Goal: Task Accomplishment & Management: Manage account settings

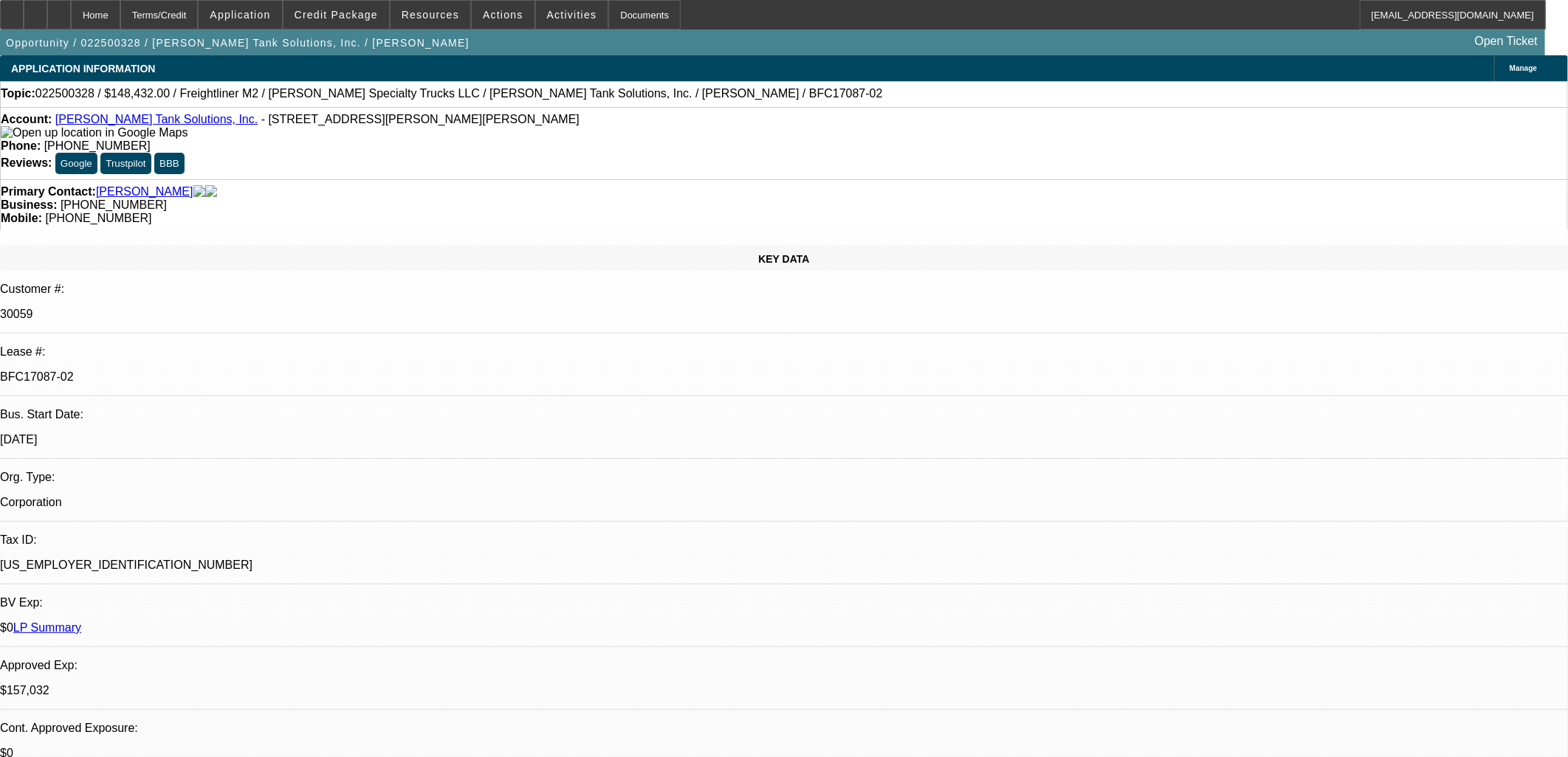
select select "0"
select select "2"
select select "0"
select select "6"
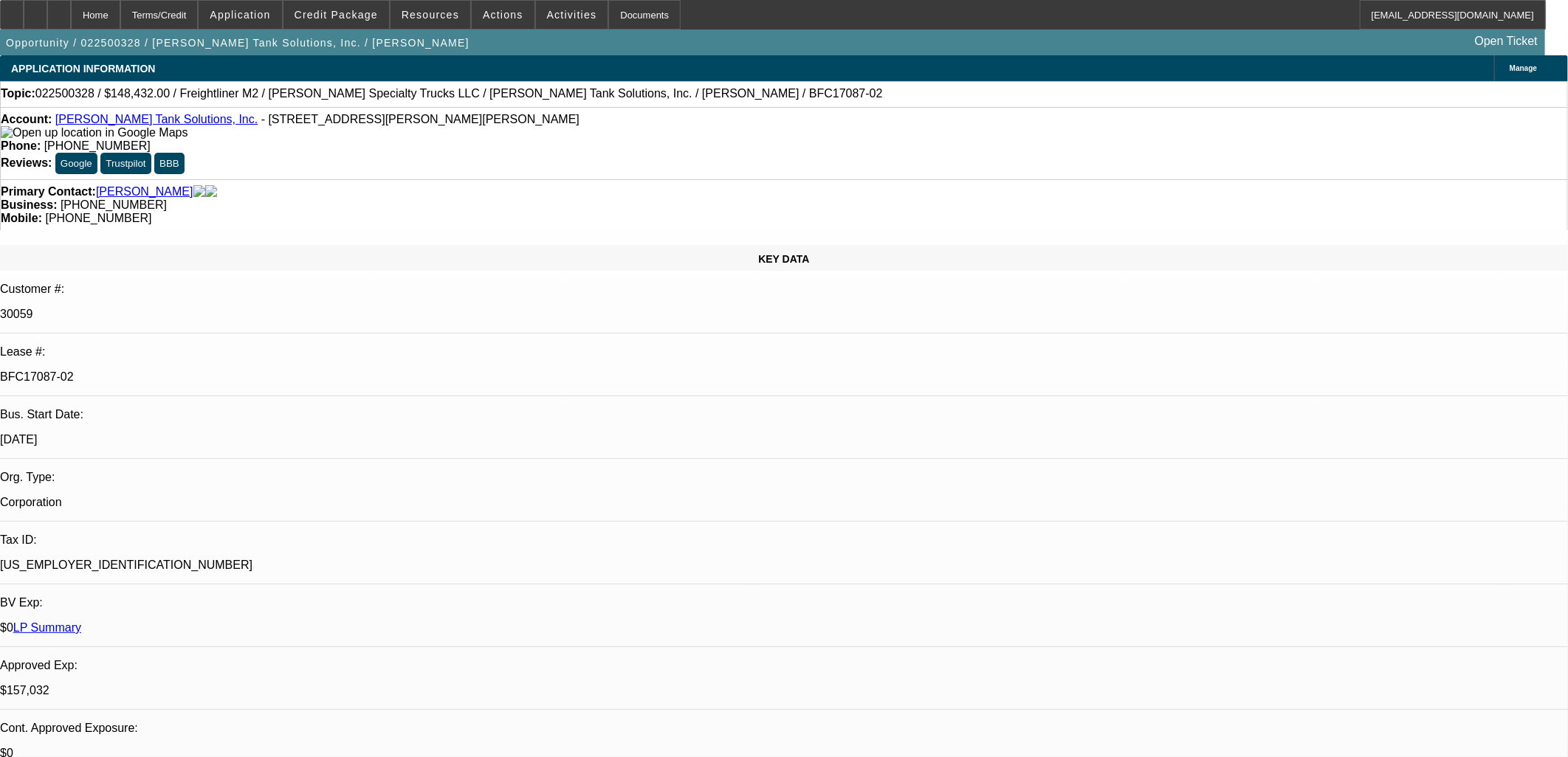
select select "0"
select select "2"
select select "0"
select select "6"
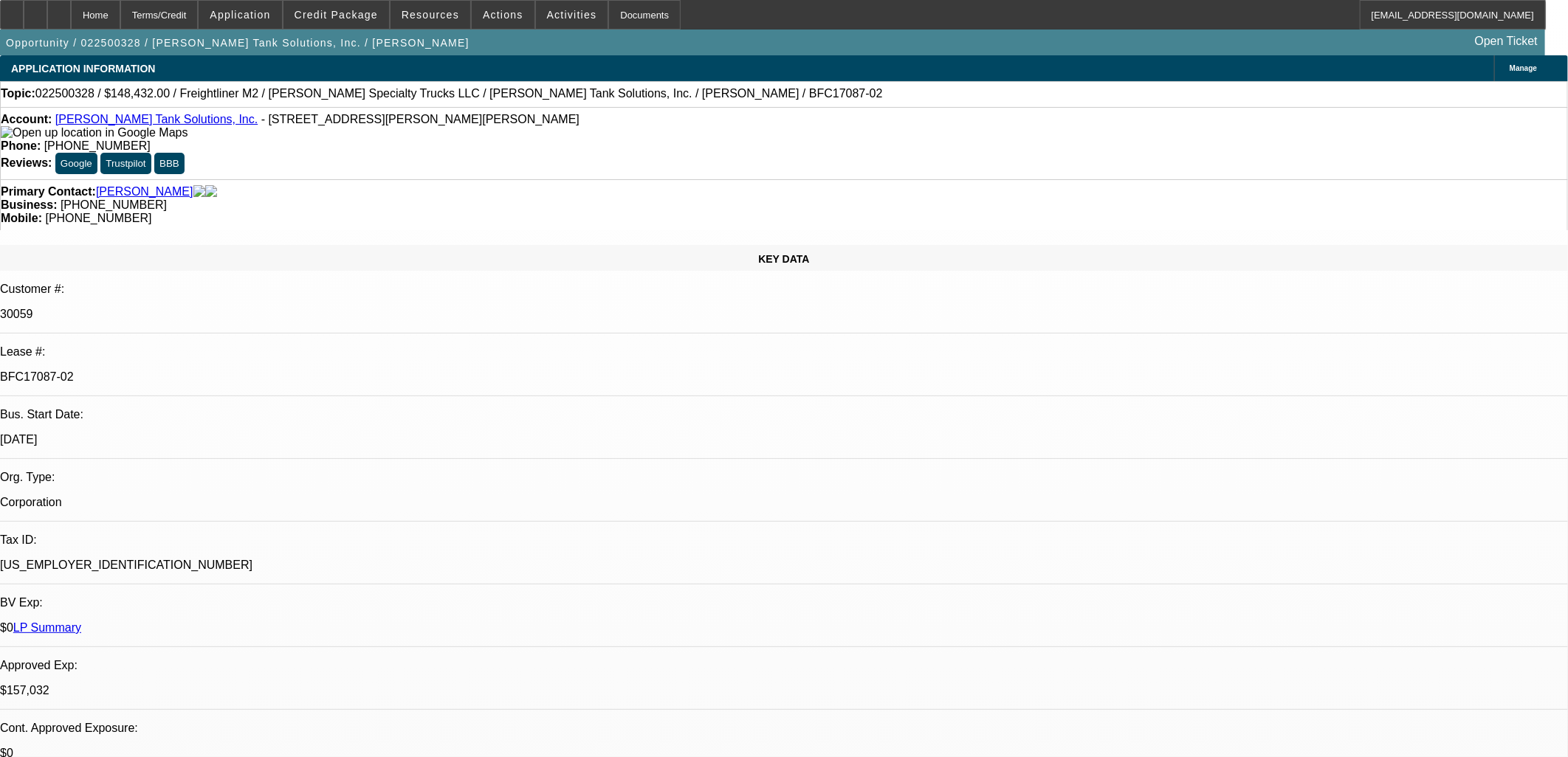
select select "0"
select select "2"
select select "0"
select select "6"
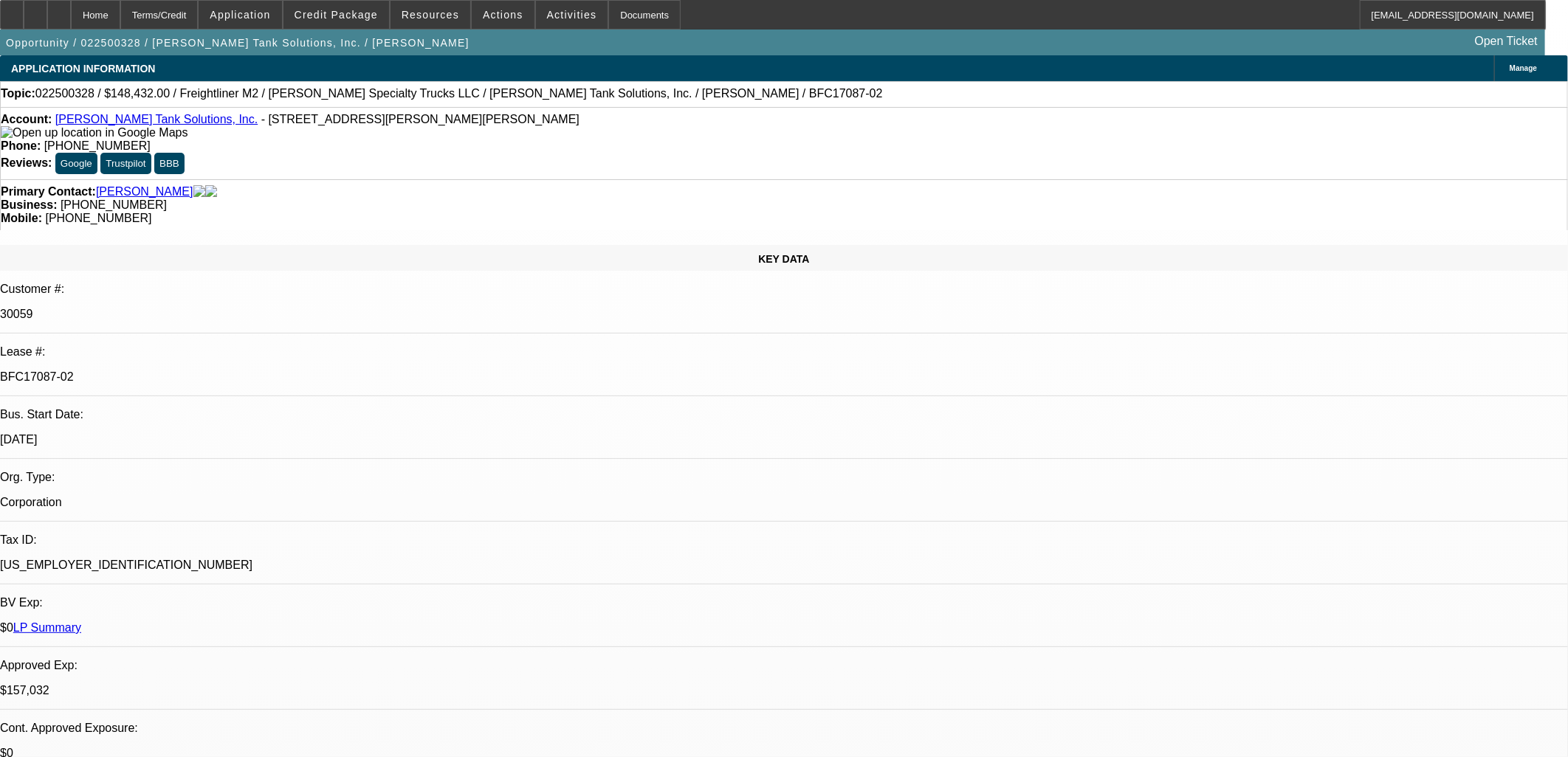
select select "0"
select select "2"
select select "0"
select select "6"
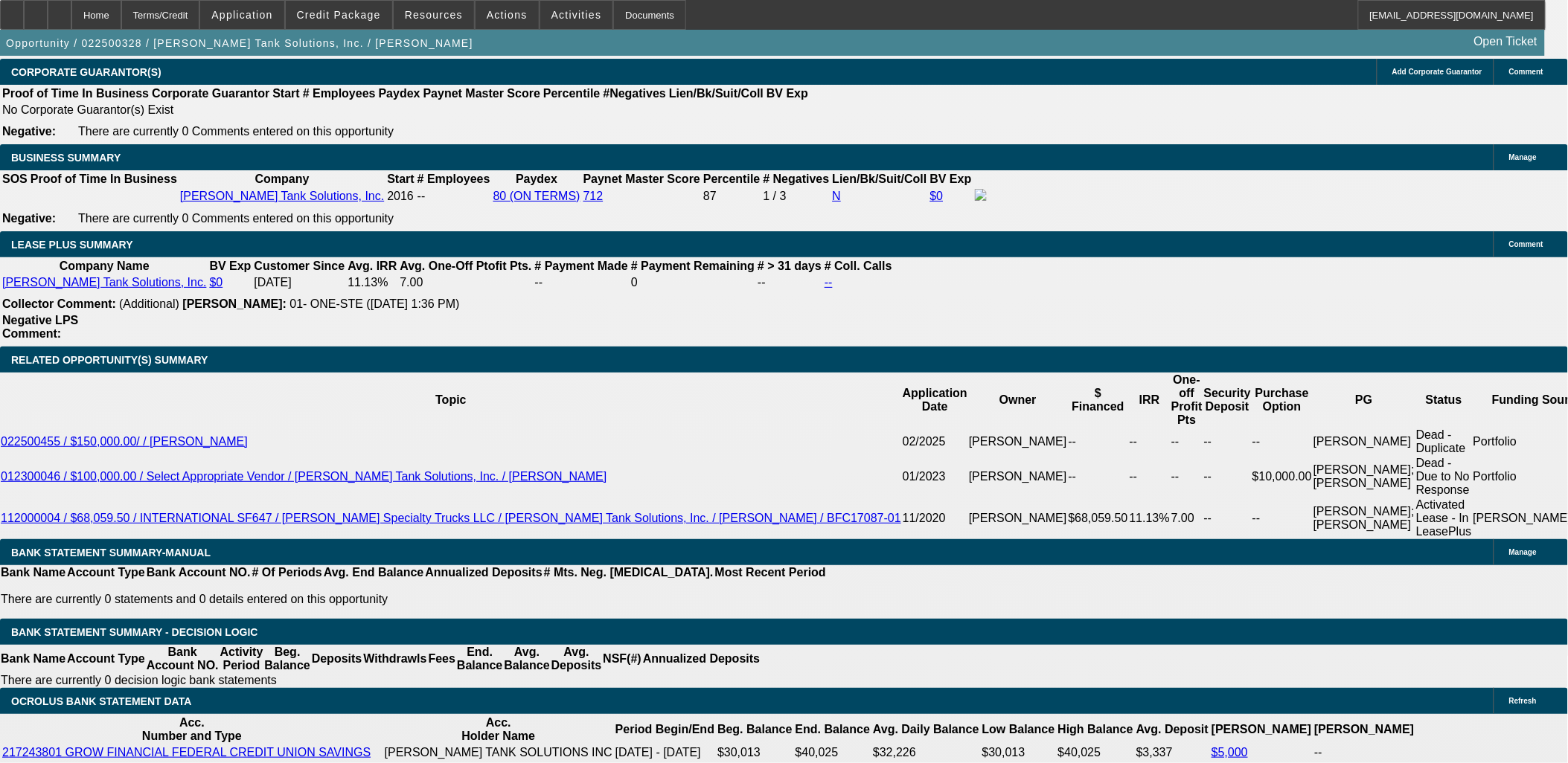
scroll to position [3554, 0]
drag, startPoint x: 1248, startPoint y: 162, endPoint x: 1234, endPoint y: 217, distance: 56.8
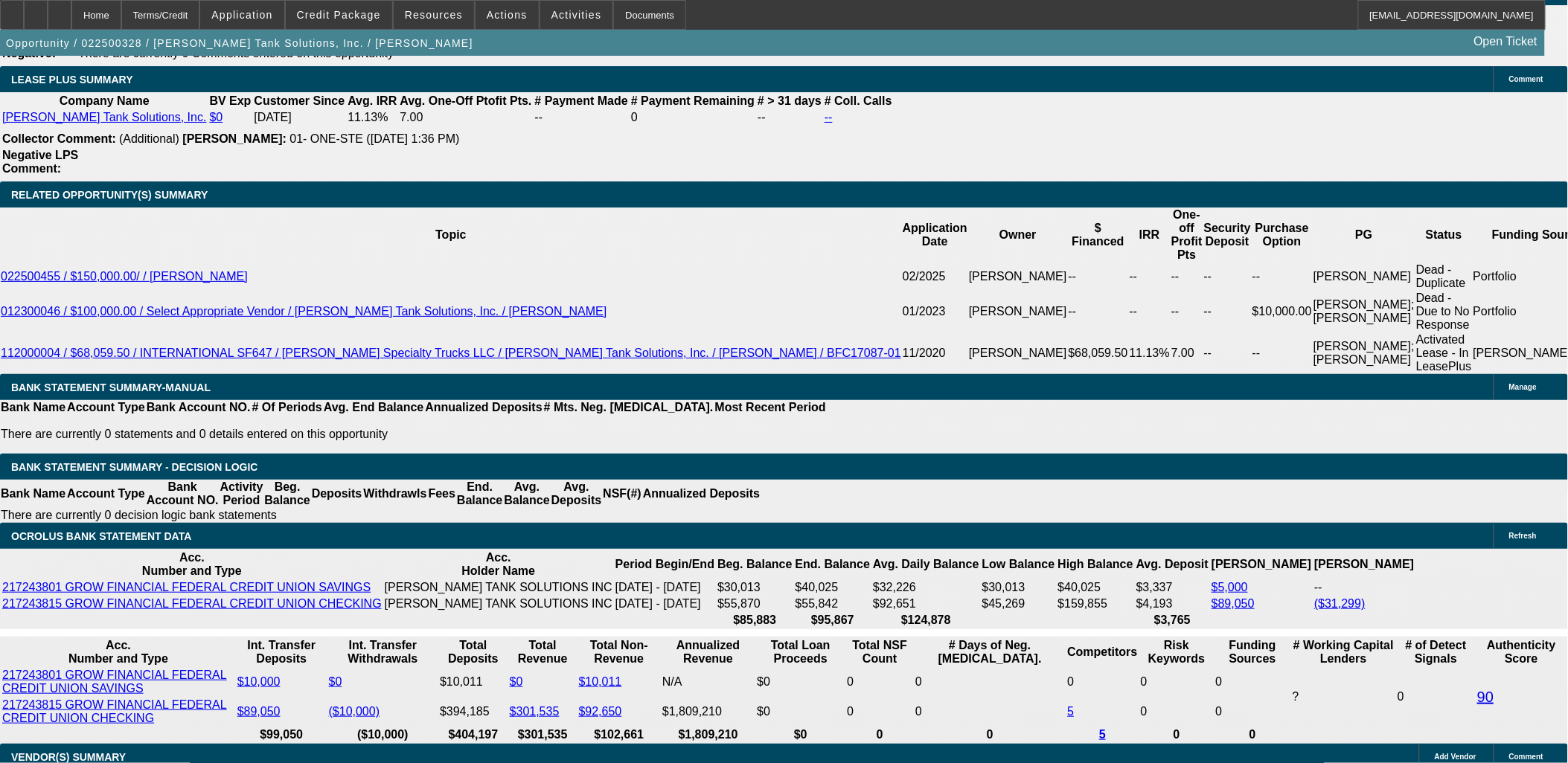
scroll to position [5158, 0]
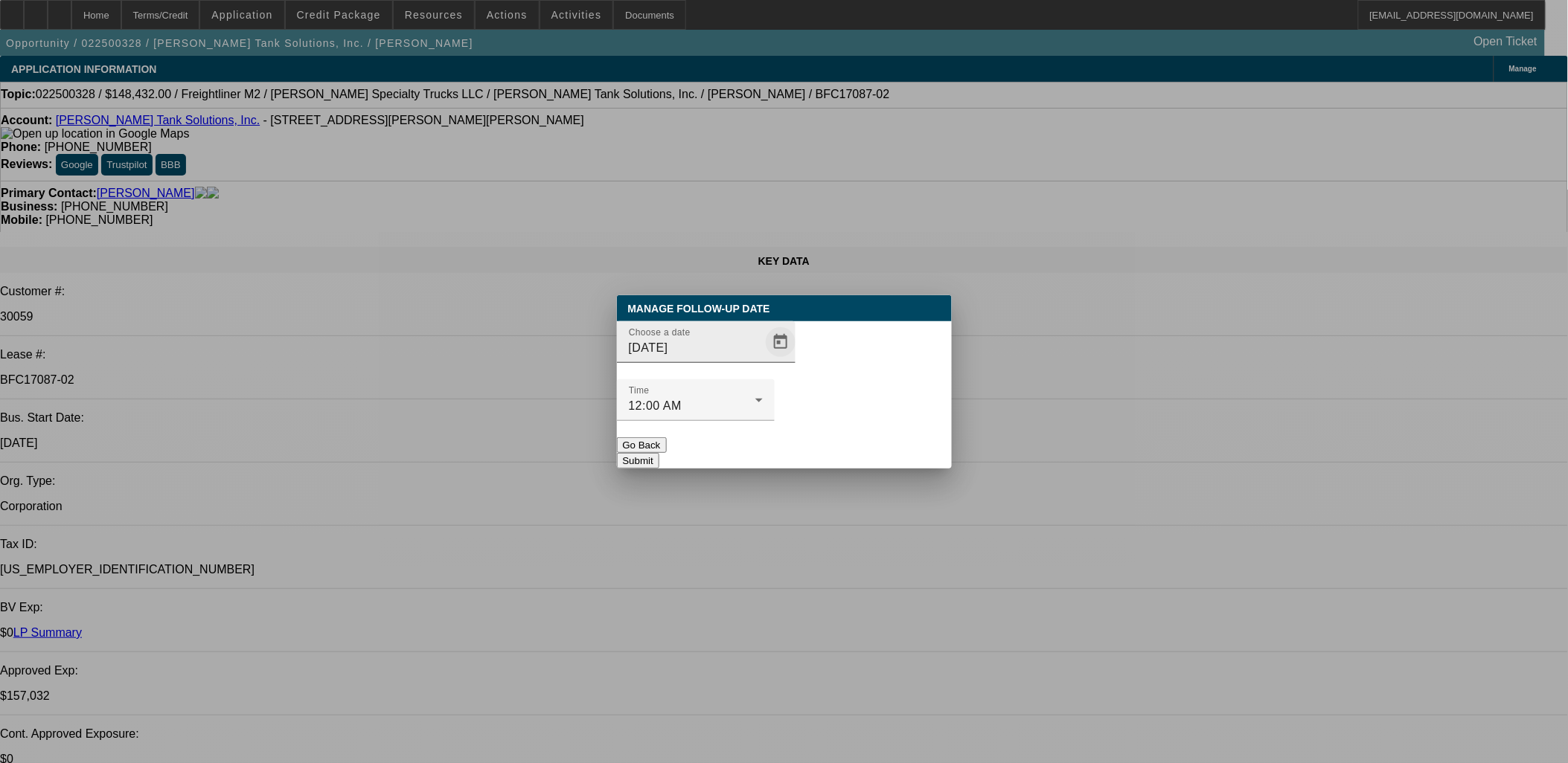
drag, startPoint x: 778, startPoint y: 369, endPoint x: 757, endPoint y: 391, distance: 30.4
click at [778, 369] on div "Choose a date 10/7/2025" at bounding box center [785, 350] width 335 height 58
click at [763, 360] on span "Open calendar" at bounding box center [781, 342] width 36 height 36
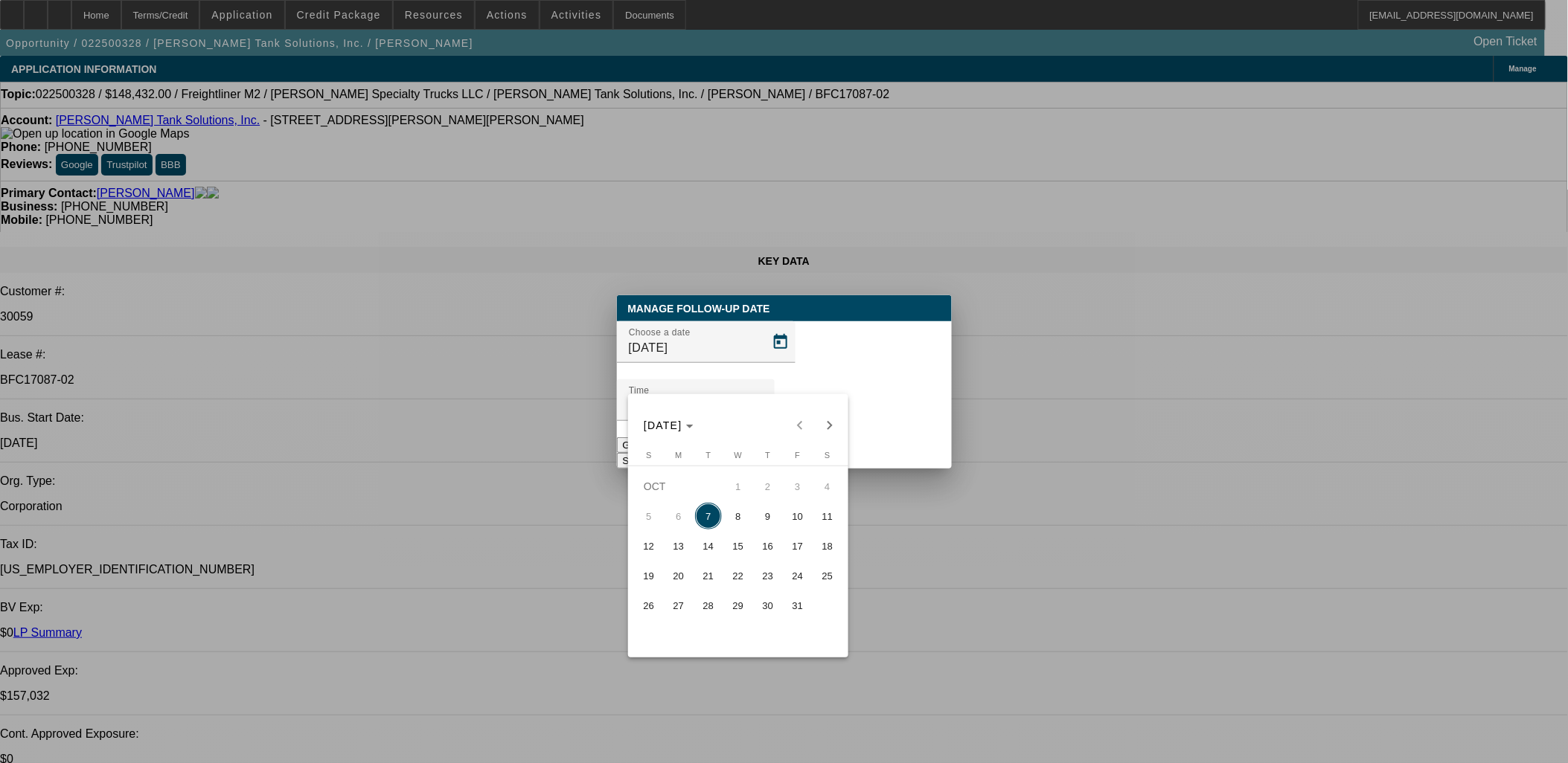
click at [739, 515] on span "8" at bounding box center [738, 516] width 27 height 27
type input "10/8/2025"
click at [660, 453] on button "Submit" at bounding box center [638, 460] width 43 height 16
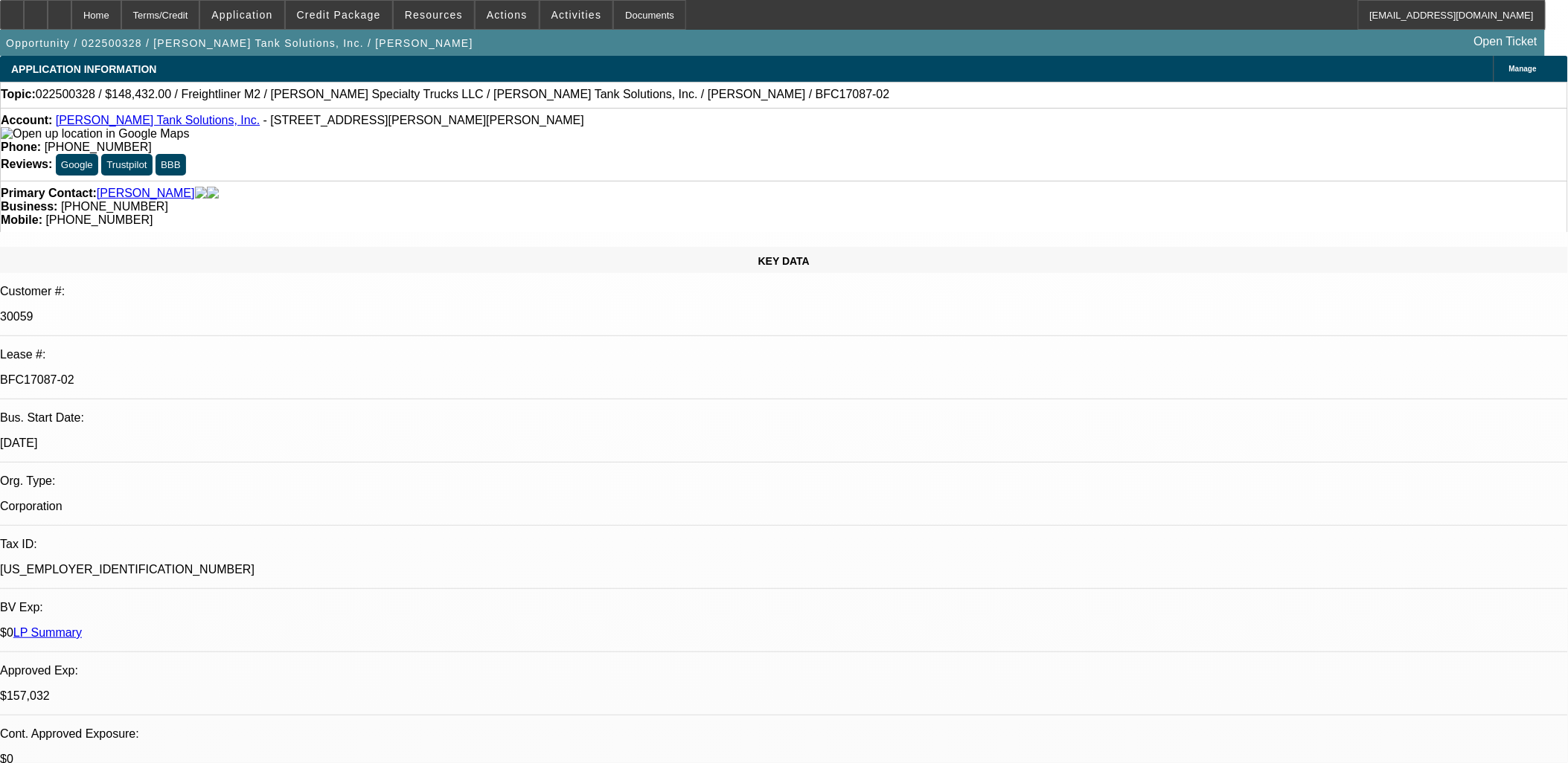
drag, startPoint x: 567, startPoint y: 324, endPoint x: 359, endPoint y: 345, distance: 209.1
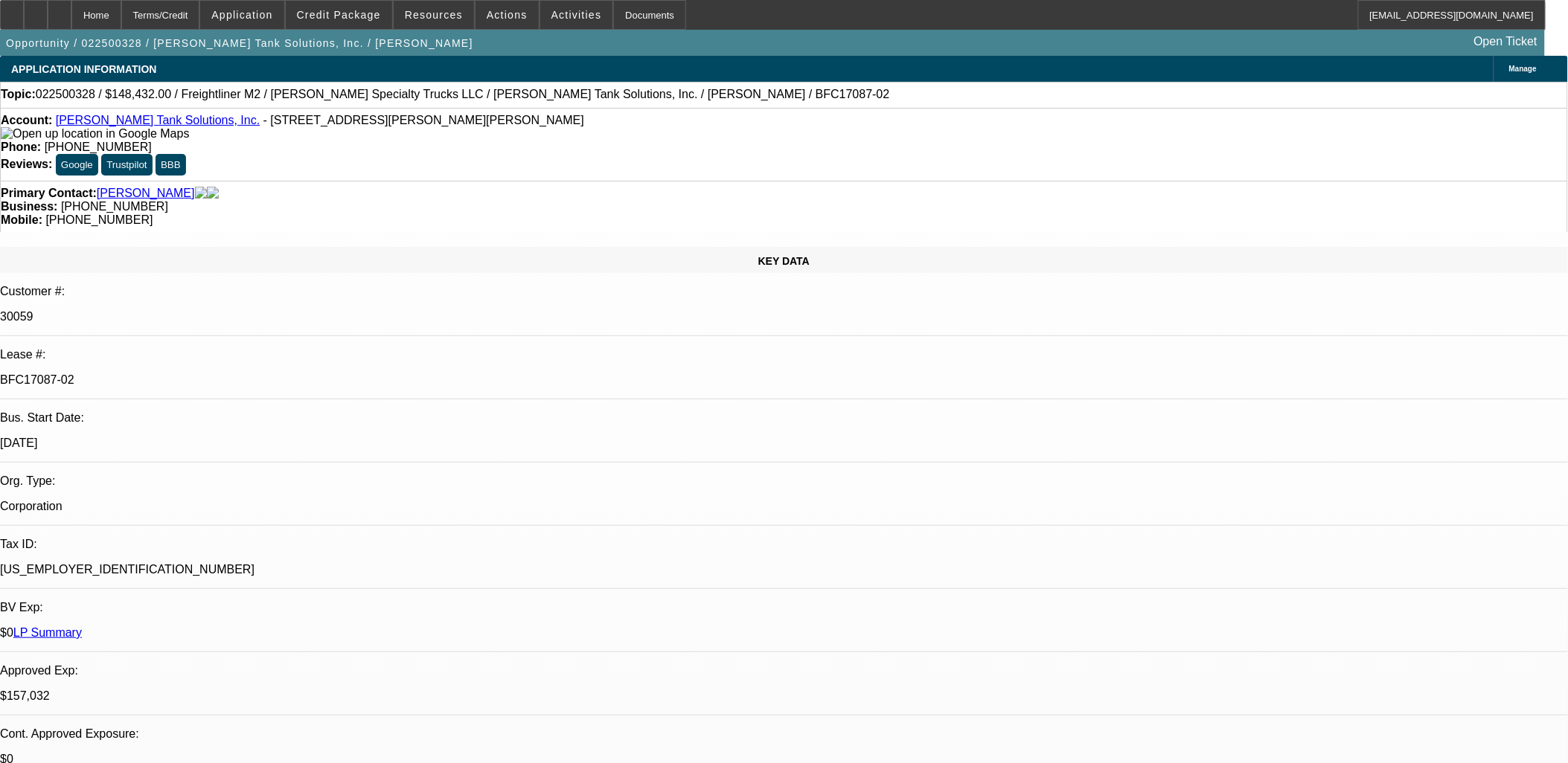
drag, startPoint x: 359, startPoint y: 345, endPoint x: 597, endPoint y: 355, distance: 238.2
drag, startPoint x: 604, startPoint y: 364, endPoint x: 357, endPoint y: 345, distance: 247.7
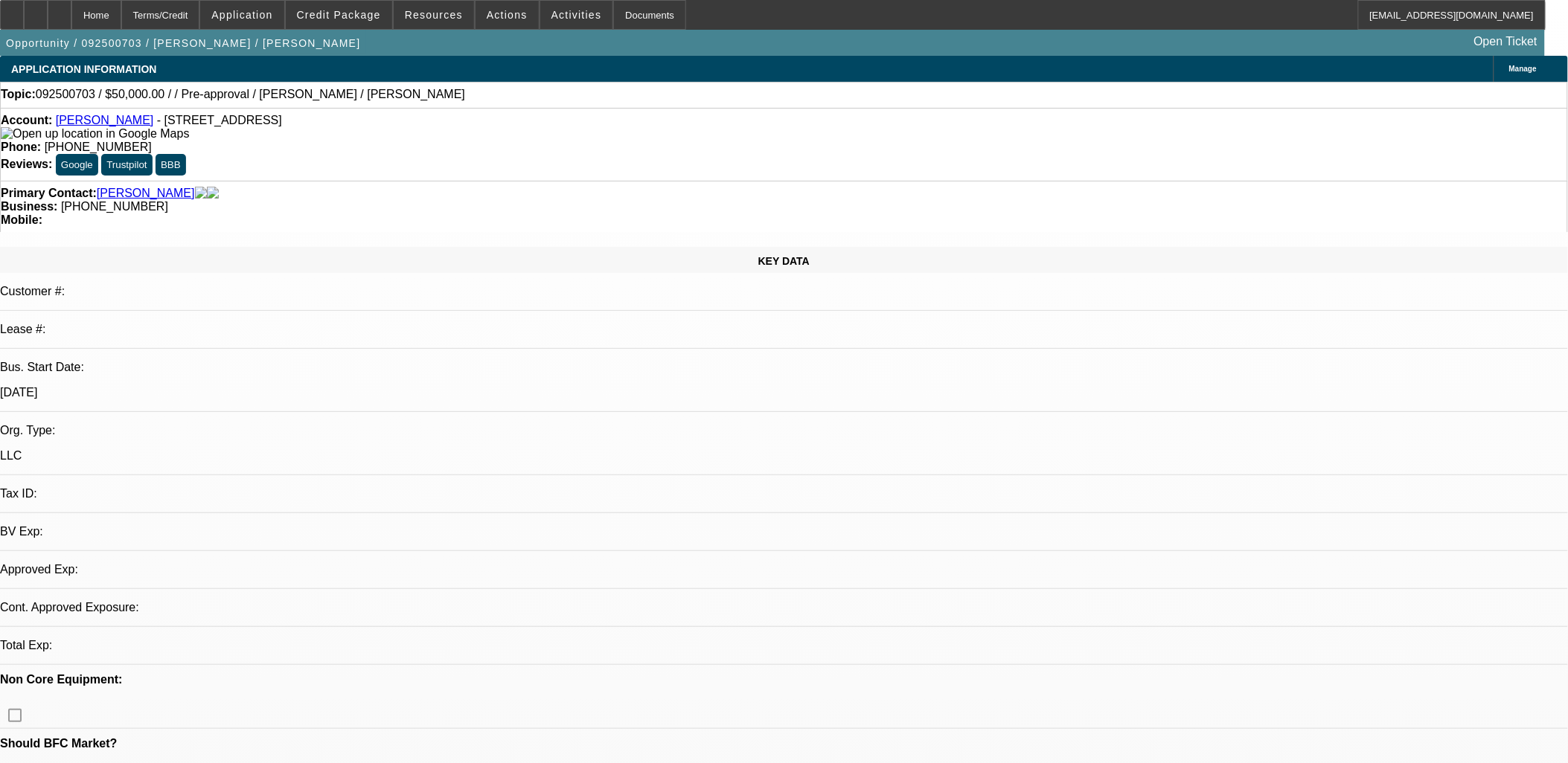
select select "0"
select select "2"
select select "0.1"
select select "4"
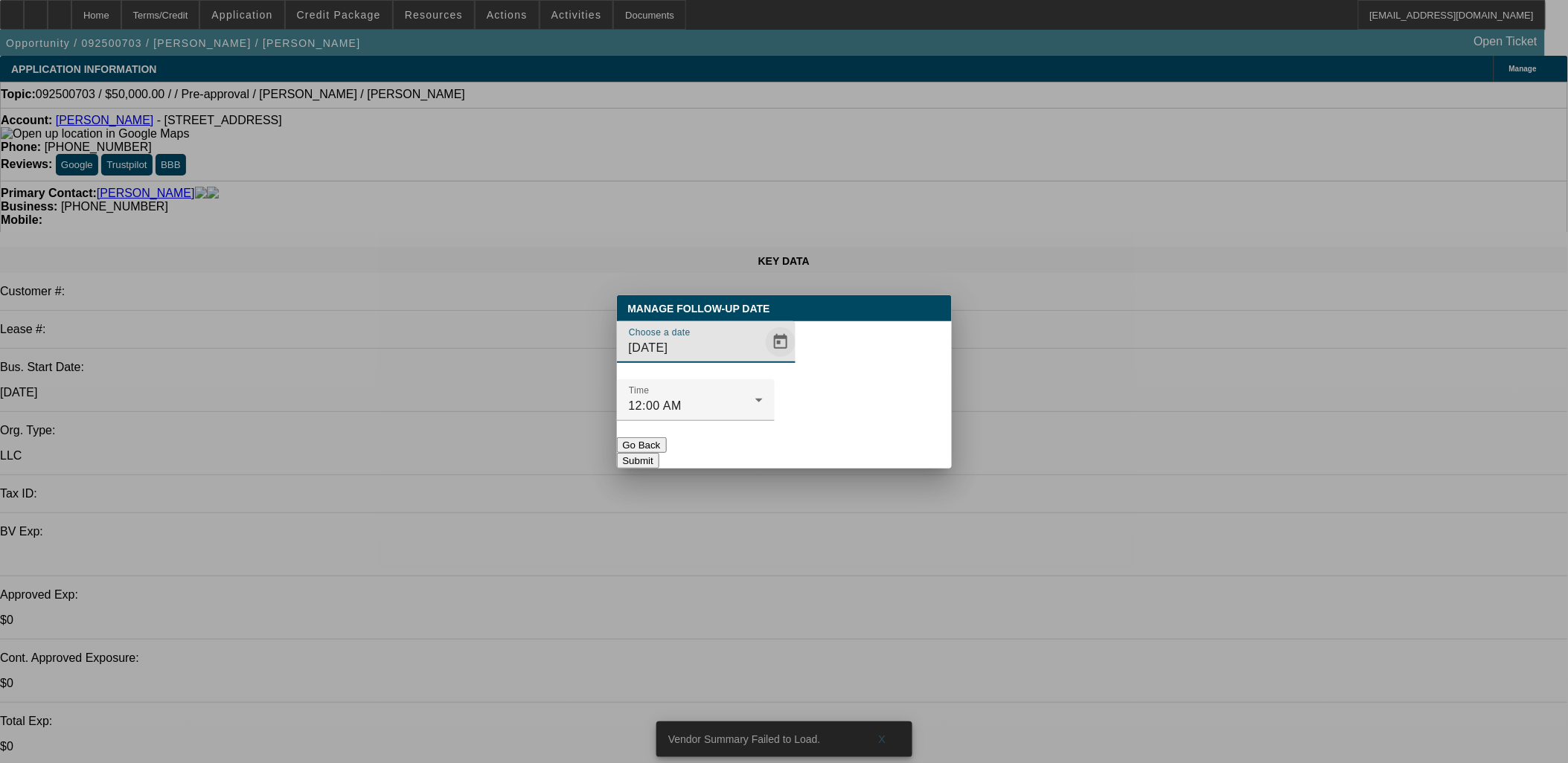
click at [763, 360] on span "Open calendar" at bounding box center [781, 342] width 36 height 36
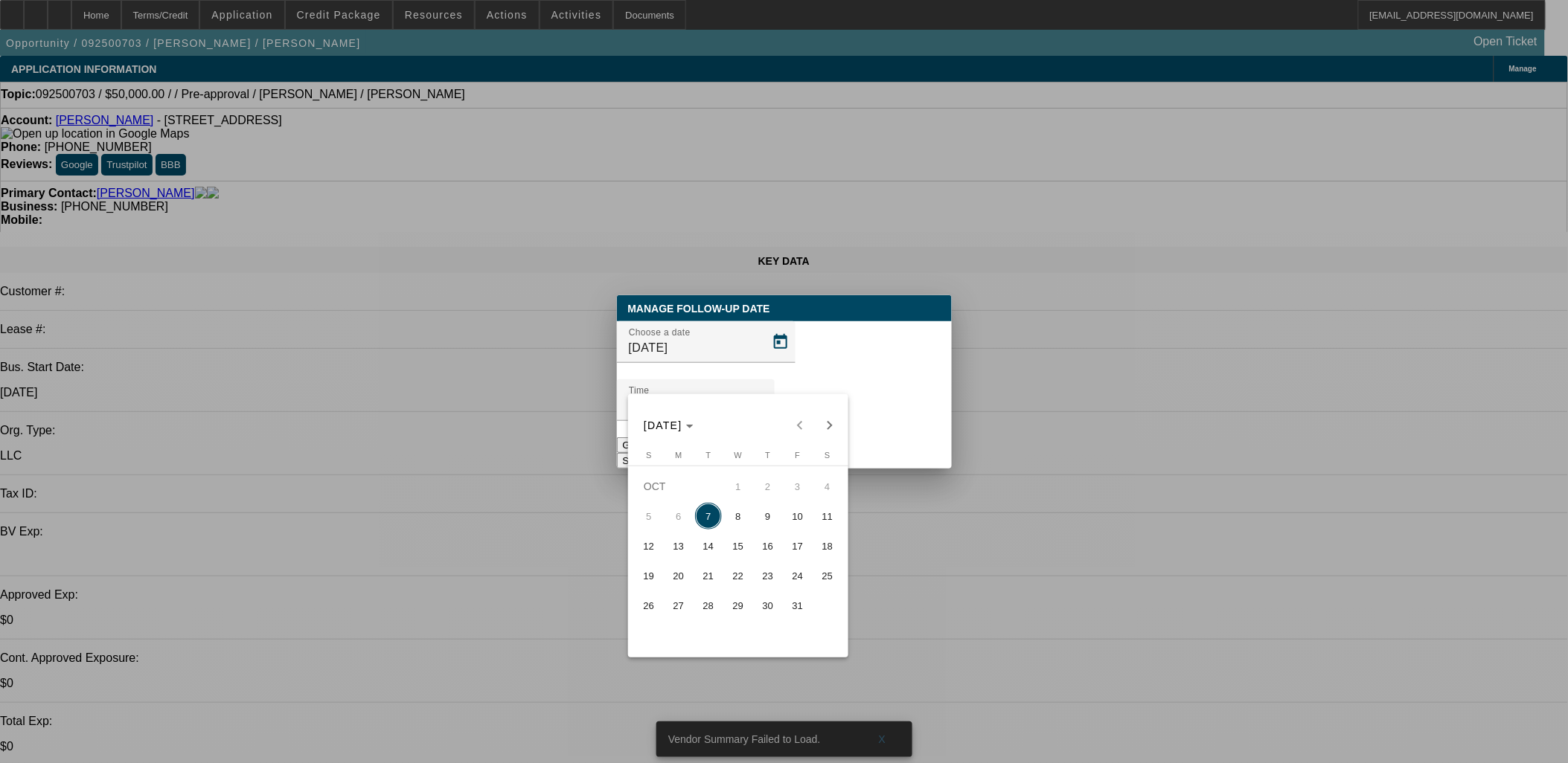
click at [770, 518] on span "9" at bounding box center [768, 516] width 27 height 27
type input "10/9/2025"
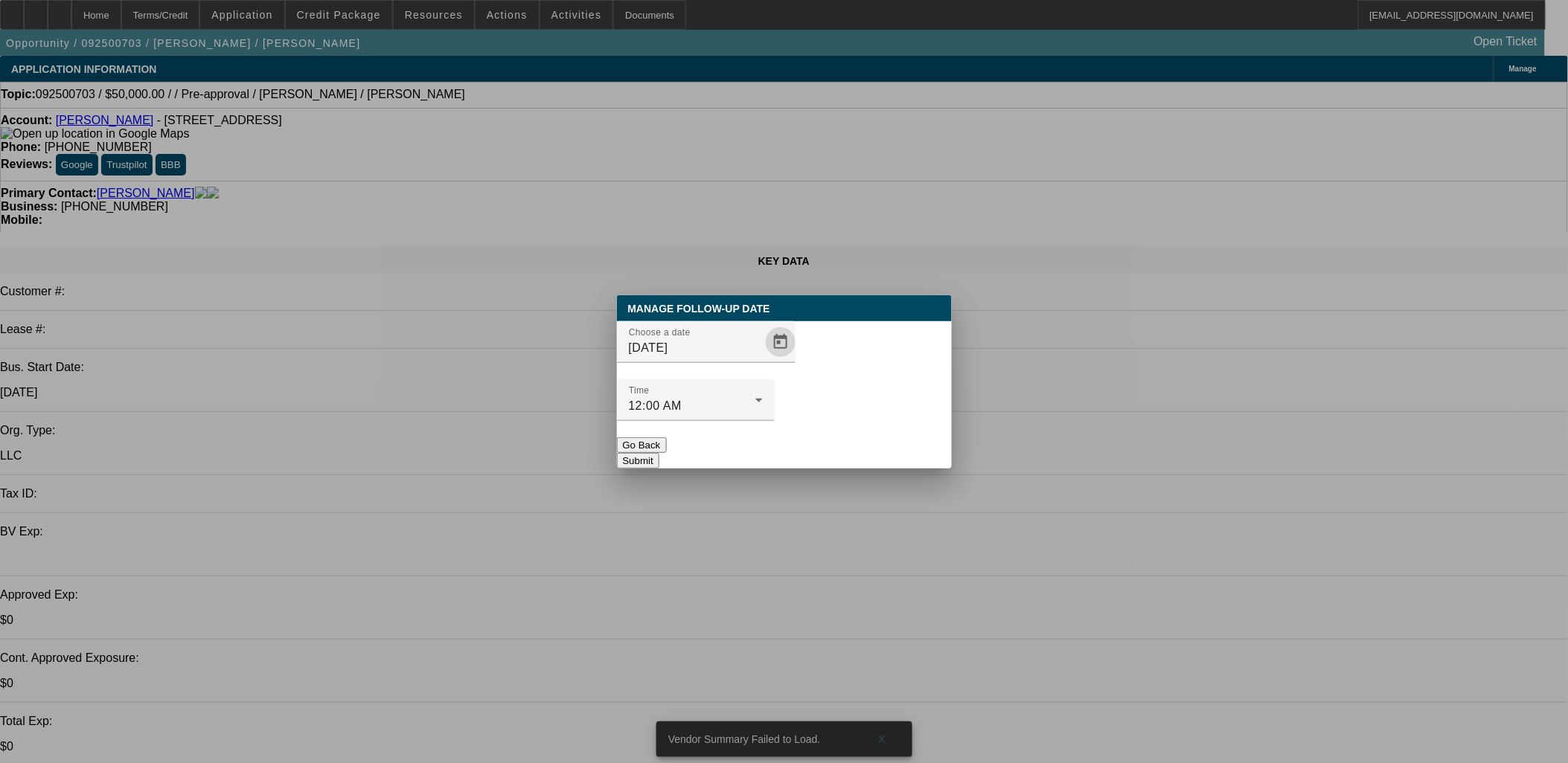
click at [660, 453] on button "Submit" at bounding box center [638, 460] width 43 height 16
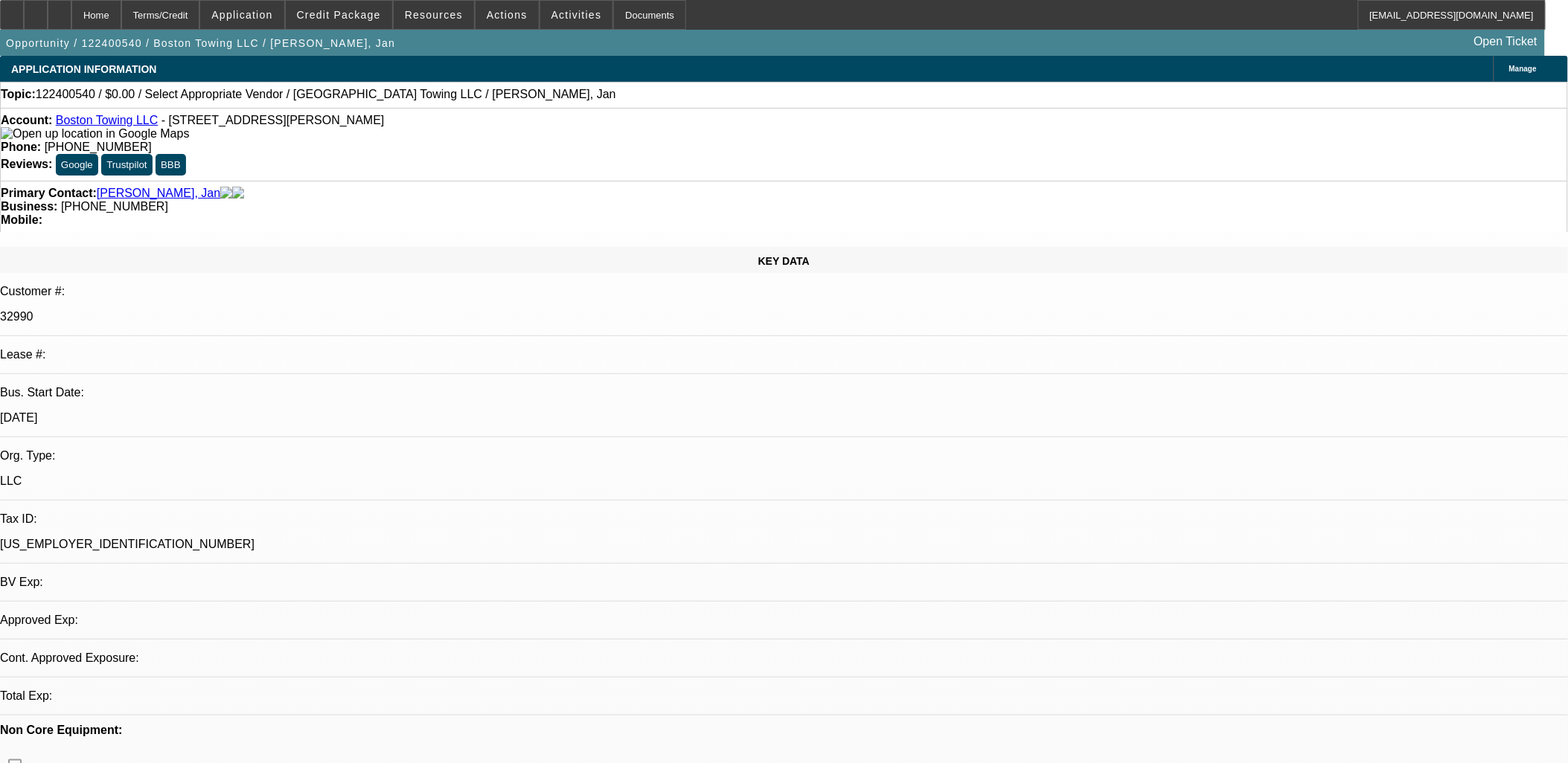
select select "0"
select select "2"
select select "0.1"
select select "4"
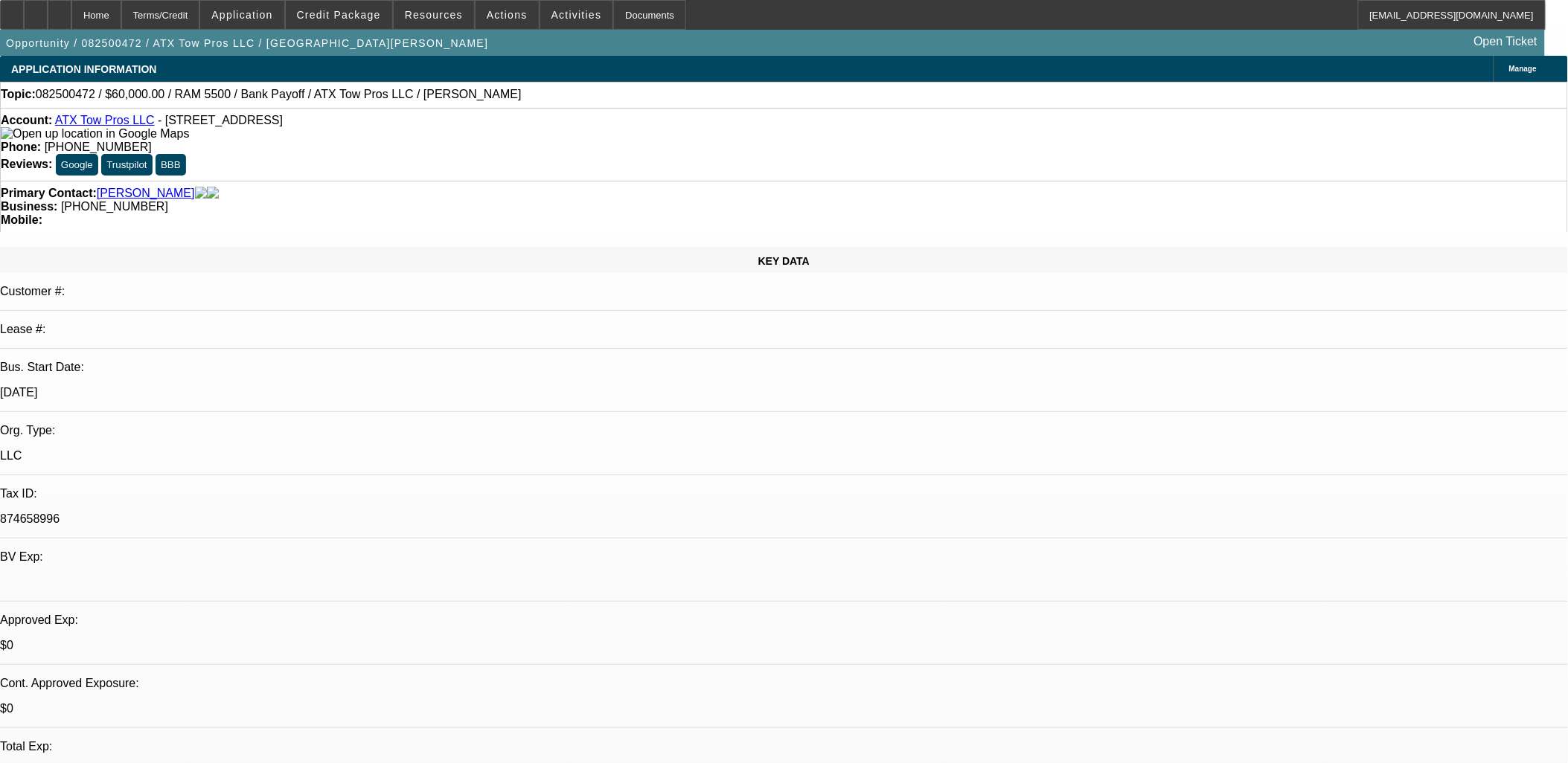
select select "0"
select select "3"
select select "0.1"
select select "4"
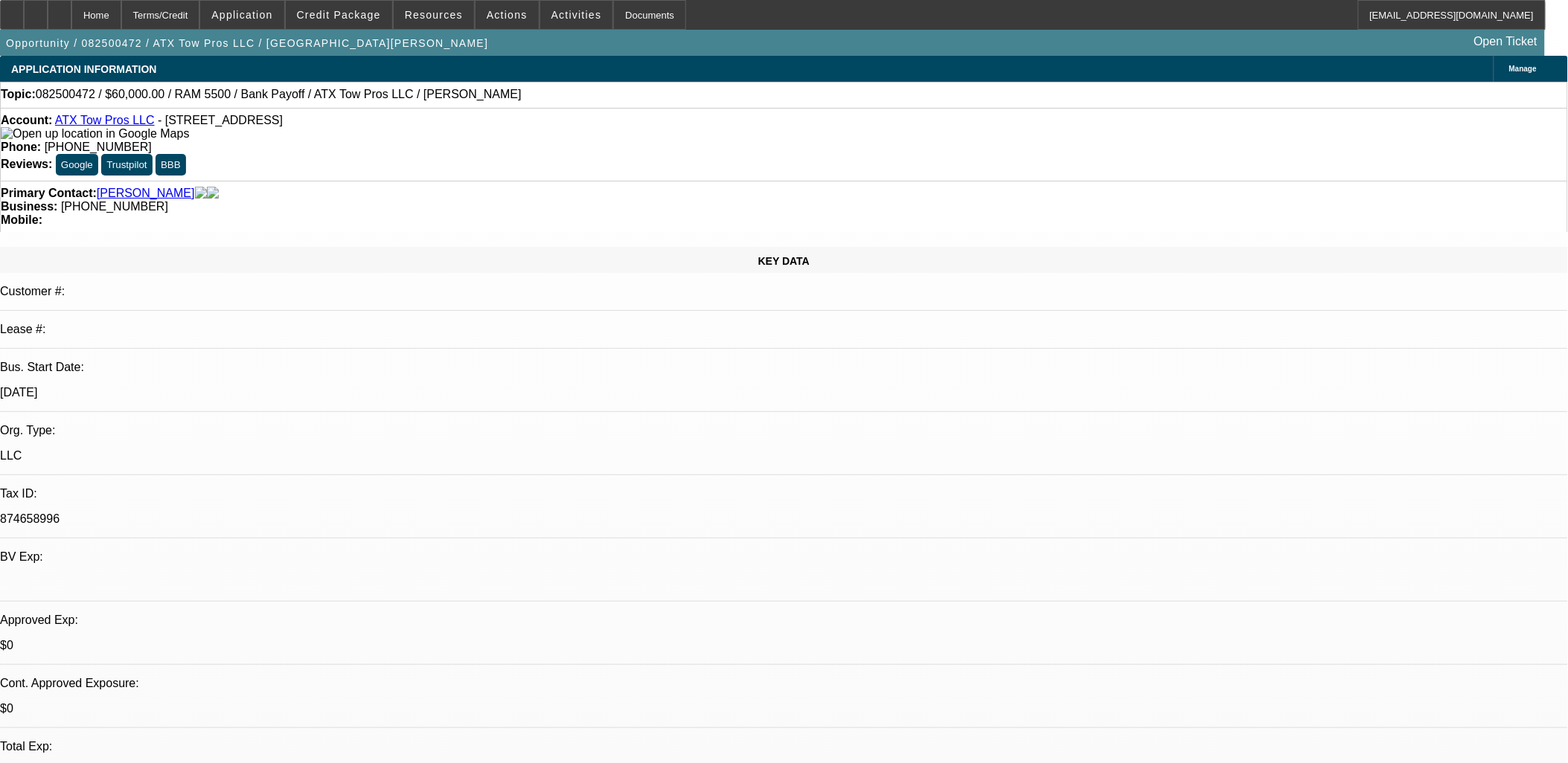
select select "0"
select select "3"
select select "0"
select select "6"
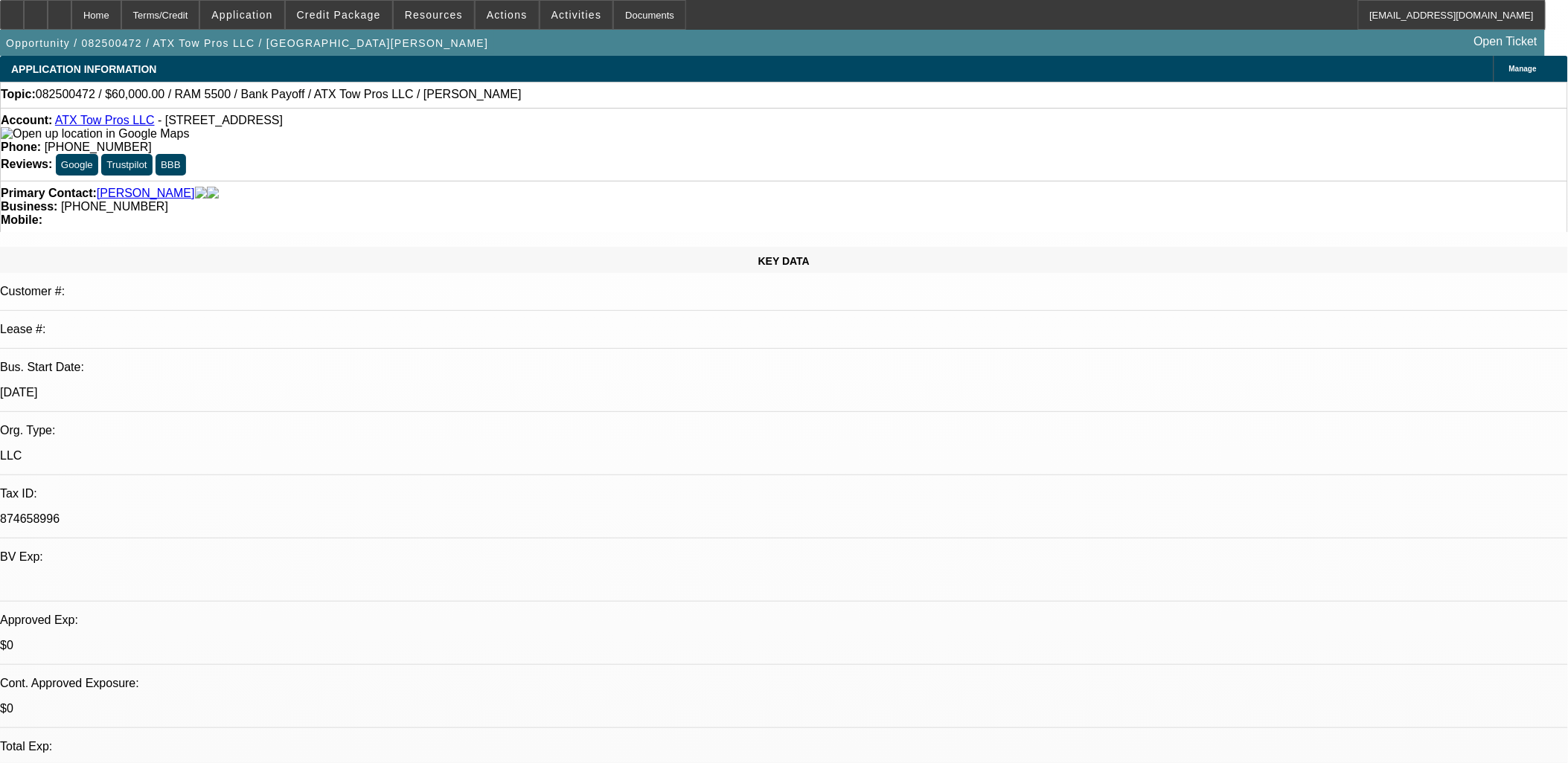
select select "0"
select select "3"
select select "0"
select select "6"
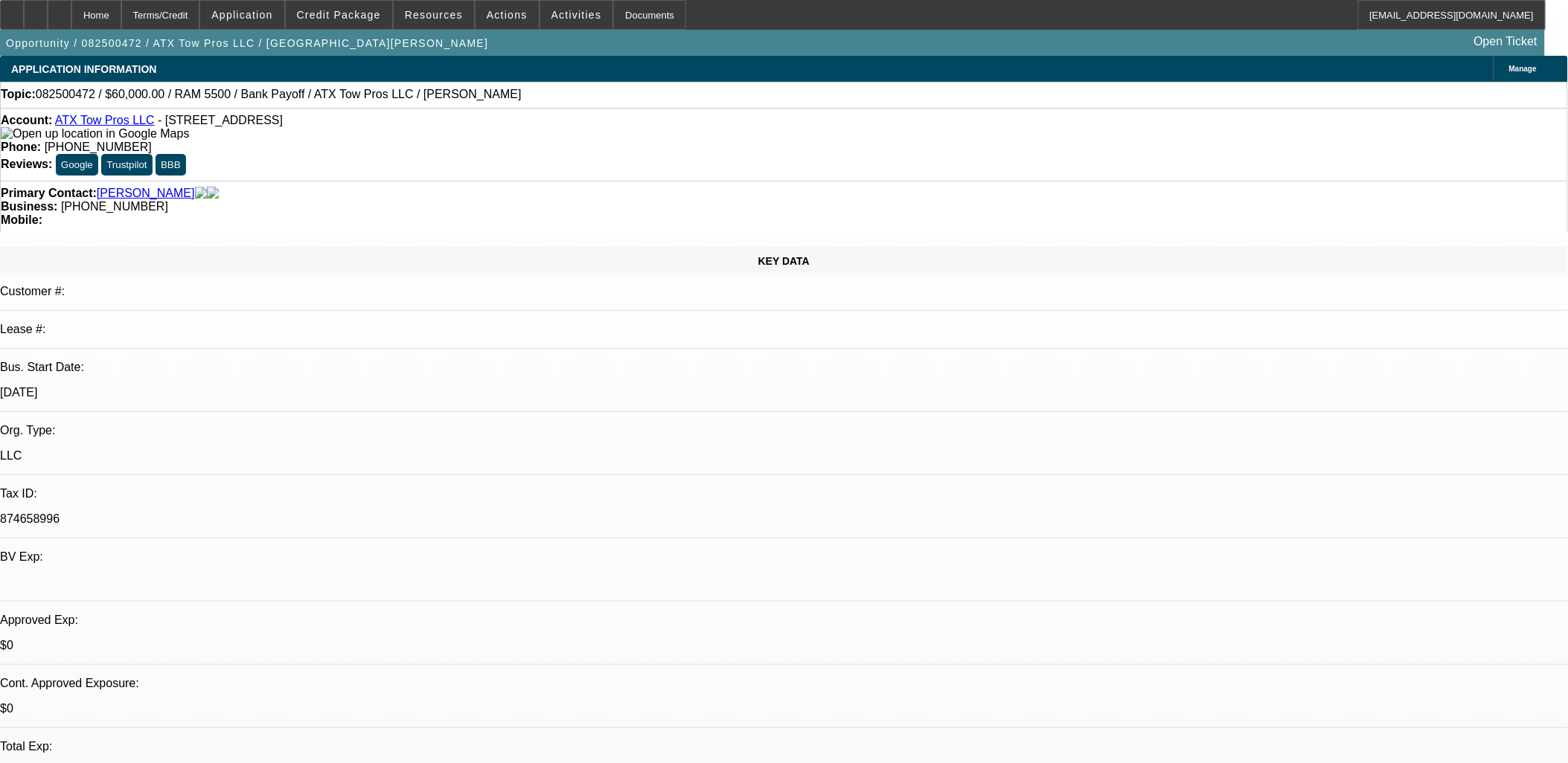
select select "0"
select select "3"
select select "0.1"
select select "4"
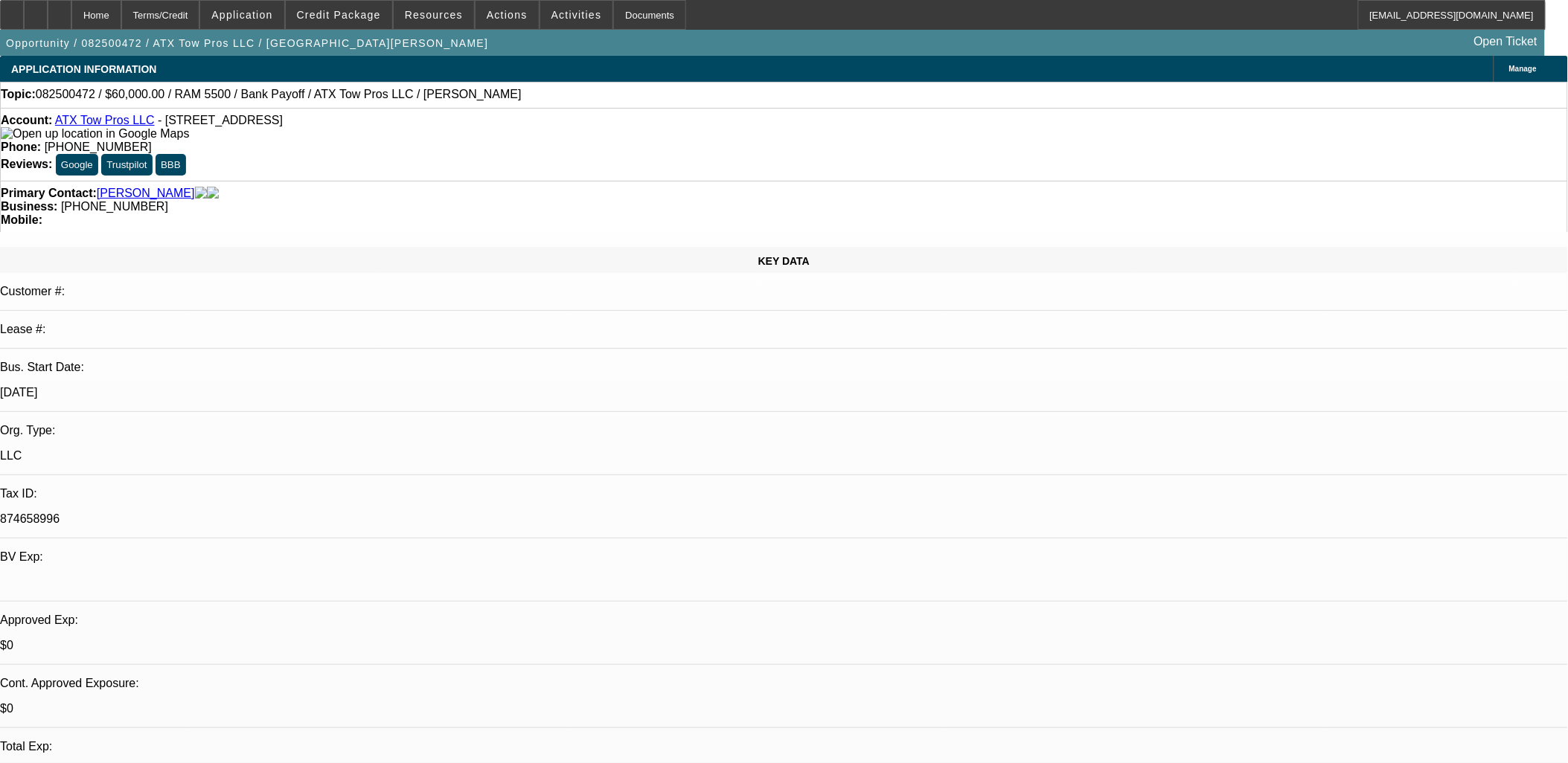
scroll to position [1007, 0]
drag, startPoint x: 1157, startPoint y: 338, endPoint x: 1136, endPoint y: 369, distance: 37.4
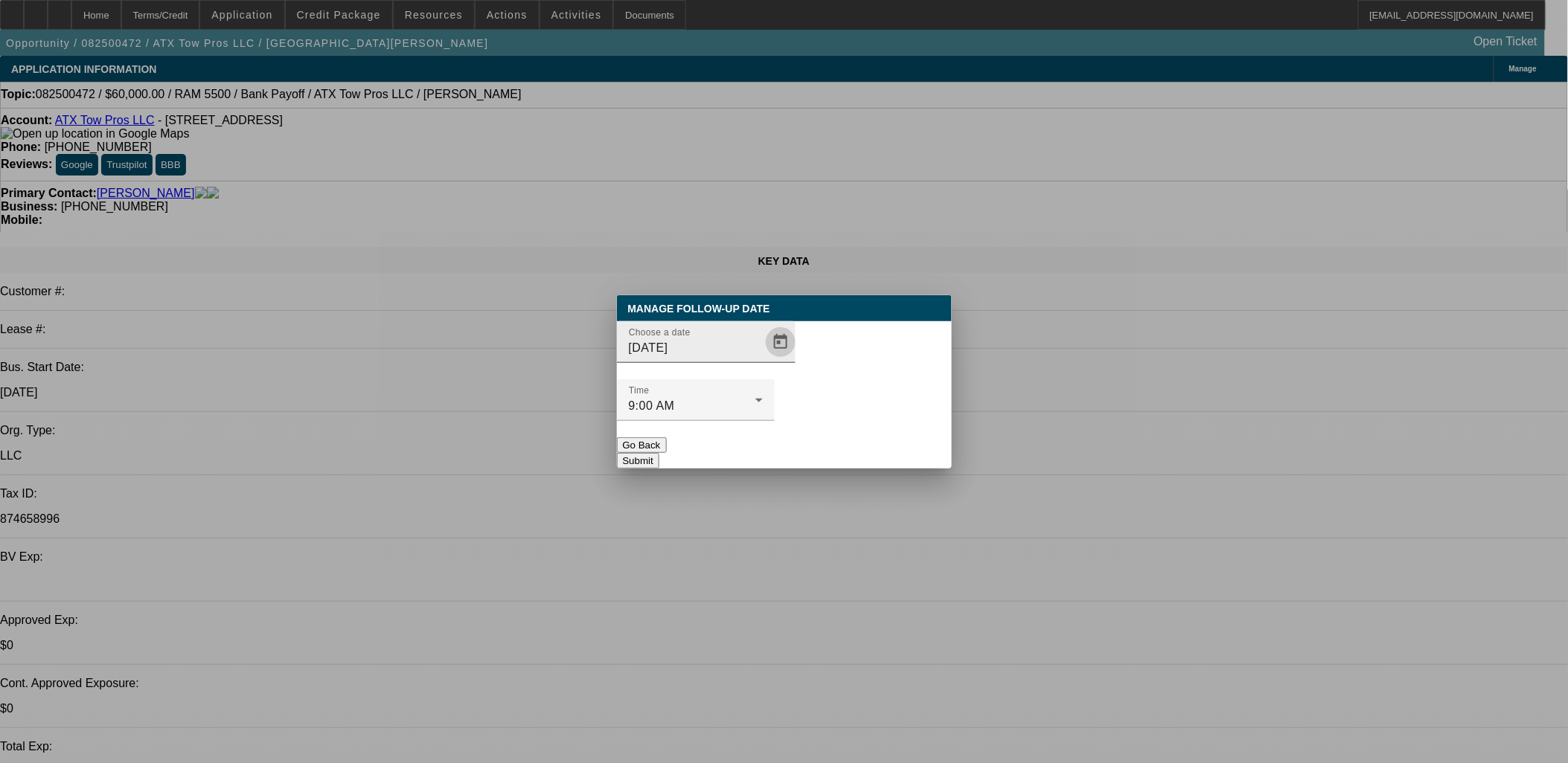
click at [763, 360] on span "Open calendar" at bounding box center [781, 342] width 36 height 36
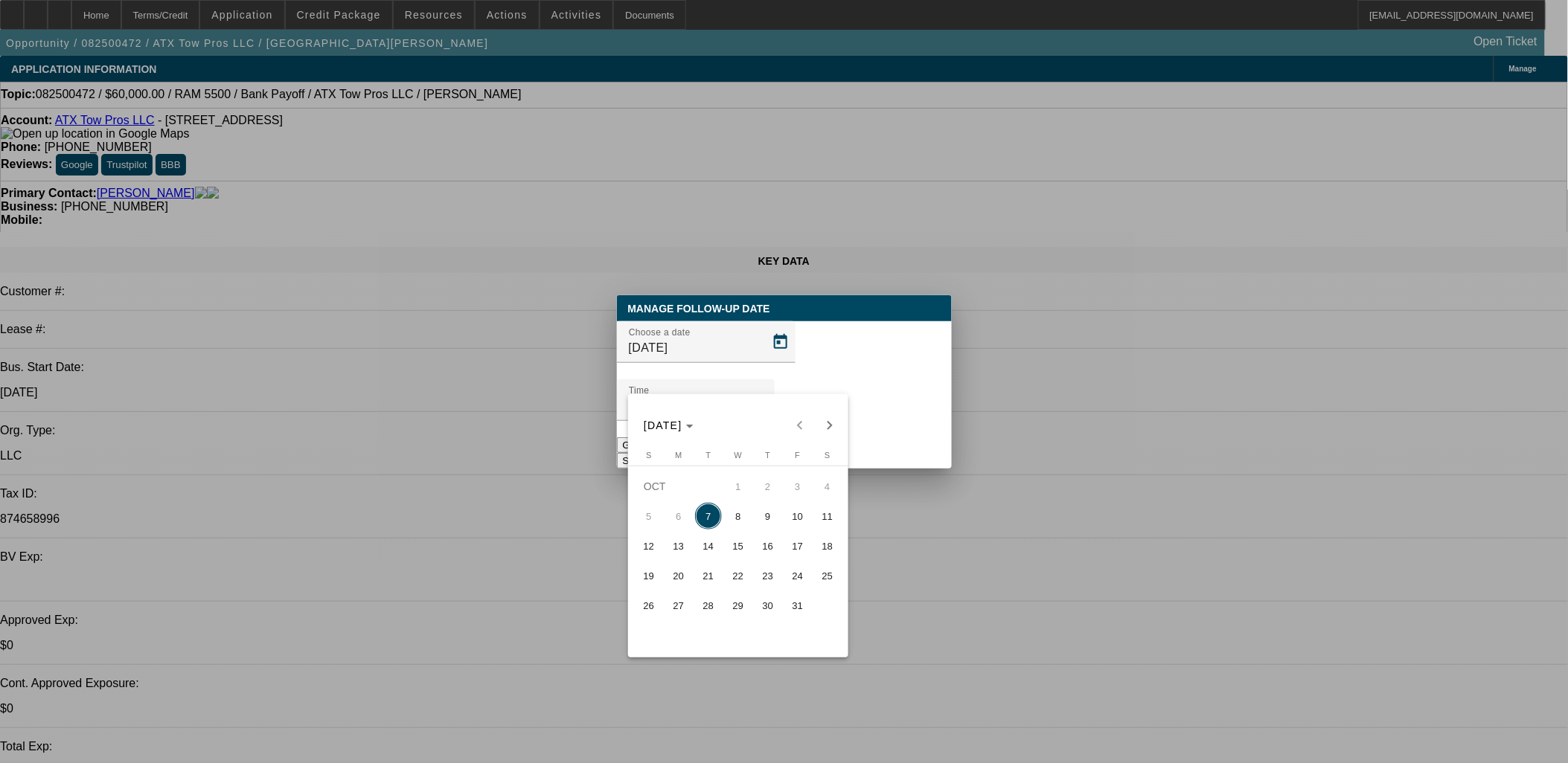
drag, startPoint x: 711, startPoint y: 570, endPoint x: 731, endPoint y: 531, distance: 43.8
click at [711, 571] on span "21" at bounding box center [708, 576] width 27 height 27
type input "10/21/2025"
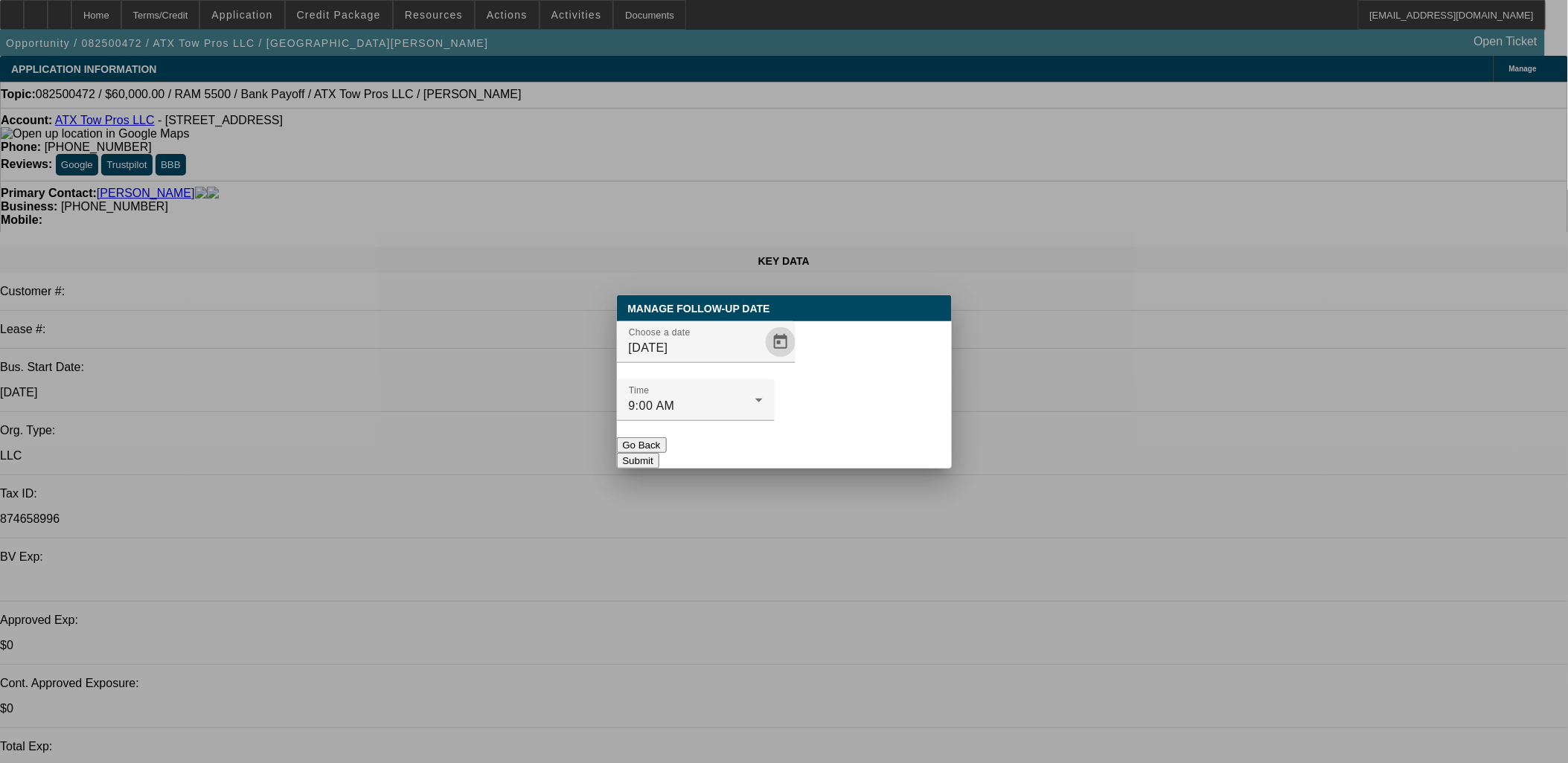
click at [775, 421] on div at bounding box center [696, 429] width 158 height 17
click at [660, 453] on button "Submit" at bounding box center [638, 460] width 43 height 16
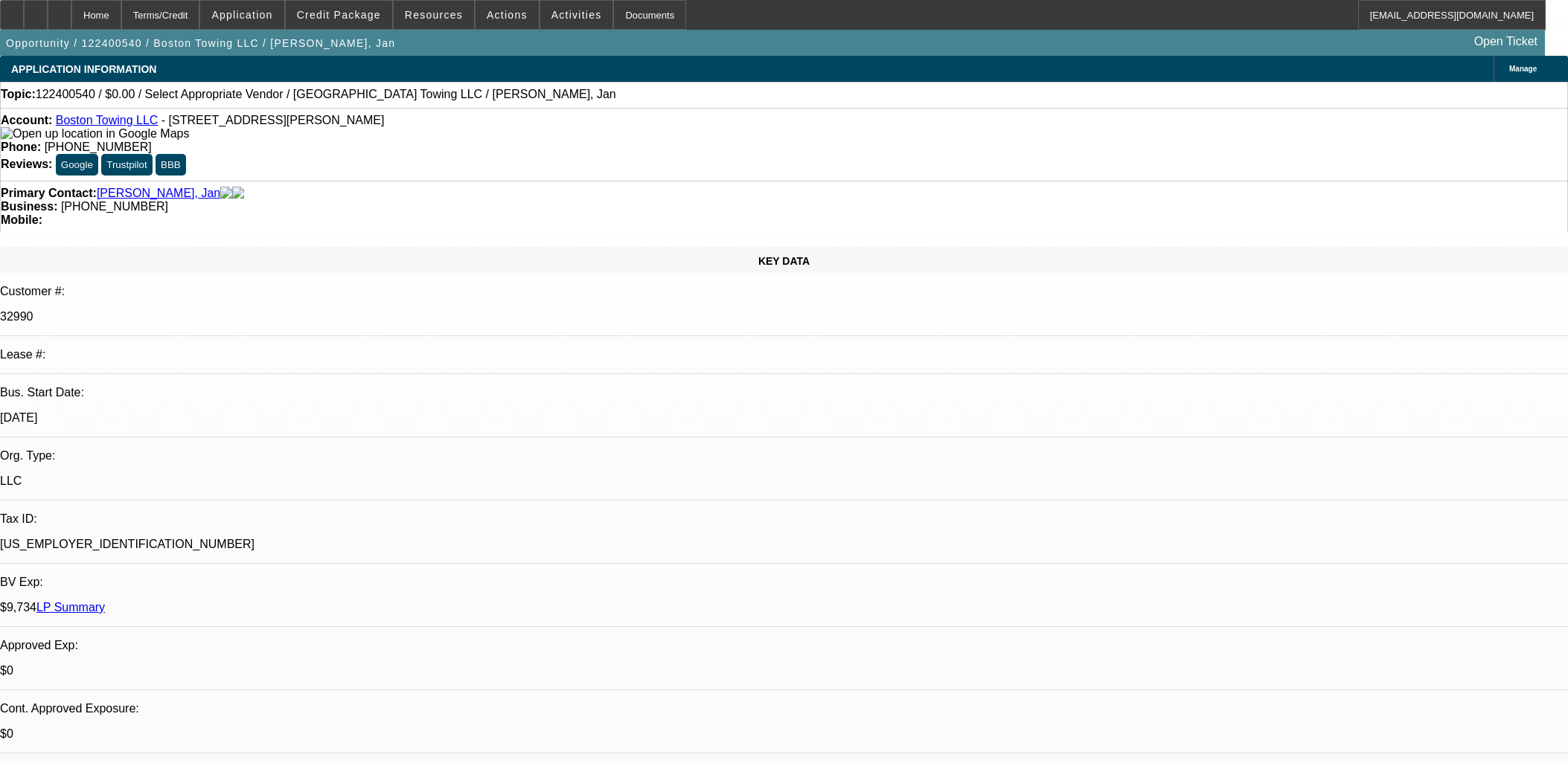
select select "0"
select select "2"
select select "0.1"
select select "4"
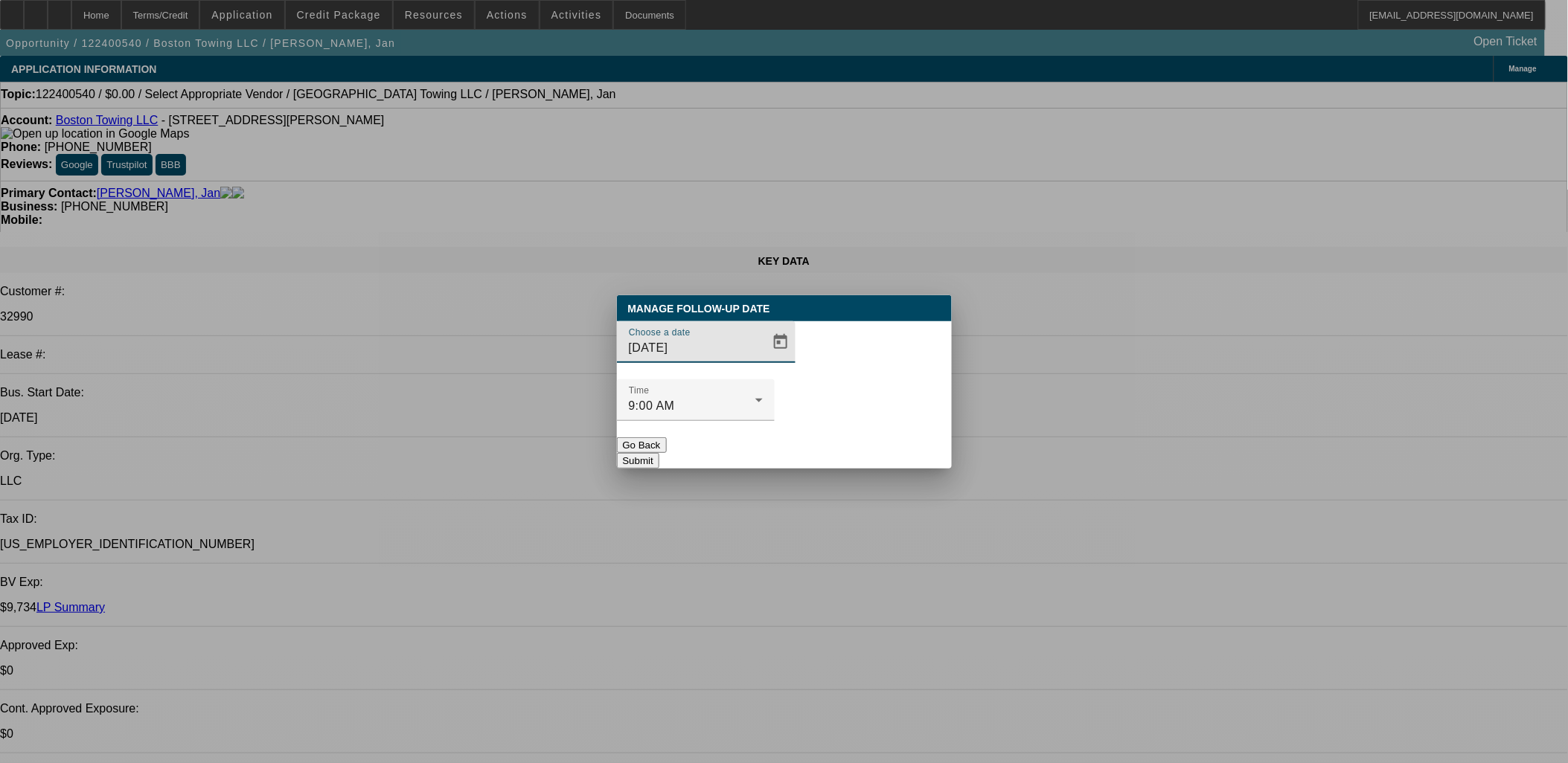
click at [725, 357] on input "10/7/2025" at bounding box center [696, 348] width 134 height 18
click at [763, 360] on span "Open calendar" at bounding box center [781, 342] width 36 height 36
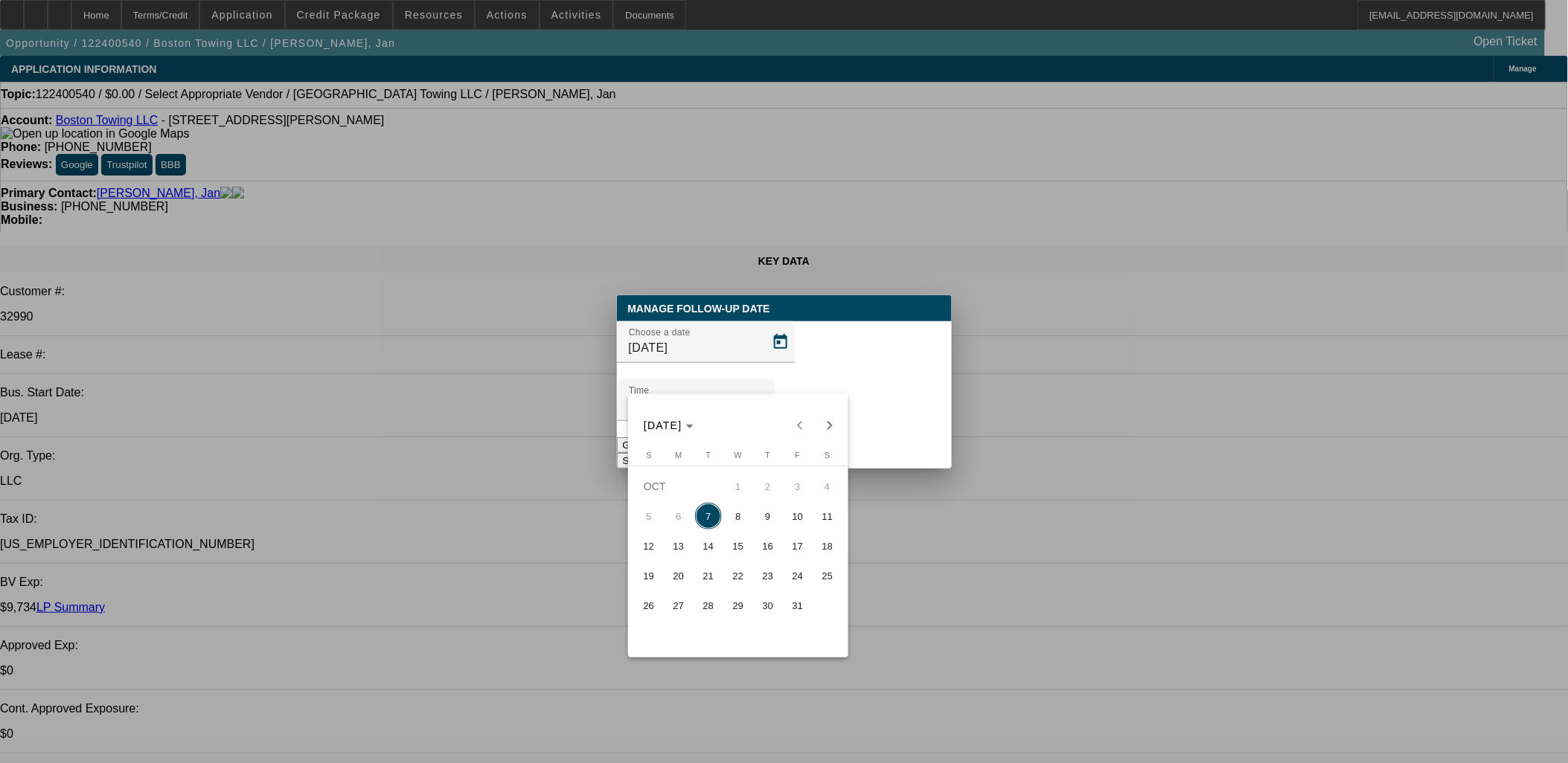
click at [703, 584] on span "21" at bounding box center [708, 576] width 27 height 27
type input "10/21/2025"
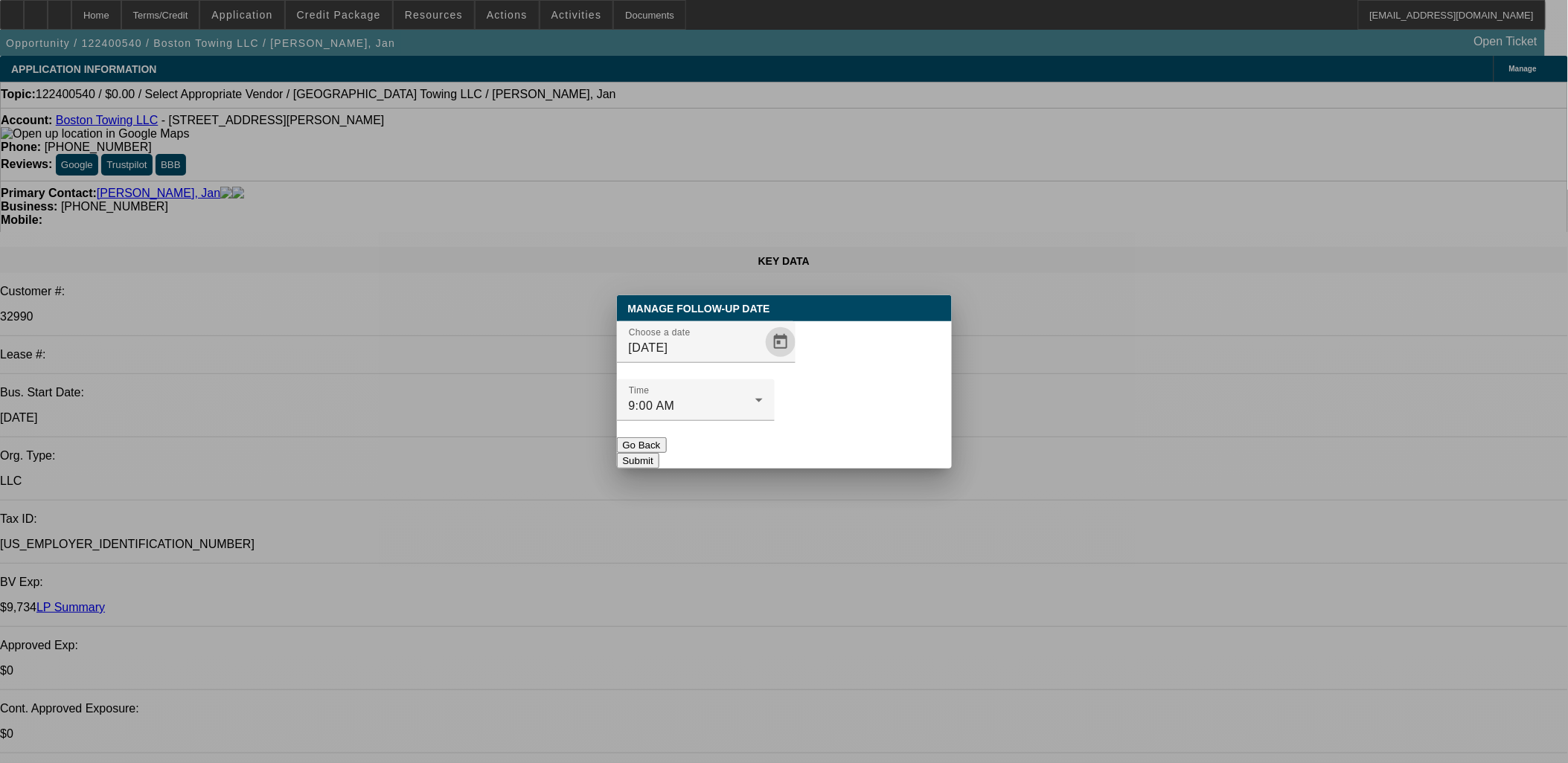
click at [660, 453] on button "Submit" at bounding box center [638, 460] width 43 height 16
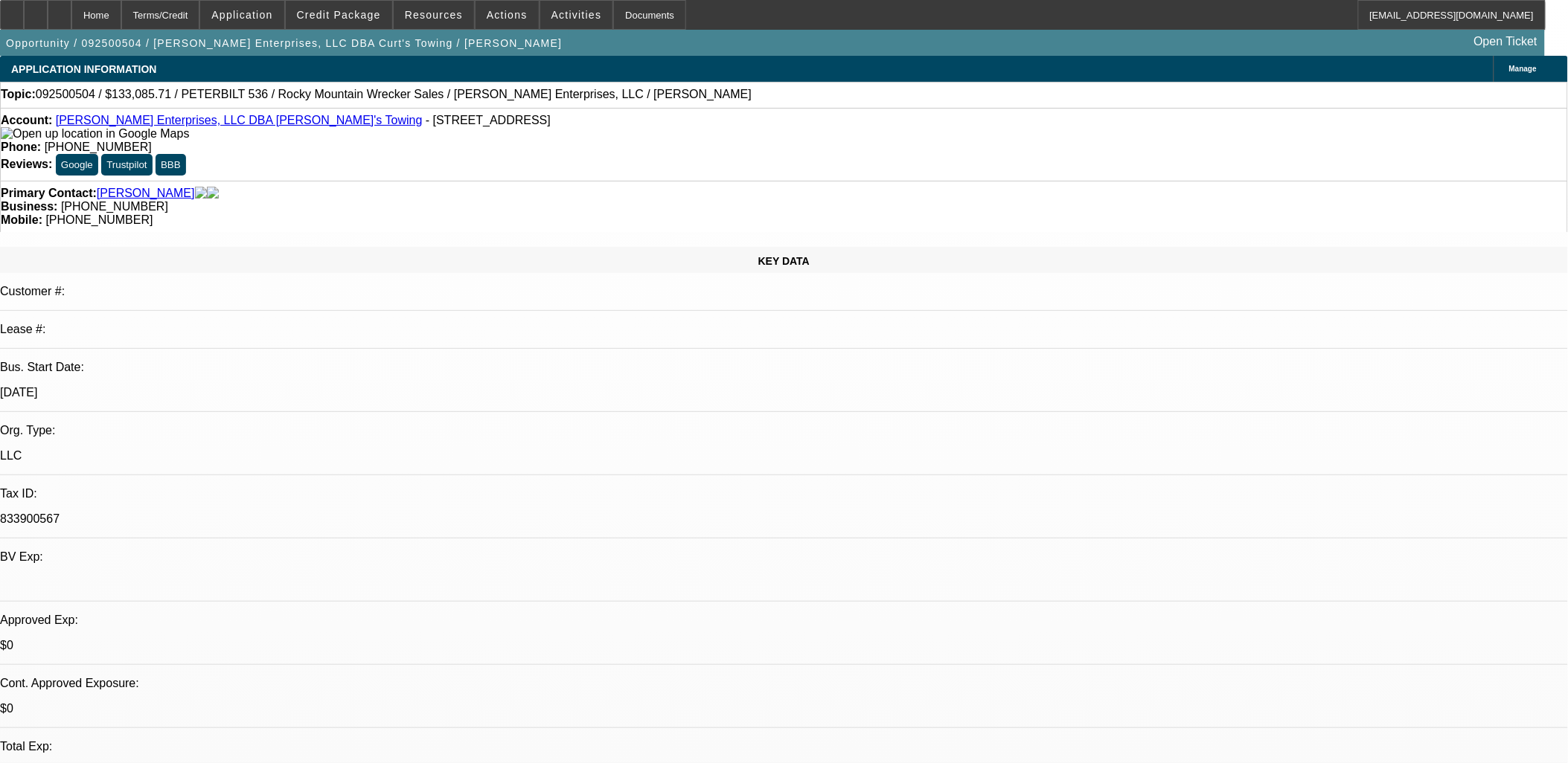
select select "0.2"
select select "2"
select select "0.1"
select select "4"
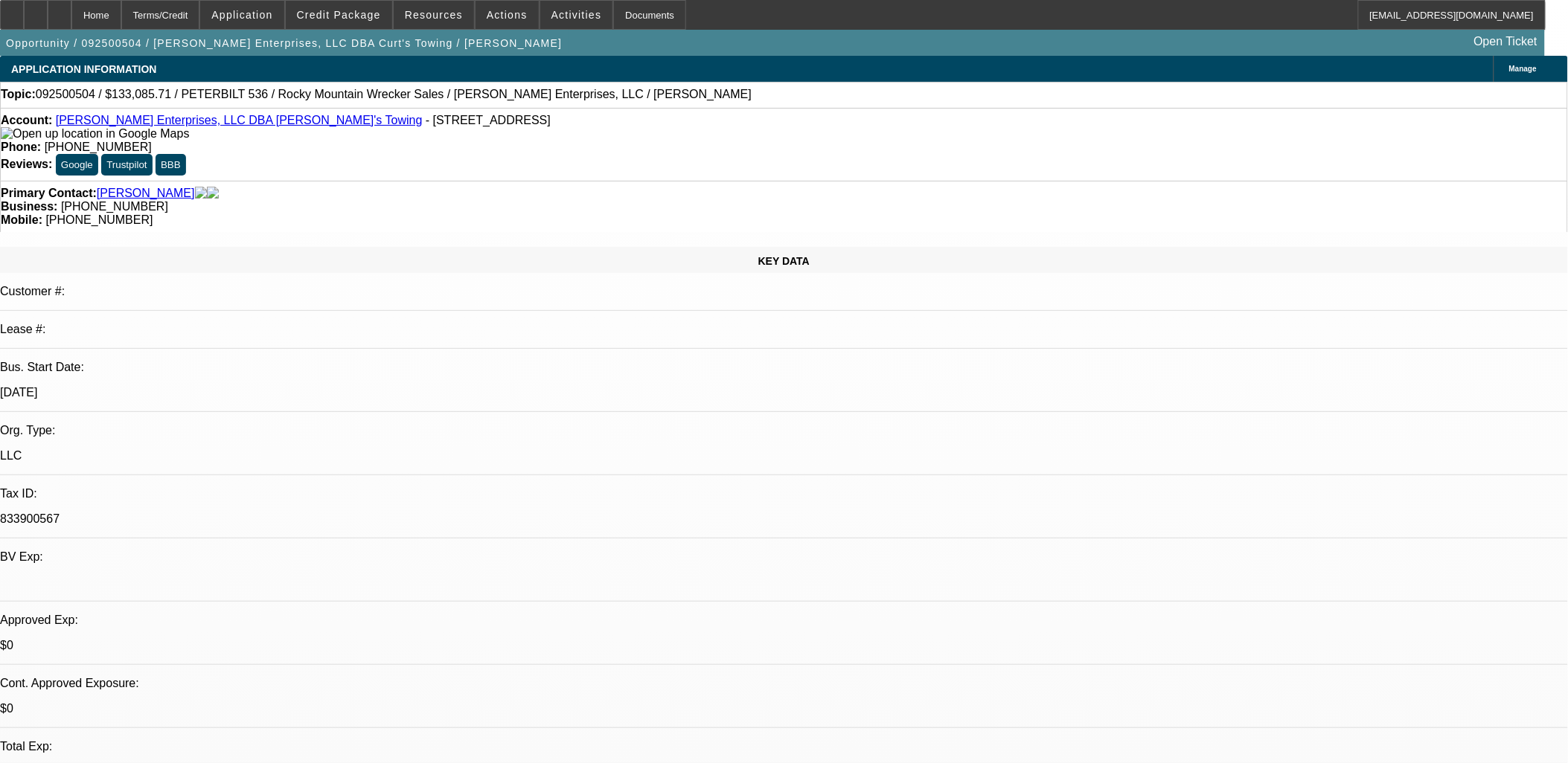
select select "0"
select select "2"
select select "0.1"
select select "4"
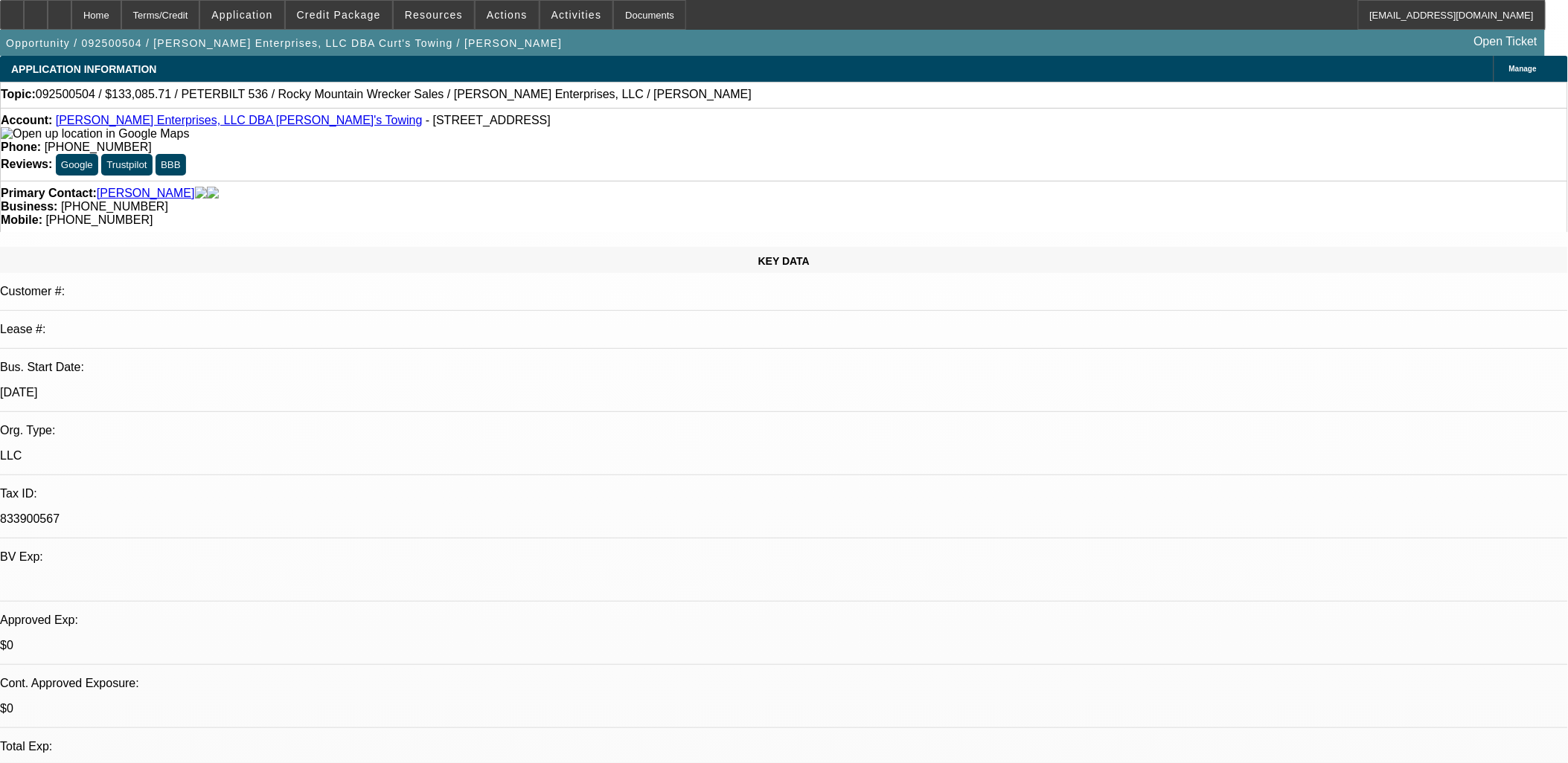
scroll to position [79, 0]
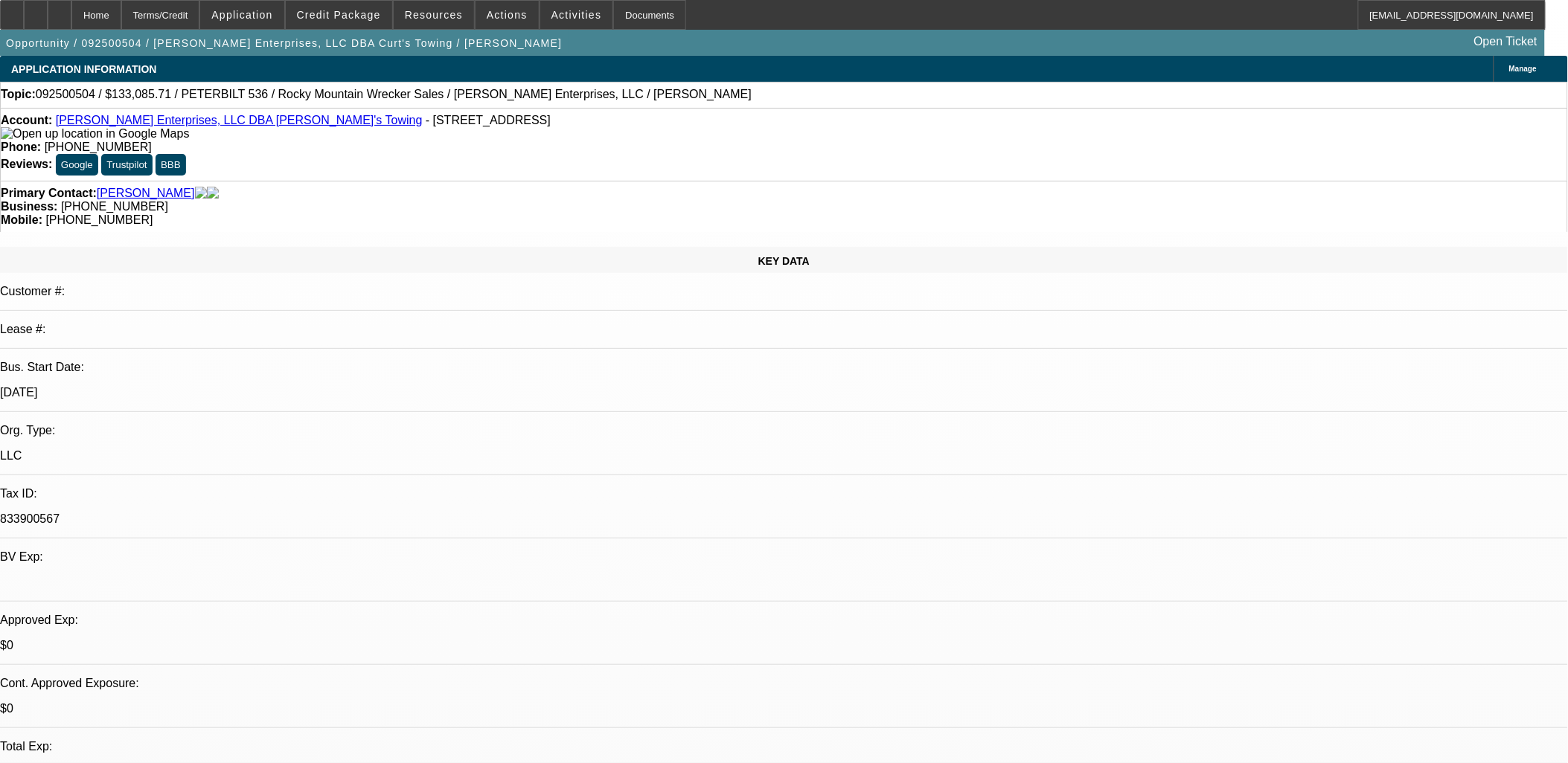
drag, startPoint x: 702, startPoint y: 448, endPoint x: 685, endPoint y: 435, distance: 21.4
drag, startPoint x: 1292, startPoint y: 560, endPoint x: 1054, endPoint y: 544, distance: 238.5
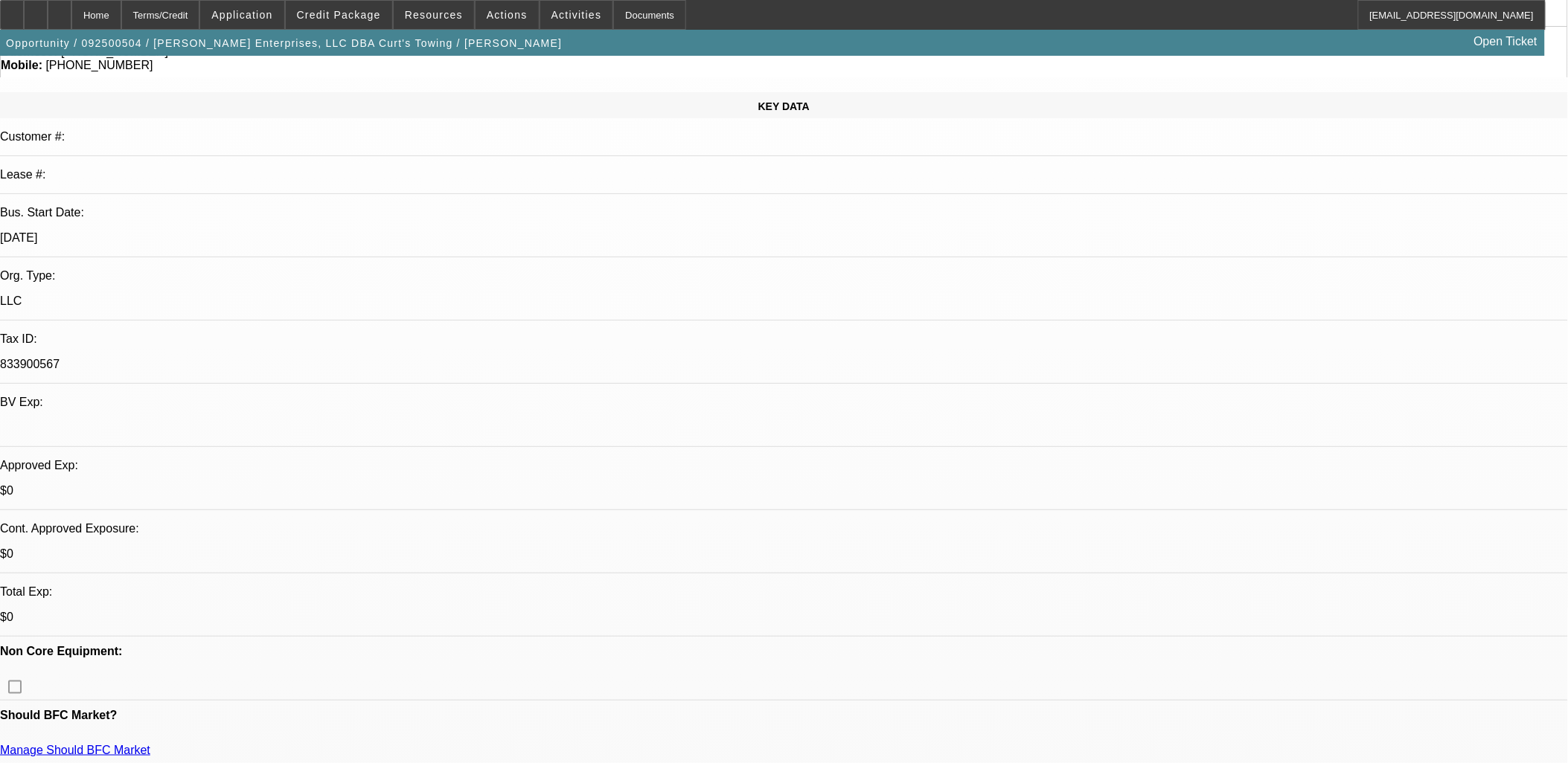
scroll to position [0, 0]
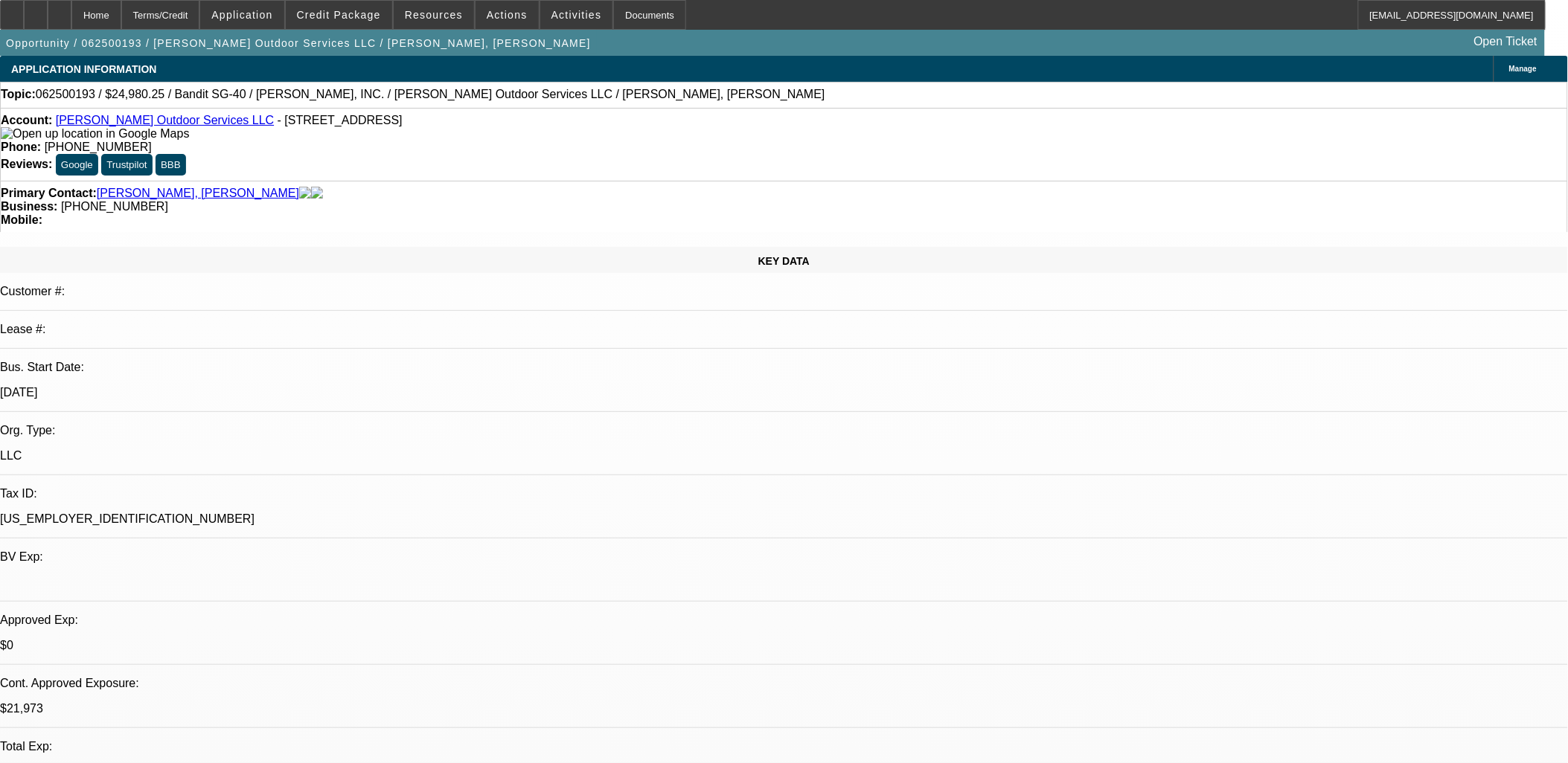
select select "0"
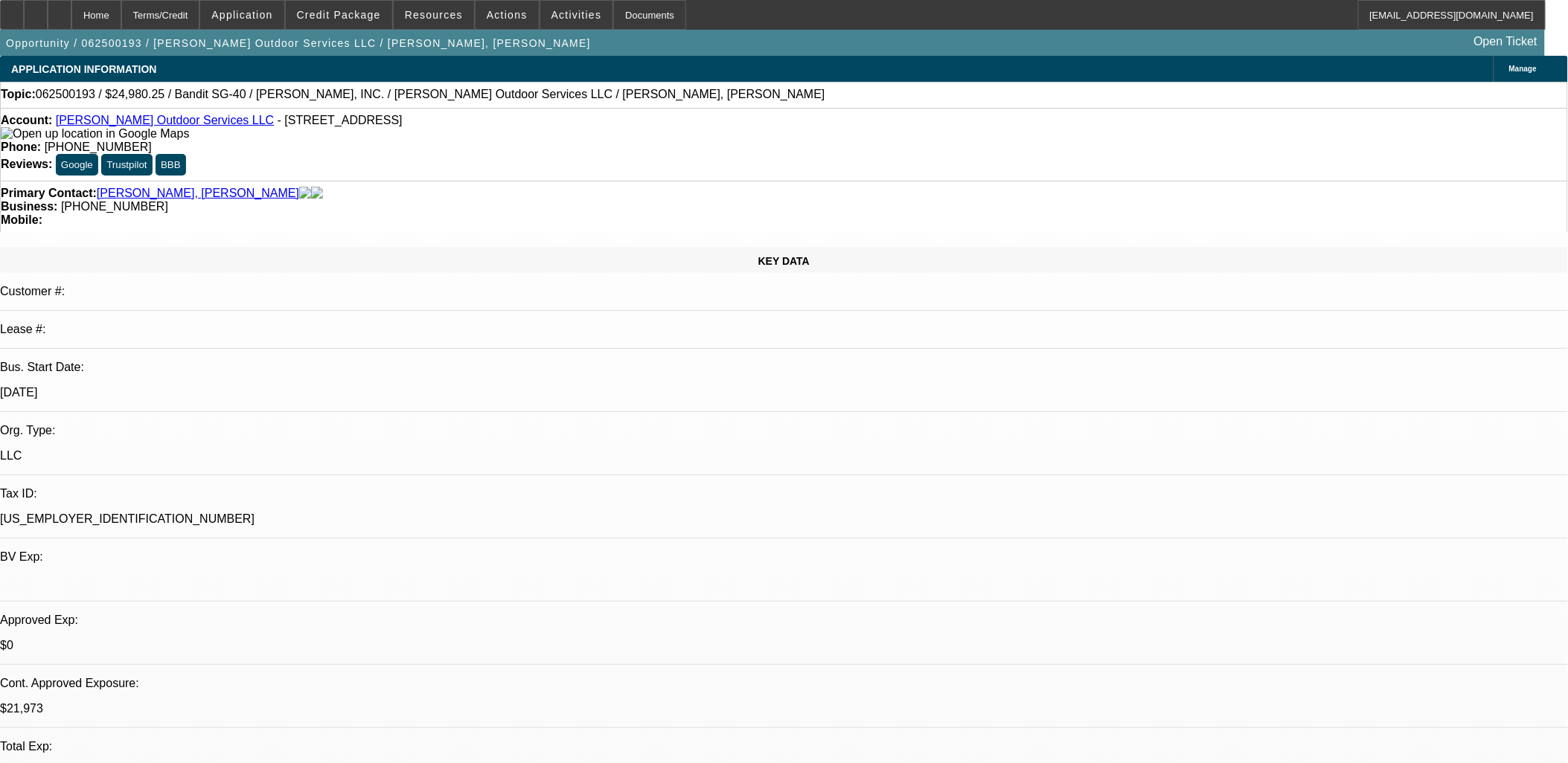
select select "0"
select select "1"
select select "2"
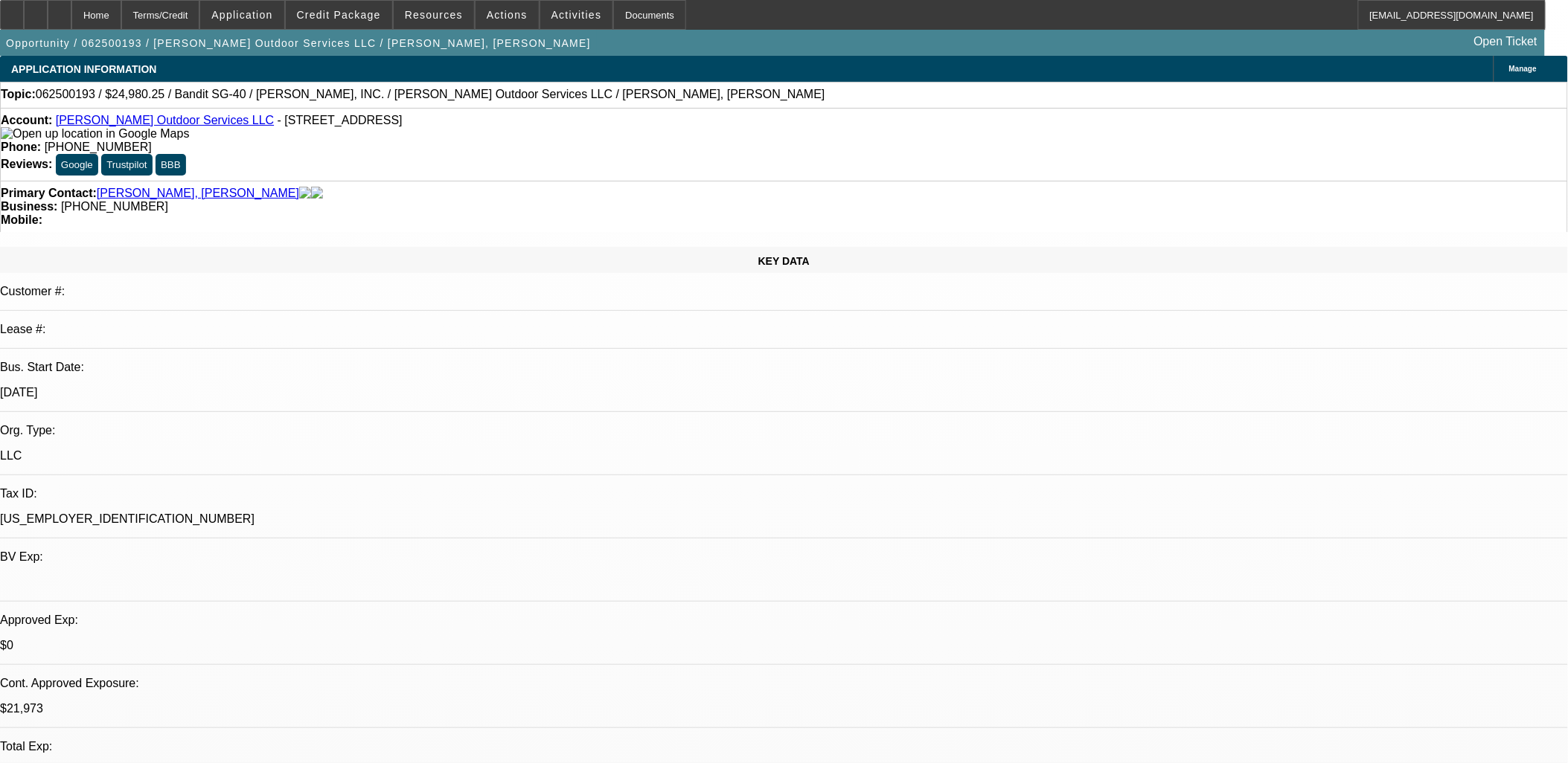
select select "6"
select select "1"
select select "6"
select select "1"
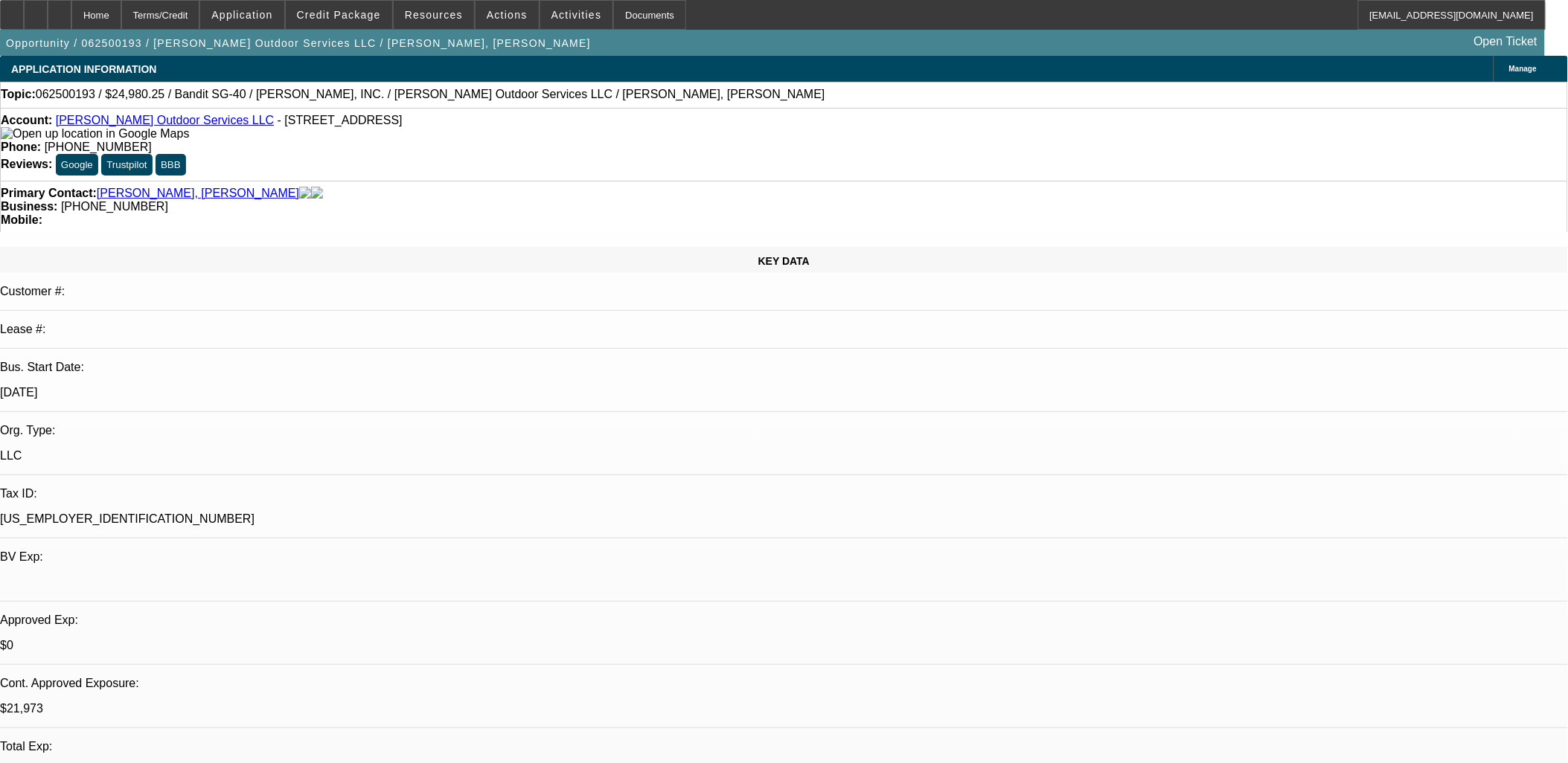
select select "2"
select select "6"
select select "1"
select select "6"
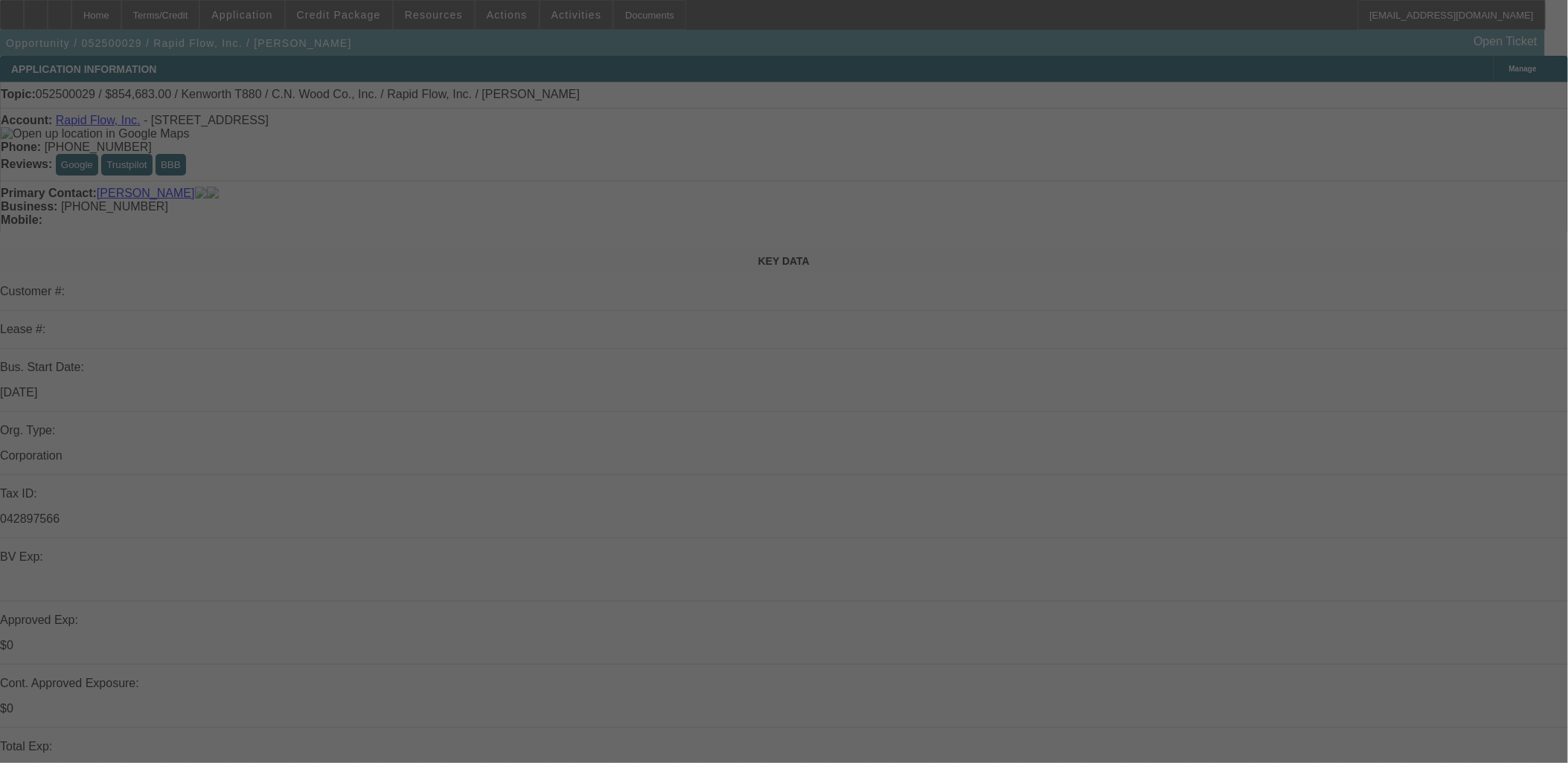
select select "0"
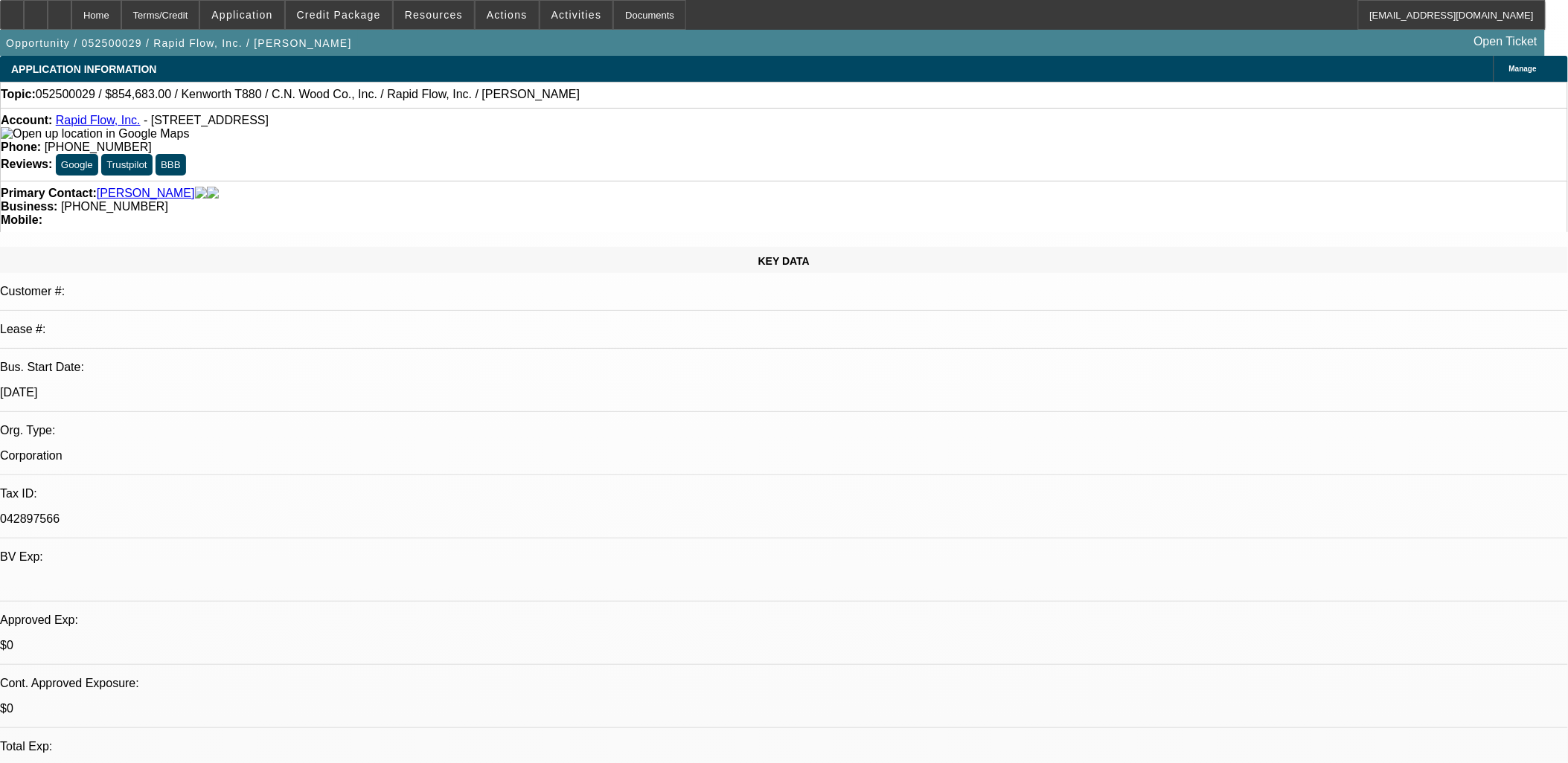
select select "0"
select select "3"
select select "0"
select select "6"
select select "0"
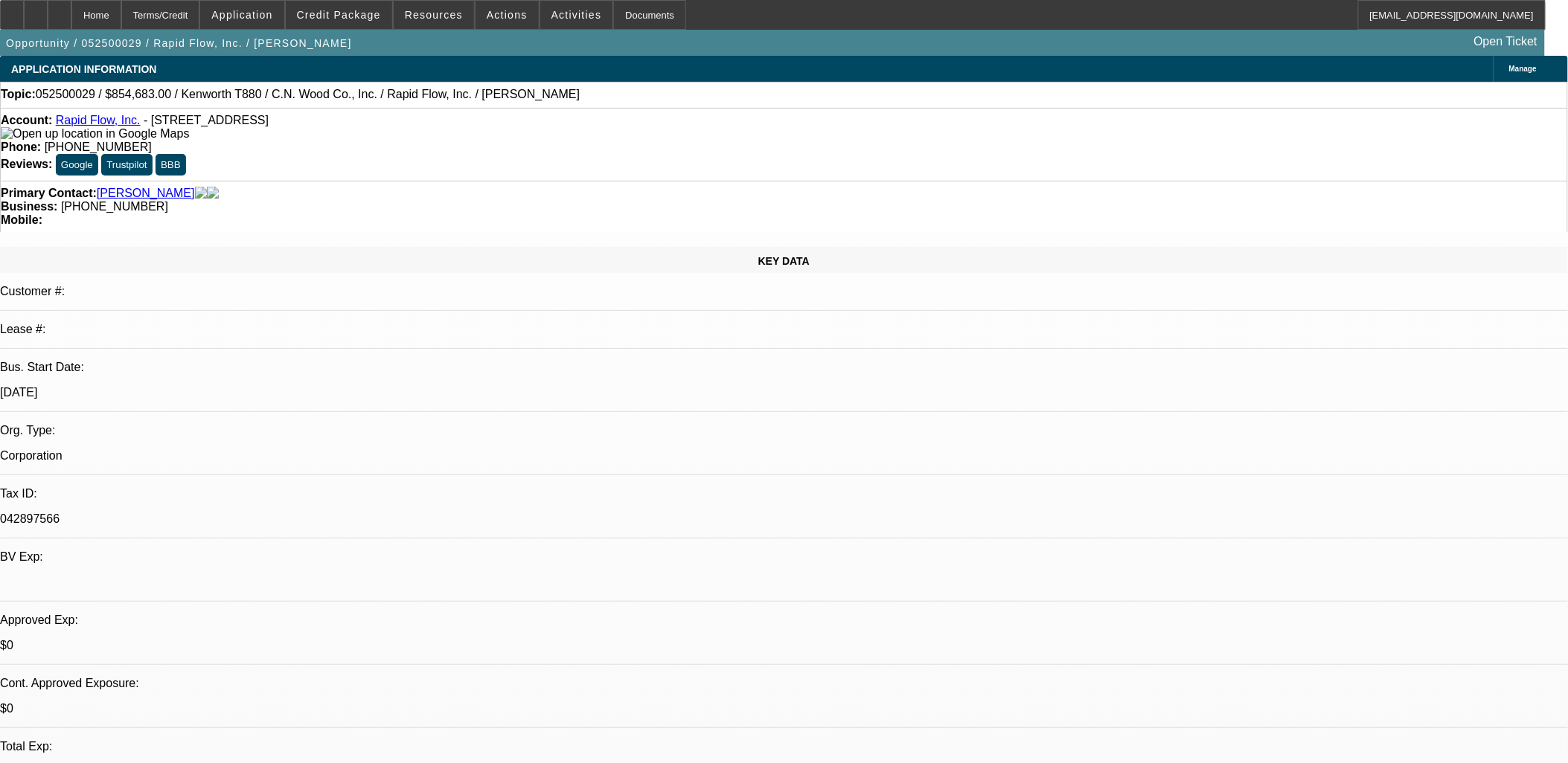
select select "0"
select select "2"
select select "0"
select select "6"
select select "0"
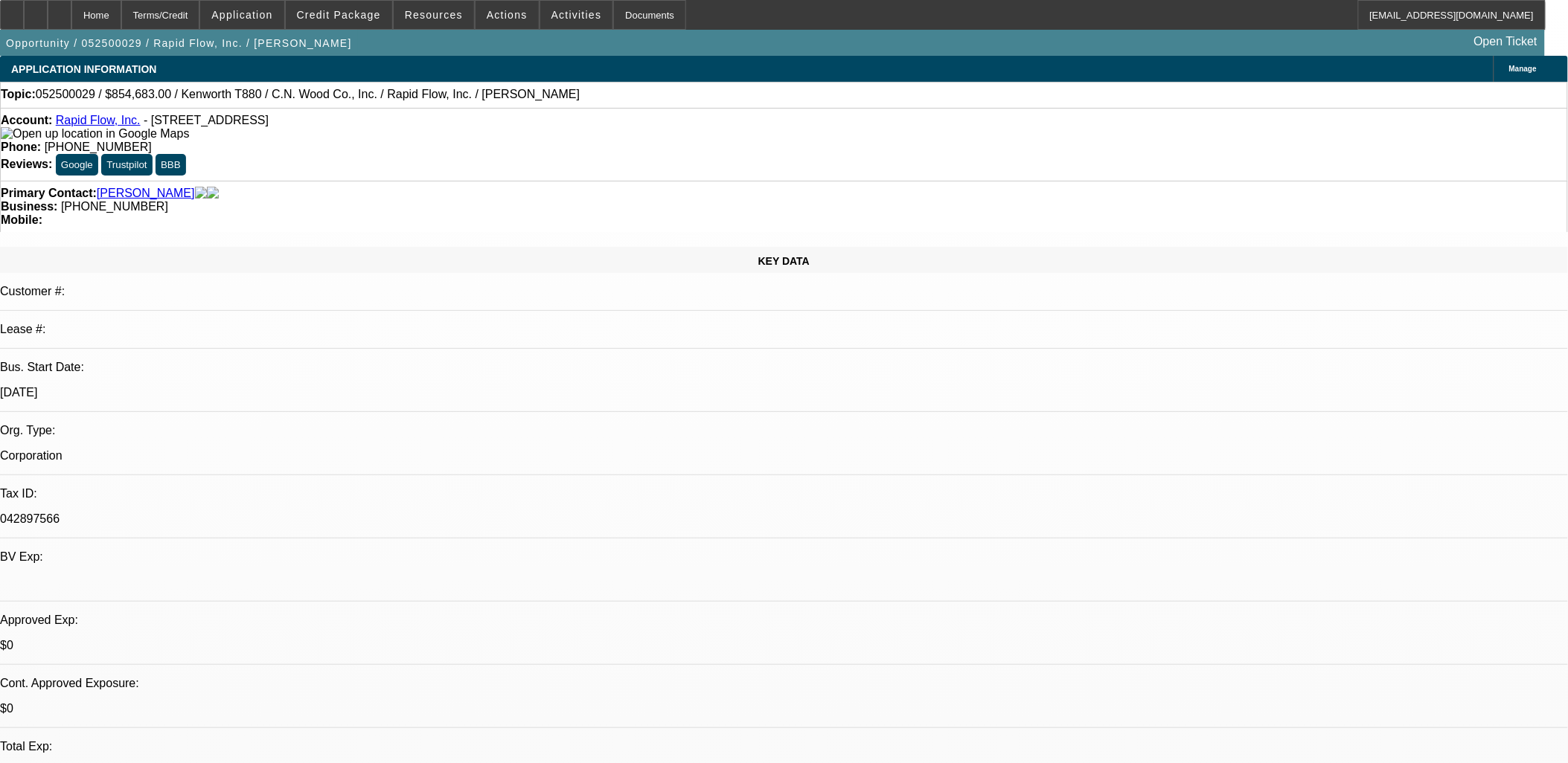
select select "0"
select select "2"
select select "0"
select select "6"
select select "0"
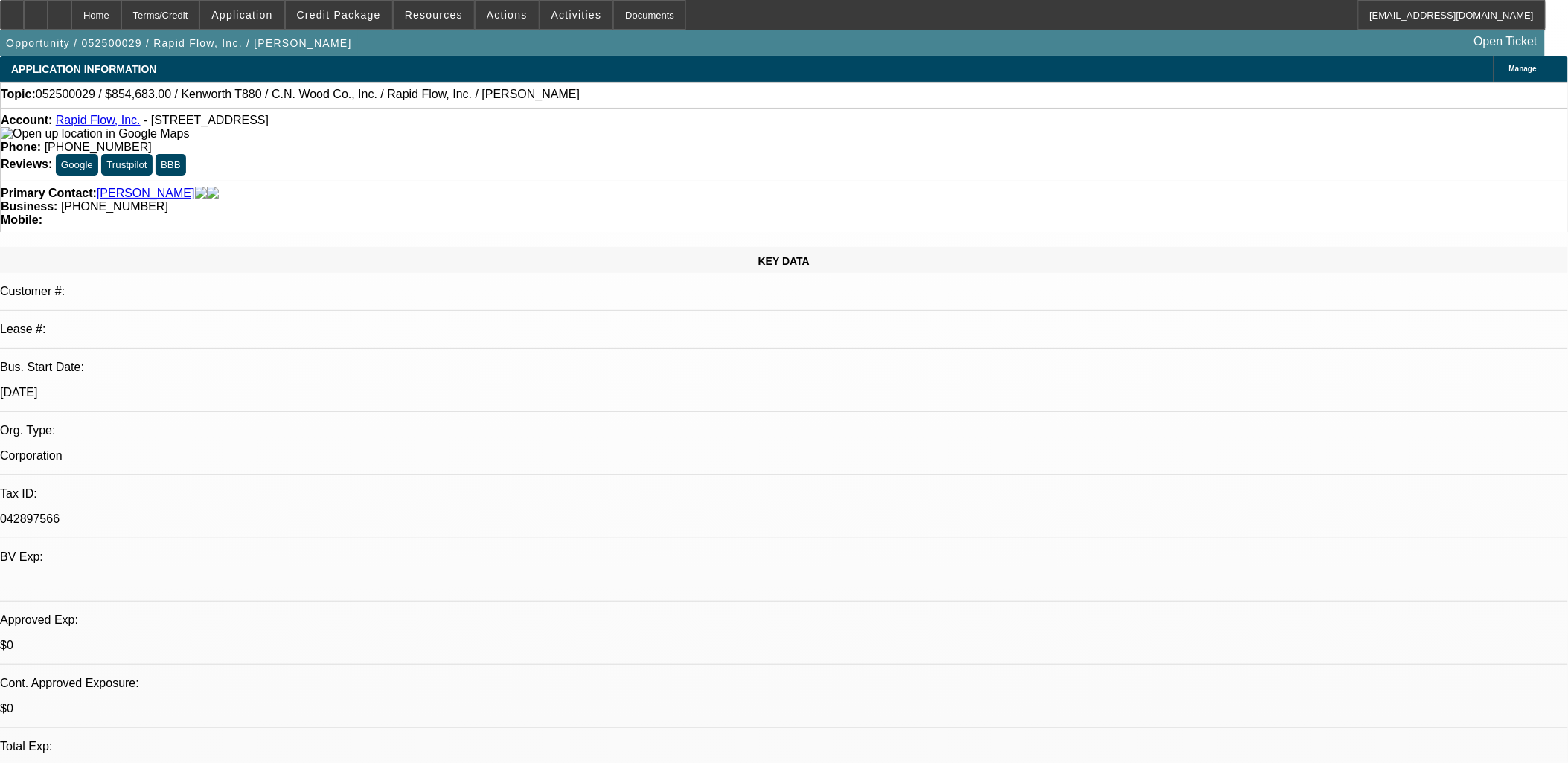
select select "0"
select select "6"
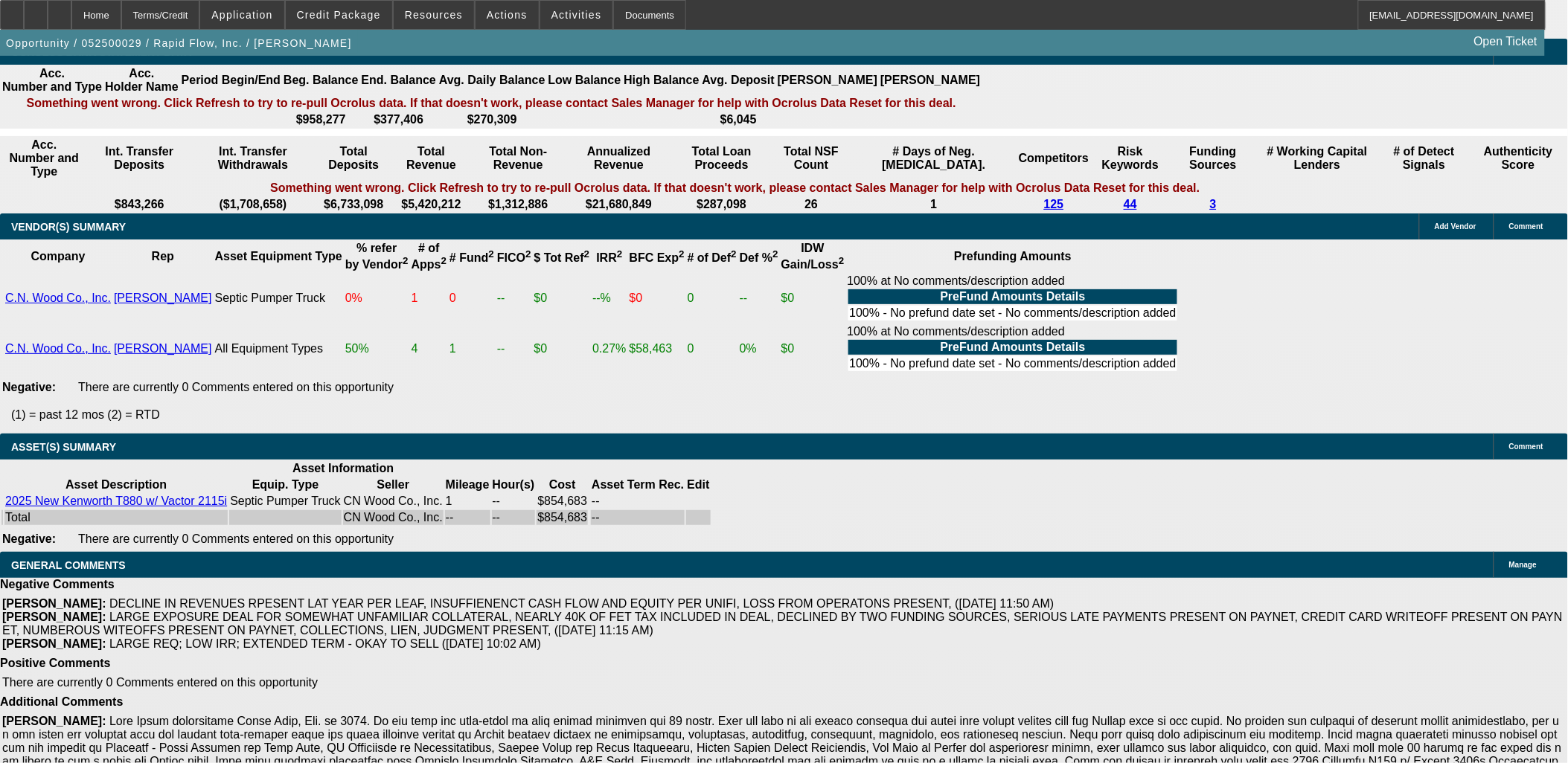
scroll to position [2808, 0]
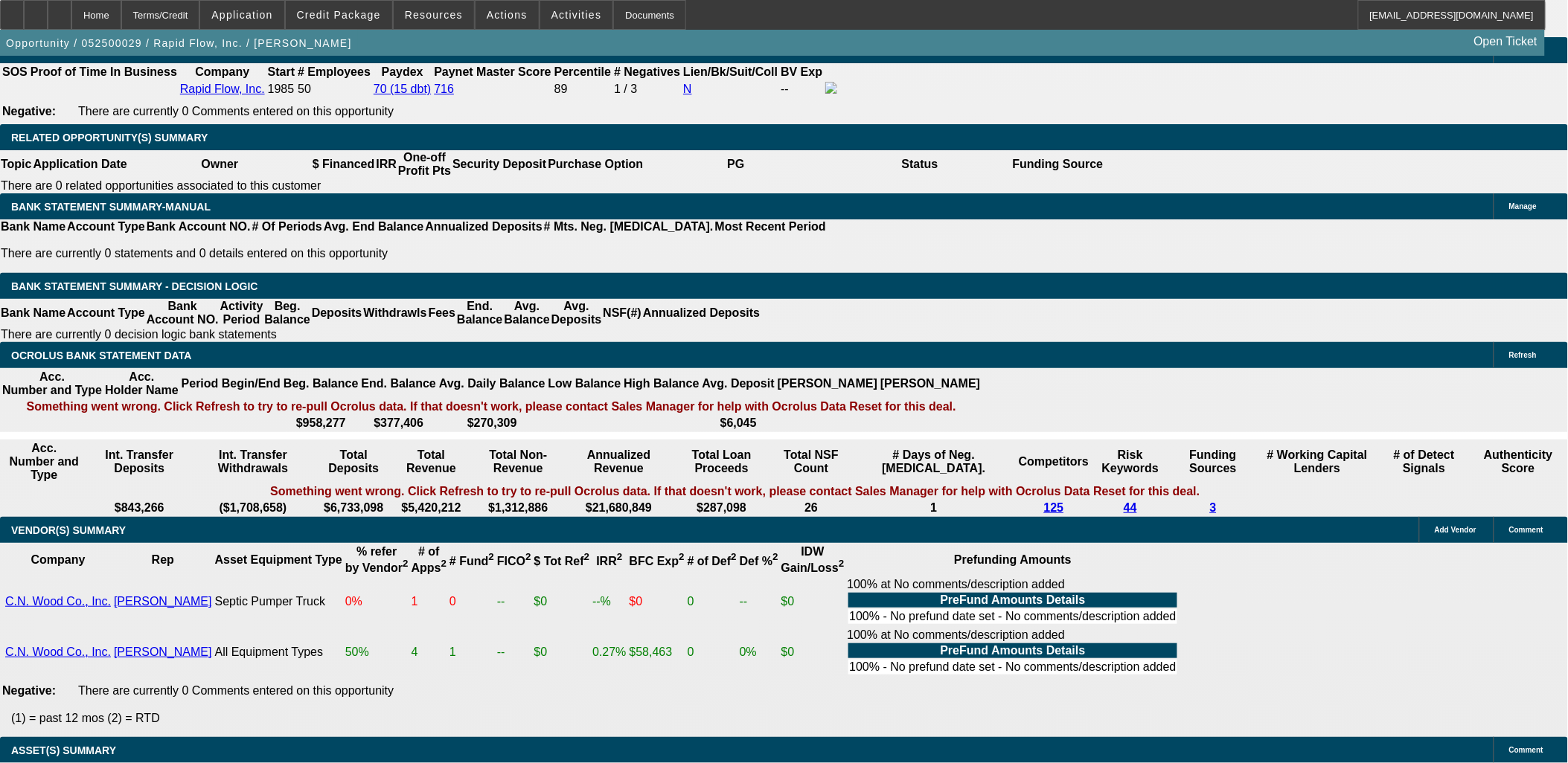
scroll to position [715, 0]
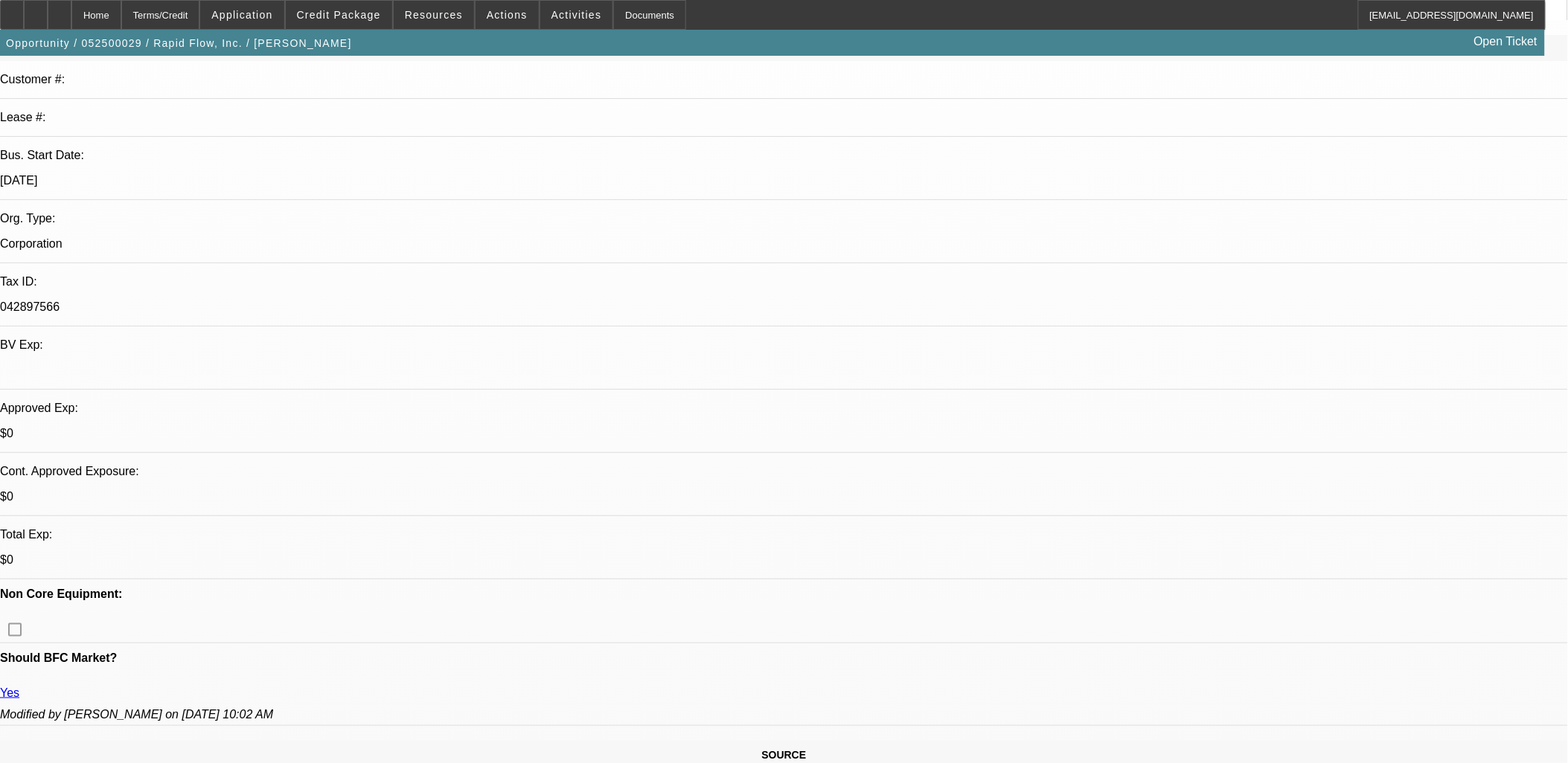
scroll to position [0, 0]
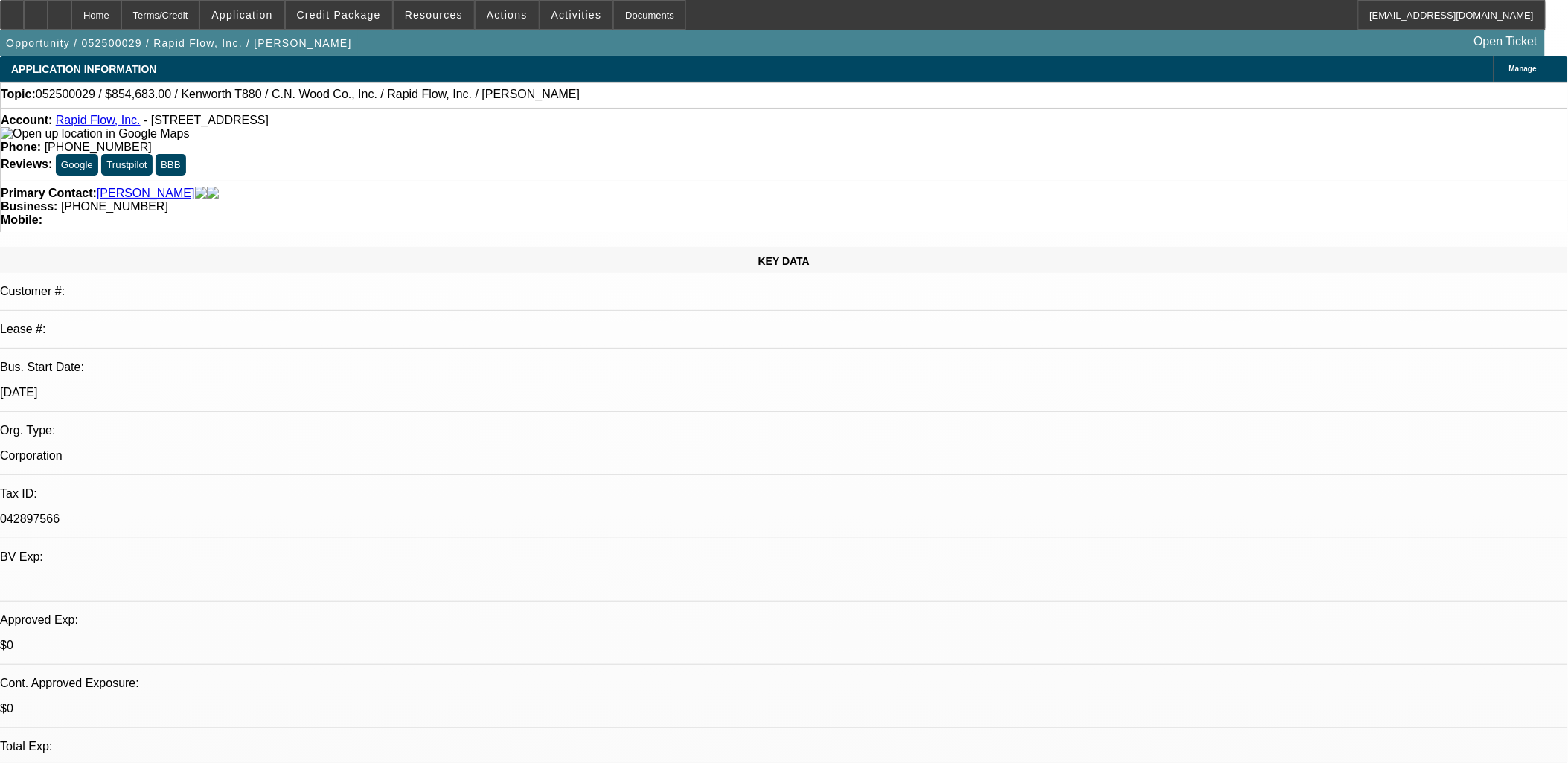
click at [102, 124] on link "Rapid Flow, Inc." at bounding box center [98, 120] width 85 height 13
click at [501, 16] on span "Actions" at bounding box center [507, 15] width 41 height 12
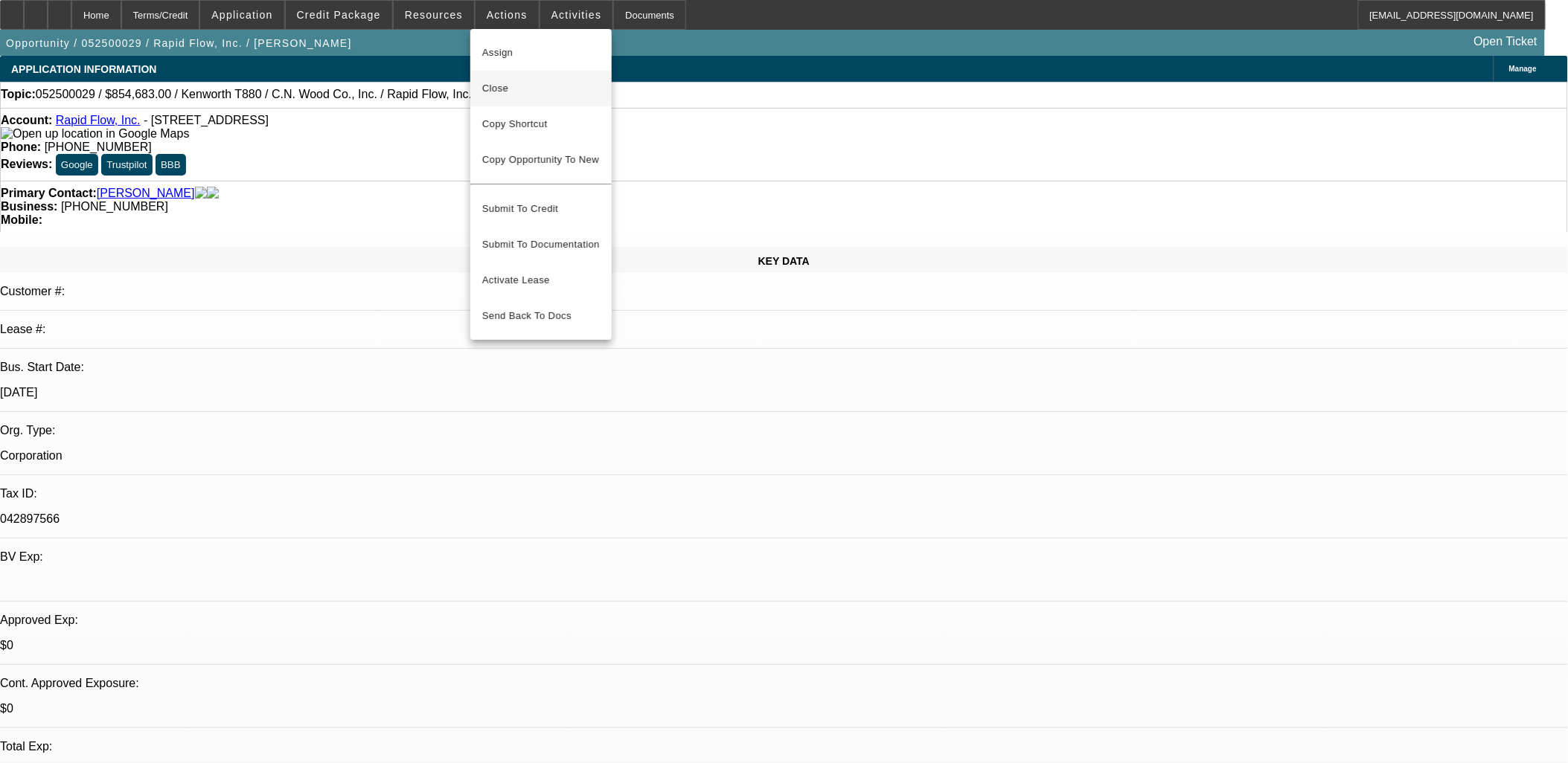
click at [575, 87] on span "Close" at bounding box center [540, 88] width 118 height 18
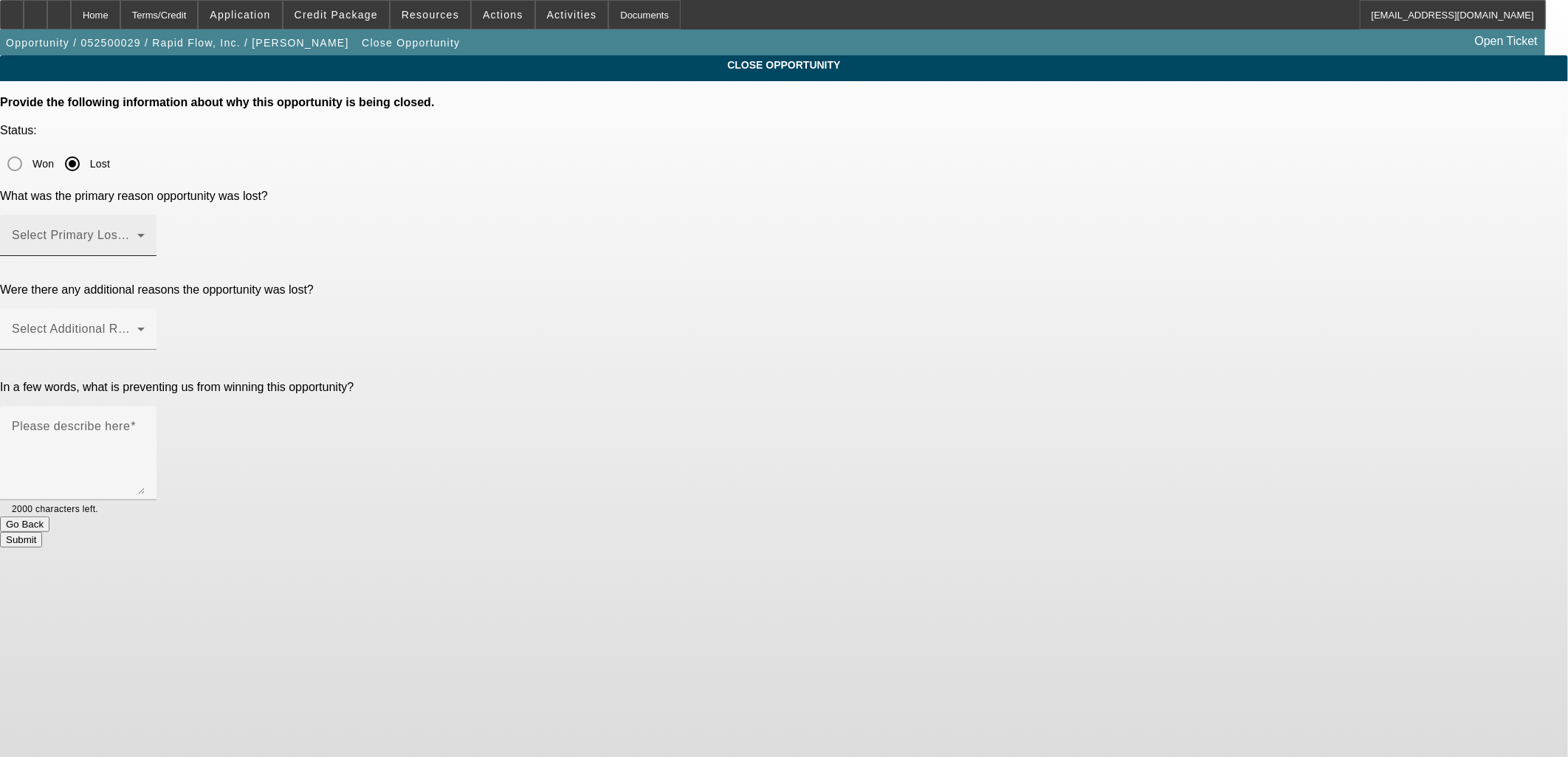
drag, startPoint x: 802, startPoint y: 157, endPoint x: 808, endPoint y: 163, distance: 8.5
click at [145, 215] on div "Select Primary Lost Reason" at bounding box center [78, 236] width 133 height 41
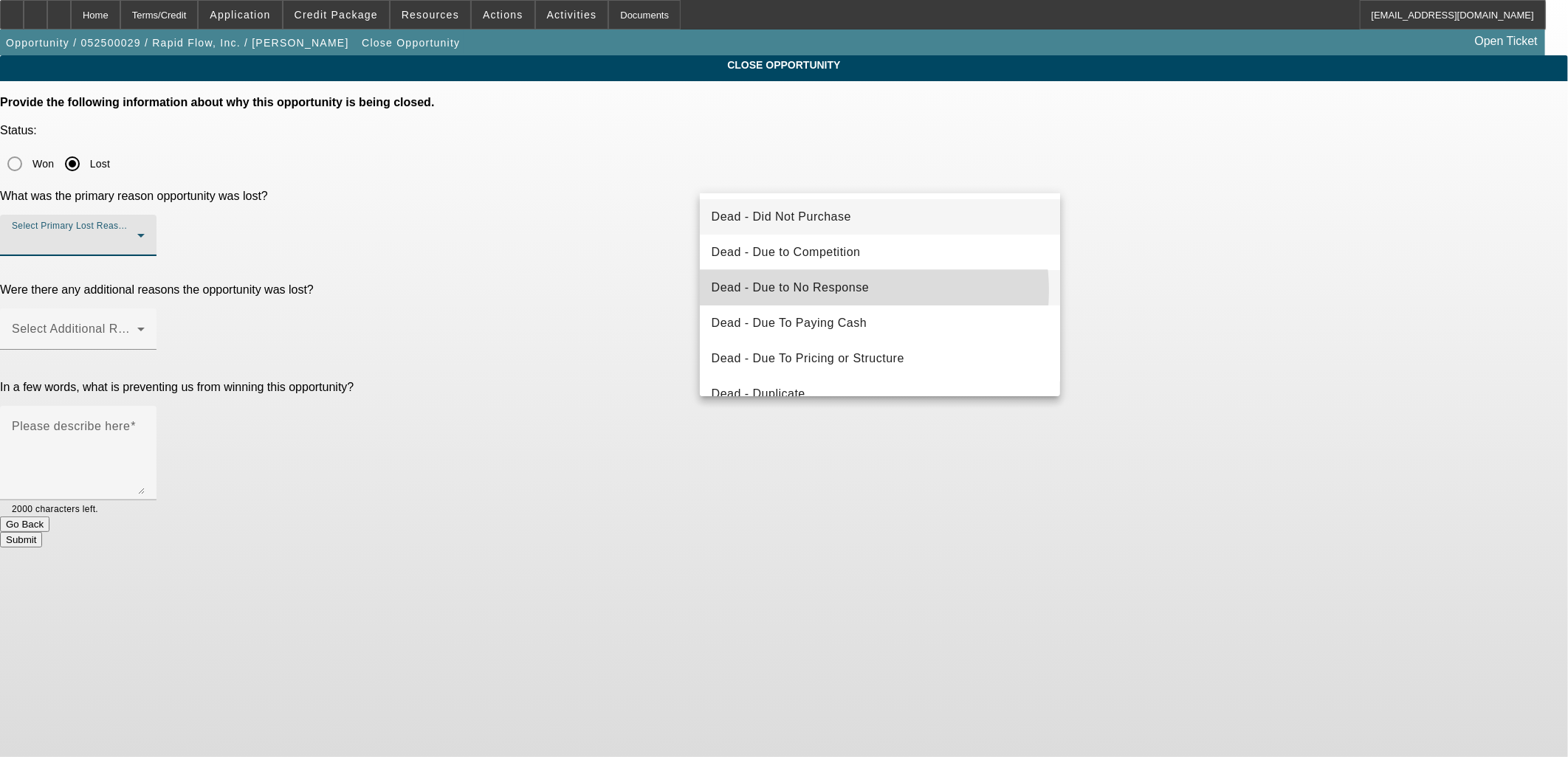
click at [849, 291] on span "Dead - Due to No Response" at bounding box center [790, 287] width 158 height 17
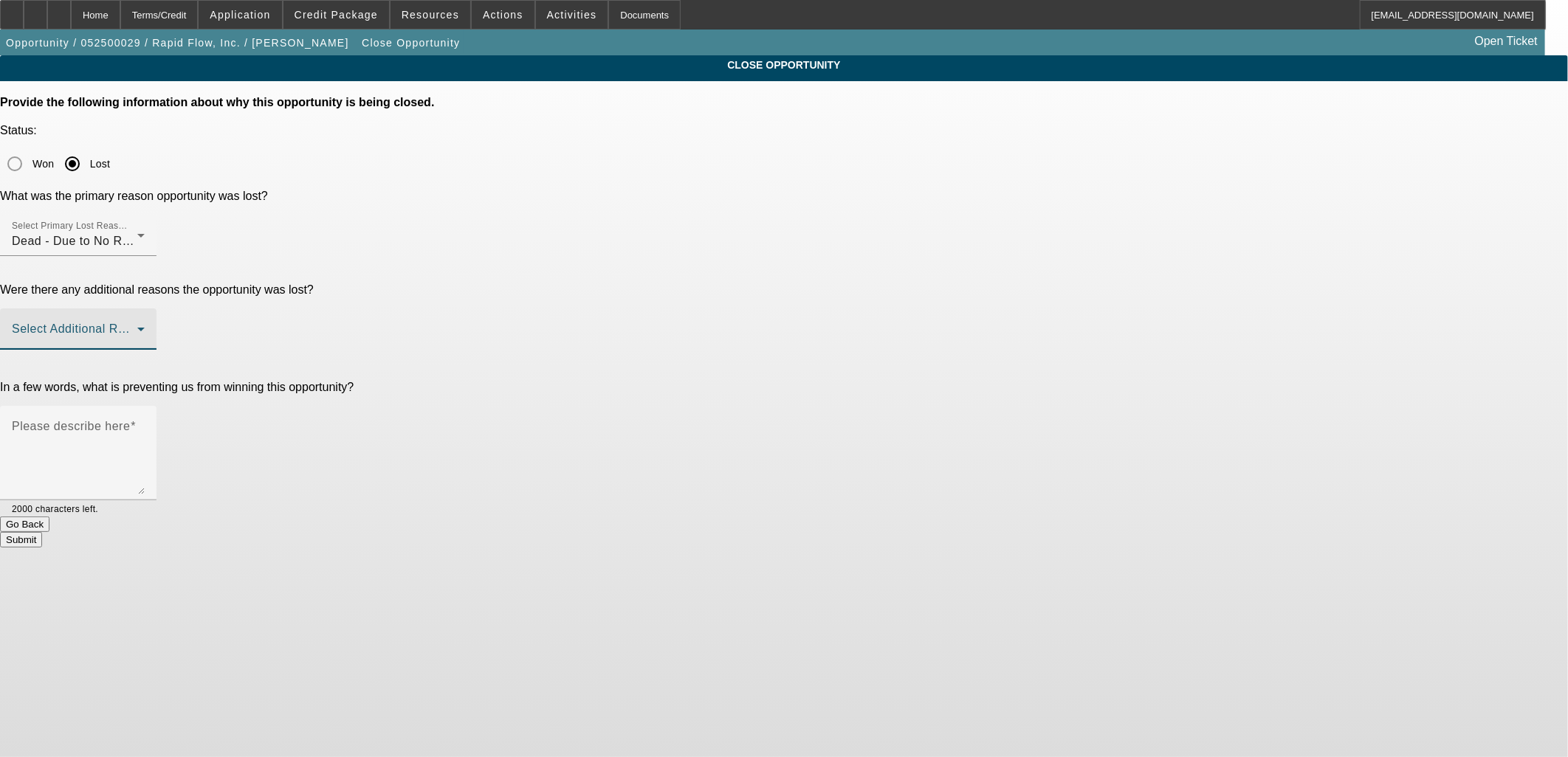
click at [137, 326] on span at bounding box center [74, 334] width 126 height 17
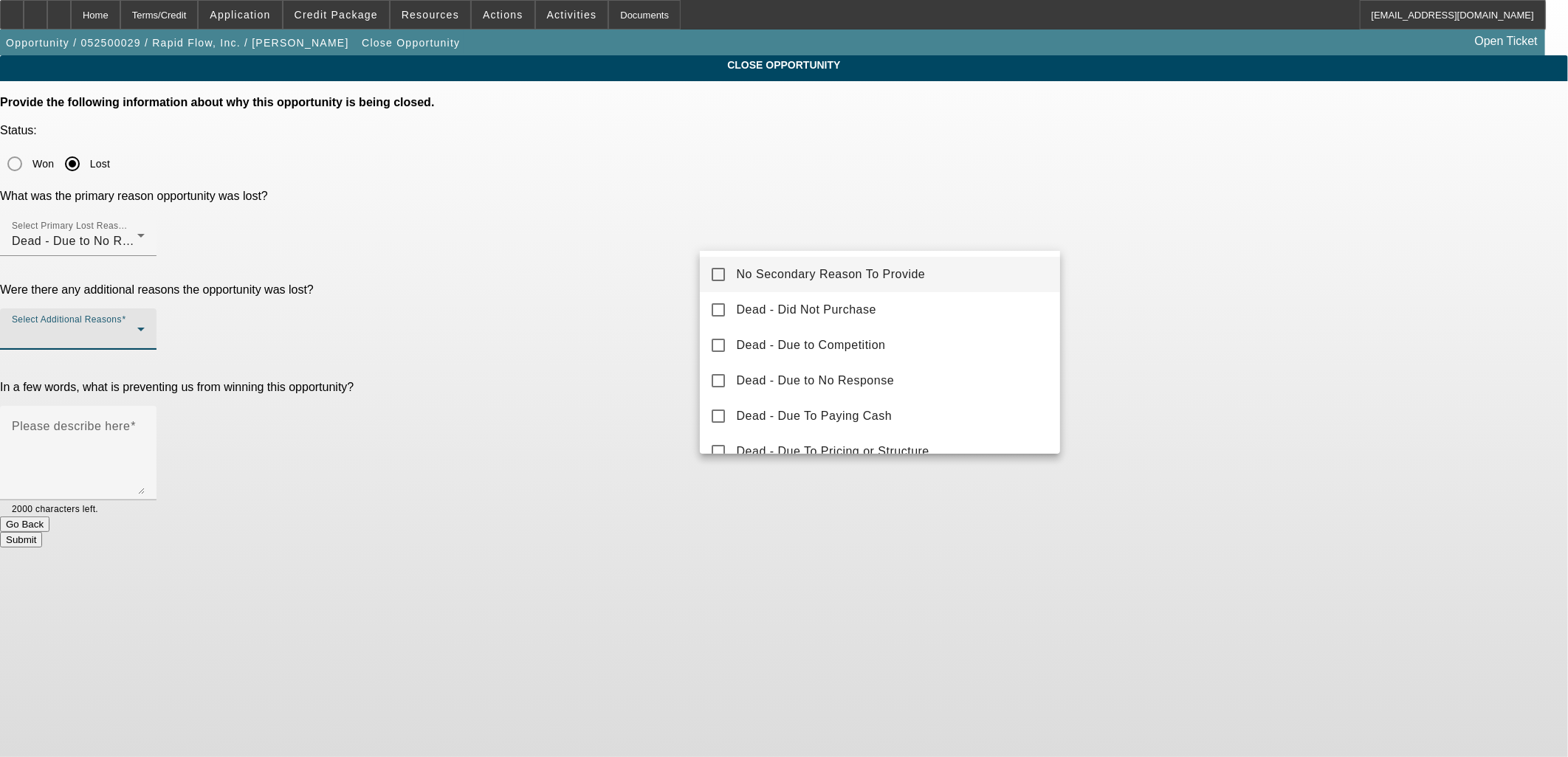
click at [613, 386] on div at bounding box center [784, 378] width 1568 height 757
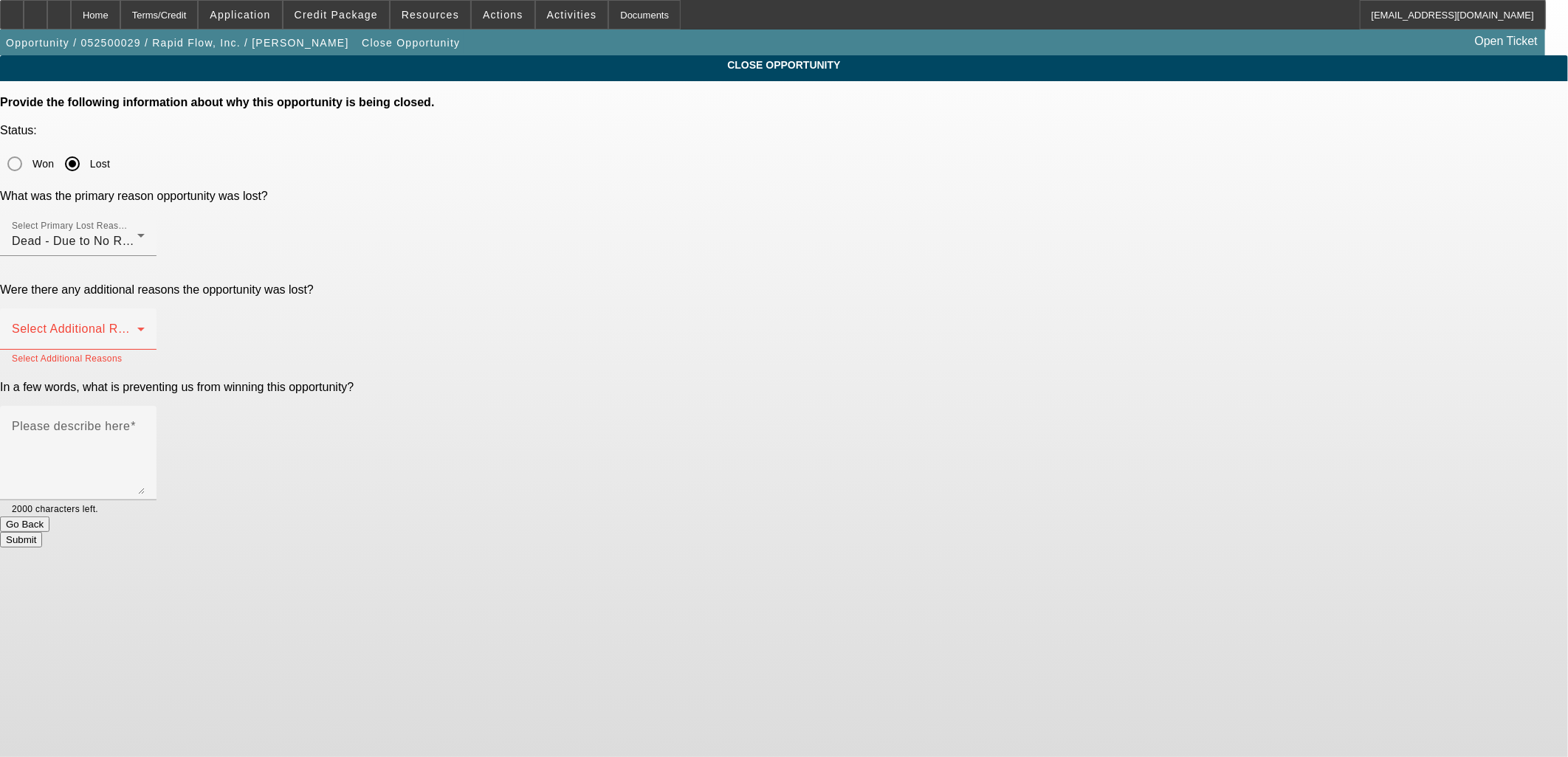
click at [50, 517] on button "Go Back" at bounding box center [25, 525] width 50 height 16
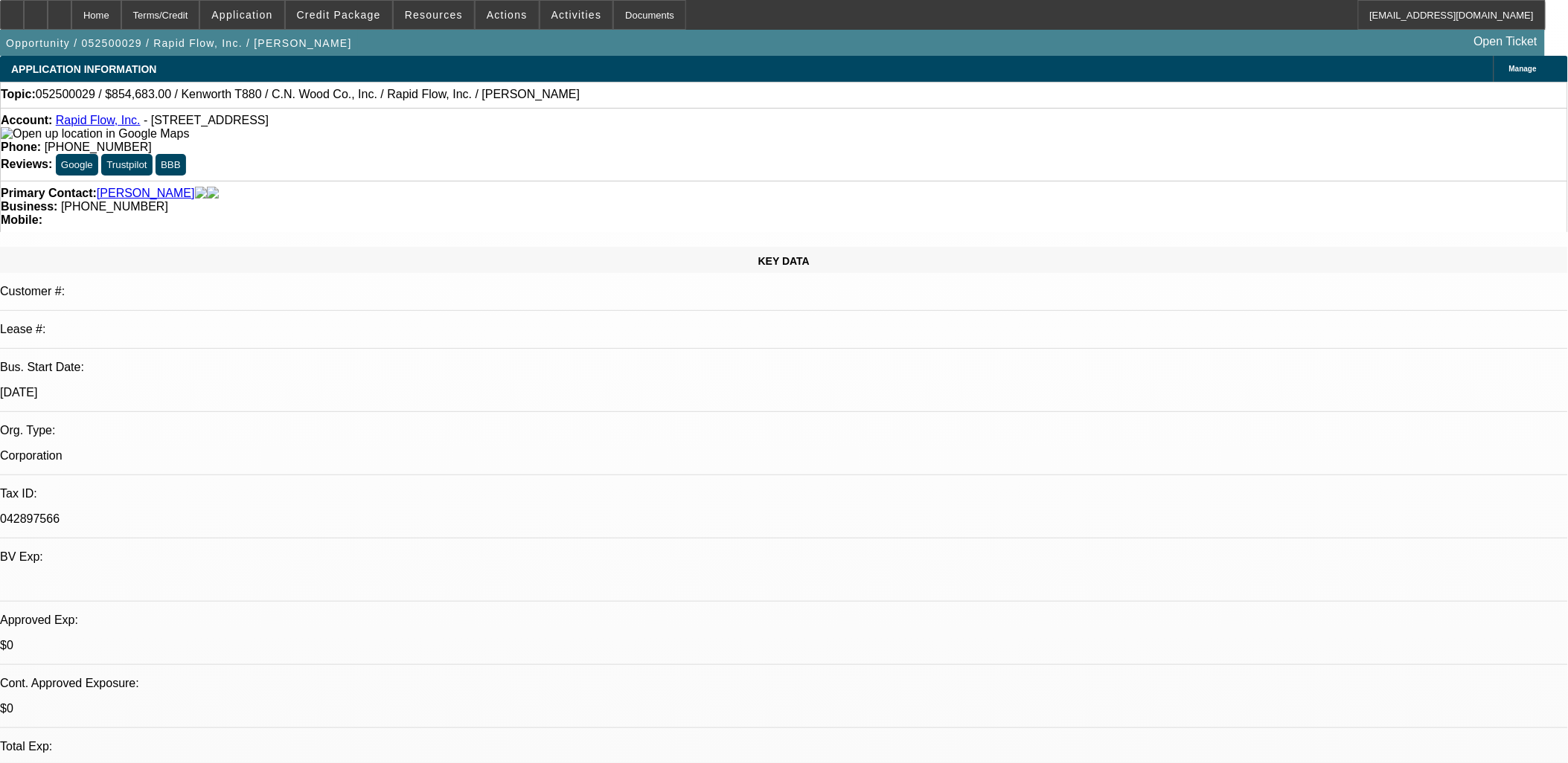
select select "0"
select select "3"
select select "0"
select select "6"
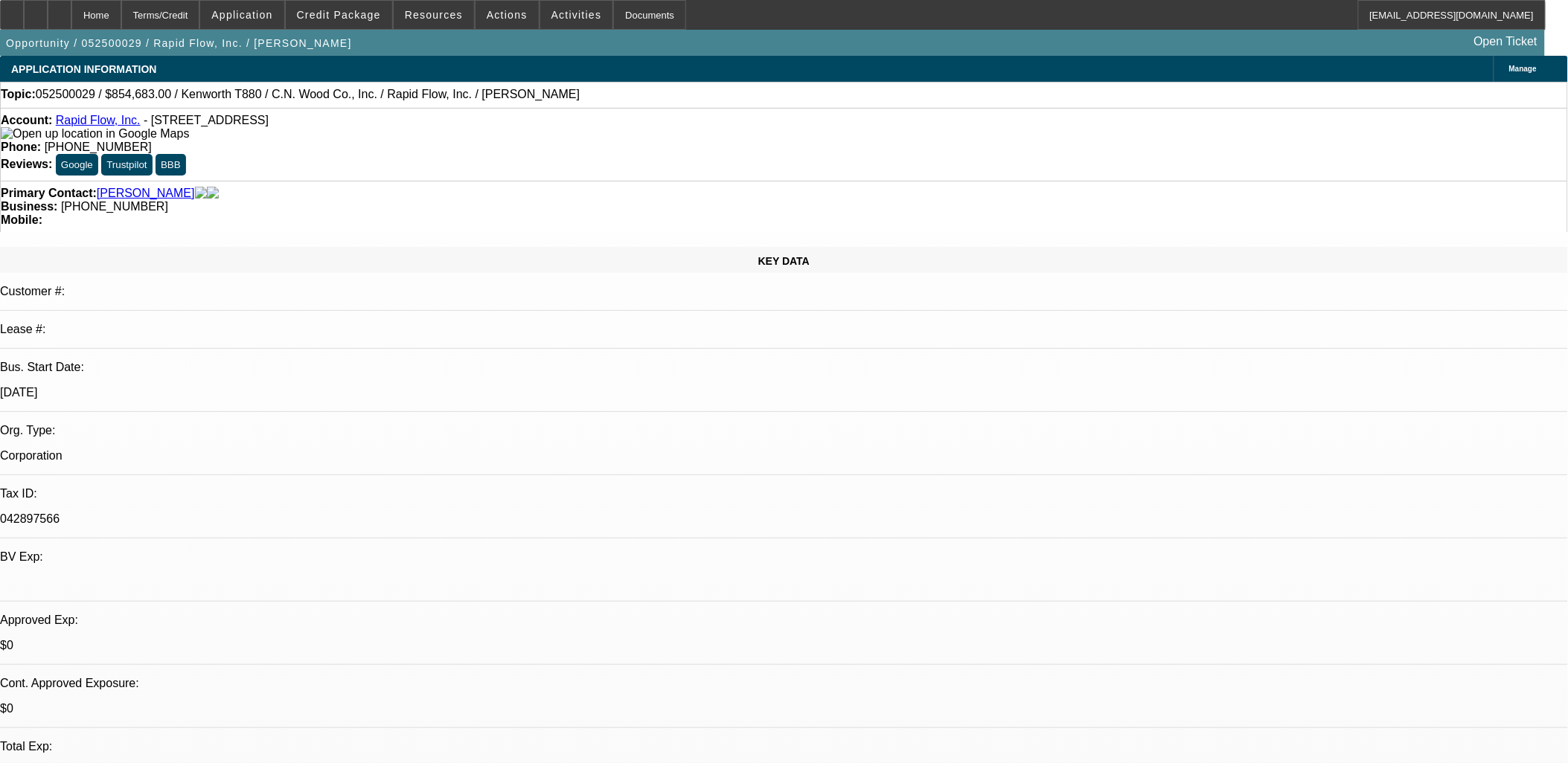
select select "0"
select select "2"
select select "0"
select select "6"
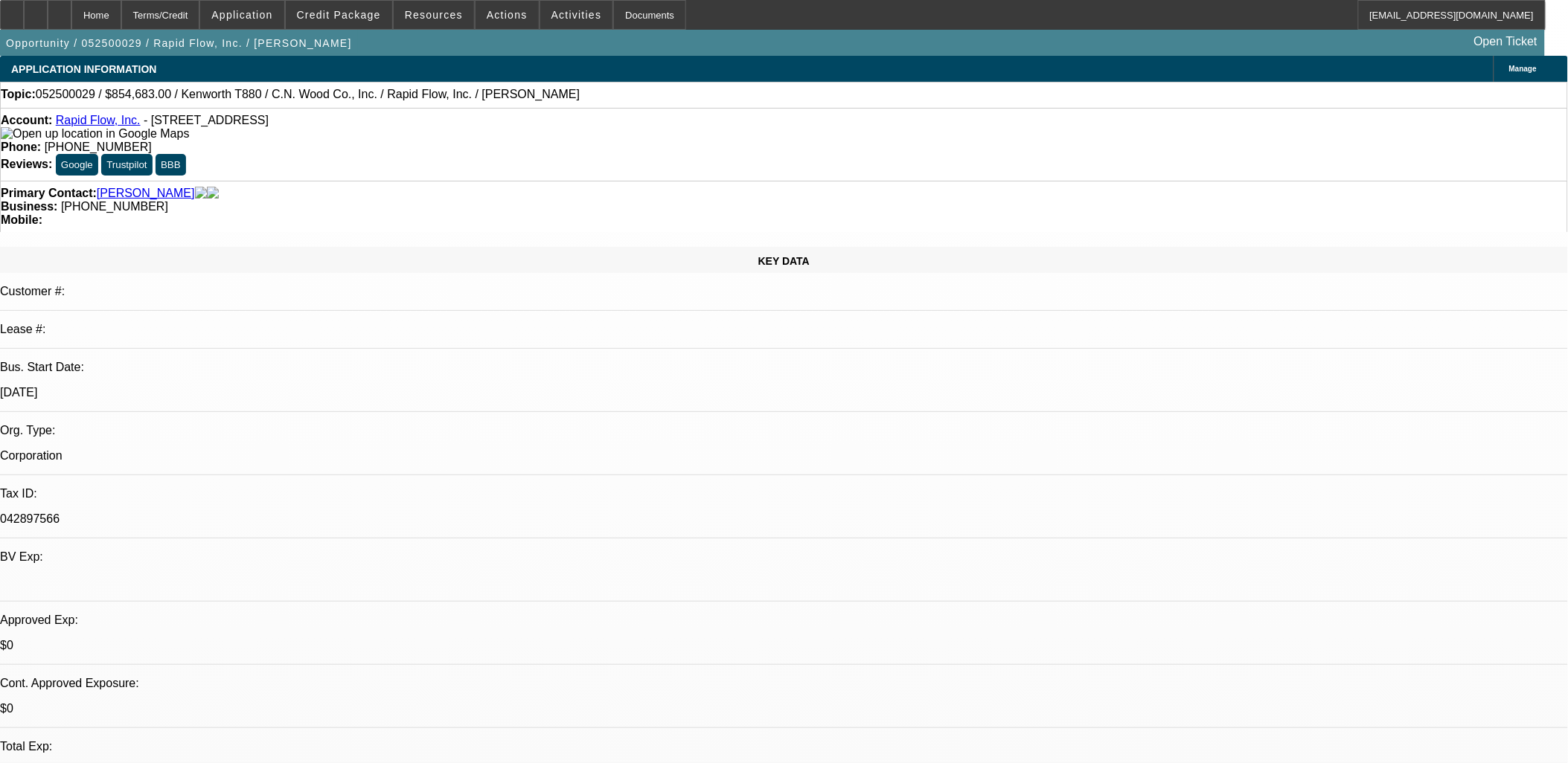
select select "0"
select select "2"
select select "0"
select select "6"
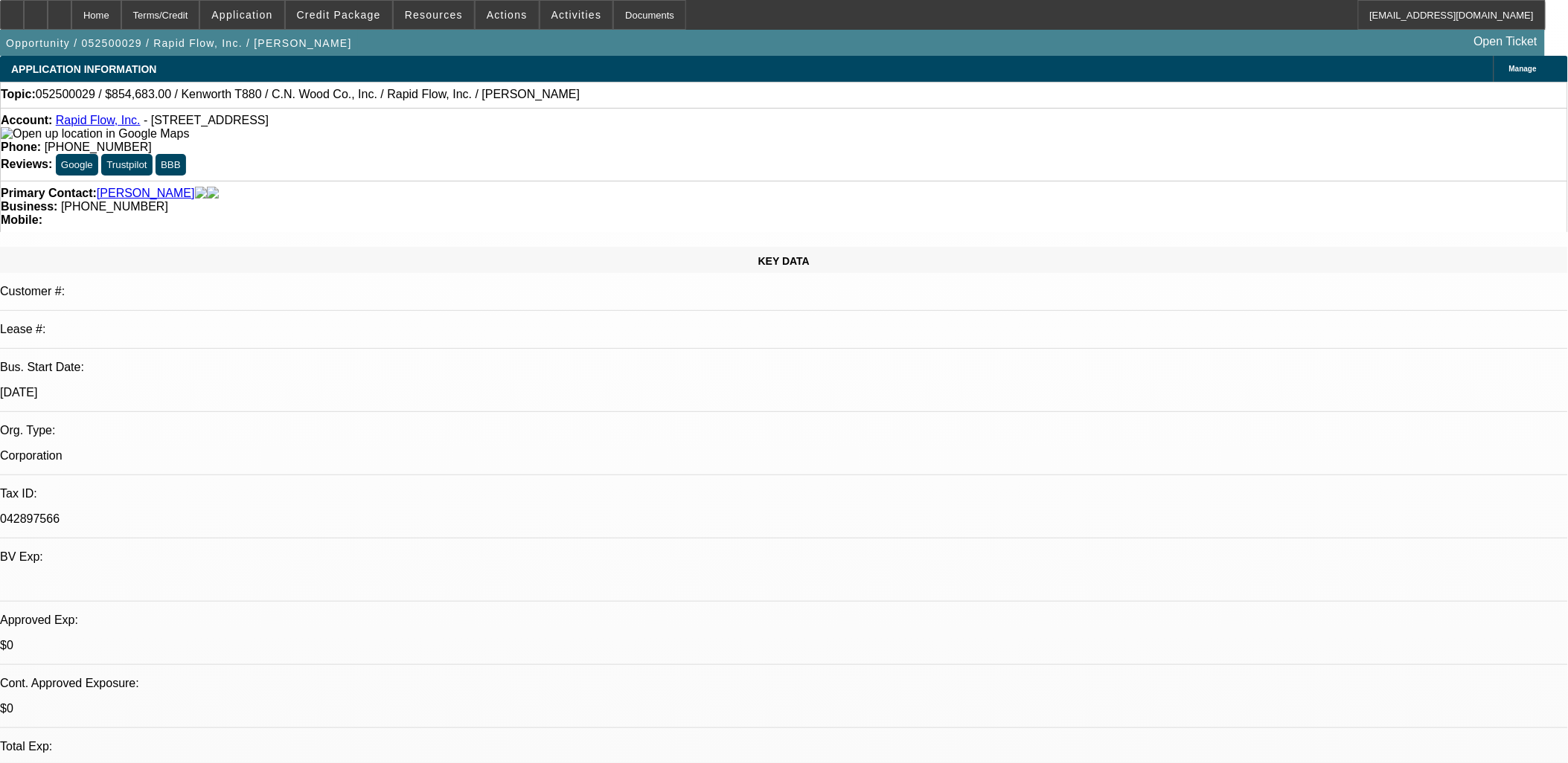
select select "0"
select select "6"
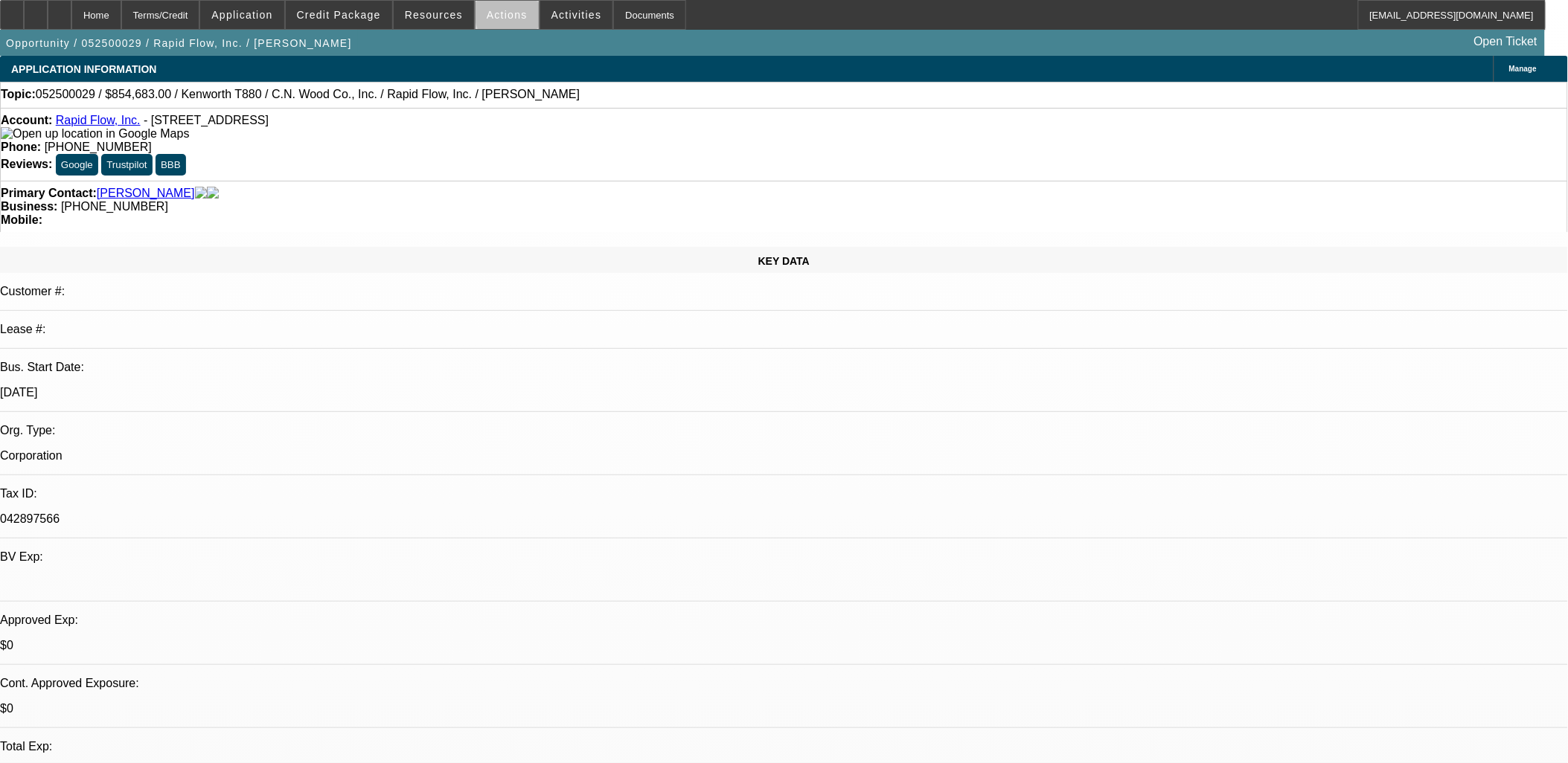
click at [521, 13] on span at bounding box center [507, 14] width 63 height 36
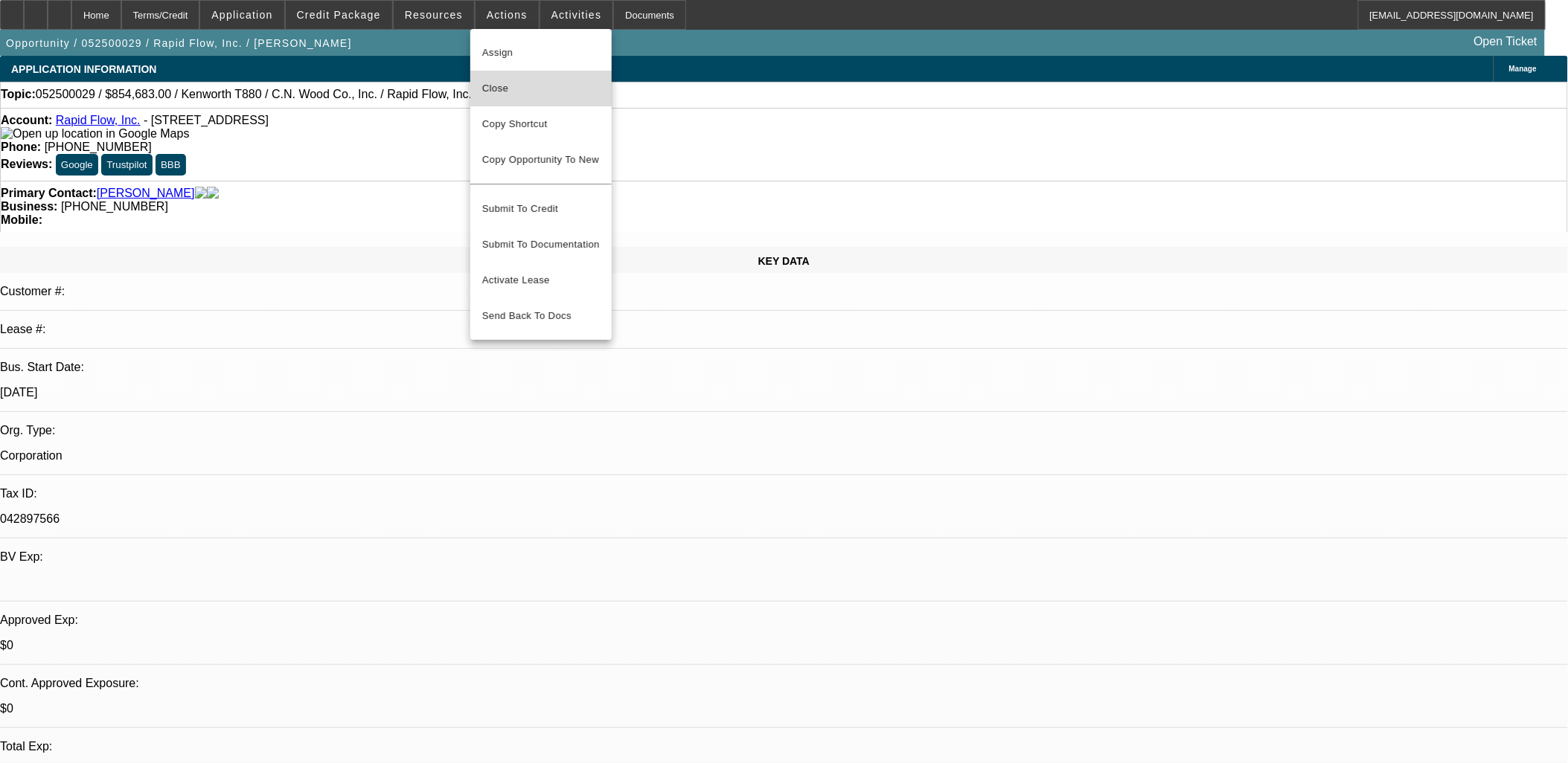
click at [540, 97] on span "Close" at bounding box center [540, 88] width 118 height 18
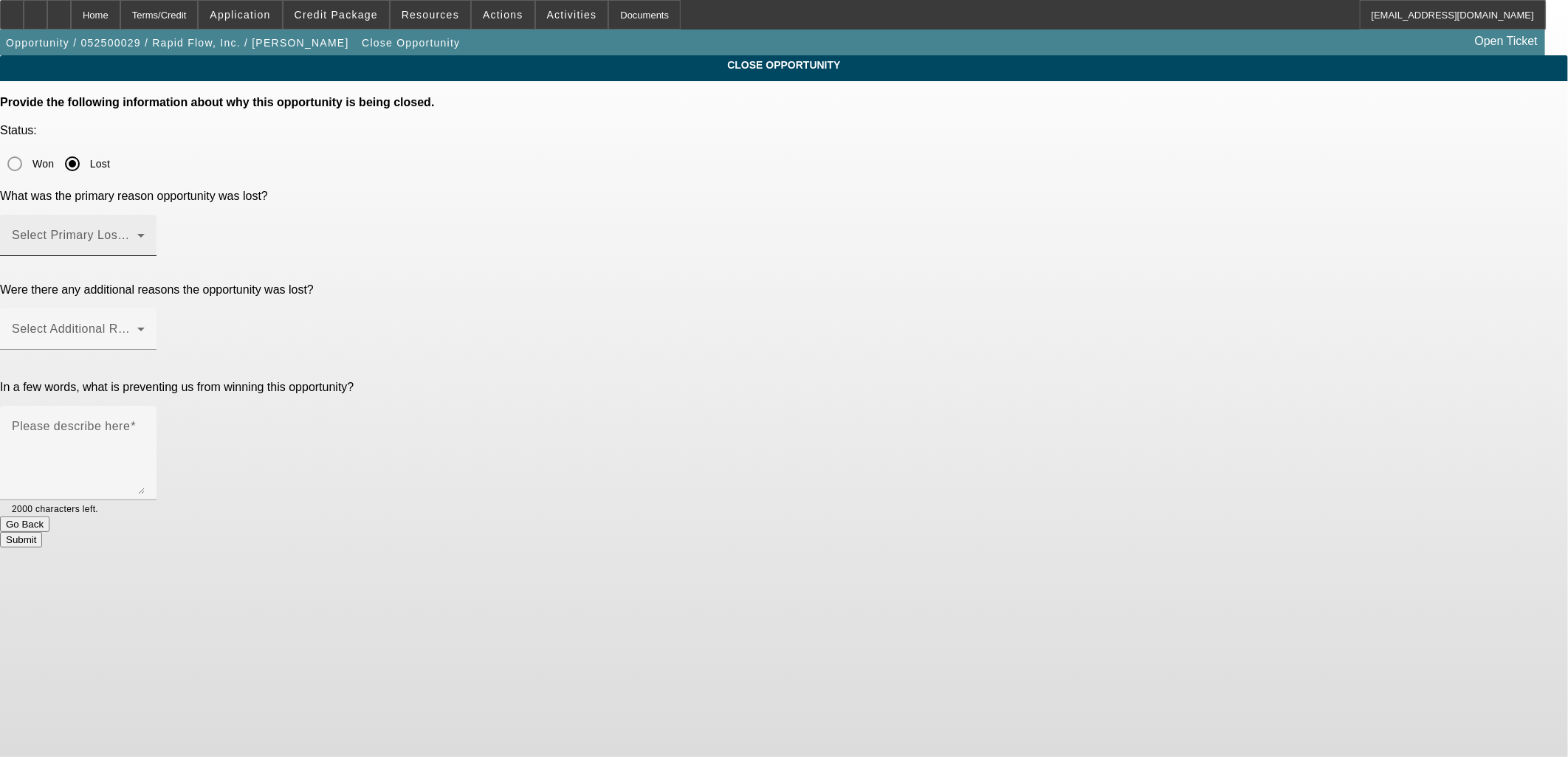
click at [137, 232] on span at bounding box center [74, 241] width 126 height 17
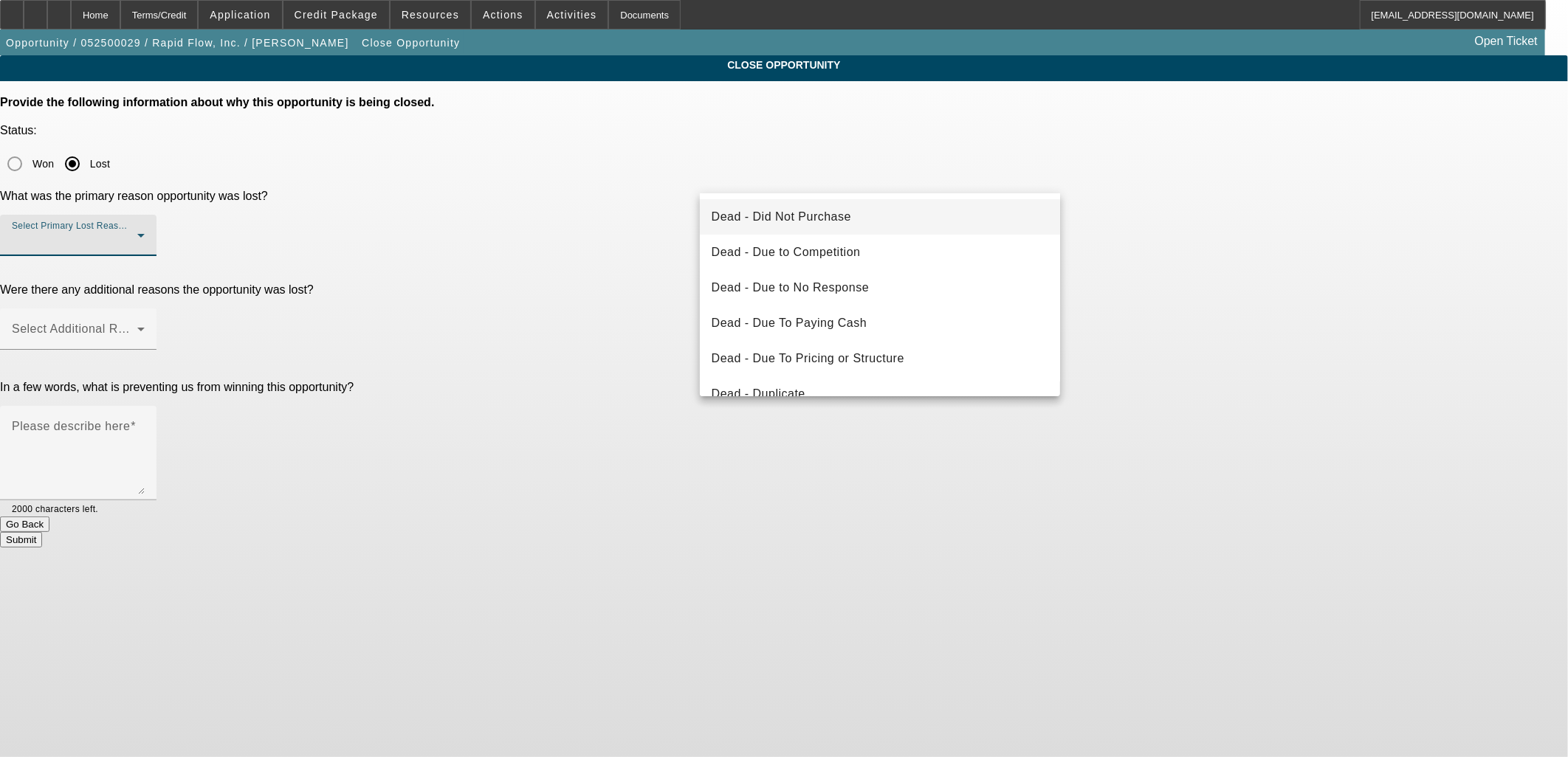
drag, startPoint x: 835, startPoint y: 160, endPoint x: 822, endPoint y: 222, distance: 63.3
click at [822, 222] on div "Dead - Did Not Purchase Dead - Due to Competition Dead - Due to No Response Dea…" at bounding box center [784, 378] width 1568 height 757
click at [822, 222] on span "Dead - Did Not Purchase" at bounding box center [781, 217] width 140 height 17
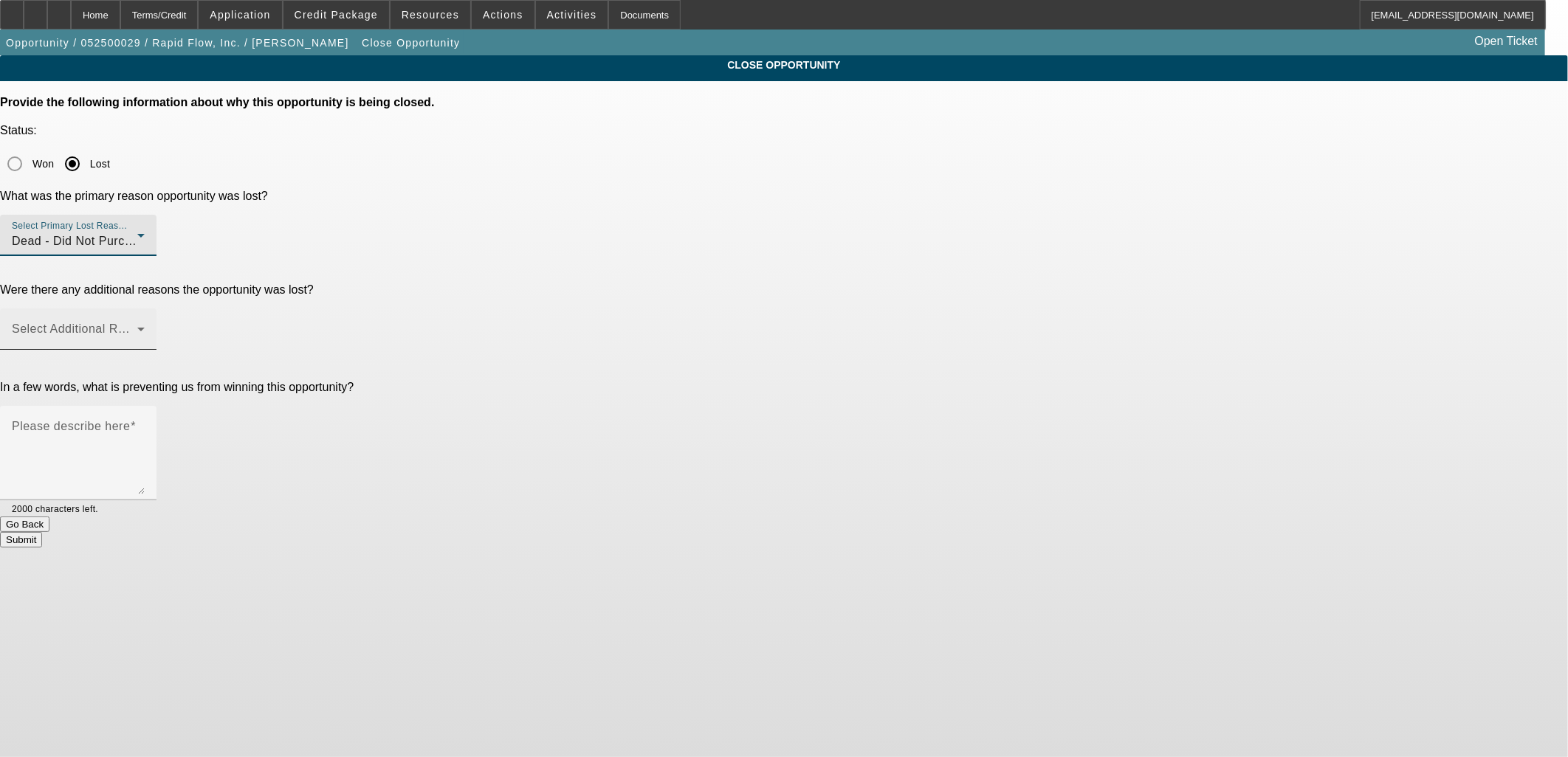
click at [137, 326] on span at bounding box center [74, 334] width 126 height 17
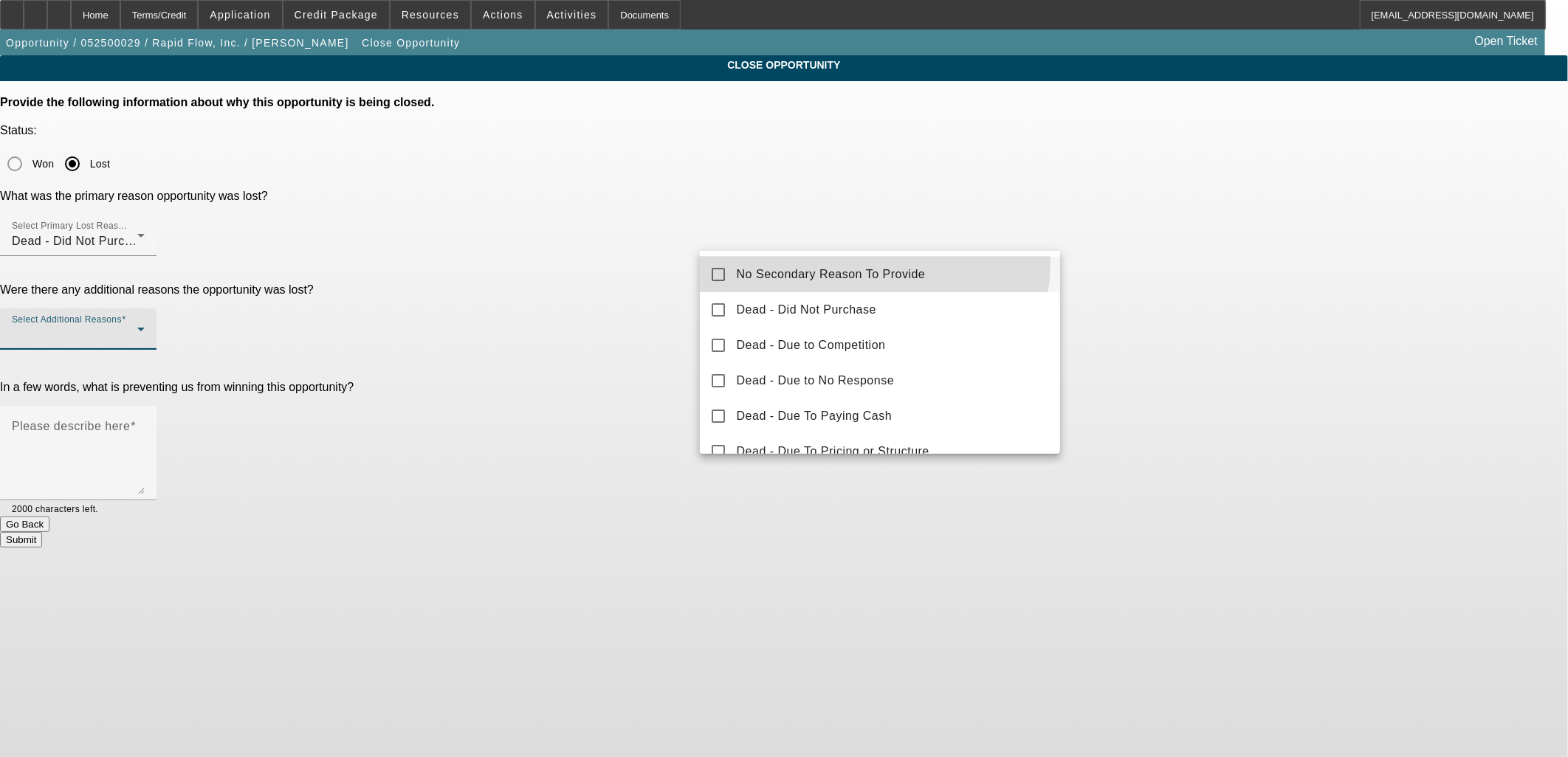
drag, startPoint x: 858, startPoint y: 261, endPoint x: 1182, endPoint y: 283, distance: 324.7
click at [858, 262] on mat-option "No Secondary Reason To Provide" at bounding box center [880, 275] width 361 height 36
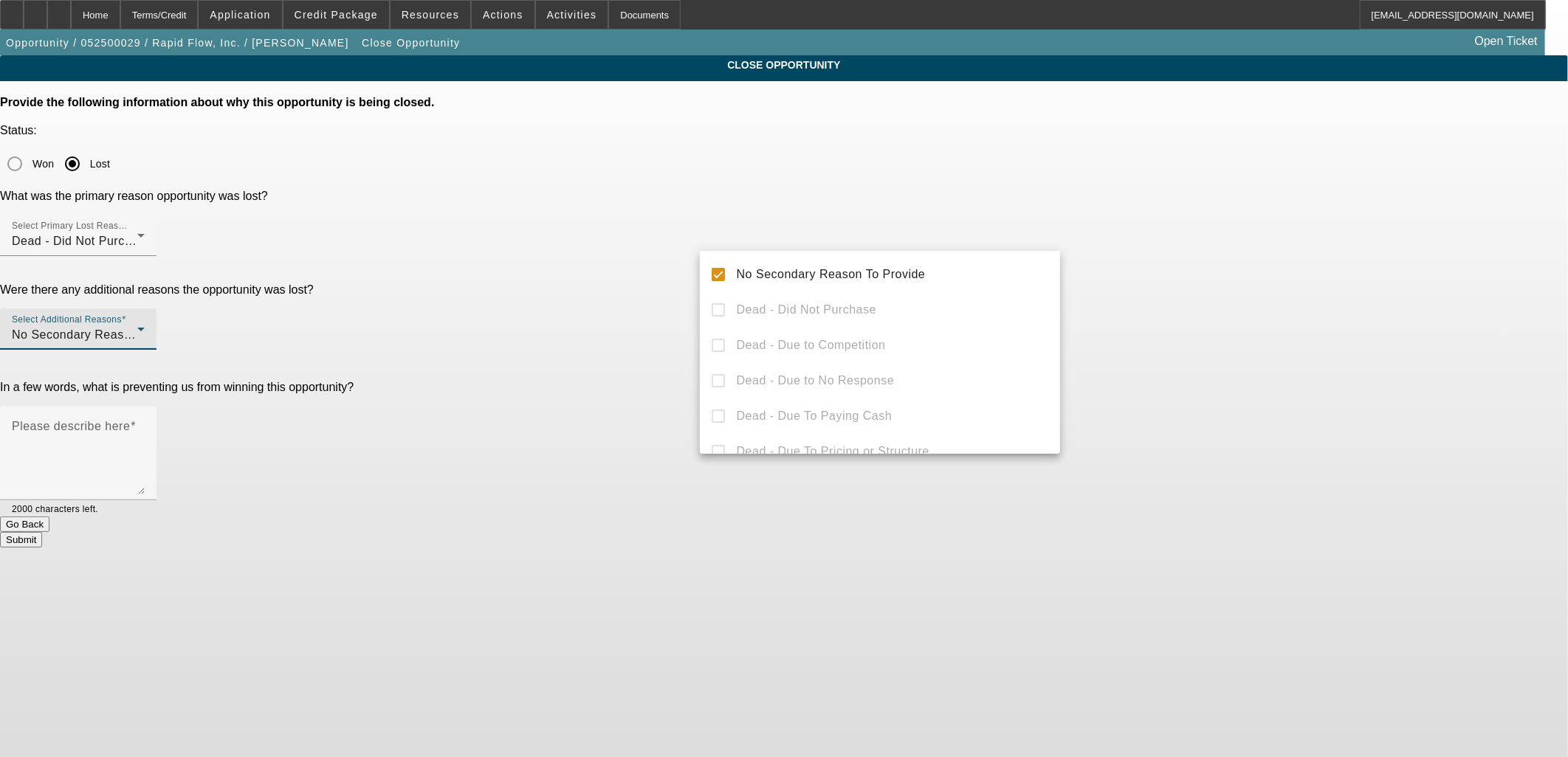
drag, startPoint x: 1189, startPoint y: 281, endPoint x: 1153, endPoint y: 294, distance: 38.3
click at [1182, 284] on div at bounding box center [784, 378] width 1568 height 757
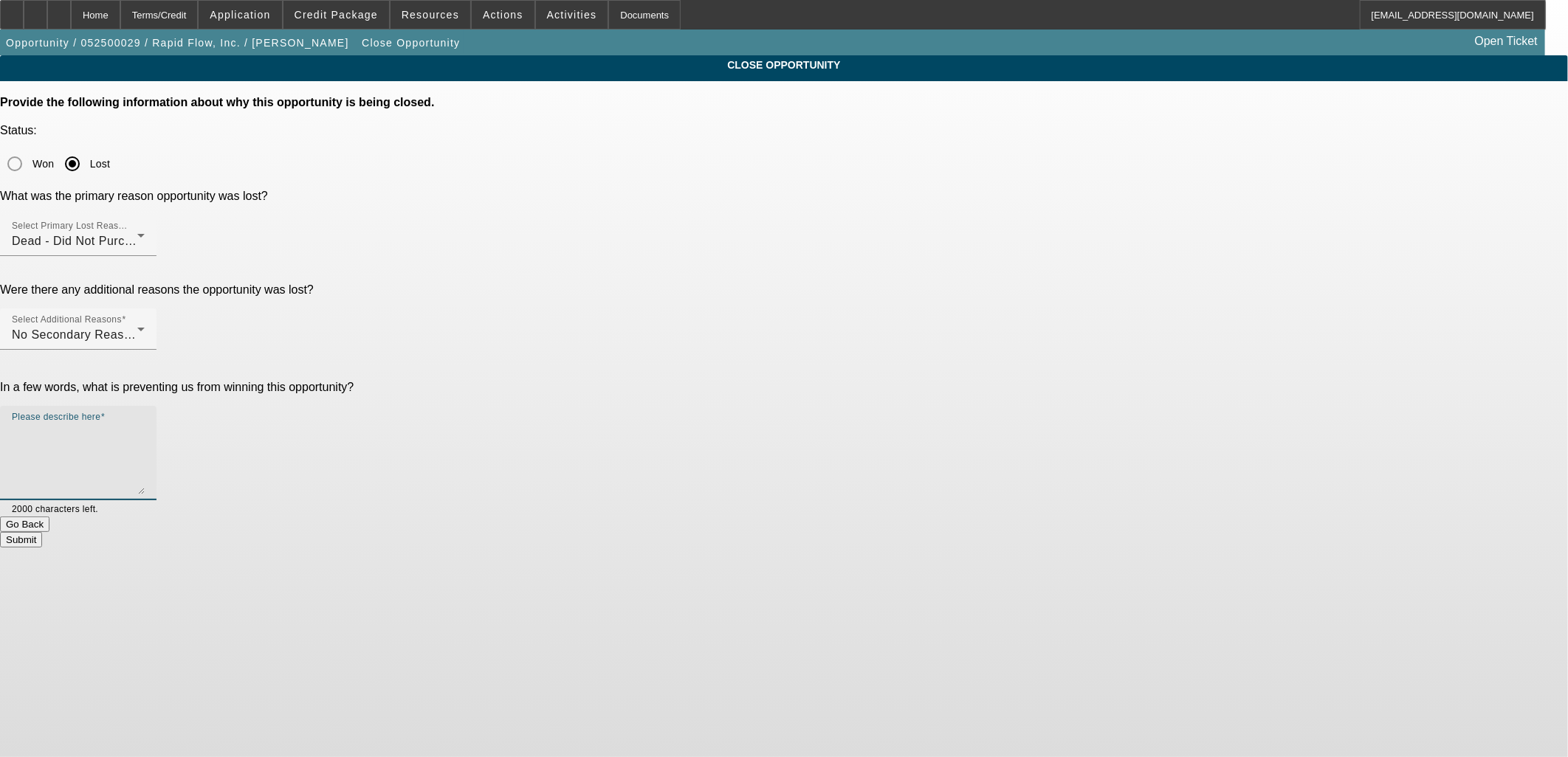
drag, startPoint x: 922, startPoint y: 344, endPoint x: 905, endPoint y: 339, distance: 17.7
click at [145, 424] on textarea "Please describe here" at bounding box center [78, 459] width 133 height 71
click at [145, 424] on textarea "Held off went ghost" at bounding box center [78, 459] width 133 height 71
type textarea "Held off went ghost"
click at [892, 532] on div "Submit" at bounding box center [784, 539] width 1568 height 16
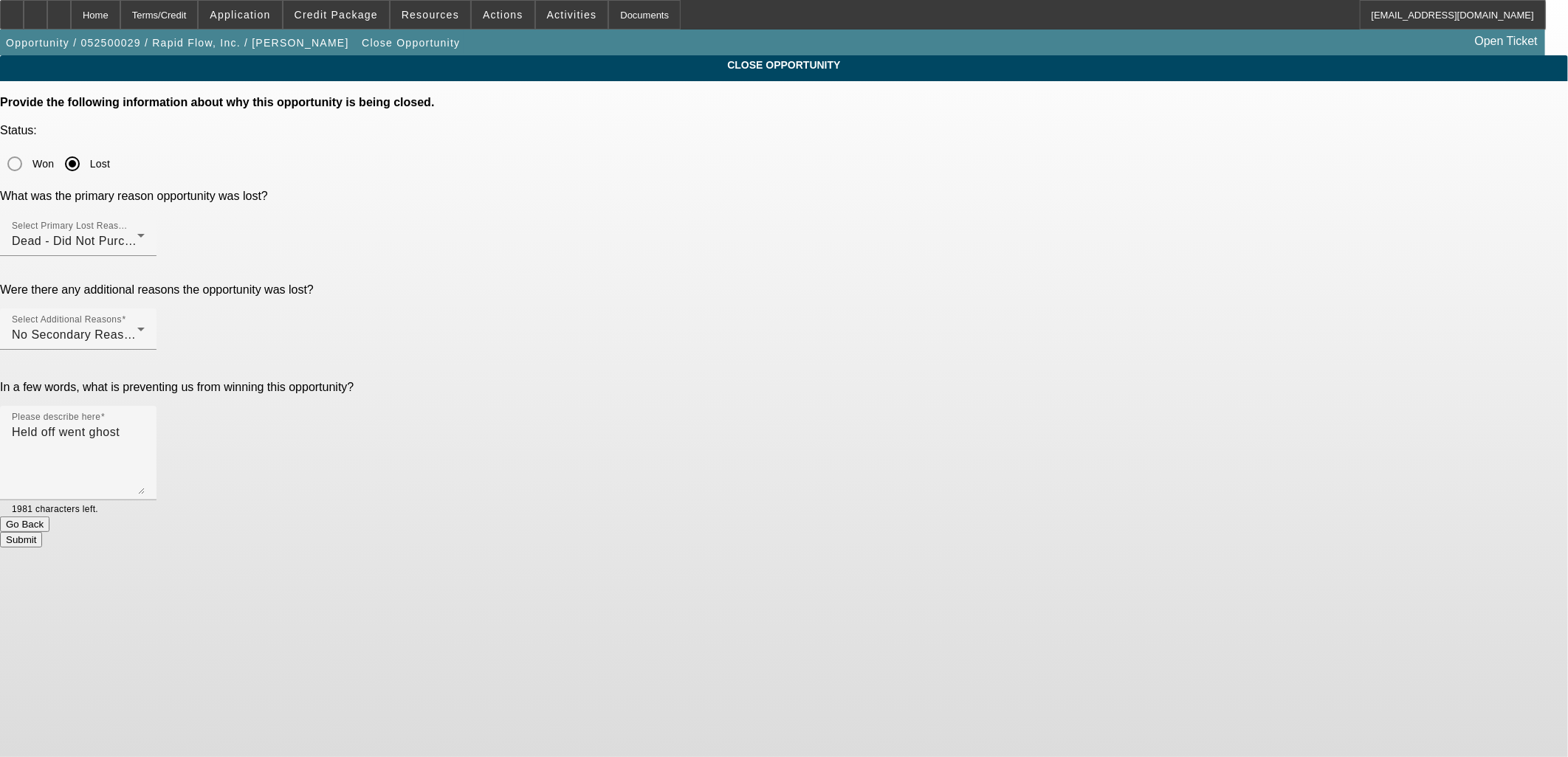
click at [42, 532] on button "Submit" at bounding box center [21, 539] width 42 height 16
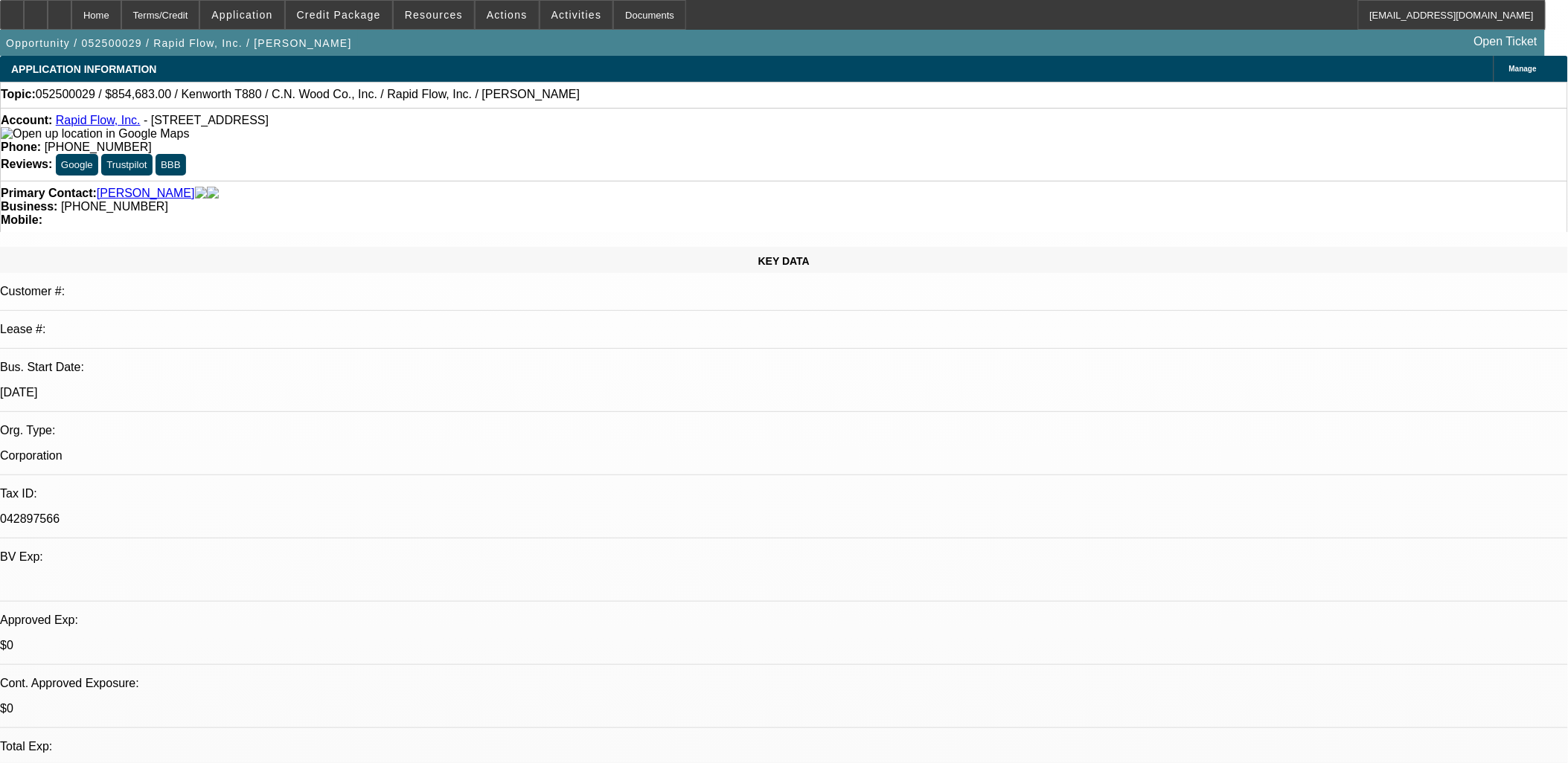
select select "0"
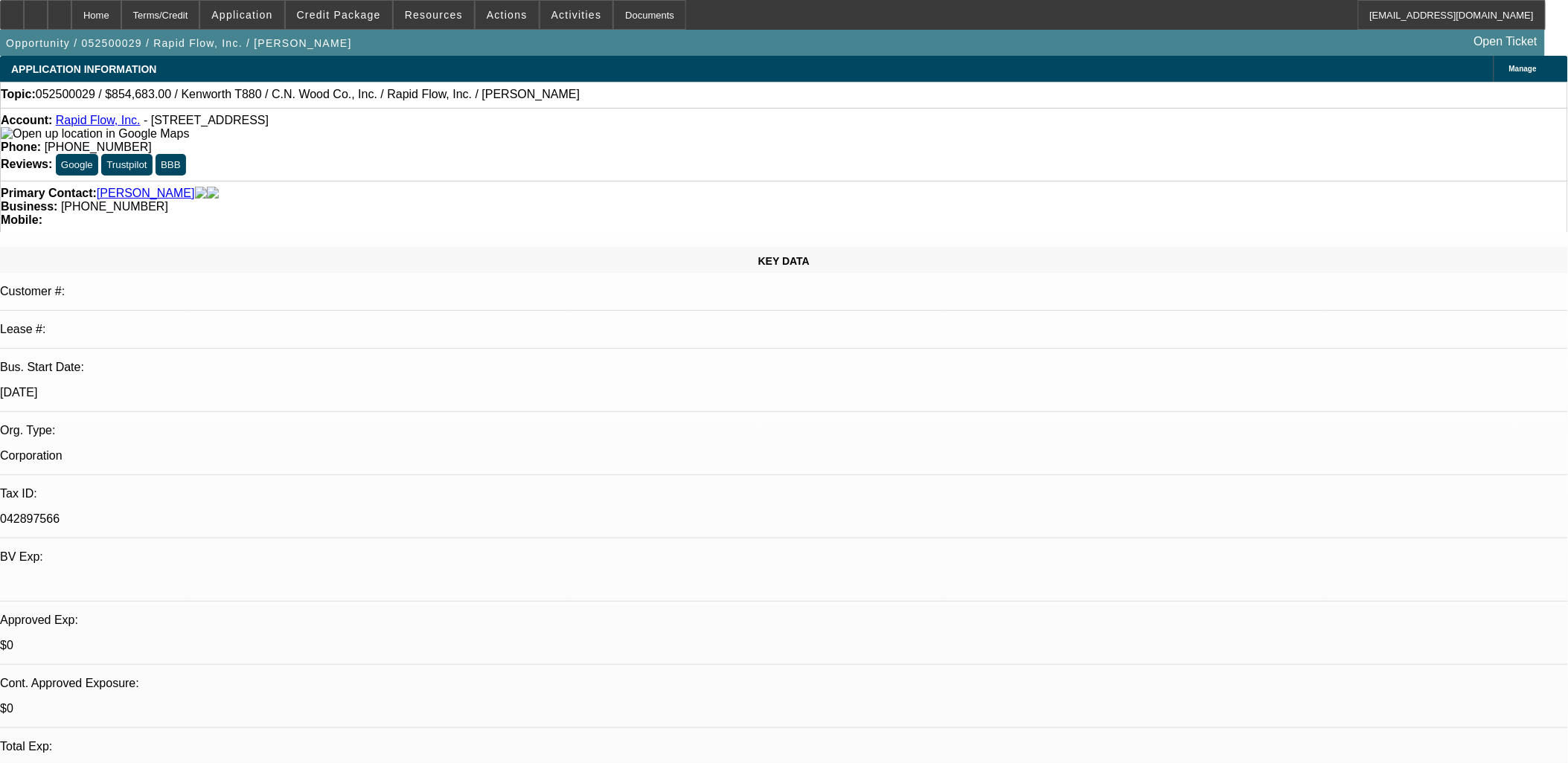
select select "0"
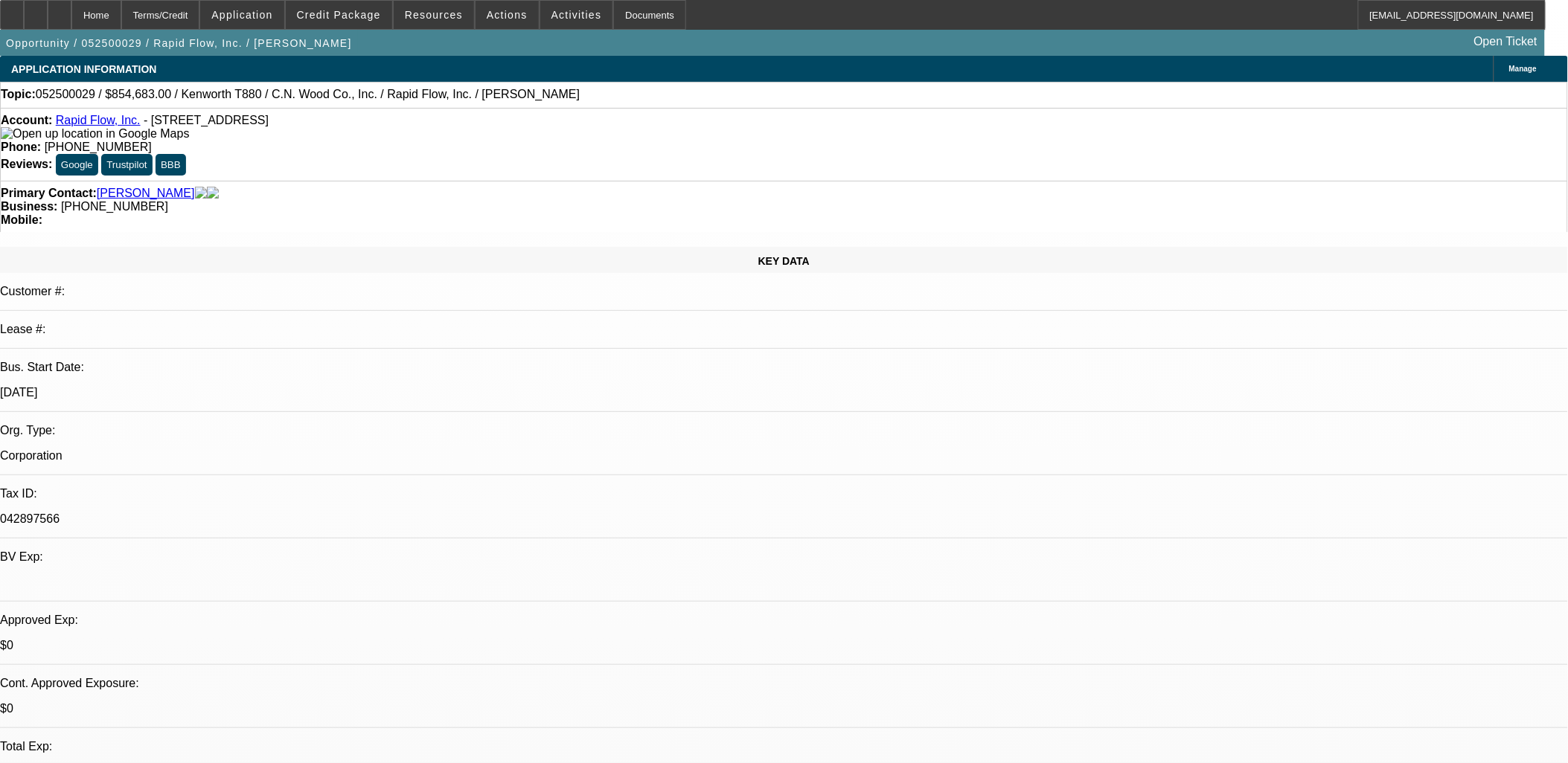
select select "0"
select select "1"
select select "3"
select select "6"
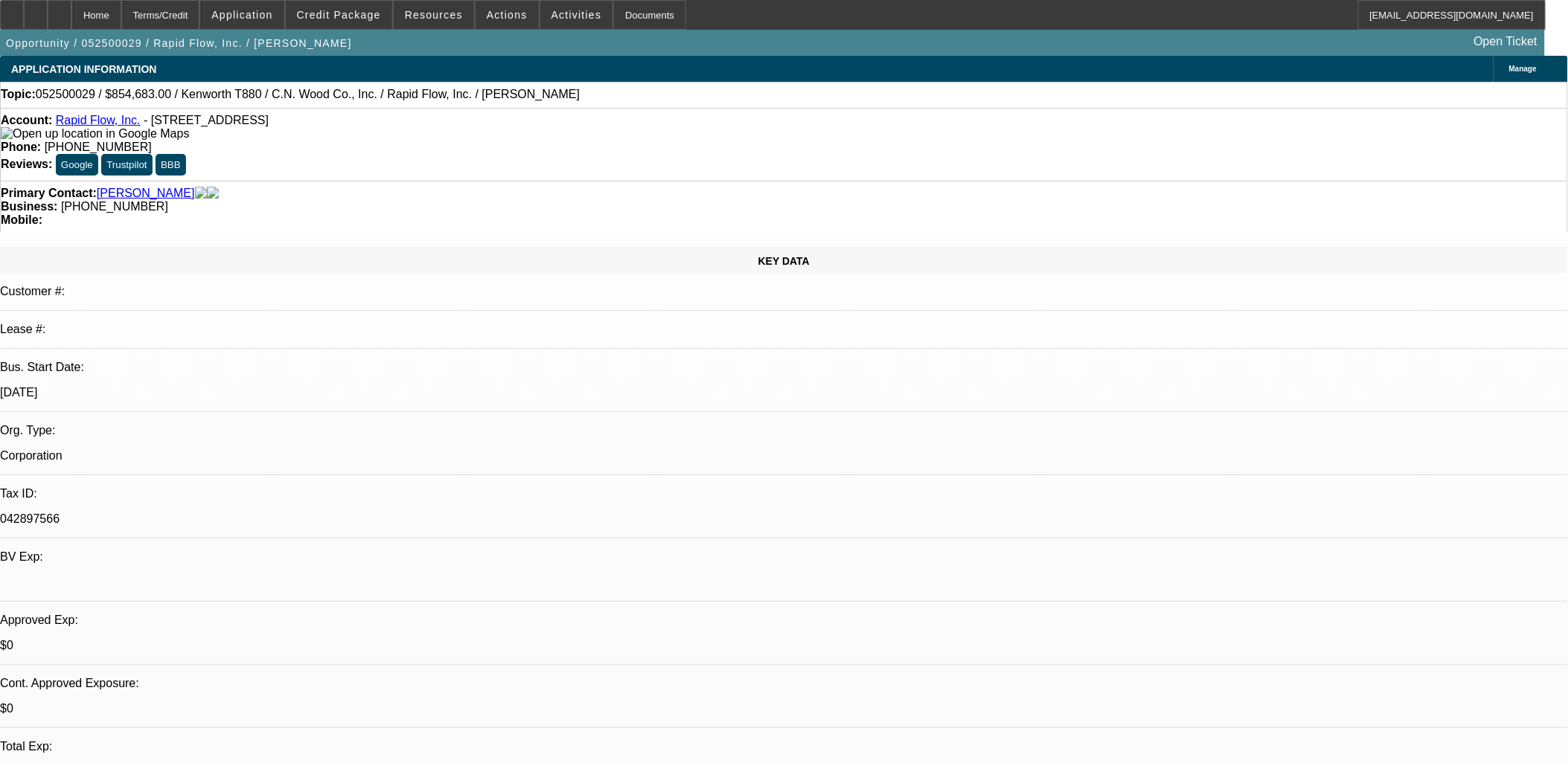
select select "1"
select select "2"
select select "6"
select select "1"
select select "2"
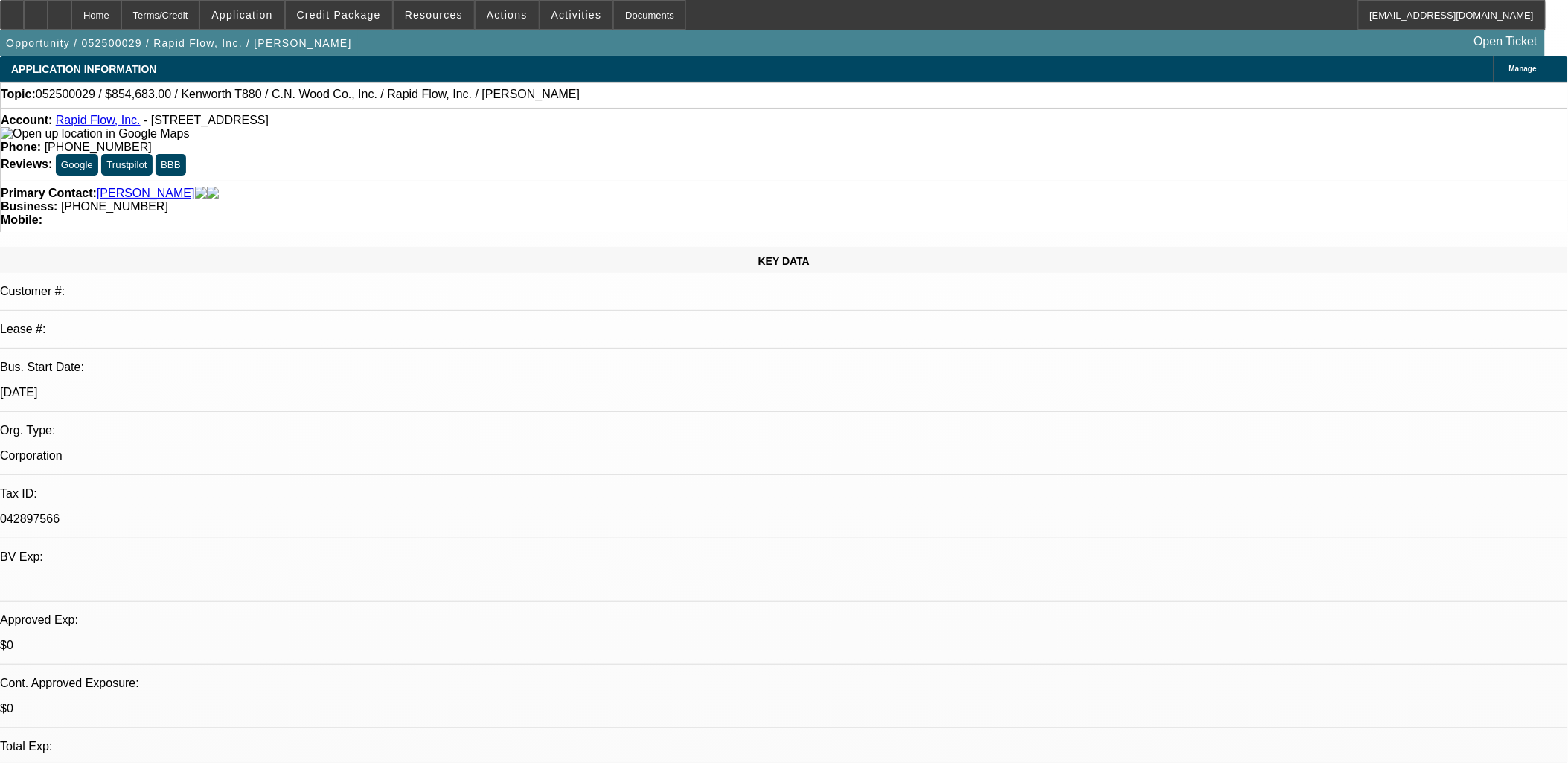
select select "6"
select select "1"
select select "6"
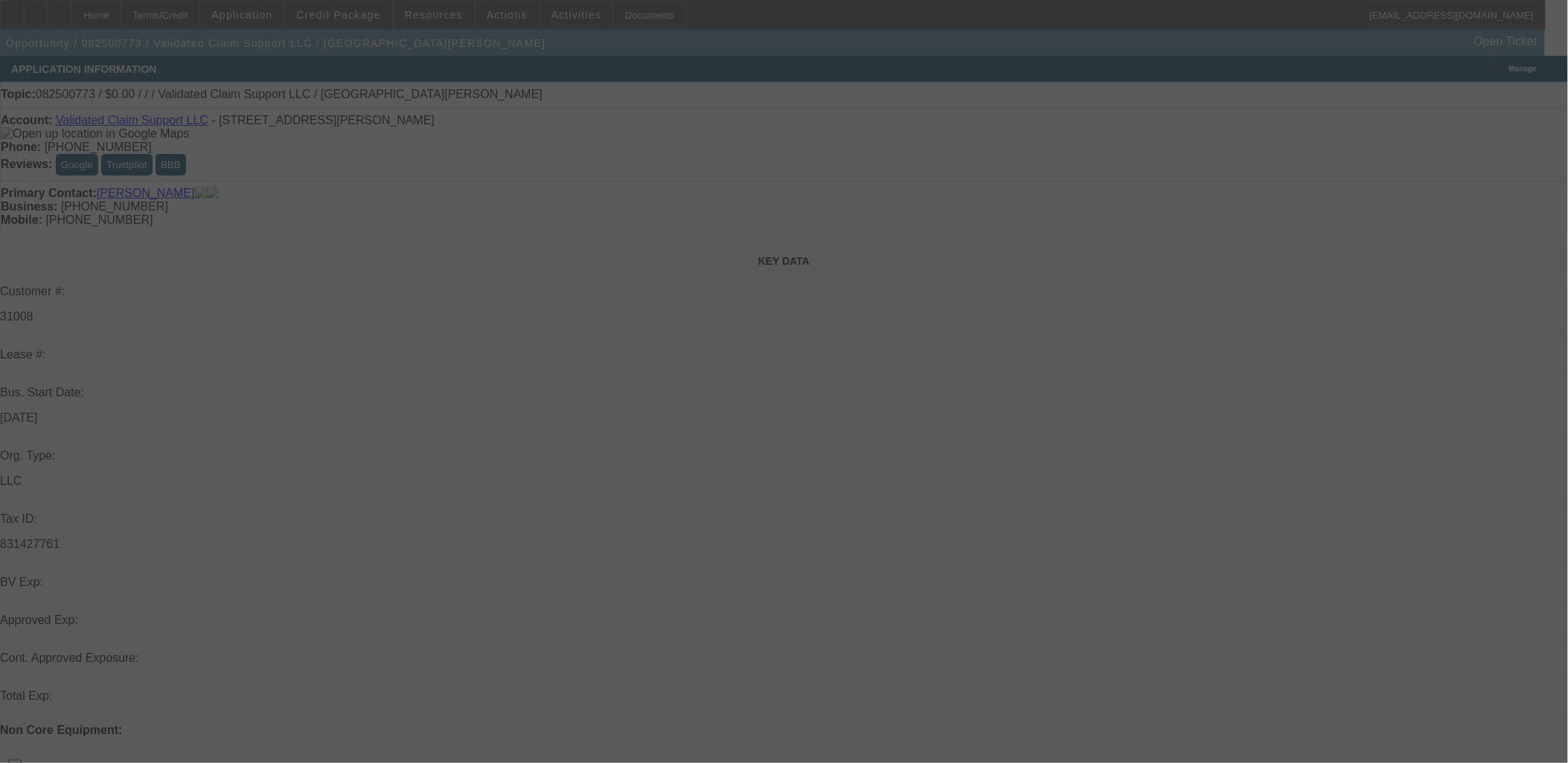
select select "0"
select select "2"
select select "0.1"
select select "4"
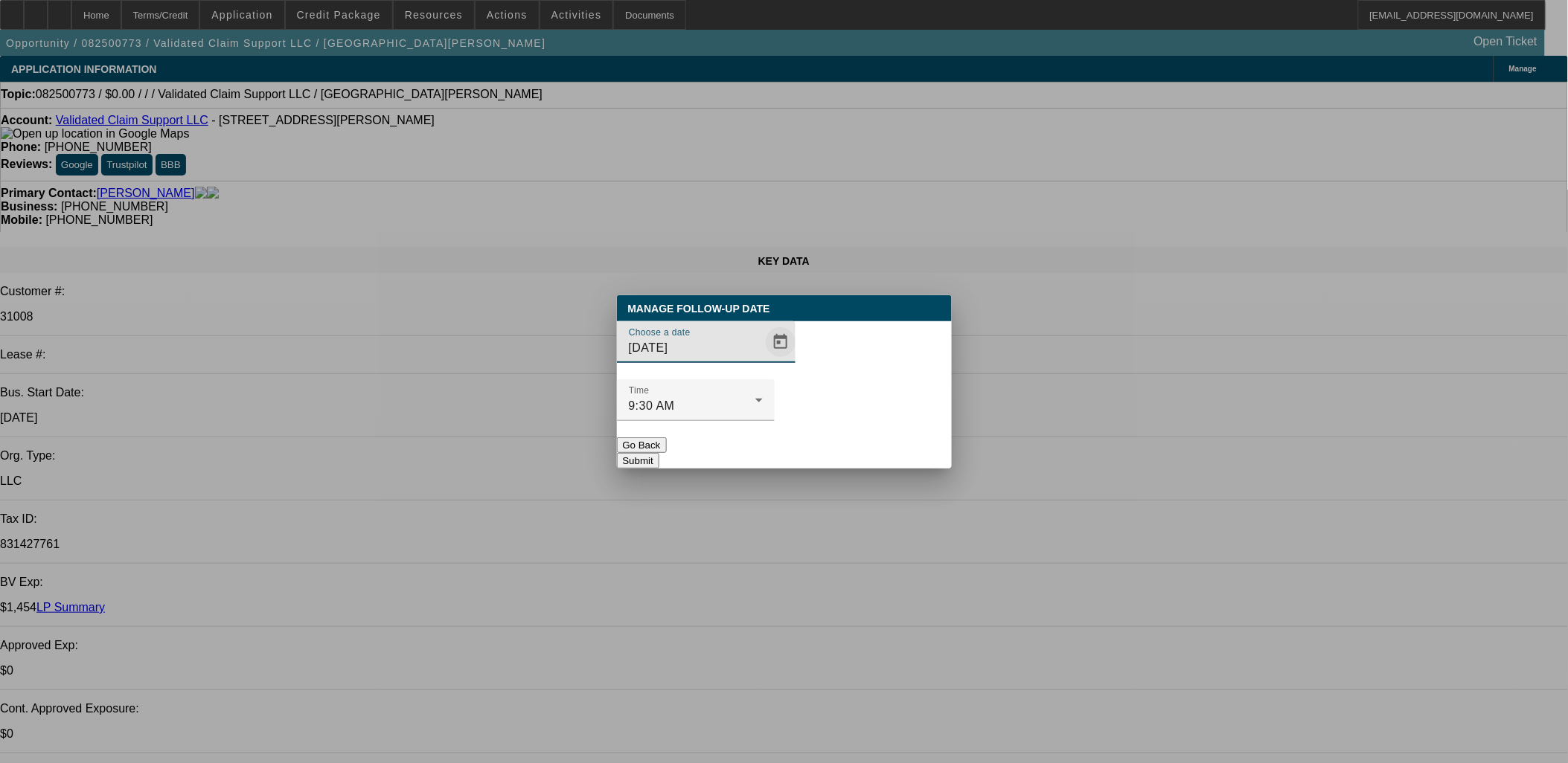
click at [763, 360] on span "Open calendar" at bounding box center [781, 342] width 36 height 36
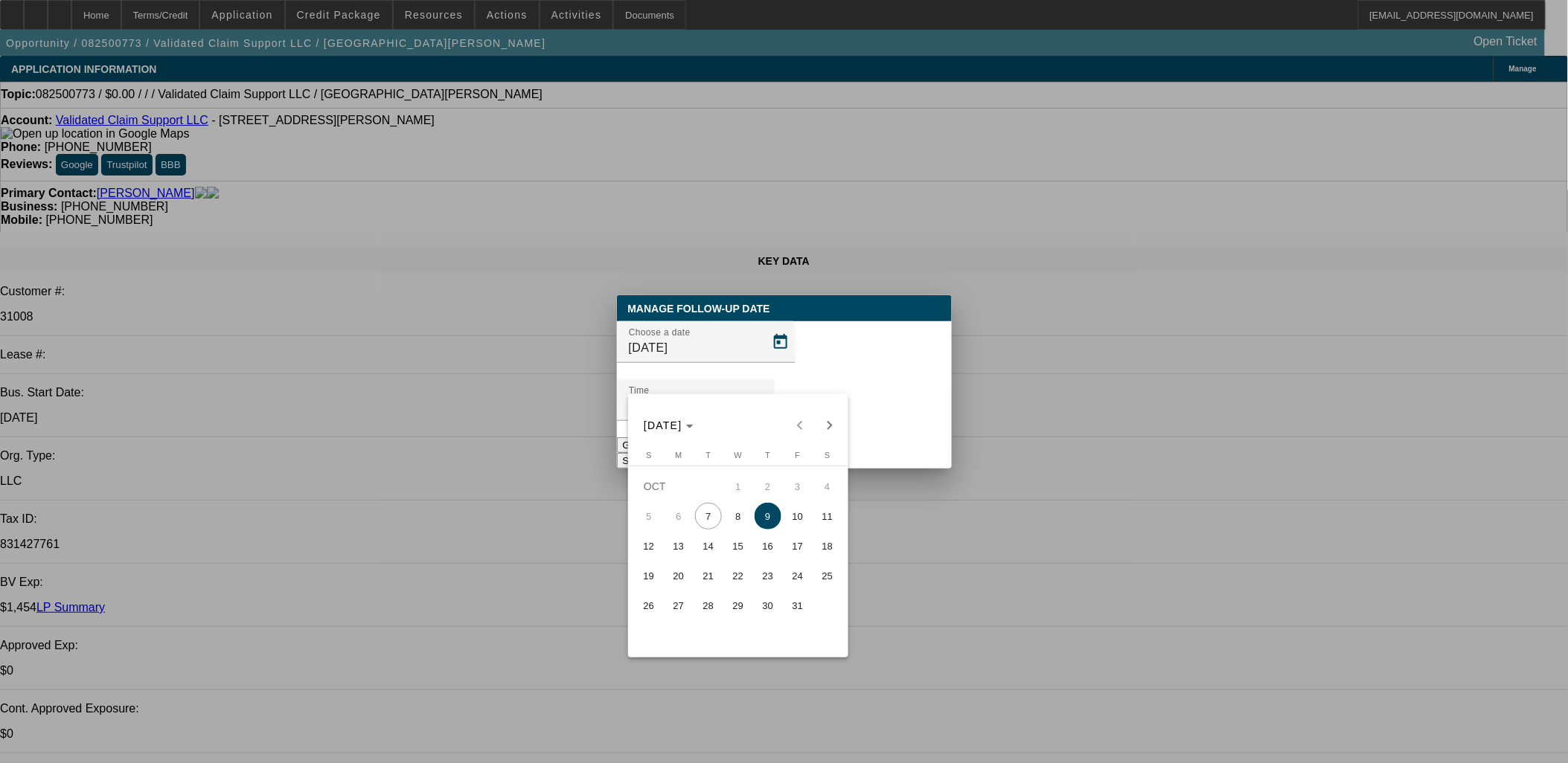
click at [786, 524] on span "10" at bounding box center [797, 516] width 27 height 27
type input "10/10/2025"
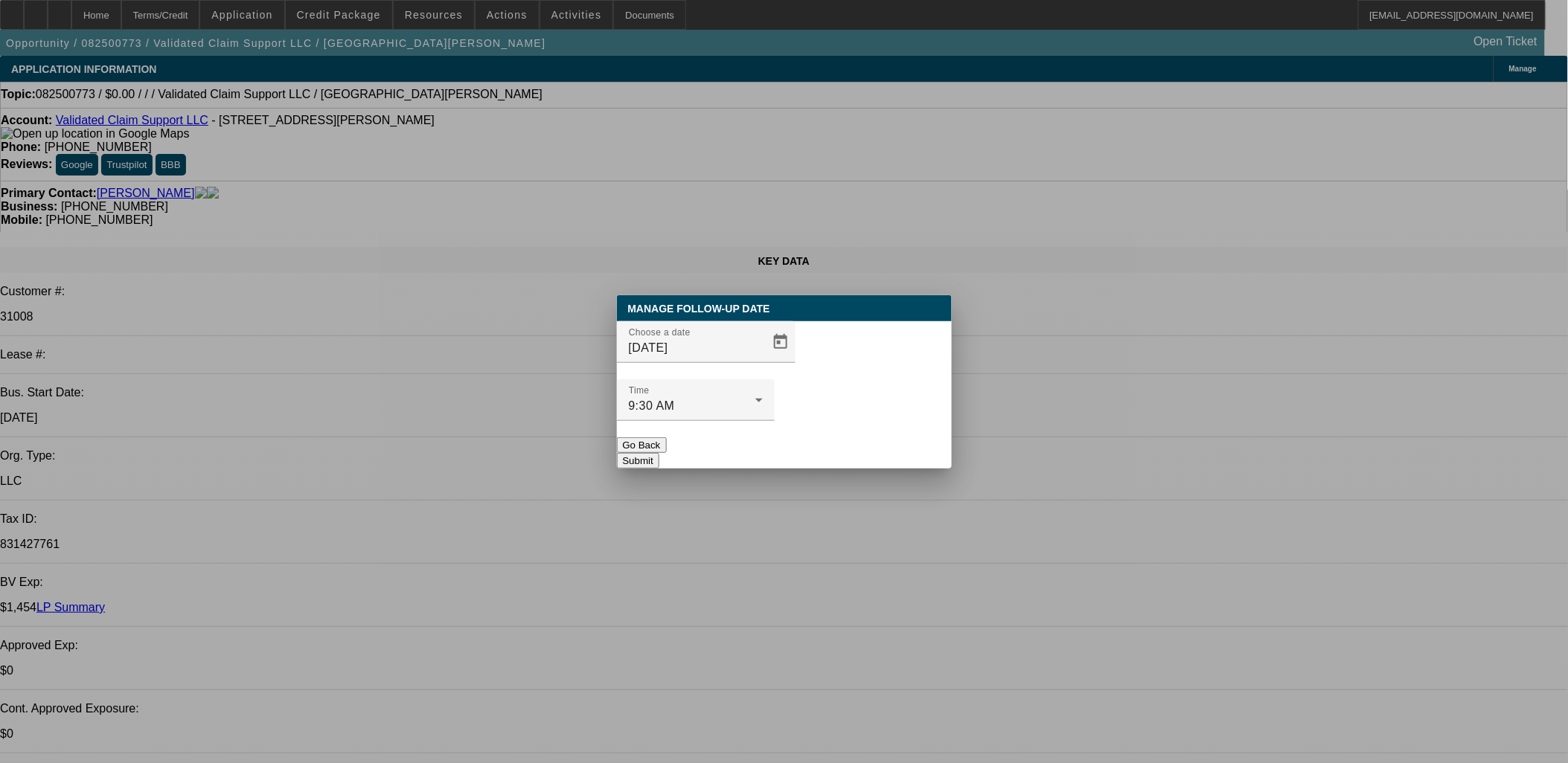
click at [660, 453] on button "Submit" at bounding box center [638, 460] width 43 height 16
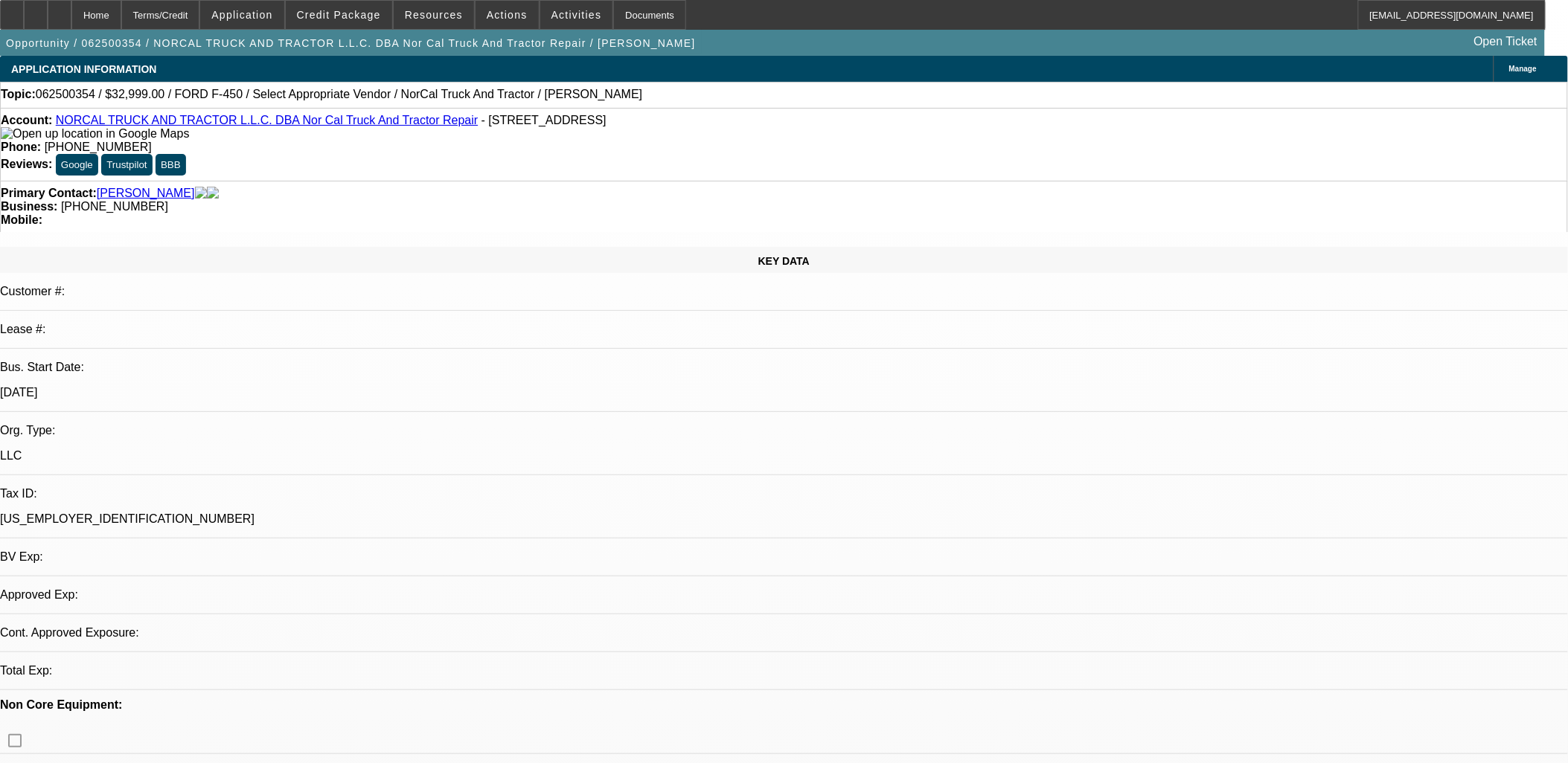
select select "0"
select select "2"
select select "0.1"
select select "4"
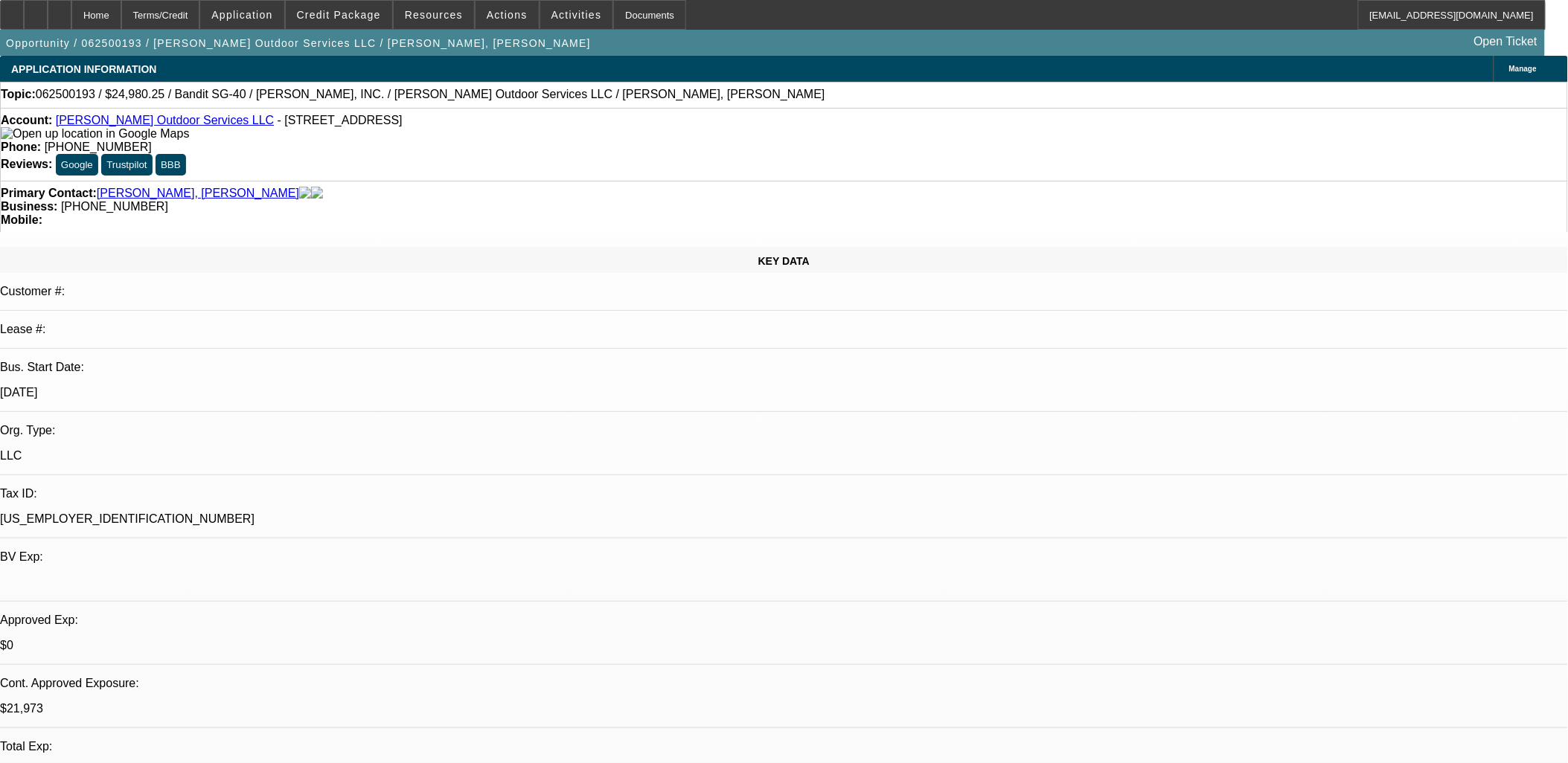
select select "0"
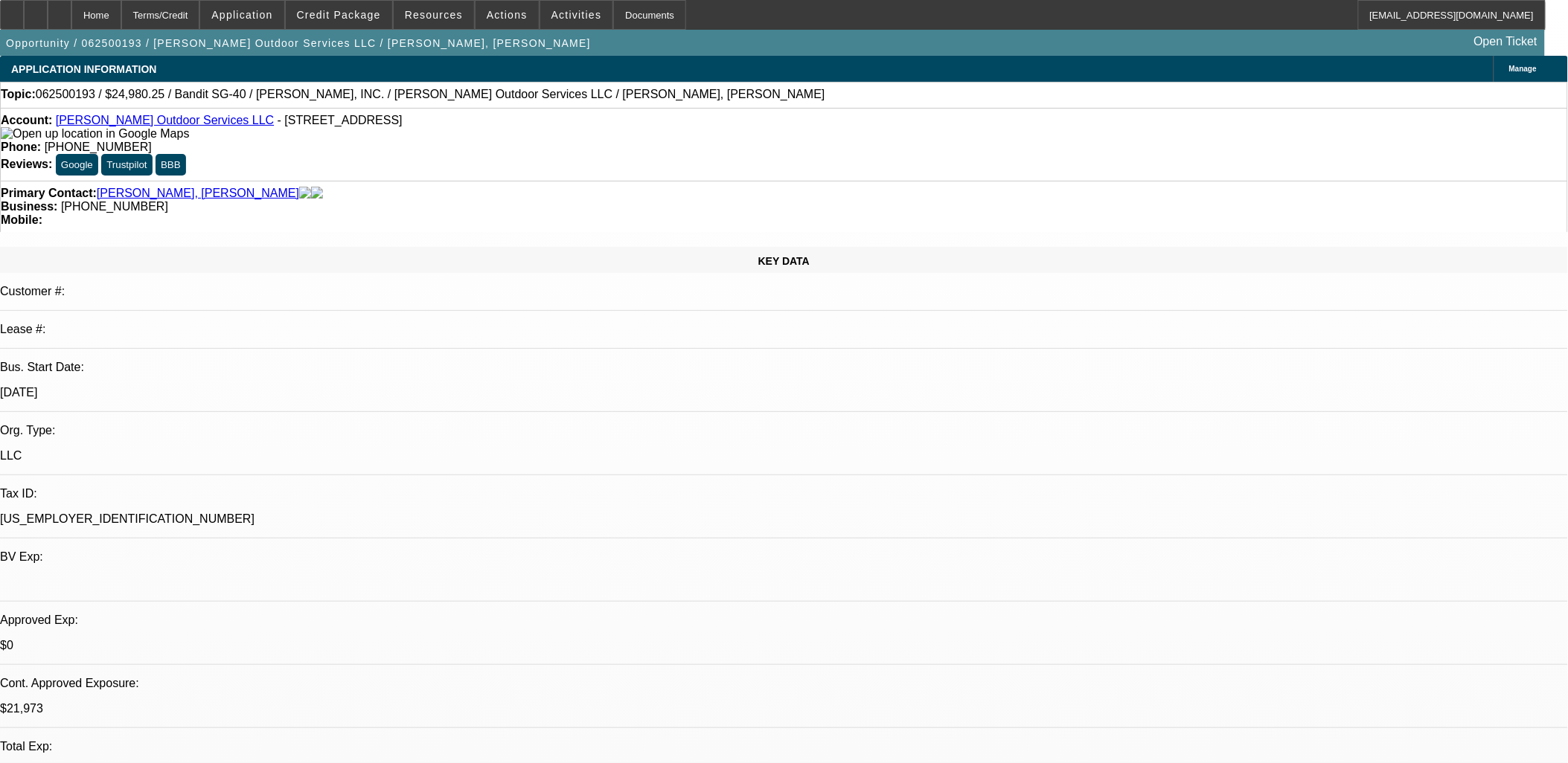
select select "0"
select select "1"
select select "2"
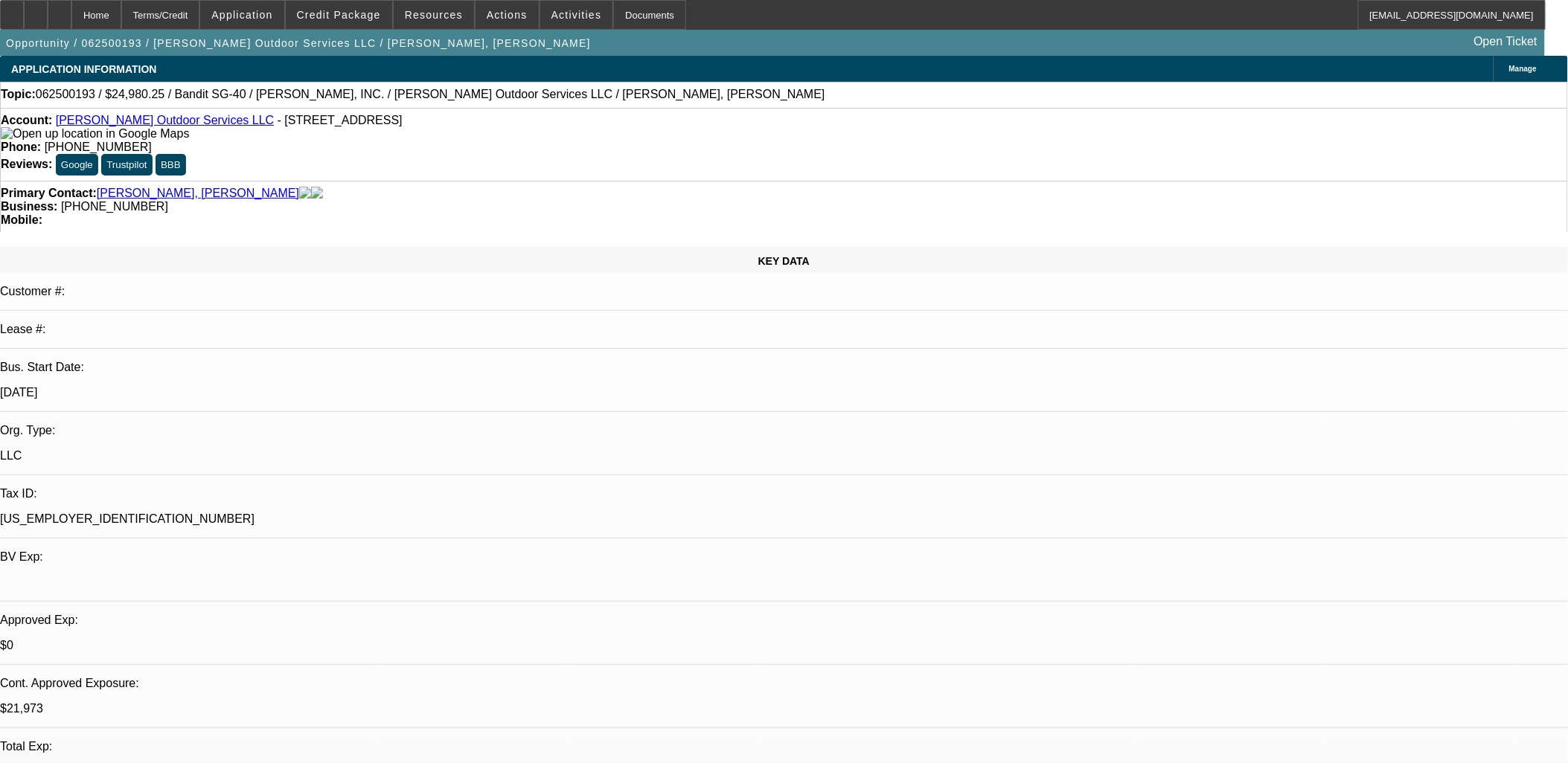
select select "6"
select select "1"
select select "6"
select select "1"
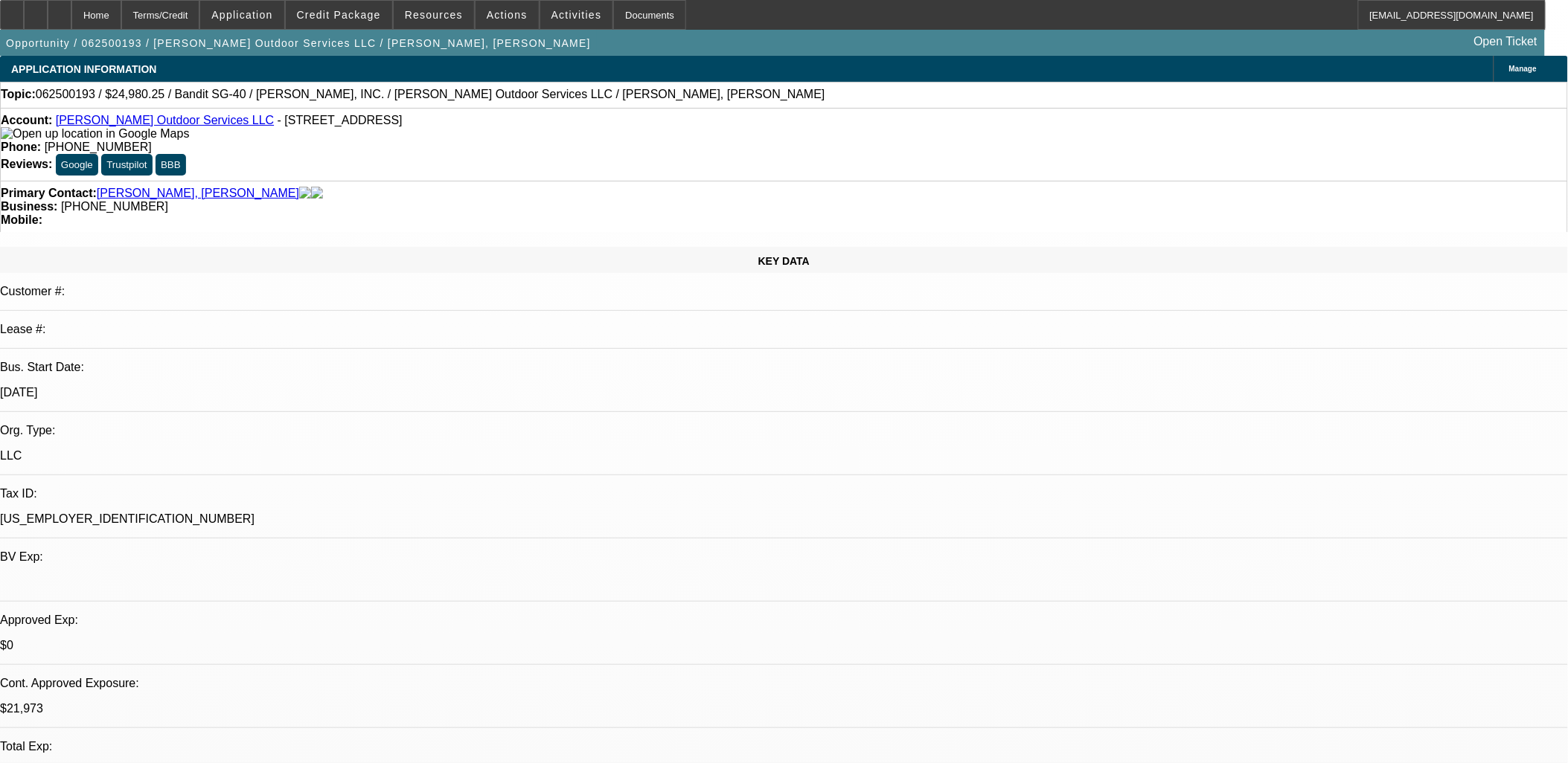
select select "2"
select select "6"
select select "1"
select select "6"
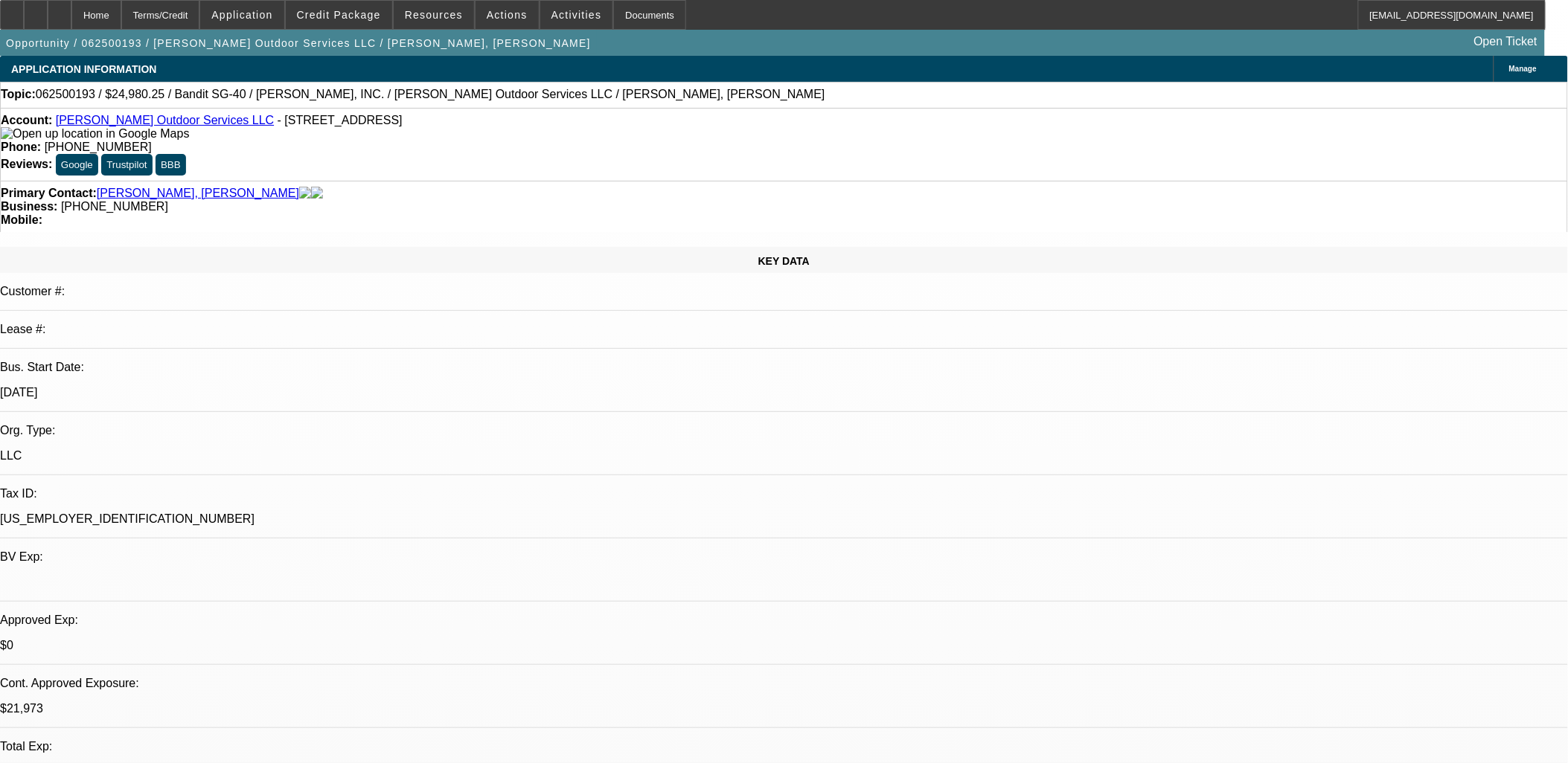
drag, startPoint x: 746, startPoint y: 407, endPoint x: 728, endPoint y: 417, distance: 20.6
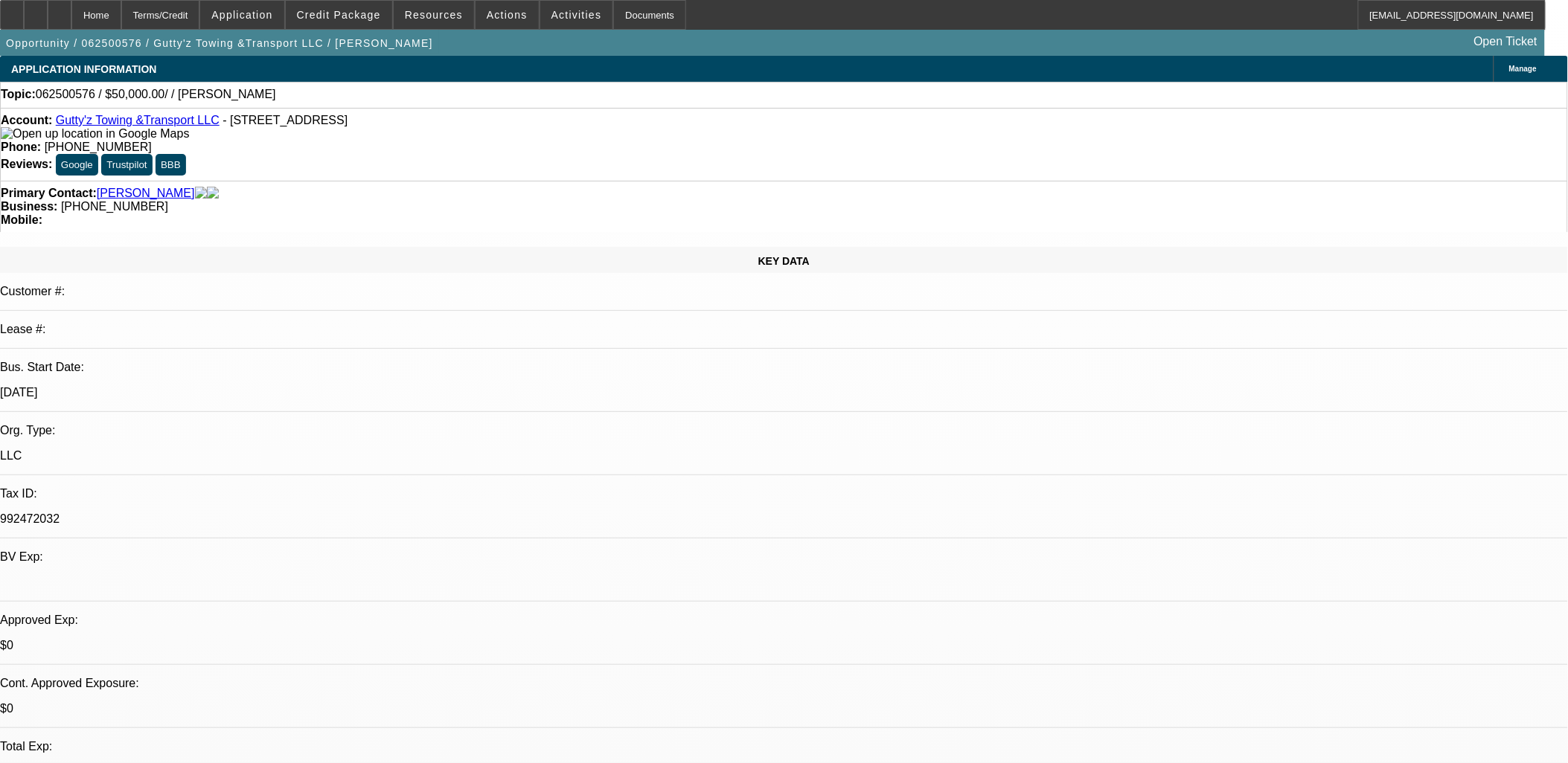
select select "0"
select select "2"
select select "0.1"
select select "1"
select select "2"
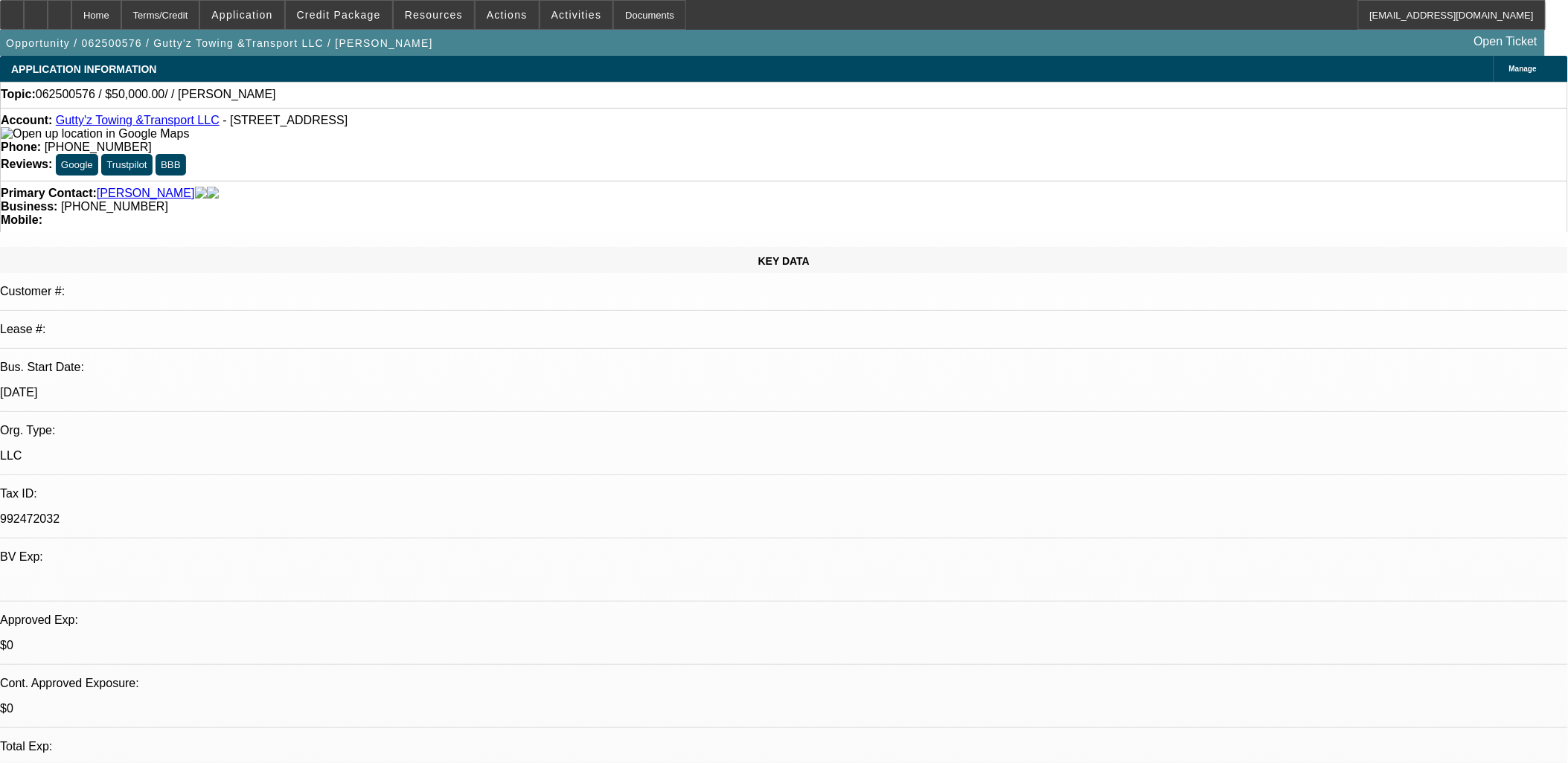
select select "4"
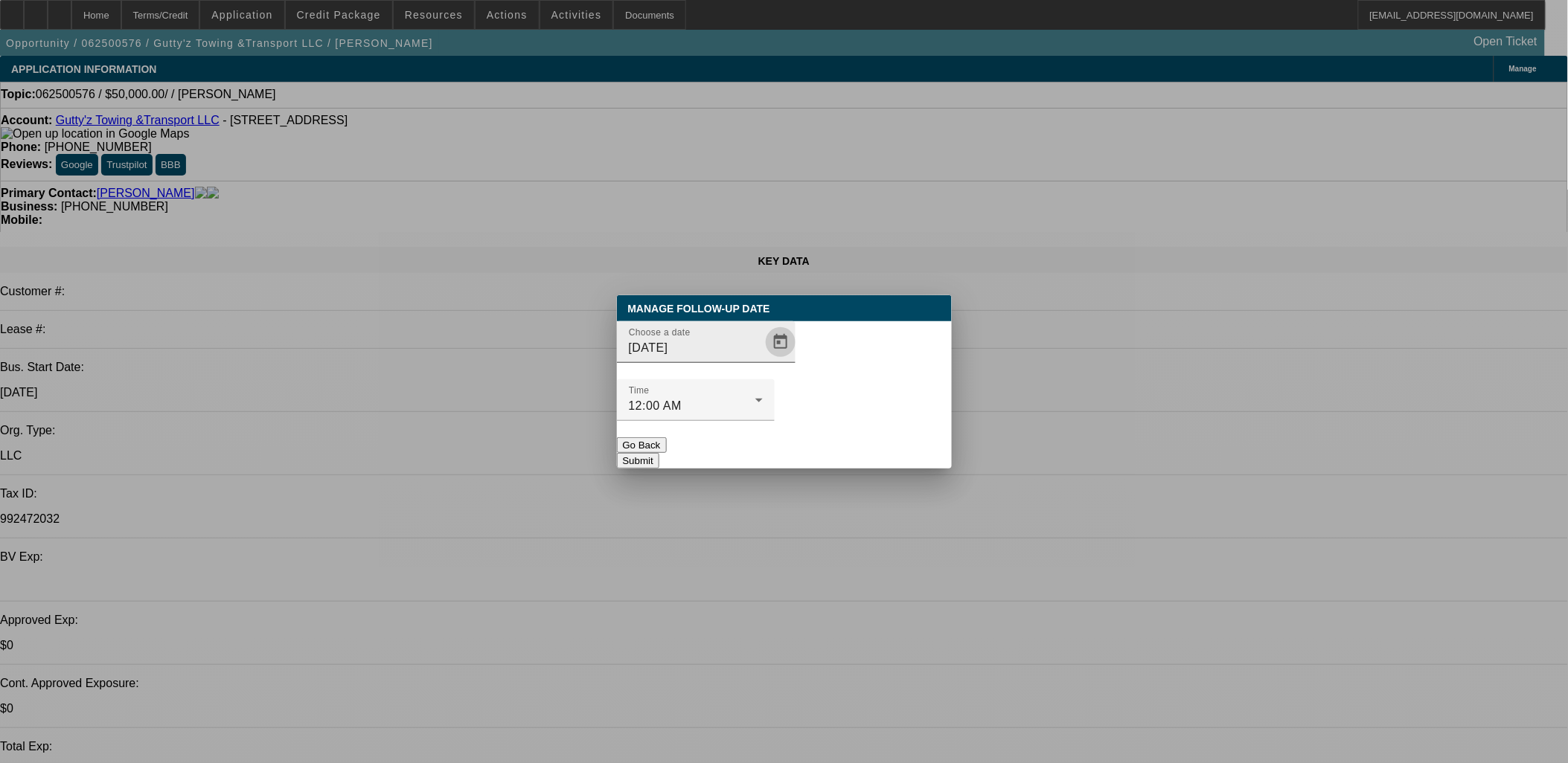
click at [763, 360] on span "Open calendar" at bounding box center [781, 342] width 36 height 36
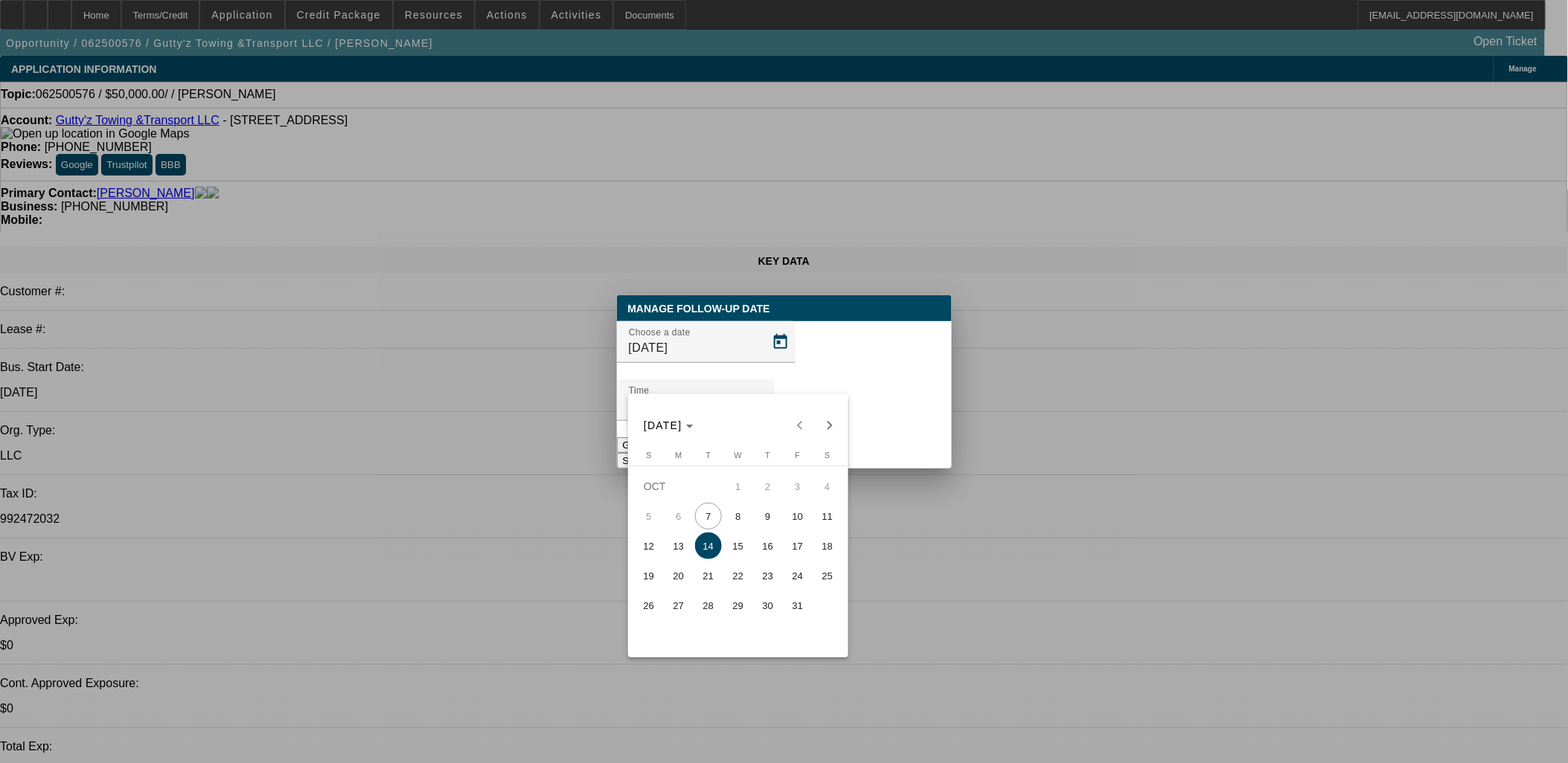
click at [892, 428] on div at bounding box center [784, 381] width 1568 height 763
click at [660, 453] on button "Submit" at bounding box center [638, 460] width 43 height 16
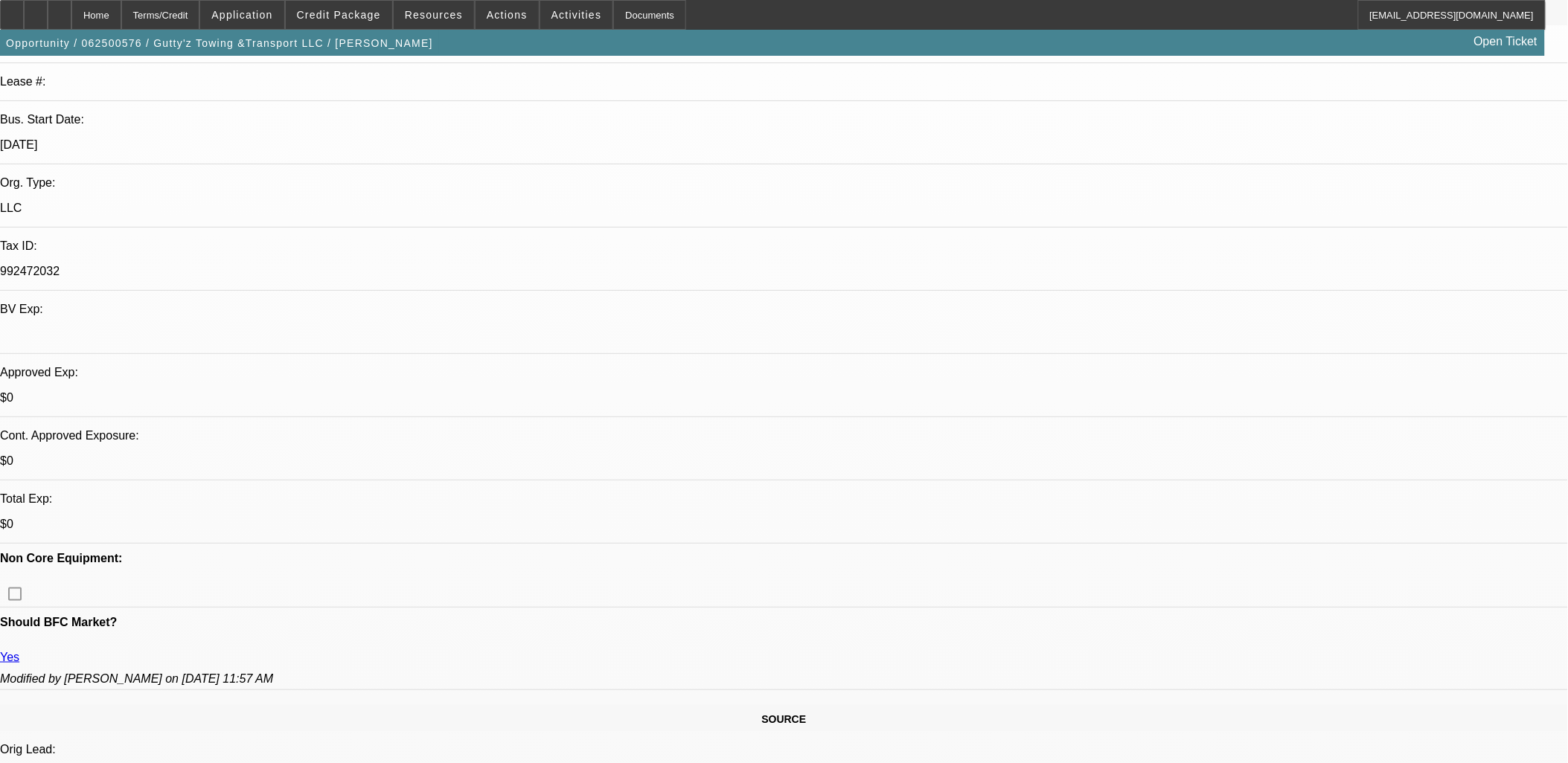
scroll to position [83, 0]
drag, startPoint x: 1365, startPoint y: 384, endPoint x: 1113, endPoint y: 370, distance: 252.4
drag, startPoint x: 1083, startPoint y: 361, endPoint x: 1364, endPoint y: 375, distance: 281.3
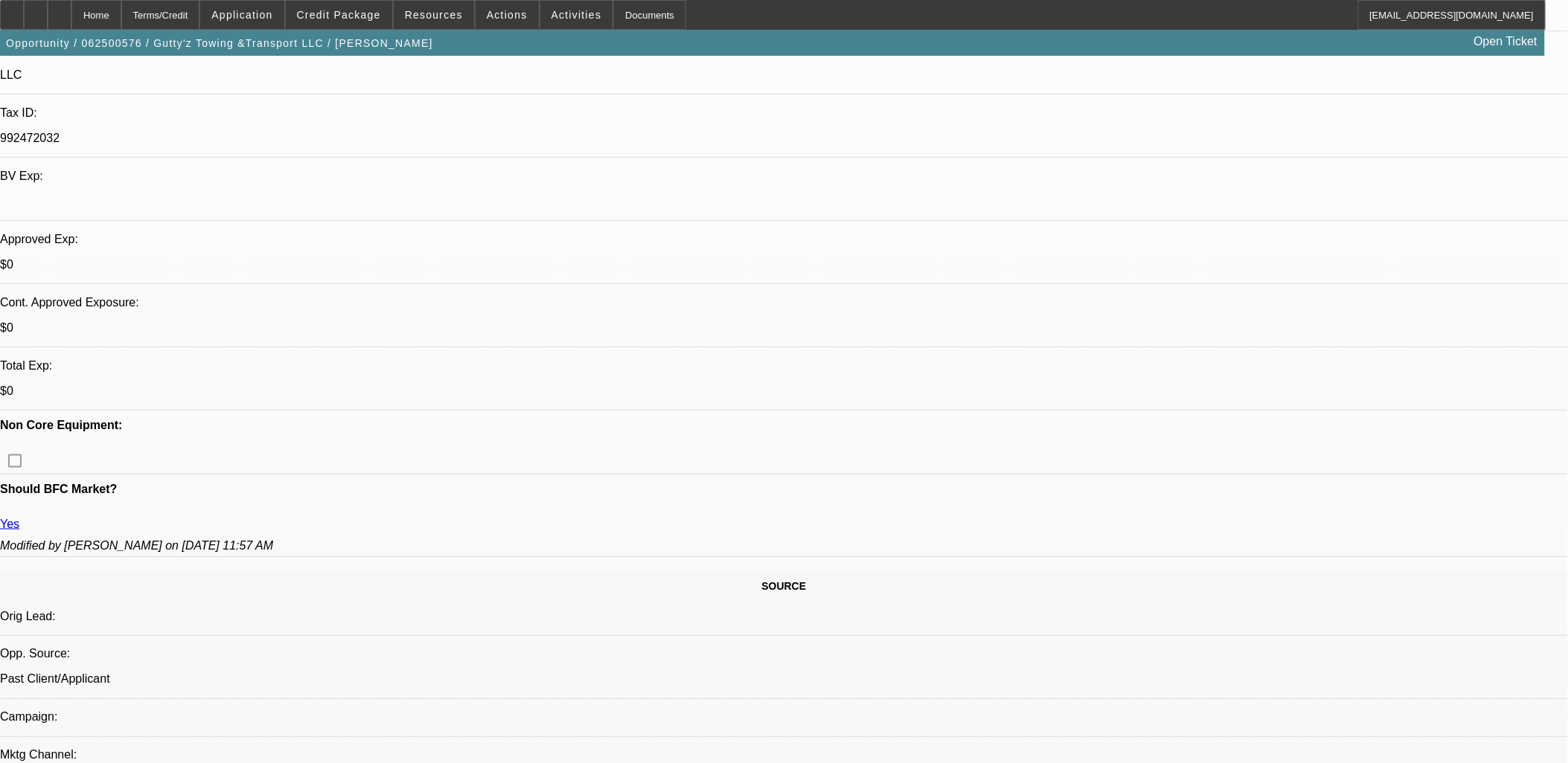
scroll to position [0, 0]
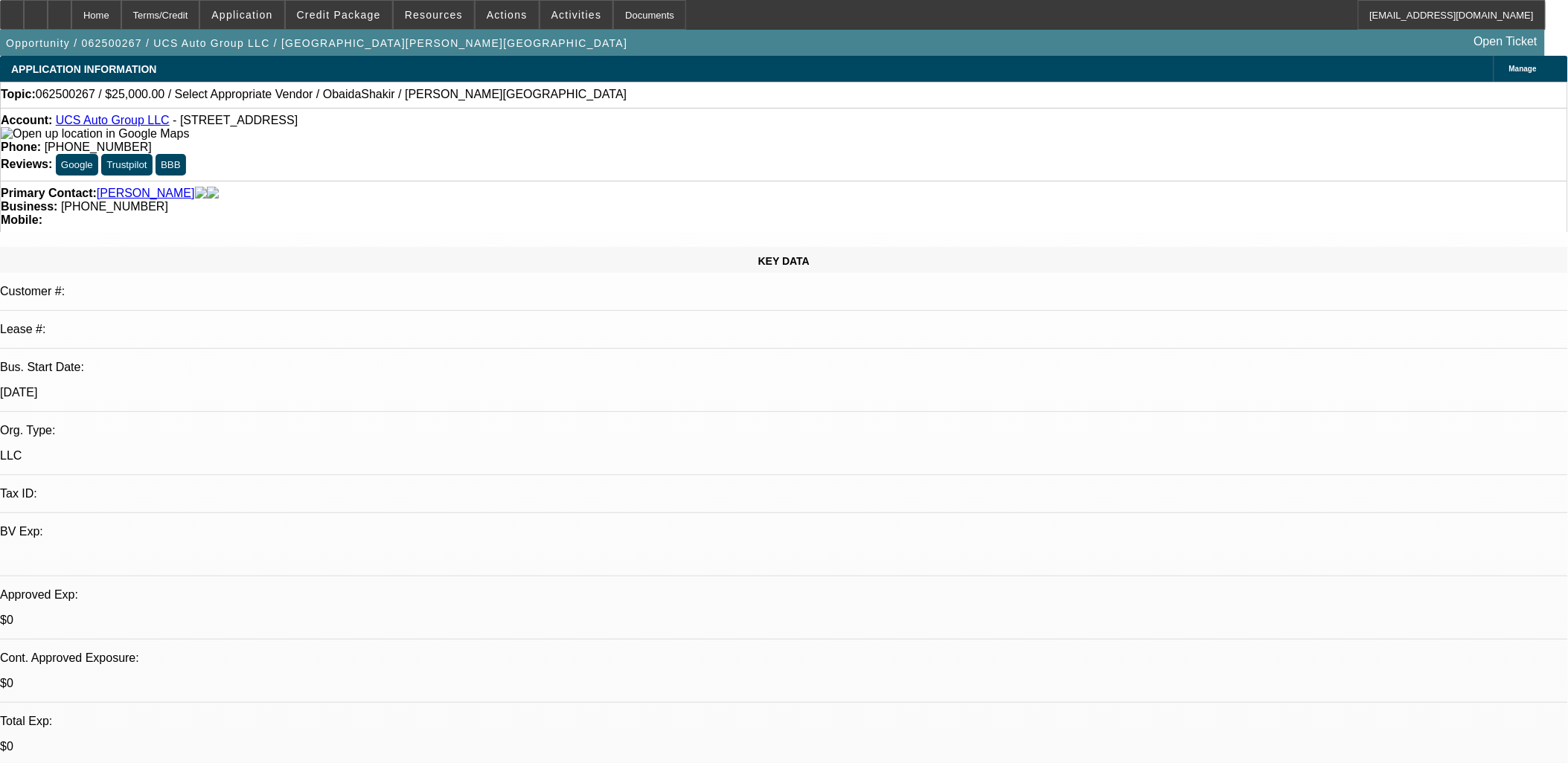
select select "0"
select select "2"
select select "0.1"
select select "4"
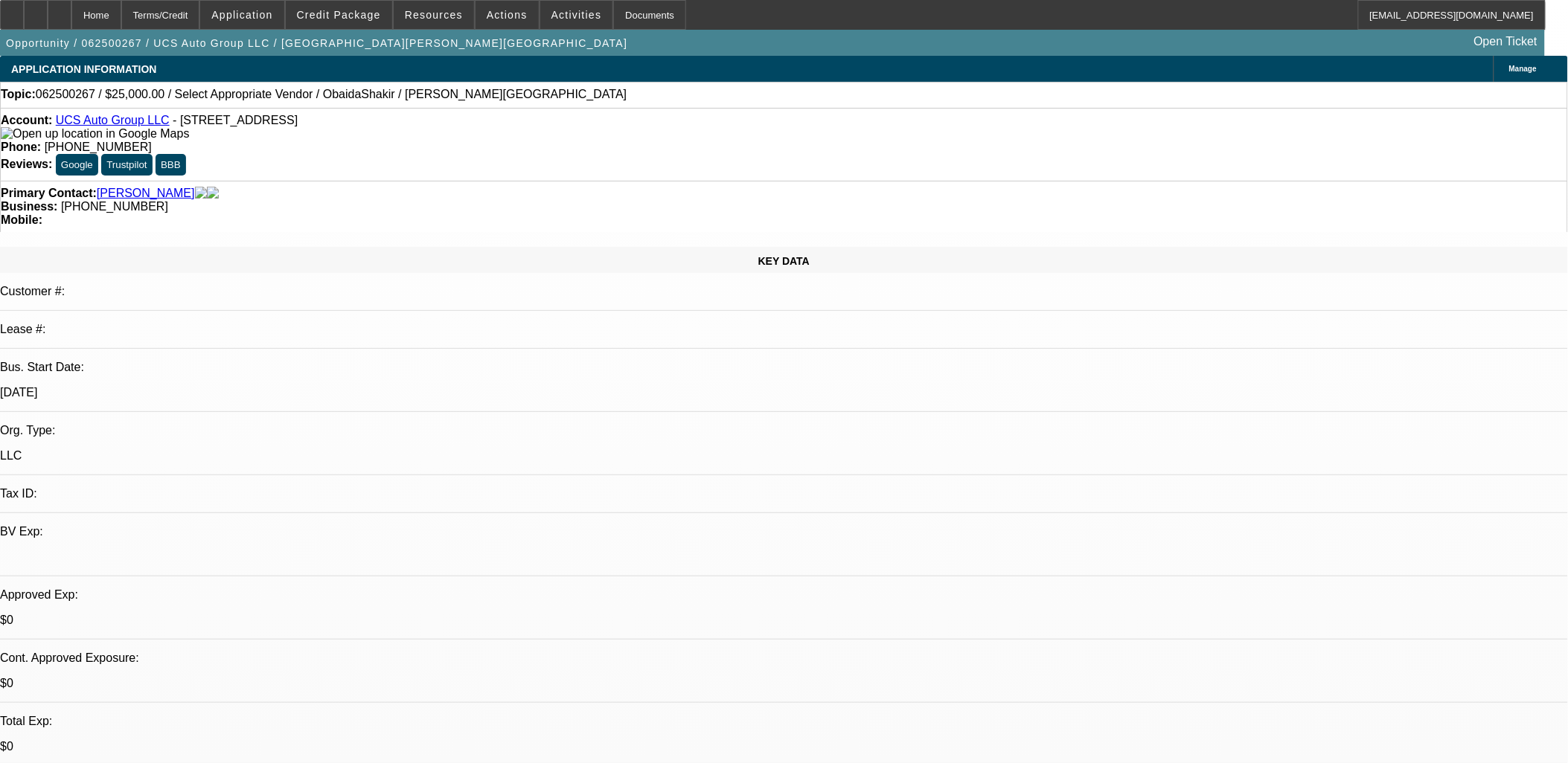
scroll to position [38, 0]
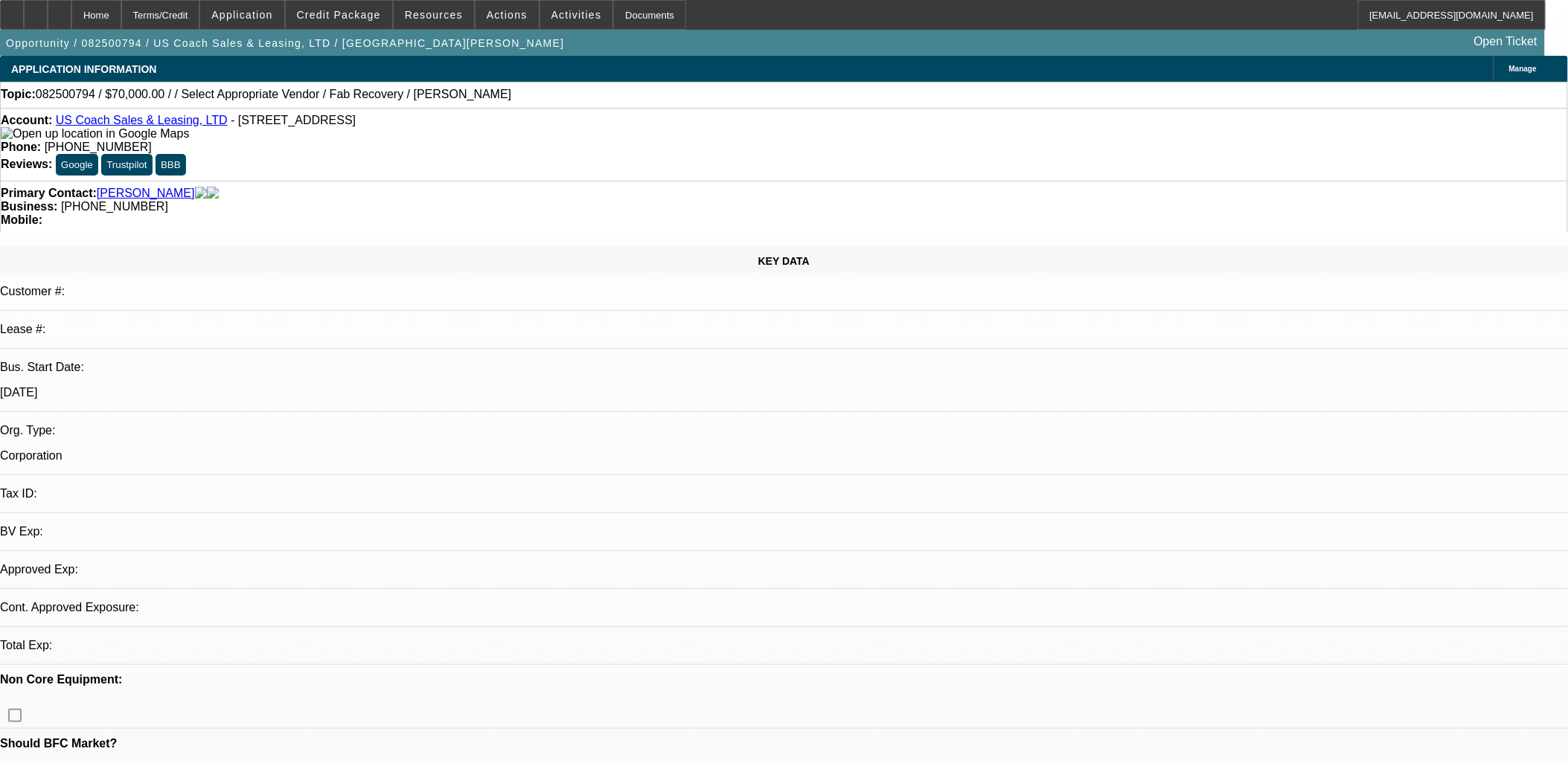
select select "0"
select select "2"
select select "0.1"
select select "1"
select select "2"
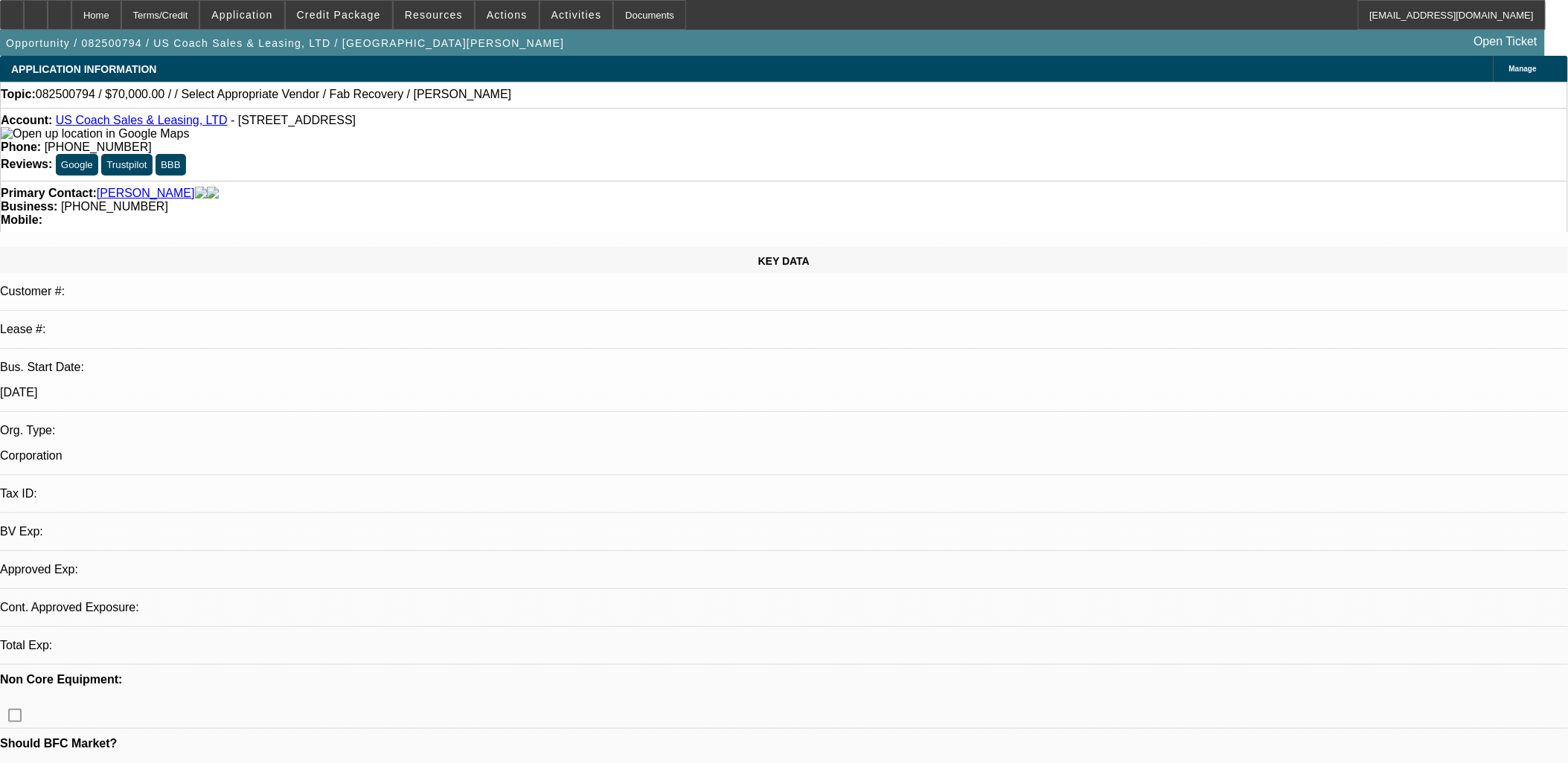
select select "4"
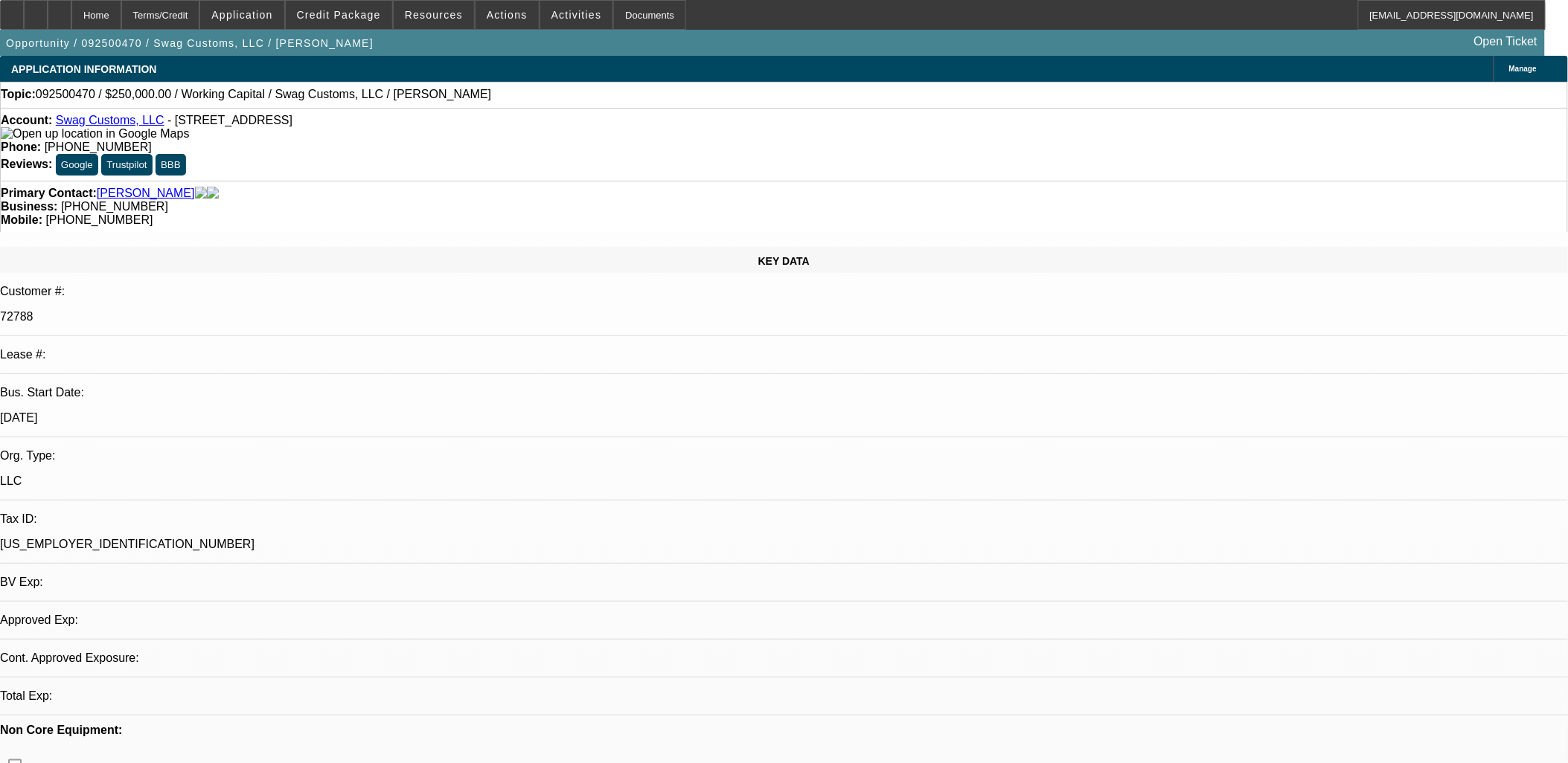
select select "0"
select select "2"
select select "0"
select select "6"
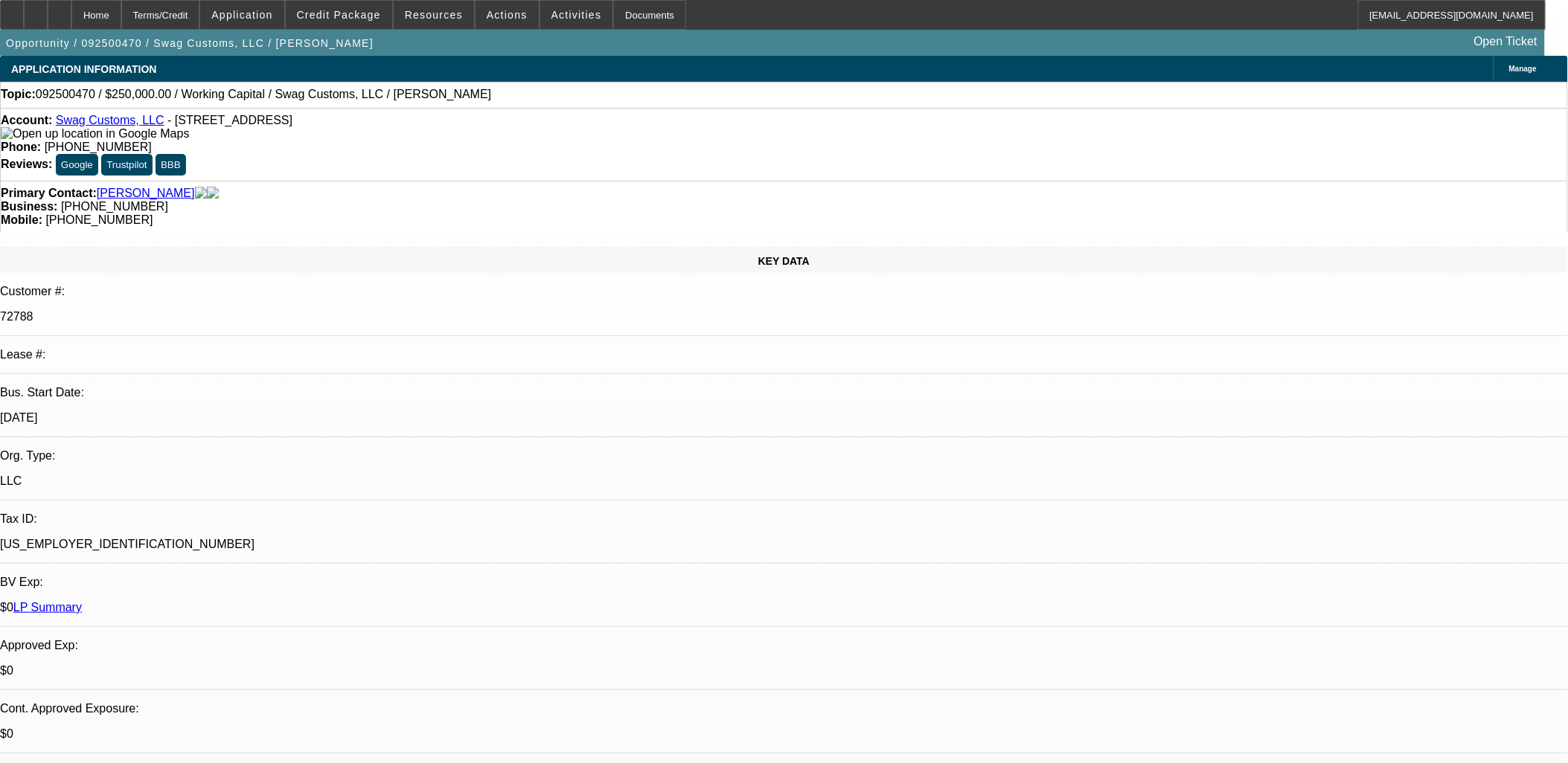
scroll to position [393, 0]
click at [130, 127] on link "Swag Customs, LLC" at bounding box center [110, 120] width 108 height 13
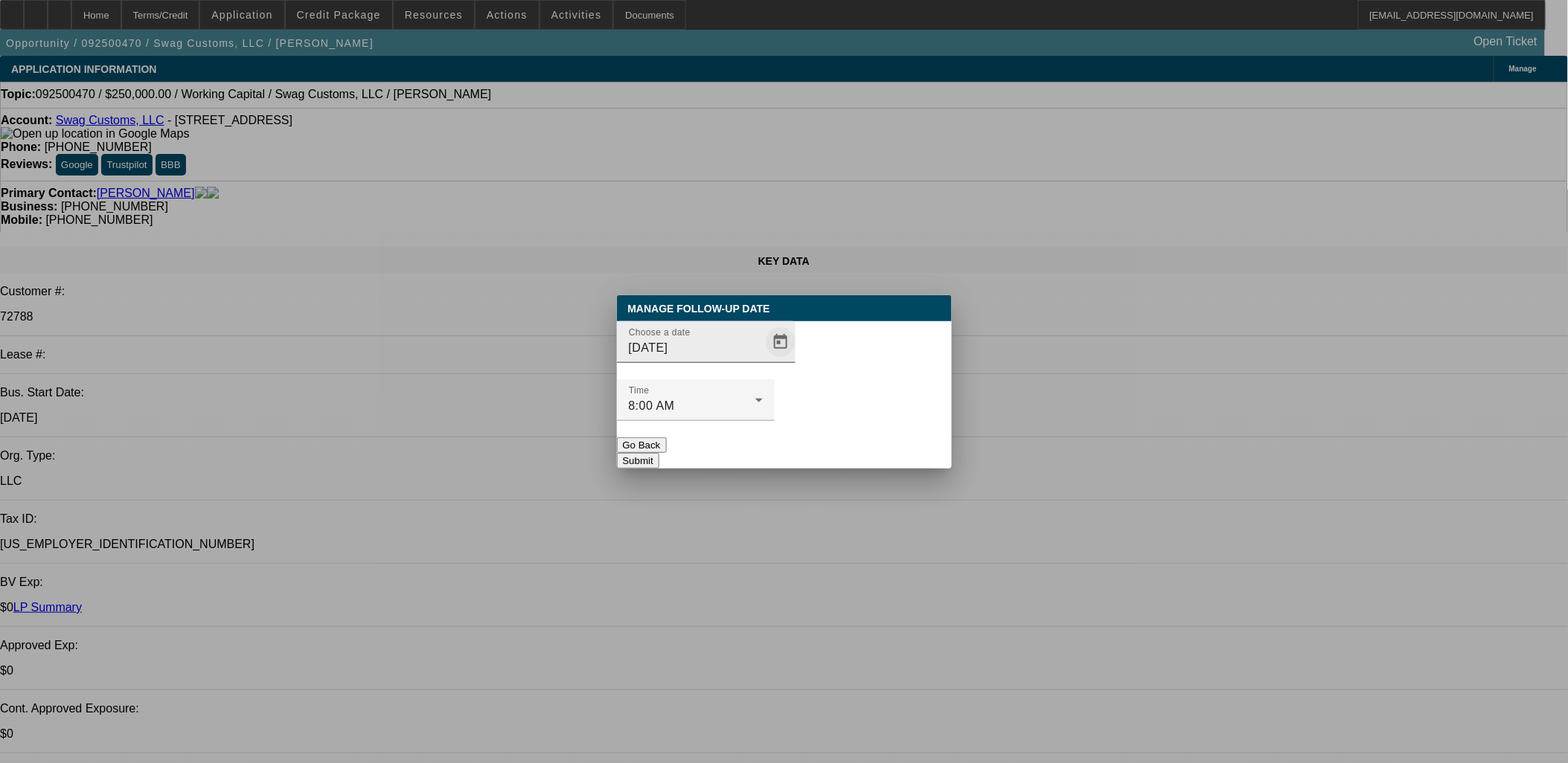
click at [763, 360] on span "Open calendar" at bounding box center [781, 342] width 36 height 36
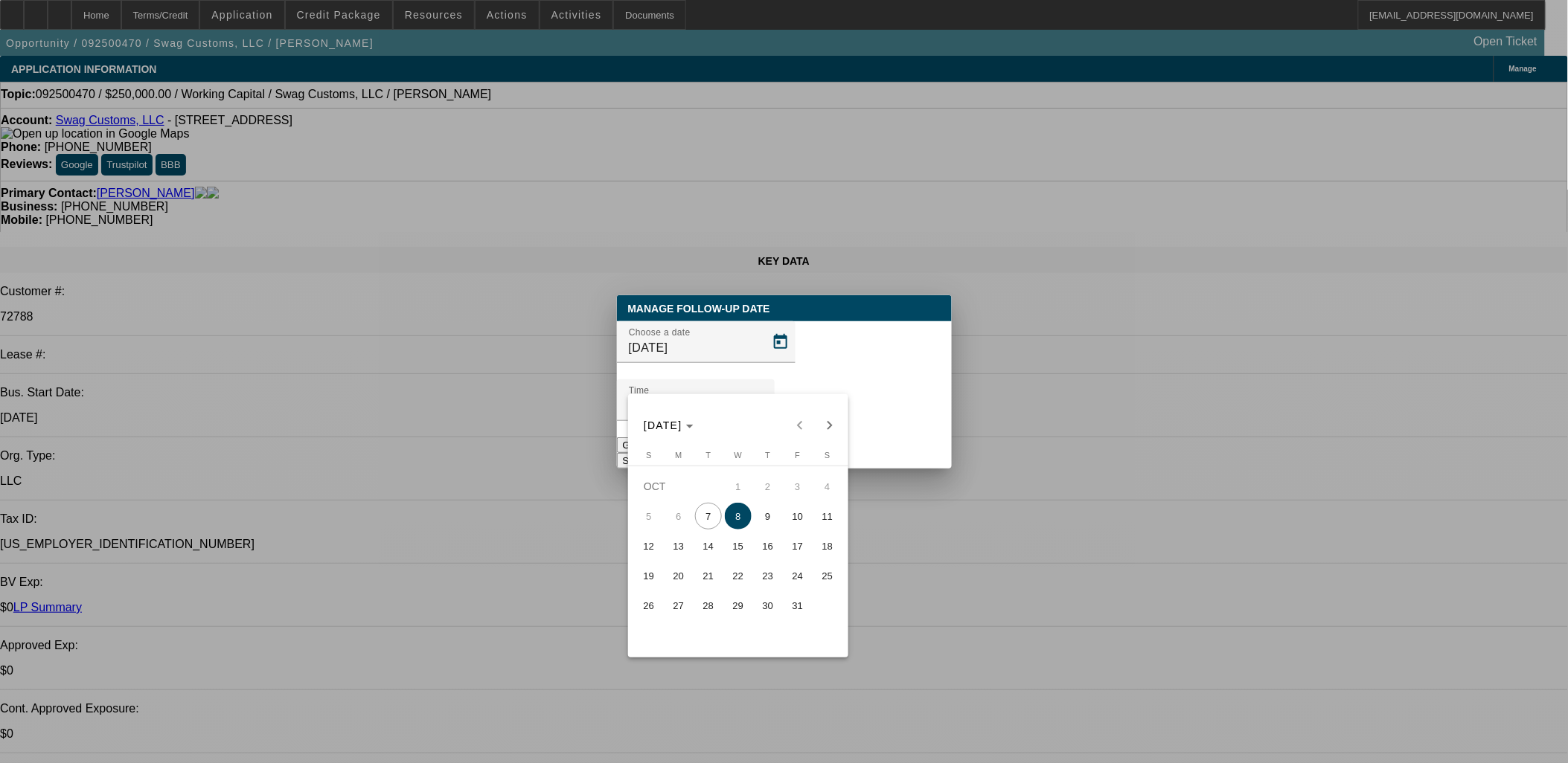
click at [700, 546] on span "14" at bounding box center [708, 546] width 27 height 27
type input "10/14/2025"
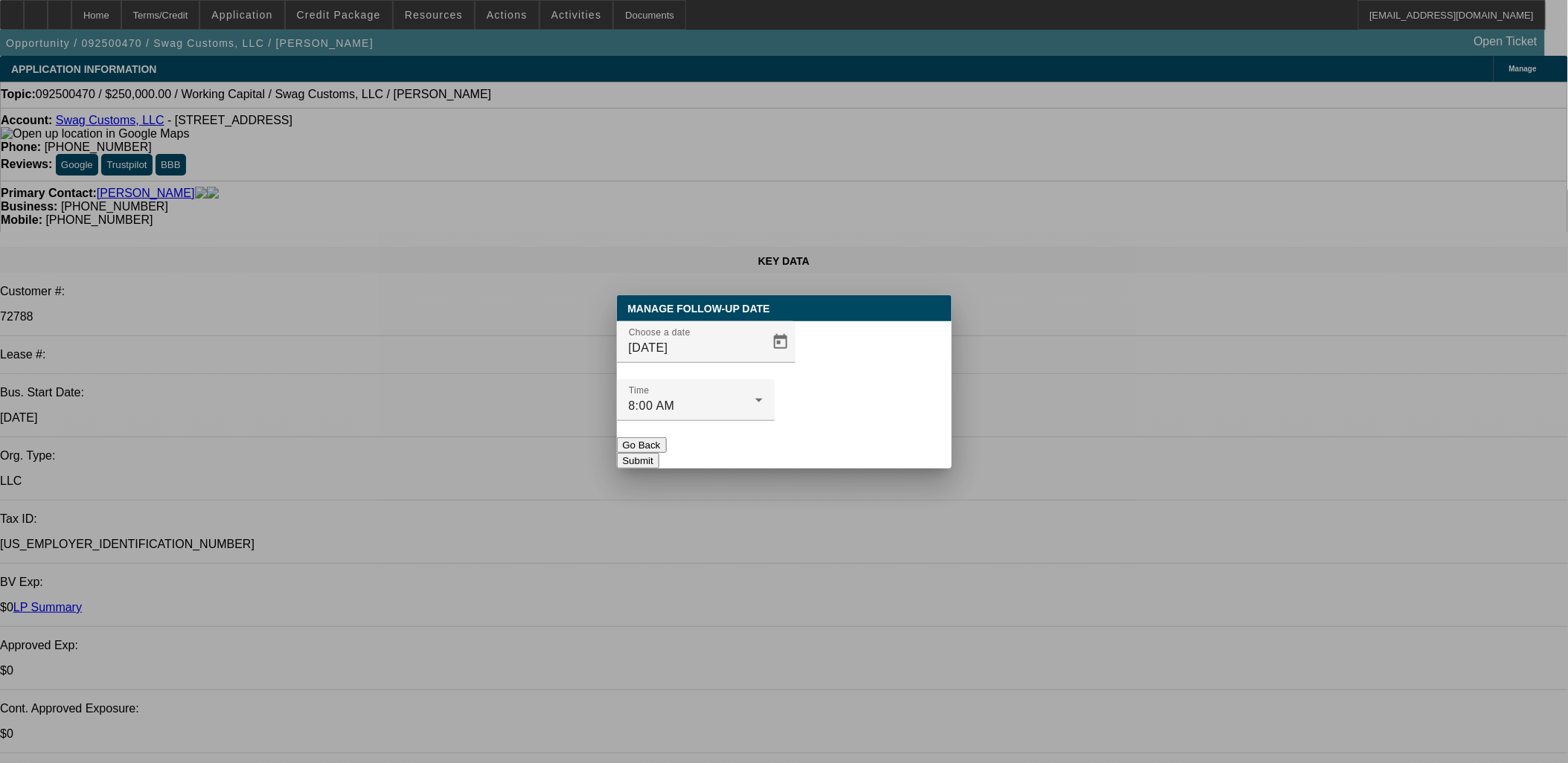
click at [660, 453] on button "Submit" at bounding box center [638, 460] width 43 height 16
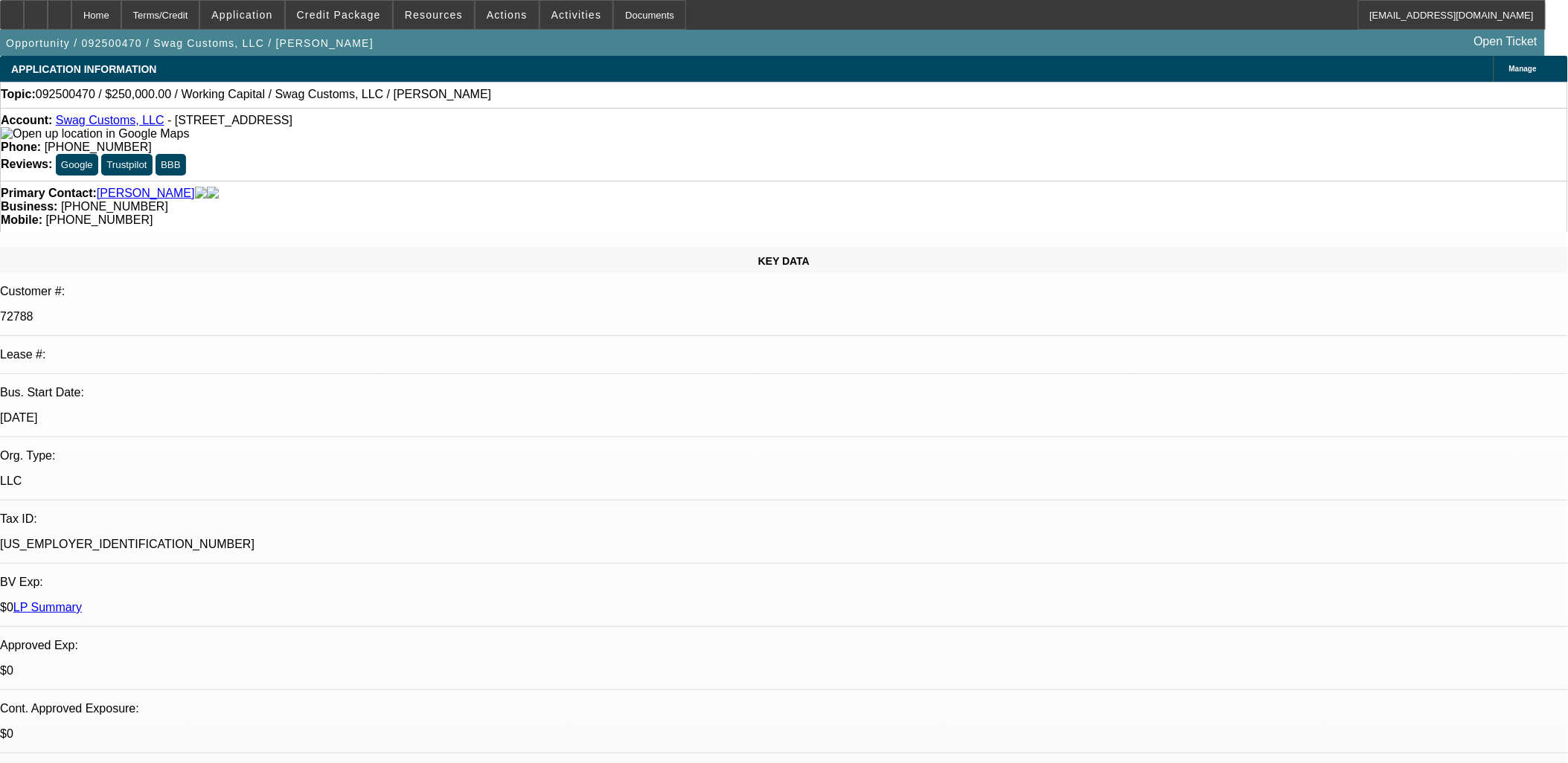
drag, startPoint x: 408, startPoint y: 199, endPoint x: 450, endPoint y: 78, distance: 128.1
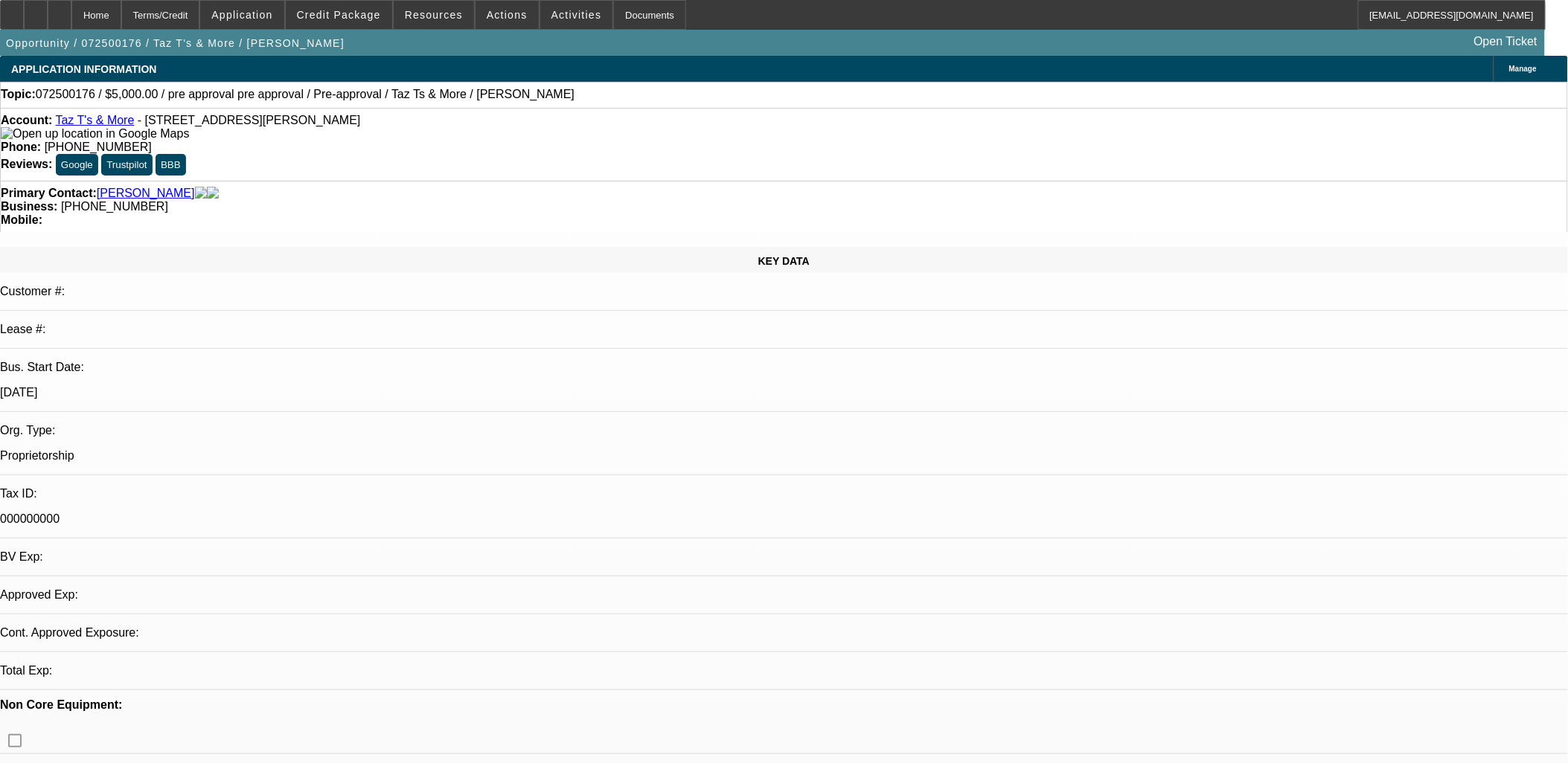
select select "0"
select select "2"
select select "0.1"
select select "1"
select select "2"
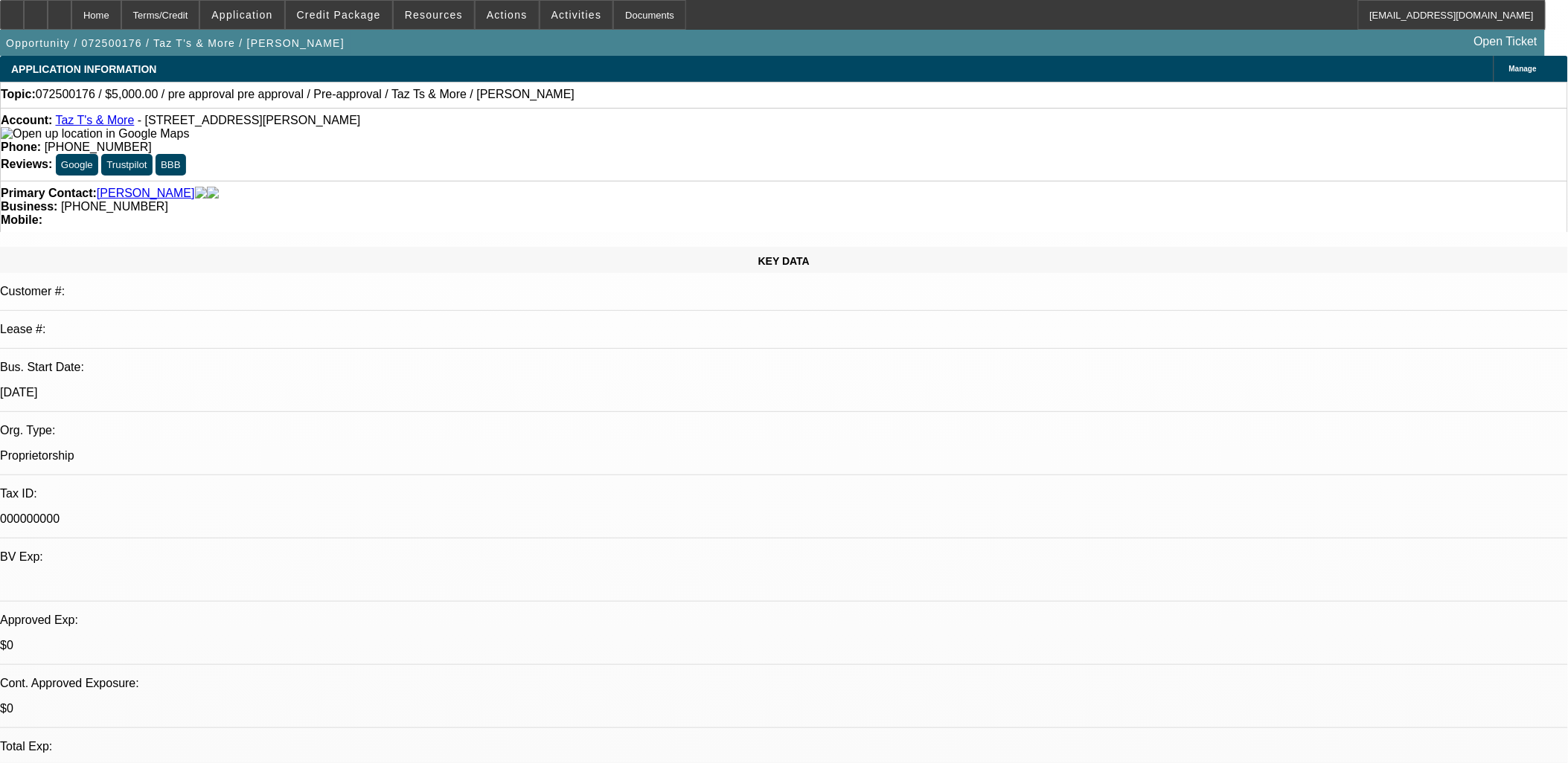
select select "4"
click at [121, 116] on div "Account: Taz T's & More - [STREET_ADDRESS][PERSON_NAME] Phone: [PHONE_NUMBER] R…" at bounding box center [784, 143] width 1568 height 73
click at [116, 124] on link "Taz T's & More" at bounding box center [94, 120] width 79 height 13
click at [489, 24] on span at bounding box center [507, 14] width 63 height 36
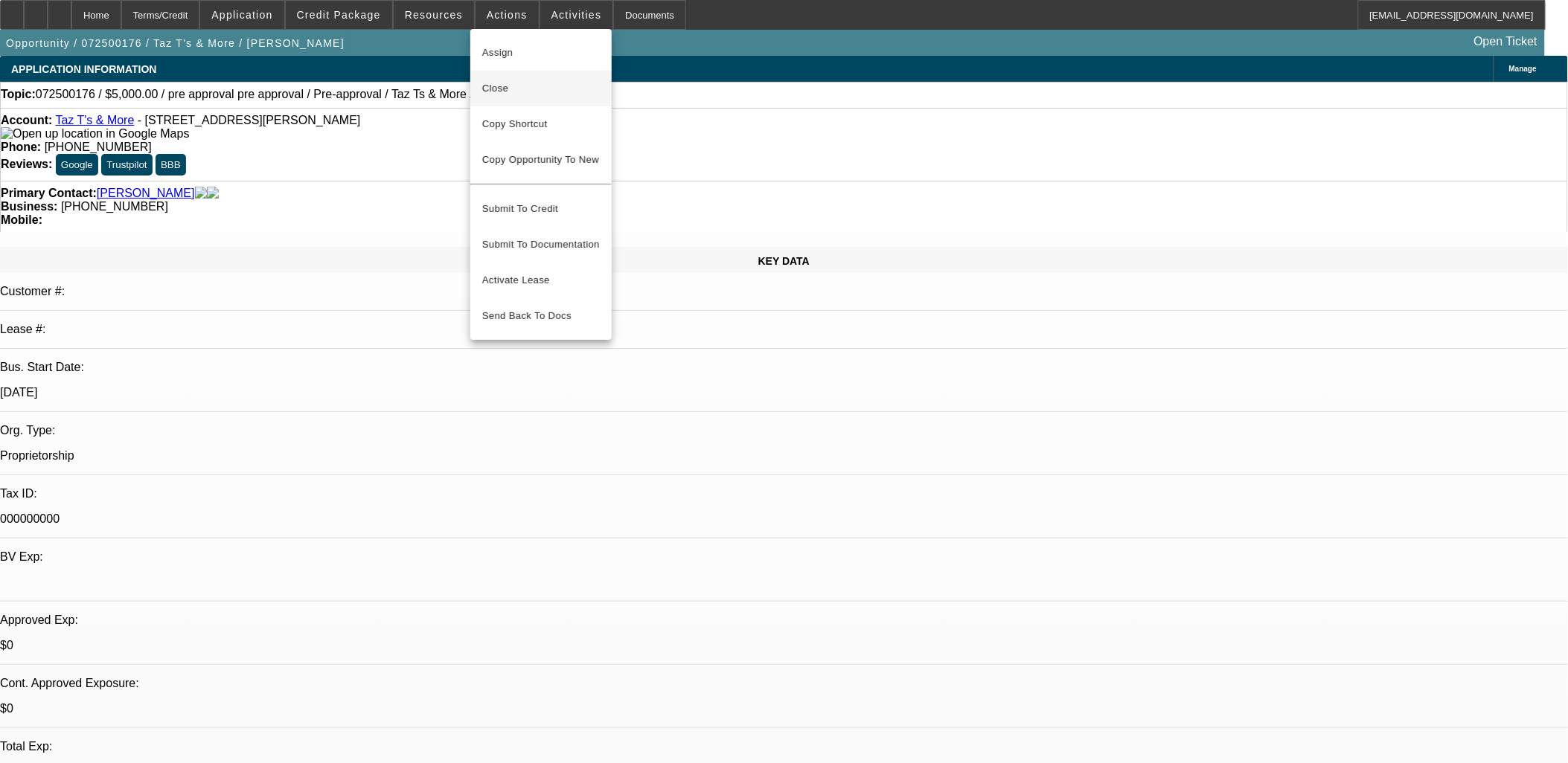
click at [527, 98] on button "Close" at bounding box center [541, 88] width 142 height 36
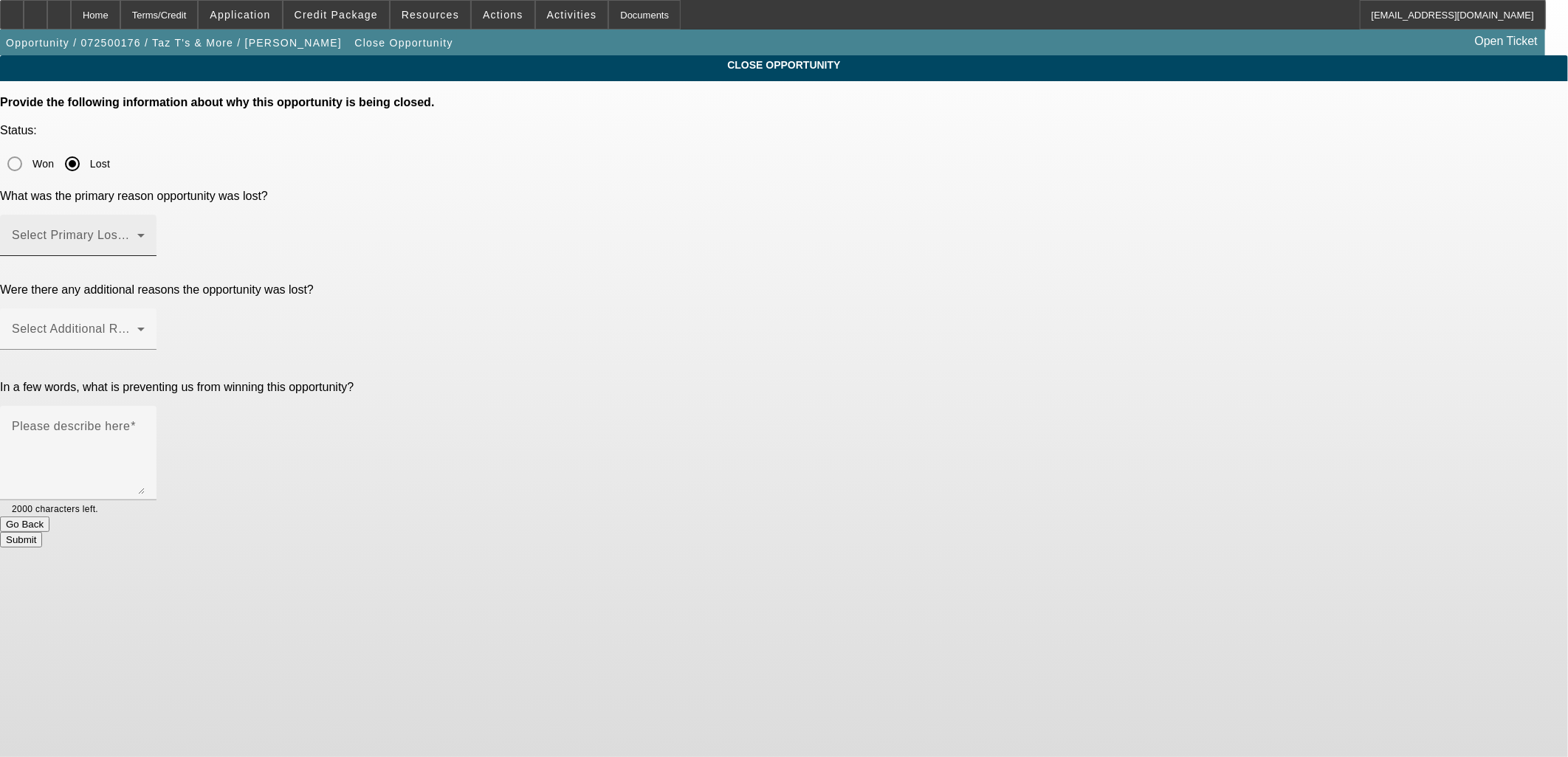
click at [137, 232] on span at bounding box center [74, 241] width 126 height 17
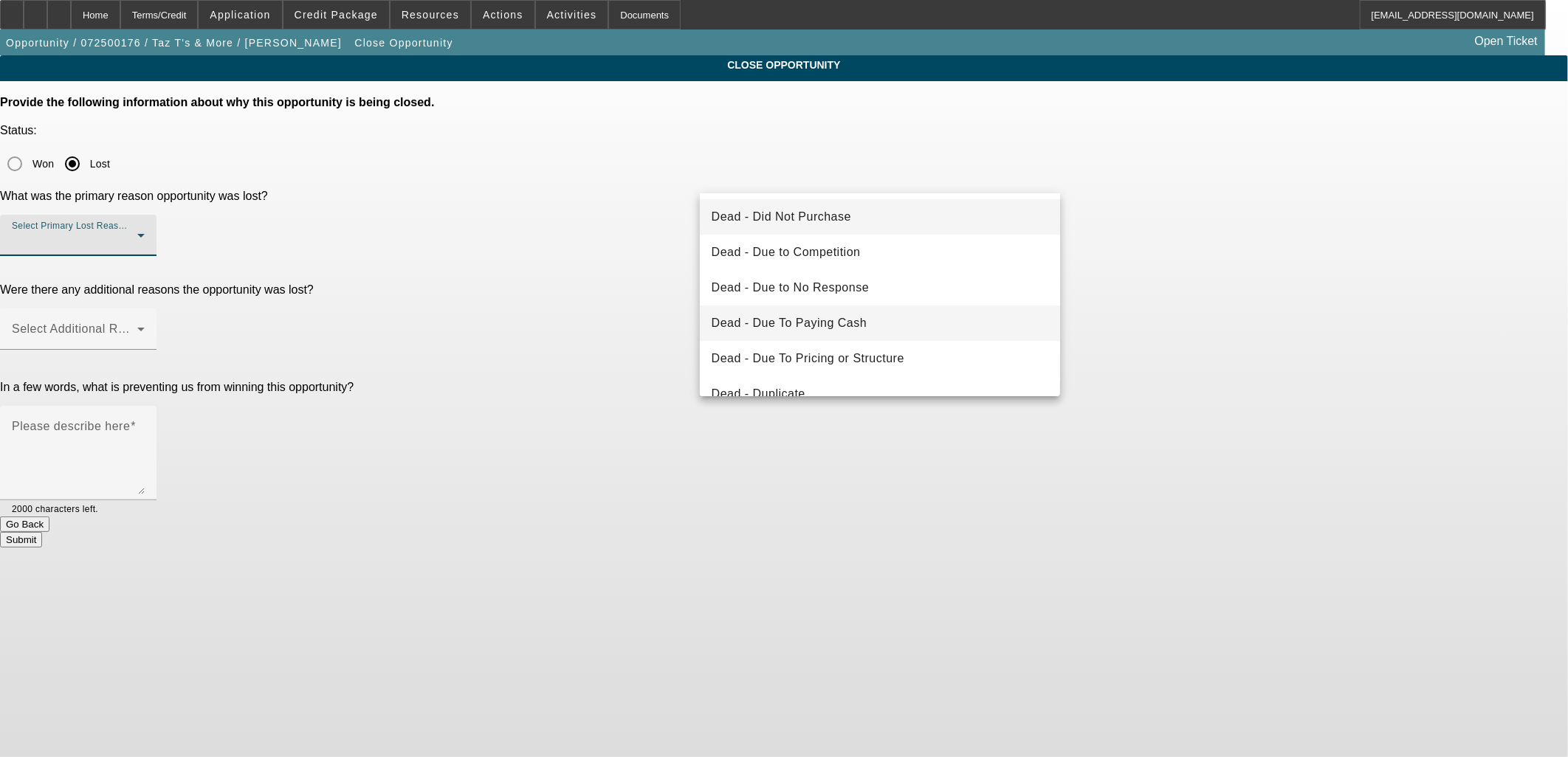
click at [846, 310] on mat-option "Dead - Due To Paying Cash" at bounding box center [880, 323] width 361 height 36
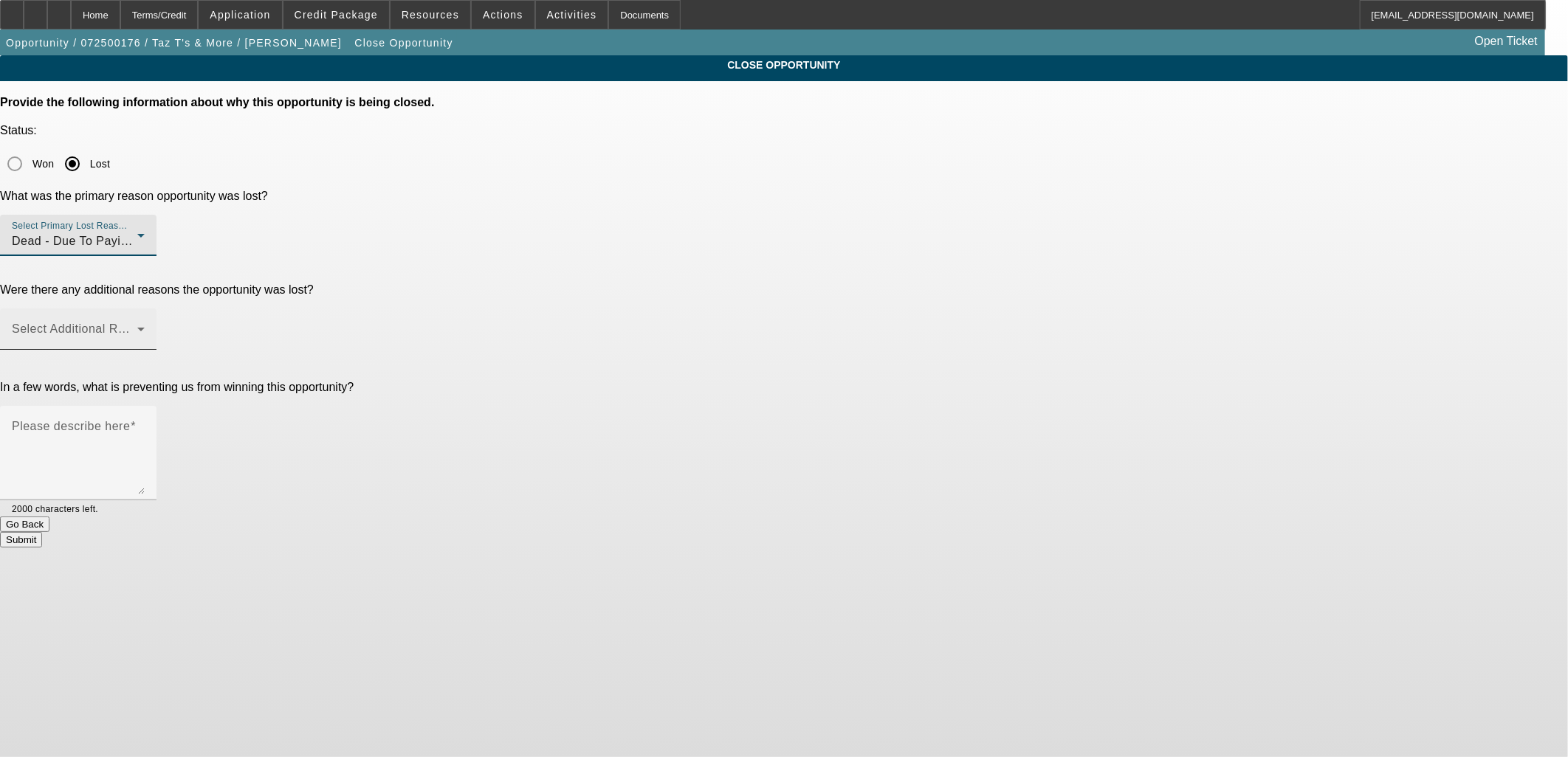
drag, startPoint x: 887, startPoint y: 234, endPoint x: 890, endPoint y: 242, distance: 8.5
click at [137, 326] on span at bounding box center [74, 334] width 126 height 17
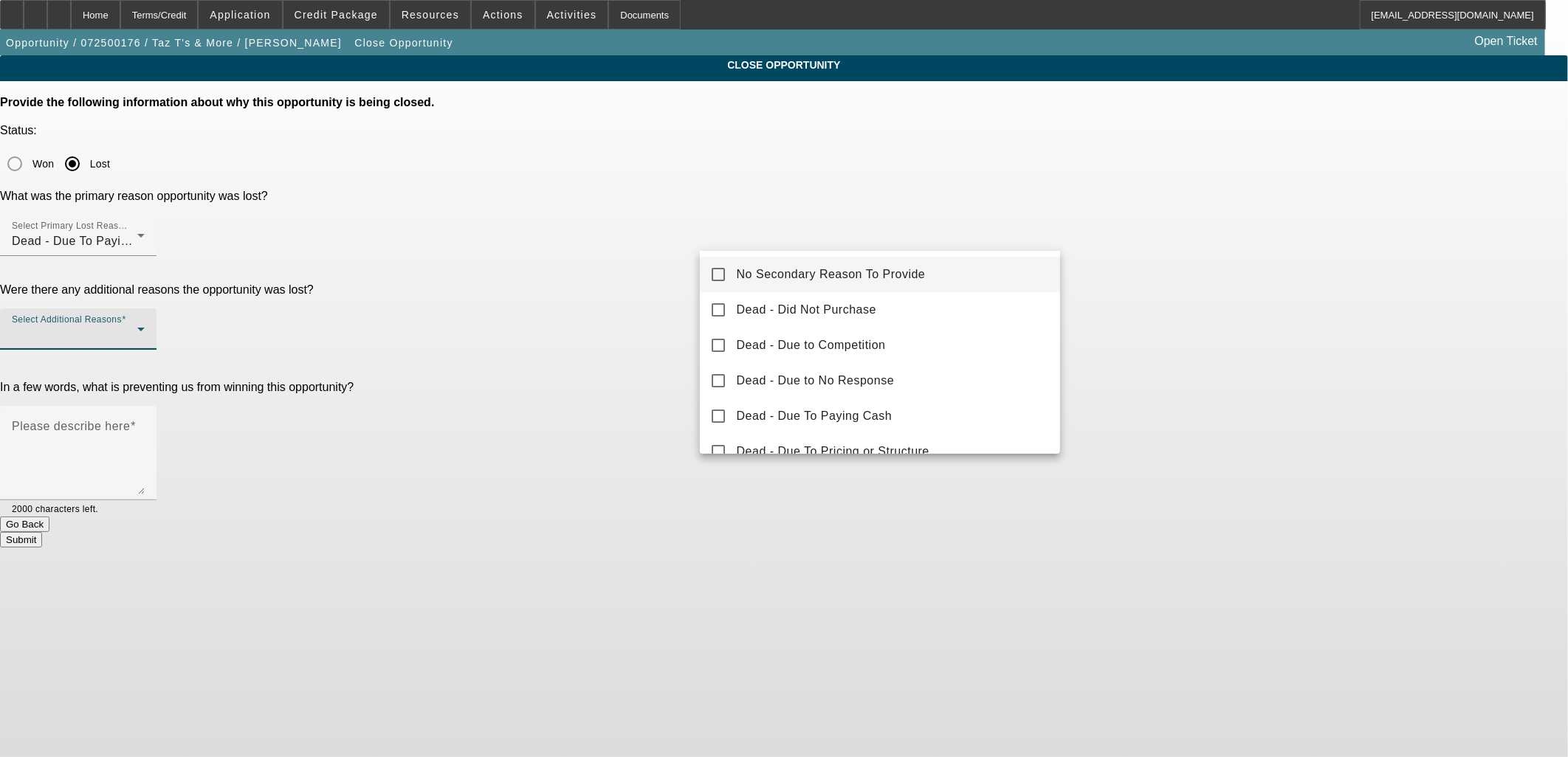
click at [892, 267] on span "No Secondary Reason To Provide" at bounding box center [831, 274] width 189 height 17
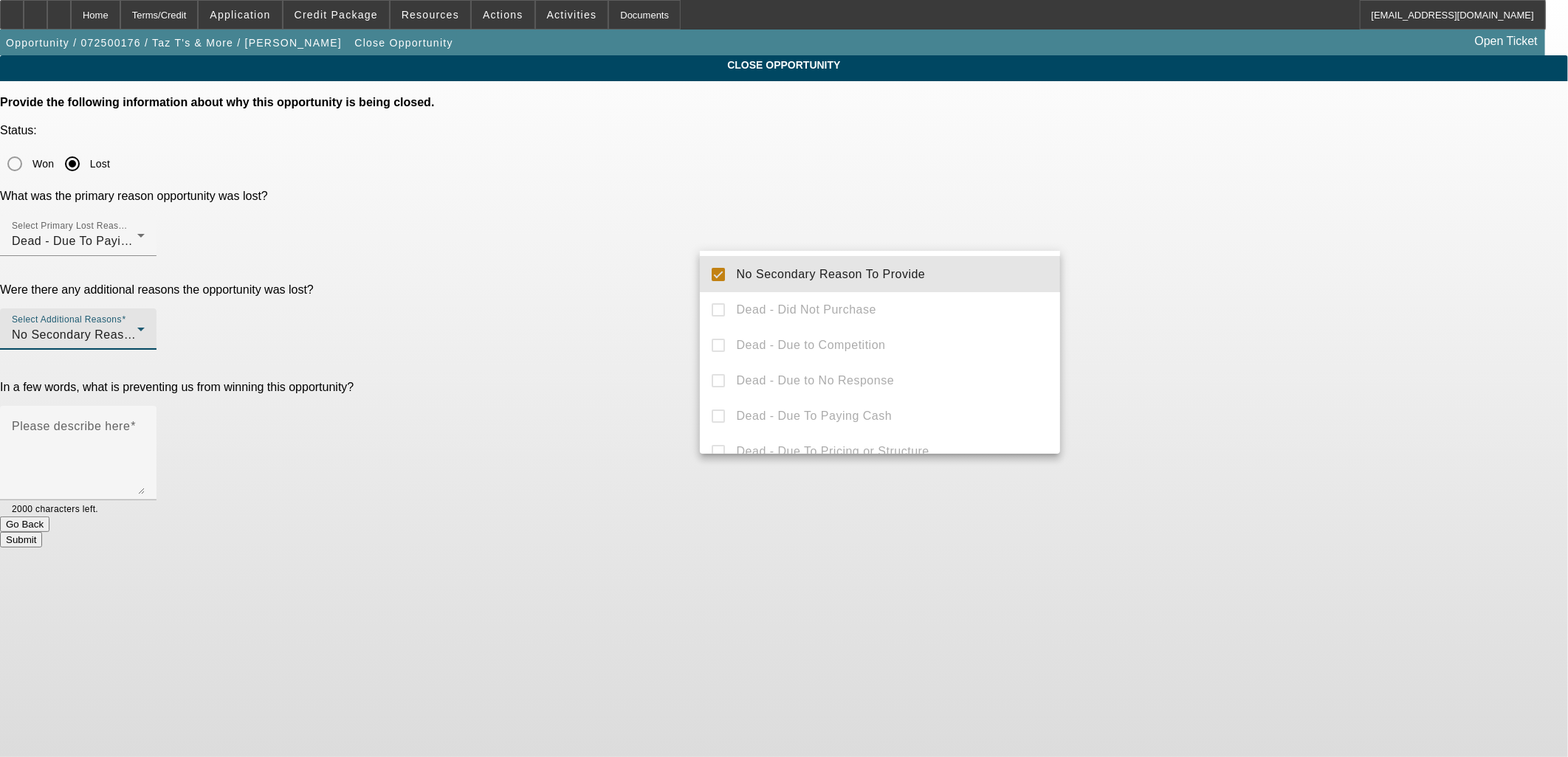
drag, startPoint x: 1246, startPoint y: 310, endPoint x: 1036, endPoint y: 303, distance: 210.1
click at [1212, 315] on div at bounding box center [784, 378] width 1568 height 757
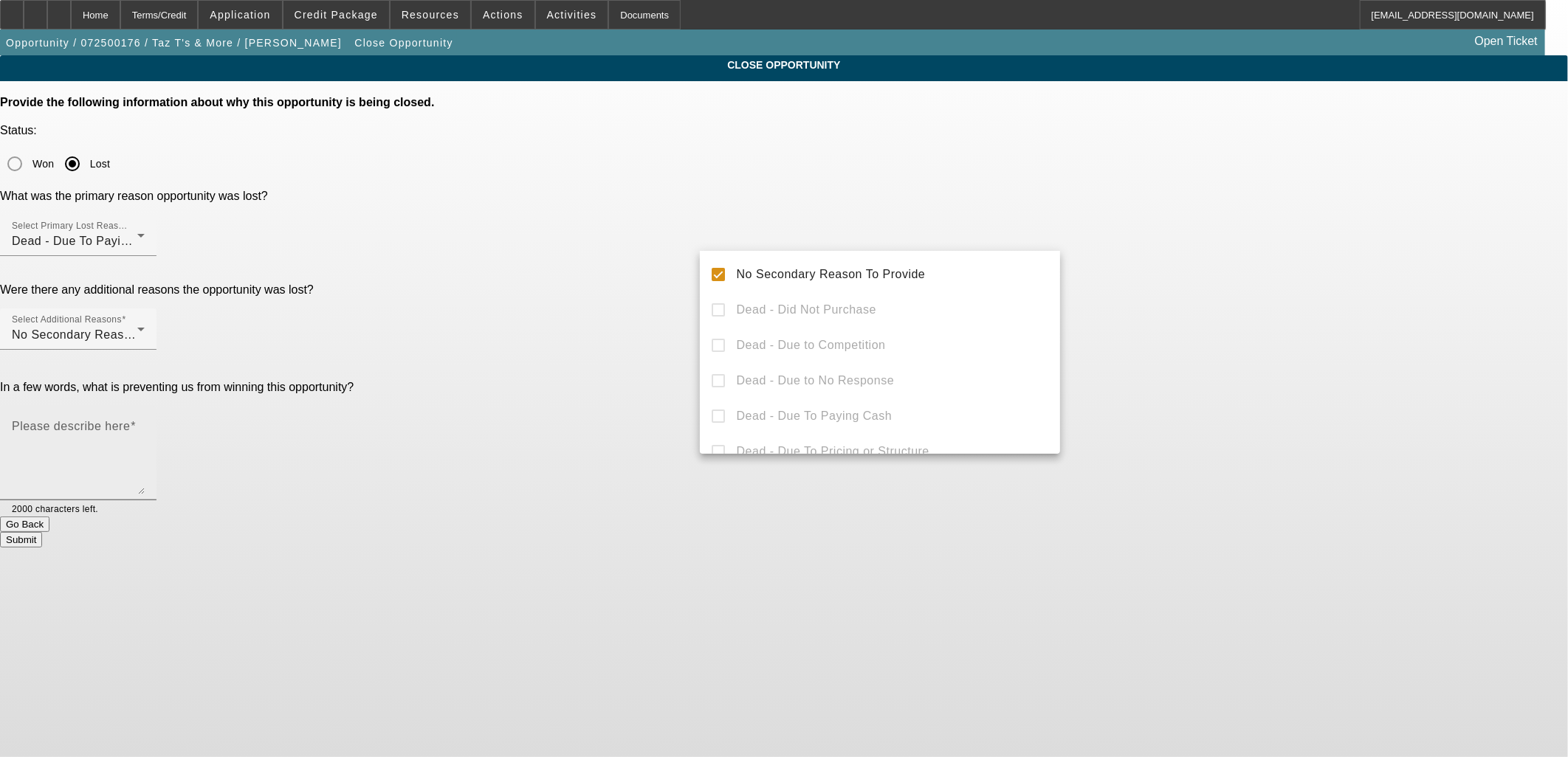
click at [145, 424] on textarea "Please describe here" at bounding box center [78, 459] width 133 height 71
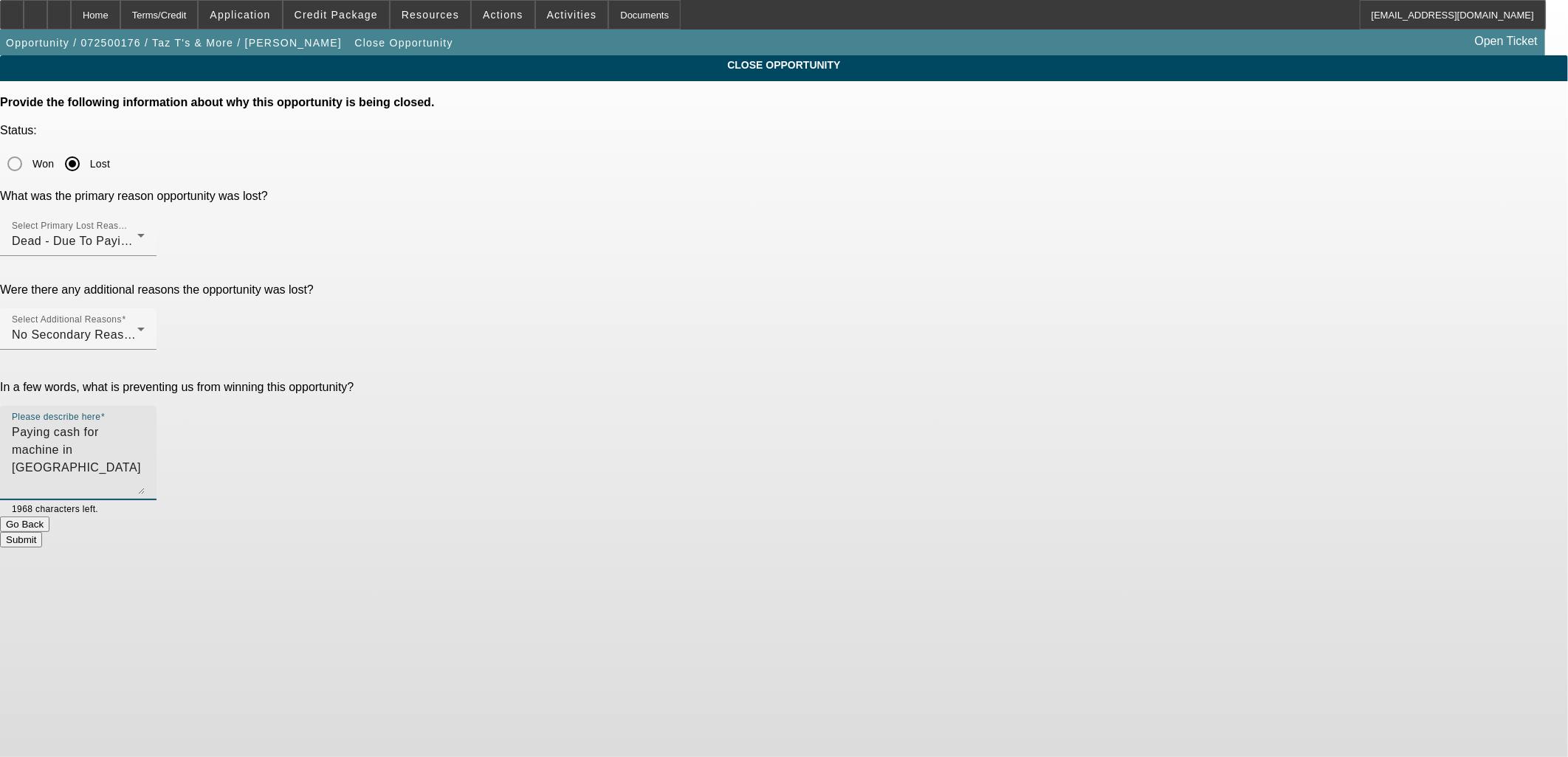
type textarea "Paying cash for machine in China"
click at [42, 532] on button "Submit" at bounding box center [21, 539] width 42 height 16
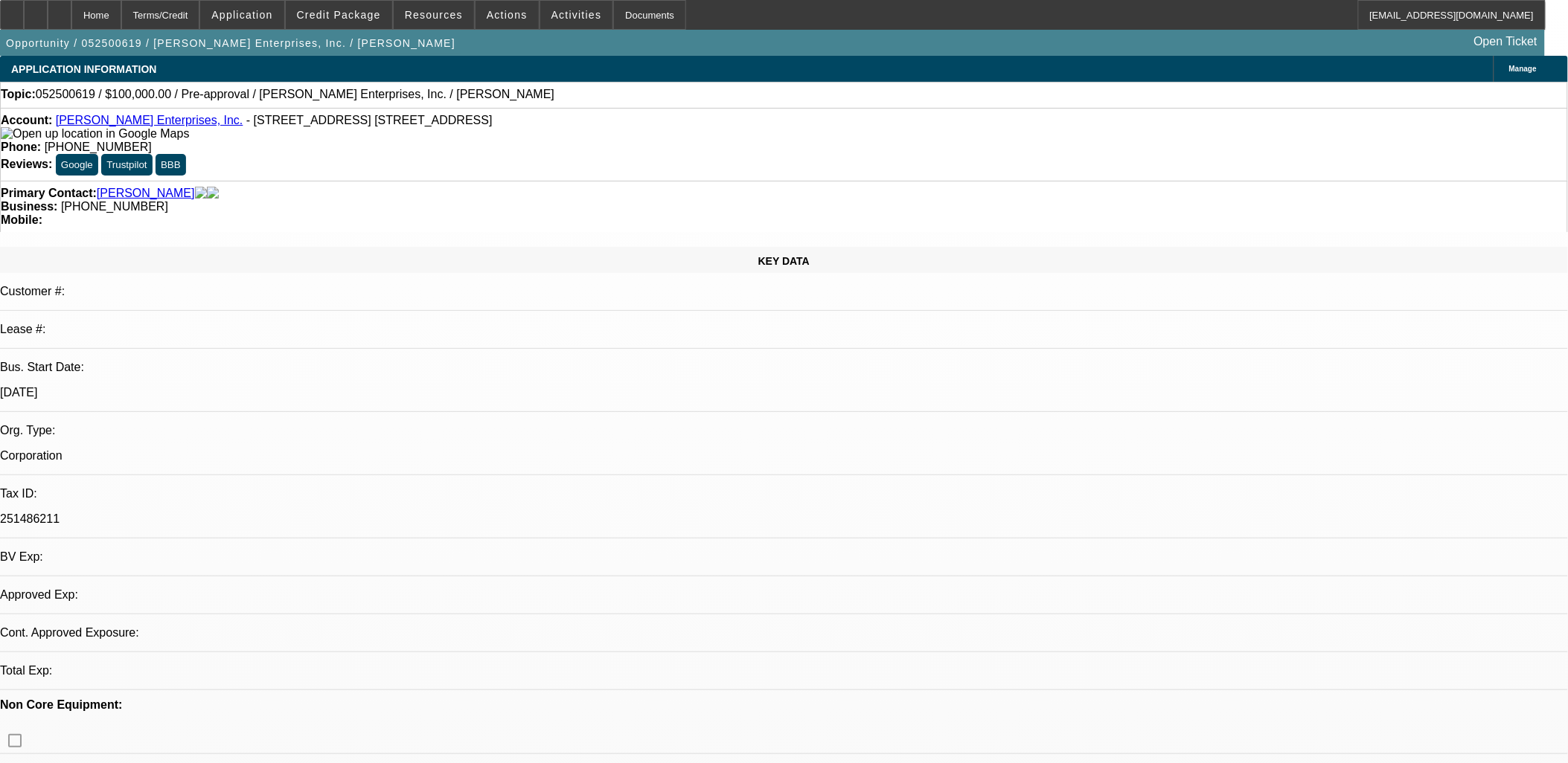
select select "0"
select select "2"
select select "0.1"
select select "4"
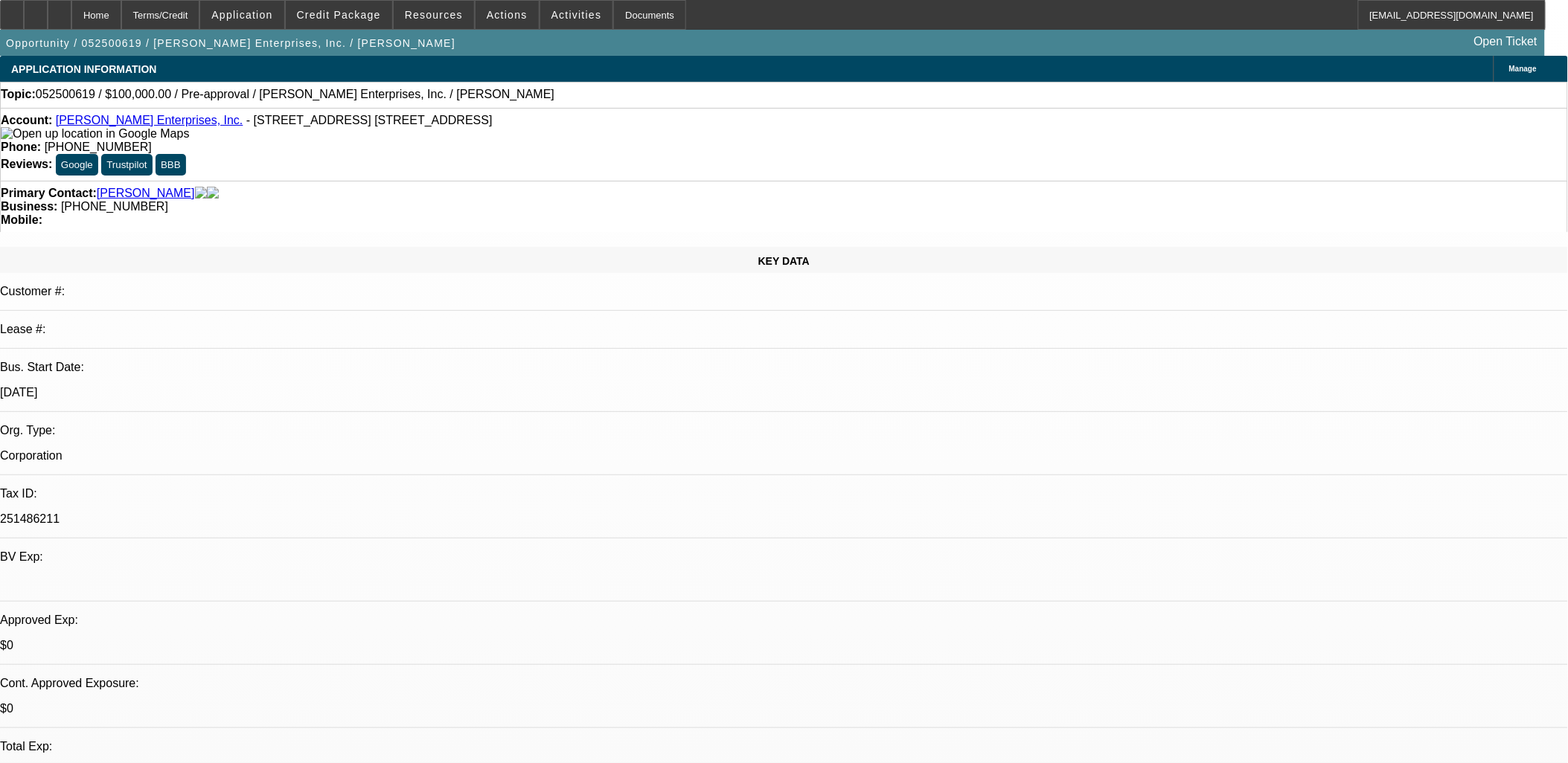
click at [163, 120] on link "T.W. Scott Enterprises, Inc." at bounding box center [149, 120] width 188 height 13
click at [515, 23] on span at bounding box center [507, 14] width 63 height 36
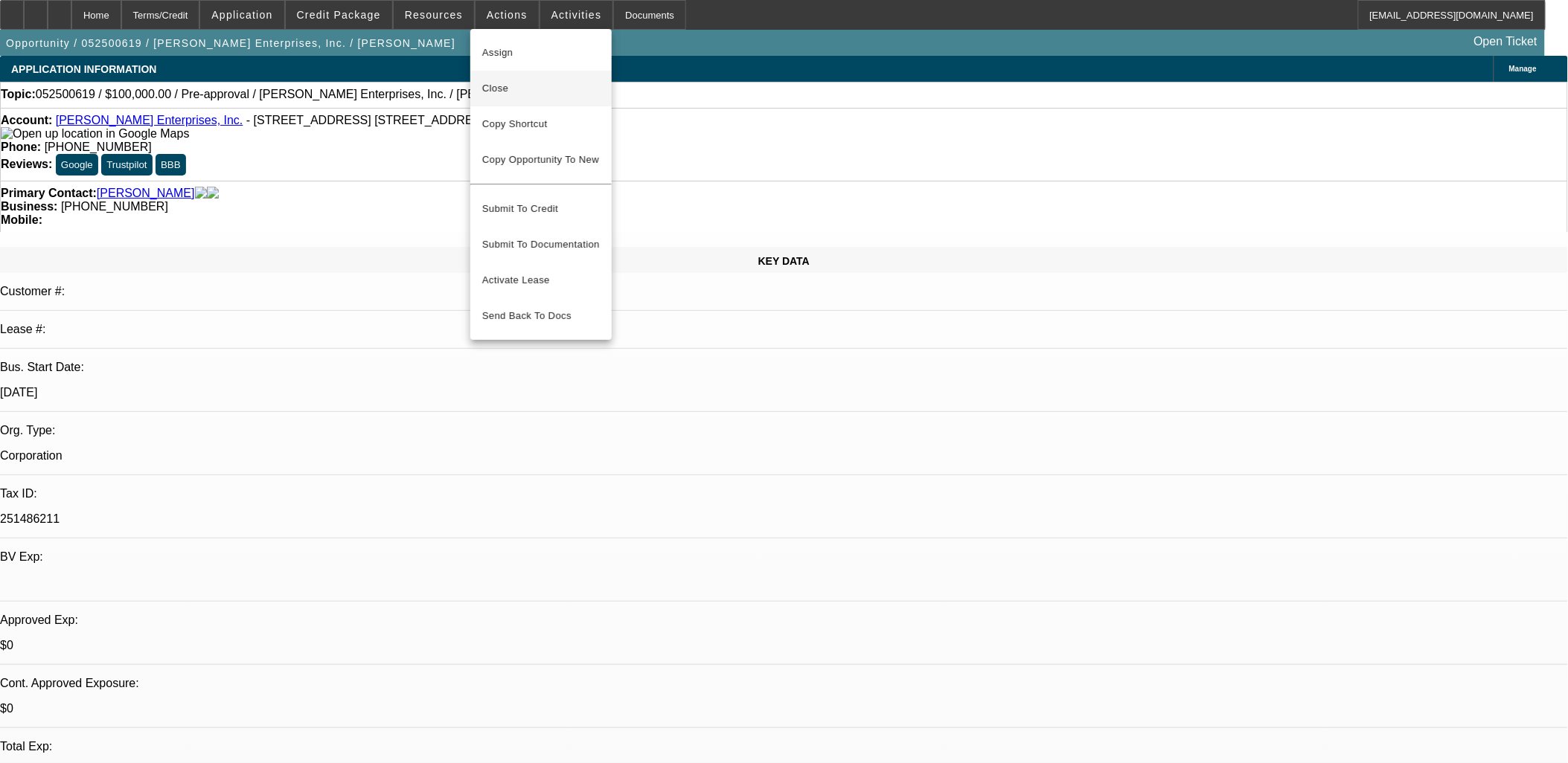
click at [546, 90] on span "Close" at bounding box center [540, 88] width 118 height 18
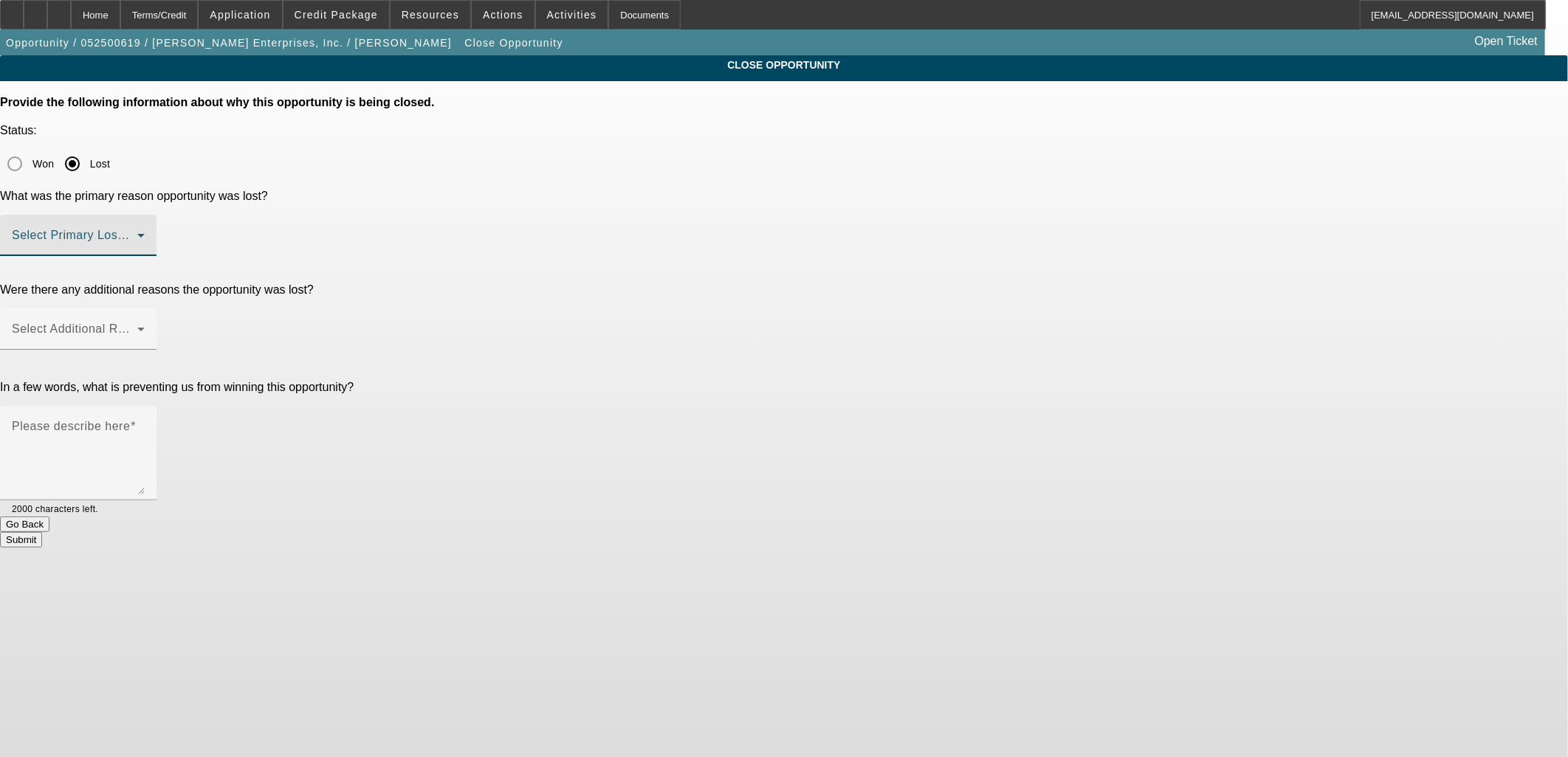
click at [137, 232] on span at bounding box center [74, 241] width 126 height 17
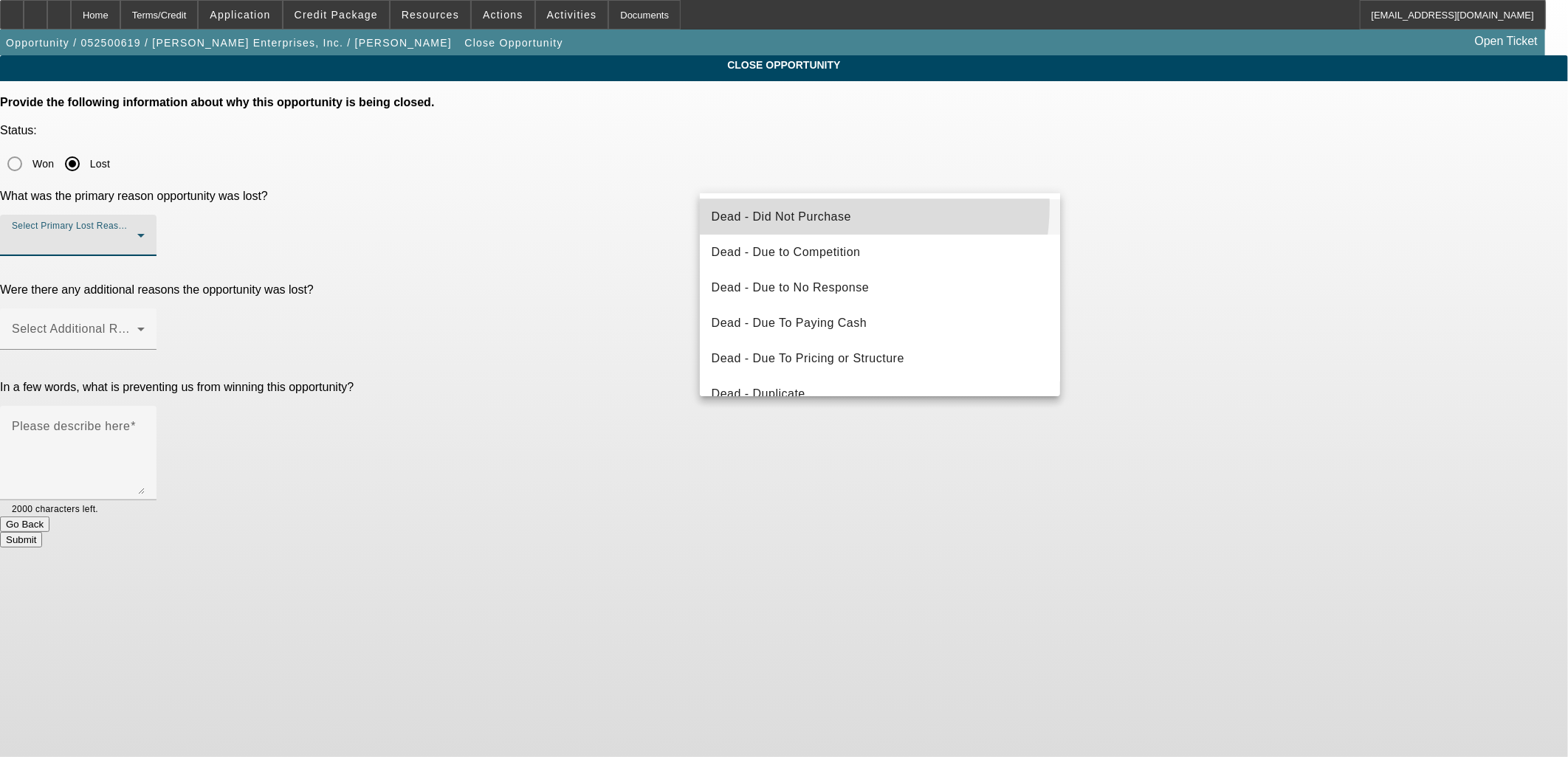
click at [798, 204] on mat-option "Dead - Did Not Purchase" at bounding box center [880, 217] width 361 height 36
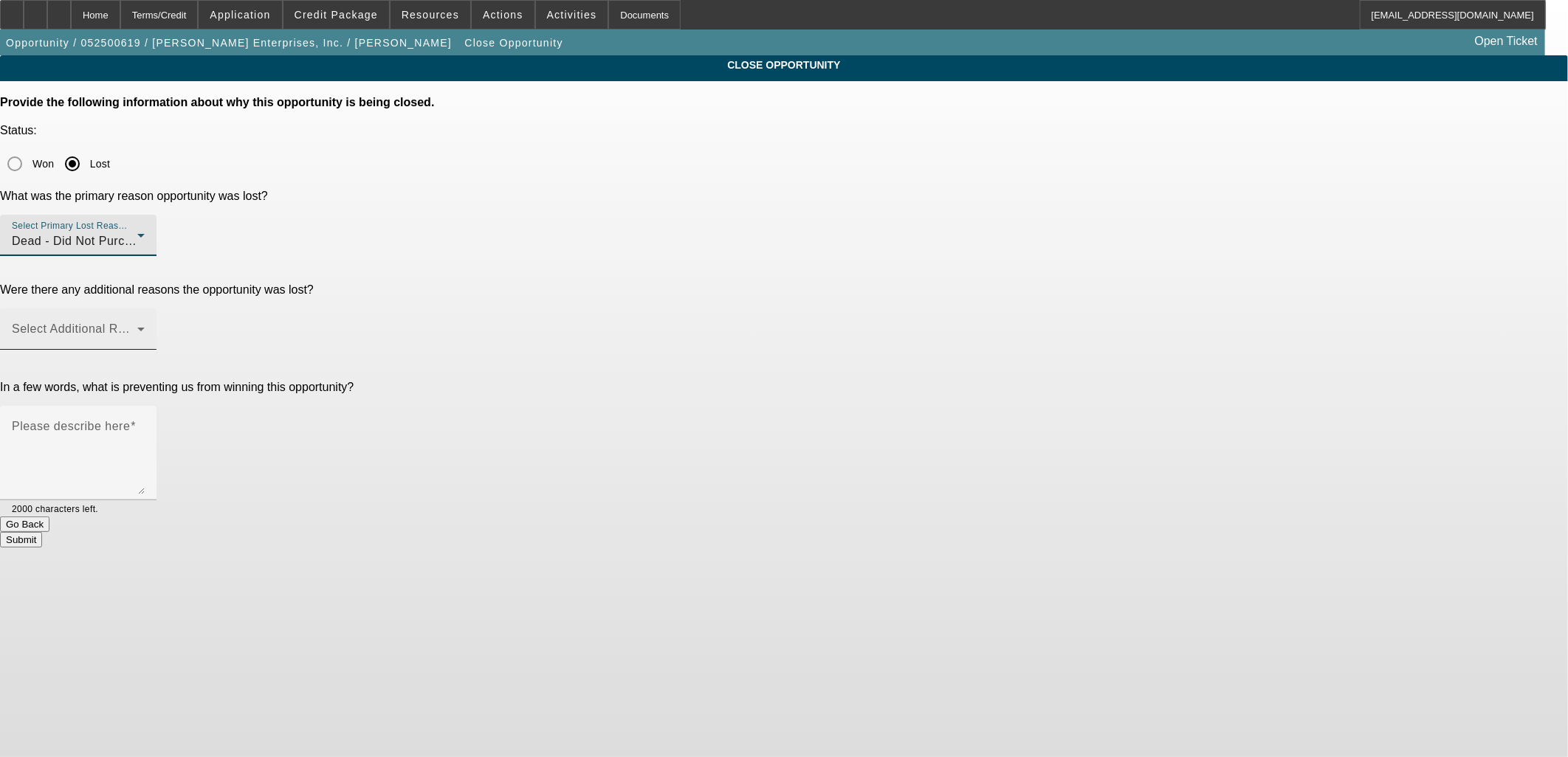
click at [145, 309] on div "Select Additional Reasons" at bounding box center [78, 329] width 133 height 41
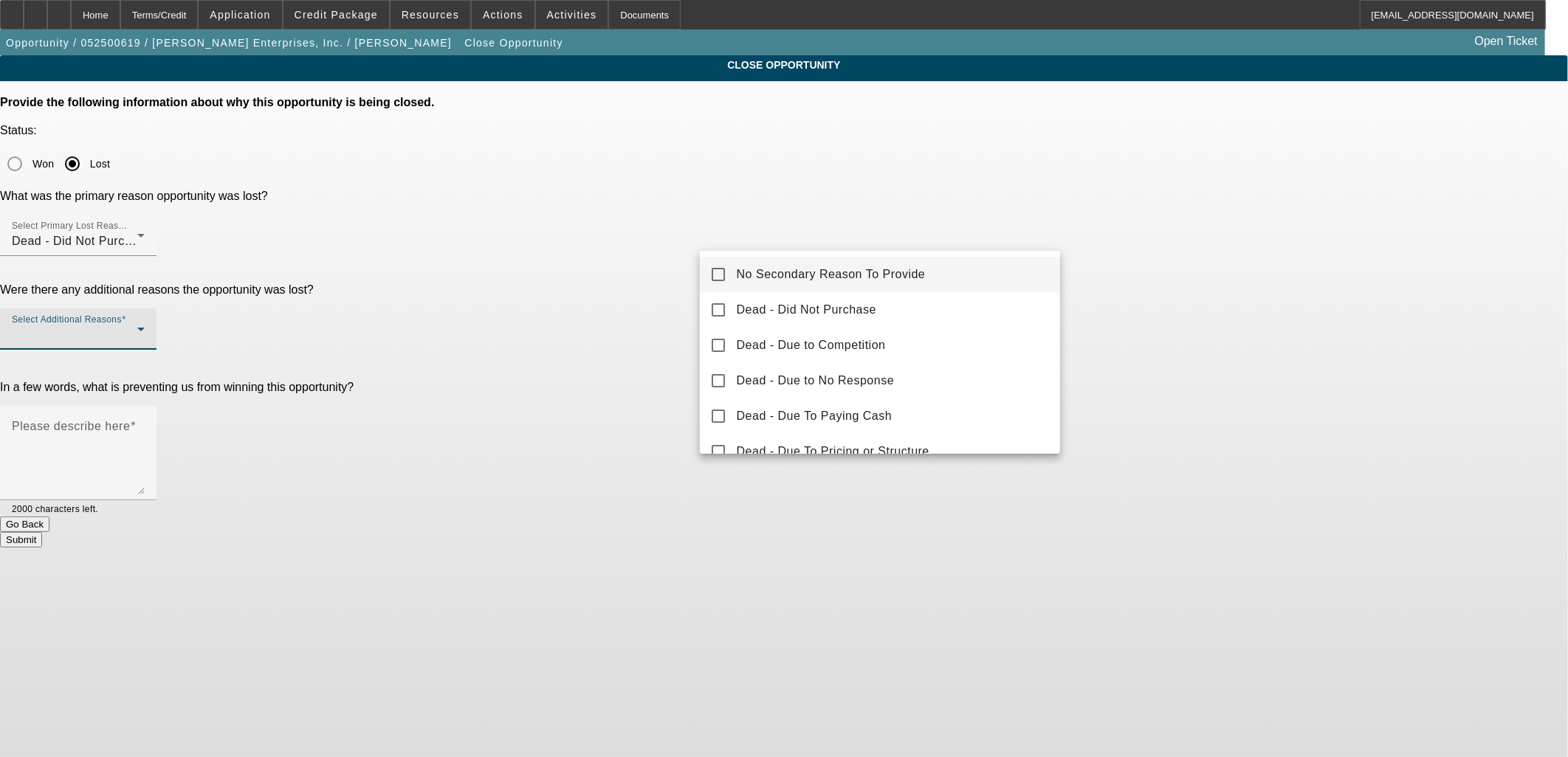
click at [838, 271] on mat-option "No Secondary Reason To Provide" at bounding box center [880, 275] width 361 height 36
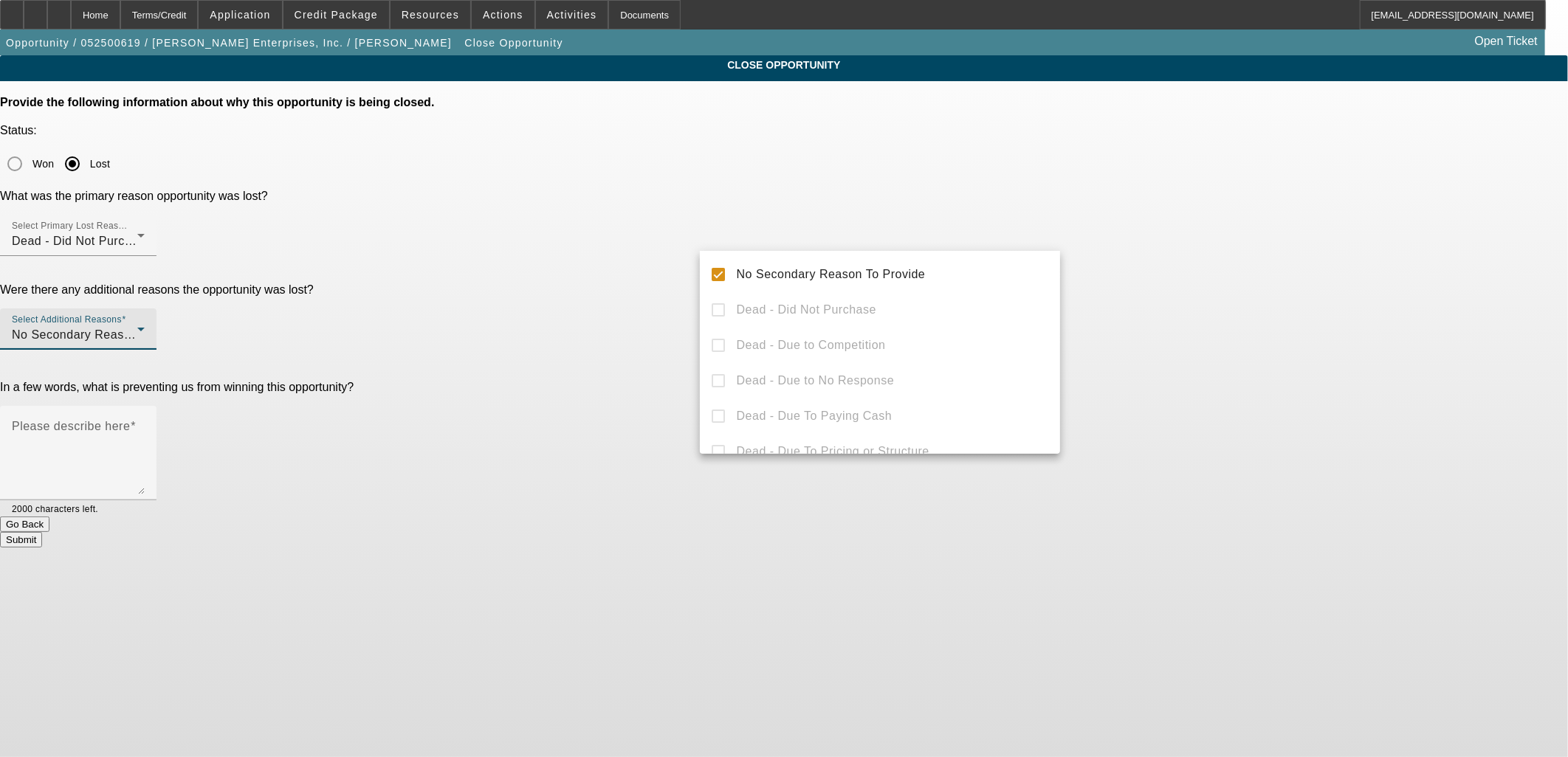
drag, startPoint x: 1186, startPoint y: 306, endPoint x: 1041, endPoint y: 291, distance: 145.8
click at [1164, 305] on div at bounding box center [784, 378] width 1568 height 757
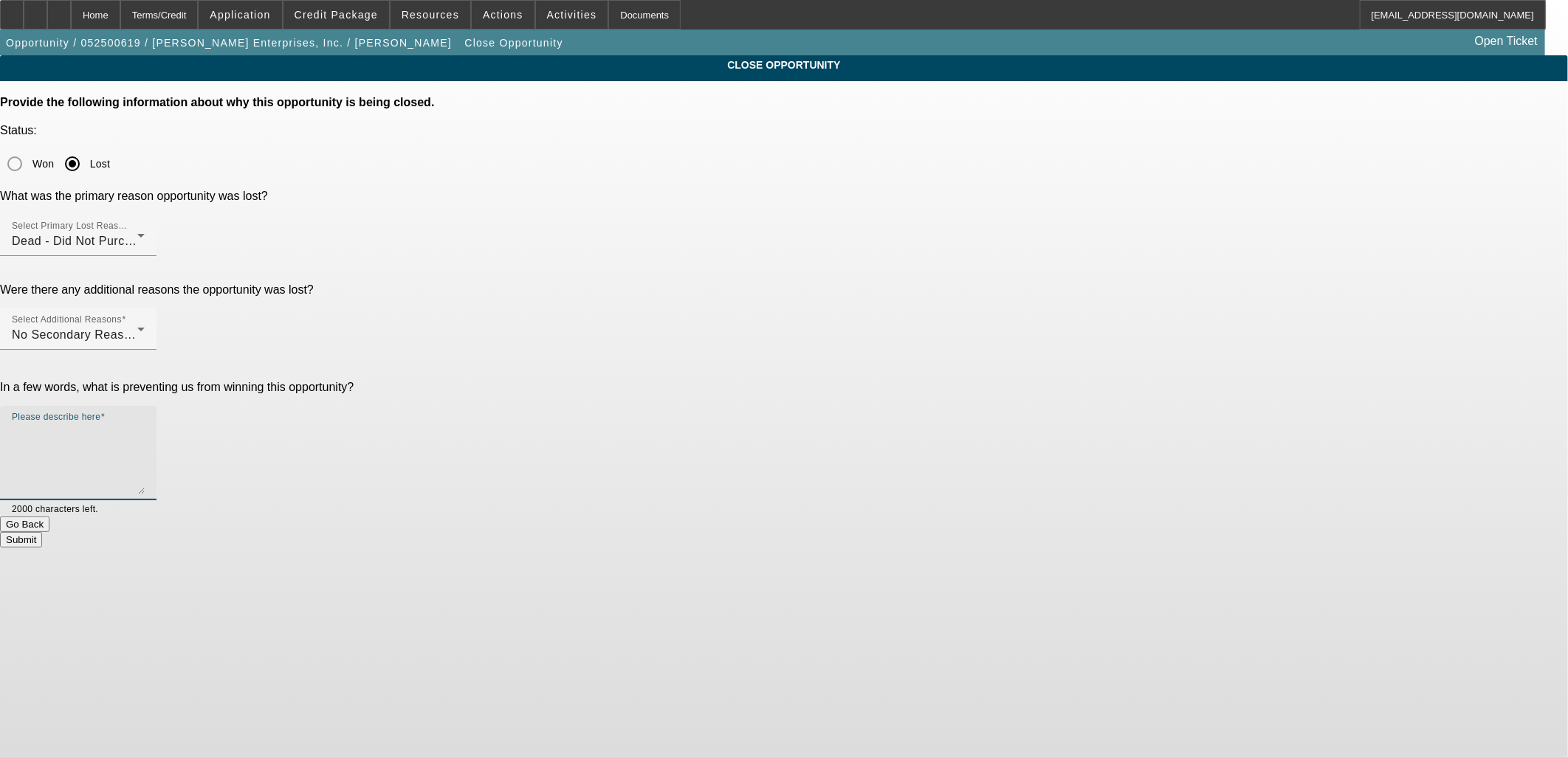
click at [145, 424] on textarea "Please describe here" at bounding box center [78, 459] width 133 height 71
type textarea "Holding off"
click at [918, 532] on div "Submit" at bounding box center [784, 539] width 1568 height 16
click at [42, 532] on button "Submit" at bounding box center [21, 539] width 42 height 16
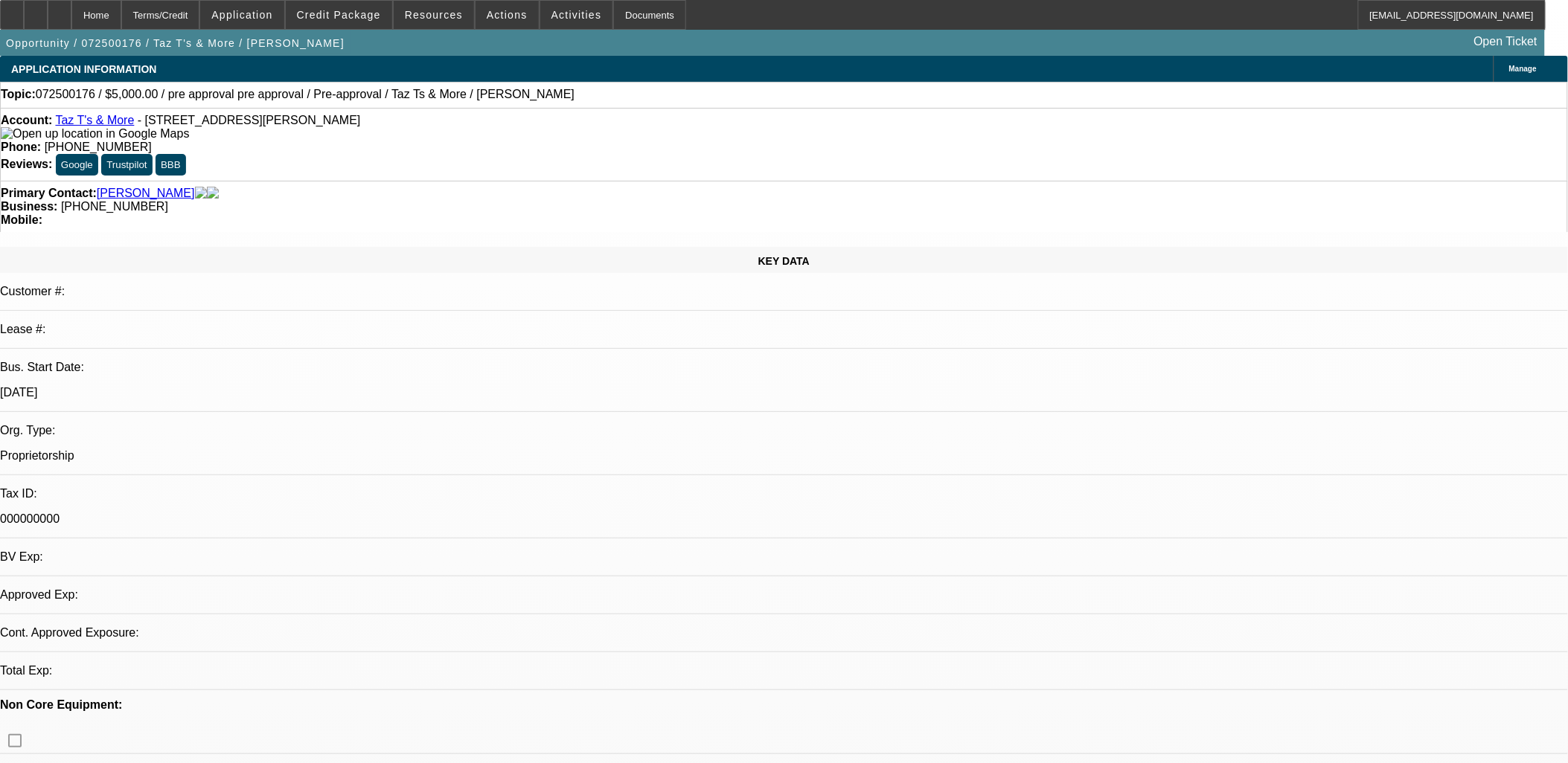
select select "0"
select select "2"
select select "0.1"
select select "1"
select select "2"
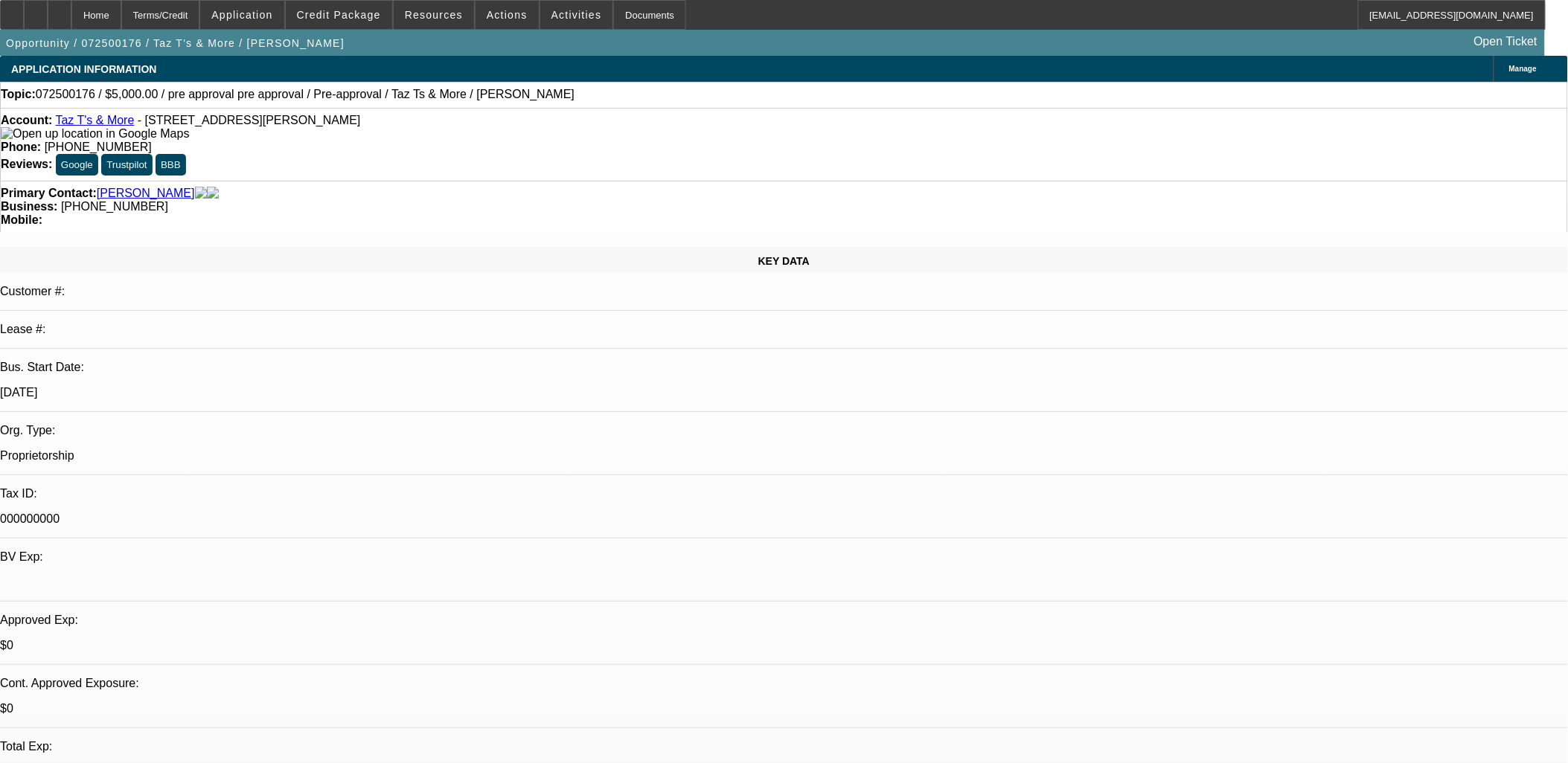
select select "4"
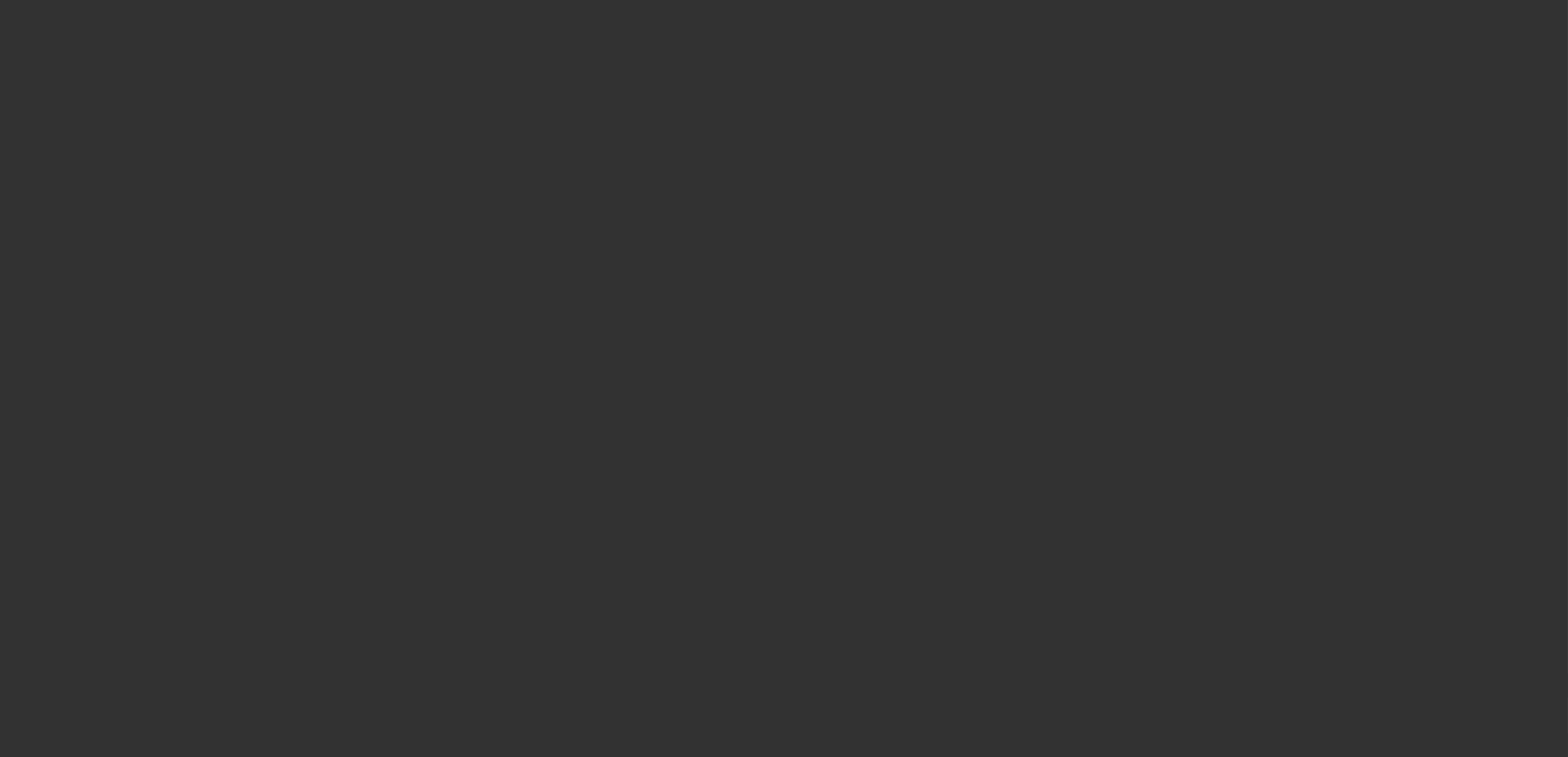
select select "0"
select select "0.1"
select select "4"
select select "0"
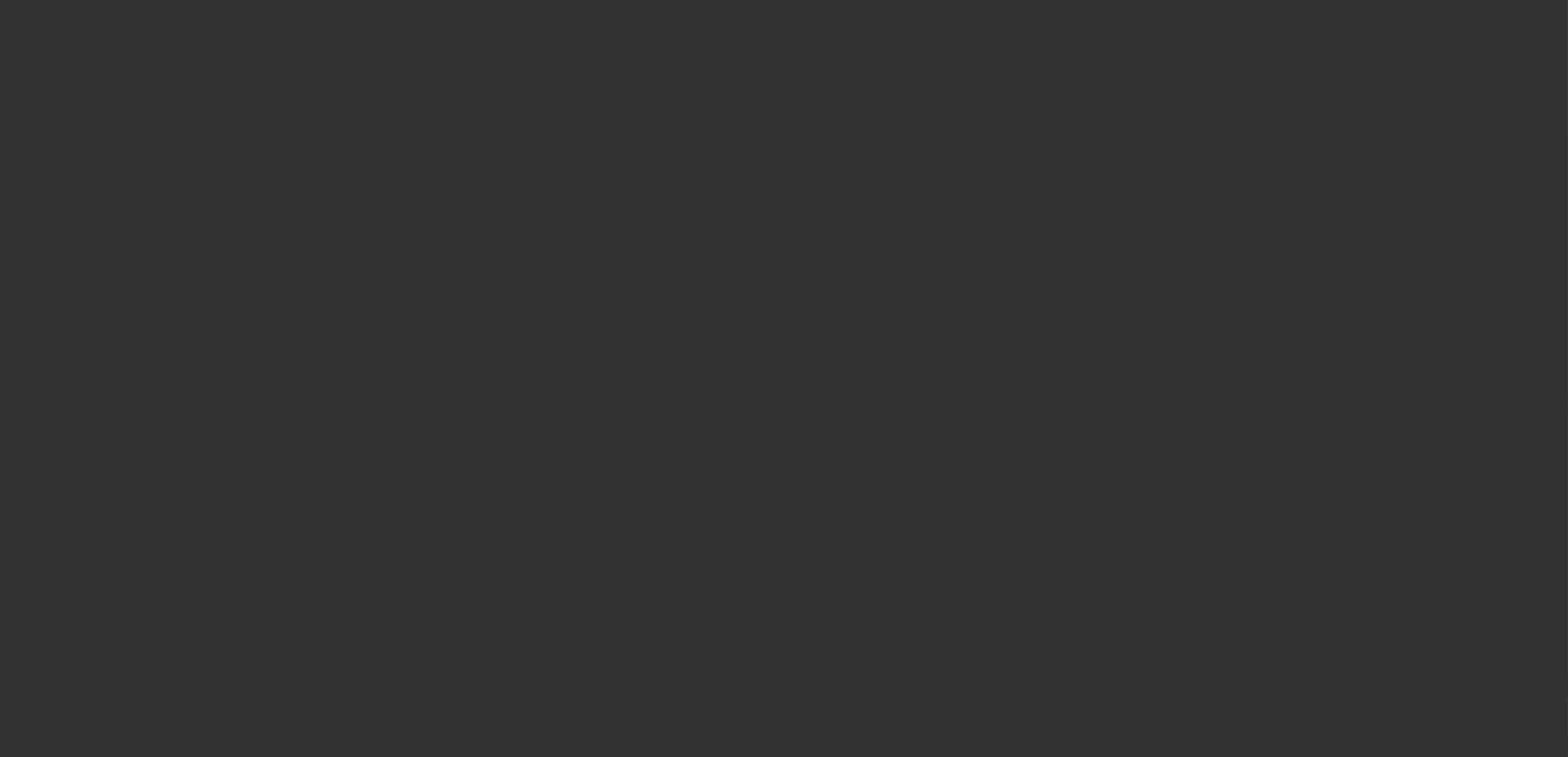
select select "0"
select select "0.1"
select select "4"
select select "0"
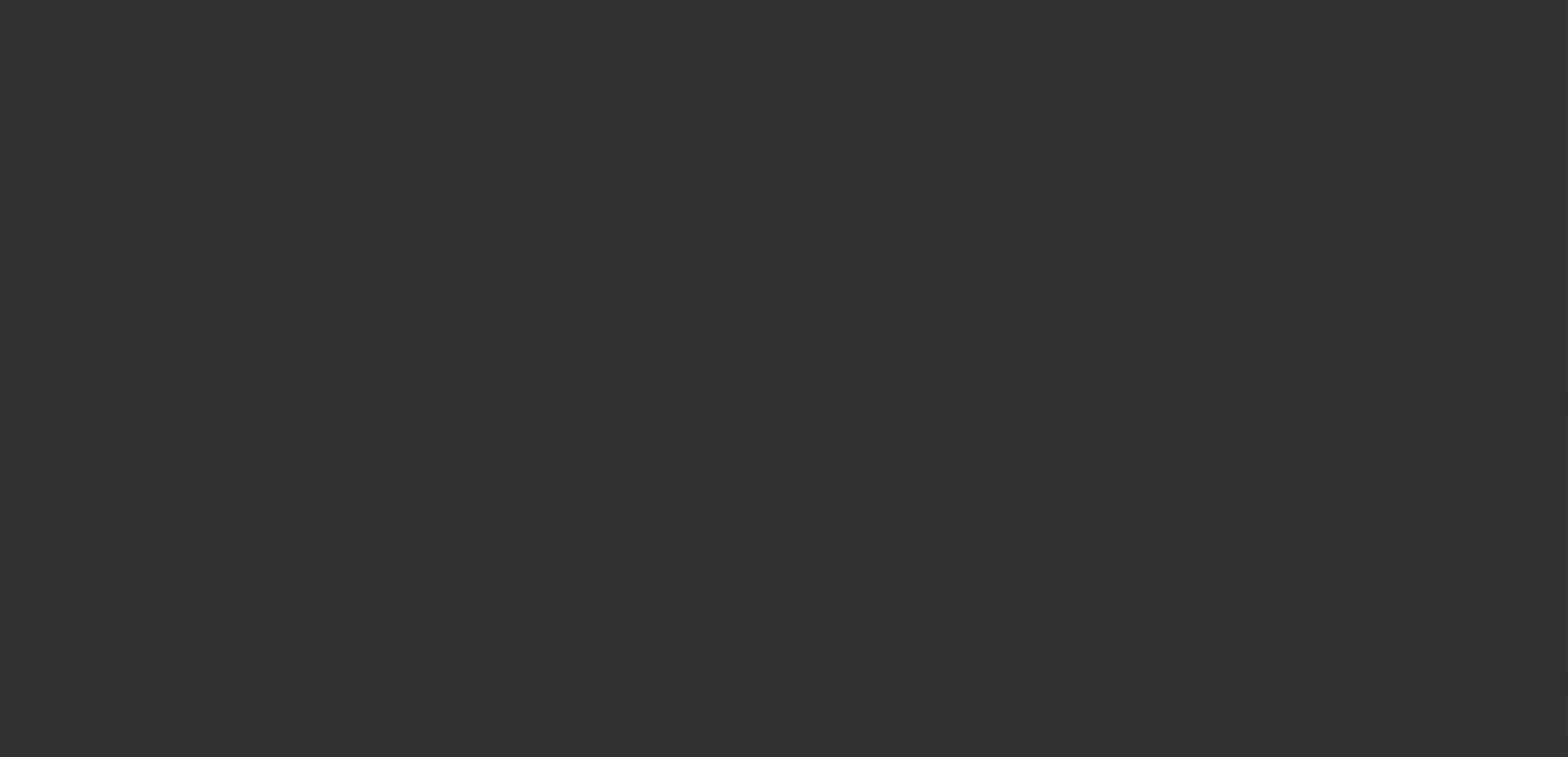
select select "0.1"
select select "4"
select select "0"
select select "0.1"
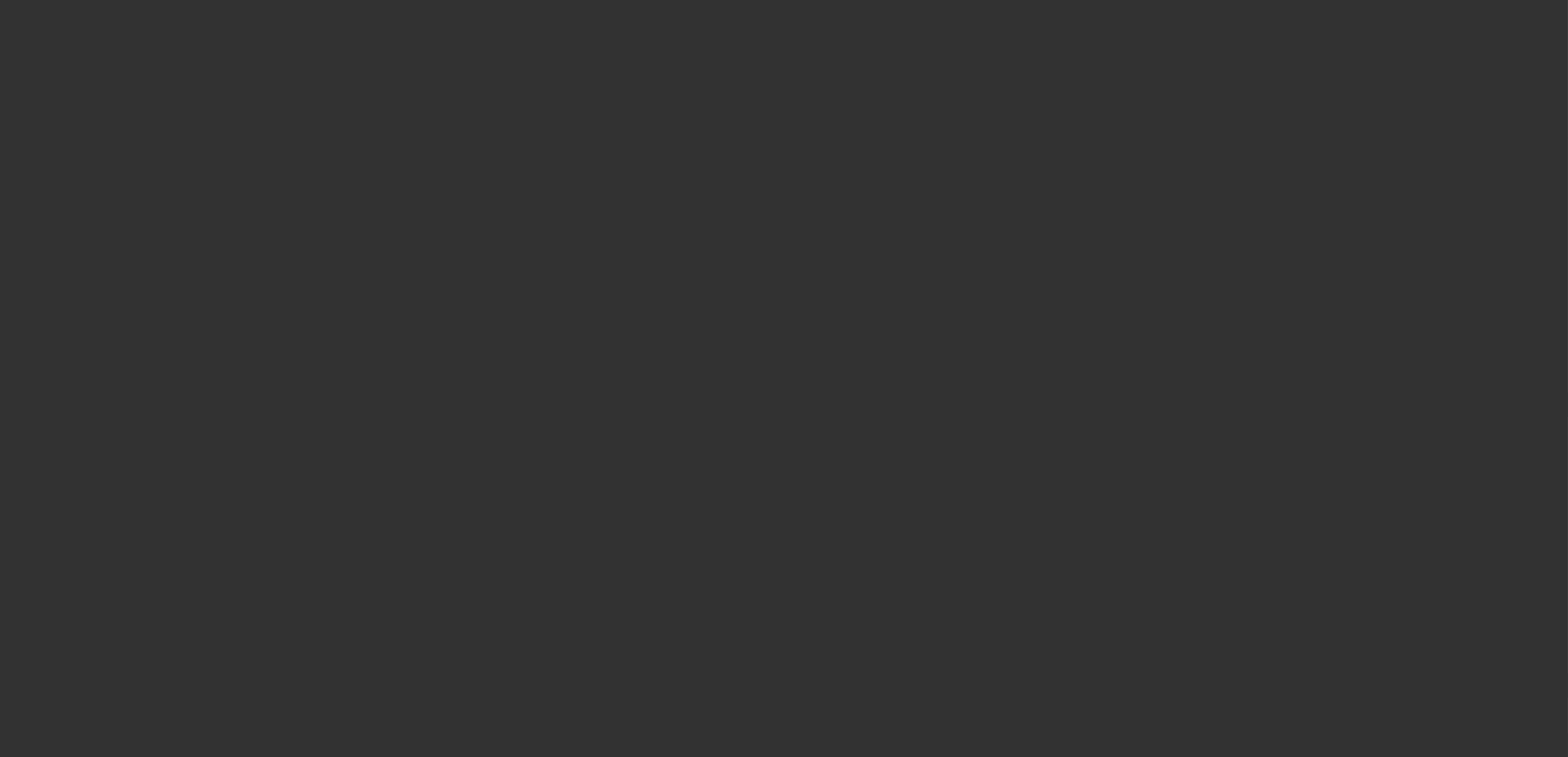
select select "4"
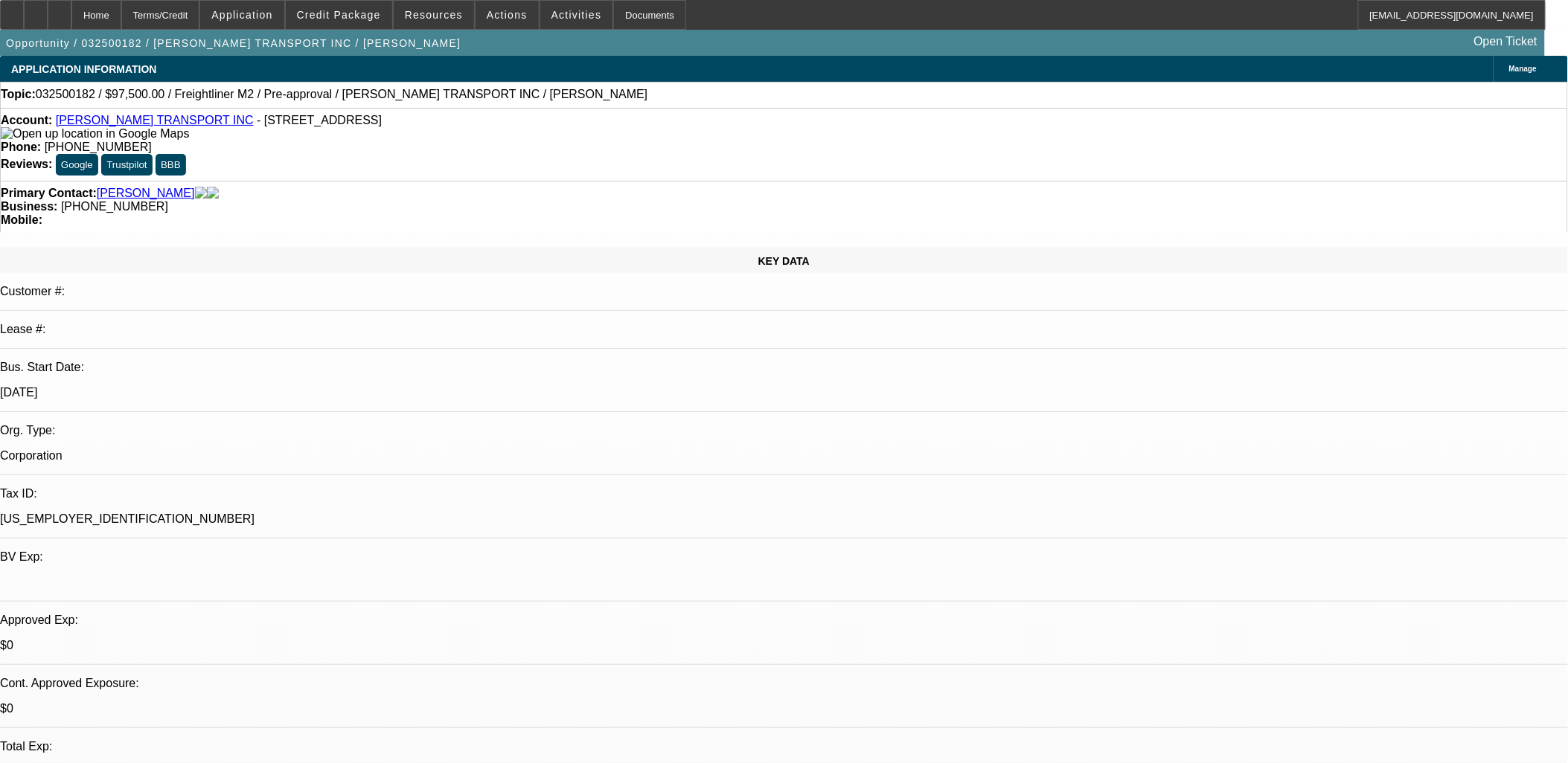
drag, startPoint x: 398, startPoint y: 269, endPoint x: 349, endPoint y: 330, distance: 78.2
click at [337, 576] on p at bounding box center [784, 583] width 1568 height 13
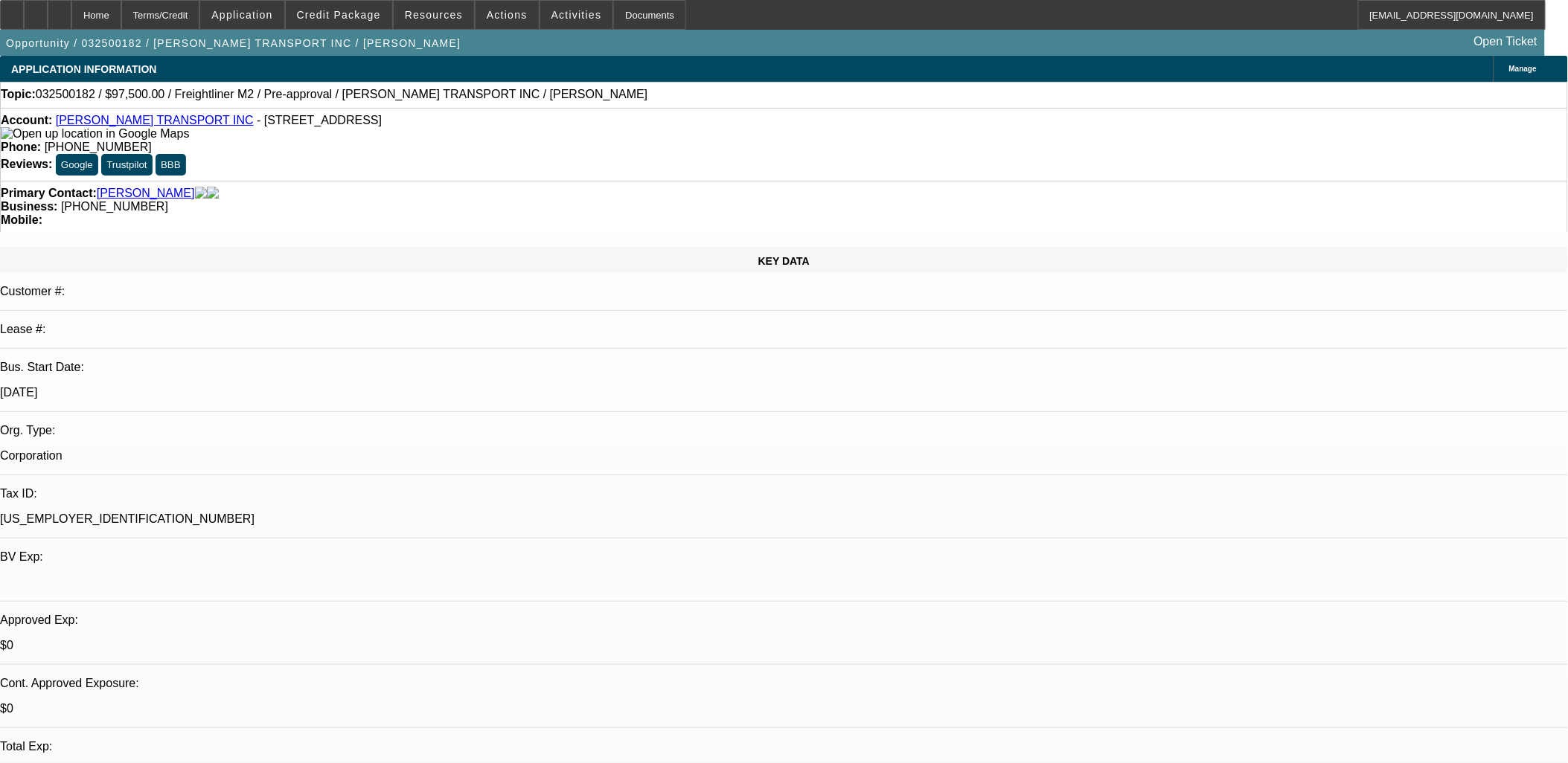
click at [155, 118] on div "Account: VILLASENOR TRANSPORT INC - 3578 Calmosa St, Las Vegas, NV 89103" at bounding box center [784, 128] width 1566 height 27
click at [155, 123] on link "VILLASENOR TRANSPORT INC" at bounding box center [154, 120] width 198 height 13
click at [500, 24] on span at bounding box center [507, 14] width 63 height 36
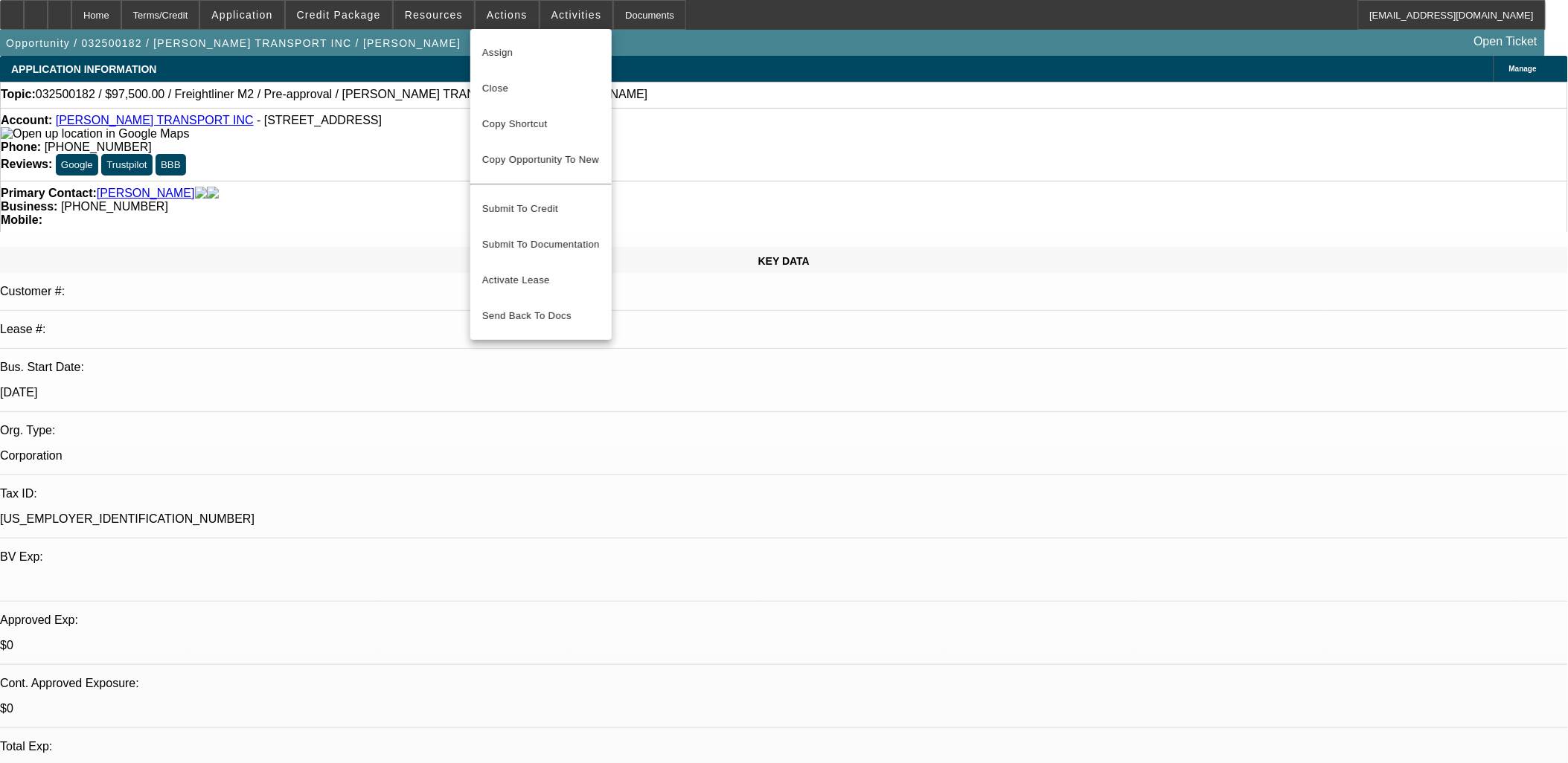
click at [523, 93] on span "Close" at bounding box center [540, 88] width 118 height 18
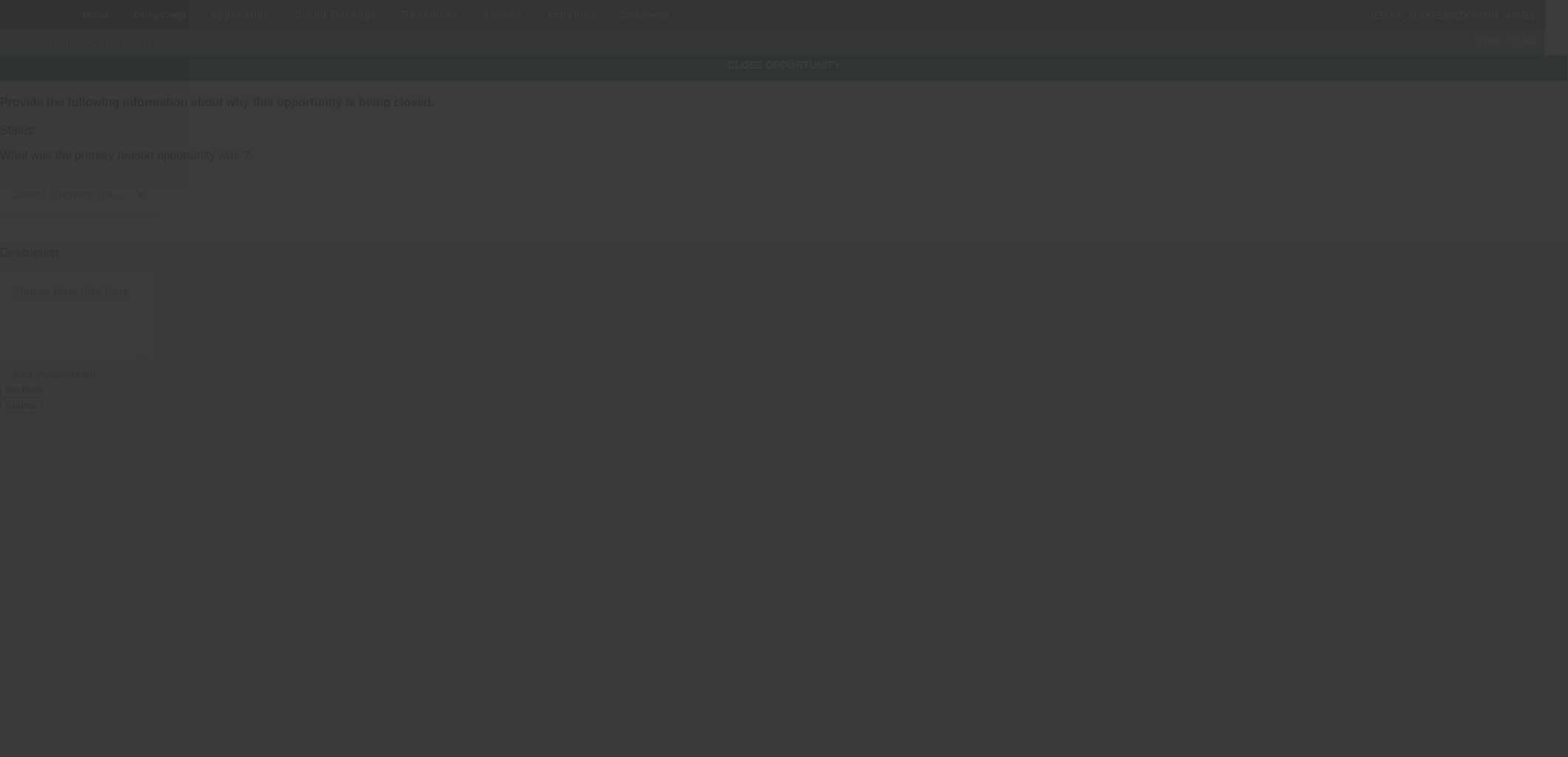
click at [621, 341] on div at bounding box center [784, 378] width 1568 height 757
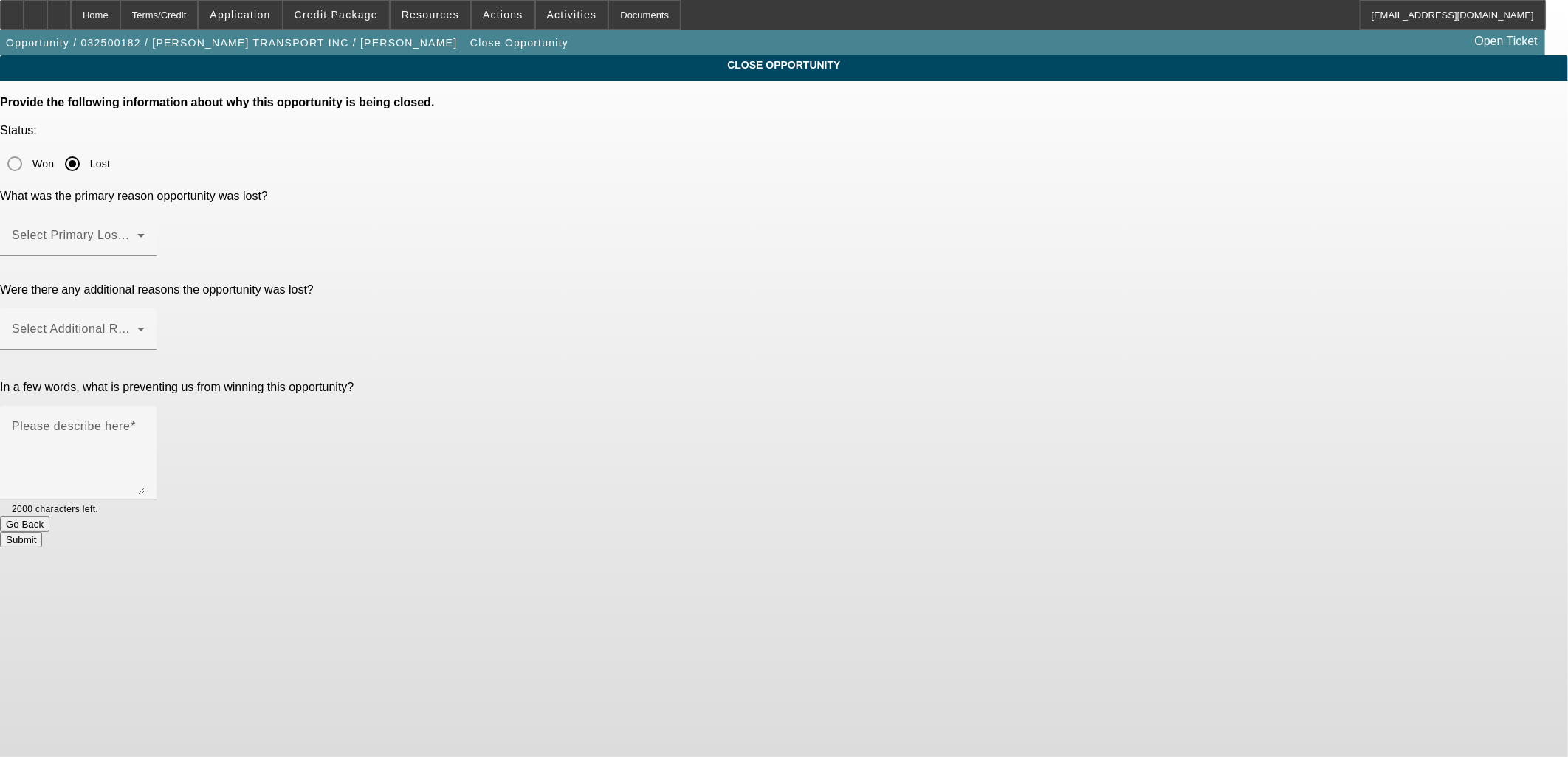
click at [595, 381] on div "In a few words, what is preventing us from winning this opportunity? Please des…" at bounding box center [784, 448] width 1568 height 136
click at [597, 381] on div "In a few words, what is preventing us from winning this opportunity? Please des…" at bounding box center [784, 448] width 1568 height 136
drag, startPoint x: 597, startPoint y: 328, endPoint x: 592, endPoint y: 392, distance: 64.2
click at [50, 517] on button "Go Back" at bounding box center [25, 525] width 50 height 16
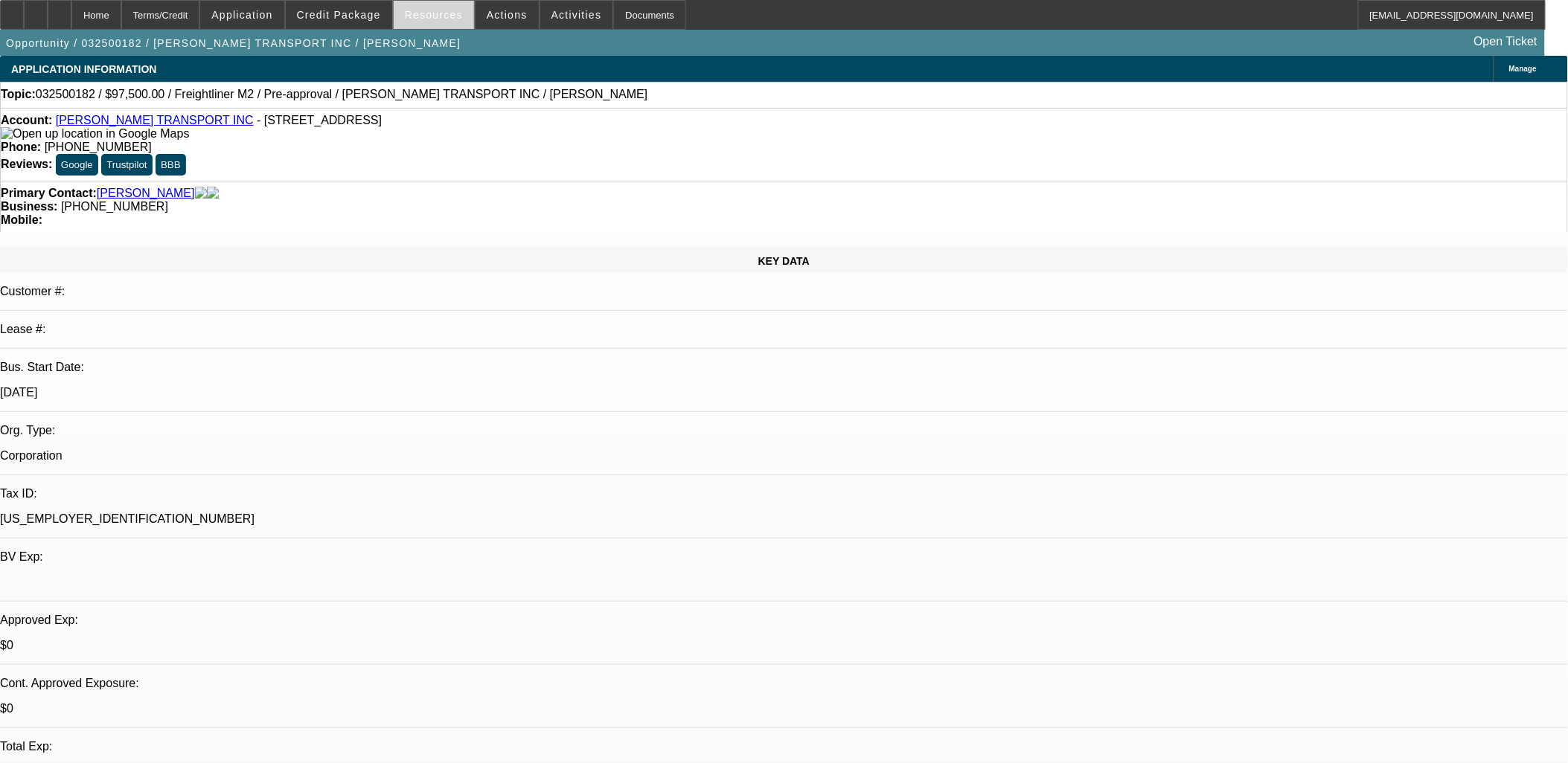
select select "0"
select select "0.1"
select select "4"
select select "0"
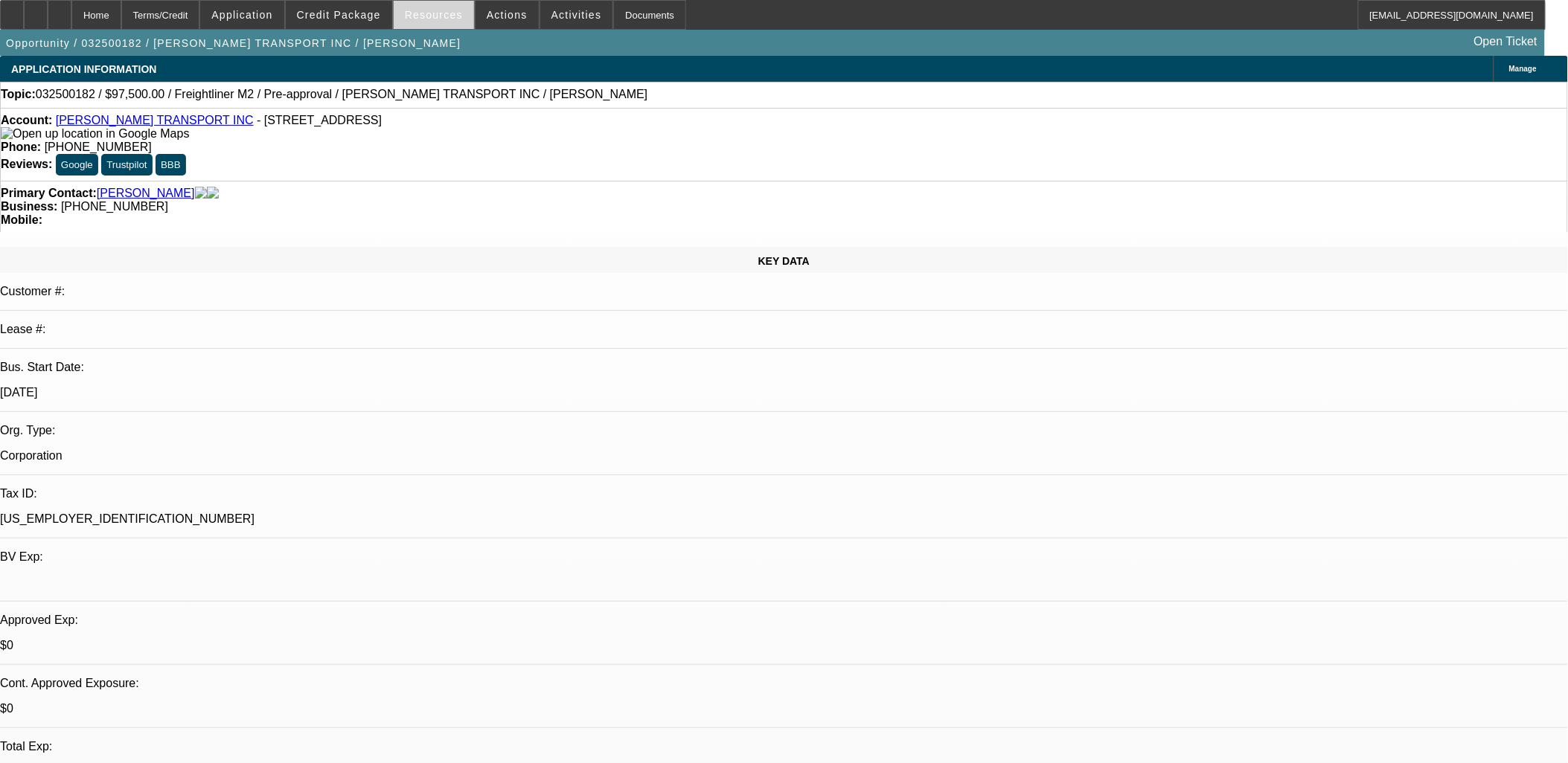
select select "0"
select select "0.1"
select select "4"
select select "0"
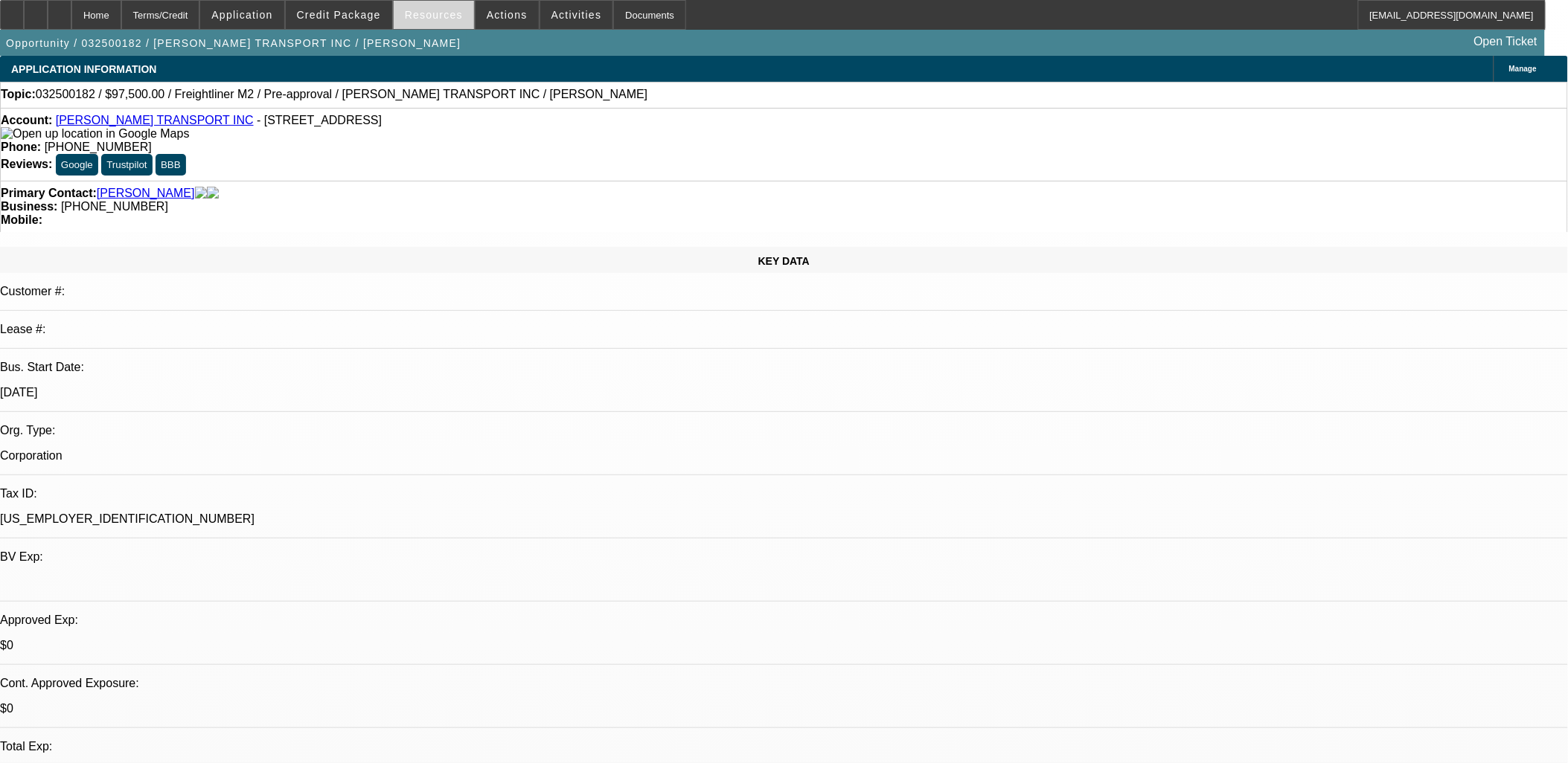
select select "0.1"
select select "4"
select select "0"
select select "0.1"
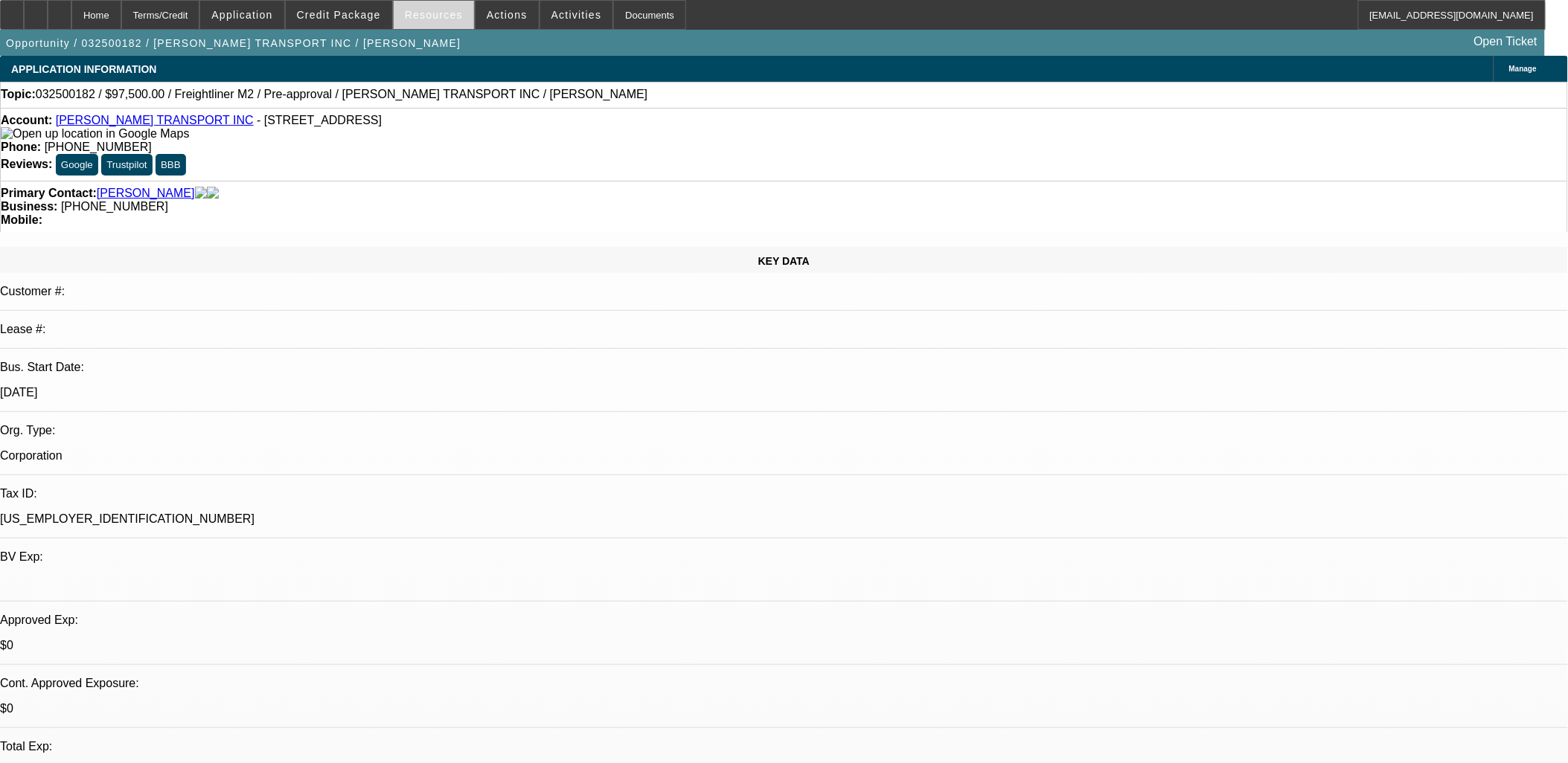
select select "4"
drag, startPoint x: 1296, startPoint y: 545, endPoint x: 1293, endPoint y: 532, distance: 13.3
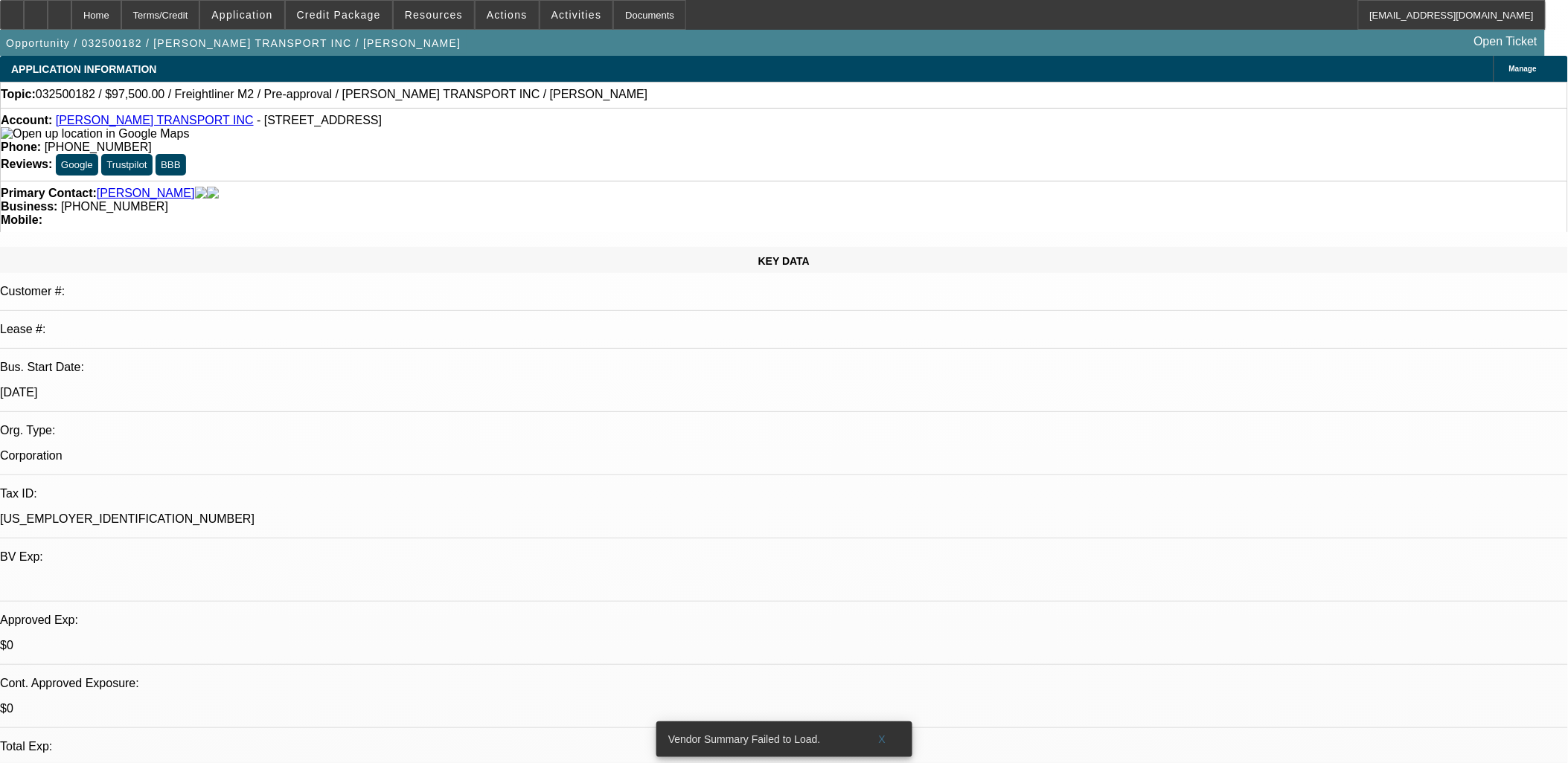
copy body "Raphael has been towing for over 10 years and has been running his own tow busi…"
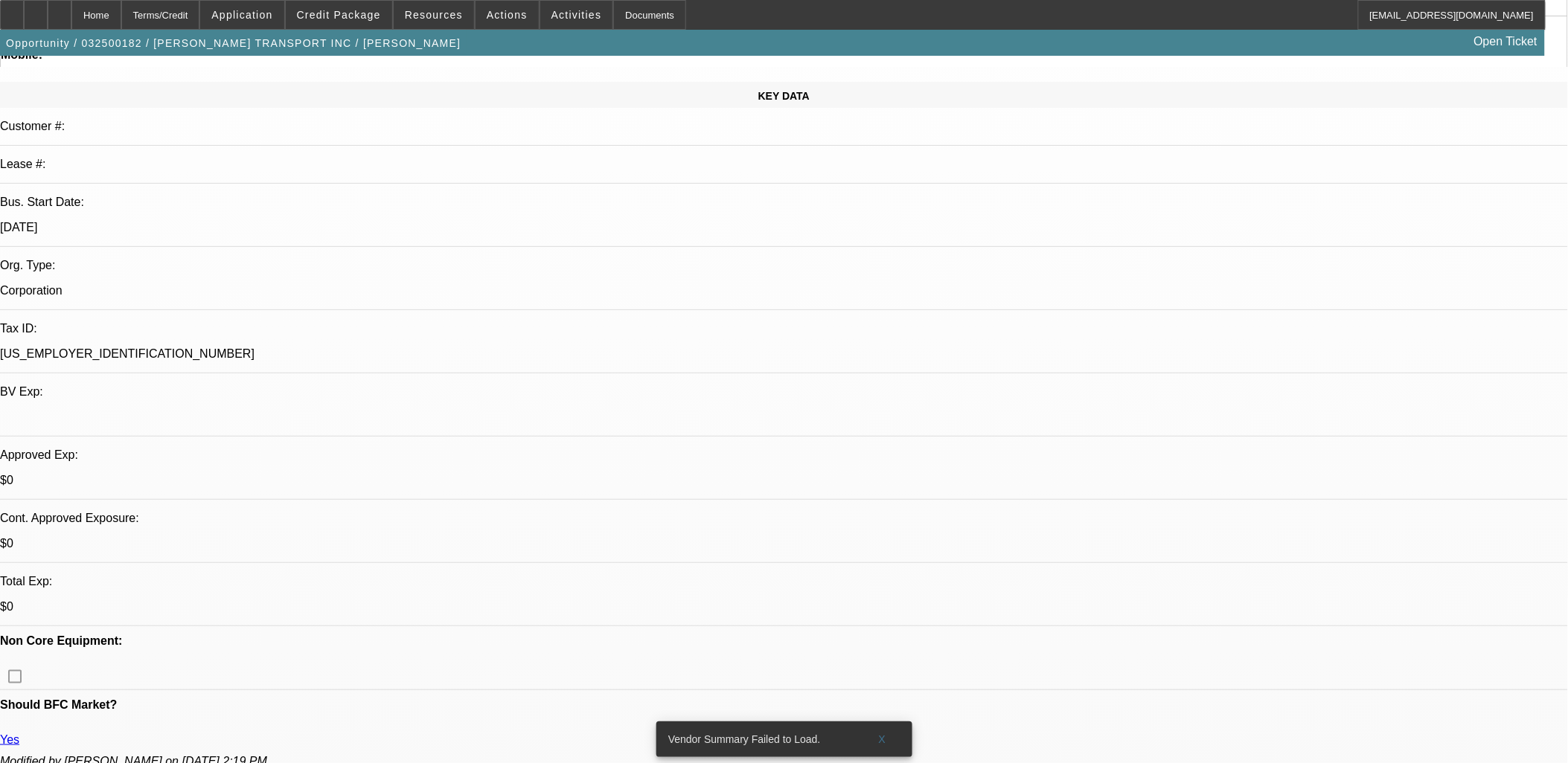
scroll to position [708, 0]
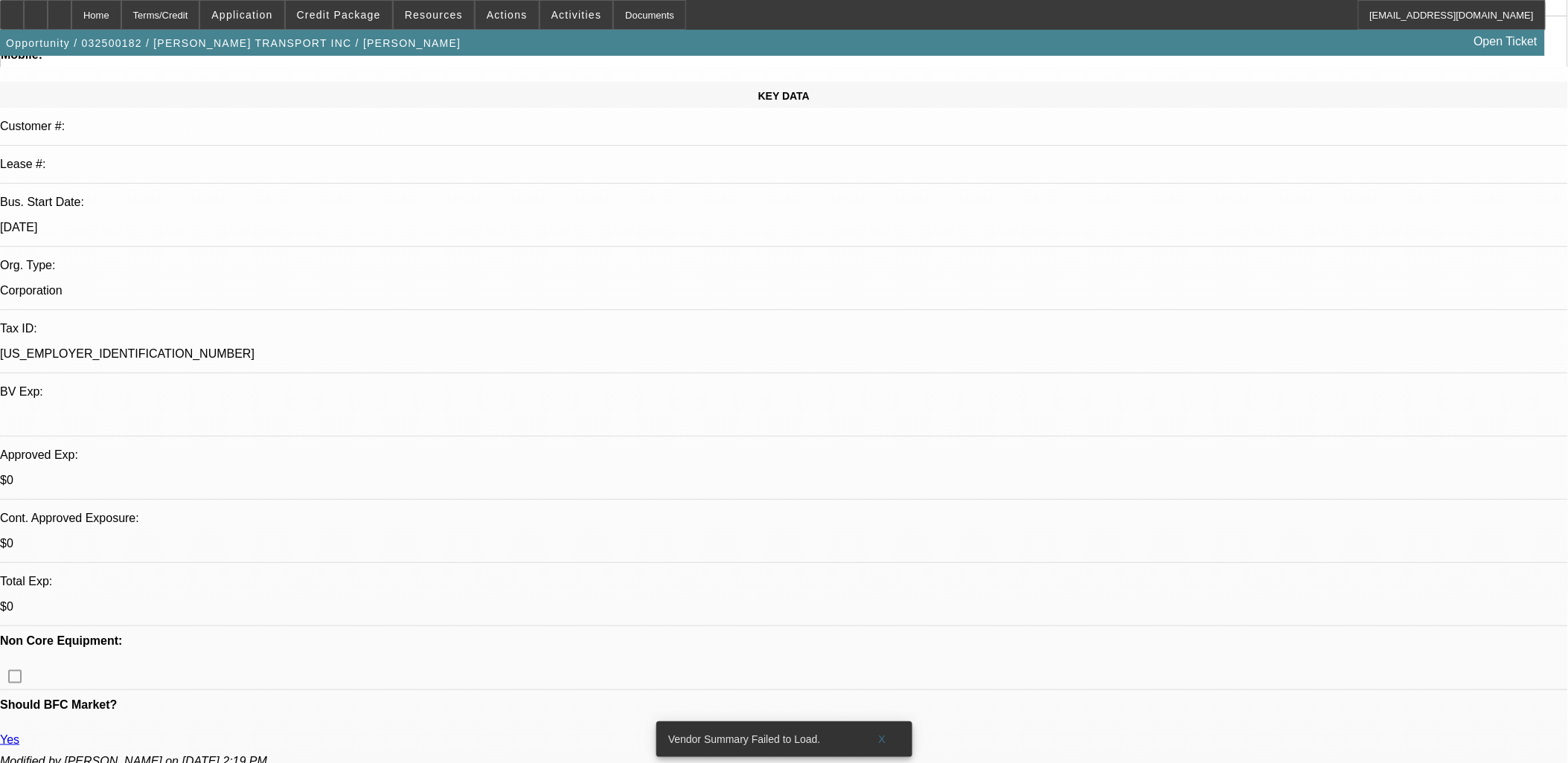
drag, startPoint x: 1206, startPoint y: 245, endPoint x: 1208, endPoint y: 237, distance: 8.2
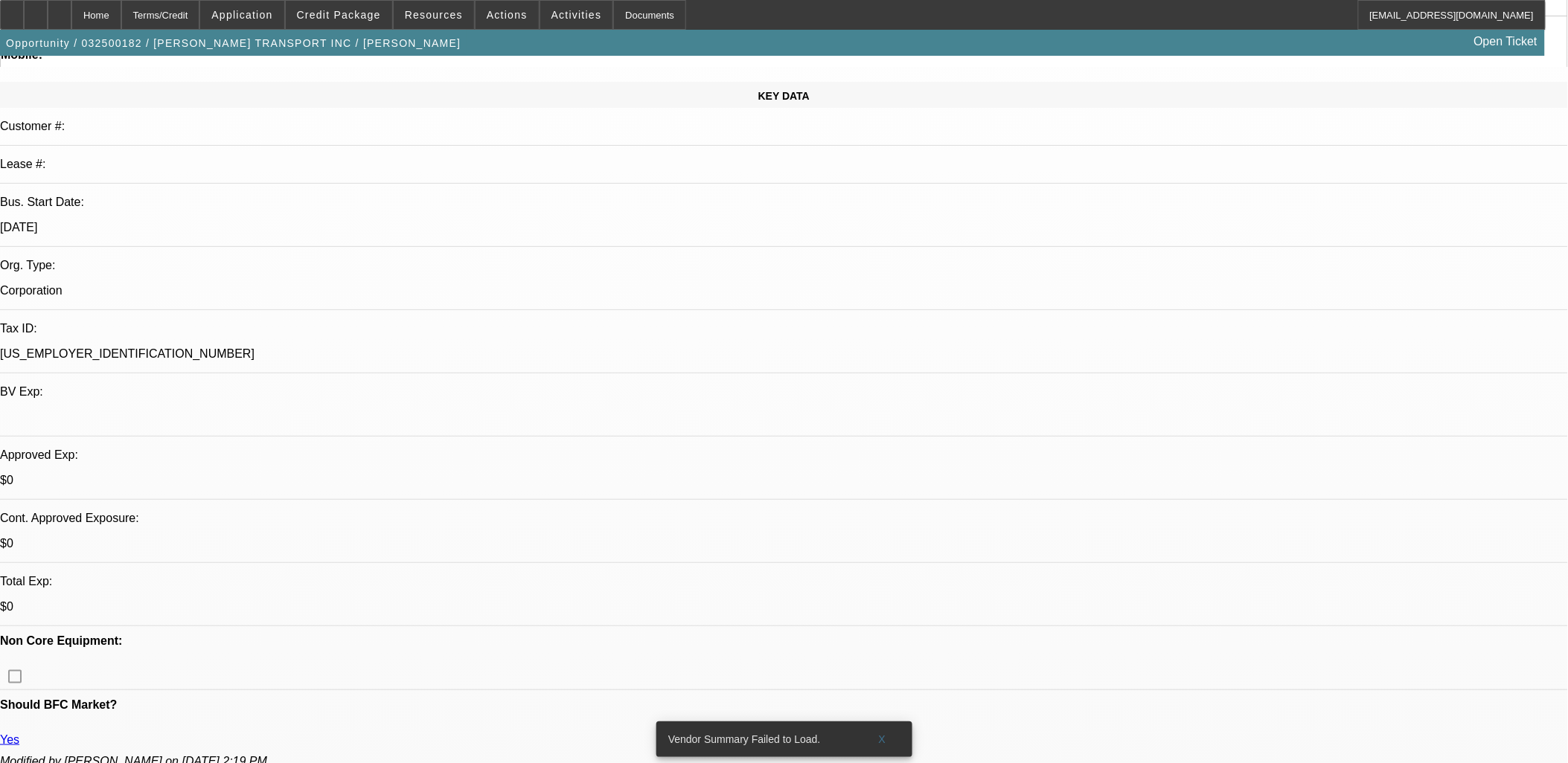
drag, startPoint x: 1203, startPoint y: 191, endPoint x: 1204, endPoint y: 177, distance: 14.0
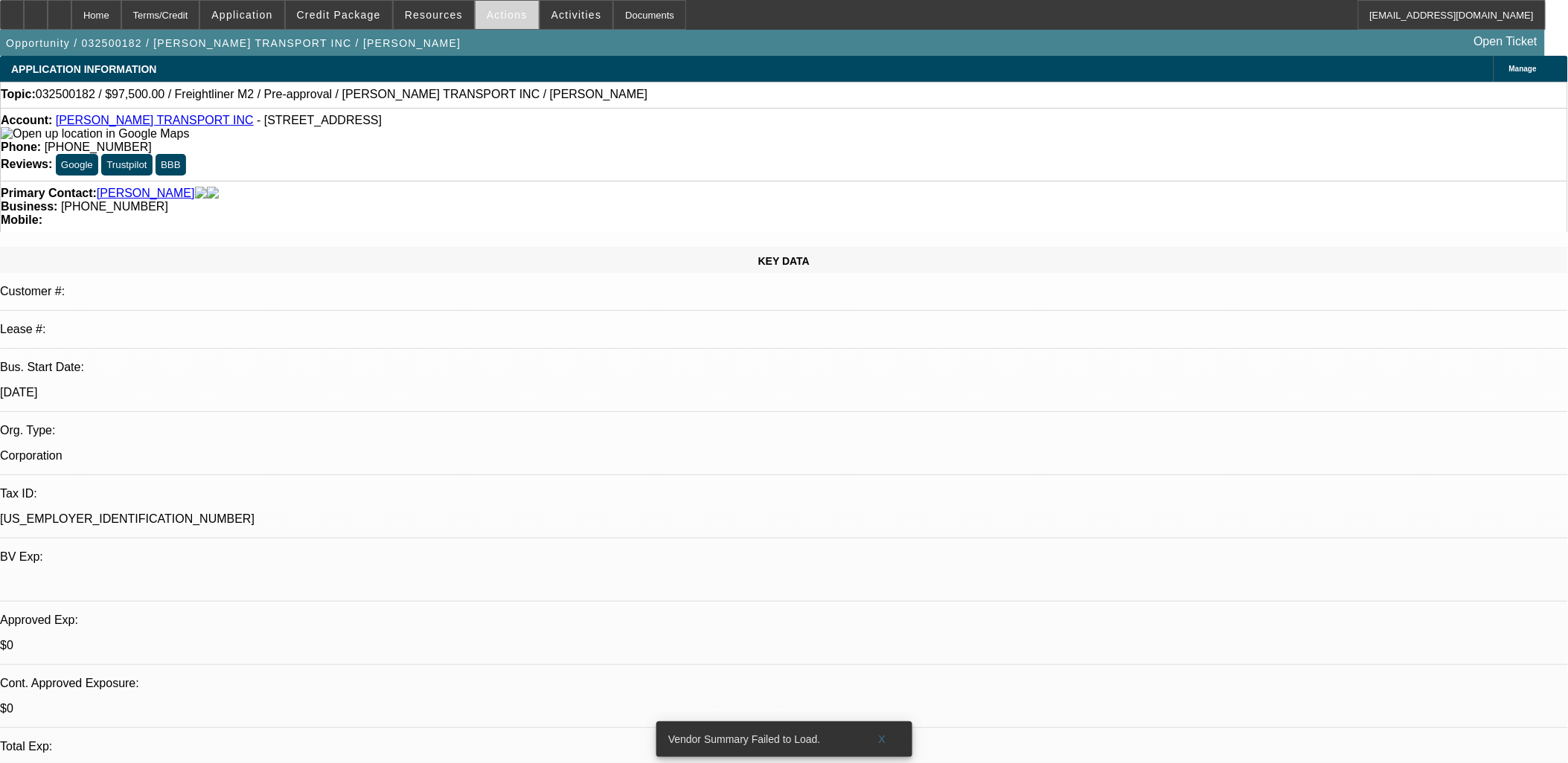
click at [500, 20] on span at bounding box center [507, 14] width 63 height 36
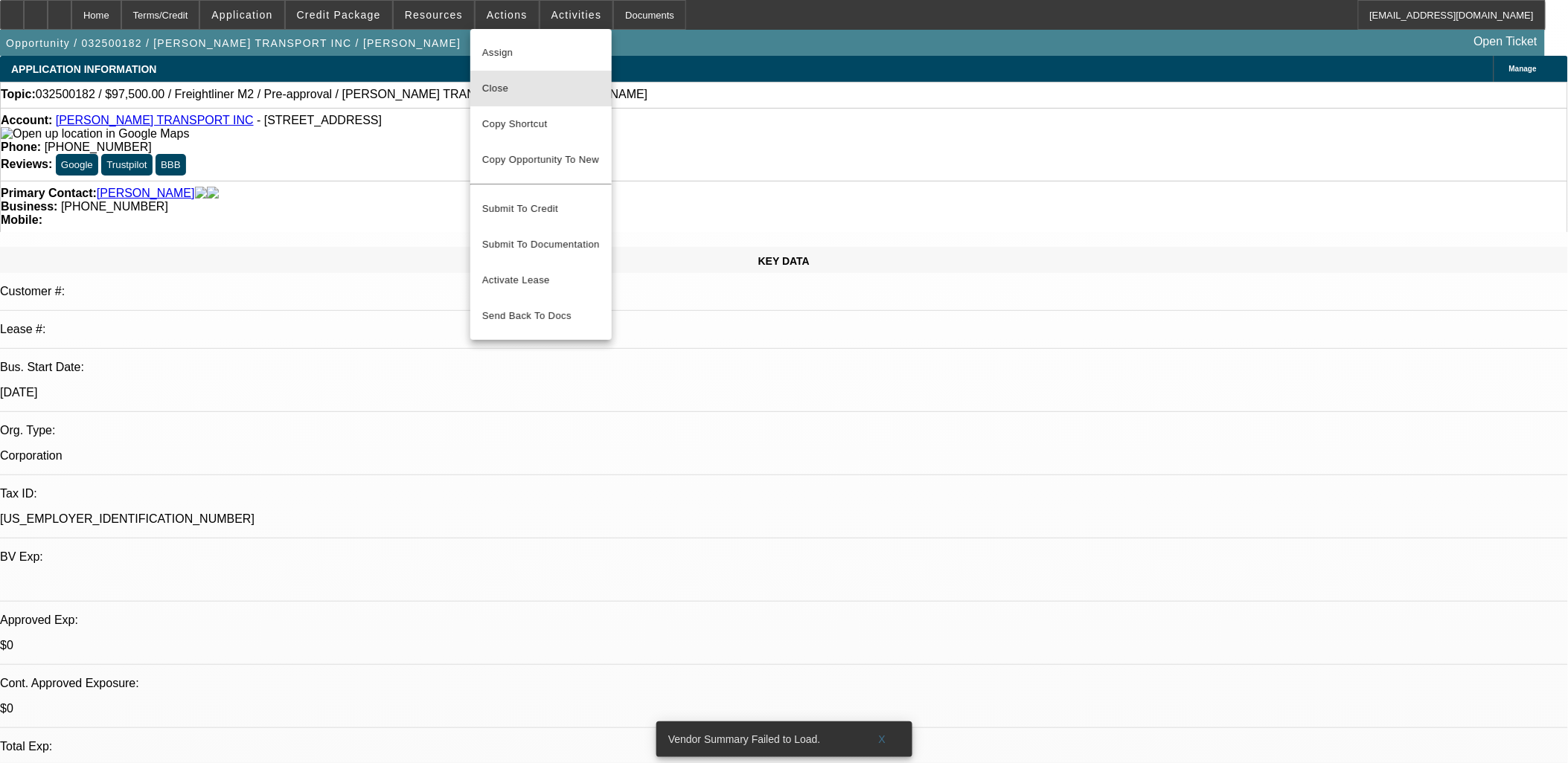
drag, startPoint x: 524, startPoint y: 98, endPoint x: 536, endPoint y: 102, distance: 12.6
click at [525, 98] on button "Close" at bounding box center [541, 88] width 142 height 36
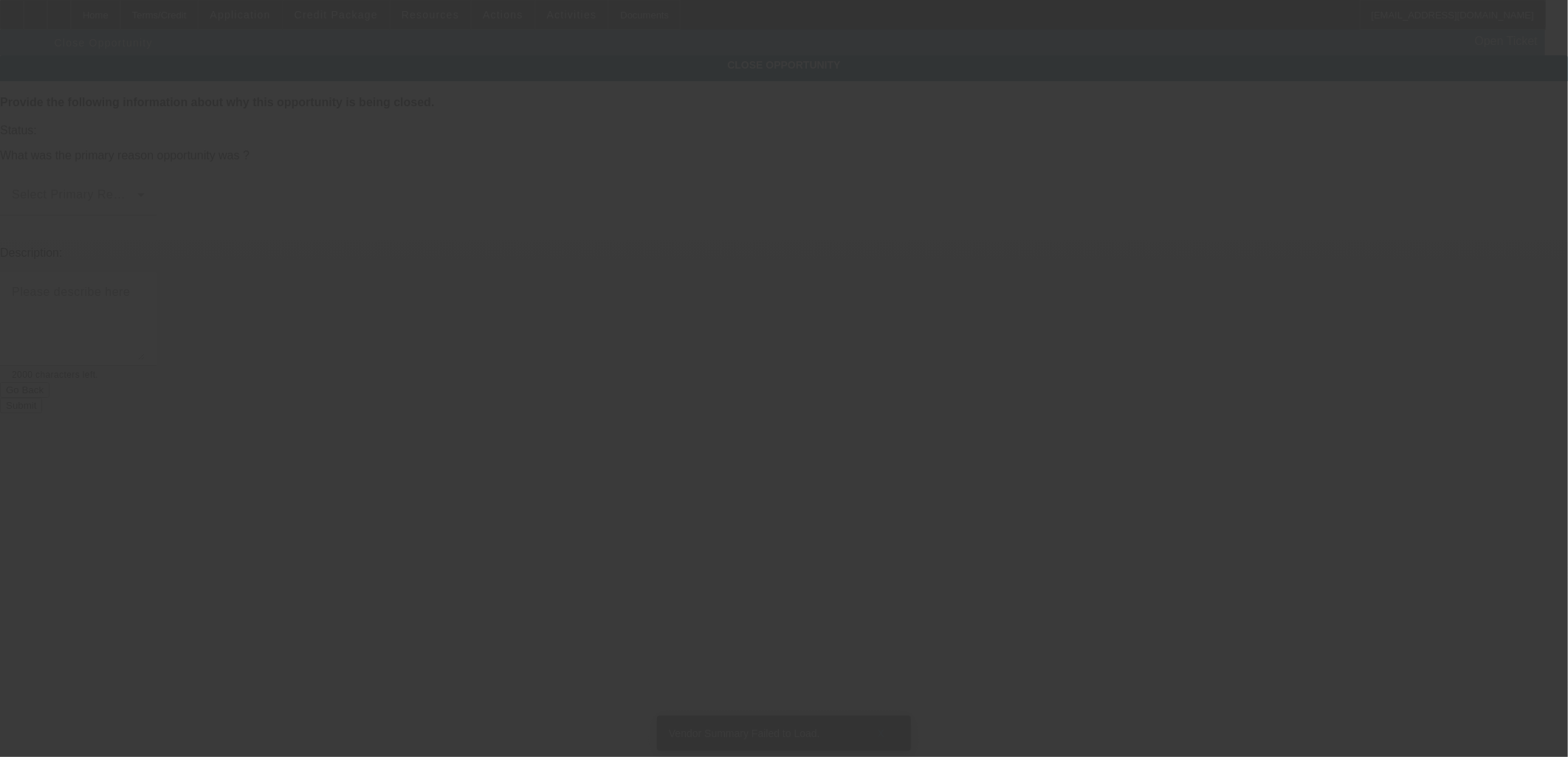
click at [805, 160] on div at bounding box center [784, 378] width 1568 height 757
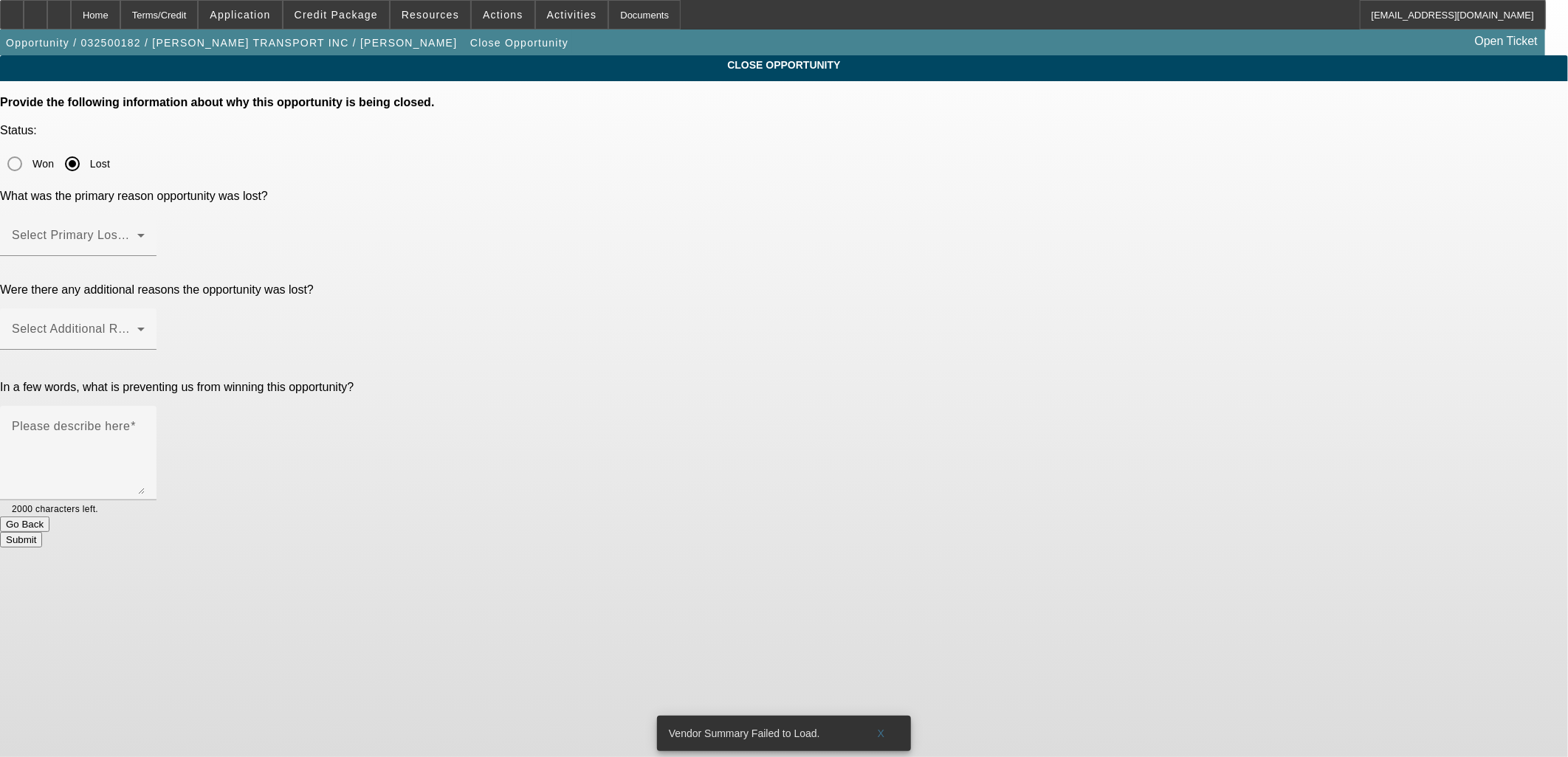
click at [145, 215] on div "Select Primary Lost Reason" at bounding box center [78, 236] width 133 height 41
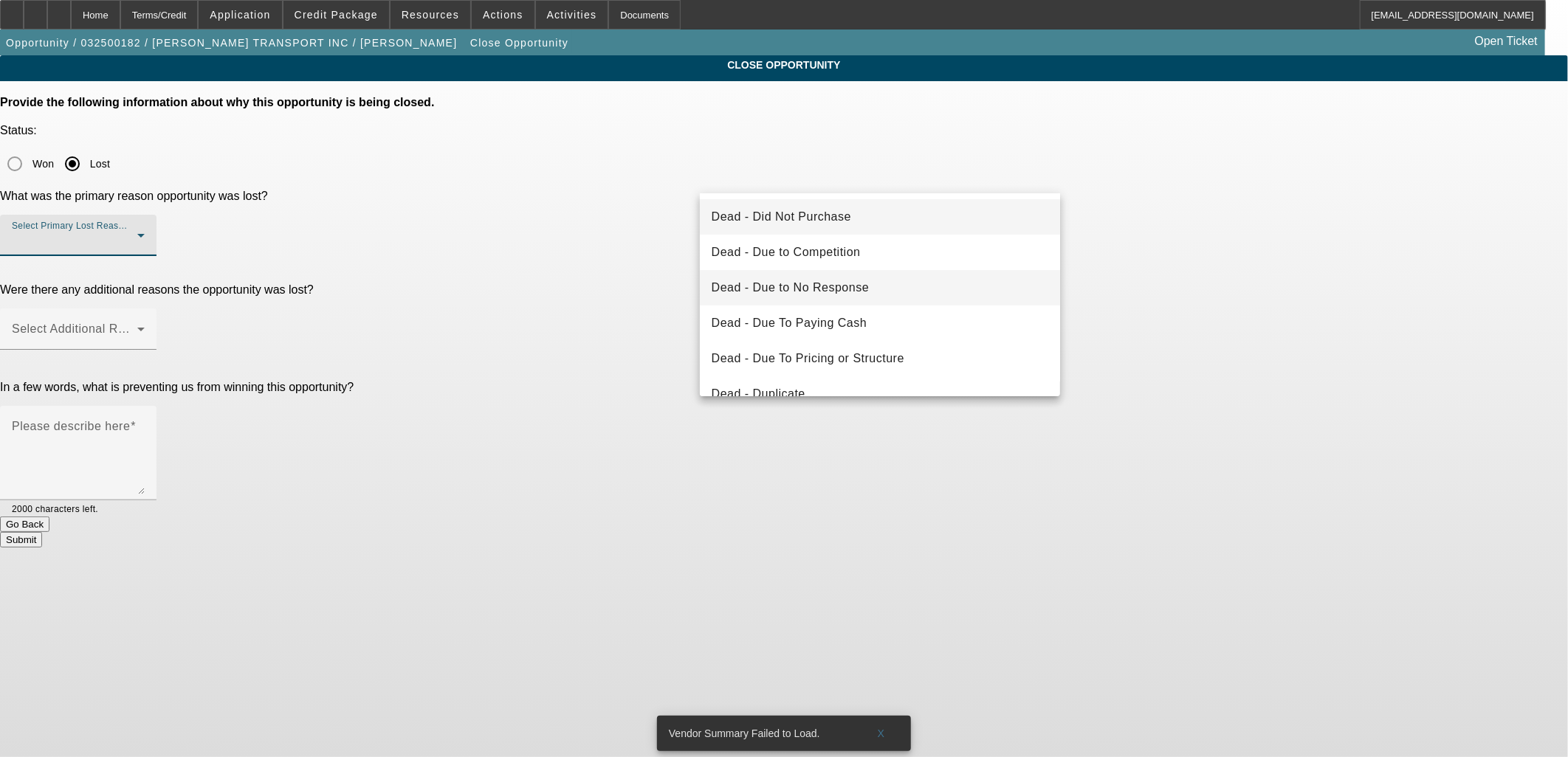
click at [824, 291] on span "Dead - Due to No Response" at bounding box center [790, 287] width 158 height 17
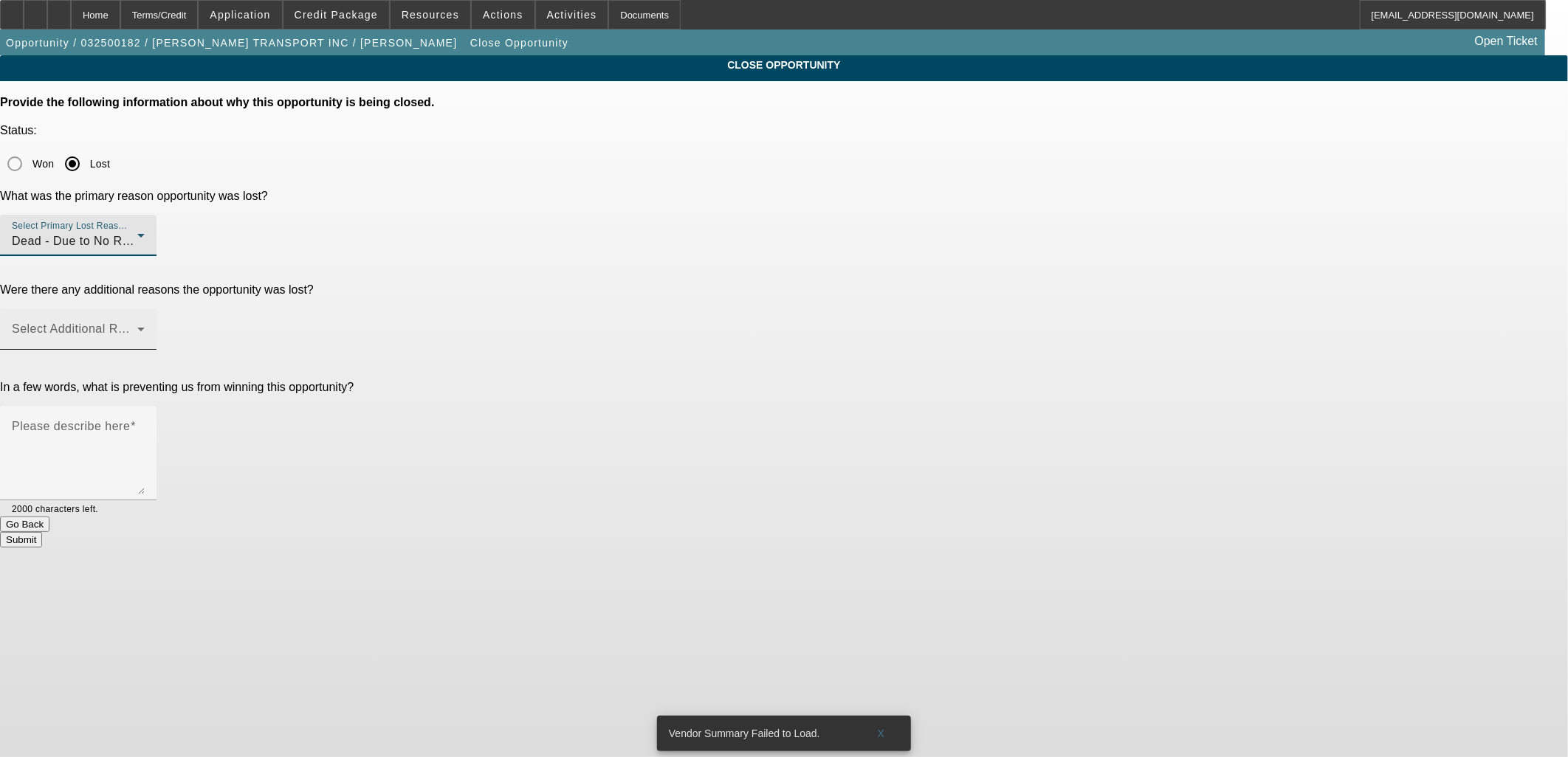
click at [156, 309] on div "Select Additional Reasons" at bounding box center [78, 329] width 156 height 41
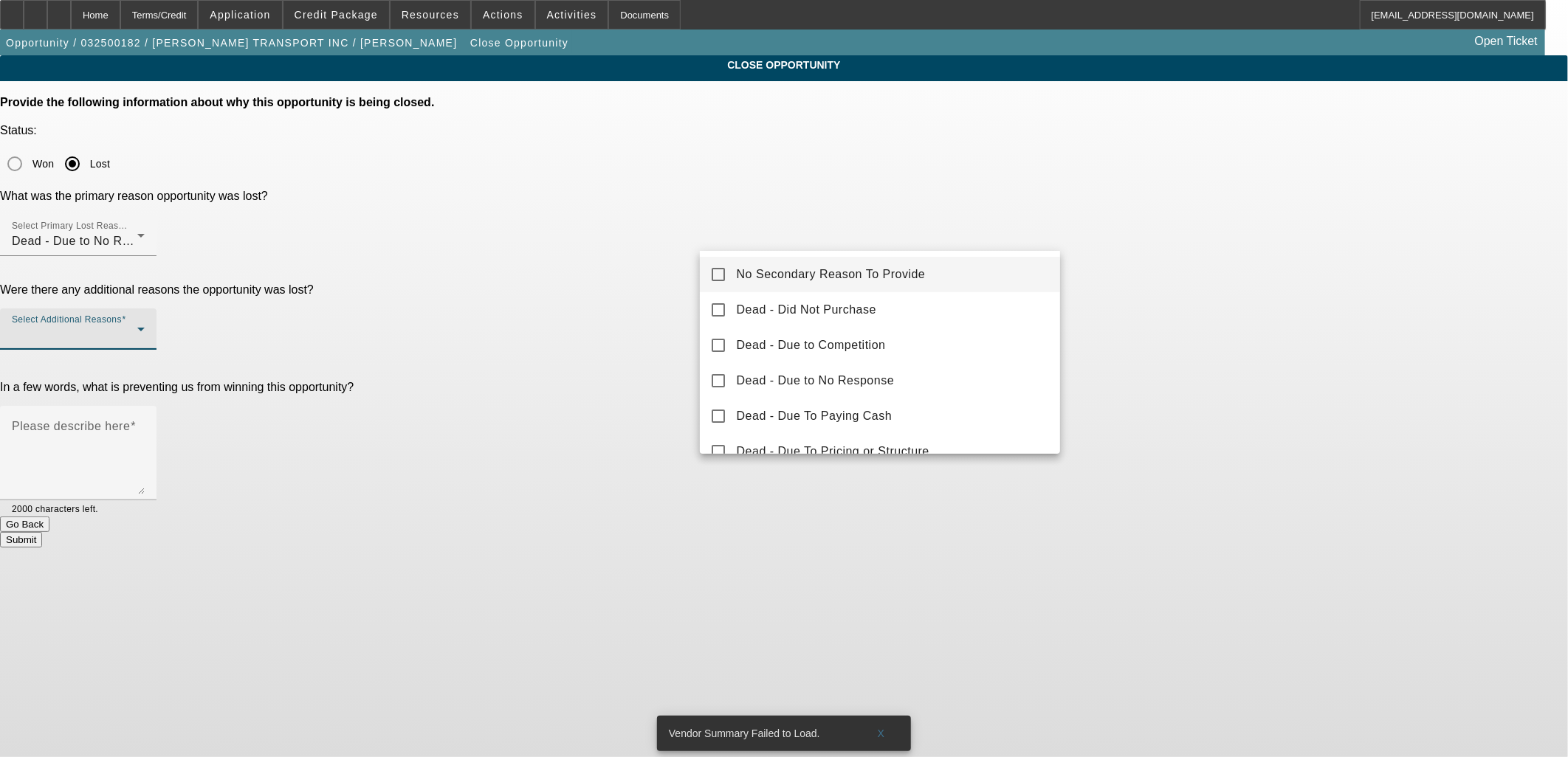
drag, startPoint x: 818, startPoint y: 242, endPoint x: 822, endPoint y: 279, distance: 37.2
click at [818, 241] on div at bounding box center [784, 378] width 1568 height 757
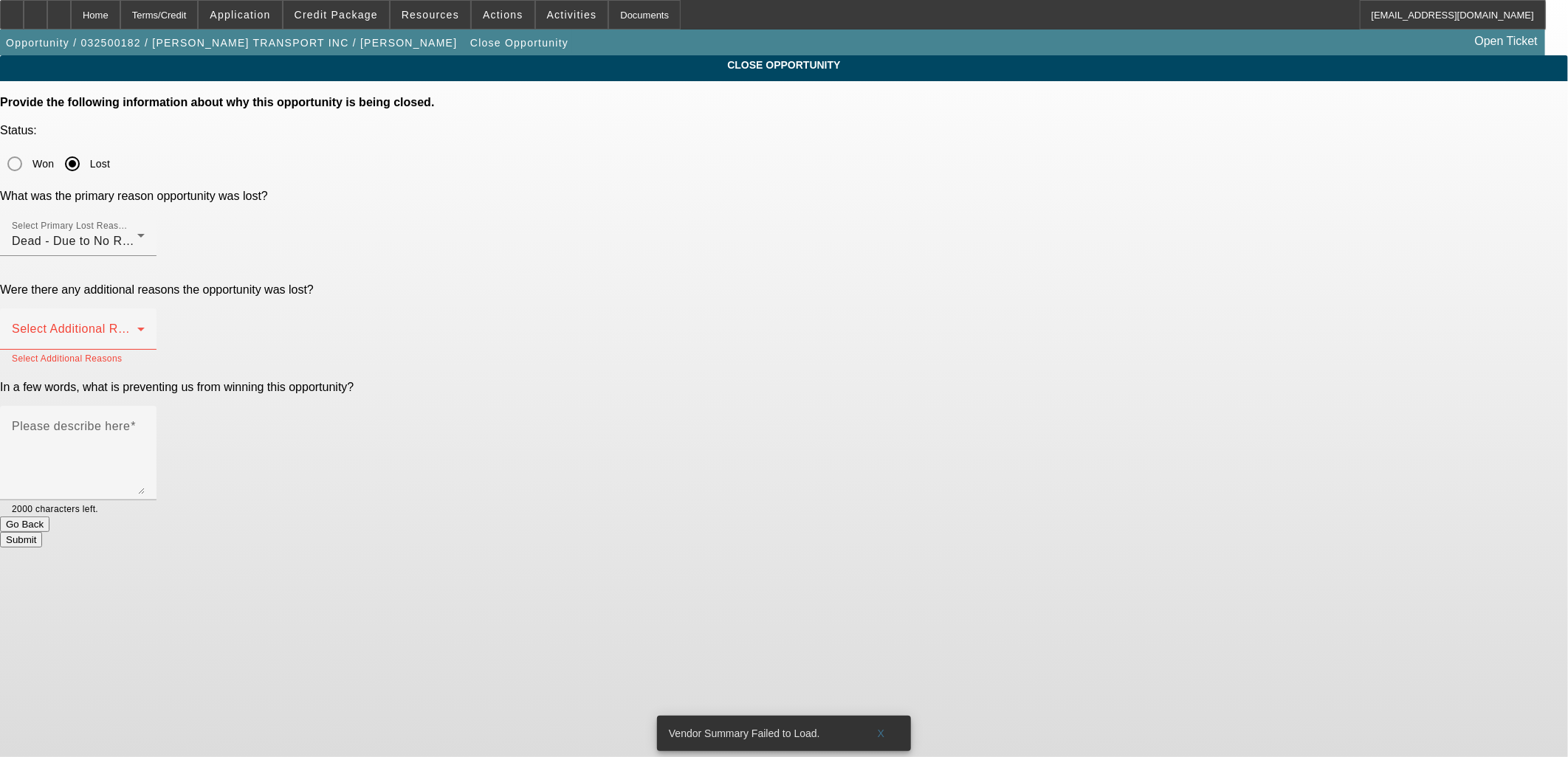
drag, startPoint x: 822, startPoint y: 280, endPoint x: 827, endPoint y: 257, distance: 23.5
click at [145, 406] on div "Please describe here" at bounding box center [78, 453] width 133 height 94
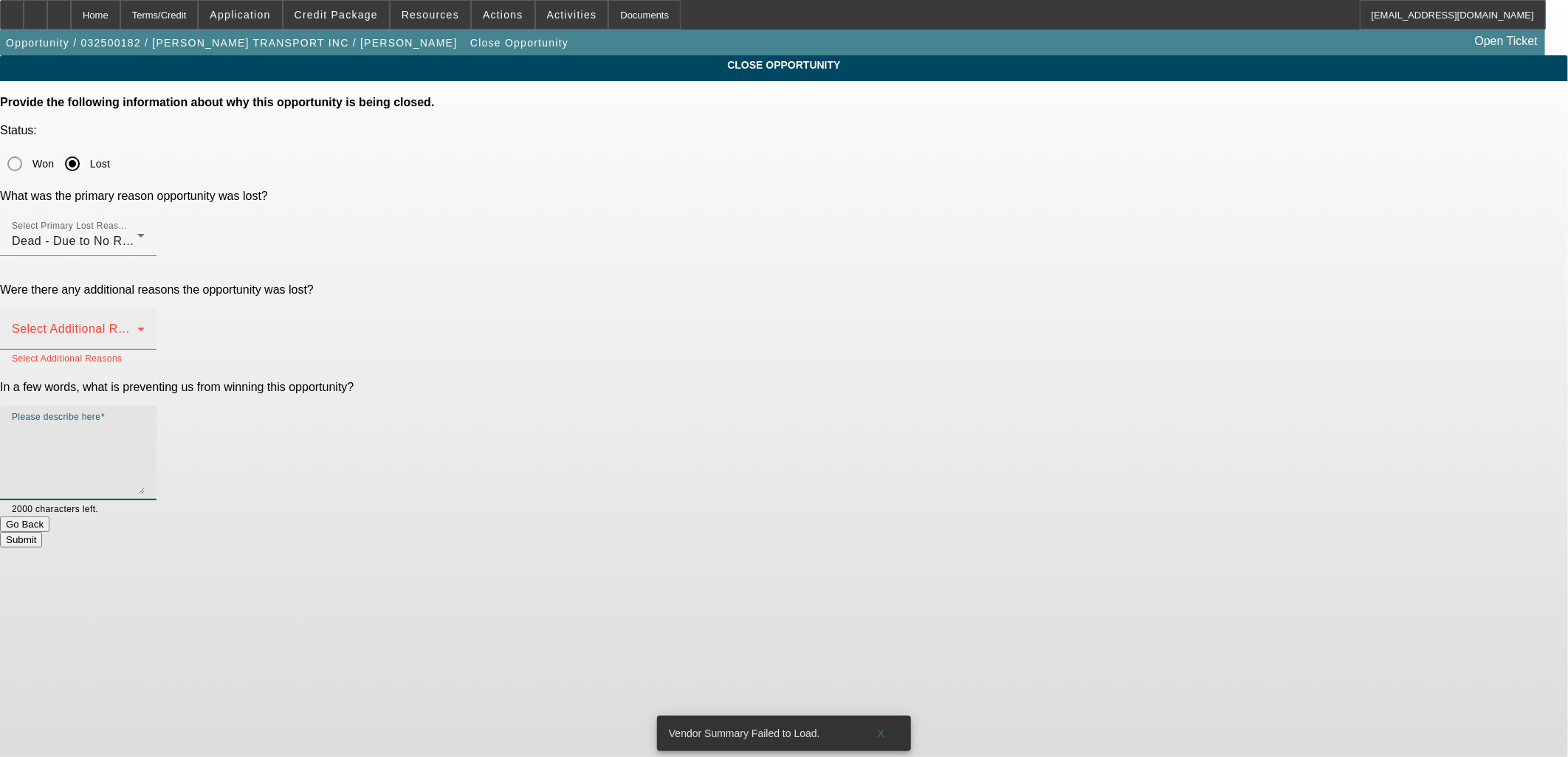
click at [137, 326] on span at bounding box center [74, 334] width 126 height 17
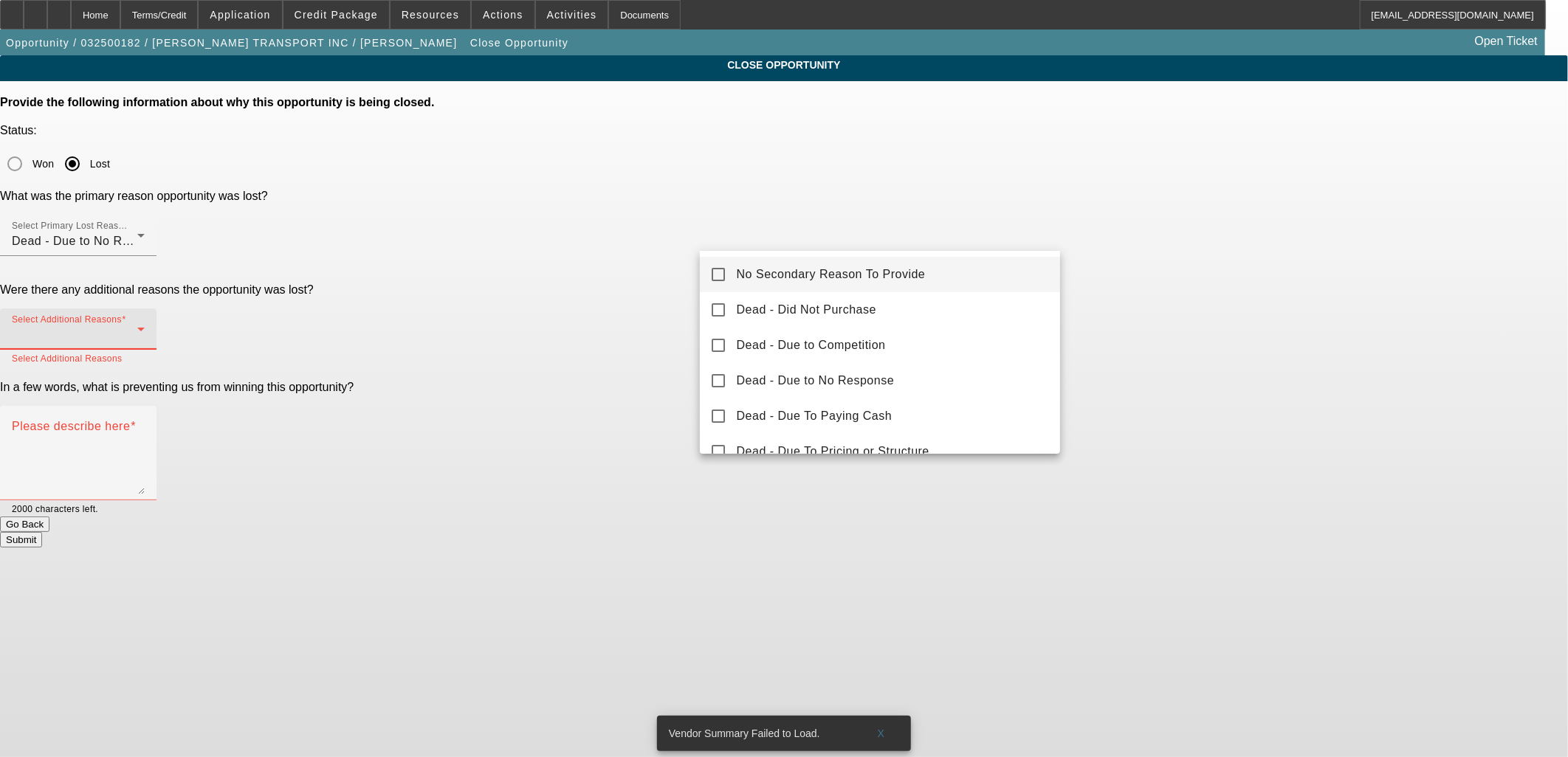
drag, startPoint x: 842, startPoint y: 275, endPoint x: 857, endPoint y: 275, distance: 15.0
click at [844, 275] on span "No Secondary Reason To Provide" at bounding box center [831, 274] width 189 height 17
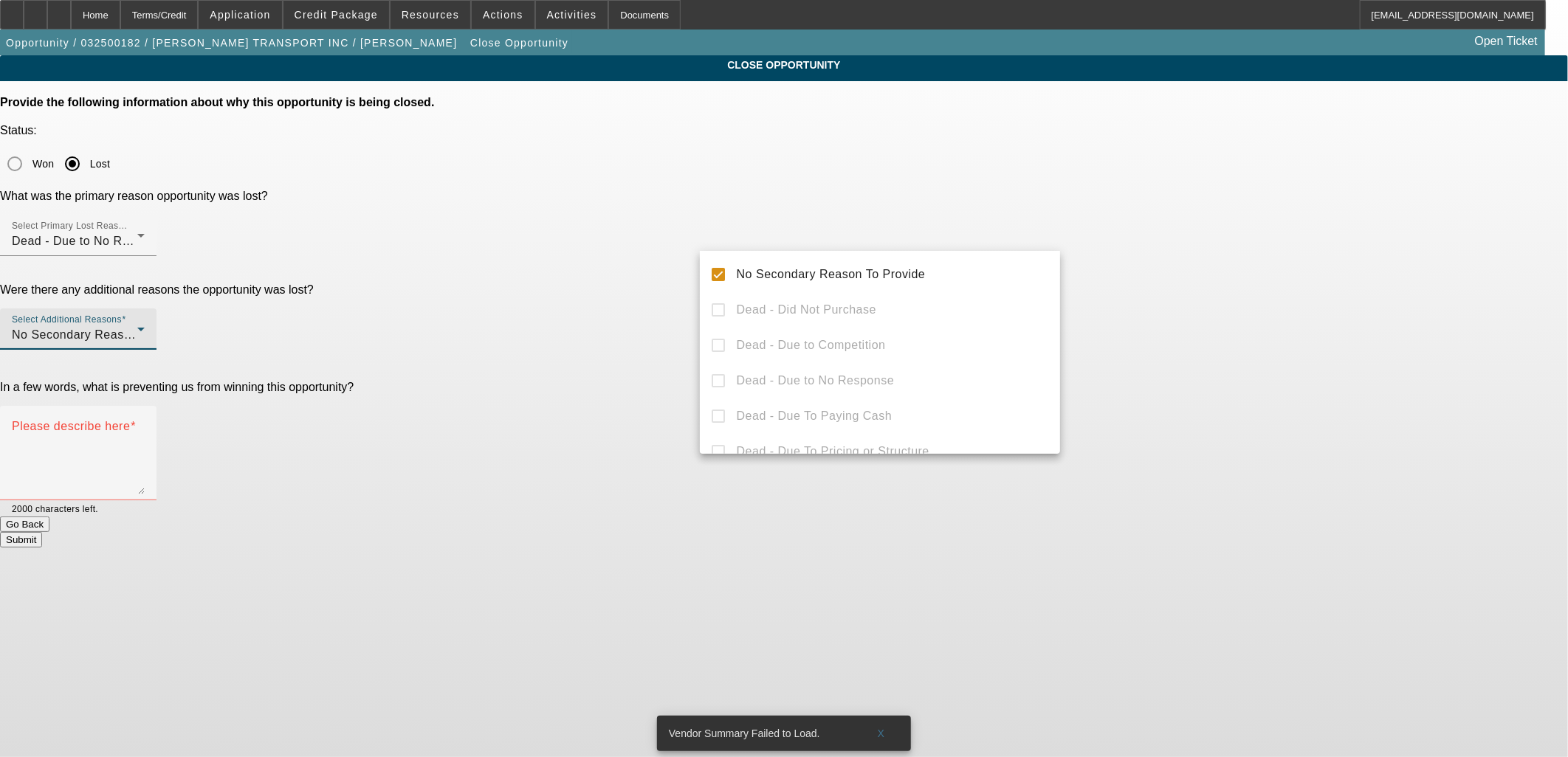
click at [1182, 276] on div at bounding box center [784, 378] width 1568 height 757
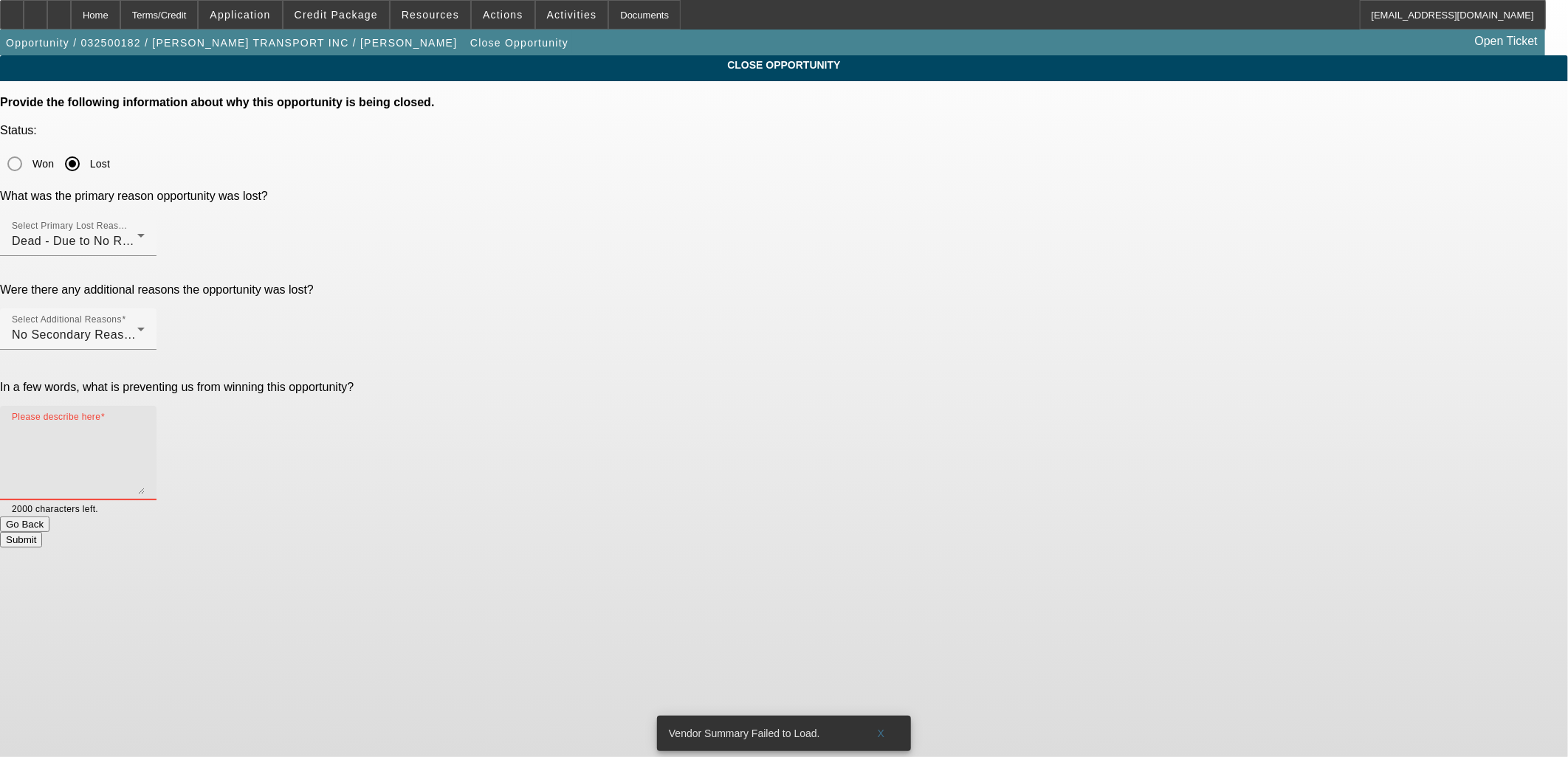
drag, startPoint x: 975, startPoint y: 335, endPoint x: 976, endPoint y: 319, distance: 16.0
click at [145, 424] on textarea "Please describe here" at bounding box center [78, 459] width 133 height 71
type textarea "No response"
click at [42, 532] on button "Submit" at bounding box center [21, 539] width 42 height 16
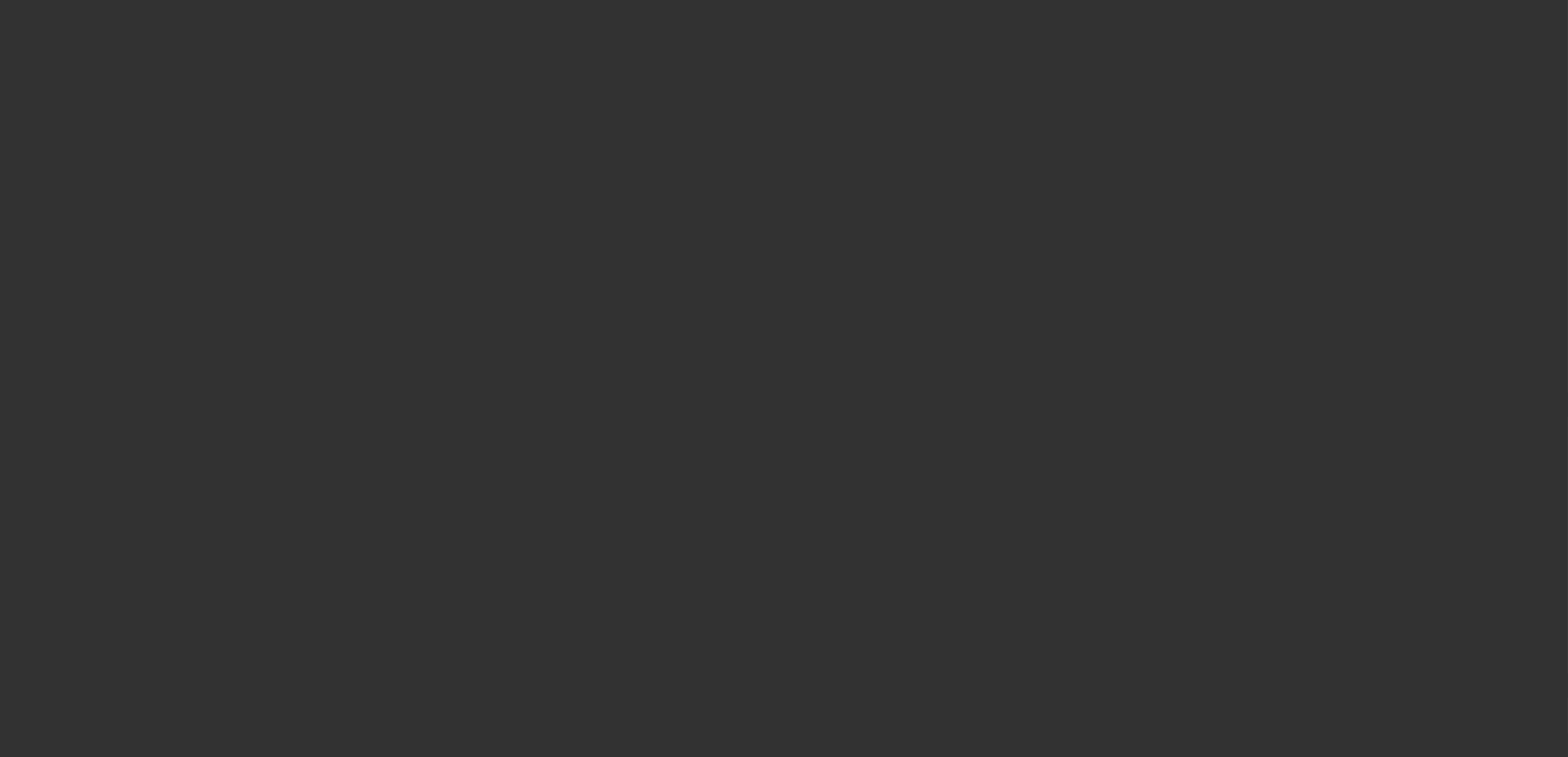
select select "0"
select select "2"
select select "0.1"
select select "4"
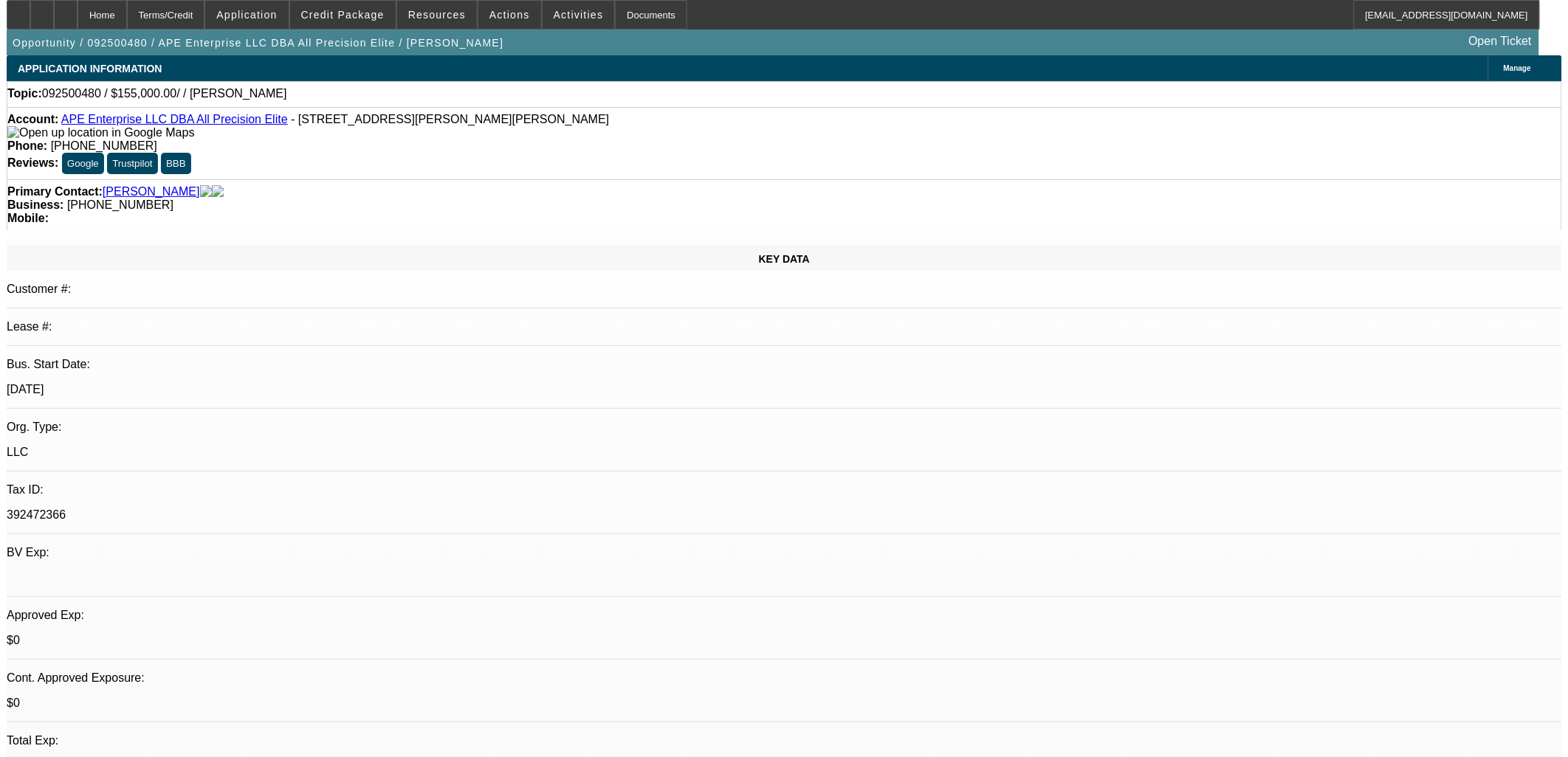
scroll to position [2, 0]
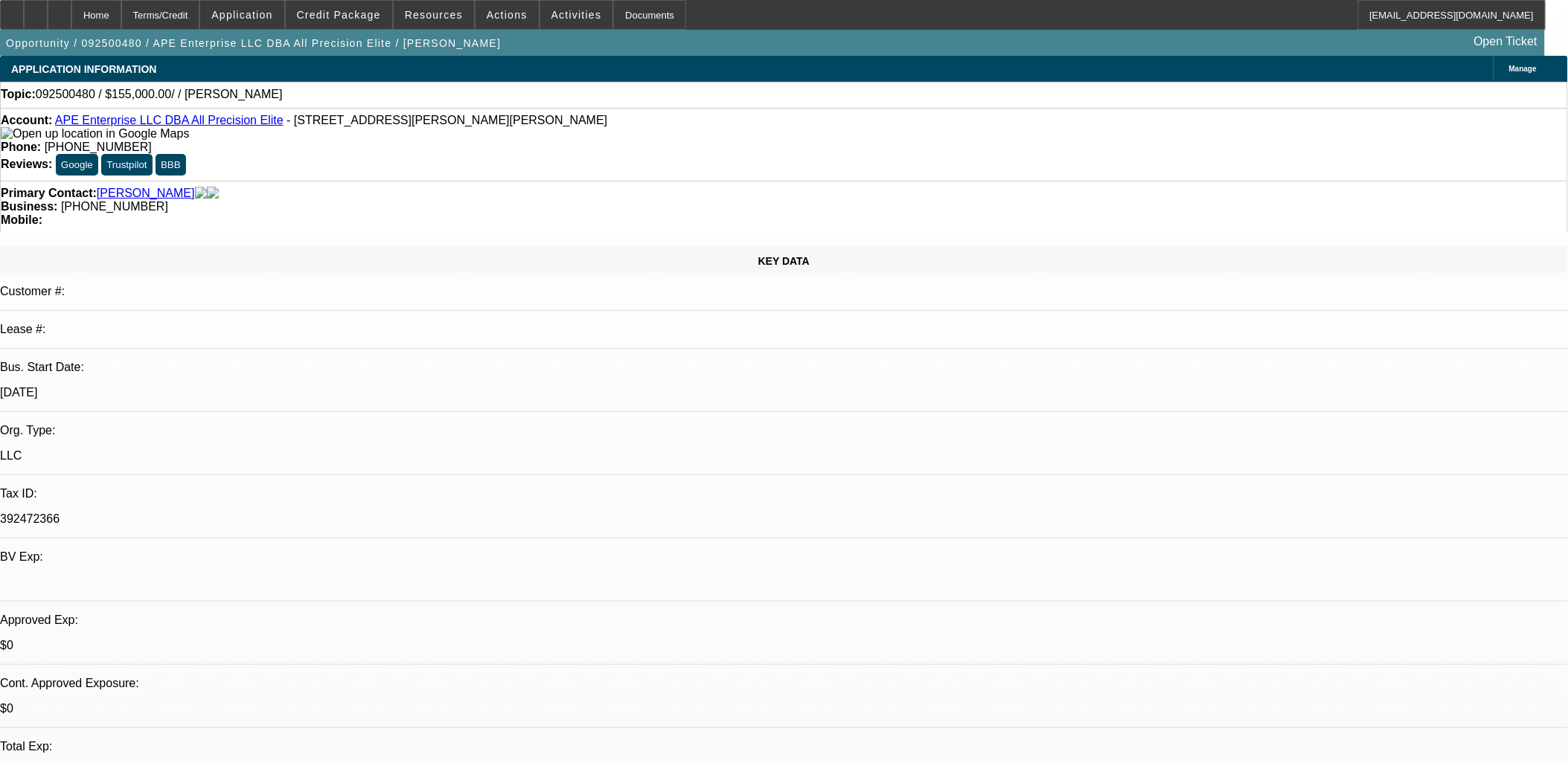
click at [130, 127] on link "APE Enterprise LLC DBA All Precision Elite" at bounding box center [169, 120] width 229 height 13
click at [136, 124] on link "APE Enterprise LLC DBA All Precision Elite" at bounding box center [169, 120] width 229 height 13
click at [487, 20] on span at bounding box center [507, 14] width 63 height 36
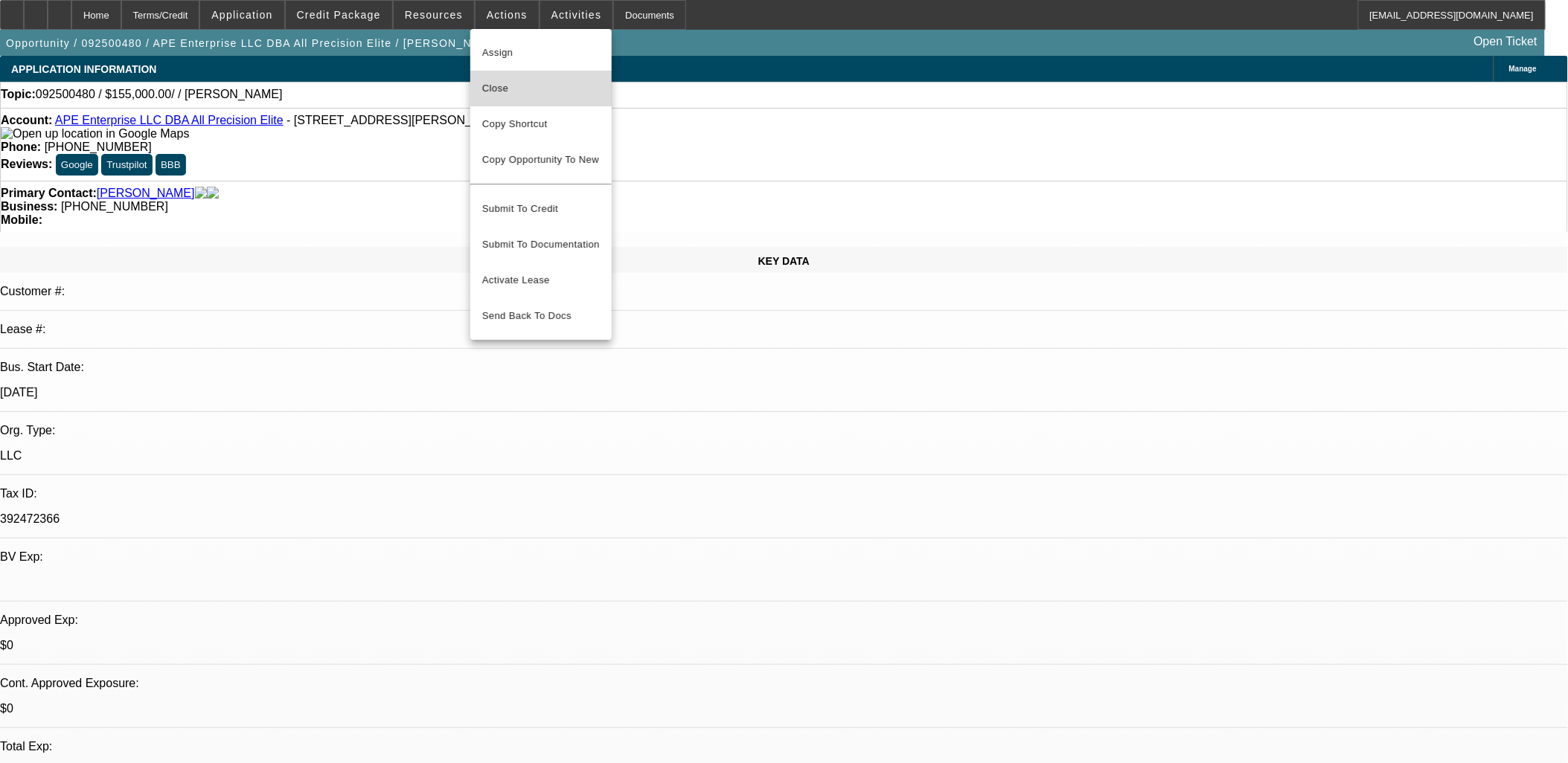
click at [514, 83] on span "Close" at bounding box center [540, 88] width 118 height 18
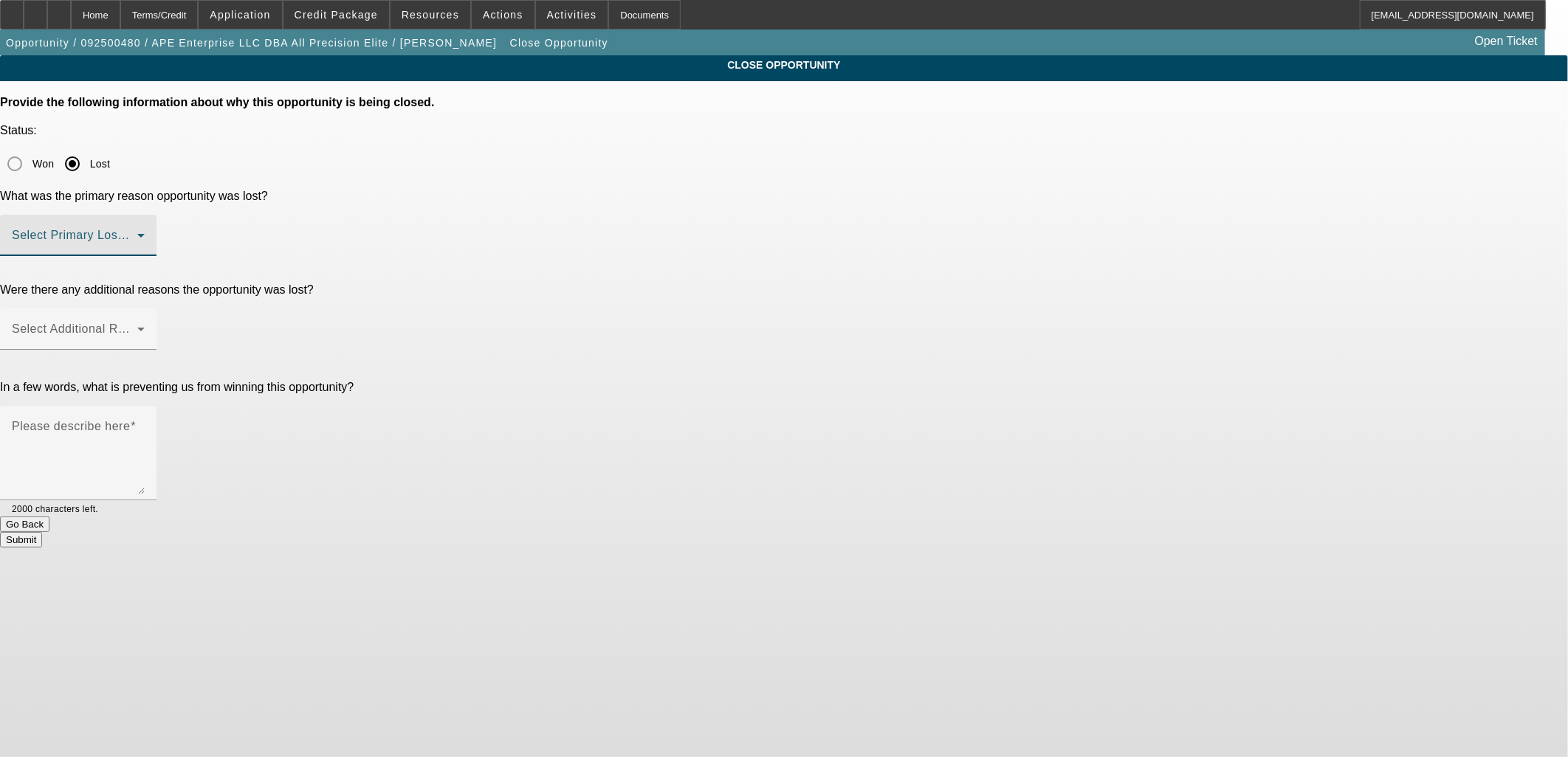
click at [137, 232] on span at bounding box center [74, 241] width 126 height 17
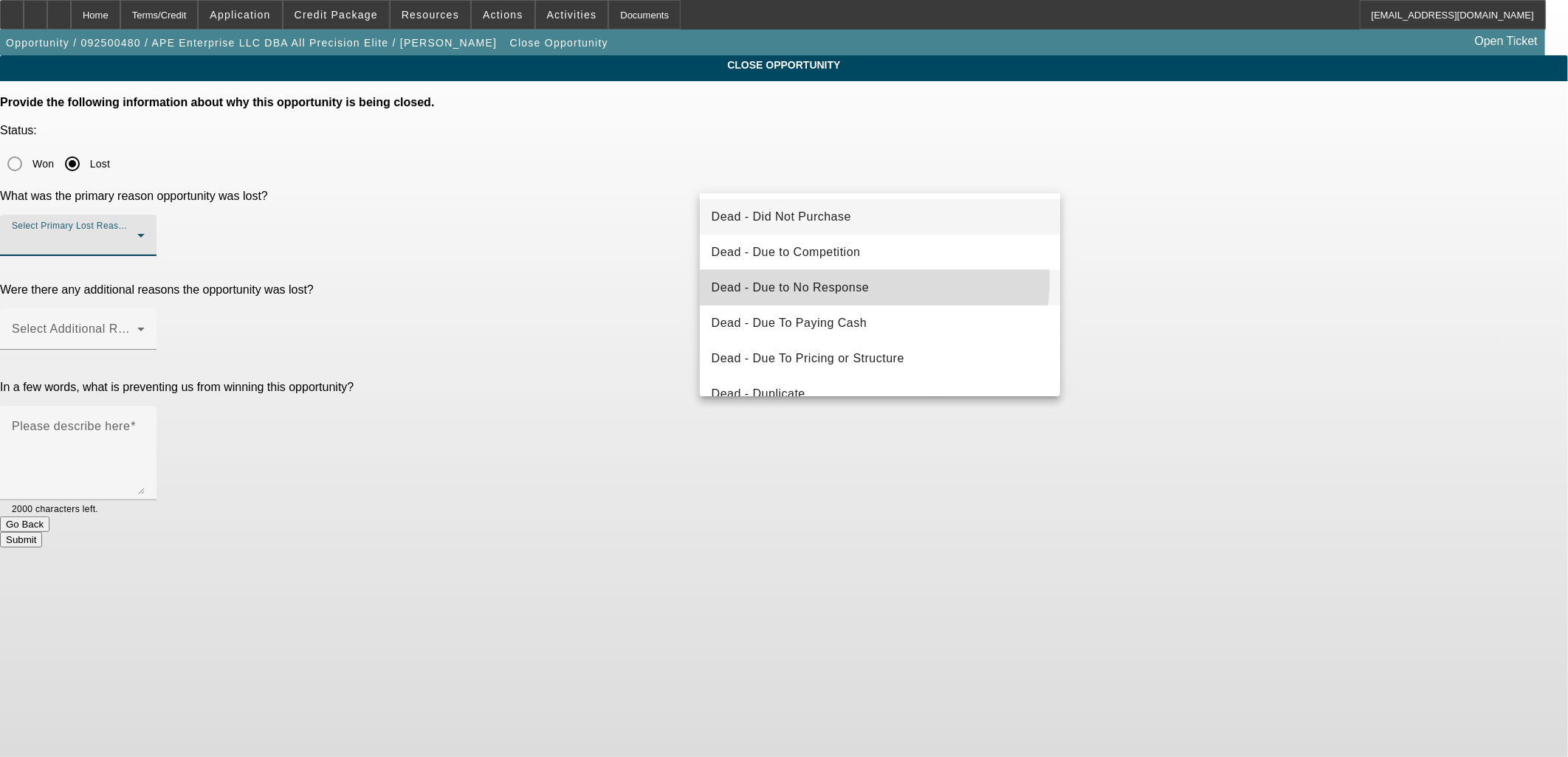
click at [829, 279] on span "Dead - Due to No Response" at bounding box center [790, 287] width 158 height 17
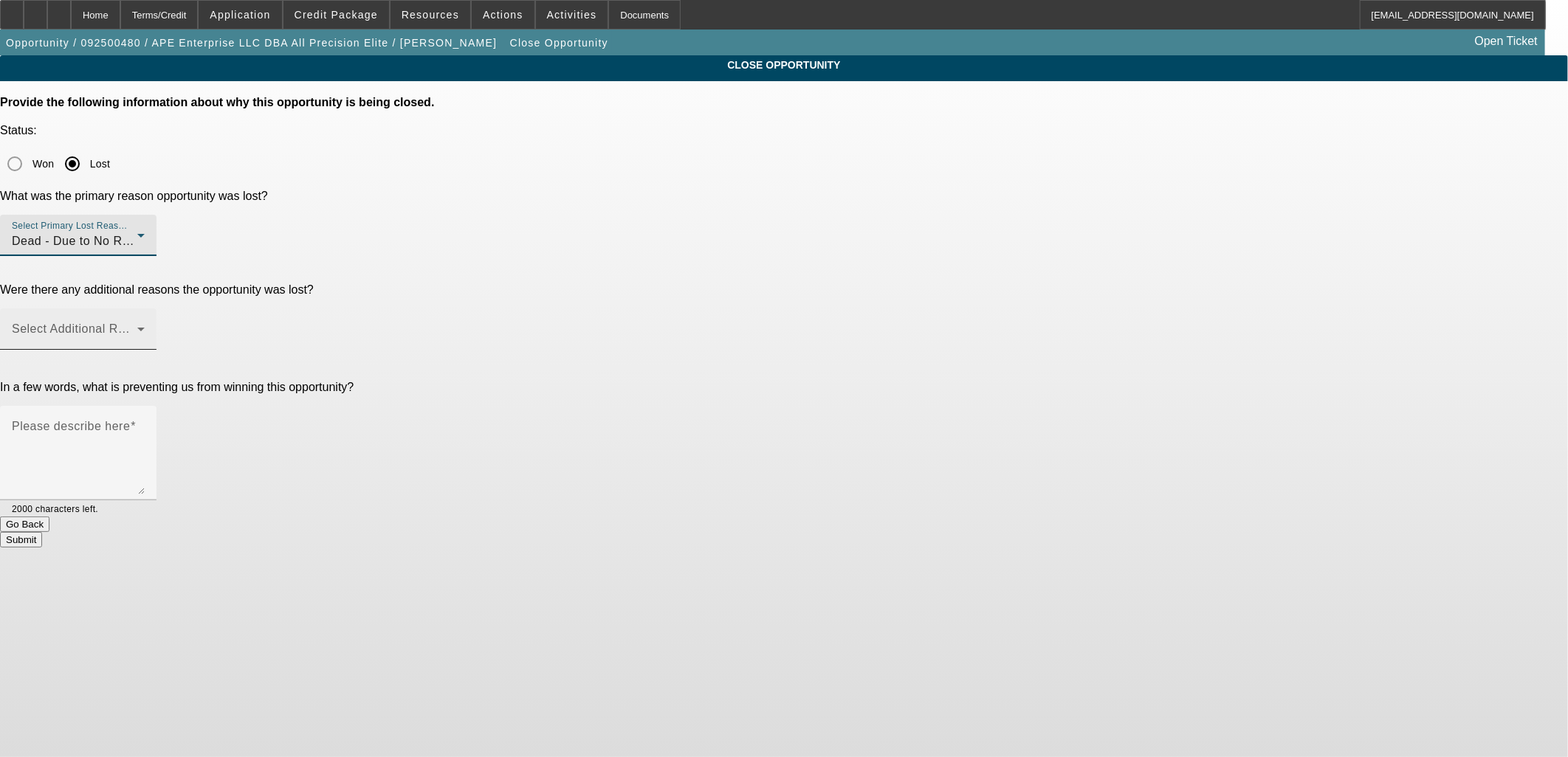
click at [137, 326] on span at bounding box center [74, 334] width 126 height 17
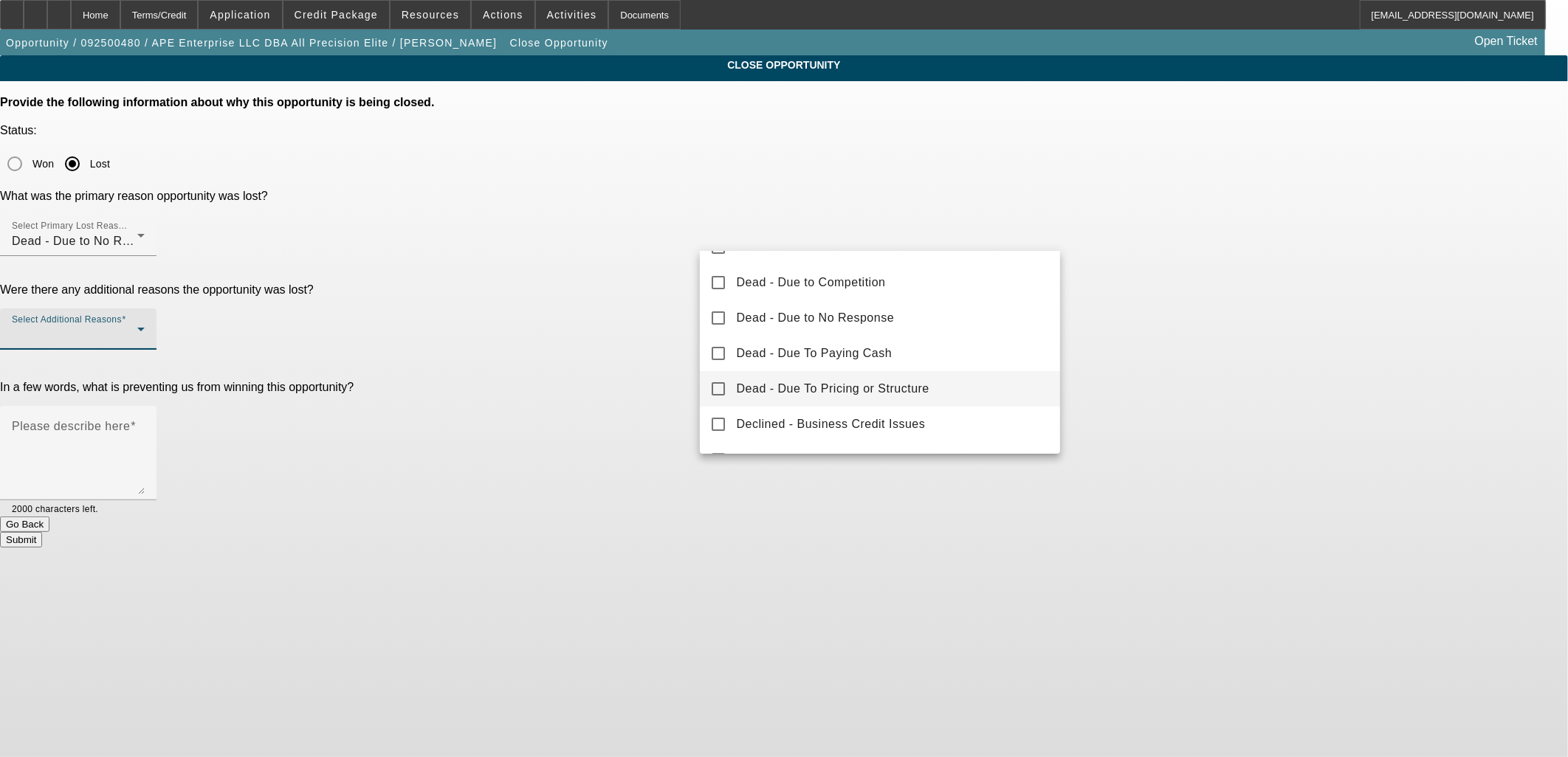
scroll to position [162, 0]
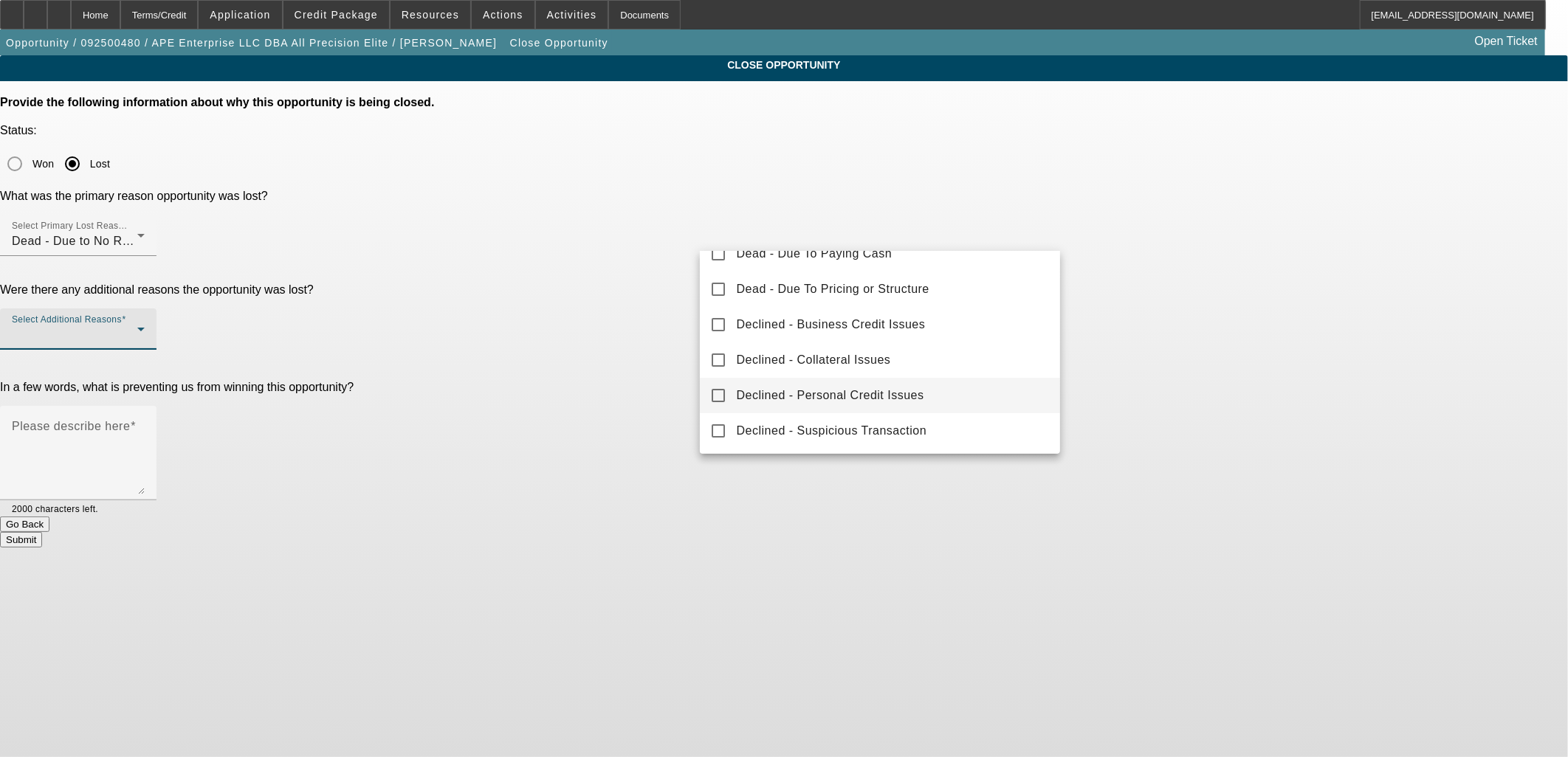
click at [846, 394] on span "Declined - Personal Credit Issues" at bounding box center [830, 395] width 188 height 17
drag, startPoint x: 1351, startPoint y: 284, endPoint x: 1196, endPoint y: 300, distance: 155.8
click at [1340, 285] on div at bounding box center [784, 378] width 1568 height 757
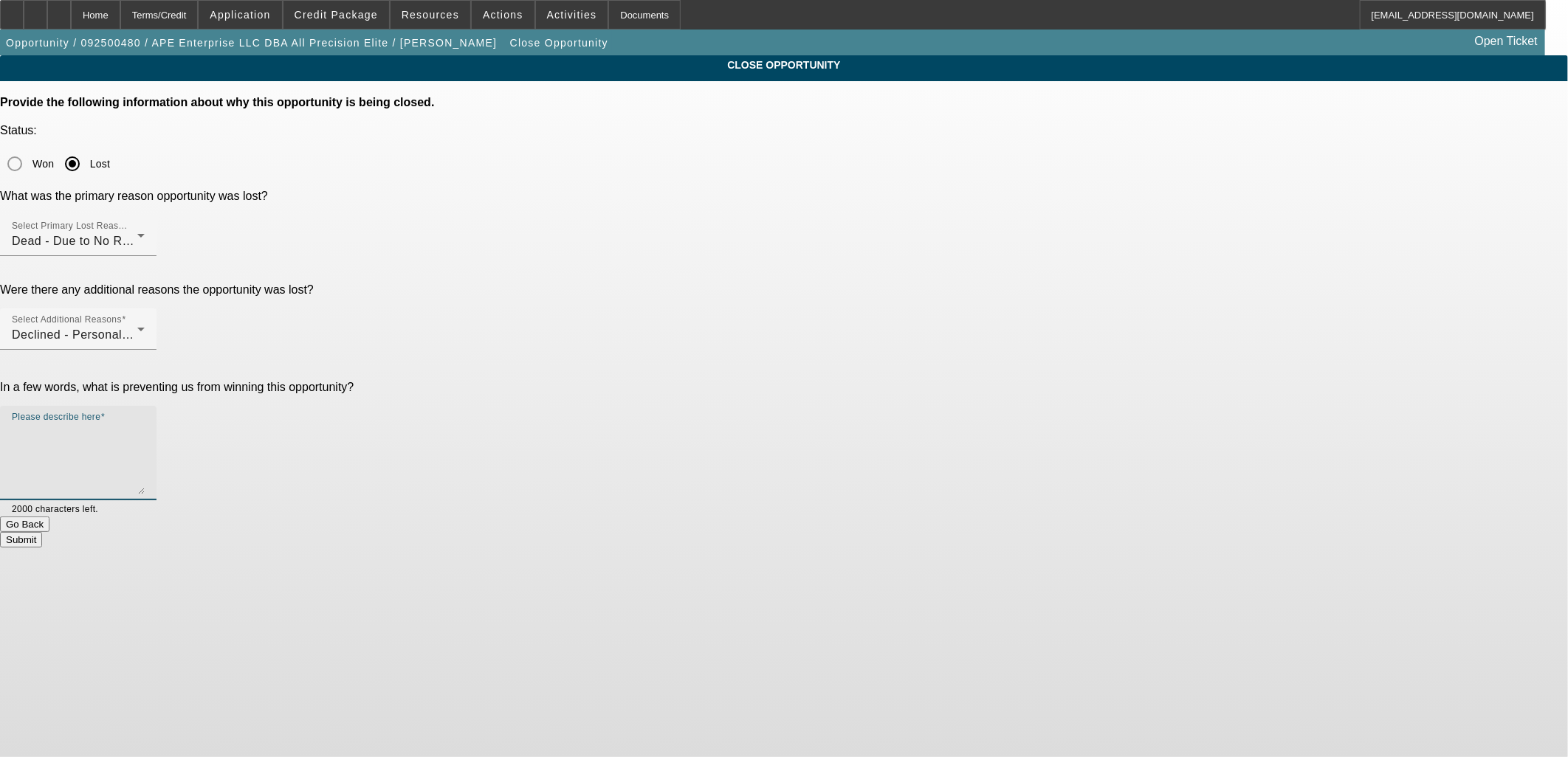
click at [145, 424] on textarea "Please describe here" at bounding box center [78, 459] width 133 height 71
paste textarea "CAN TRY NMEF FIRST (requested industry experience) --can try FinPac for $54k bu…"
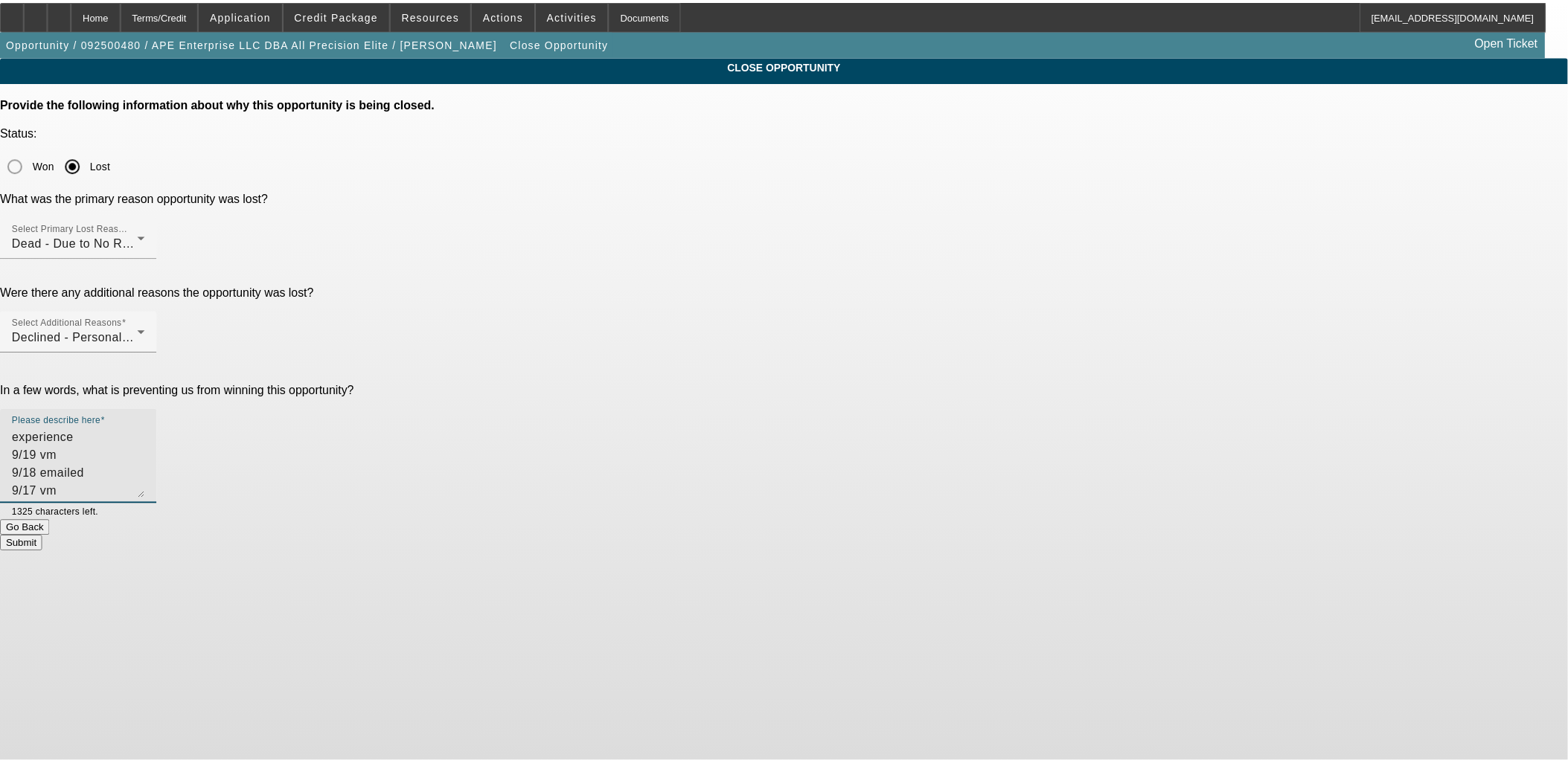
scroll to position [0, 0]
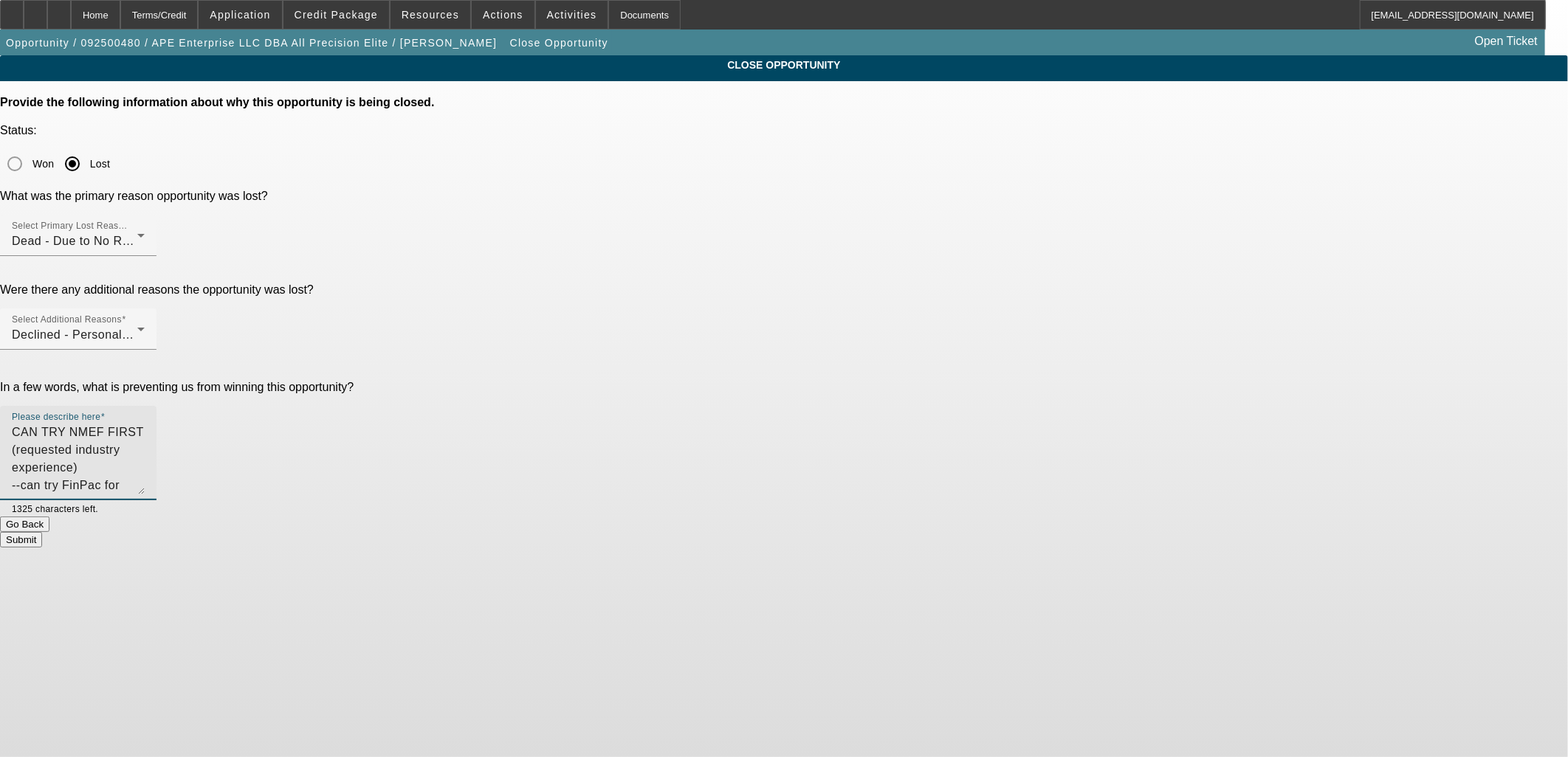
drag, startPoint x: 1009, startPoint y: 343, endPoint x: 261, endPoint y: 84, distance: 791.6
click at [261, 84] on app-close-opportunity "CLOSE OPPORTUNITY Provide the following information about why this opportunity …" at bounding box center [784, 301] width 1568 height 492
type textarea "no answer and low quality"
drag, startPoint x: 860, startPoint y: 421, endPoint x: 861, endPoint y: 410, distance: 11.0
click at [861, 532] on div "Submit" at bounding box center [784, 539] width 1568 height 16
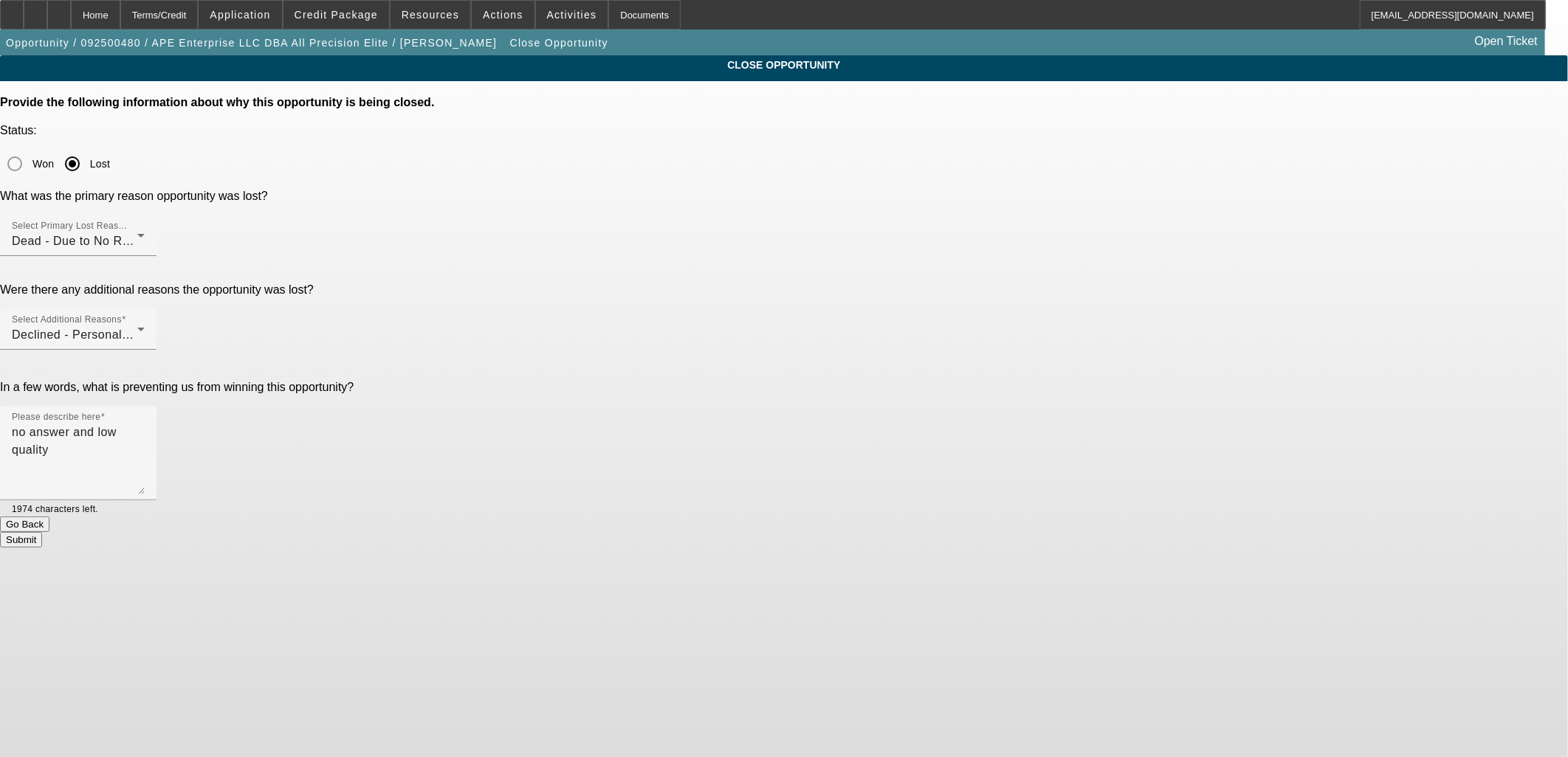
click at [42, 532] on button "Submit" at bounding box center [21, 539] width 42 height 16
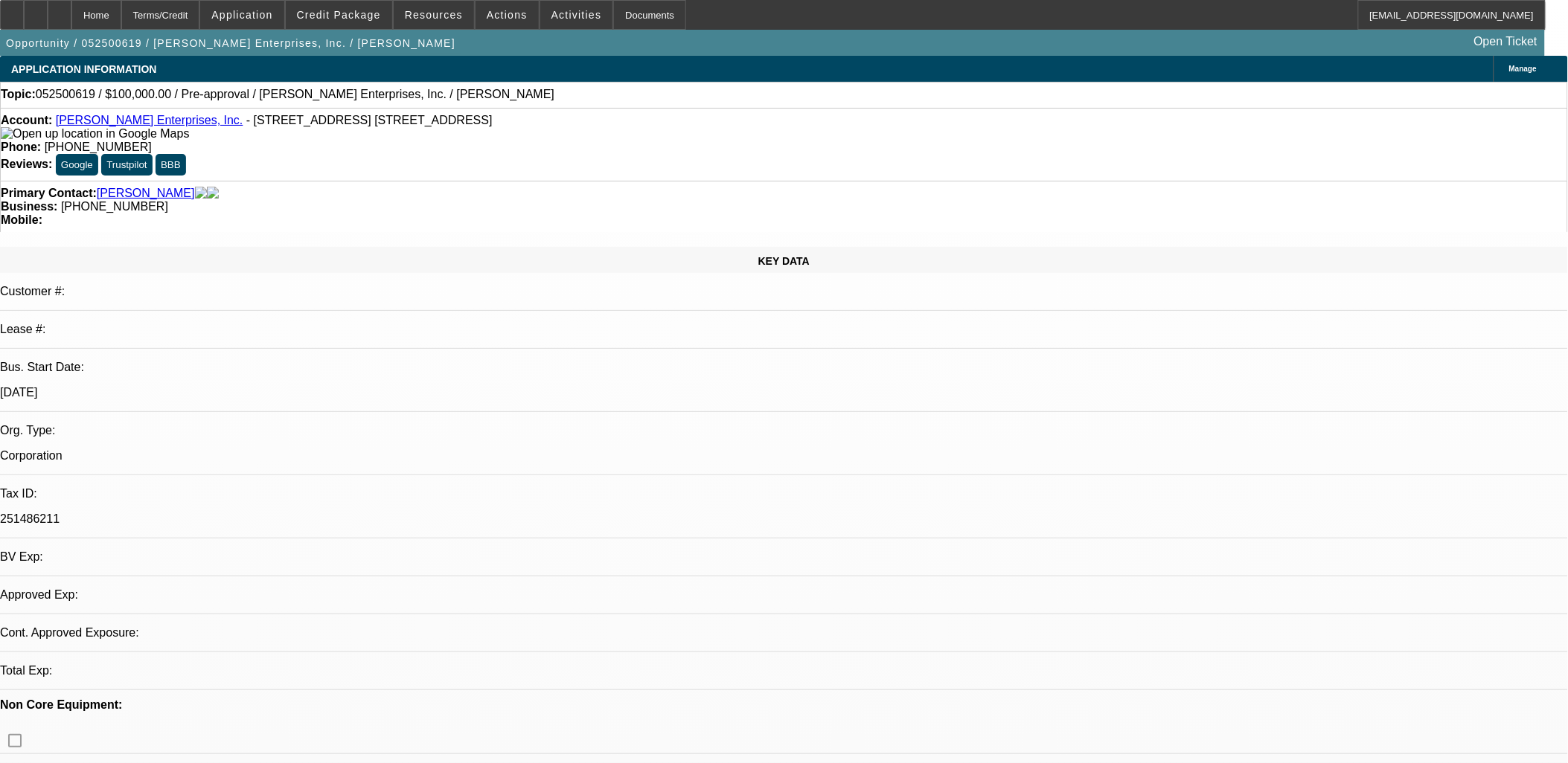
select select "0"
select select "2"
select select "0.1"
select select "4"
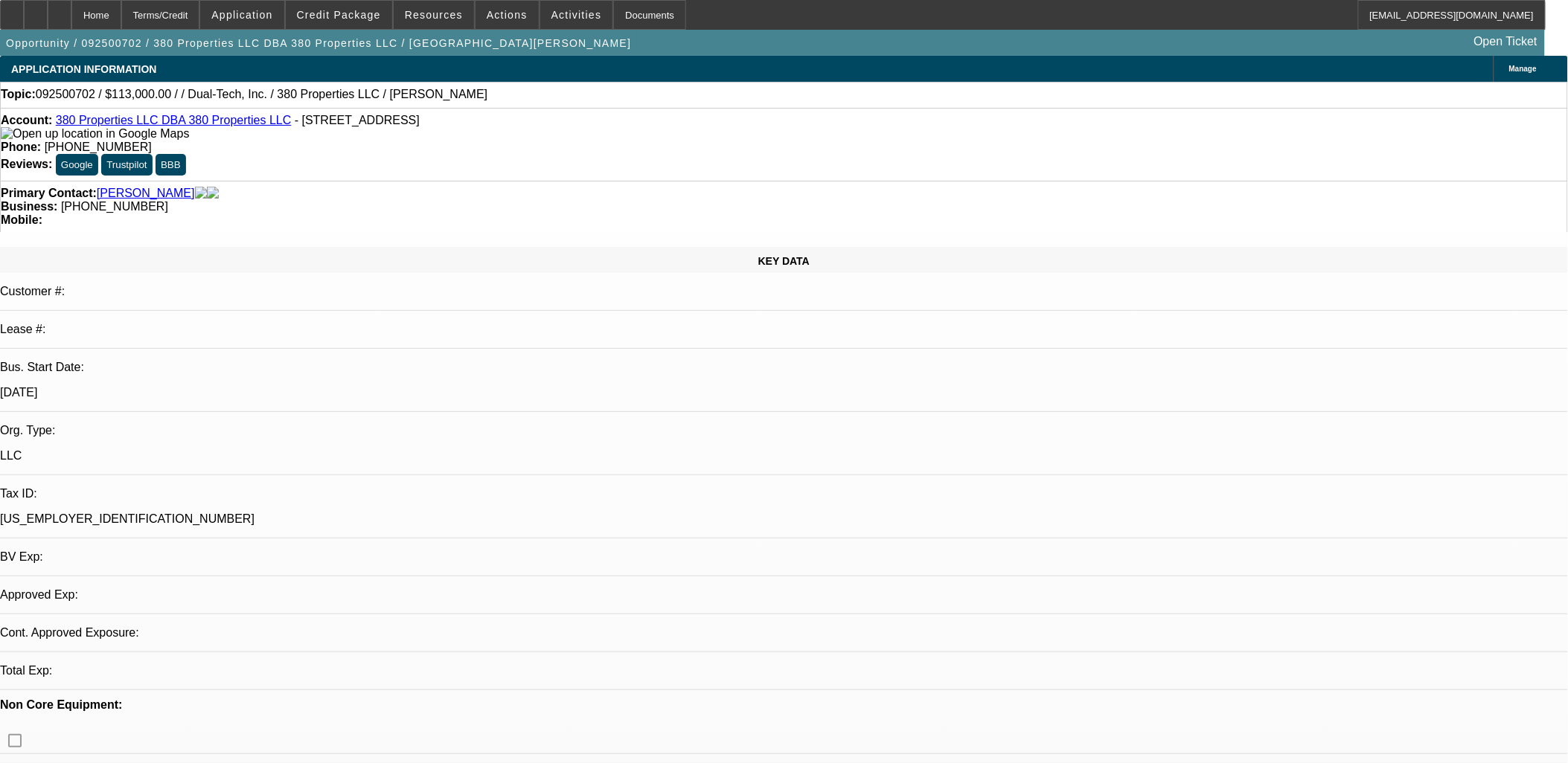
select select "0"
select select "2"
select select "0.1"
select select "4"
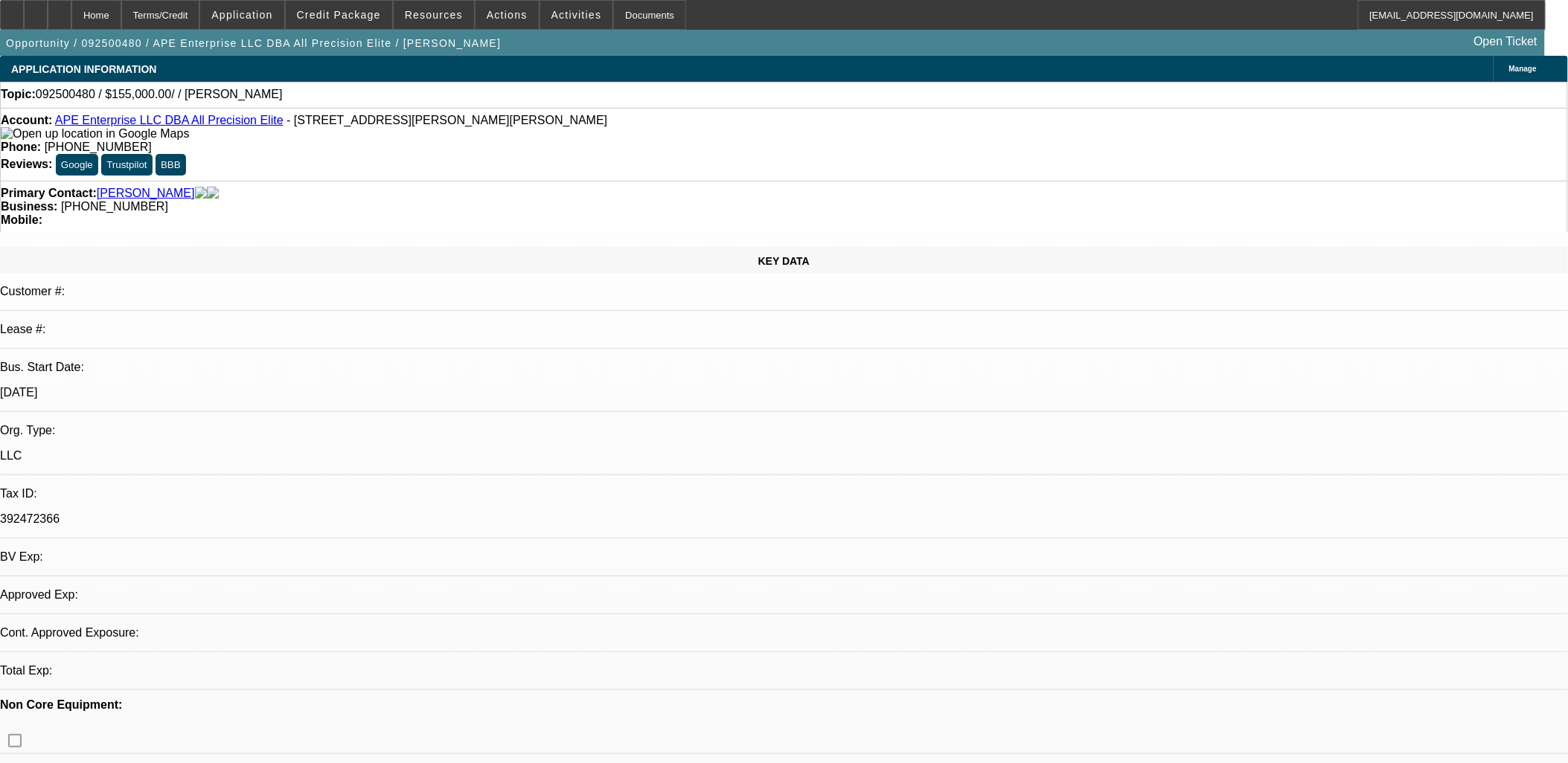
select select "0"
select select "2"
select select "0.1"
select select "4"
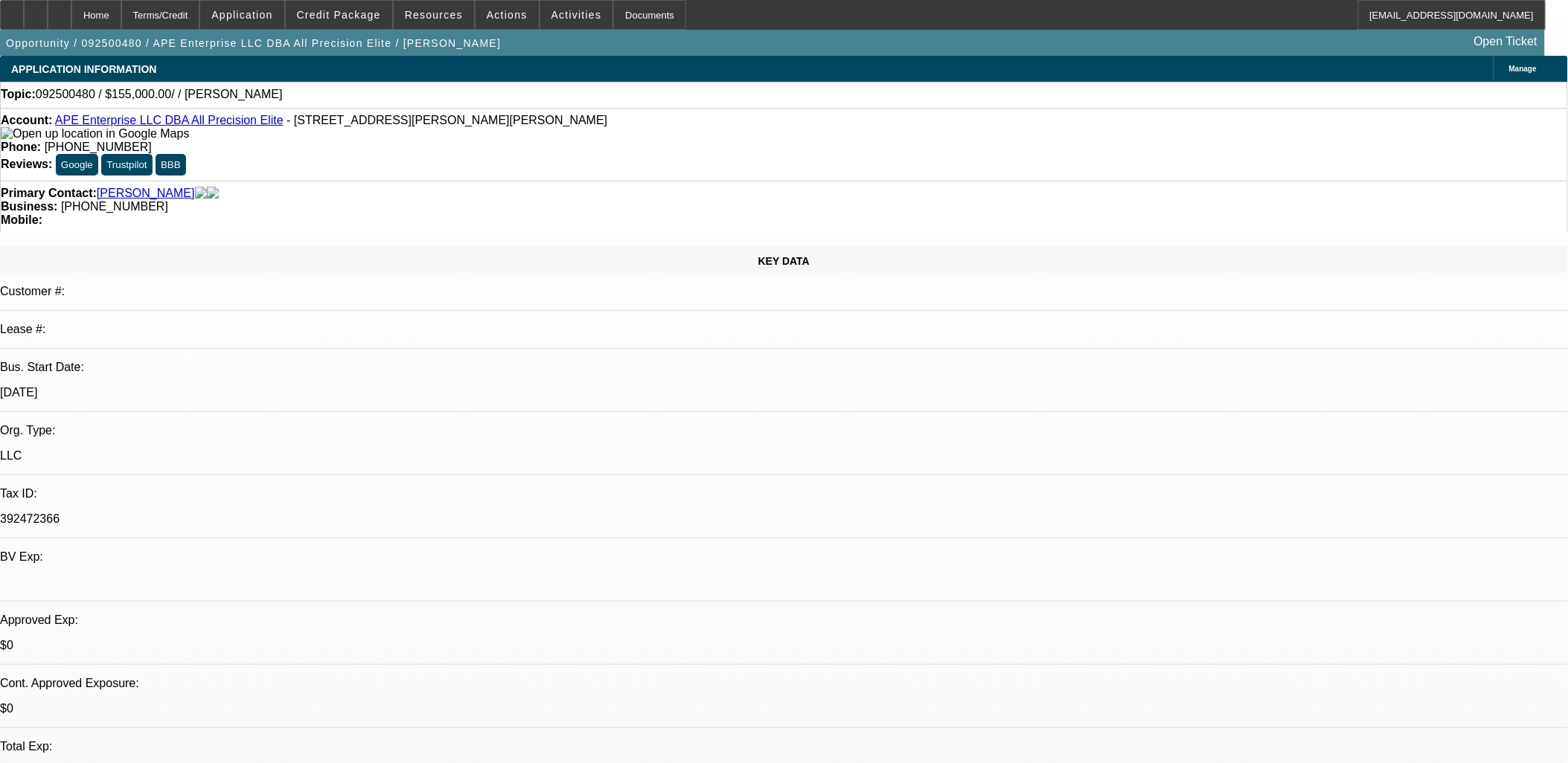
select select "0"
select select "2"
select select "0.1"
select select "4"
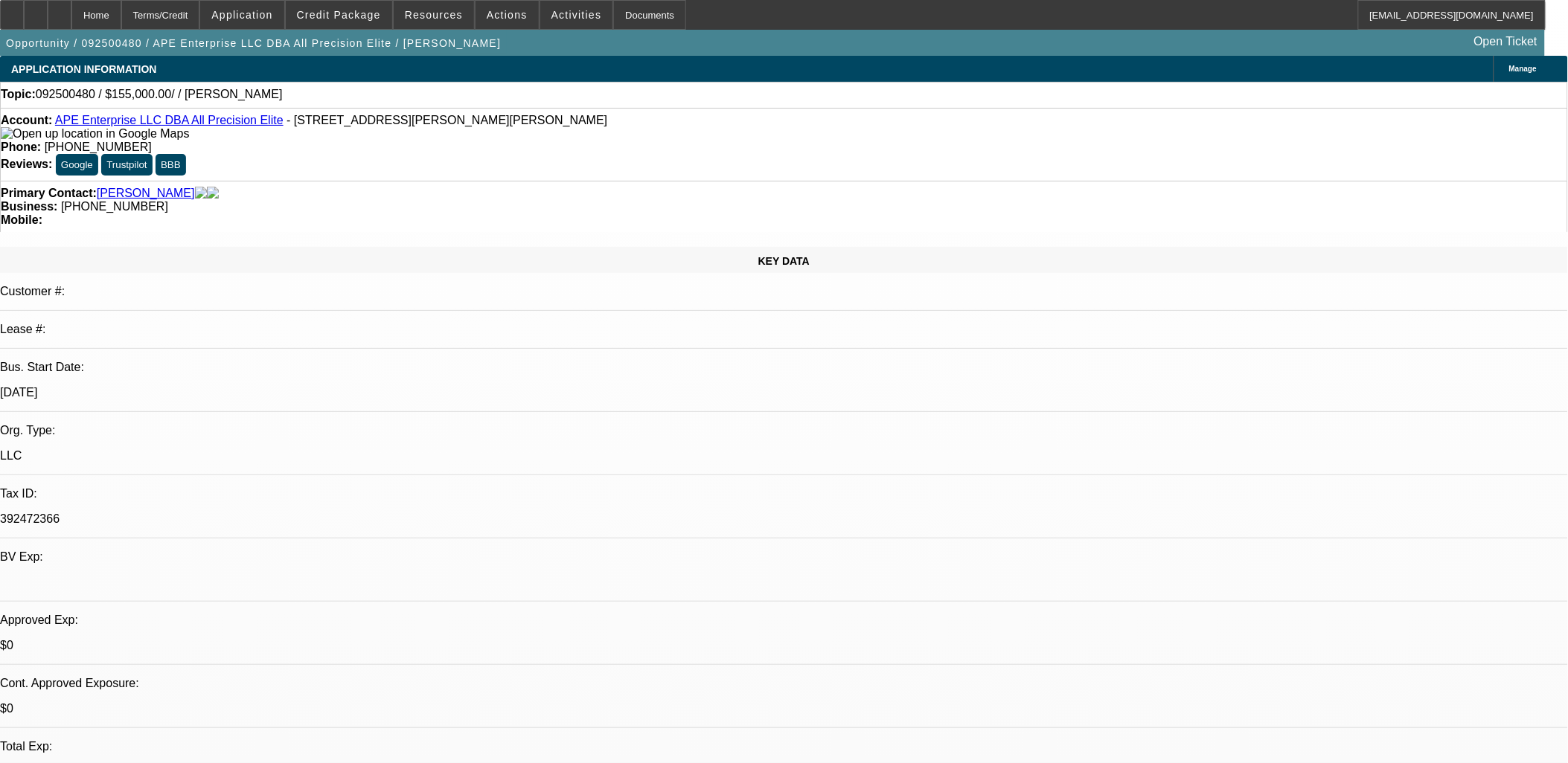
drag, startPoint x: 470, startPoint y: 295, endPoint x: 540, endPoint y: 228, distance: 96.9
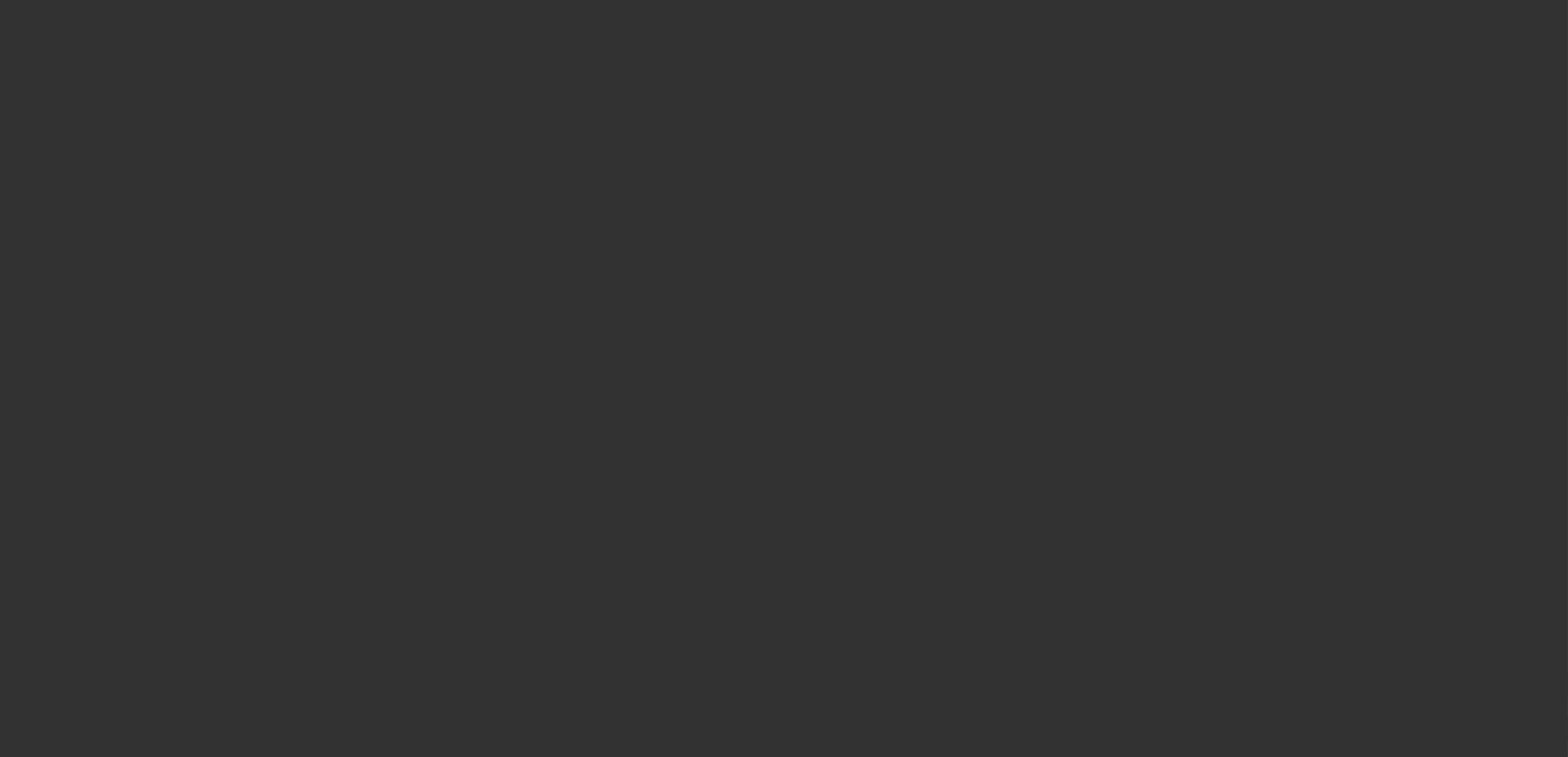
select select "0"
select select "2"
select select "0"
select select "6"
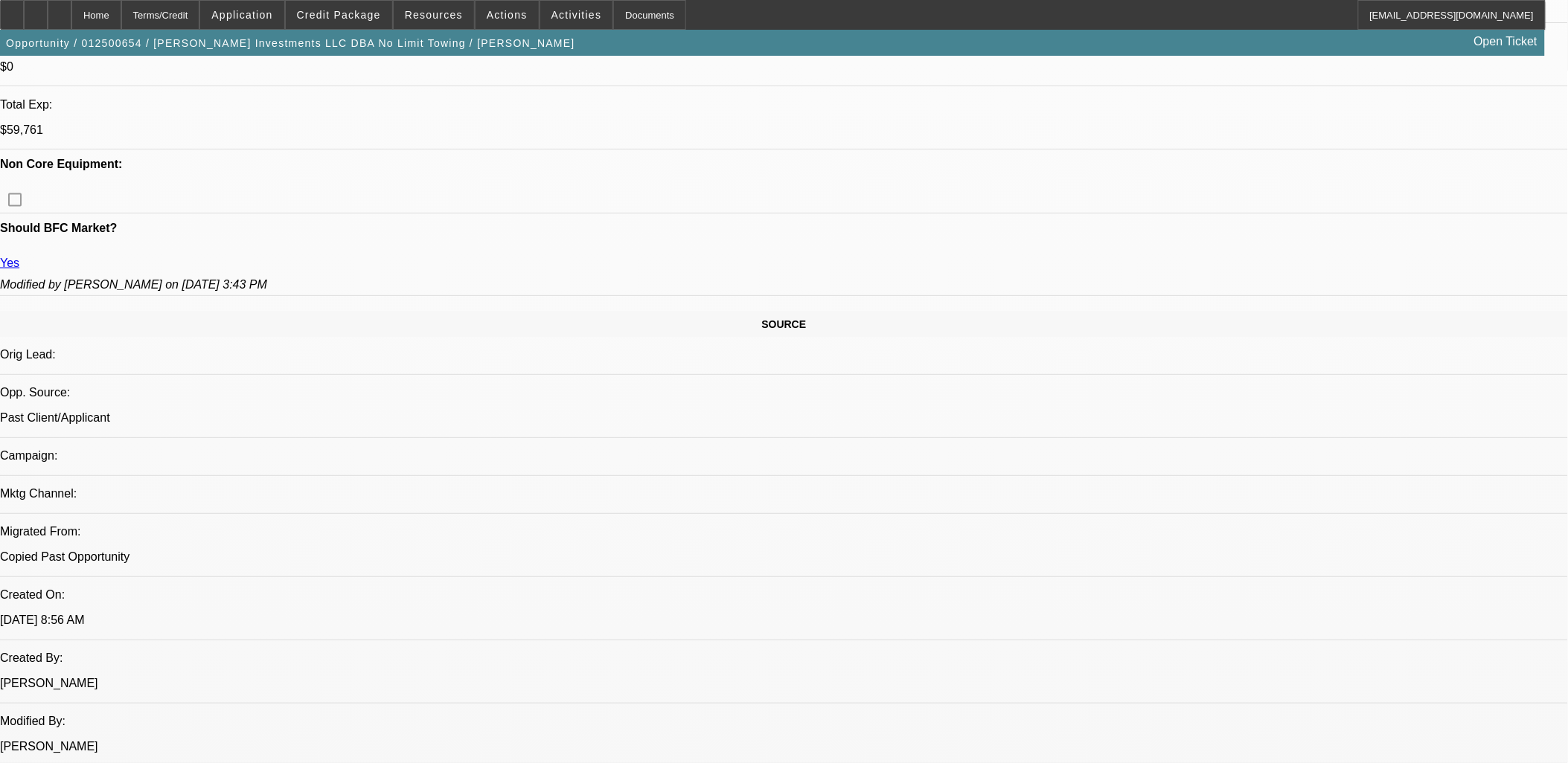
scroll to position [826, 0]
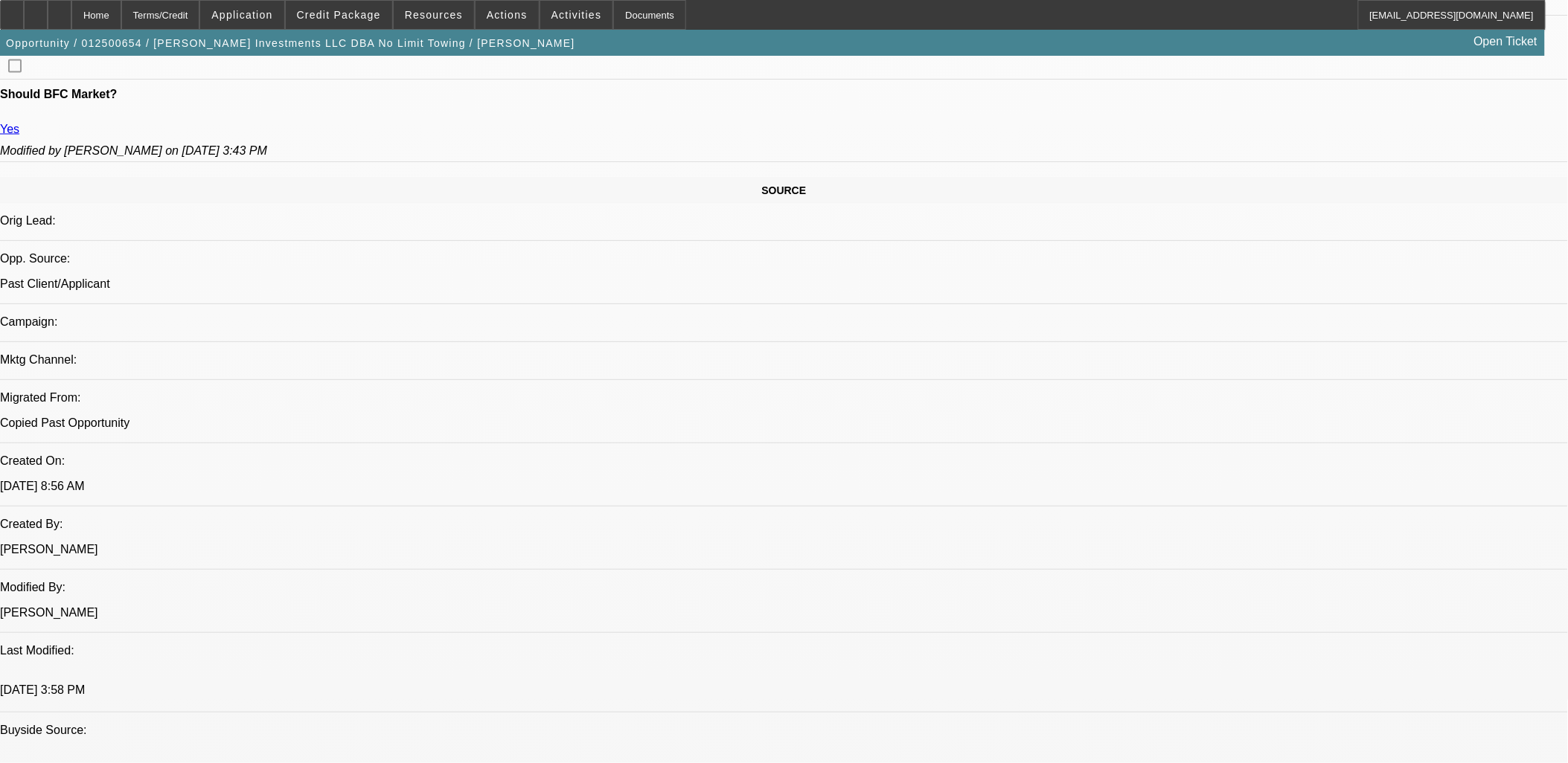
drag, startPoint x: 314, startPoint y: 531, endPoint x: 1006, endPoint y: 607, distance: 696.2
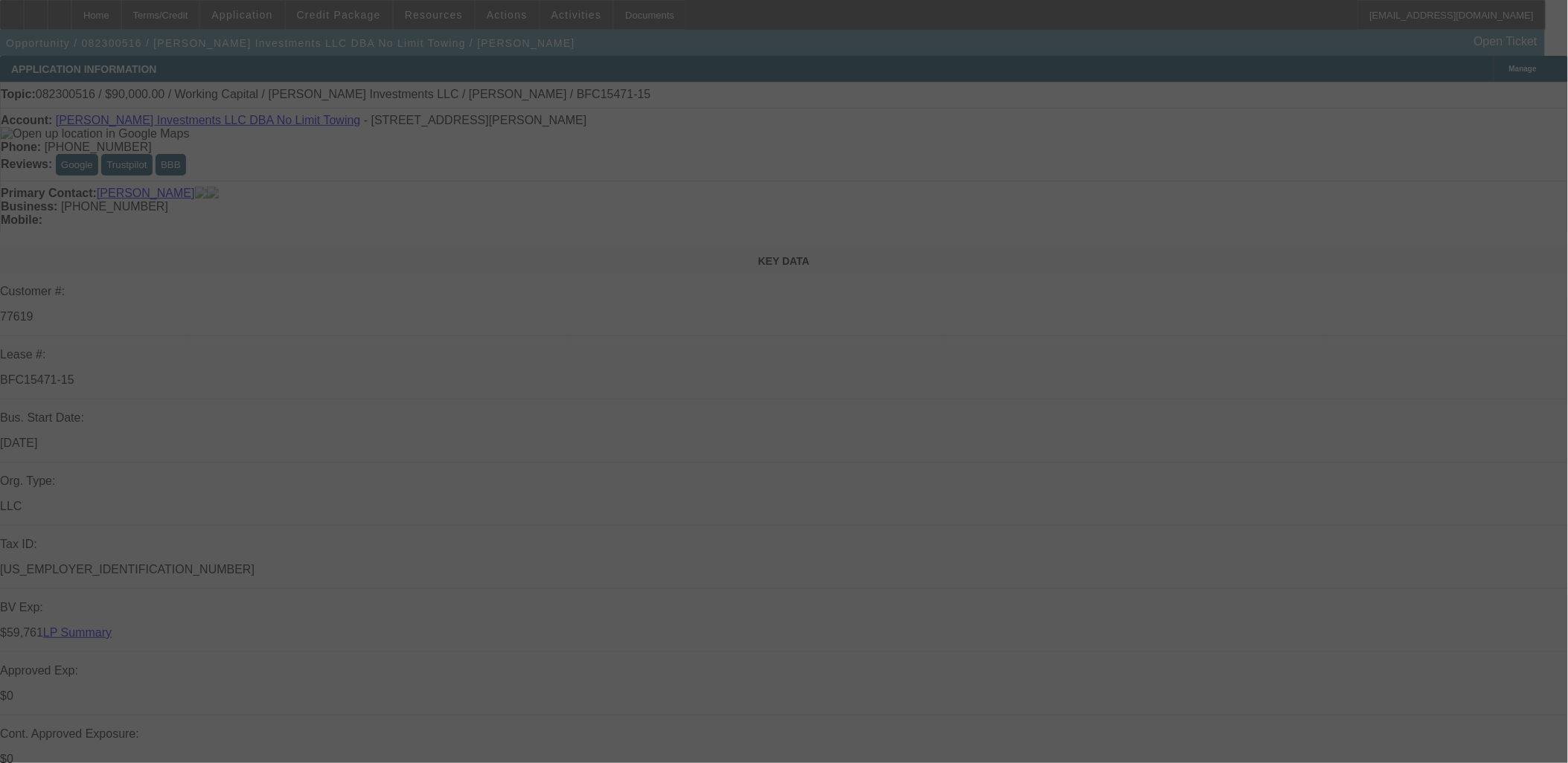
select select "0"
select select "3"
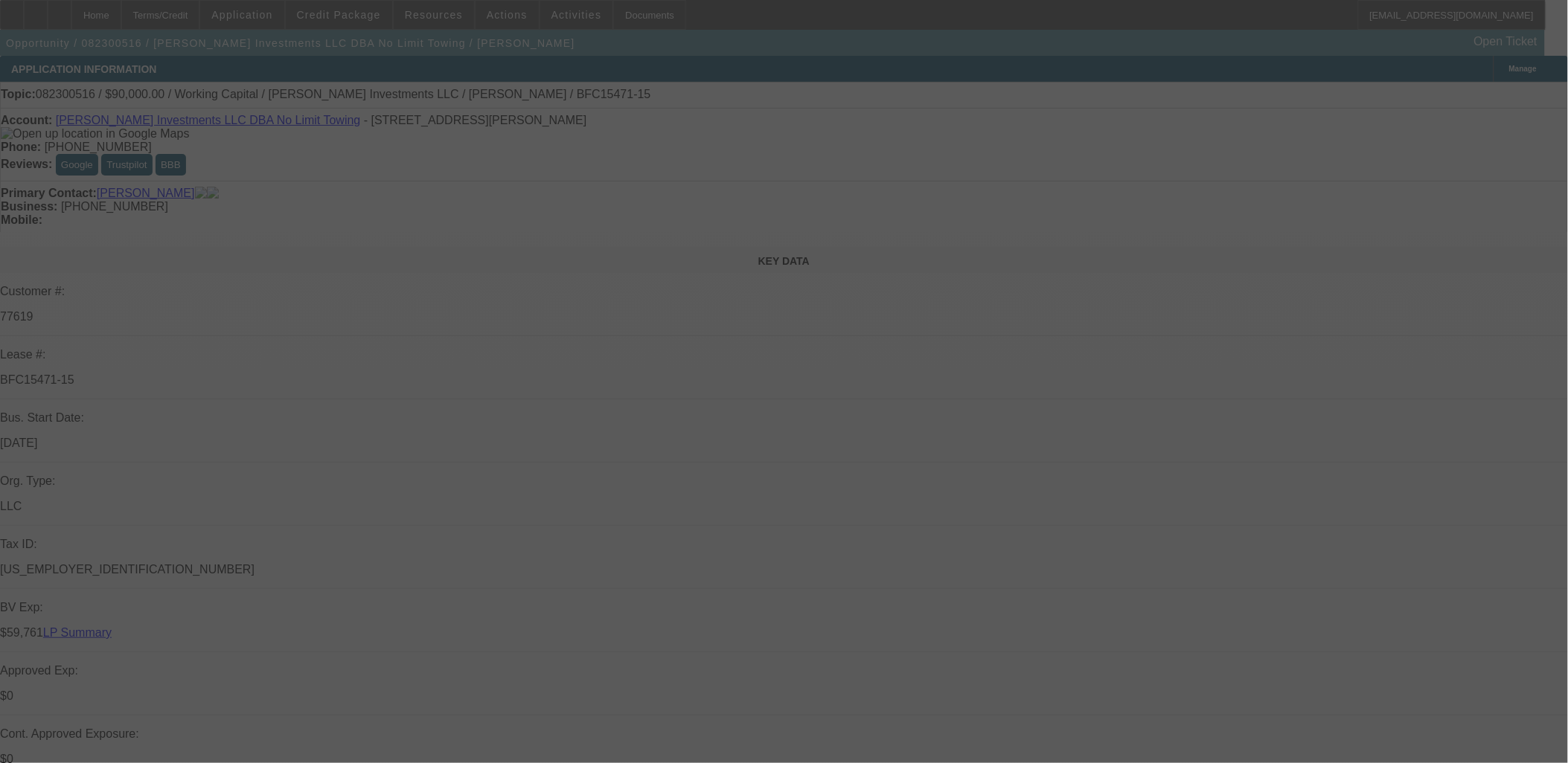
select select "0"
select select "3"
select select "0"
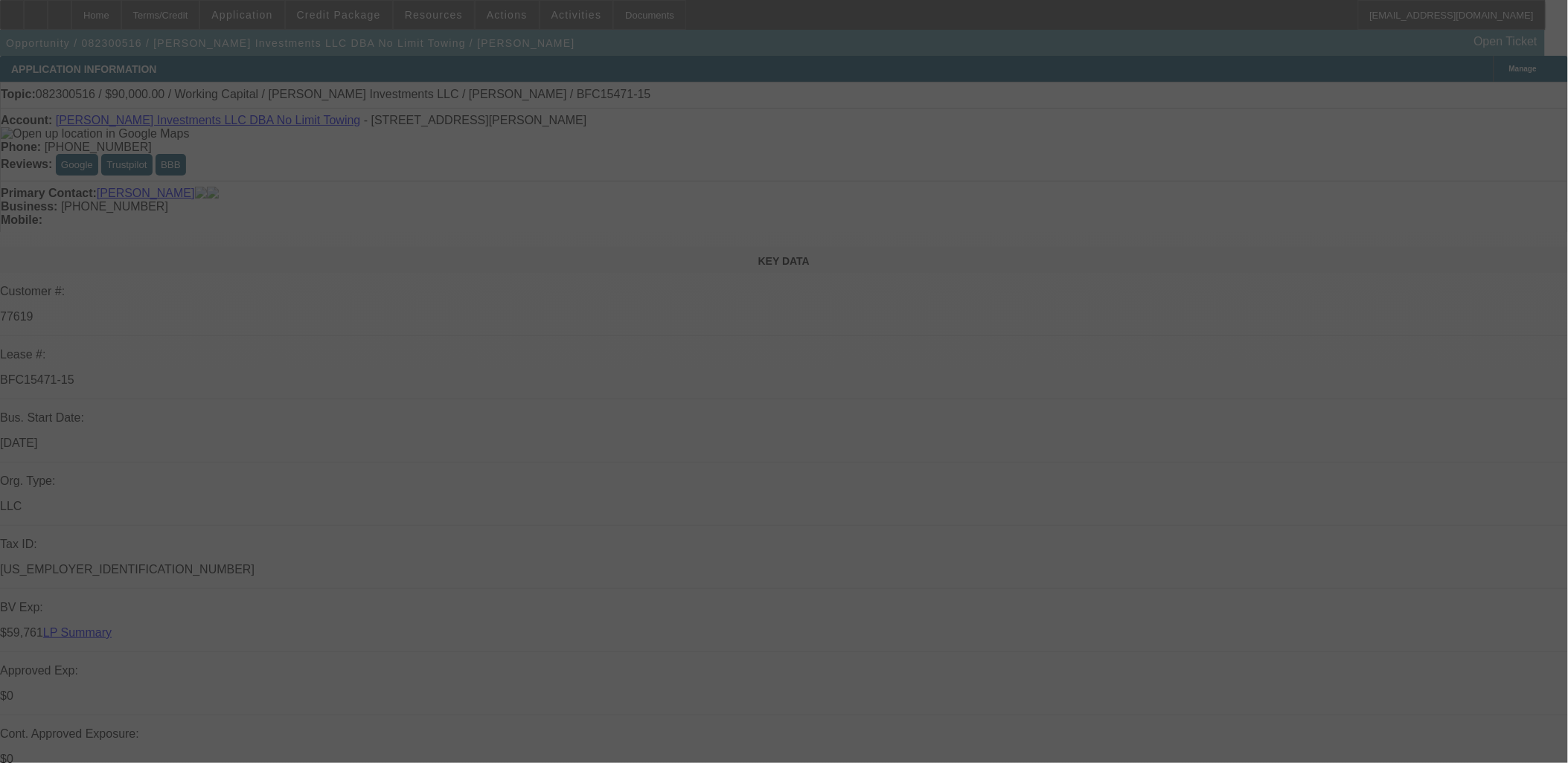
select select "2"
select select "0"
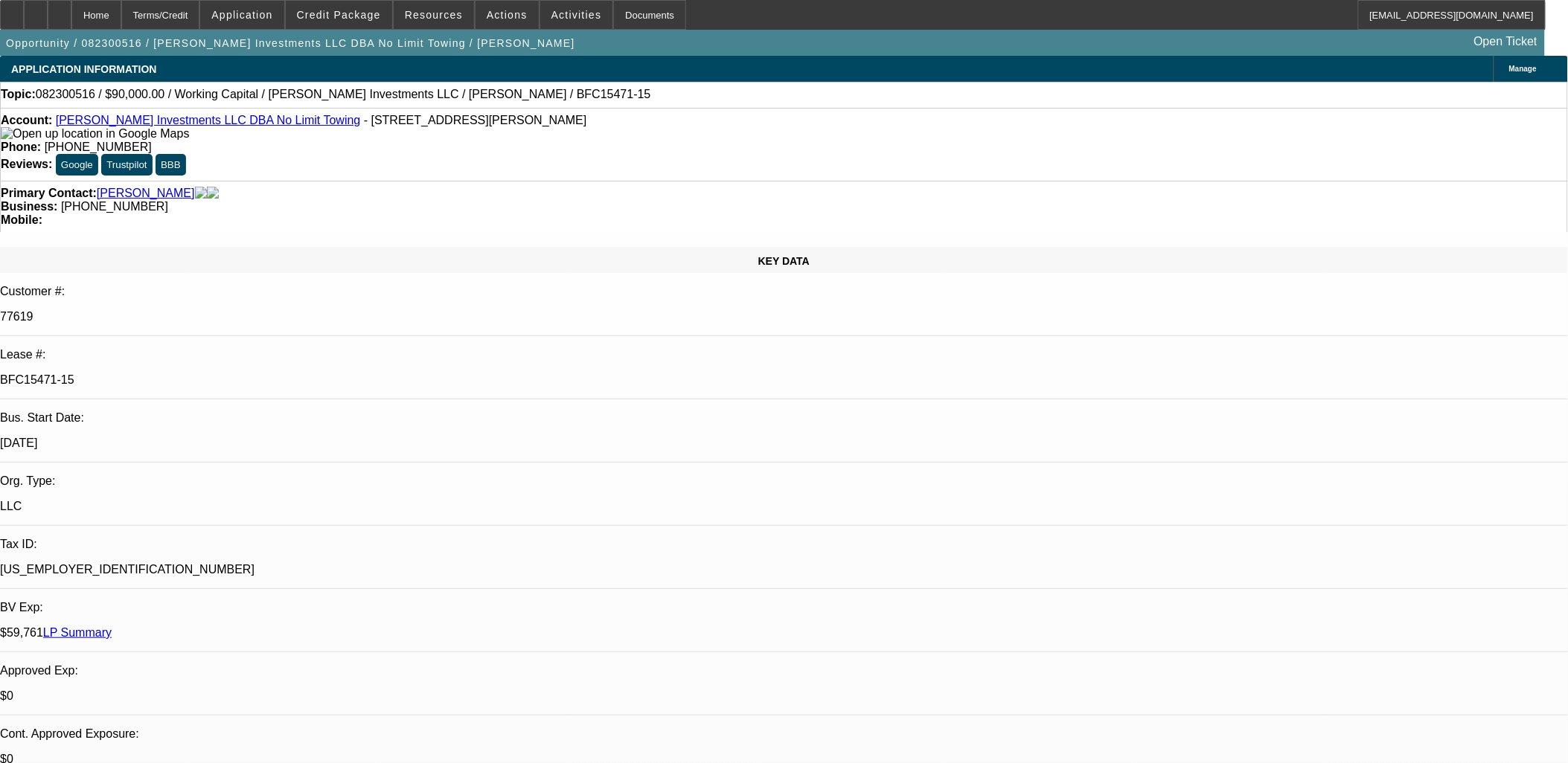
select select "1"
select select "2"
select select "6"
select select "1"
select select "2"
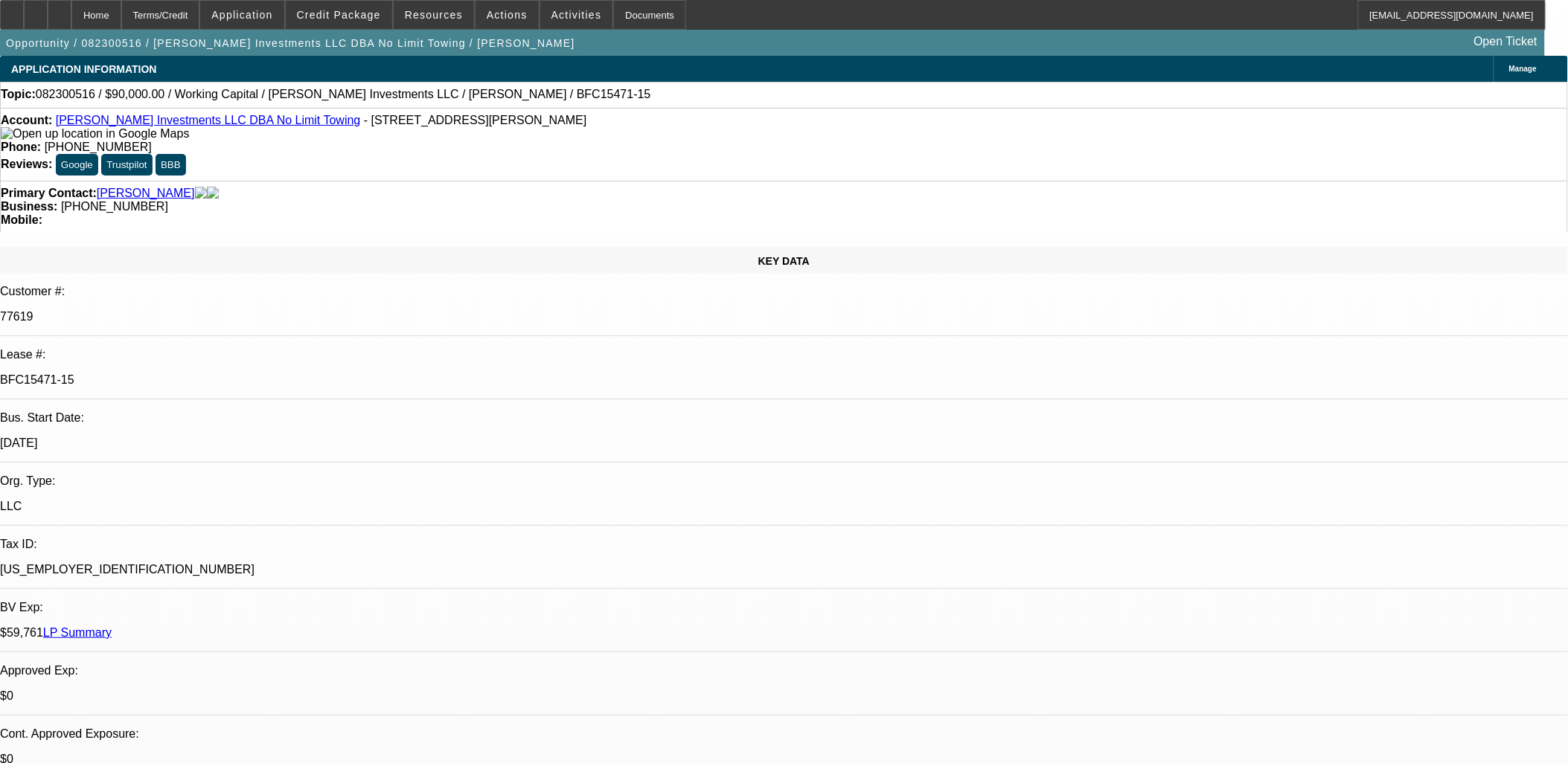
select select "6"
select select "1"
select select "2"
select select "6"
select select "1"
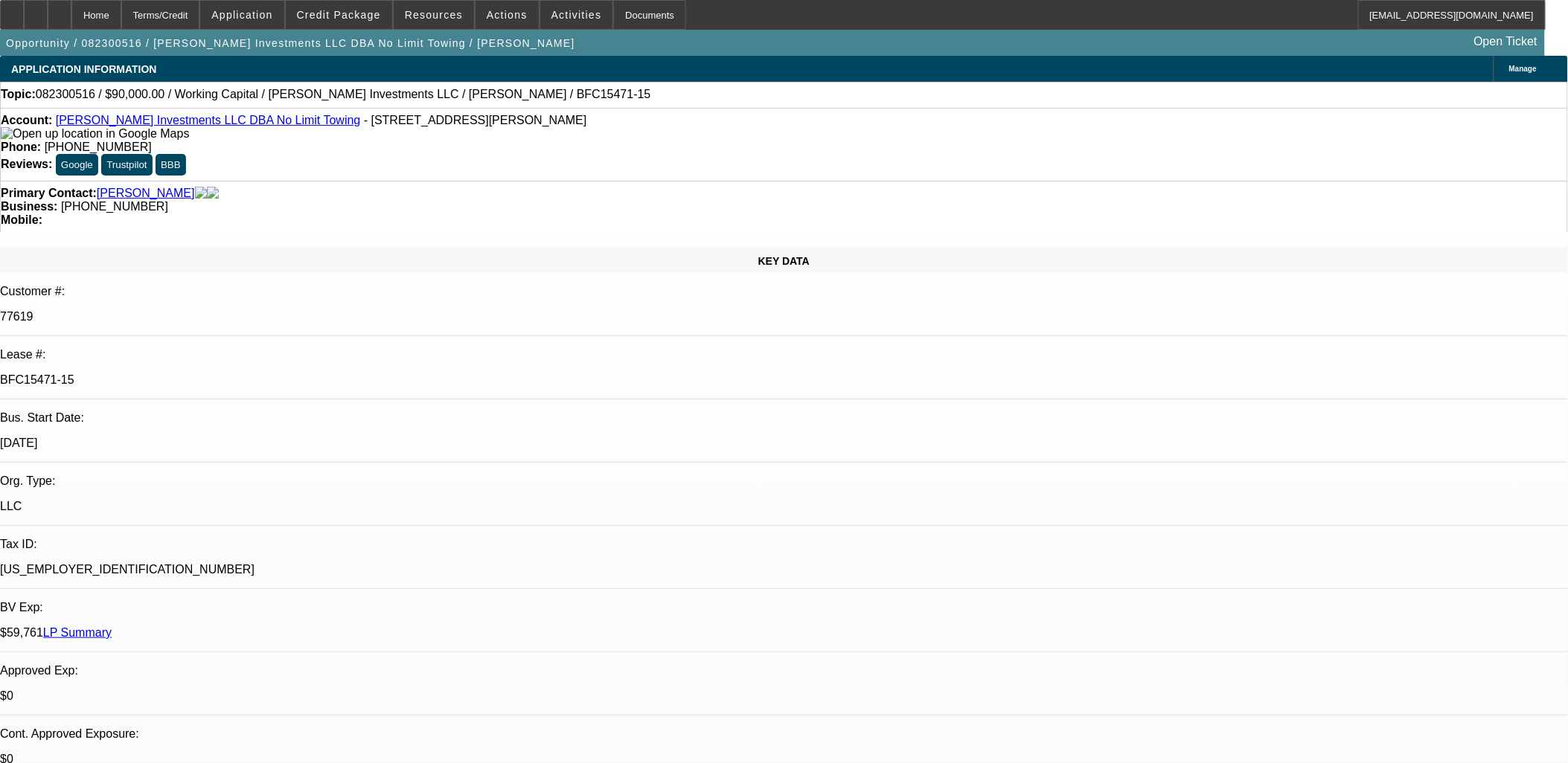
select select "2"
select select "6"
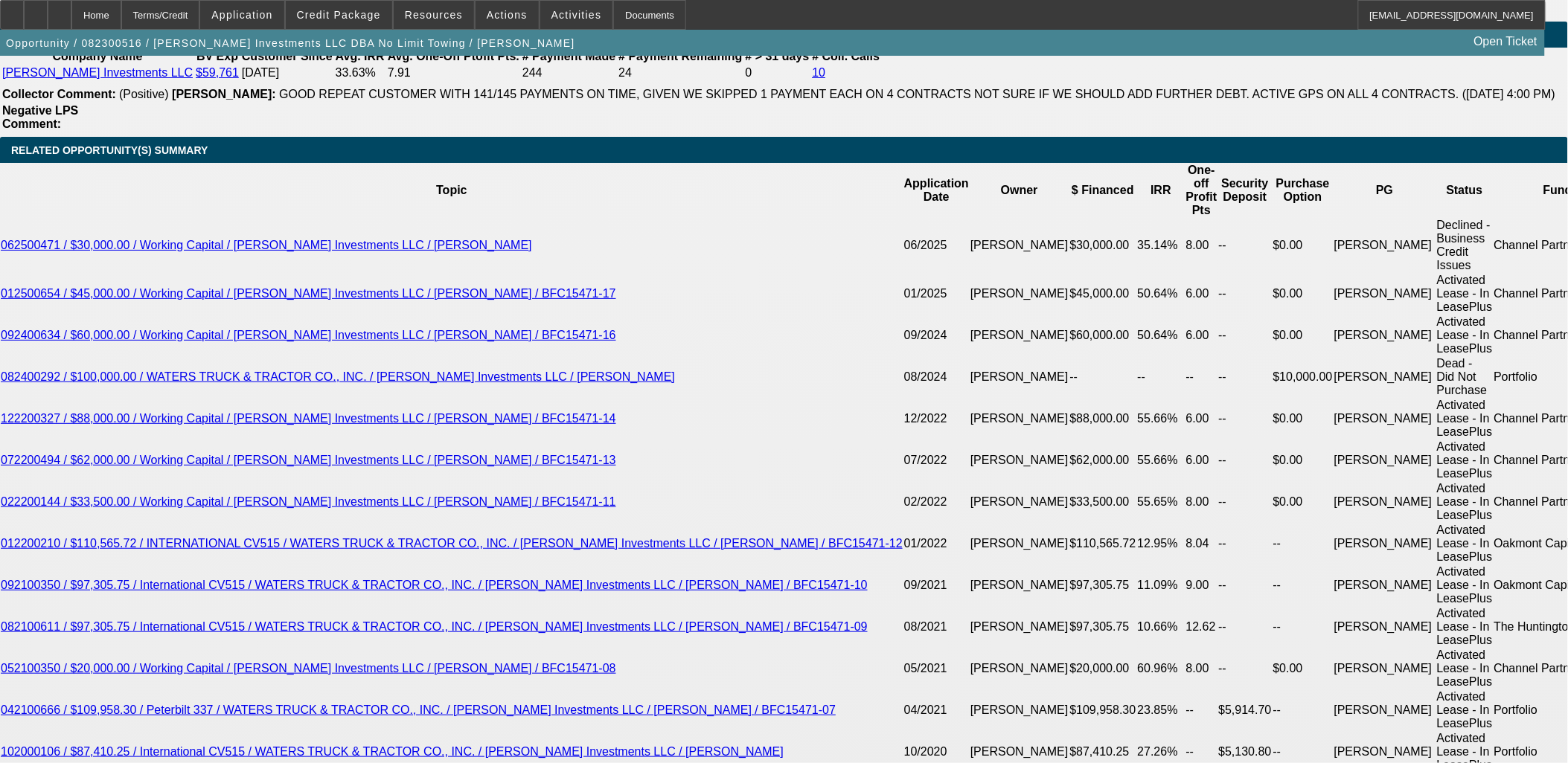
scroll to position [2563, 0]
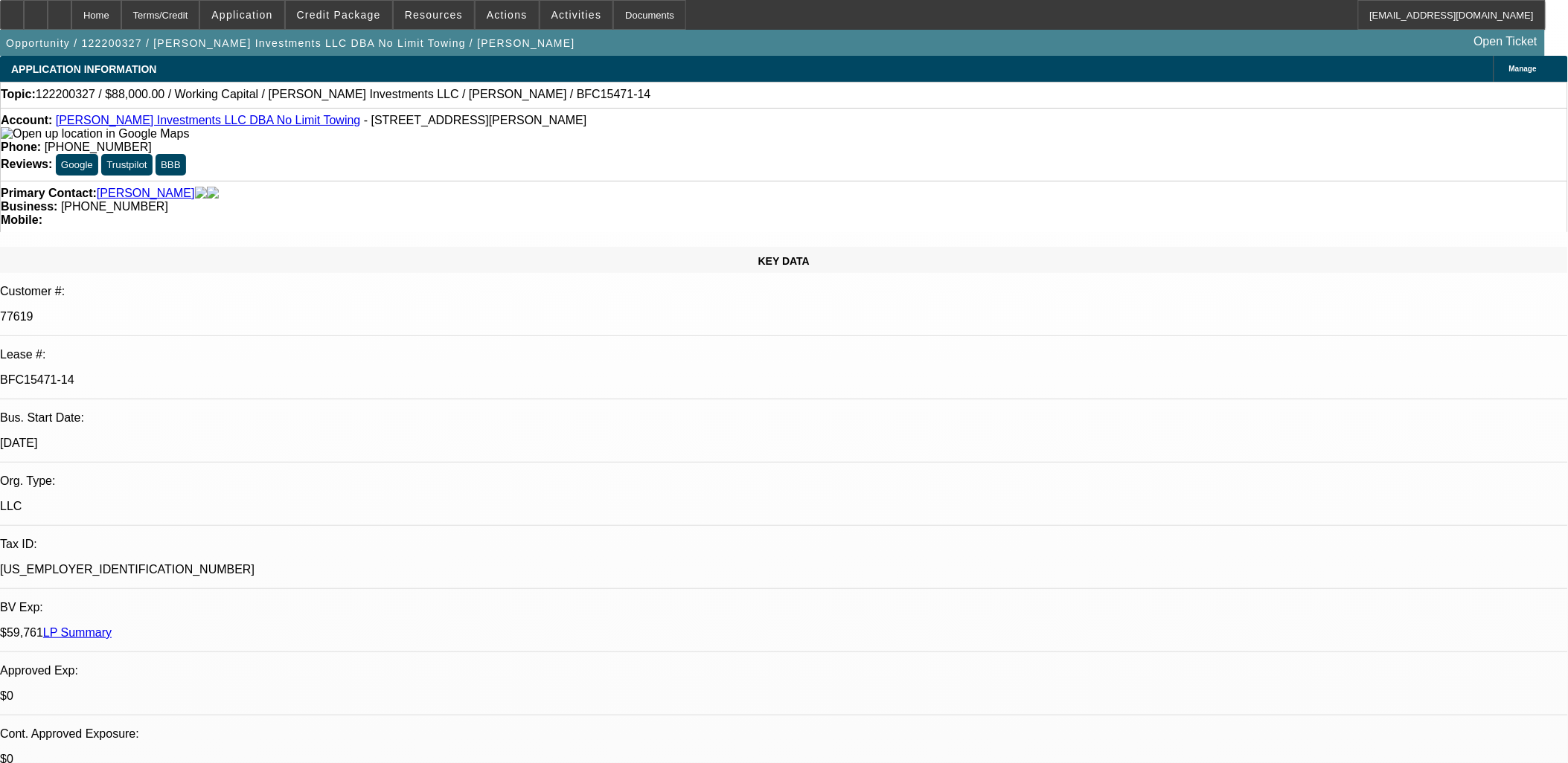
select select "0"
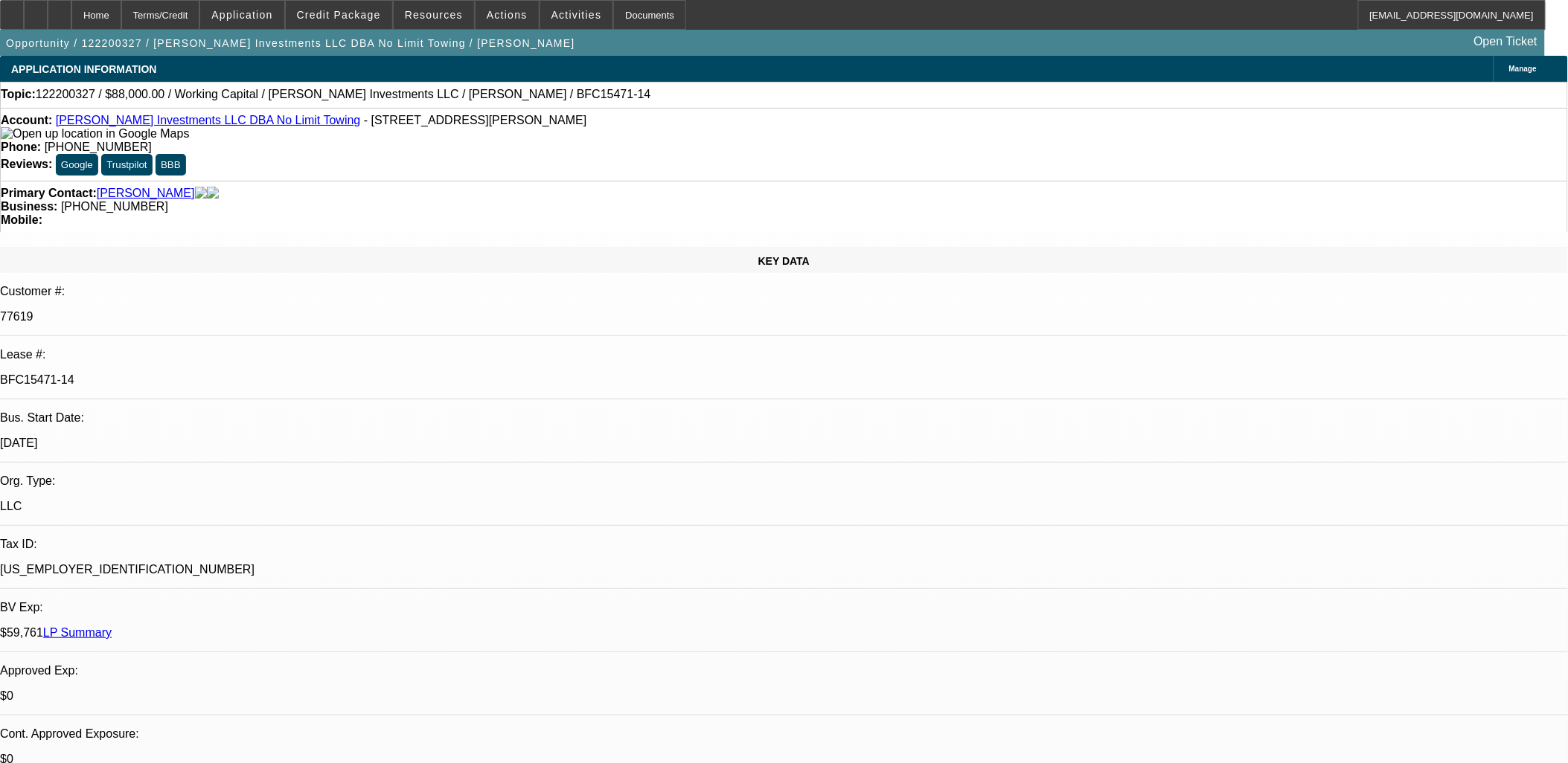
select select "0"
select select "1"
select select "2"
select select "6"
select select "1"
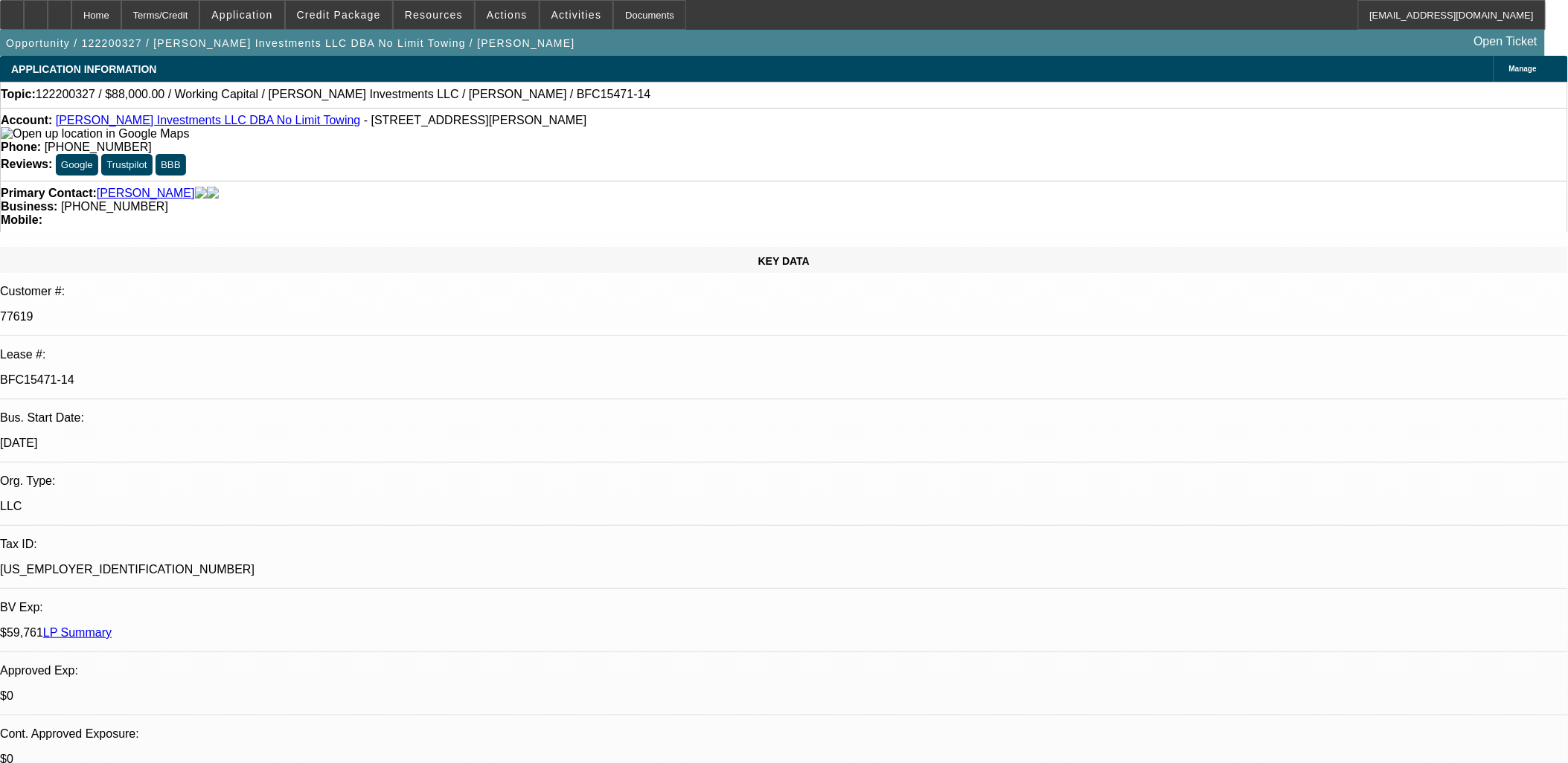
select select "2"
select select "6"
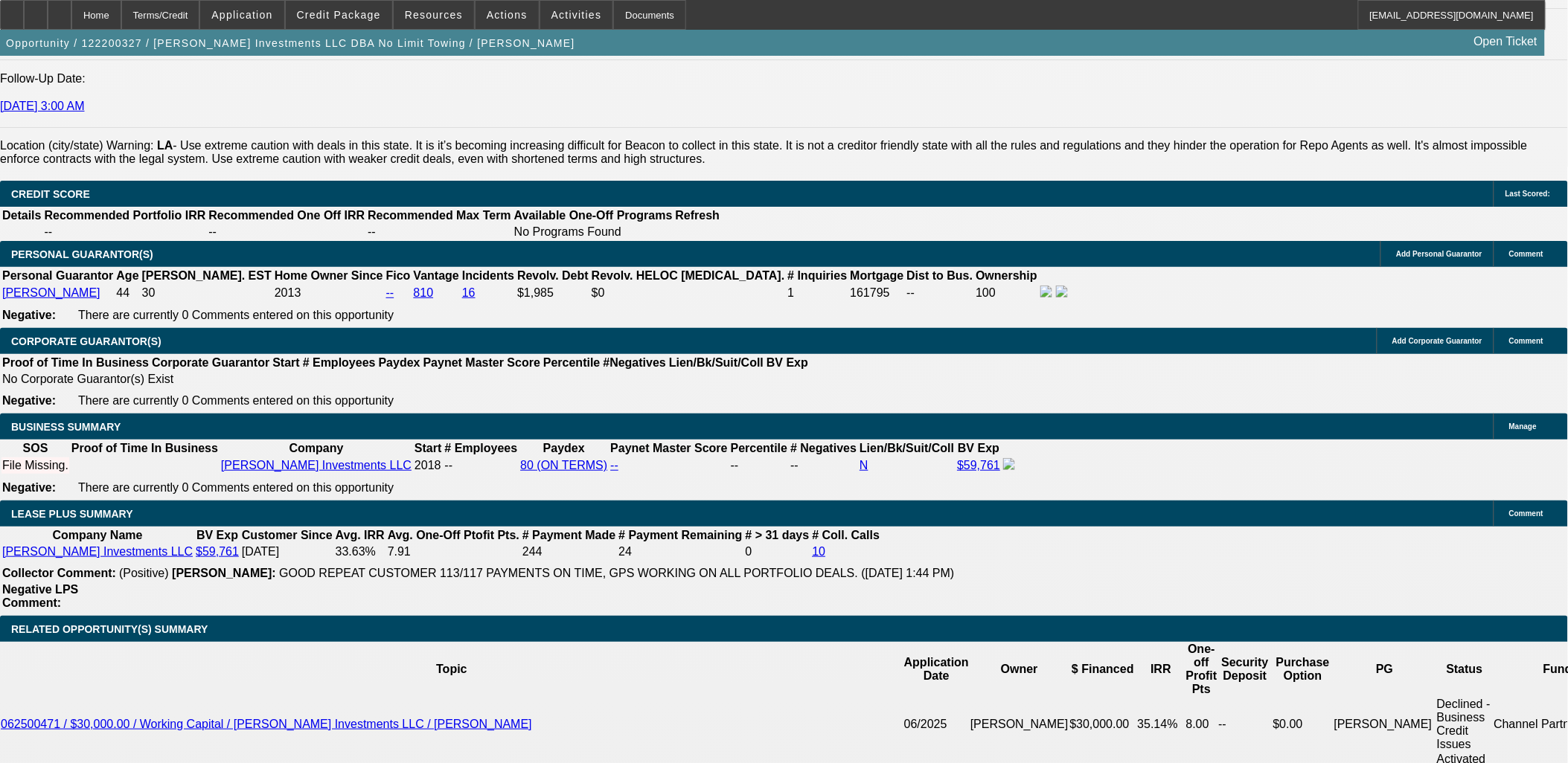
scroll to position [2315, 0]
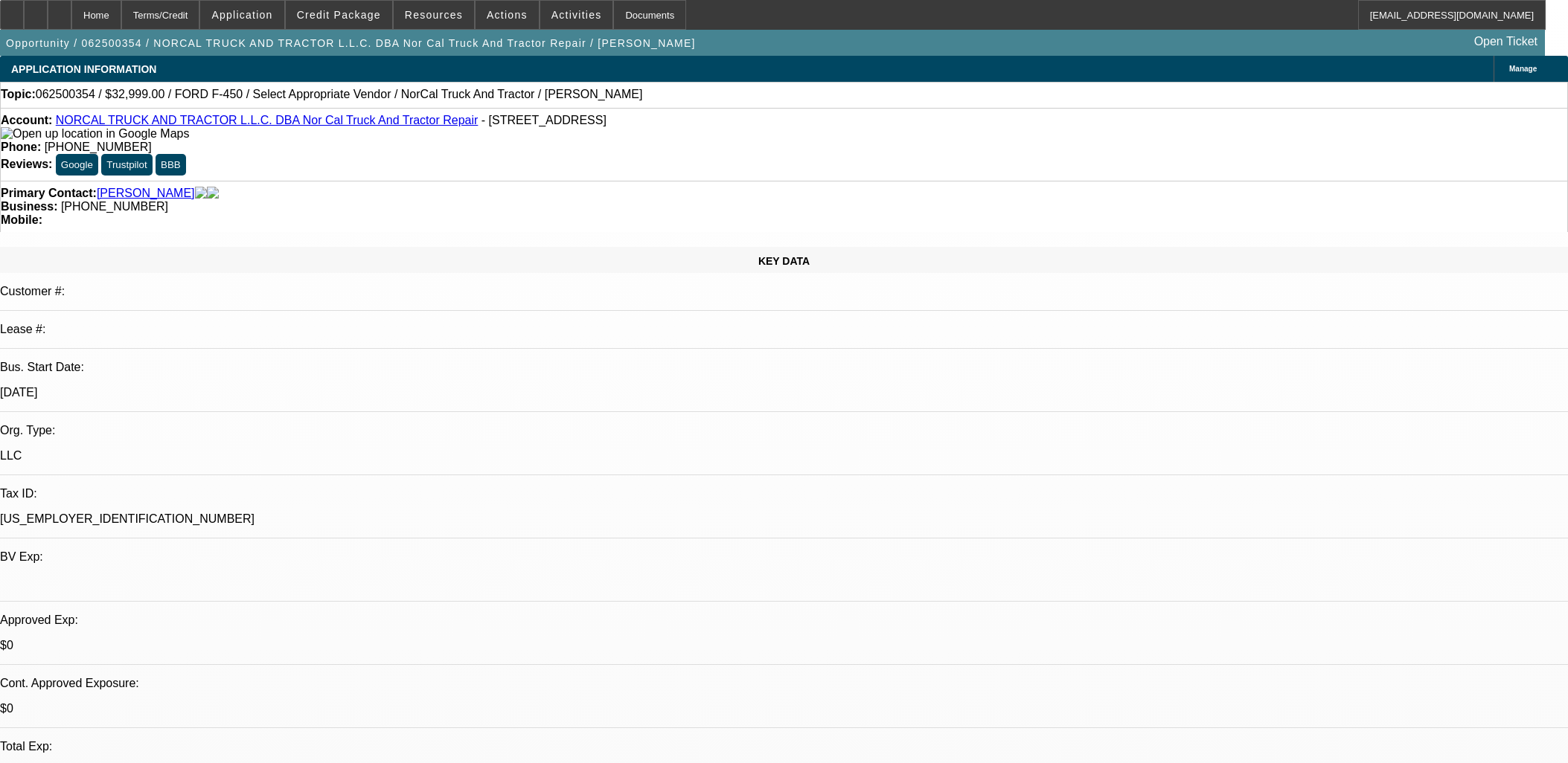
select select "0"
select select "2"
select select "0.1"
select select "4"
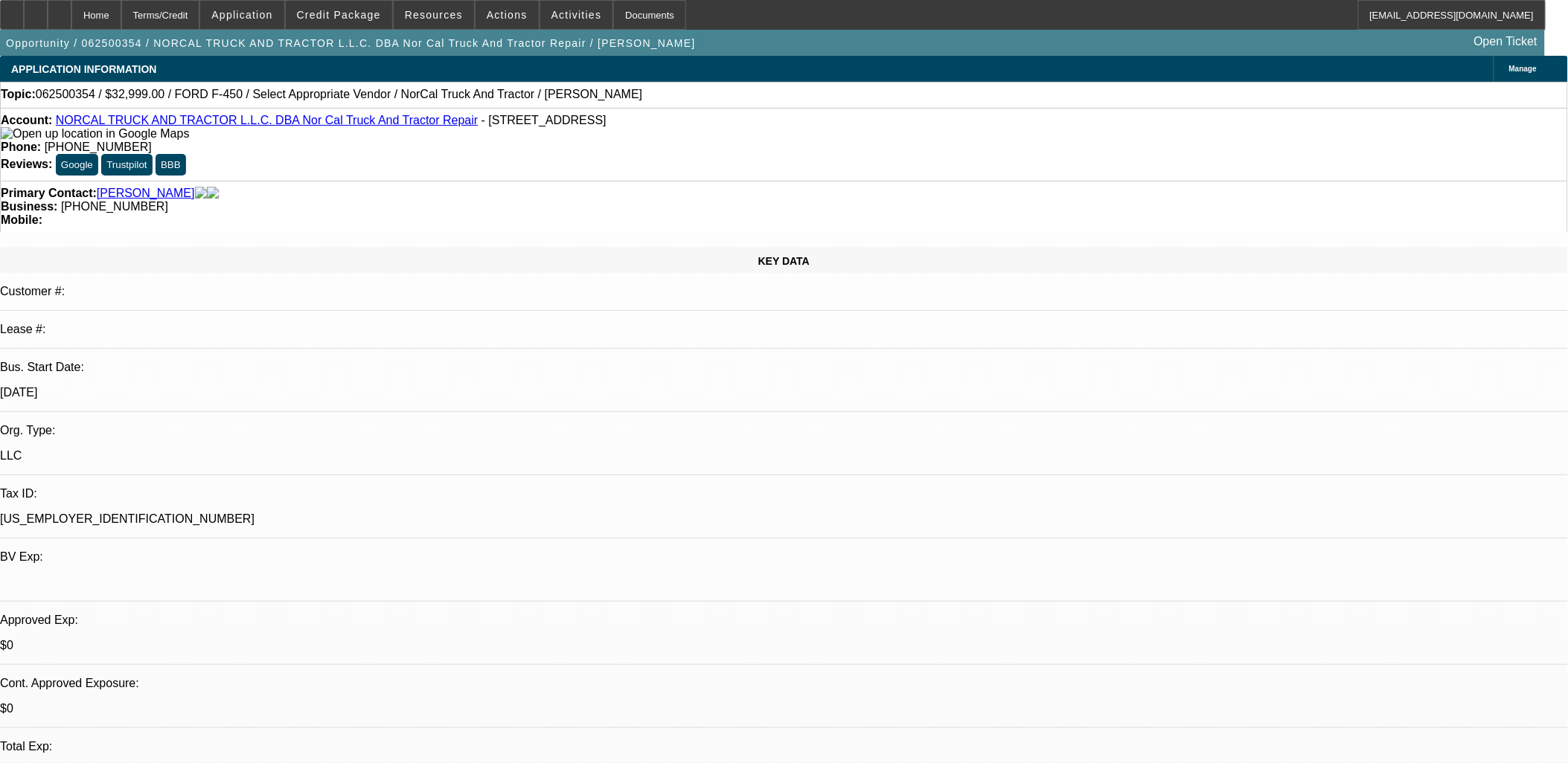
click at [314, 128] on div "Account: NORCAL TRUCK AND TRACTOR L.L.C. DBA Nor Cal Truck And Tractor Repair -…" at bounding box center [784, 128] width 1566 height 27
click at [316, 121] on link "NORCAL TRUCK AND TRACTOR L.L.C. DBA Nor Cal Truck And Tractor Repair" at bounding box center [267, 120] width 423 height 13
click at [495, 13] on span "Actions" at bounding box center [507, 15] width 41 height 12
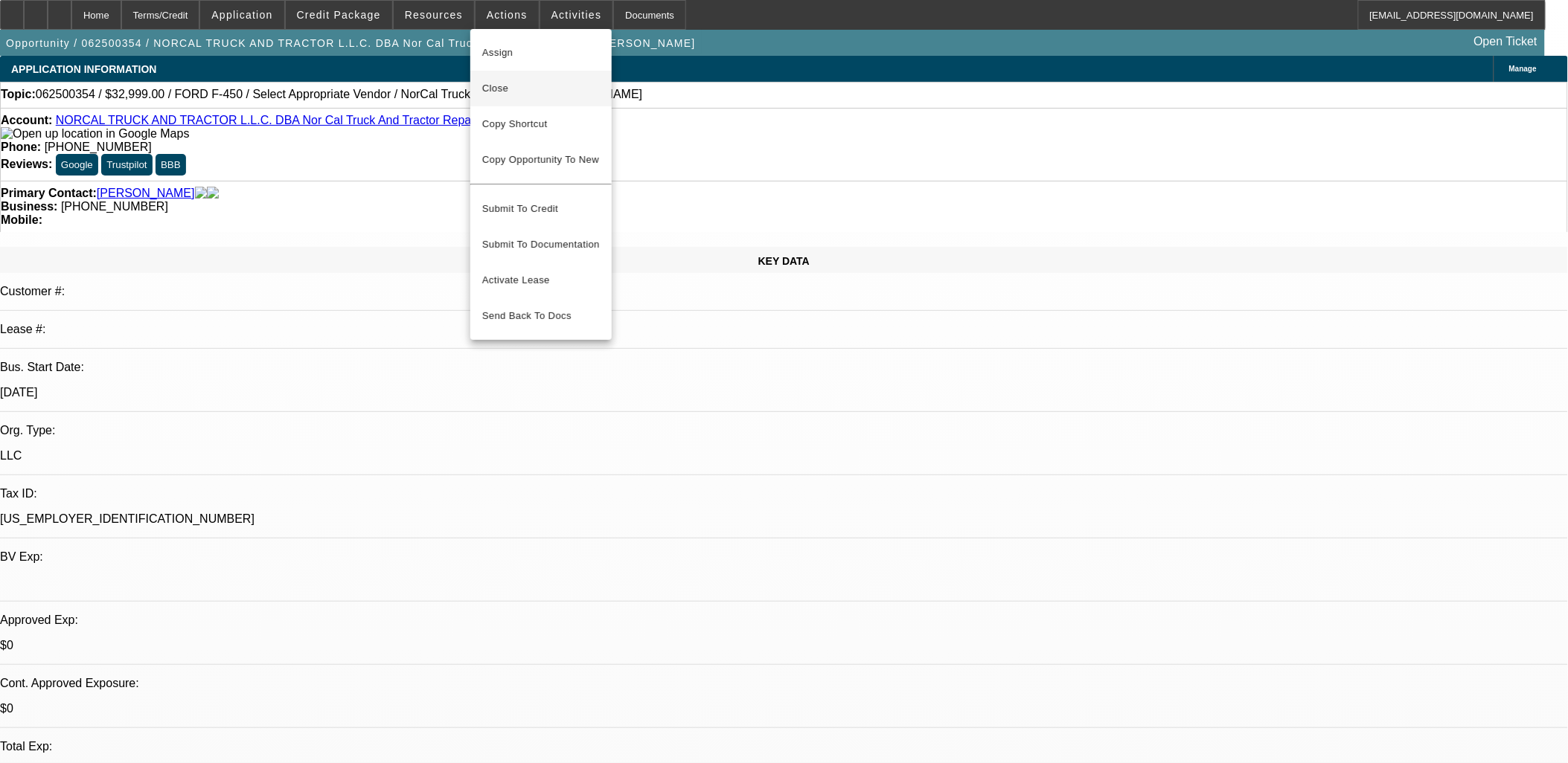
click at [525, 82] on span "Close" at bounding box center [540, 88] width 118 height 18
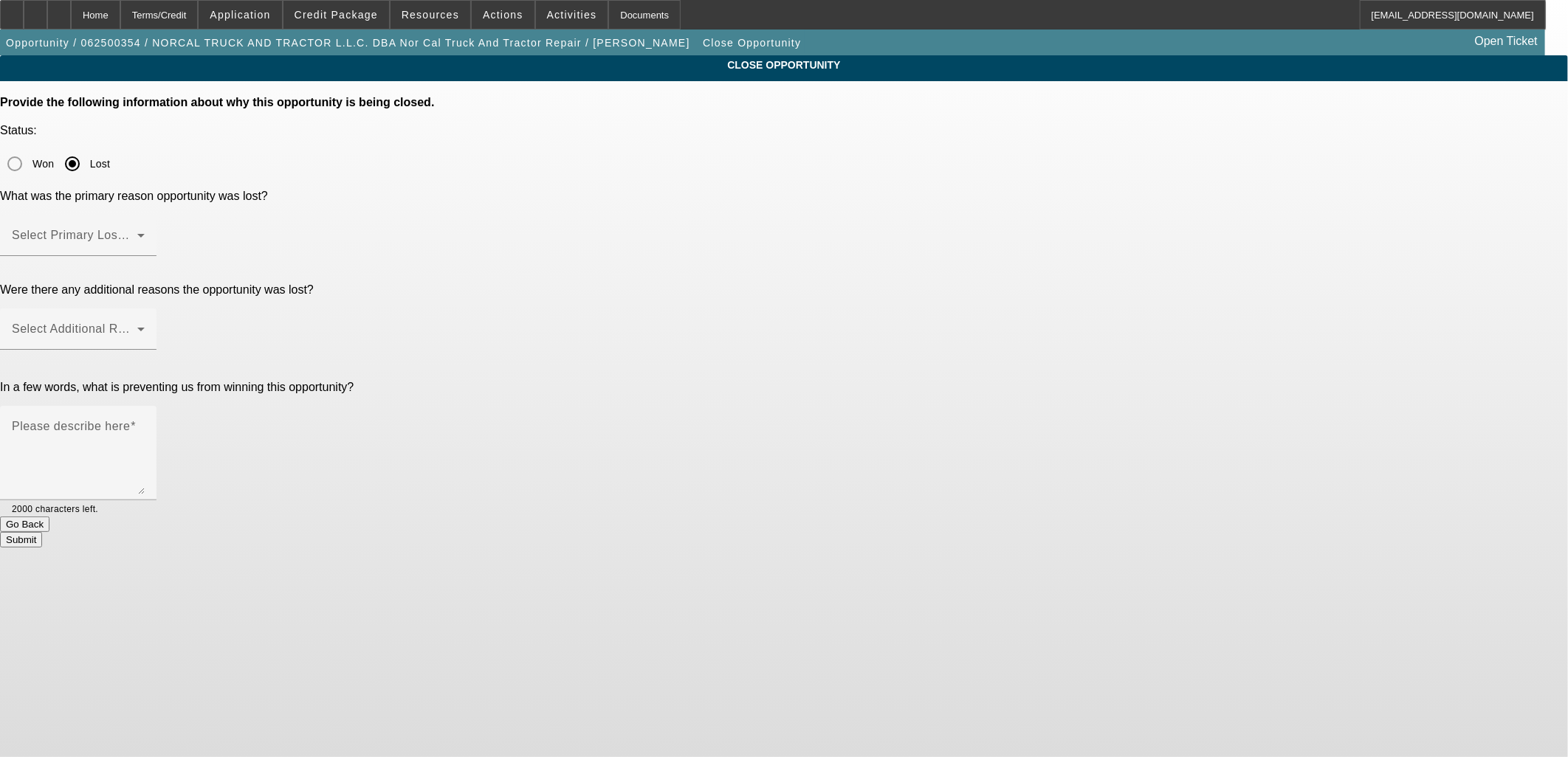
click at [137, 232] on span at bounding box center [74, 241] width 126 height 17
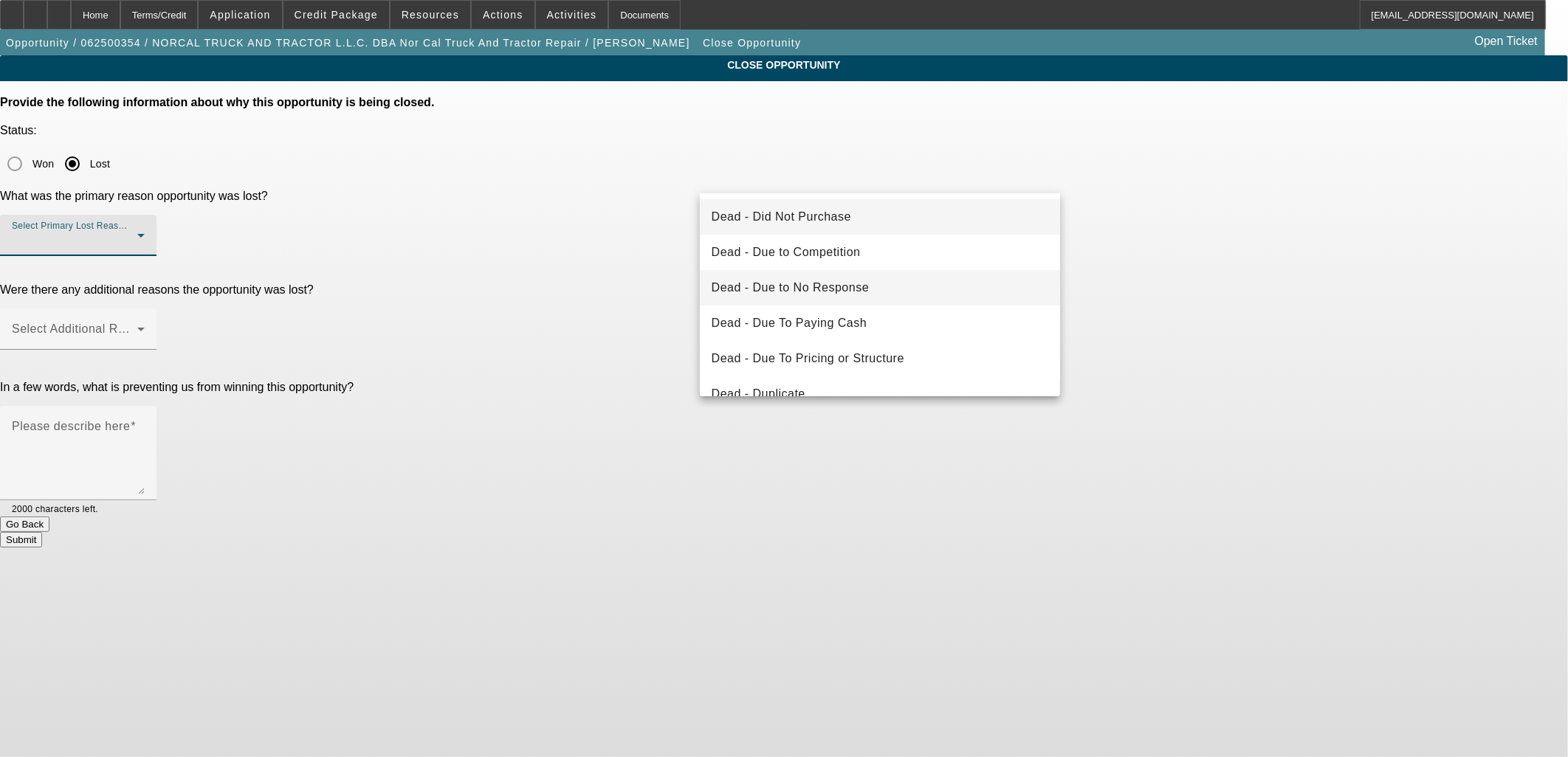
drag, startPoint x: 784, startPoint y: 223, endPoint x: 794, endPoint y: 288, distance: 65.8
click at [798, 289] on div "Dead - Did Not Purchase Dead - Due to Competition Dead - Due to No Response Dea…" at bounding box center [880, 295] width 361 height 203
click at [794, 288] on span "Dead - Due to No Response" at bounding box center [790, 287] width 158 height 17
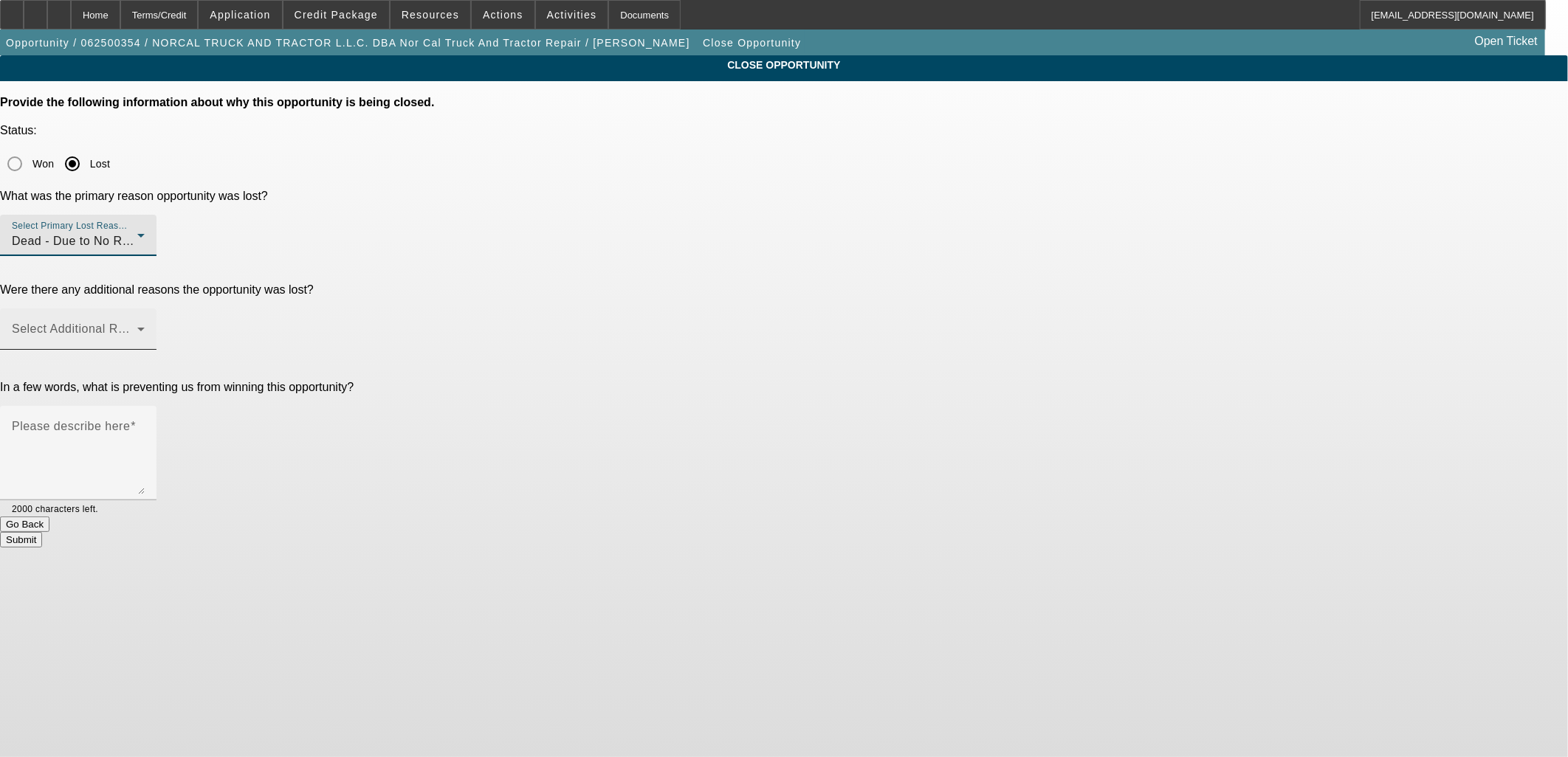
click at [145, 309] on div "Select Additional Reasons" at bounding box center [78, 329] width 133 height 41
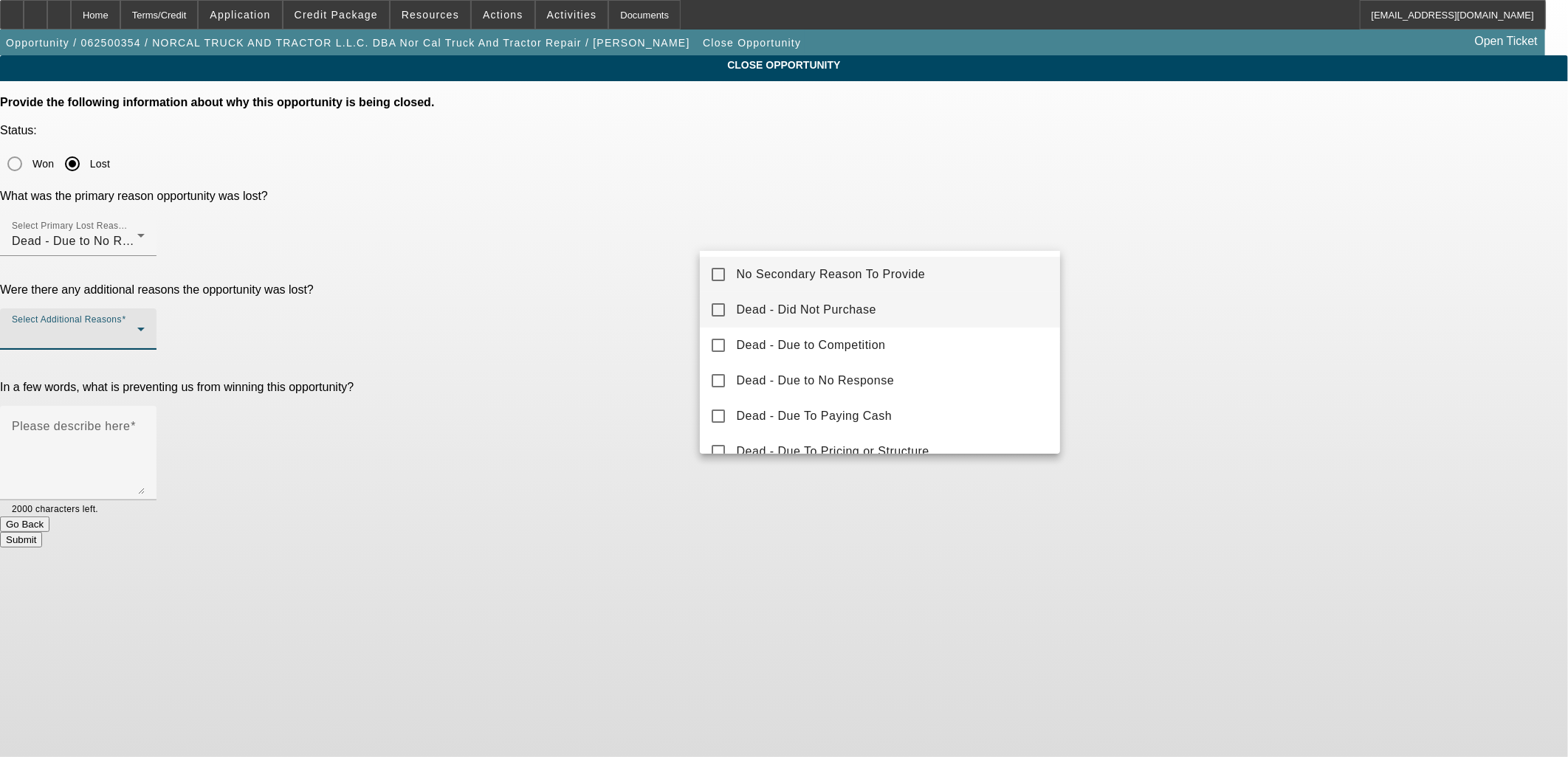
click at [824, 314] on span "Dead - Did Not Purchase" at bounding box center [806, 309] width 140 height 17
click at [1261, 304] on div at bounding box center [784, 378] width 1568 height 757
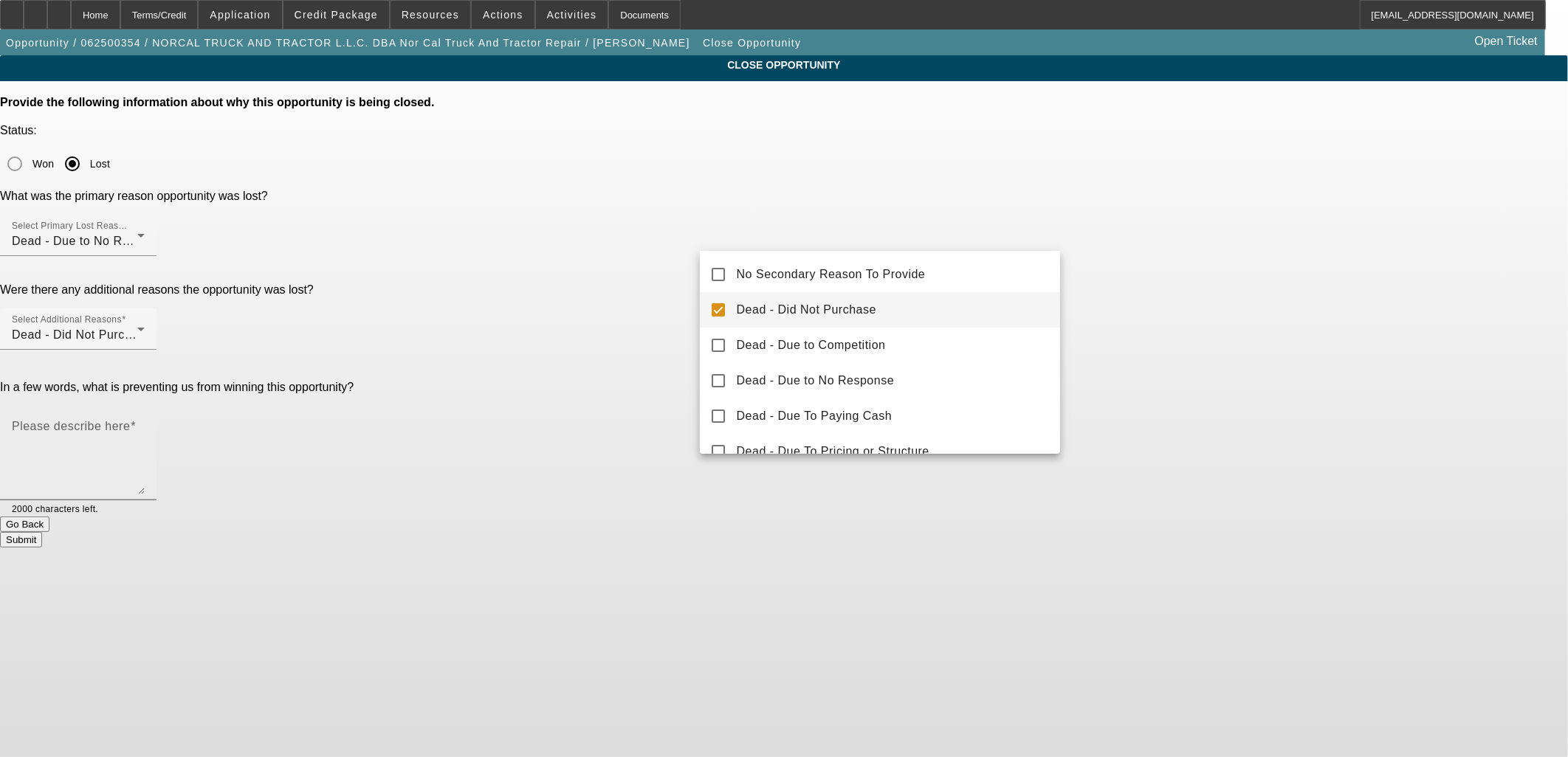
click at [145, 424] on textarea "Please describe here" at bounding box center [78, 459] width 133 height 71
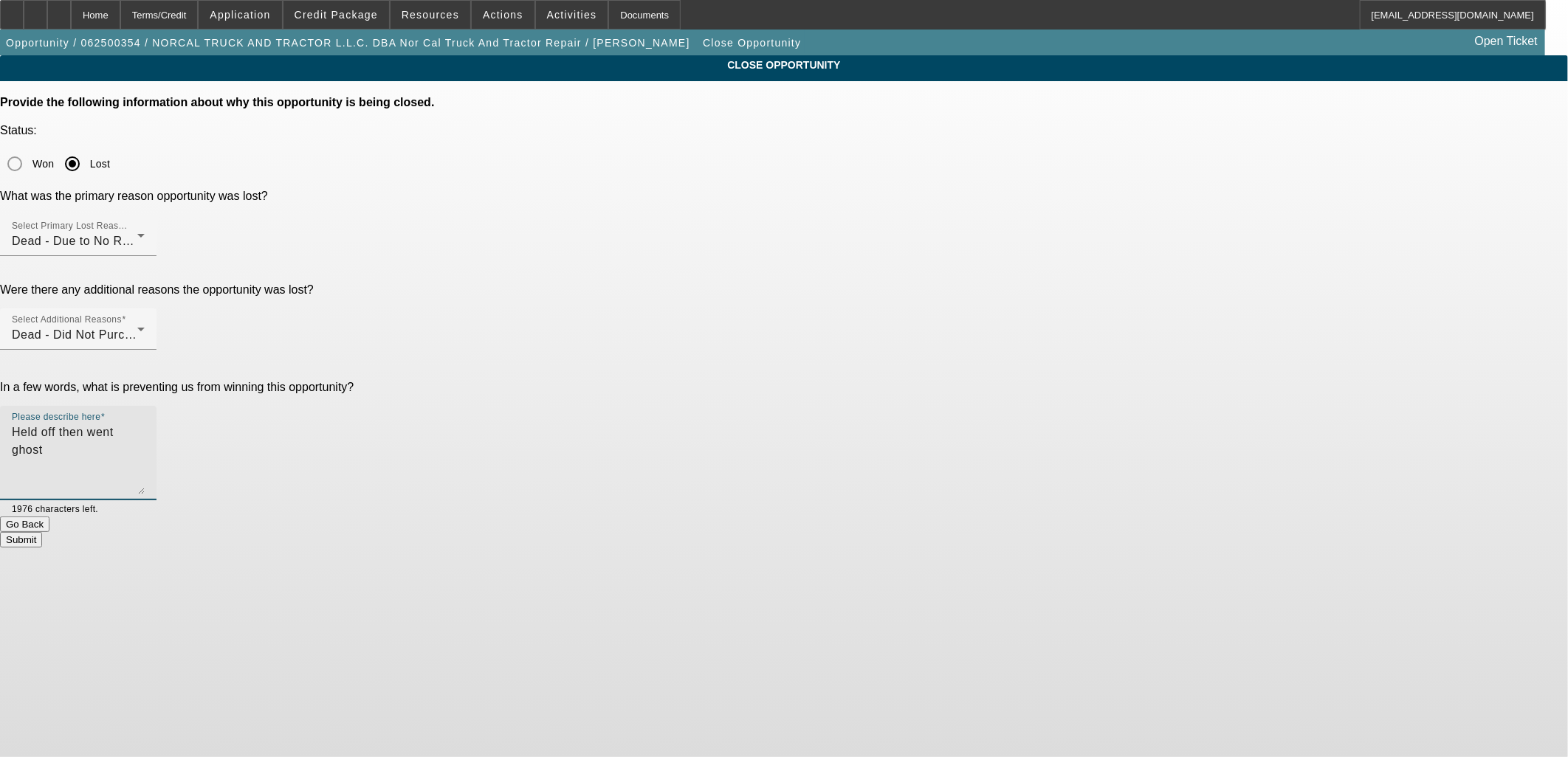
type textarea "Held off then went ghost"
click at [930, 532] on div "Submit" at bounding box center [784, 539] width 1568 height 16
click at [42, 532] on button "Submit" at bounding box center [21, 539] width 42 height 16
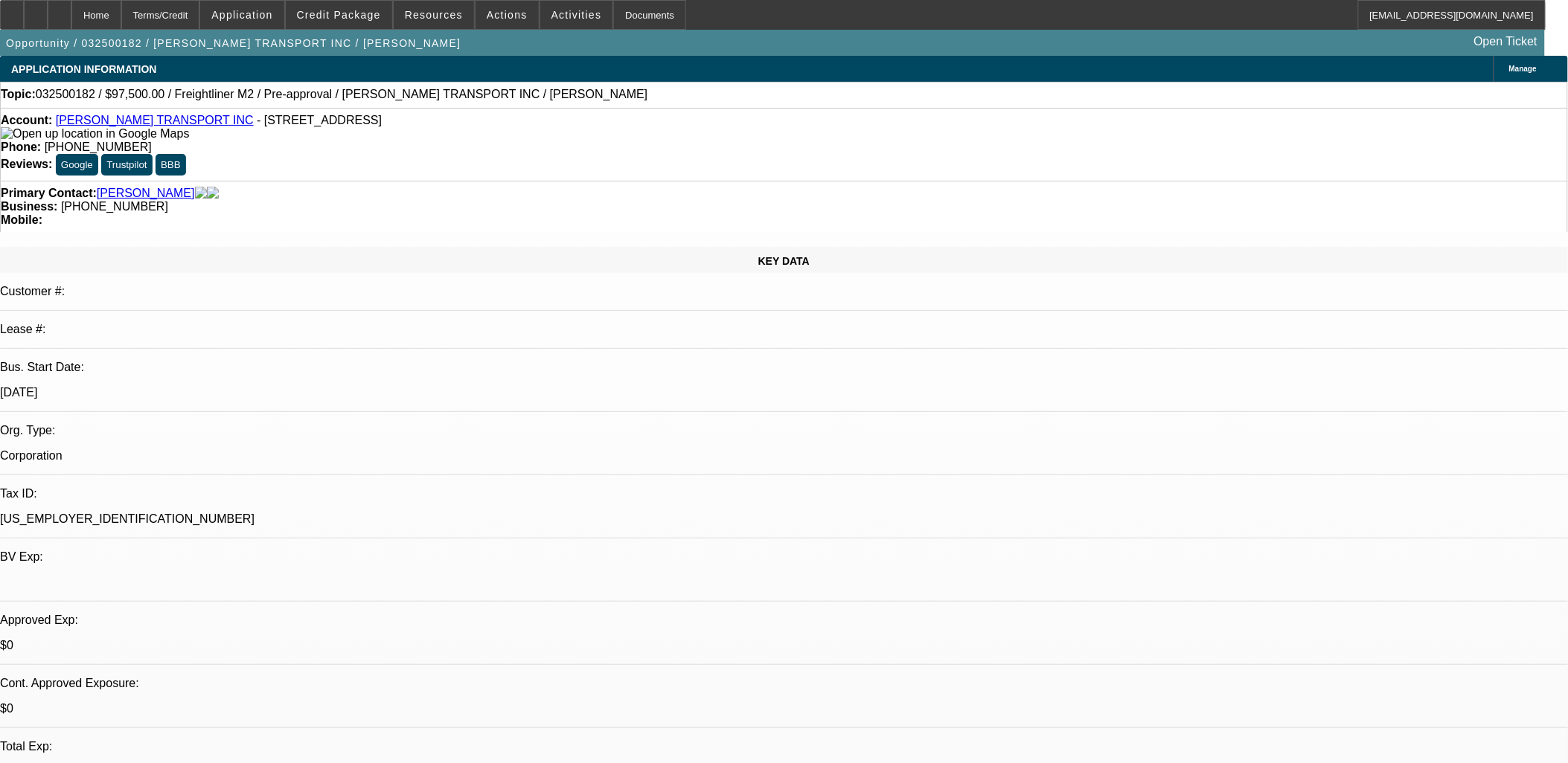
select select "0"
select select "0.1"
select select "0"
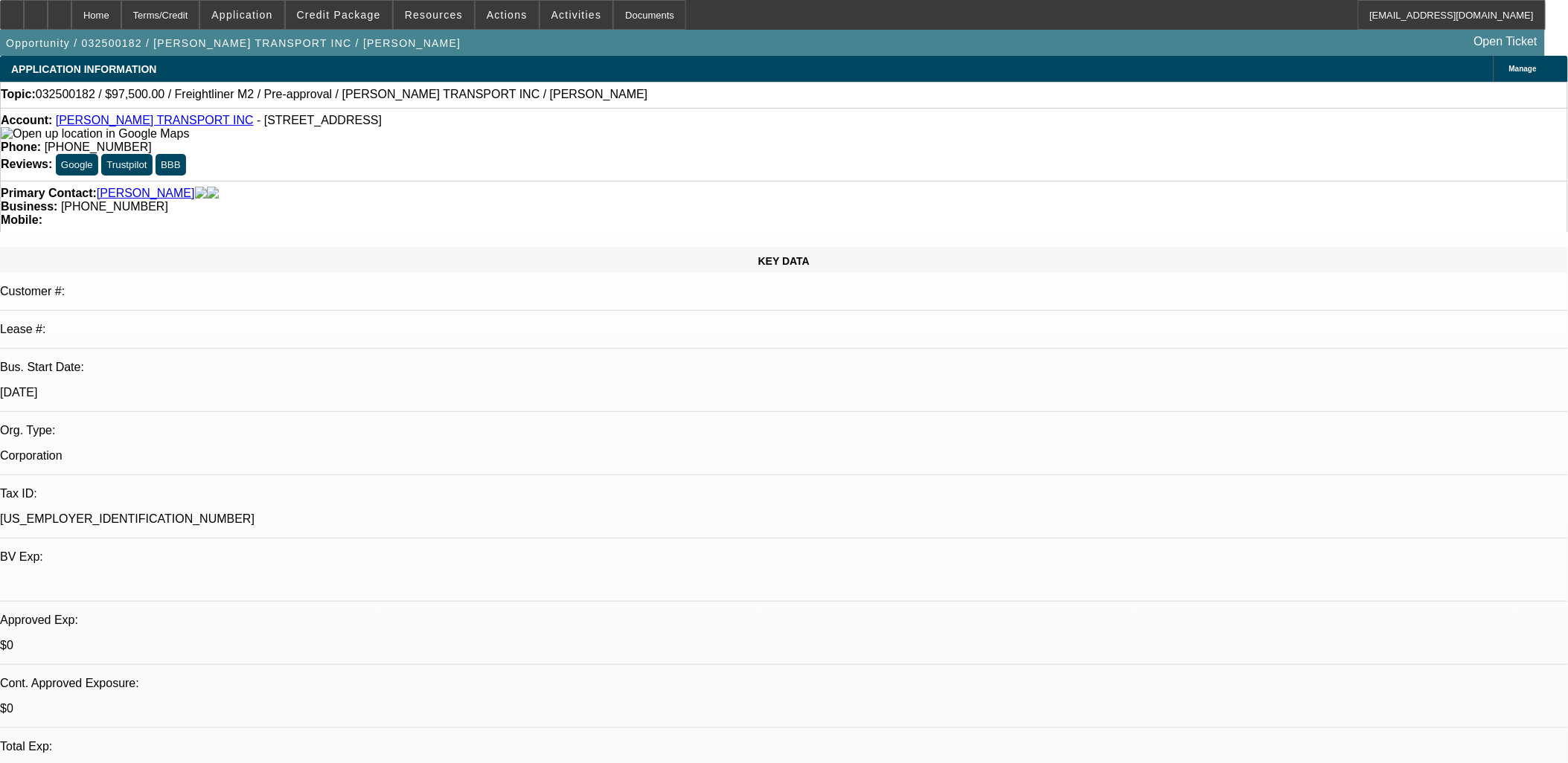
select select "0.1"
select select "0"
select select "0.1"
select select "0"
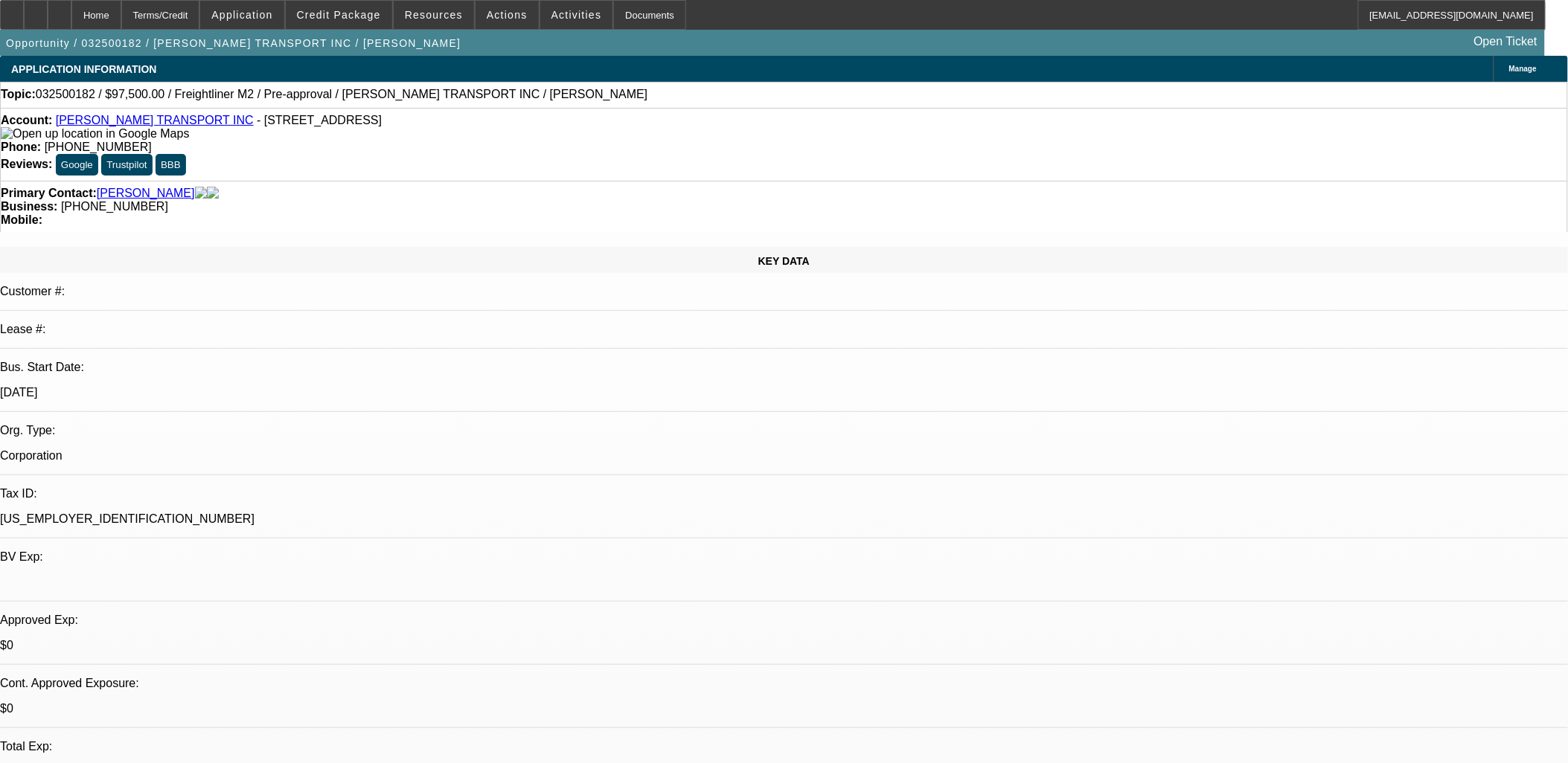
select select "0"
select select "0.1"
select select "1"
select select "4"
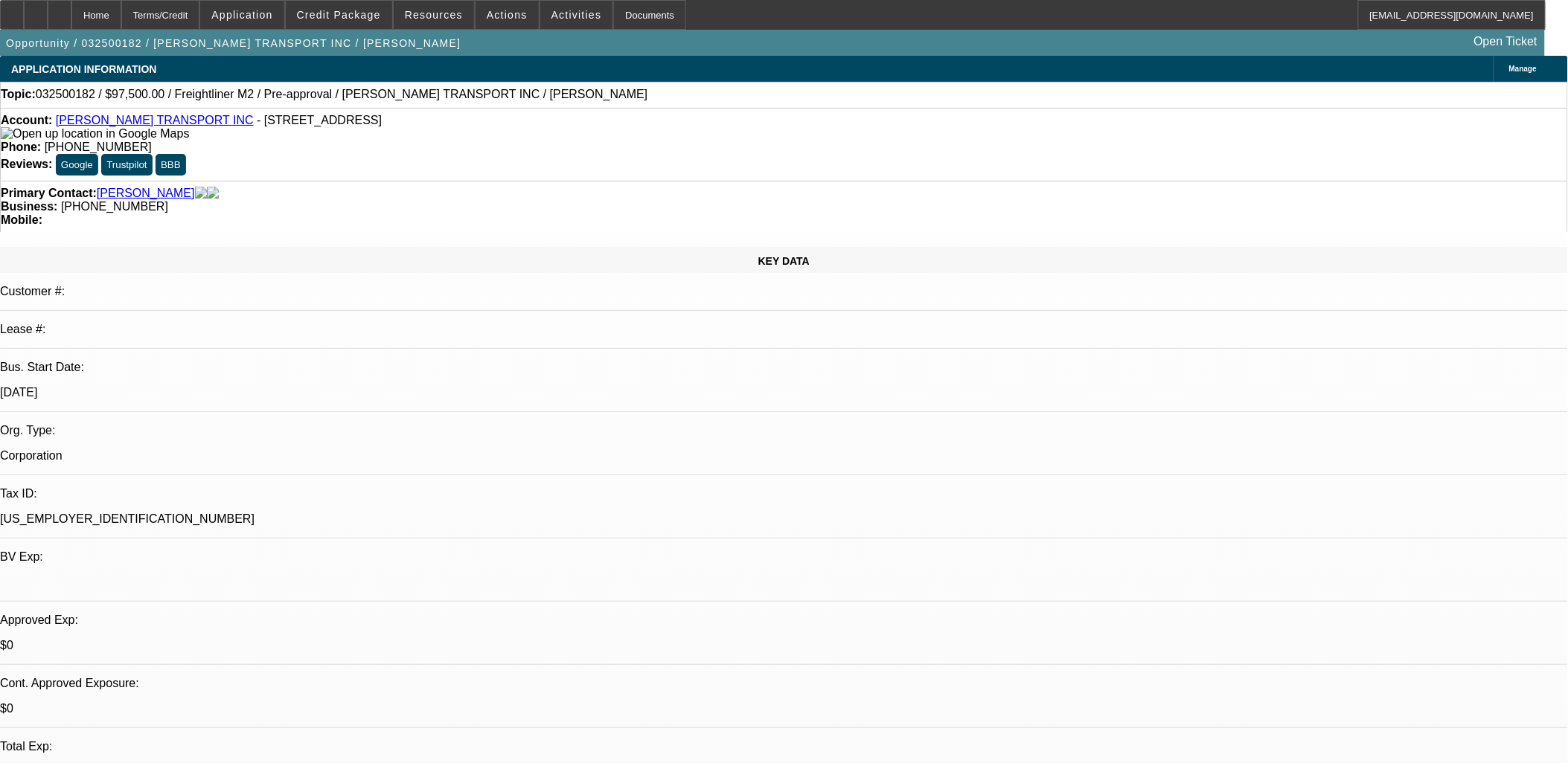
select select "1"
select select "4"
select select "1"
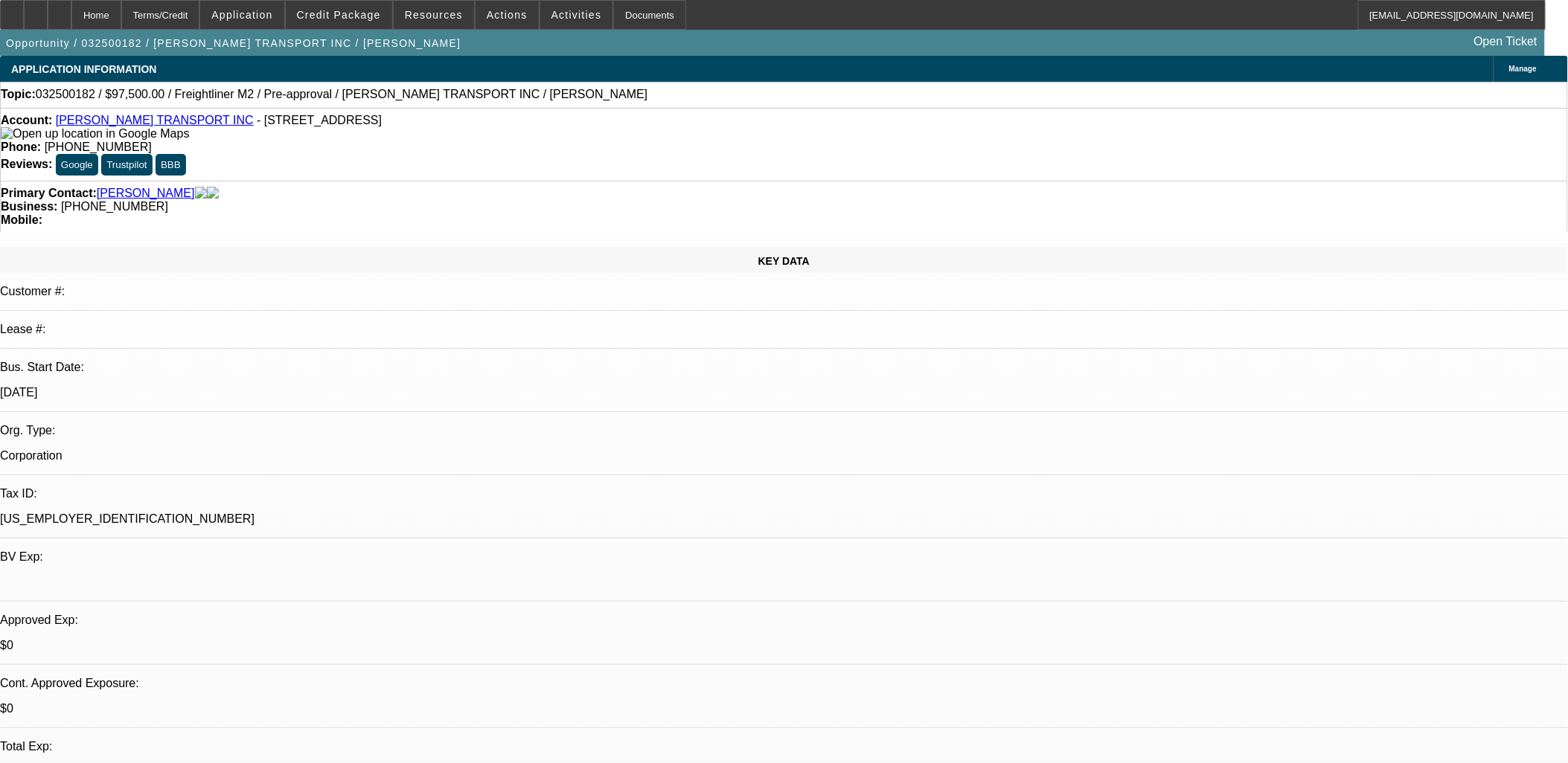
select select "4"
select select "1"
select select "4"
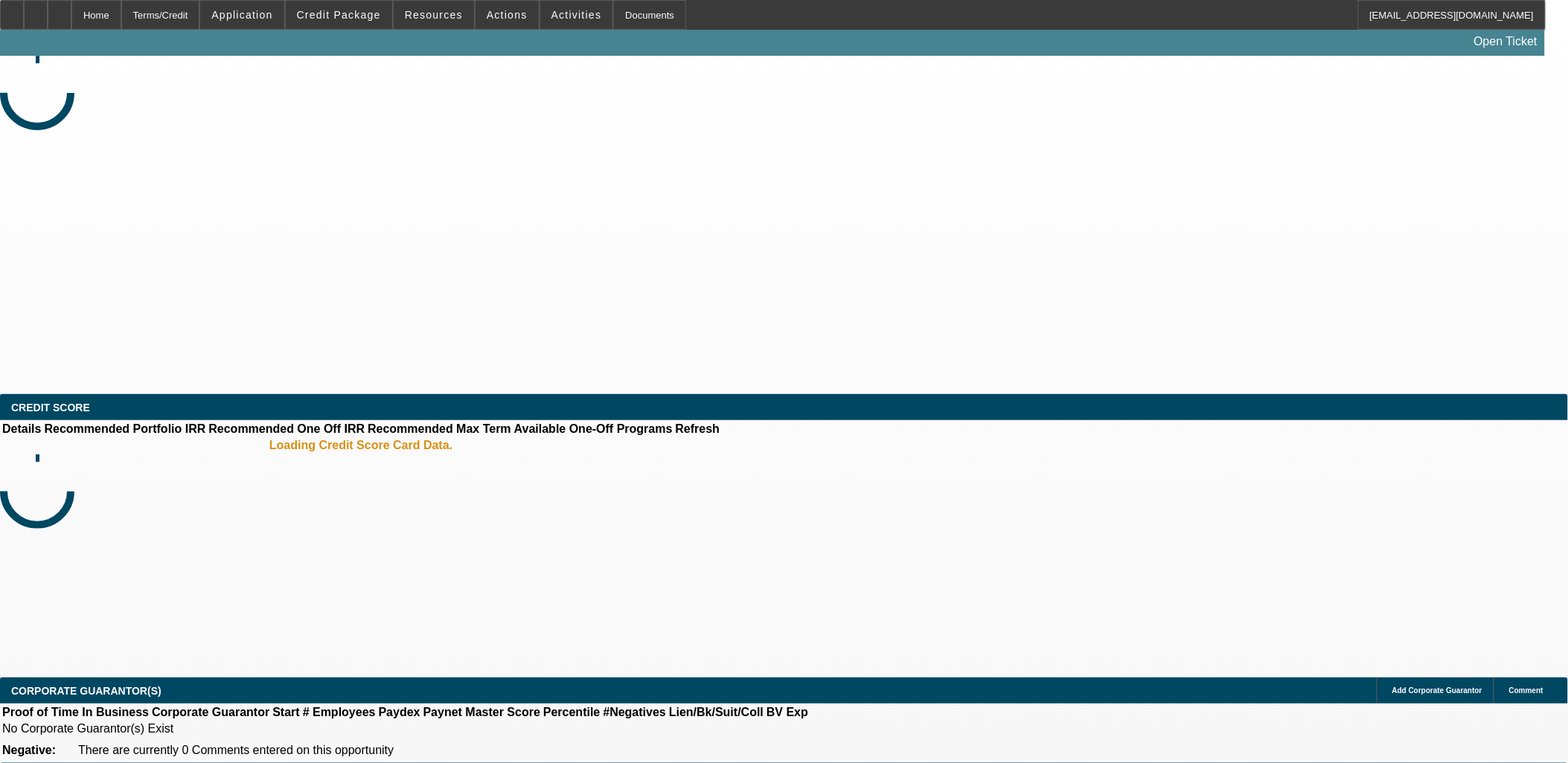
select select "0.2"
select select "2"
select select "0.1"
select select "4"
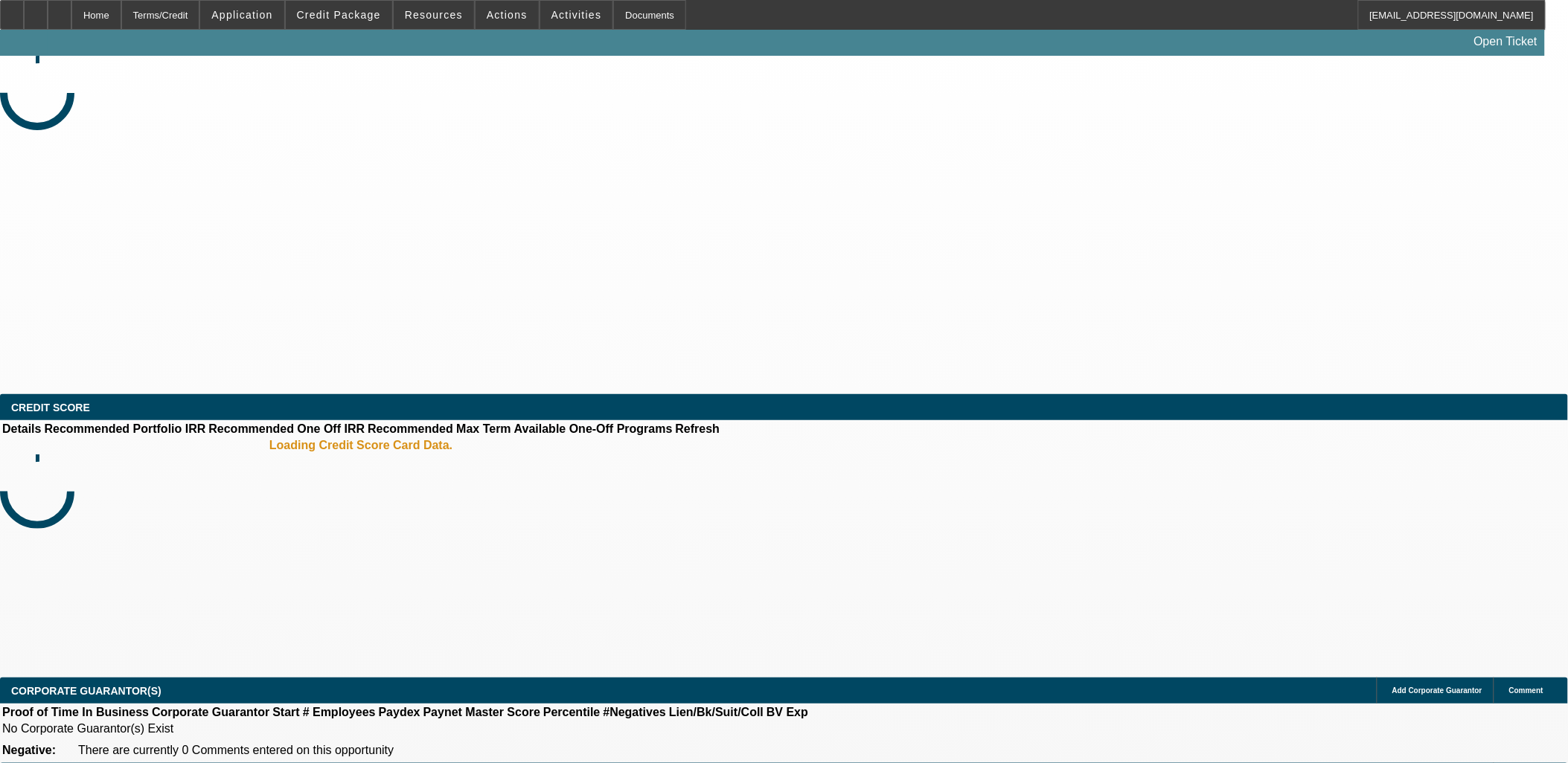
select select "0"
select select "2"
select select "0.1"
select select "4"
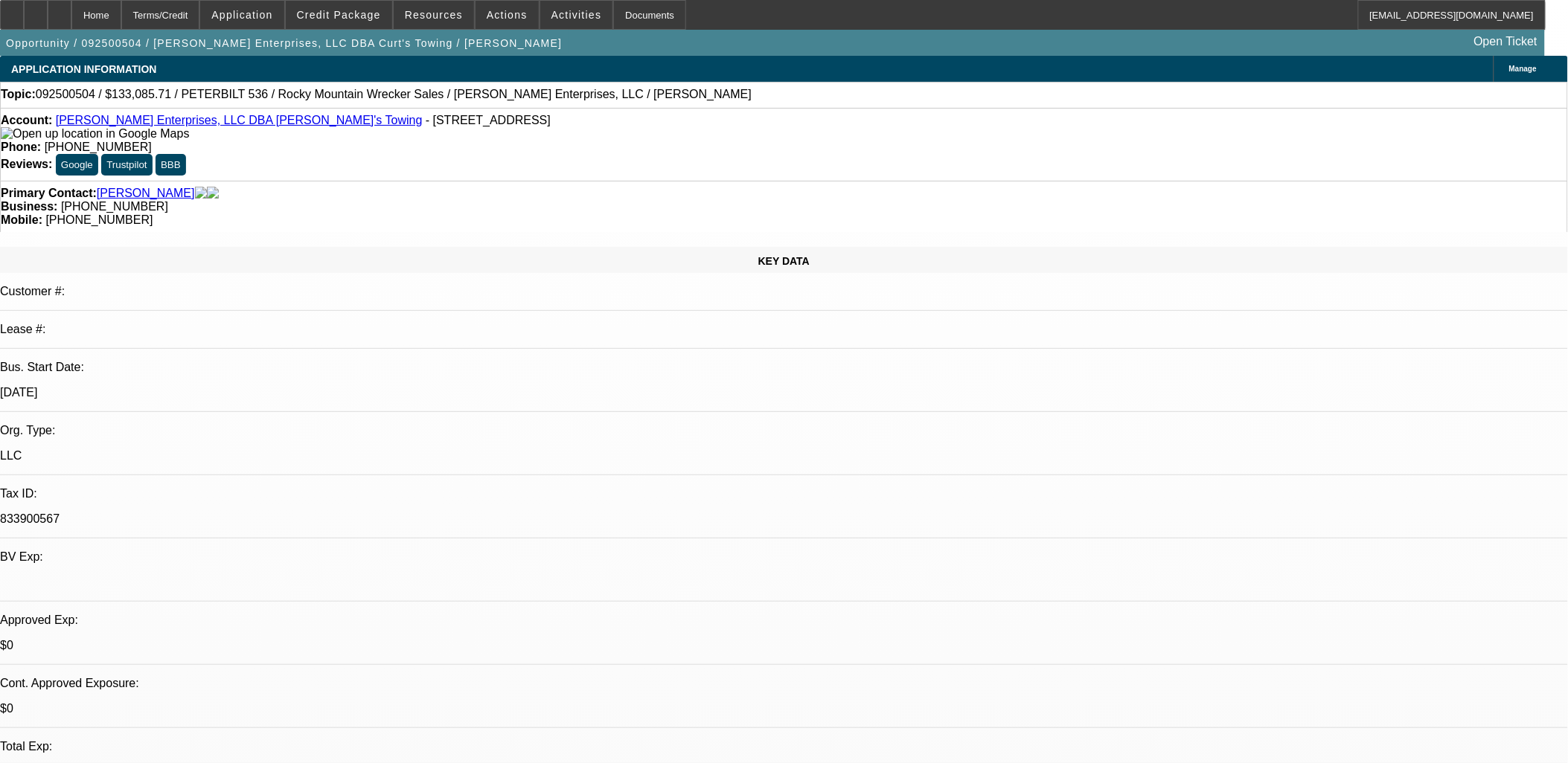
scroll to position [79, 0]
drag, startPoint x: 561, startPoint y: 350, endPoint x: 551, endPoint y: 359, distance: 13.5
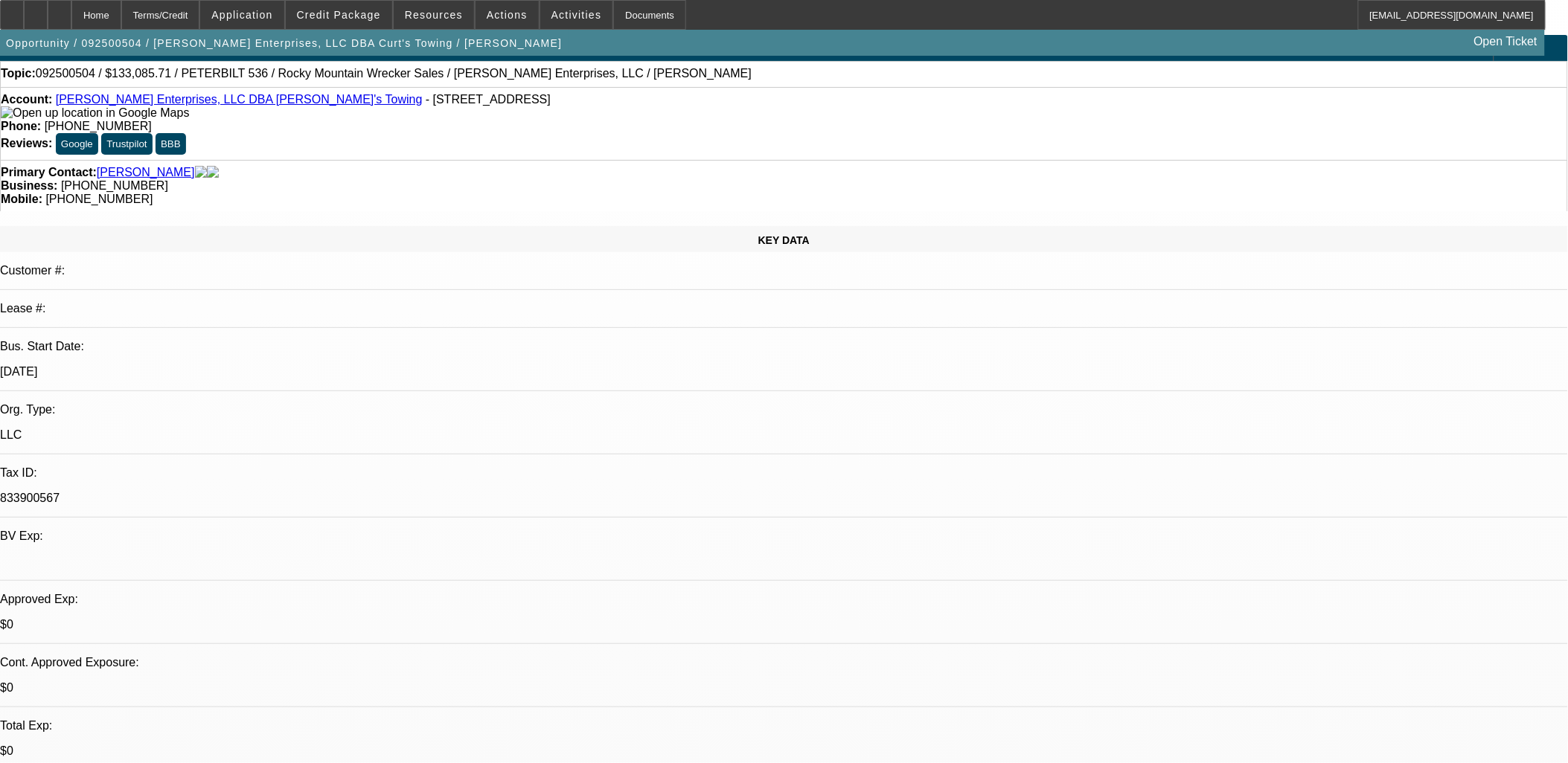
scroll to position [0, 0]
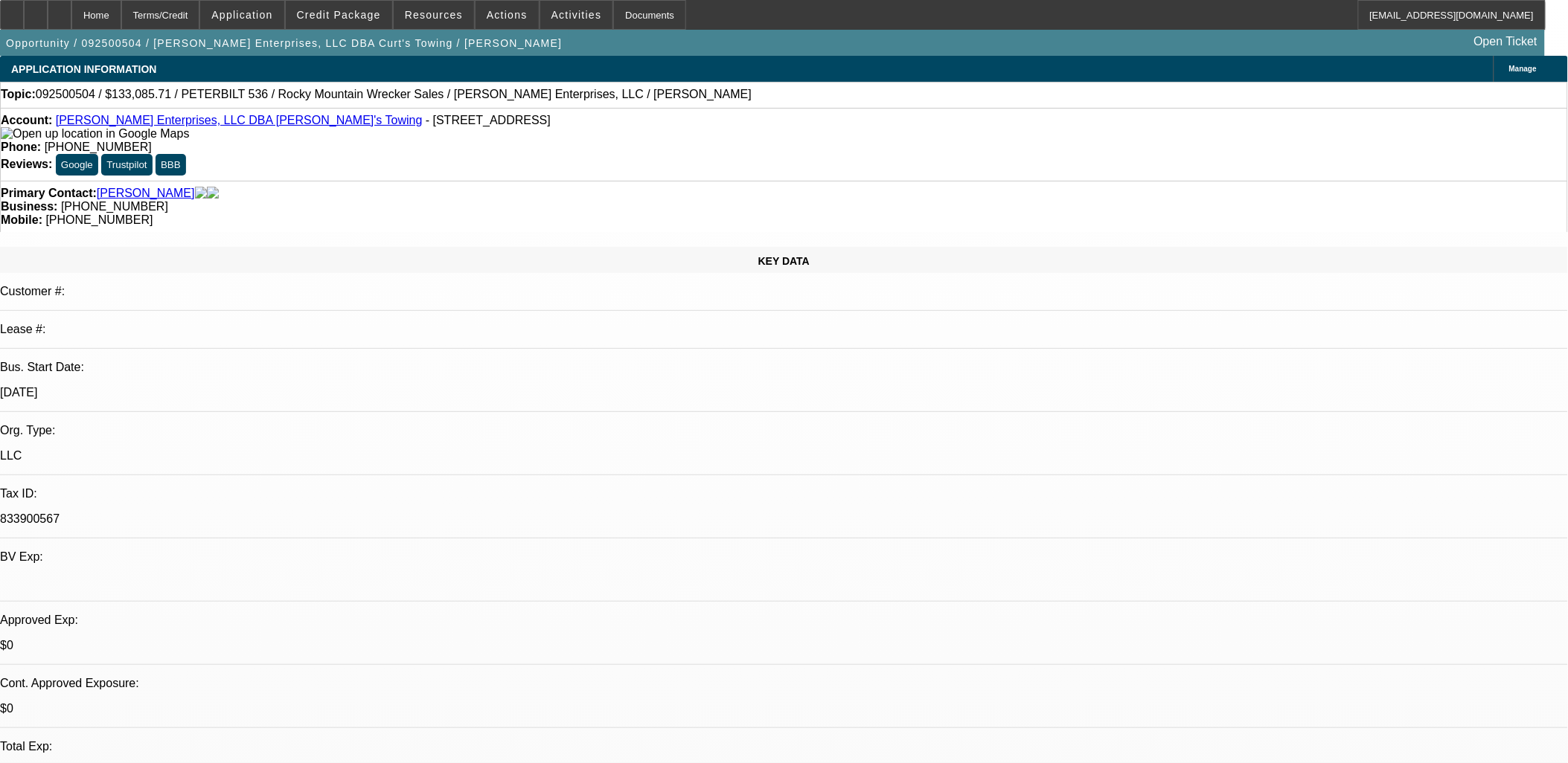
drag, startPoint x: 556, startPoint y: 331, endPoint x: 542, endPoint y: 342, distance: 17.8
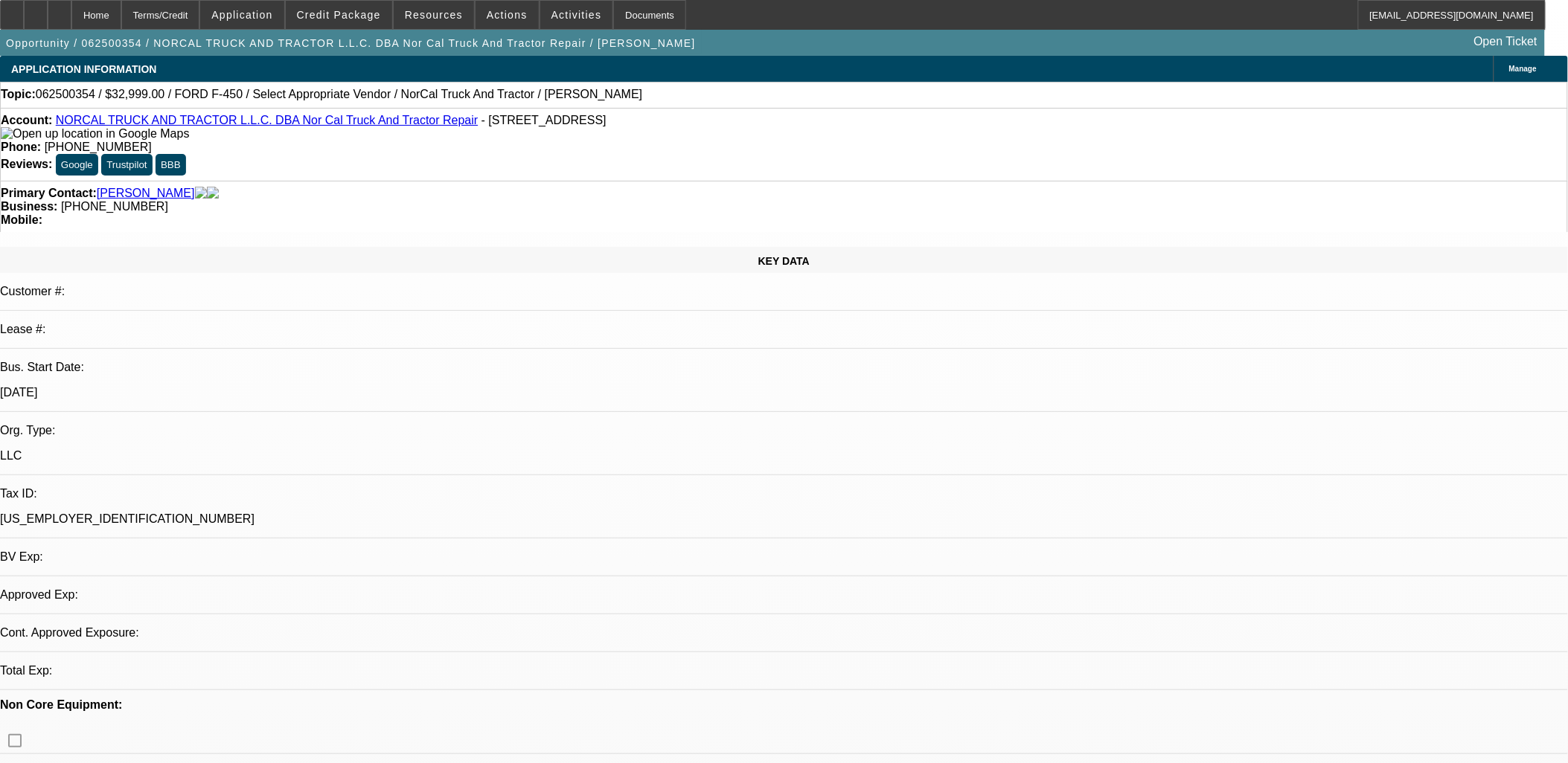
select select "0"
select select "2"
select select "0.1"
select select "4"
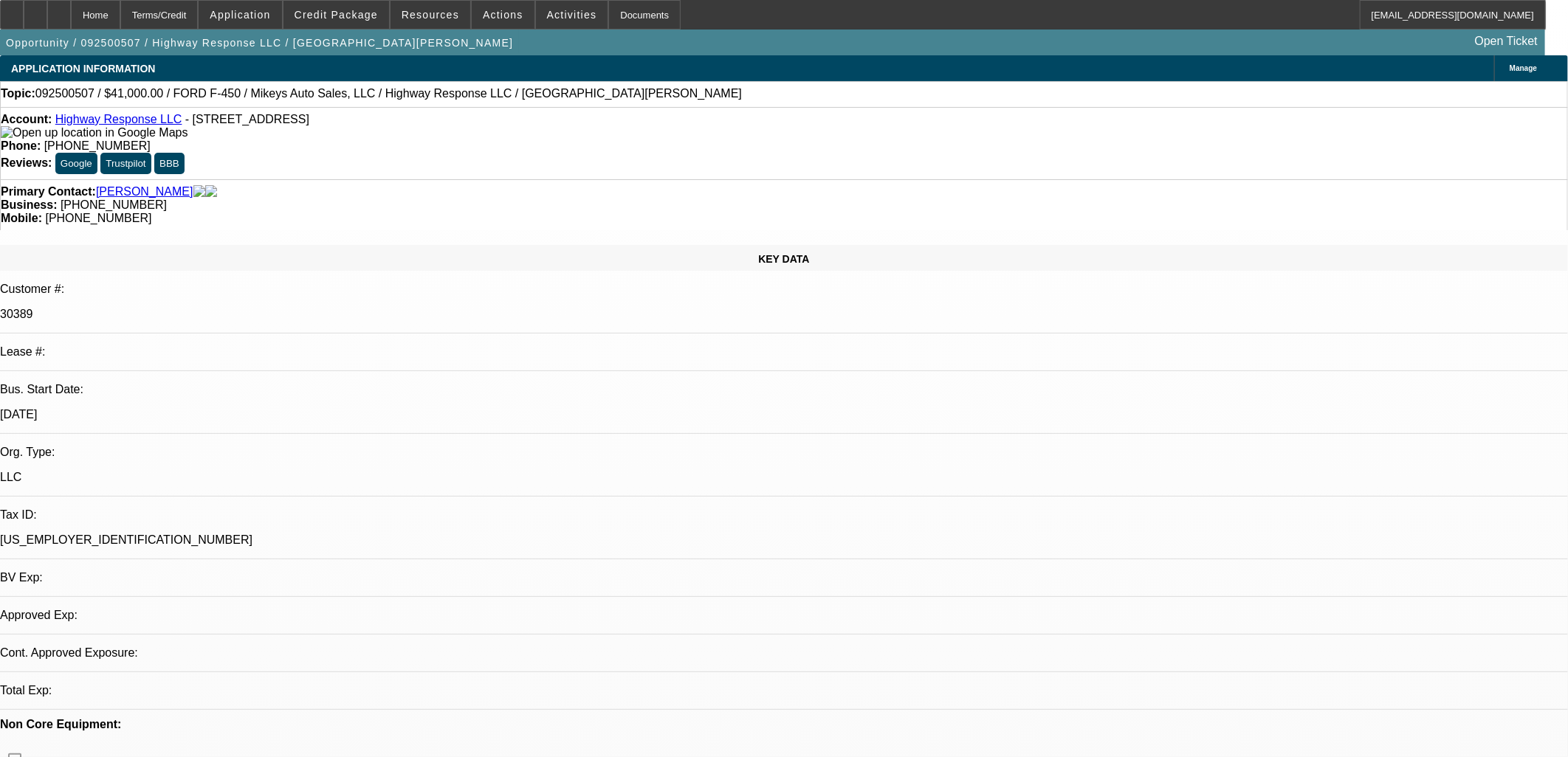
select select "0"
select select "2"
select select "0"
select select "6"
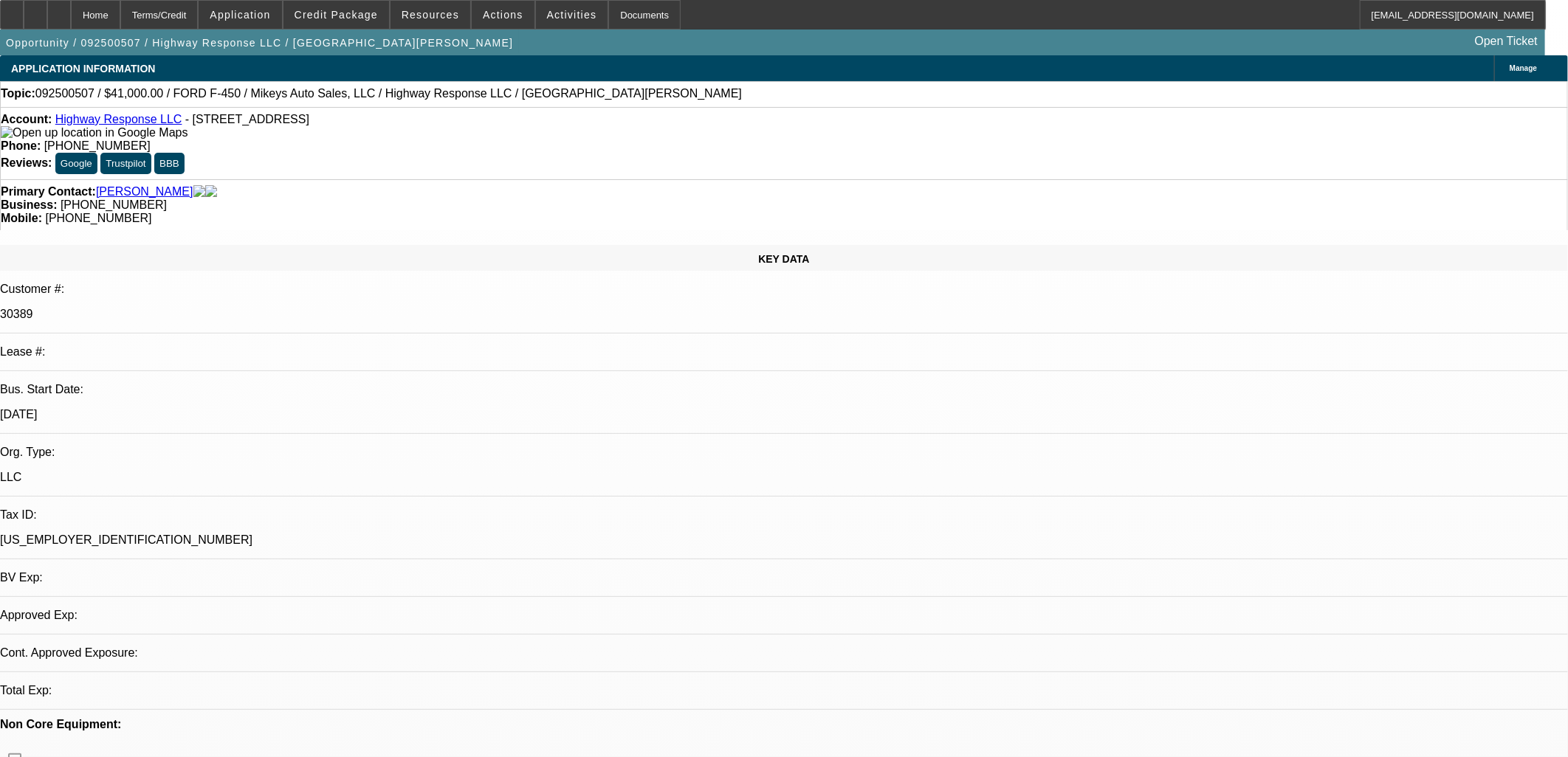
select select "0"
select select "2"
select select "0"
select select "6"
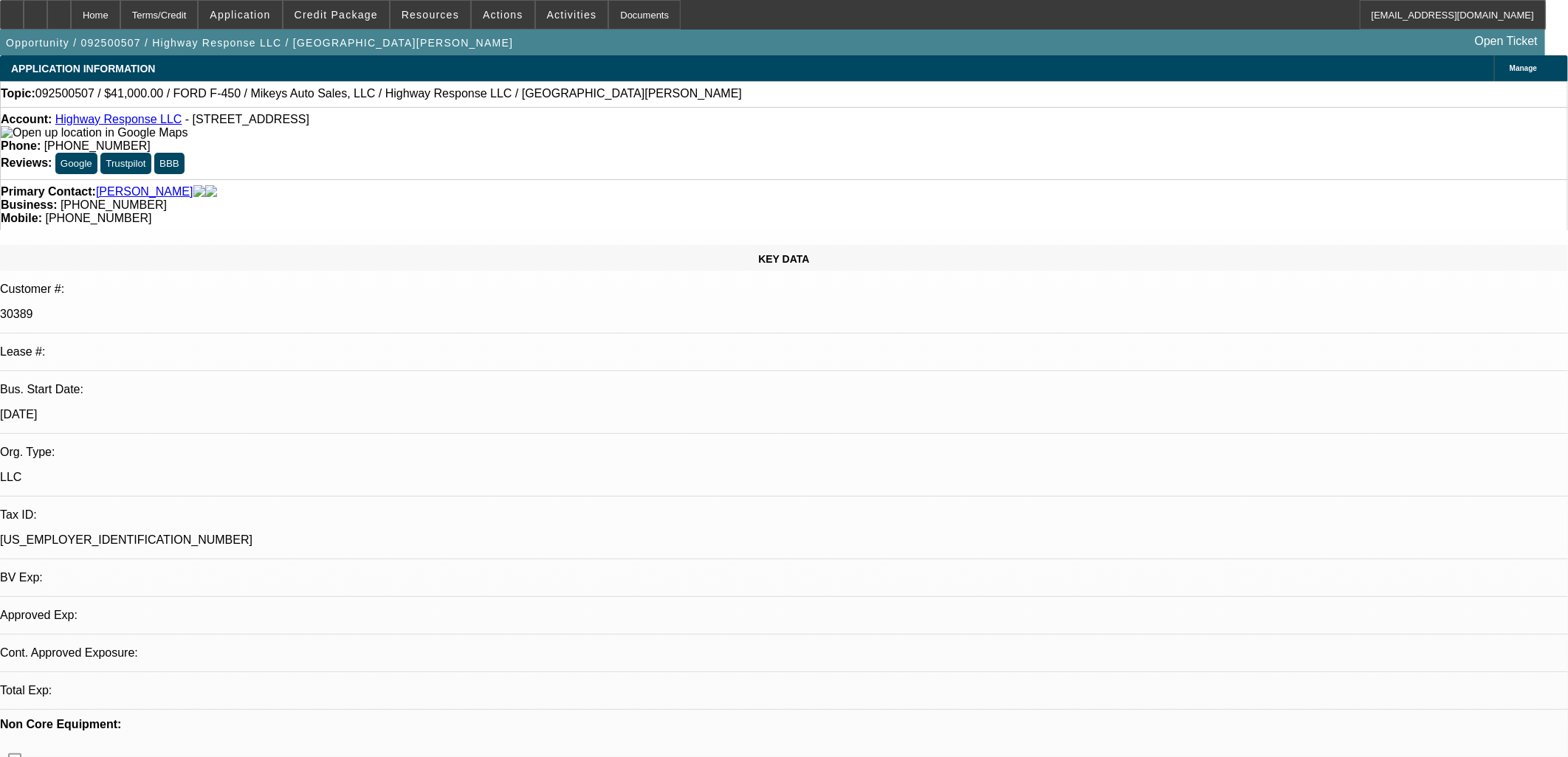
select select "0"
select select "2"
select select "0"
select select "6"
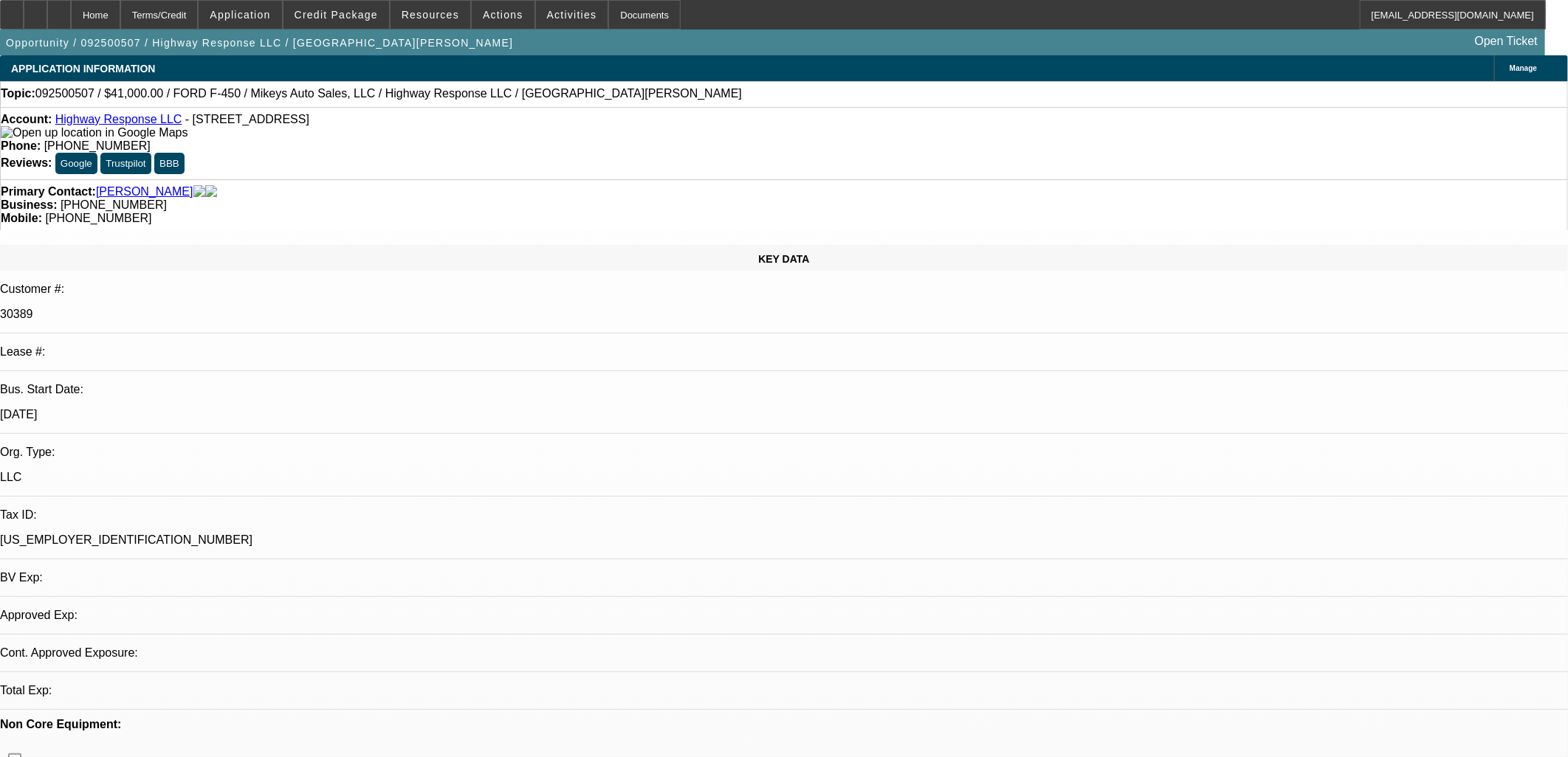
select select "0"
select select "2"
select select "0"
select select "6"
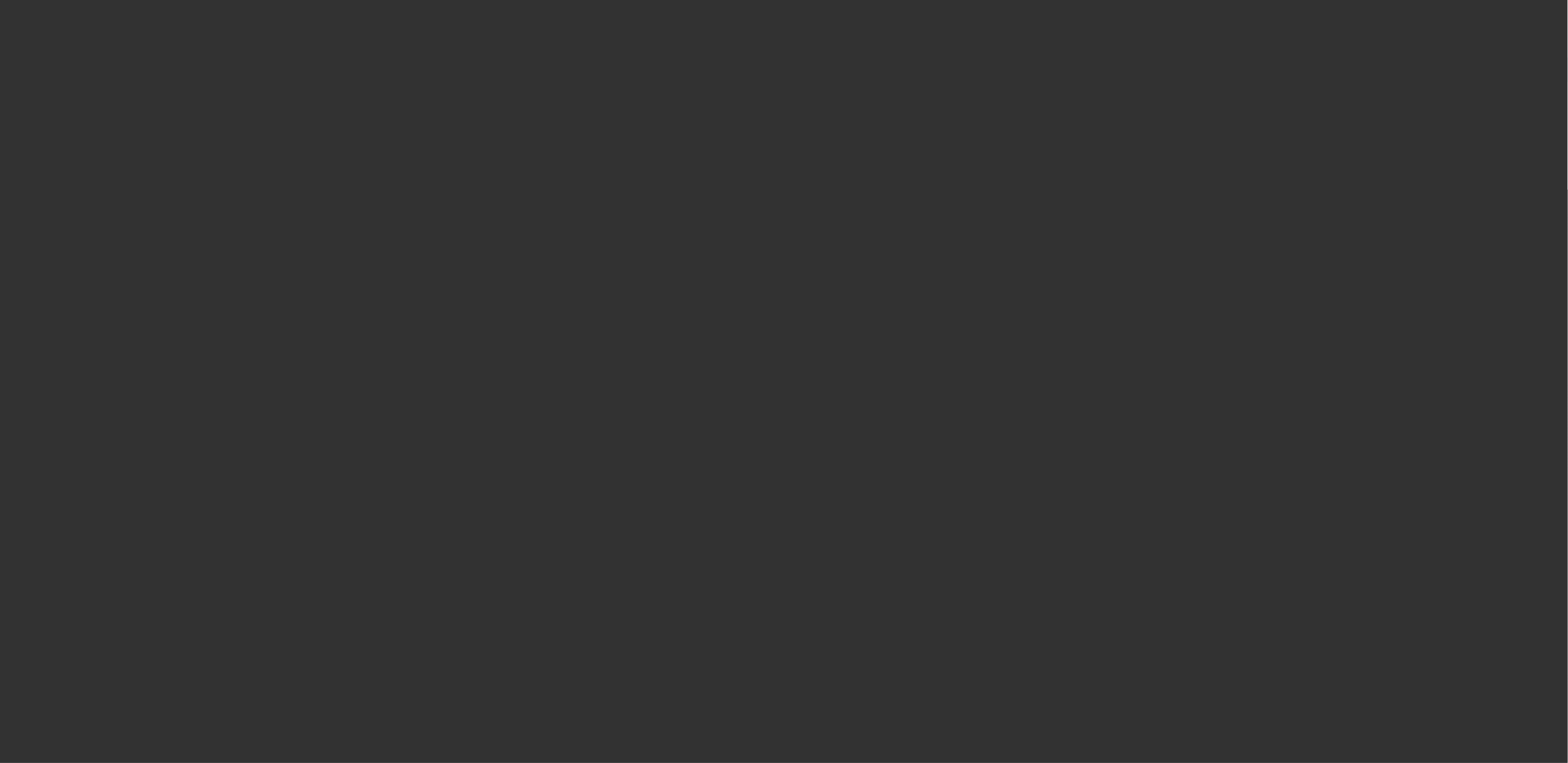
click at [750, 374] on div at bounding box center [784, 381] width 1568 height 763
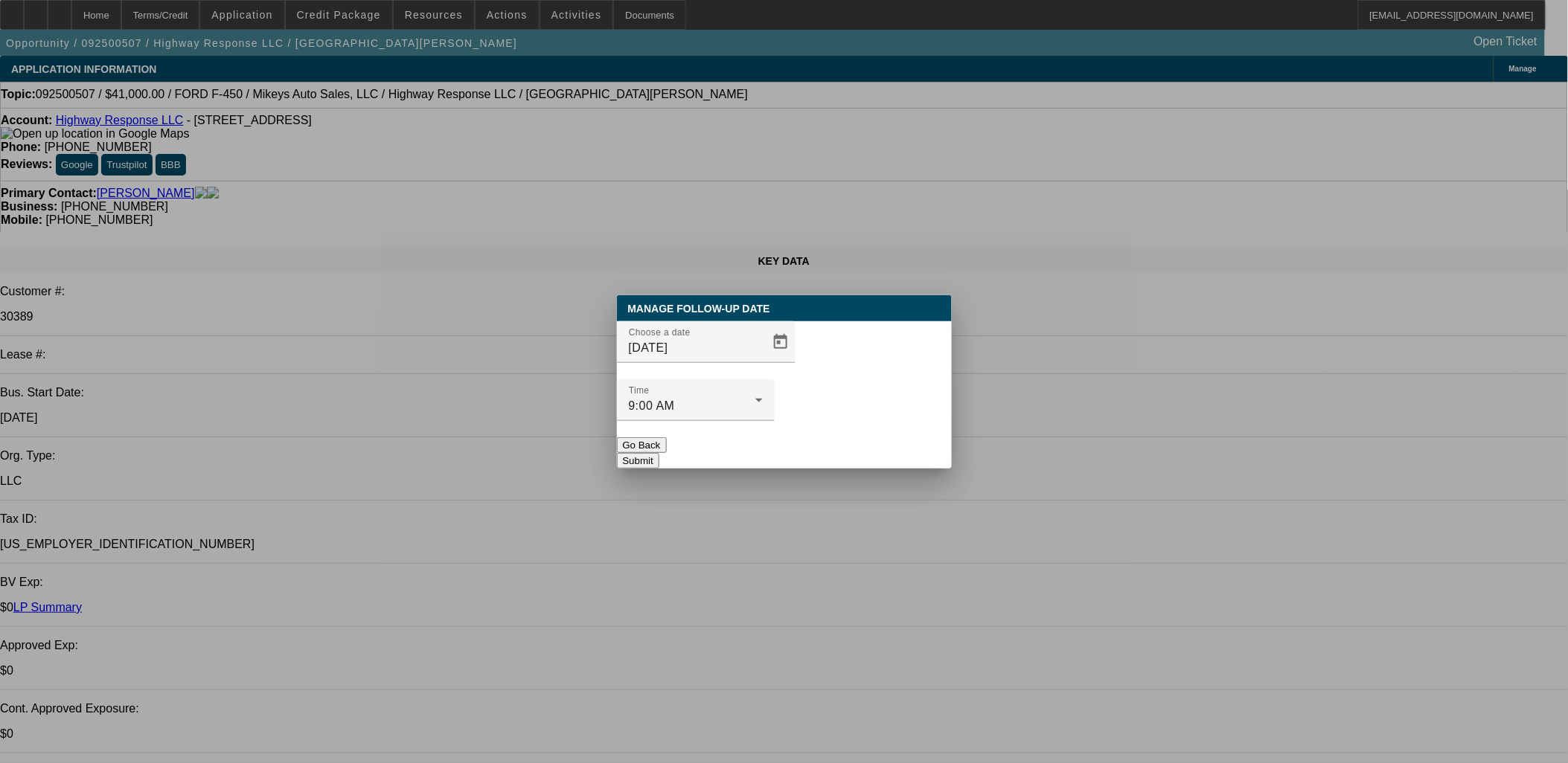
click at [763, 360] on span "Open calendar" at bounding box center [781, 342] width 36 height 36
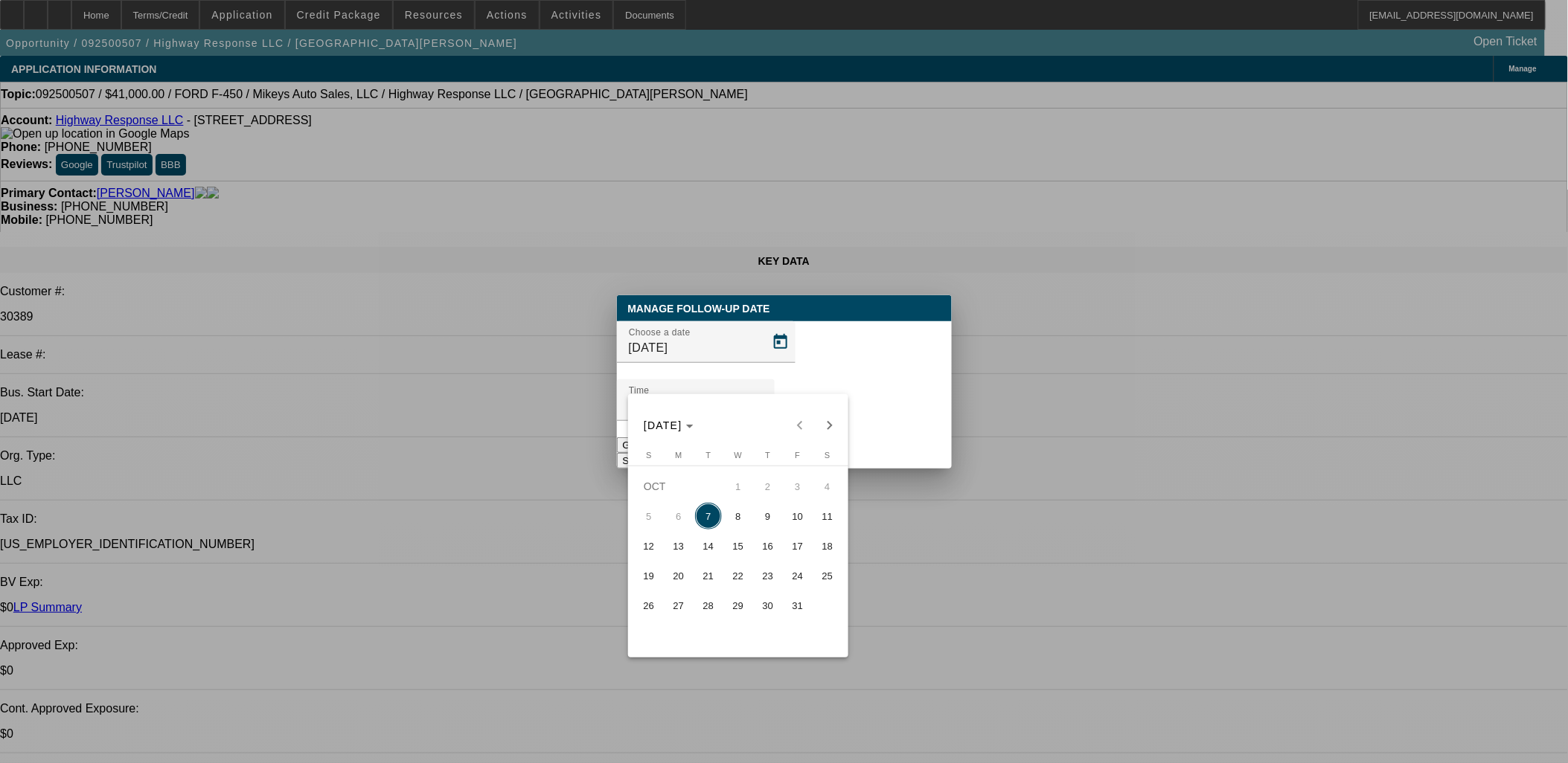
click at [748, 515] on span "8" at bounding box center [738, 516] width 27 height 27
type input "10/8/2025"
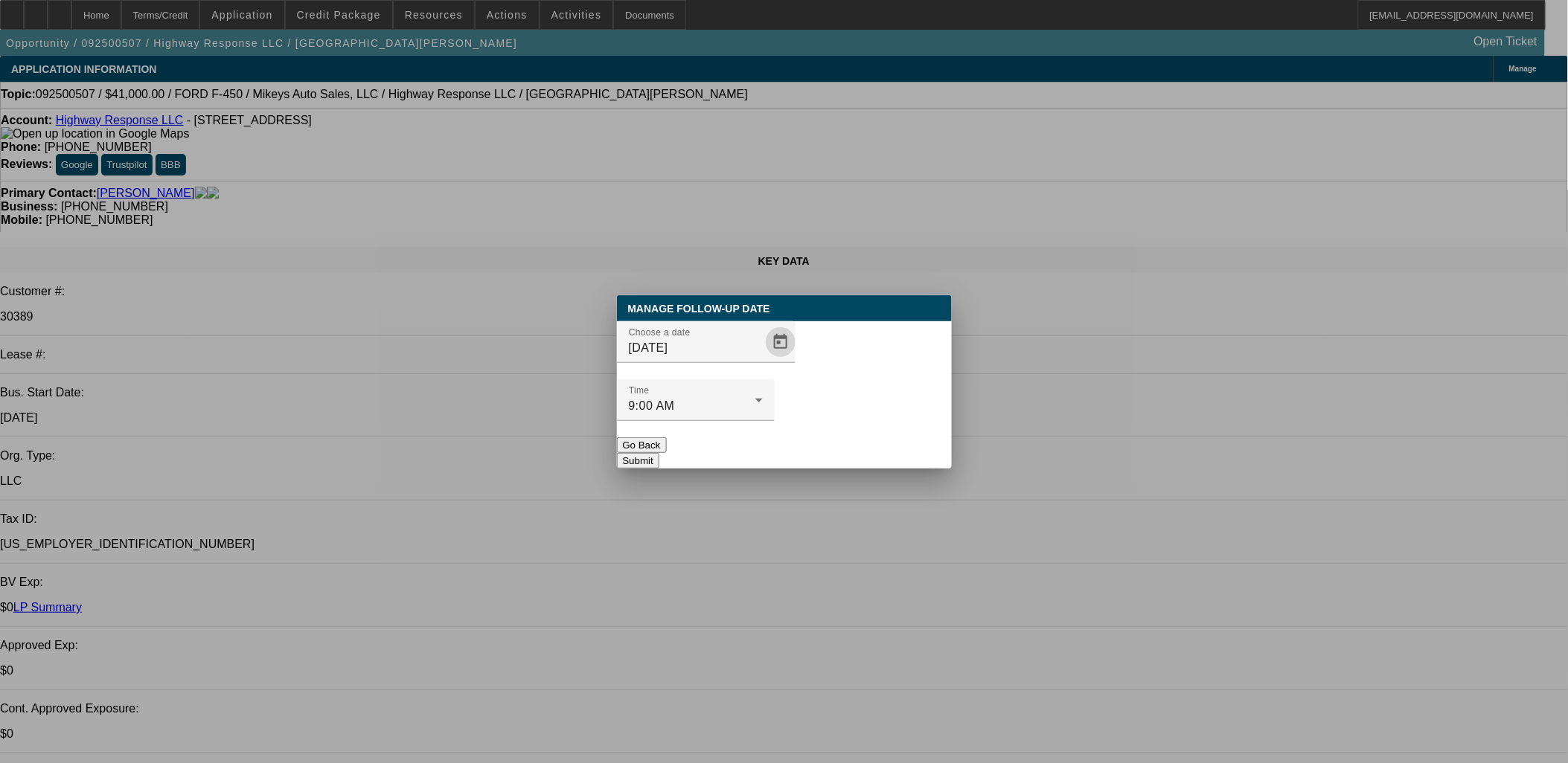
click at [660, 453] on button "Submit" at bounding box center [638, 460] width 43 height 16
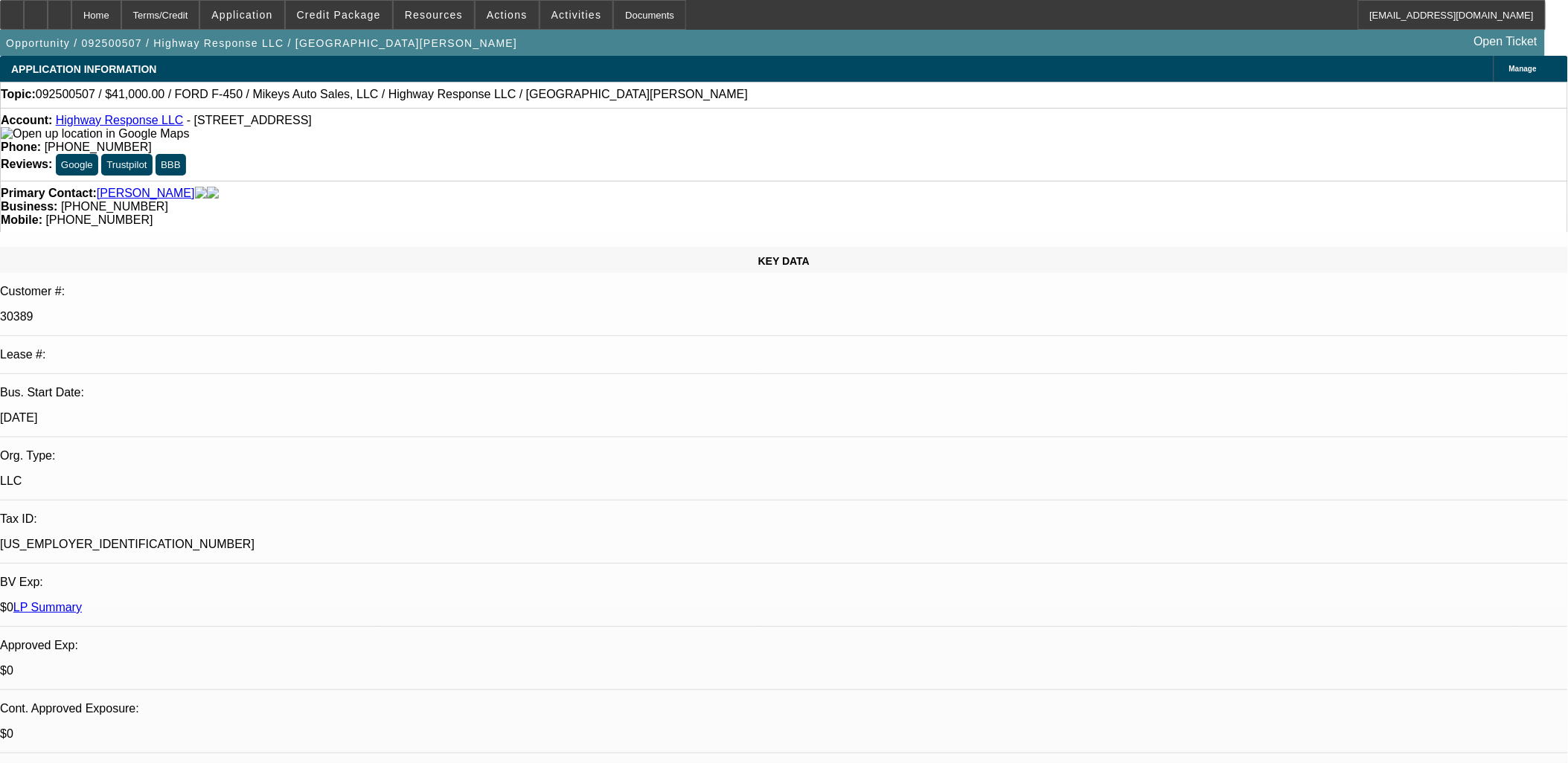
scroll to position [1364, 0]
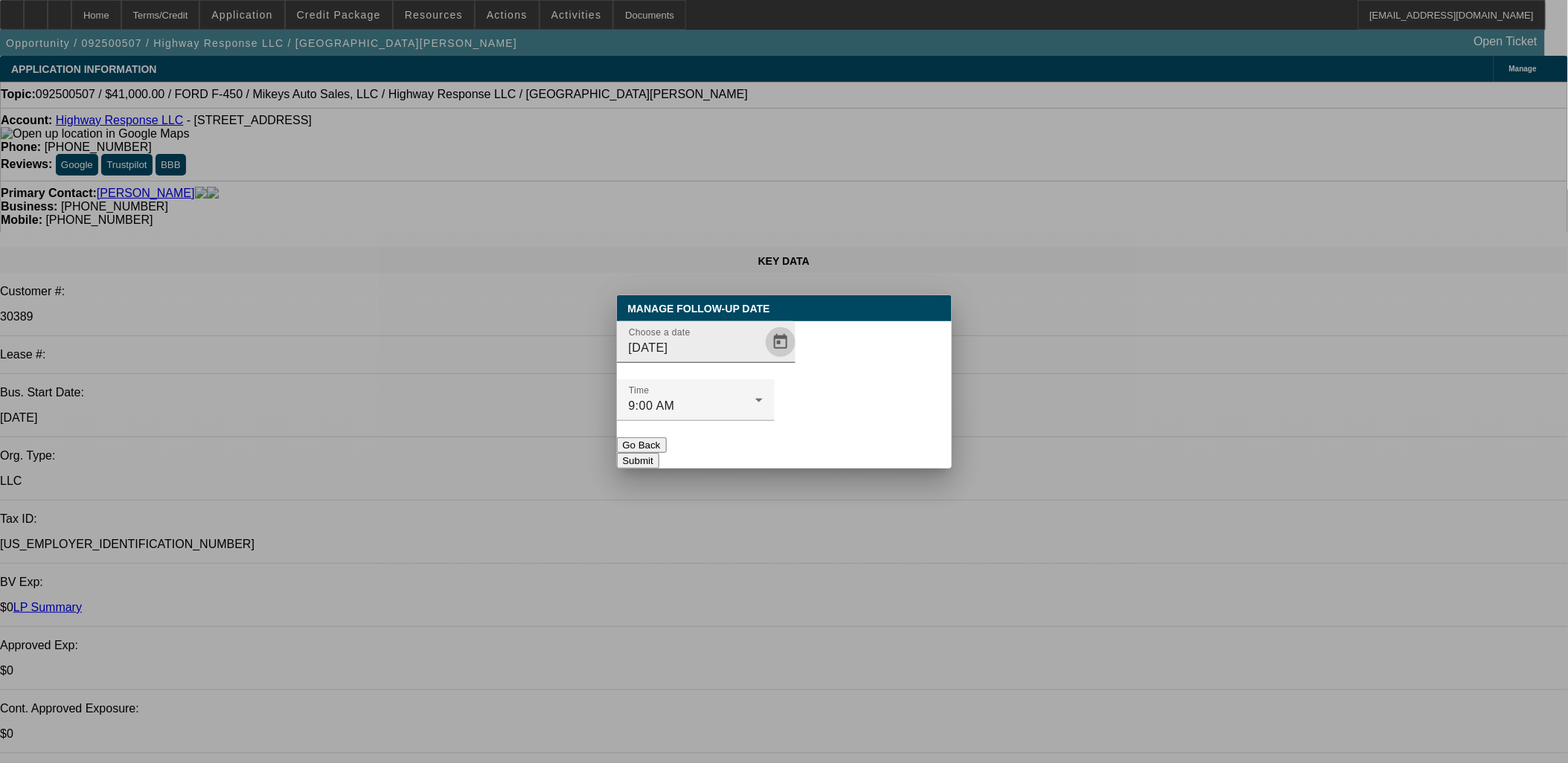
click at [770, 360] on span "Open calendar" at bounding box center [781, 342] width 36 height 36
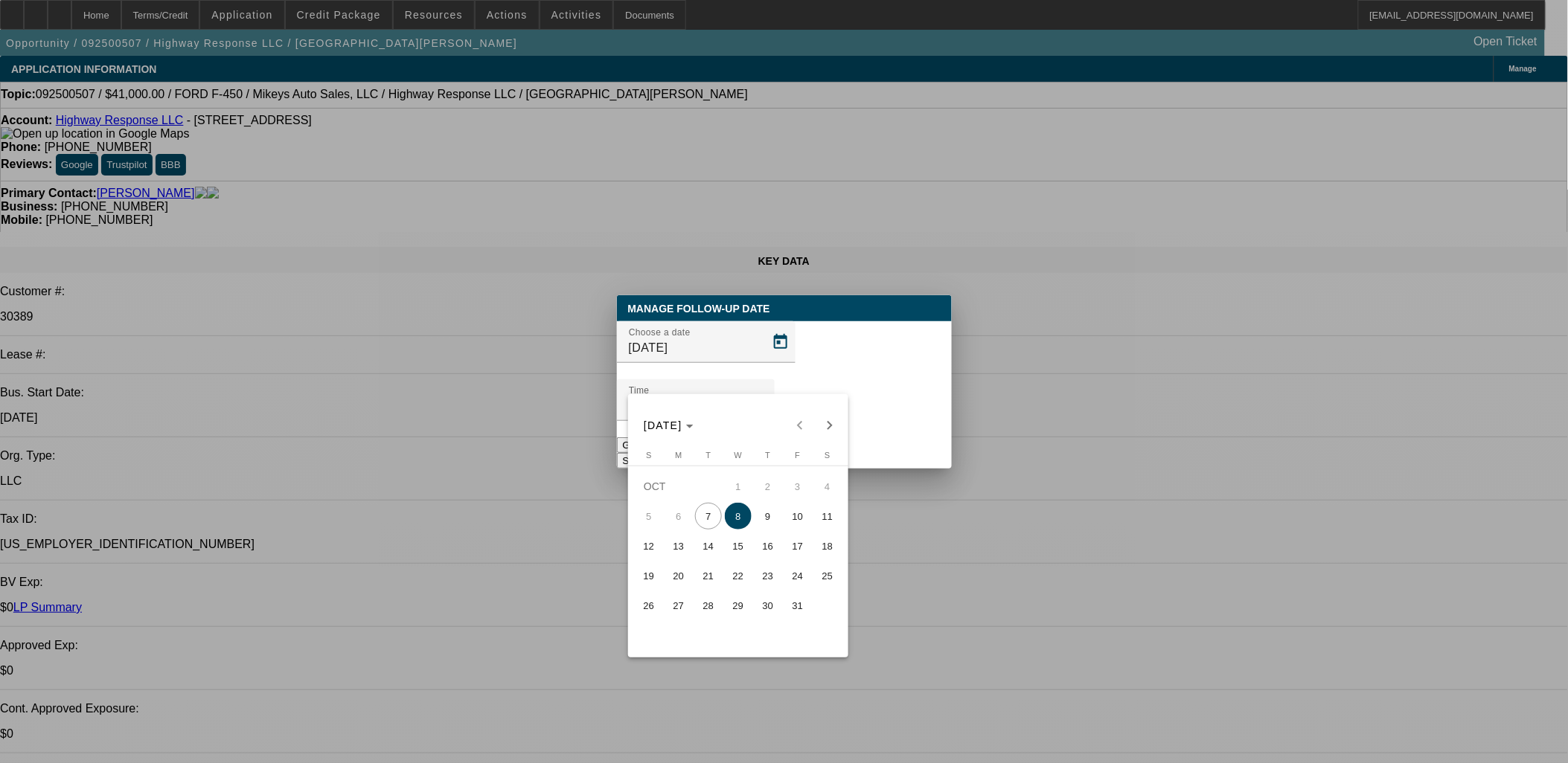
drag, startPoint x: 712, startPoint y: 515, endPoint x: 859, endPoint y: 430, distance: 169.8
click at [715, 515] on span "7" at bounding box center [708, 516] width 27 height 27
type input "10/7/2025"
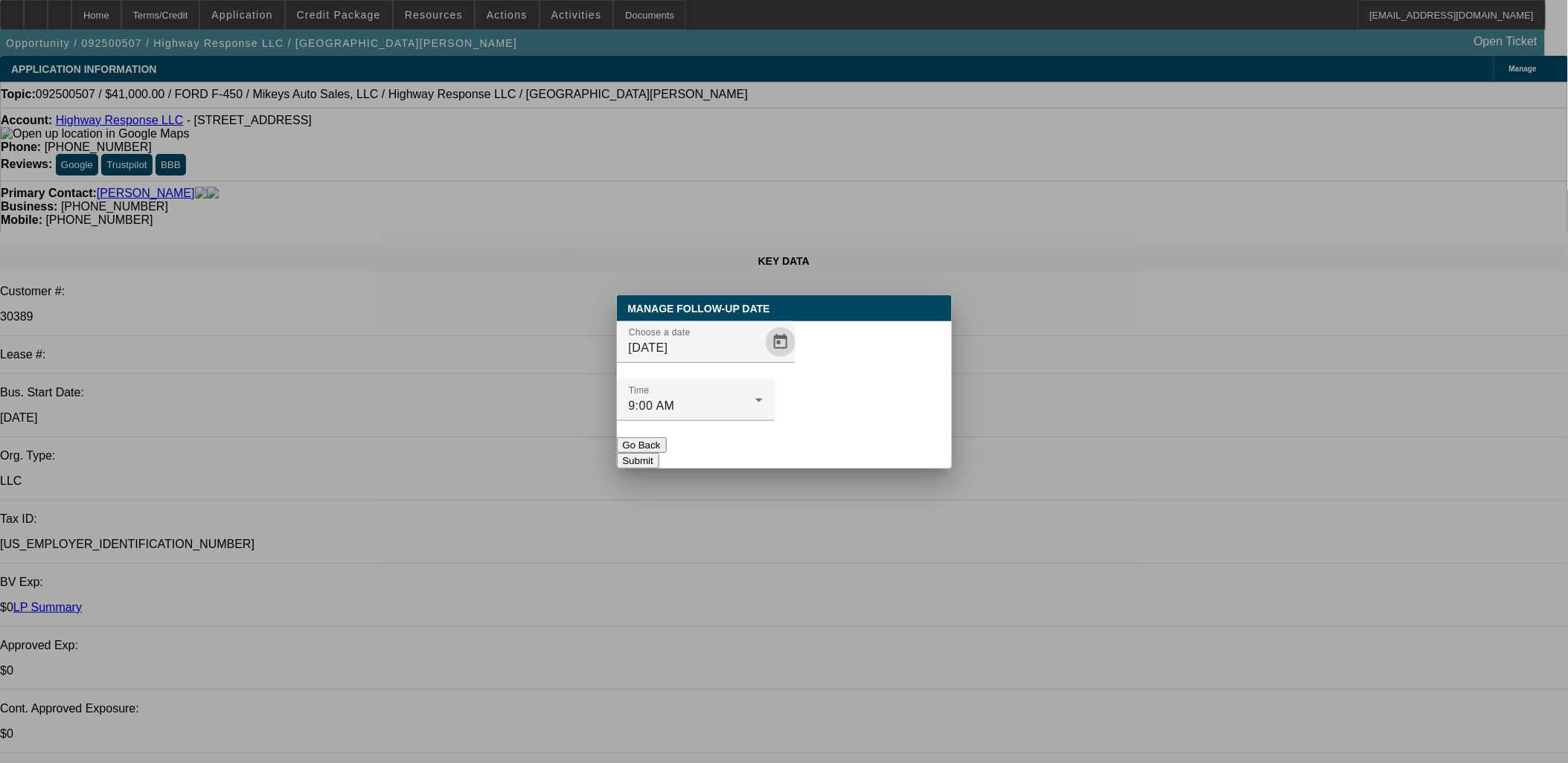
click at [775, 421] on div at bounding box center [696, 429] width 158 height 17
click at [660, 453] on button "Submit" at bounding box center [638, 460] width 43 height 16
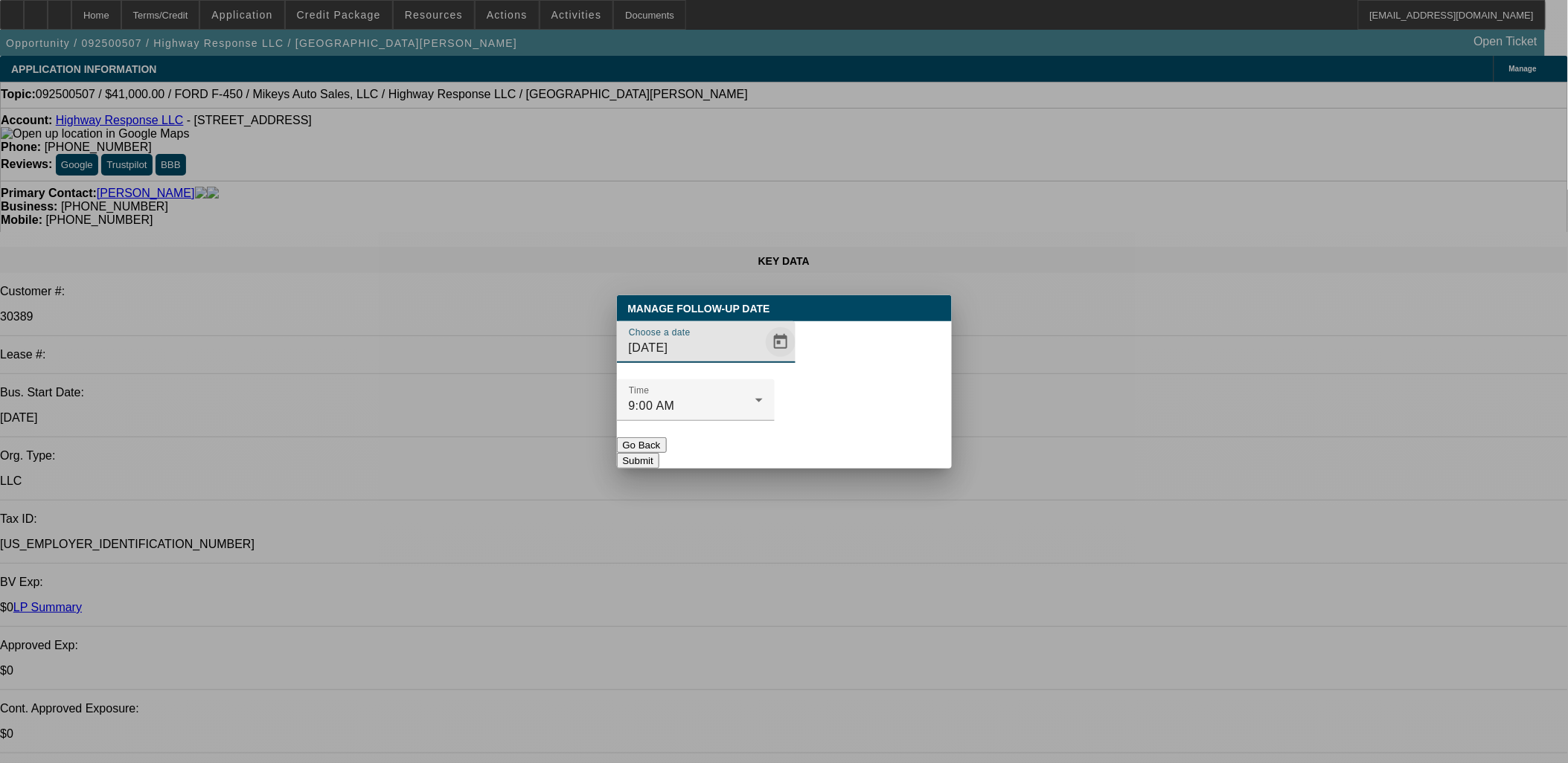
click at [763, 360] on span "Open calendar" at bounding box center [781, 342] width 36 height 36
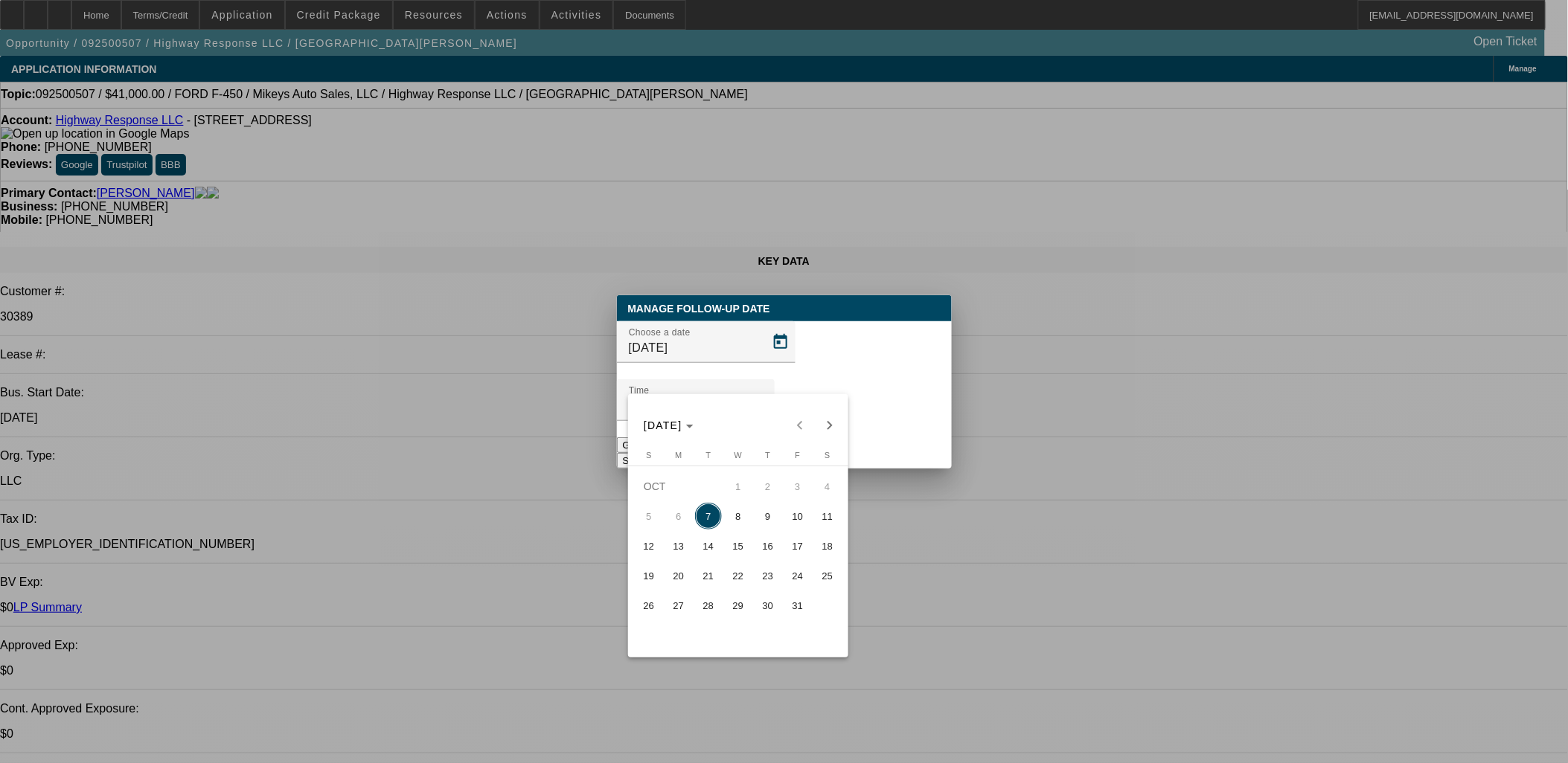
click at [742, 522] on span "8" at bounding box center [738, 516] width 27 height 27
type input "[DATE]"
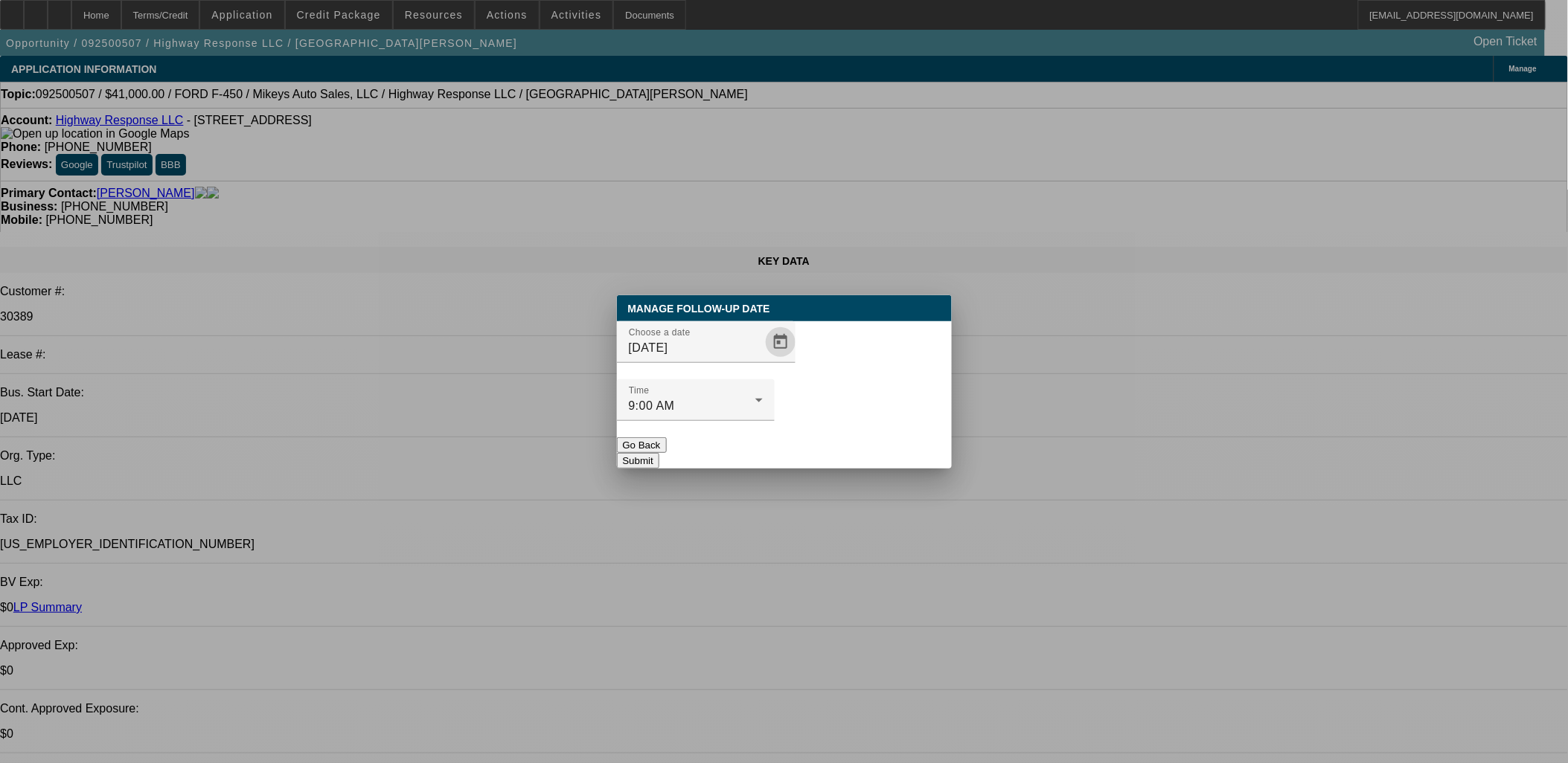
click at [775, 421] on div at bounding box center [696, 429] width 158 height 17
click at [660, 453] on button "Submit" at bounding box center [638, 460] width 43 height 16
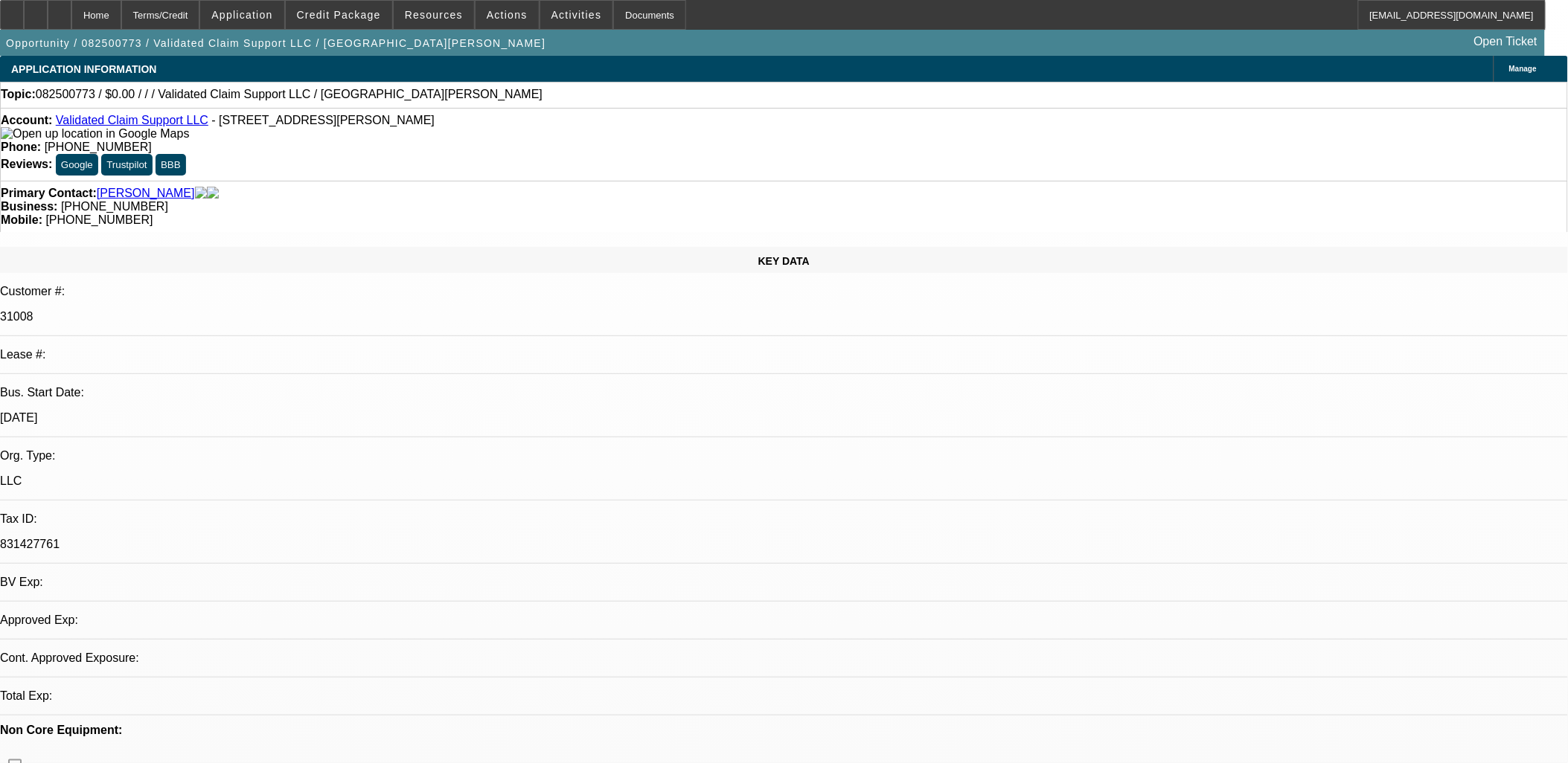
select select "0"
select select "2"
select select "0.1"
select select "1"
select select "2"
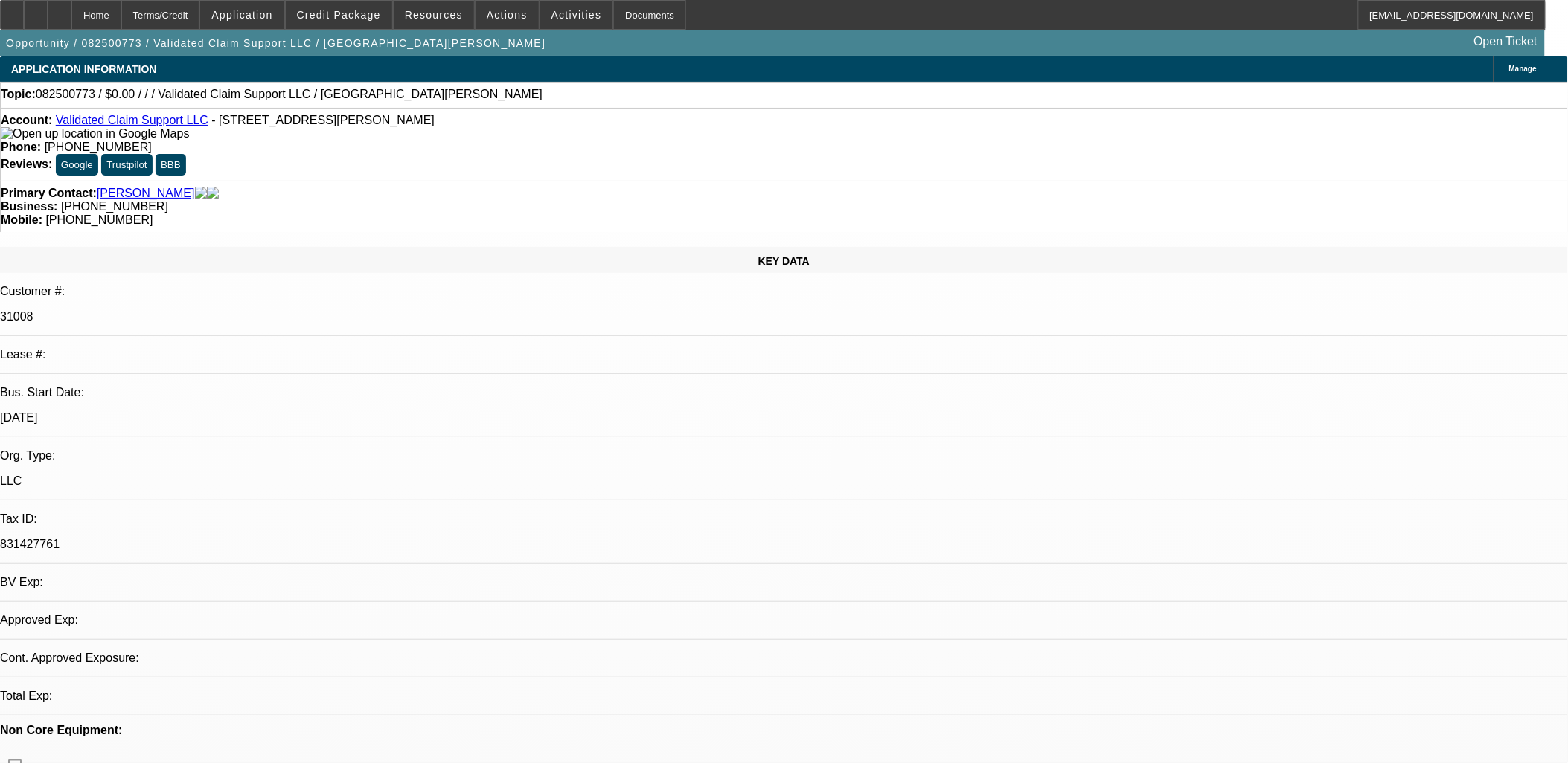
select select "4"
click at [122, 130] on div "Account: Validated Claim Support LLC - 400 Frank W Burr Blvd, Teaneck, NJ 07666" at bounding box center [784, 128] width 1566 height 27
click at [123, 127] on link "Validated Claim Support LLC" at bounding box center [132, 120] width 153 height 13
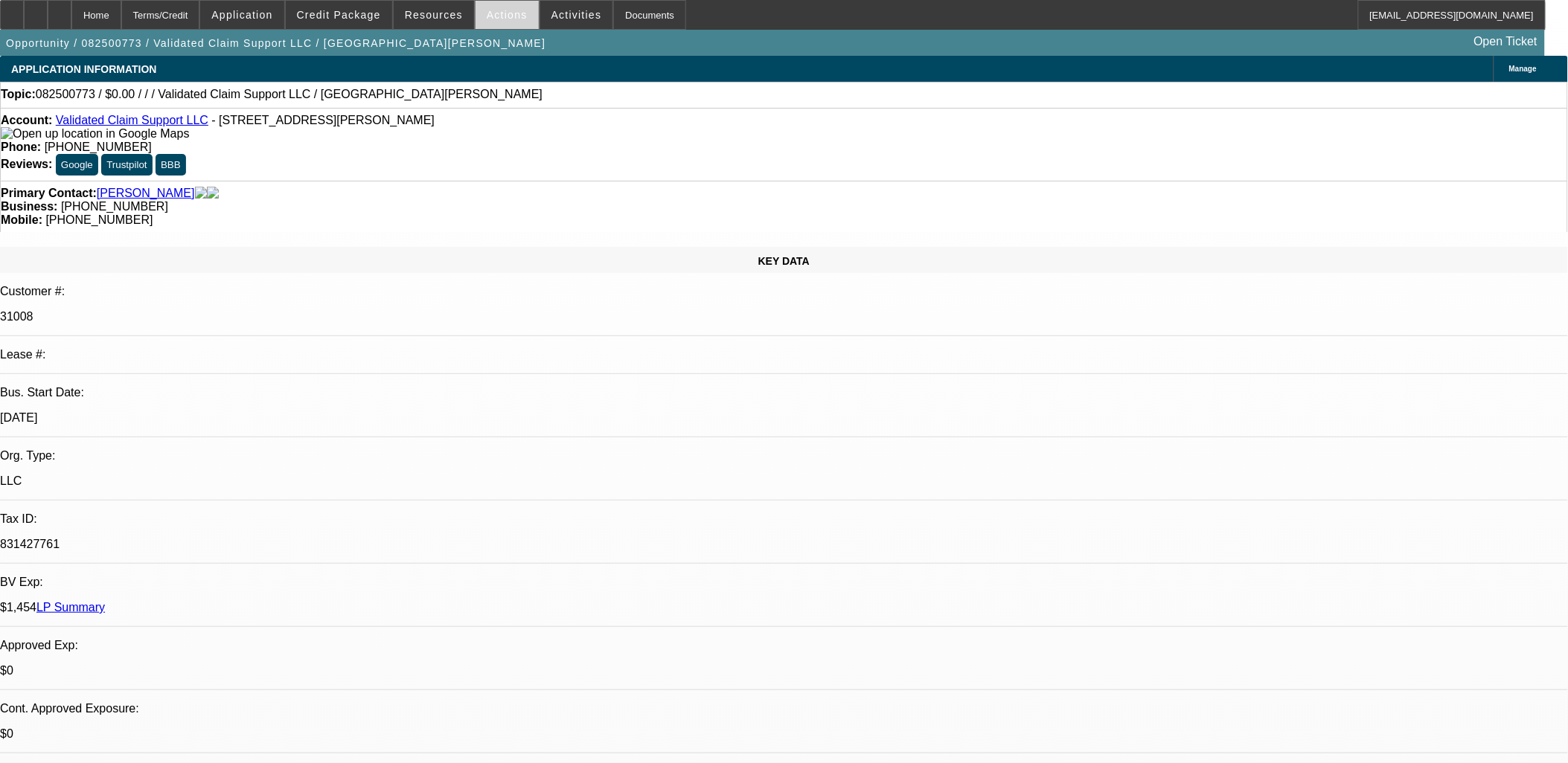
click at [504, 15] on span "Actions" at bounding box center [507, 15] width 41 height 12
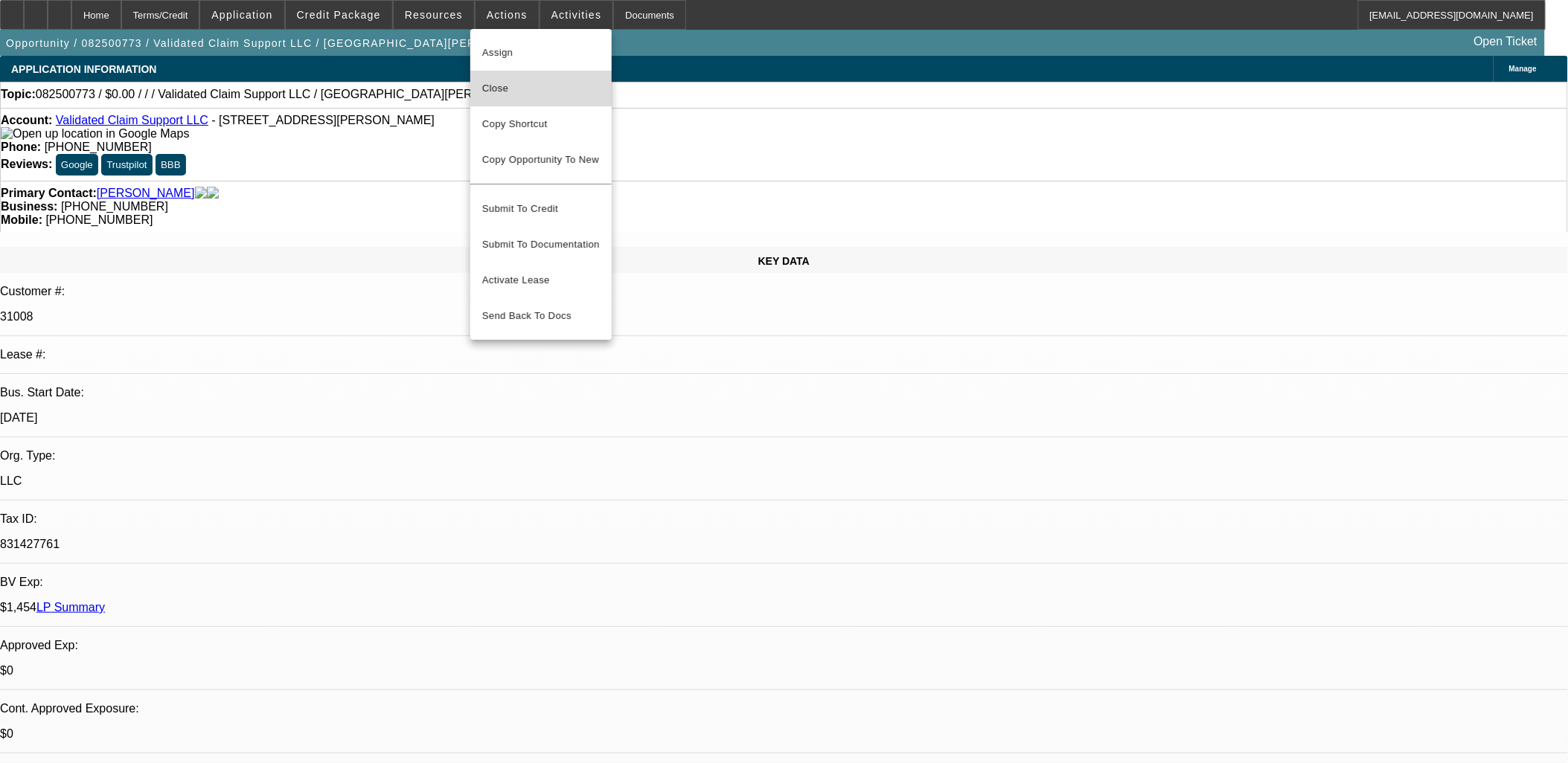
click at [496, 90] on span "Close" at bounding box center [540, 88] width 118 height 18
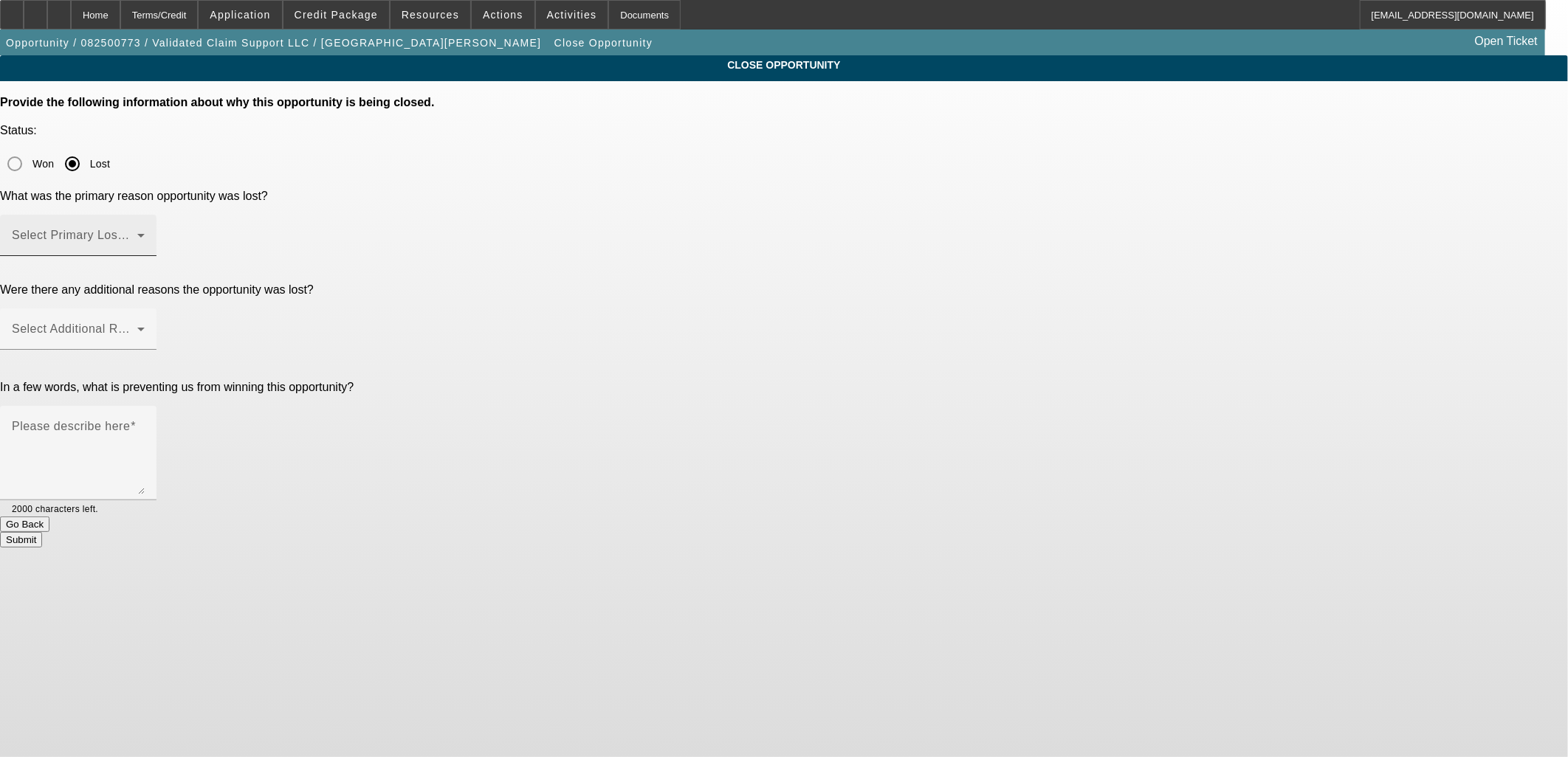
click at [137, 232] on span at bounding box center [74, 241] width 126 height 17
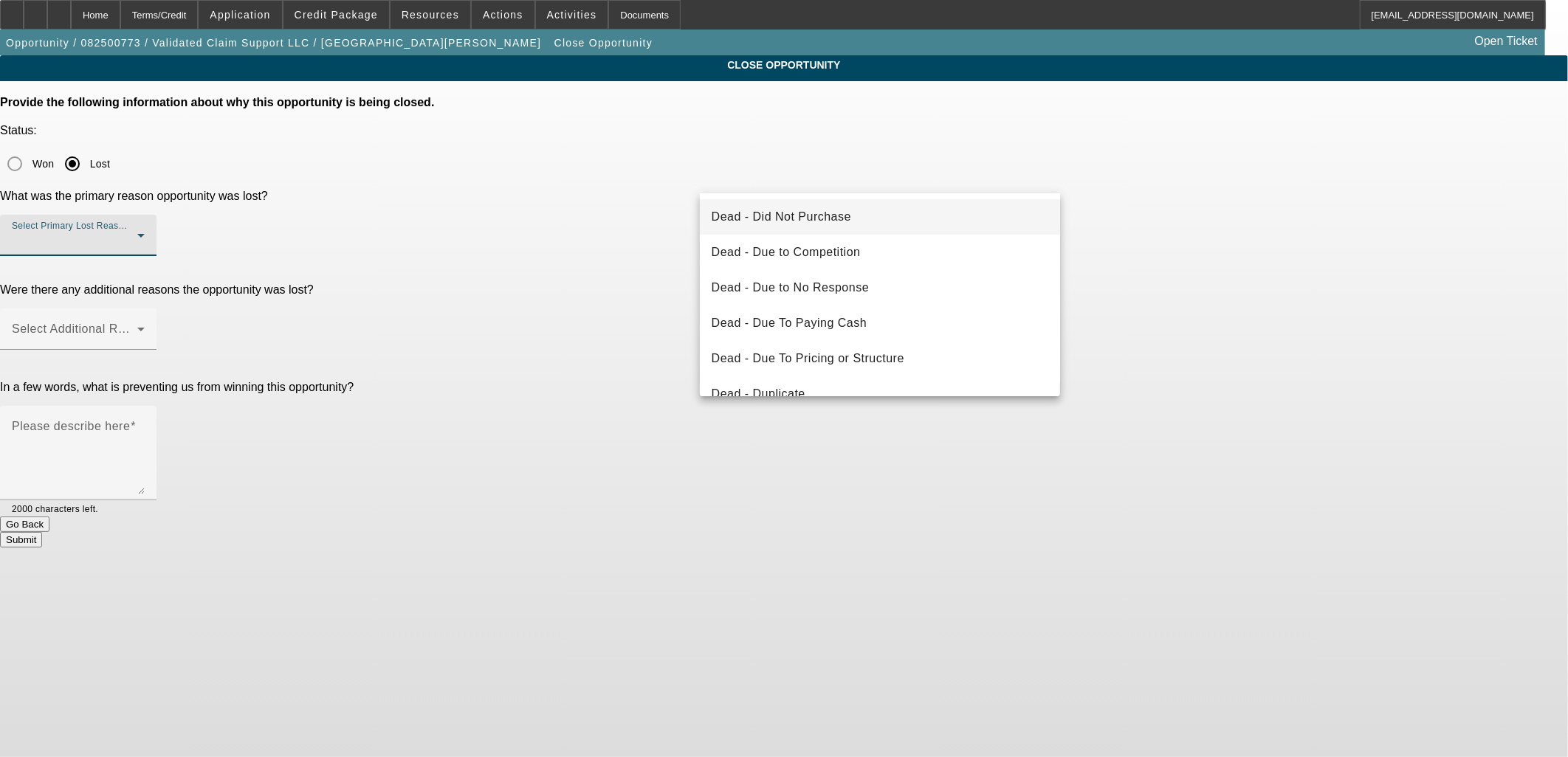
drag, startPoint x: 855, startPoint y: 194, endPoint x: 853, endPoint y: 204, distance: 10.2
click at [854, 196] on div "Dead - Did Not Purchase Dead - Due to Competition Dead - Due to No Response Dea…" at bounding box center [880, 295] width 361 height 203
click at [853, 204] on mat-option "Dead - Did Not Purchase" at bounding box center [880, 217] width 361 height 36
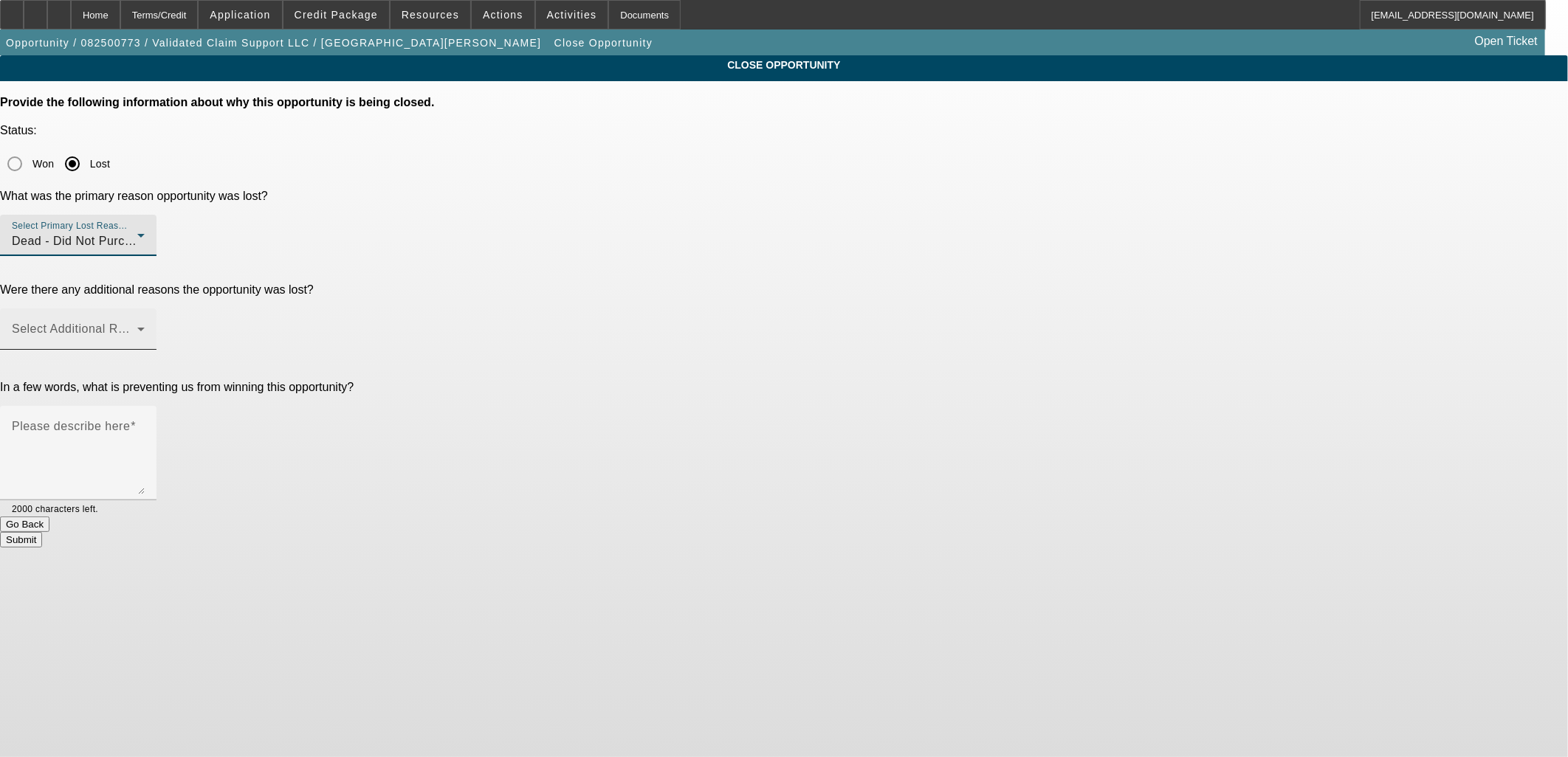
click at [137, 326] on span at bounding box center [74, 334] width 126 height 17
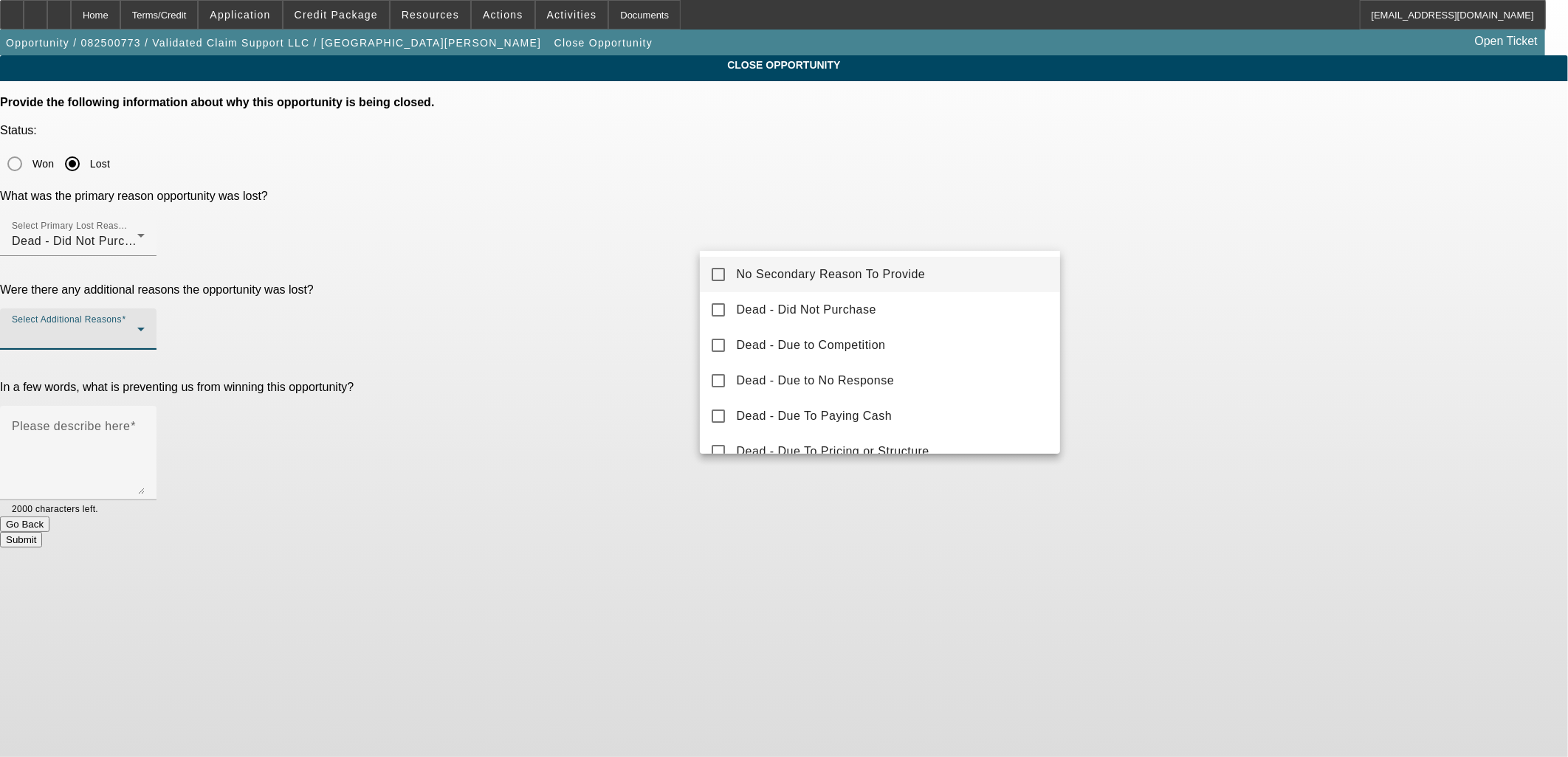
click at [879, 264] on mat-option "No Secondary Reason To Provide" at bounding box center [880, 275] width 361 height 36
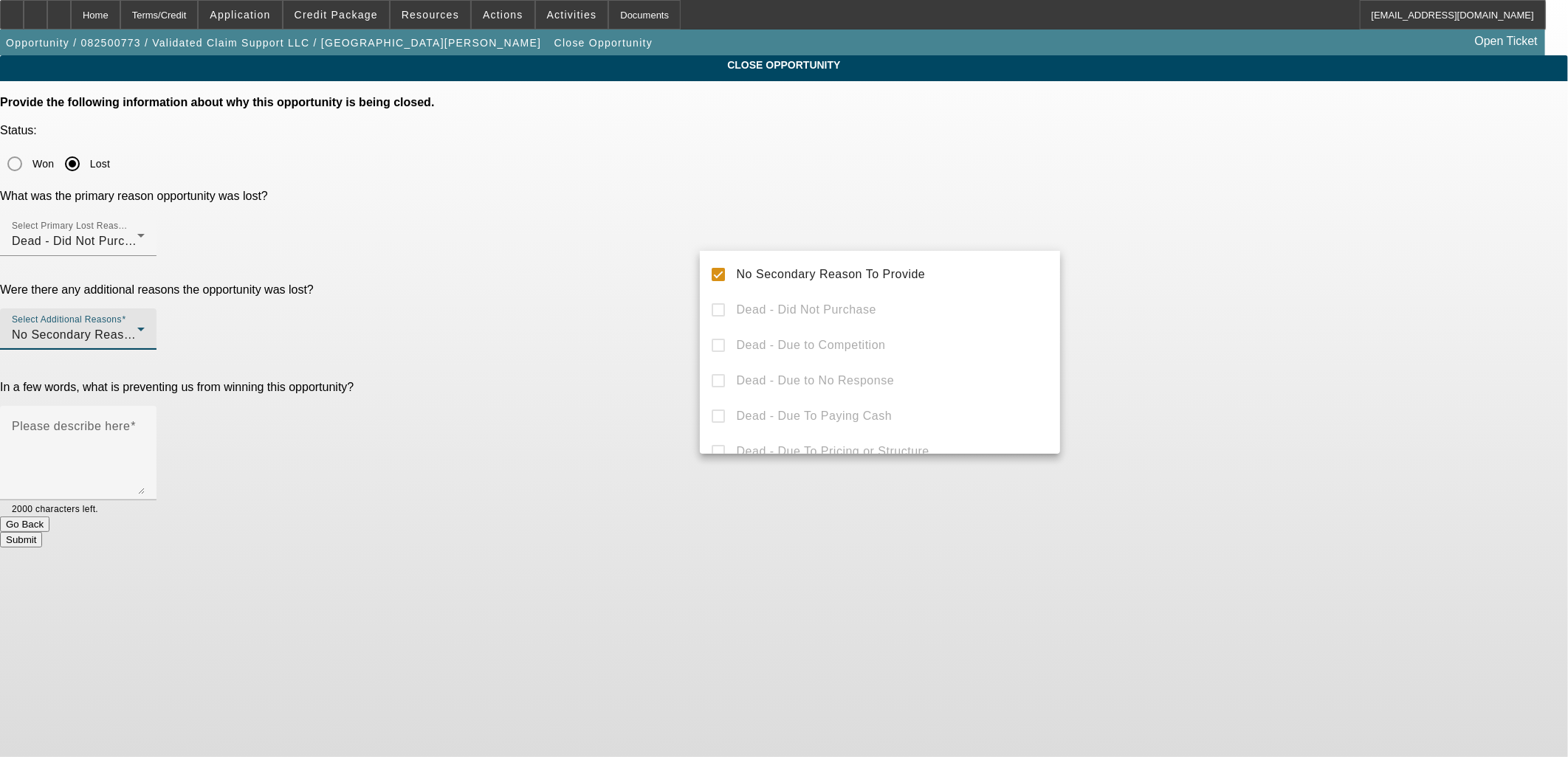
drag, startPoint x: 1219, startPoint y: 276, endPoint x: 1074, endPoint y: 283, distance: 145.2
click at [1198, 278] on div at bounding box center [784, 378] width 1568 height 757
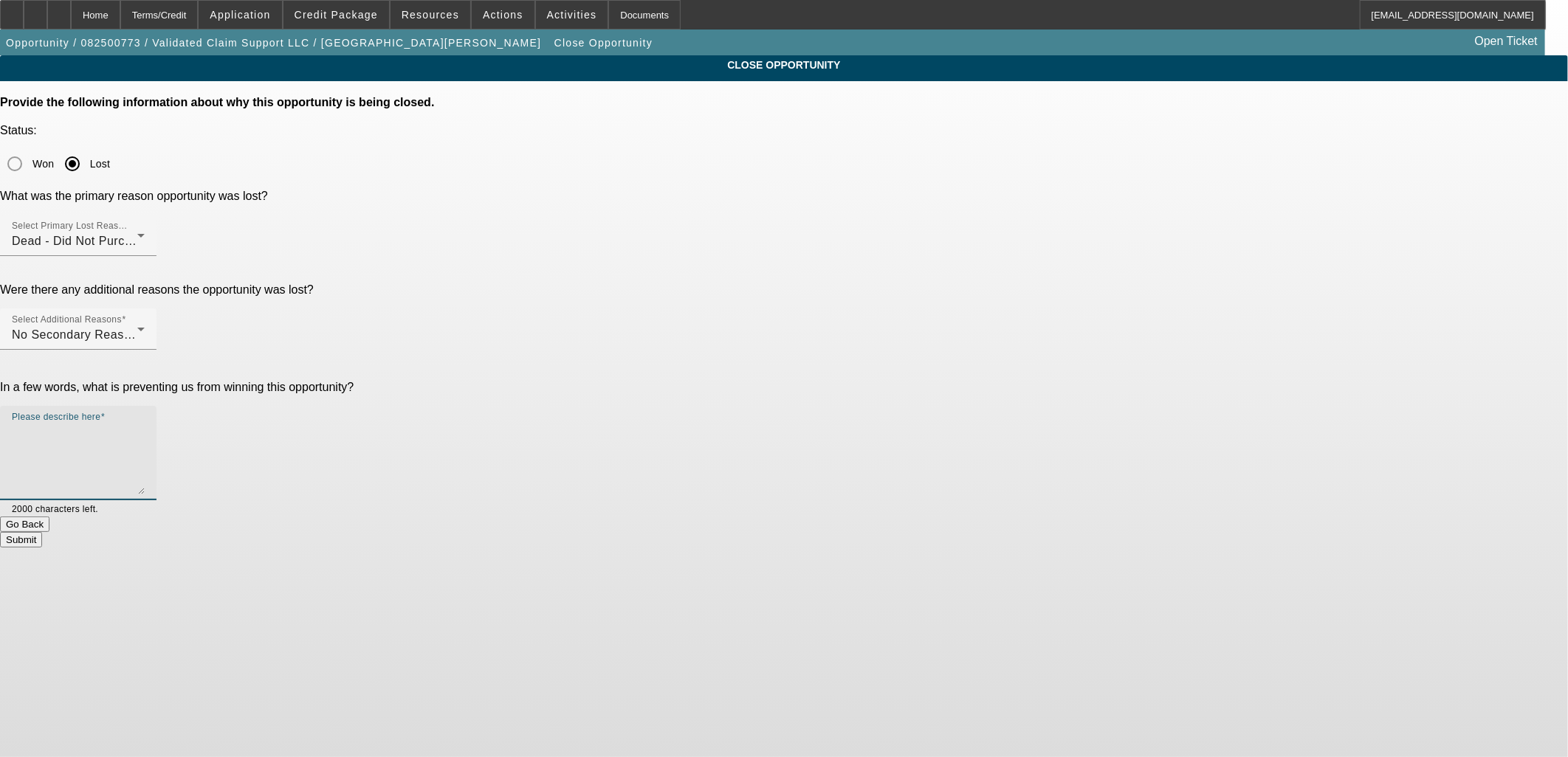
drag, startPoint x: 942, startPoint y: 306, endPoint x: 934, endPoint y: 305, distance: 8.1
click at [145, 424] on textarea "Please describe here" at bounding box center [78, 459] width 133 height 71
type textarea "Holding off"
click at [42, 532] on button "Submit" at bounding box center [21, 539] width 42 height 16
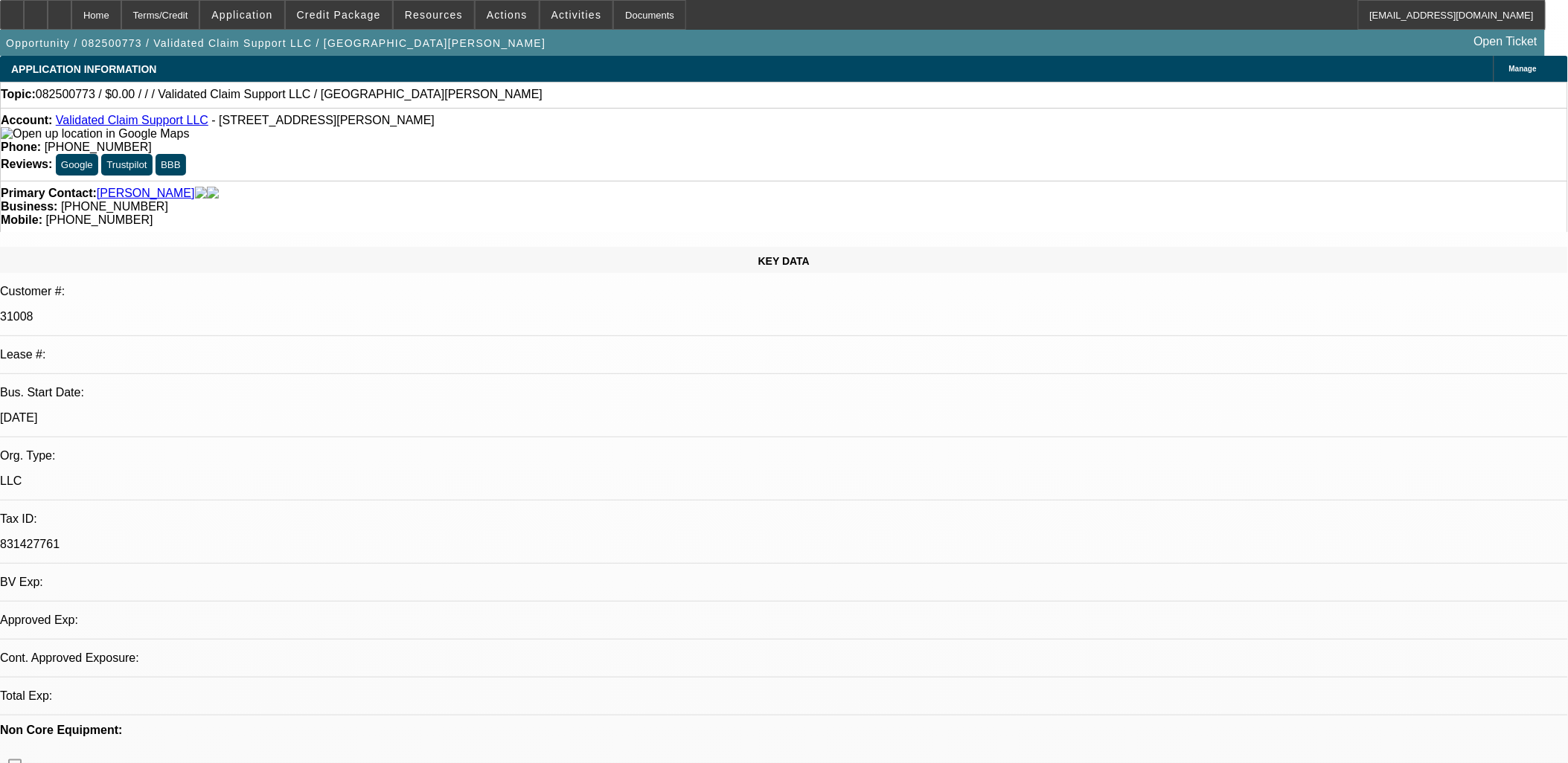
select select "0"
select select "2"
select select "0.1"
select select "4"
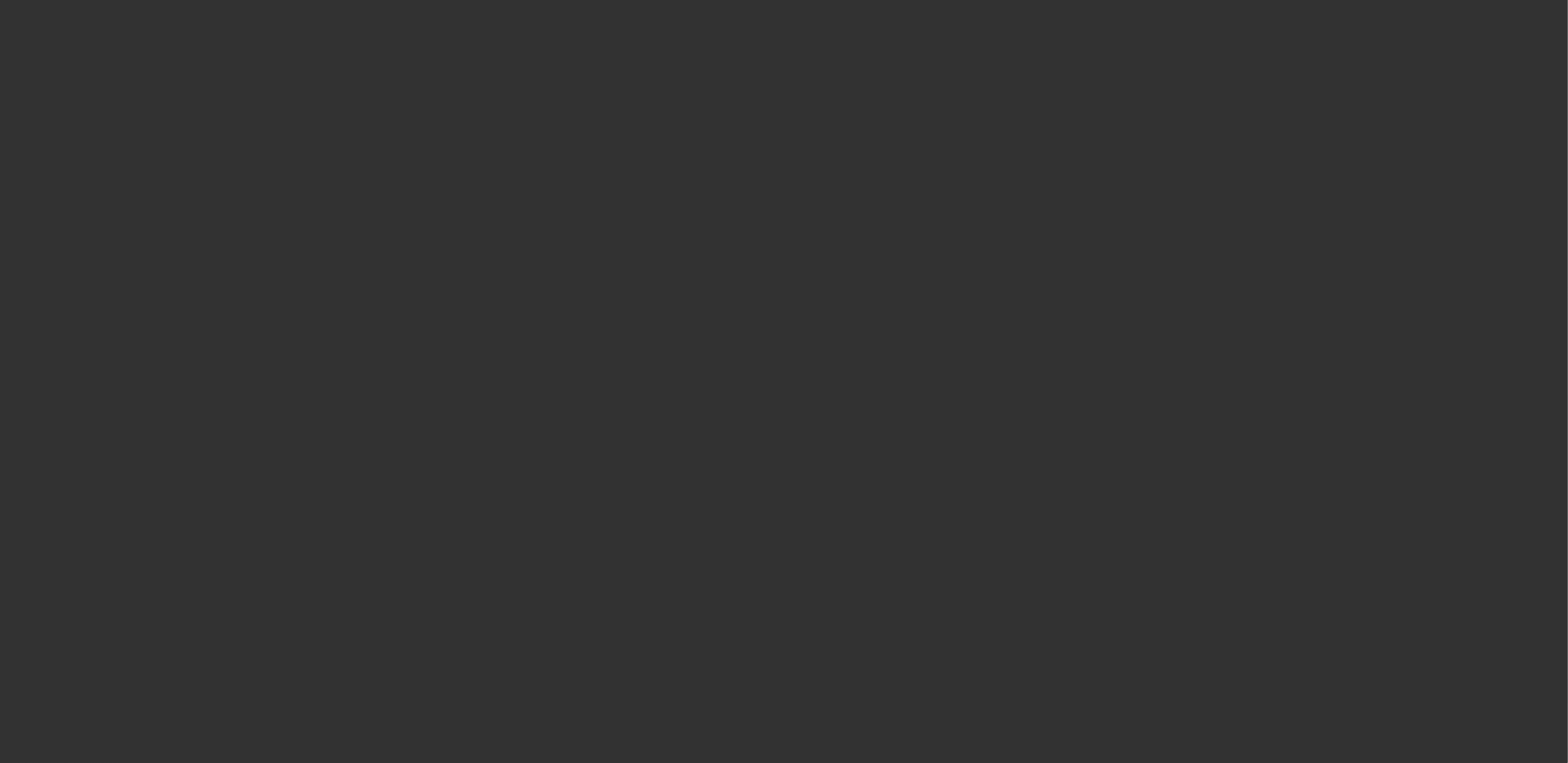
select select "0"
select select "2"
select select "0"
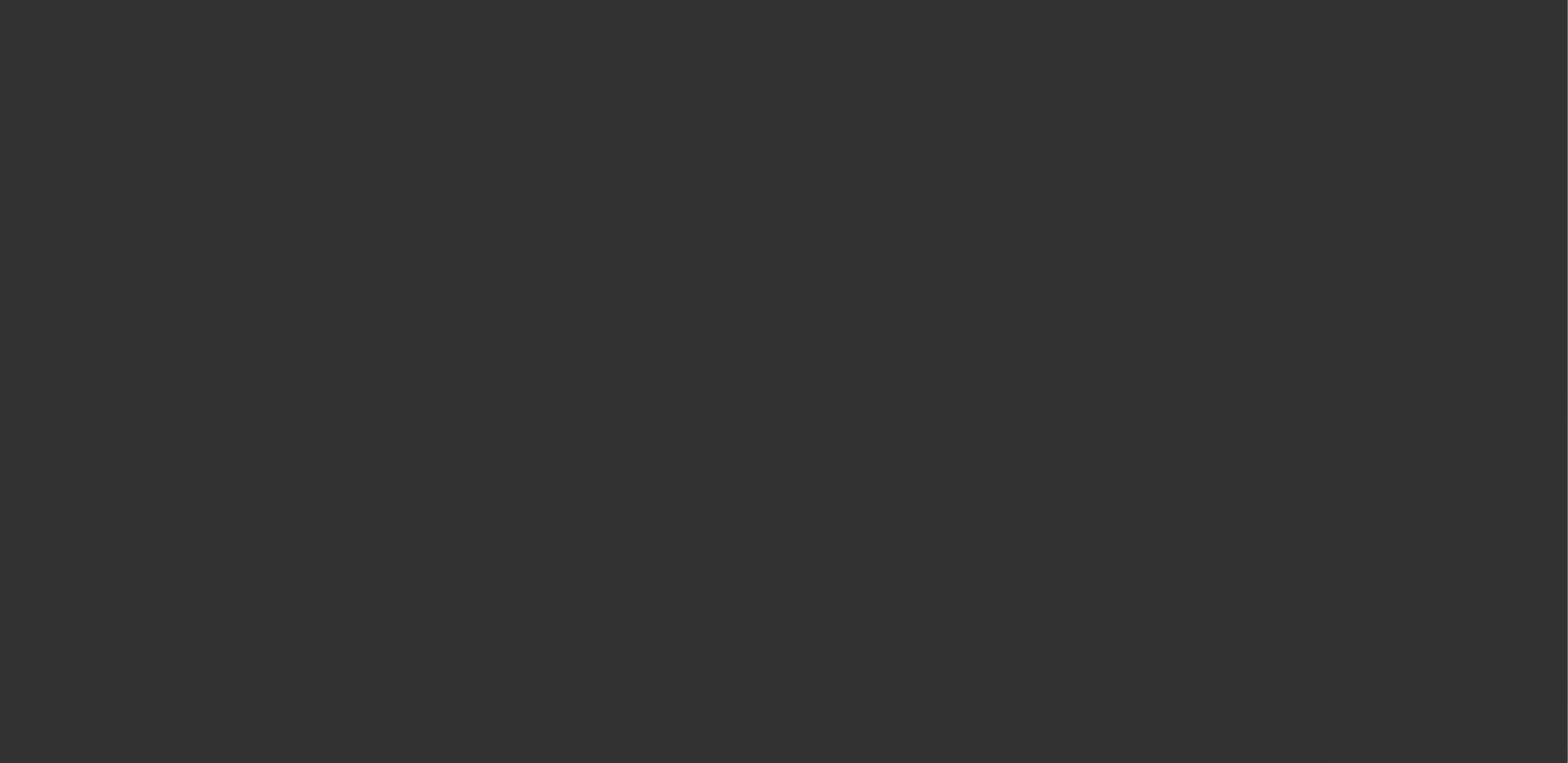
select select "0"
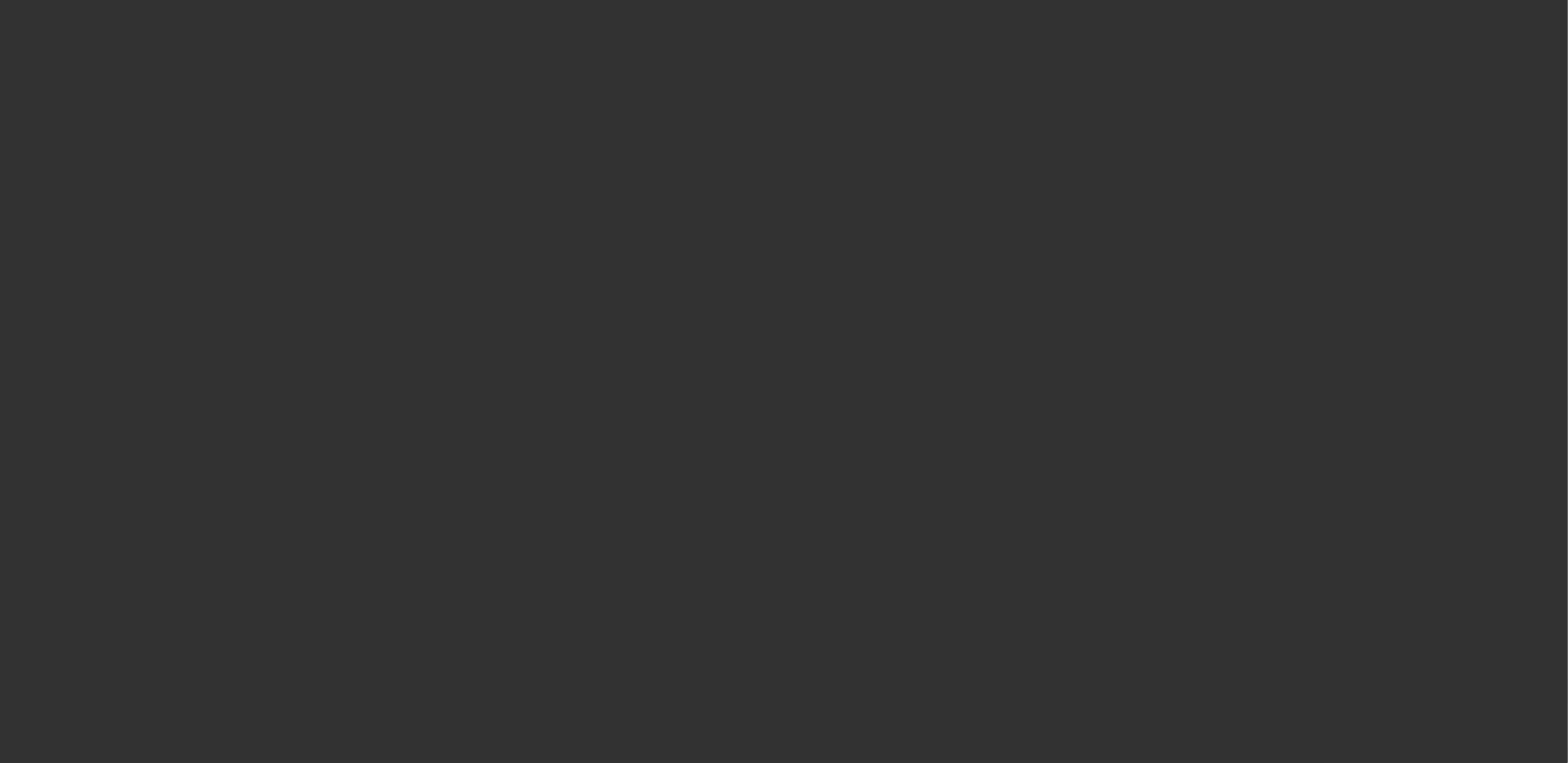
select select "0"
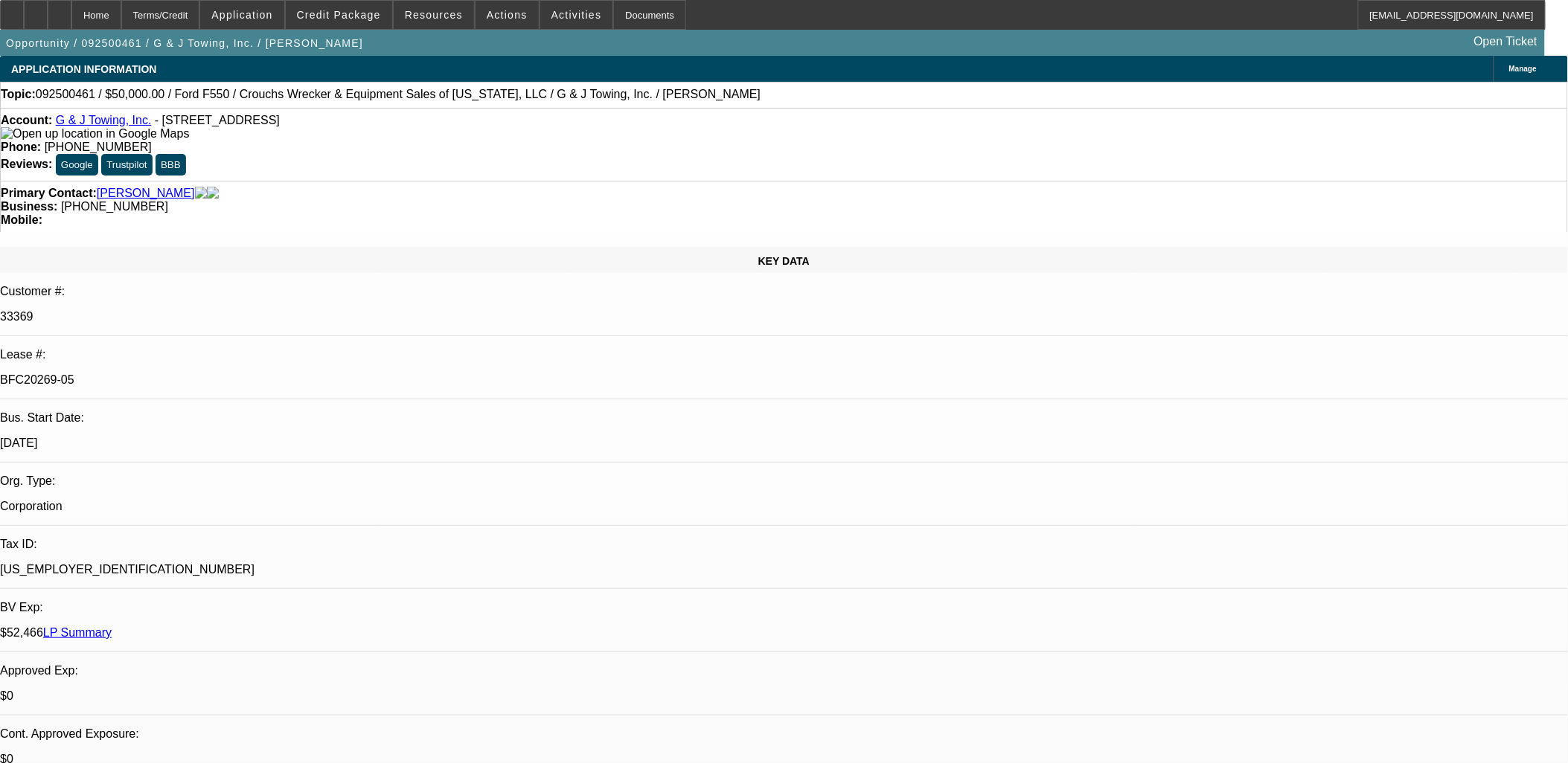
select select "1"
select select "2"
select select "6"
select select "1"
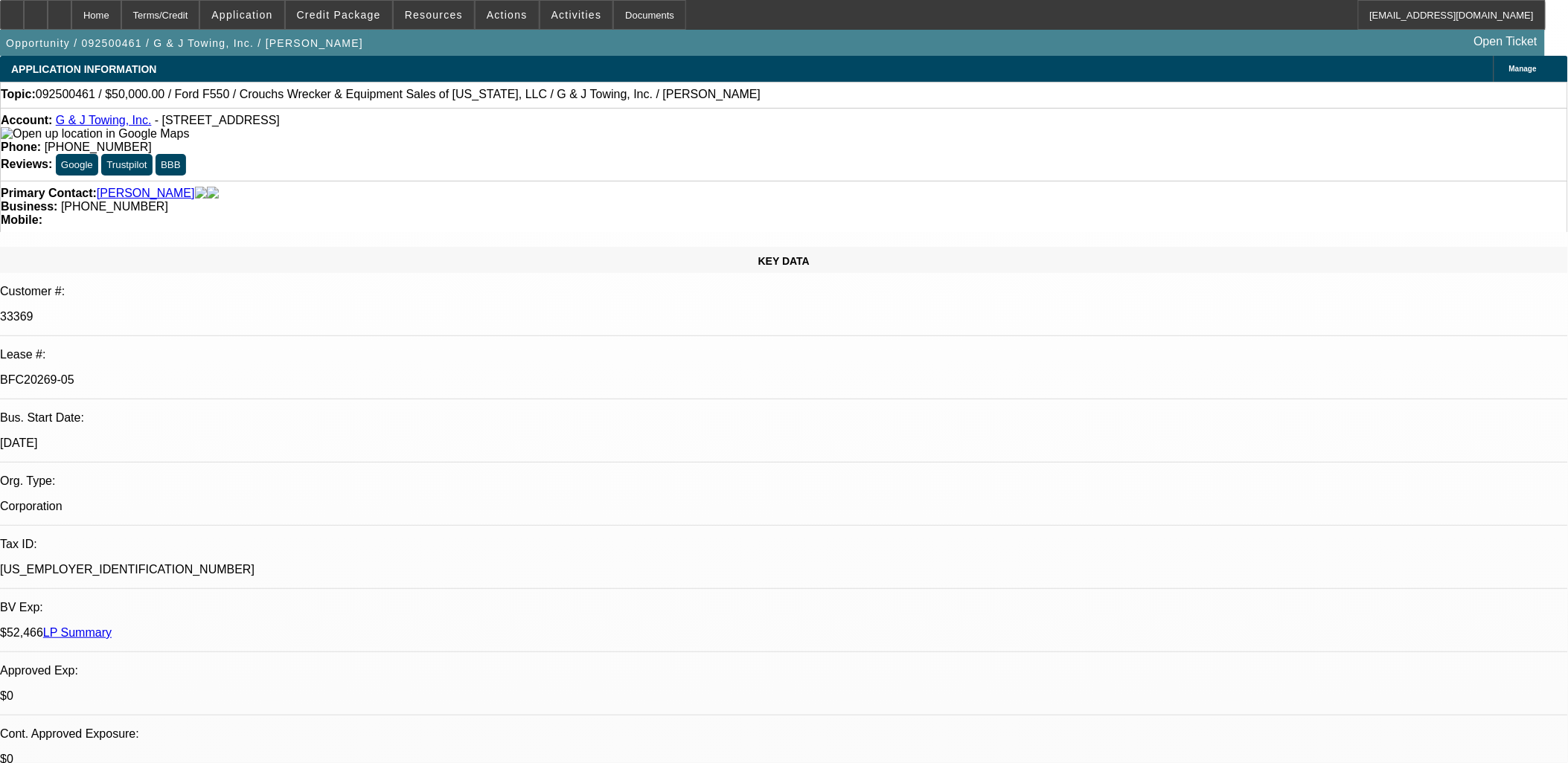
select select "6"
select select "1"
select select "6"
select select "1"
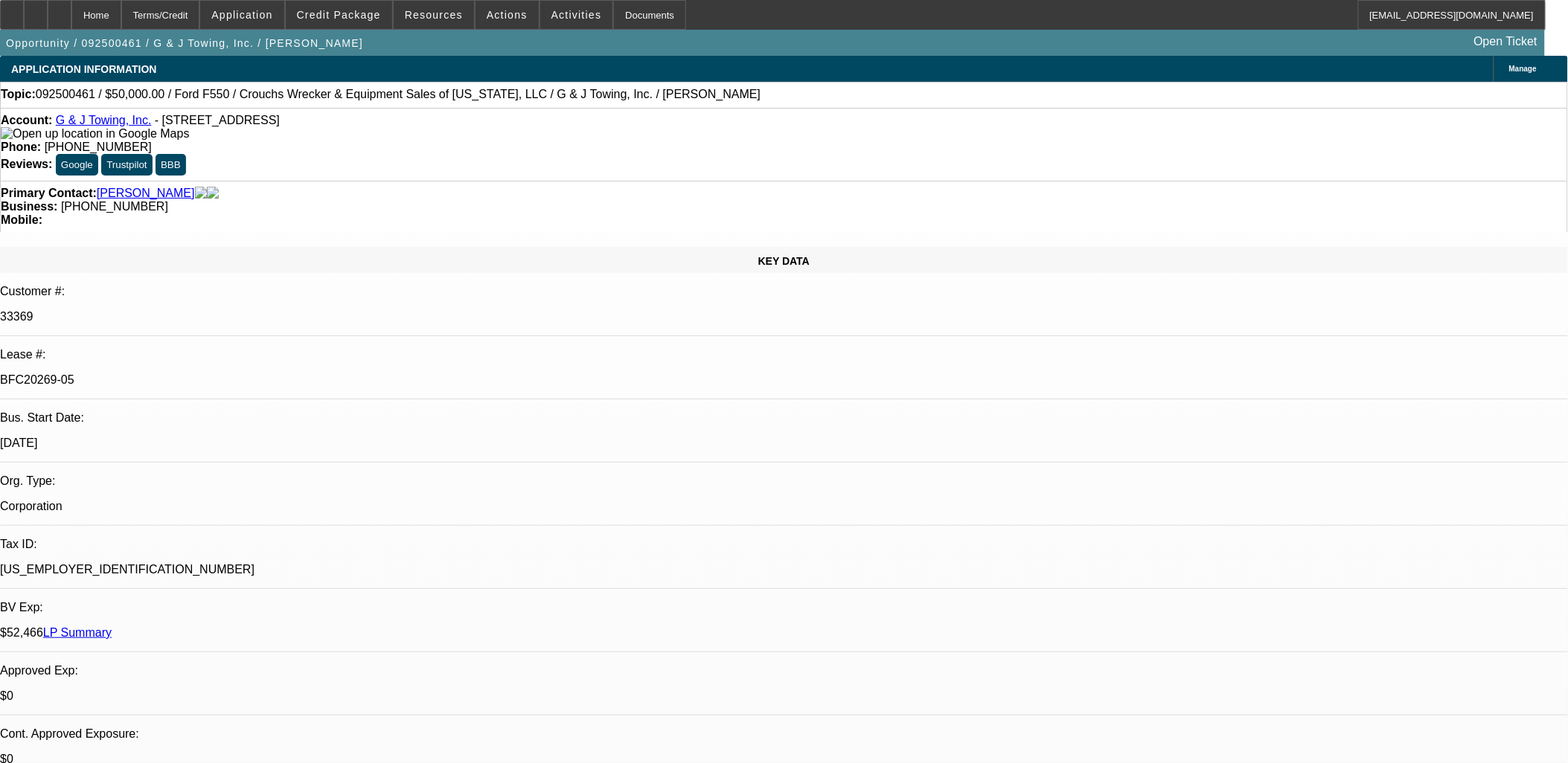
select select "1"
select select "6"
drag, startPoint x: 378, startPoint y: 132, endPoint x: 157, endPoint y: 125, distance: 221.1
click at [157, 125] on div "Account: G & J Towing, Inc. - [STREET_ADDRESS]" at bounding box center [784, 128] width 1566 height 27
click at [369, 16] on span "Credit Package" at bounding box center [339, 15] width 84 height 12
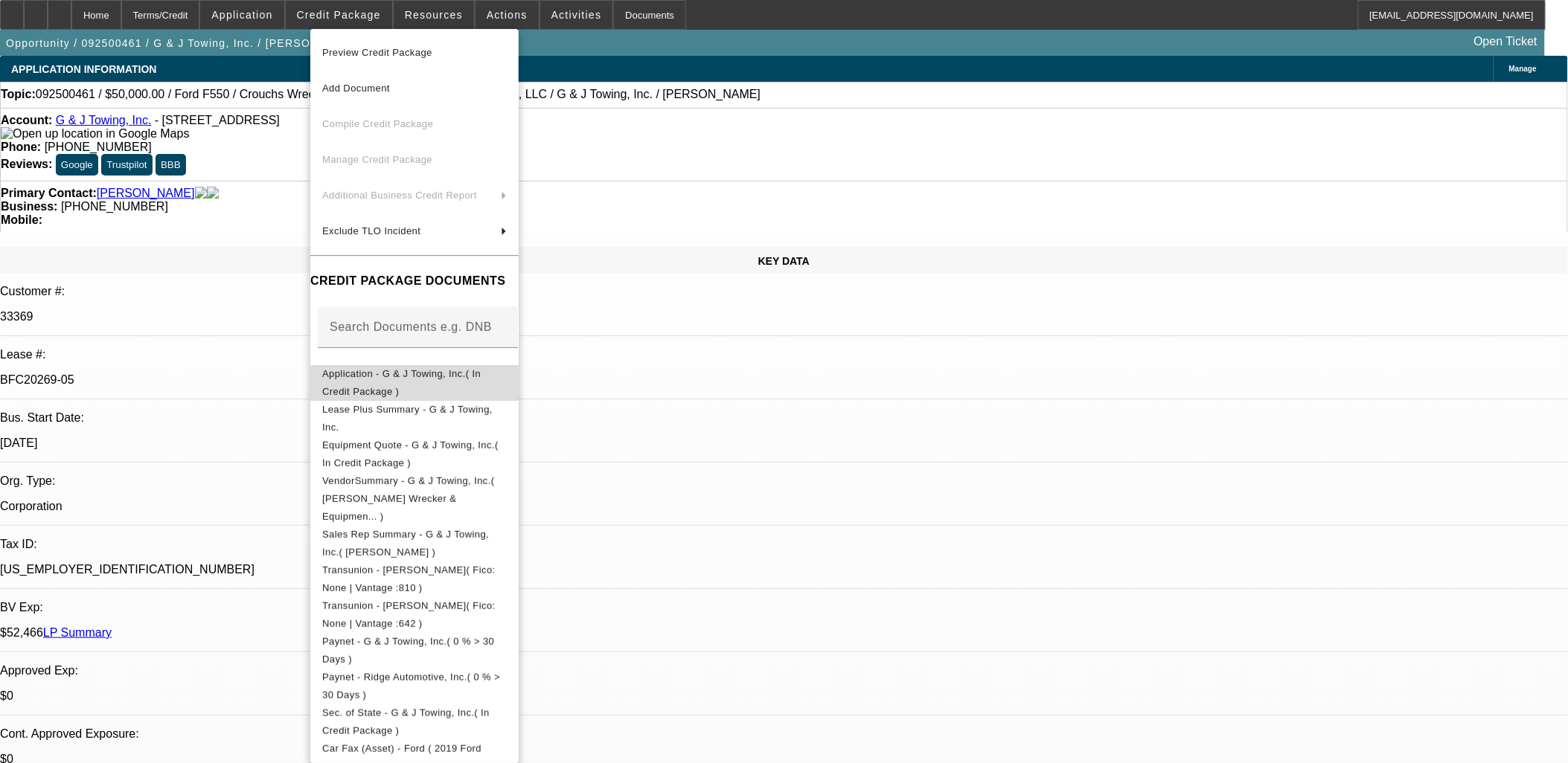
click at [480, 380] on span "Application - G & J Towing, Inc.( In Credit Package )" at bounding box center [401, 382] width 158 height 29
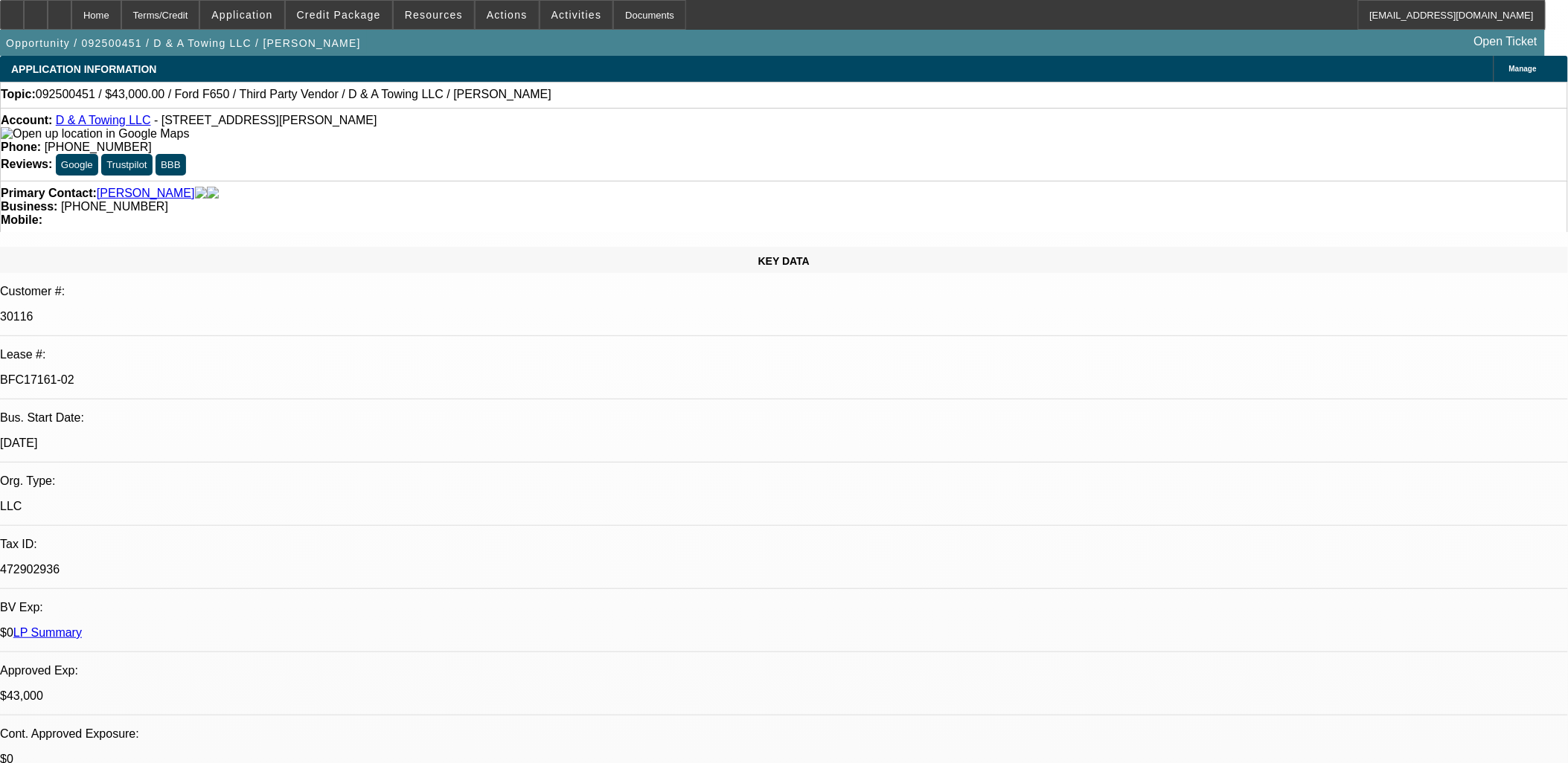
select select "0"
select select "3"
select select "0"
select select "6"
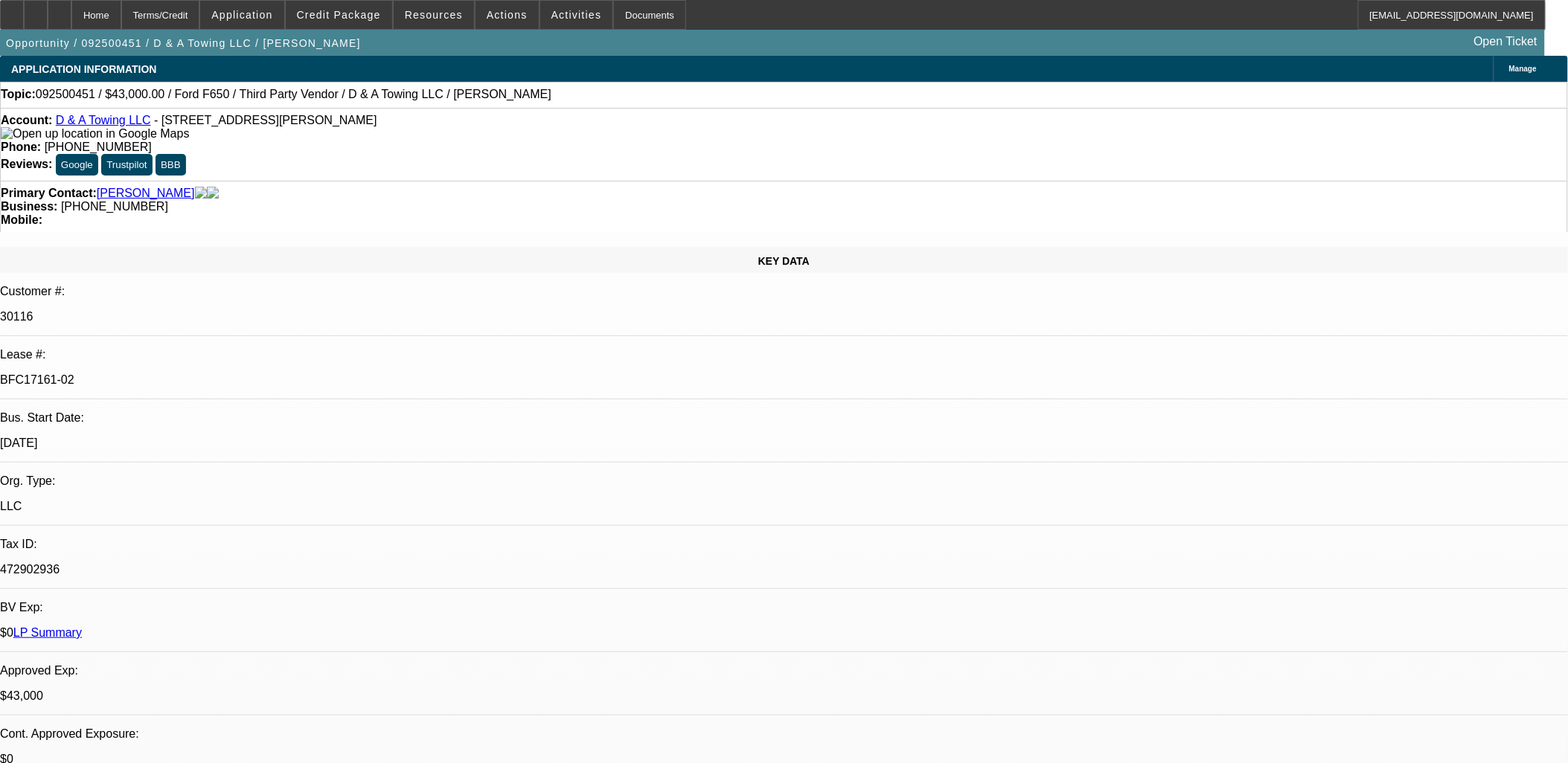
select select "0"
select select "3"
select select "0.2"
select select "17"
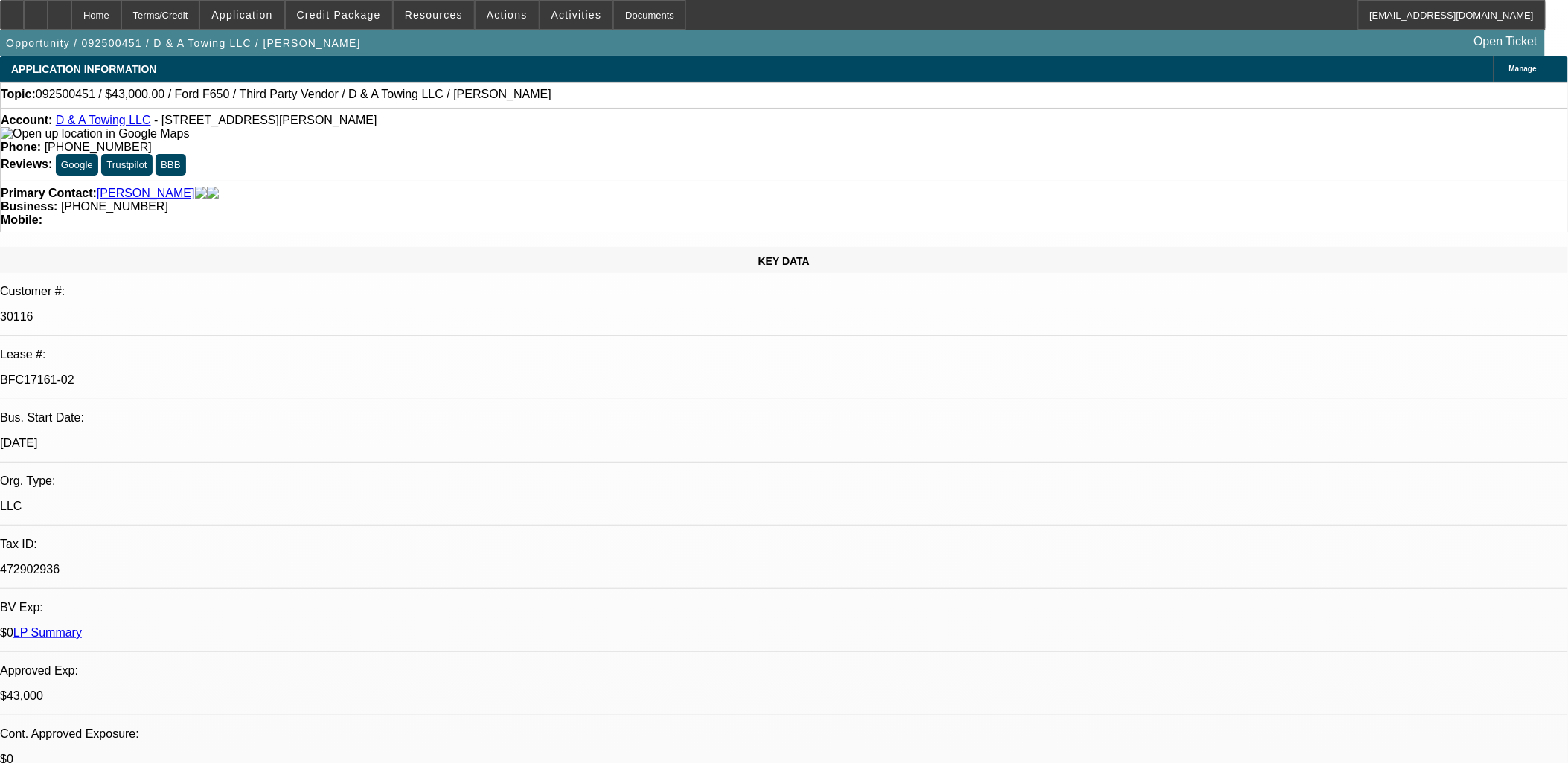
select select "0"
select select "3"
select select "0.15"
select select "16"
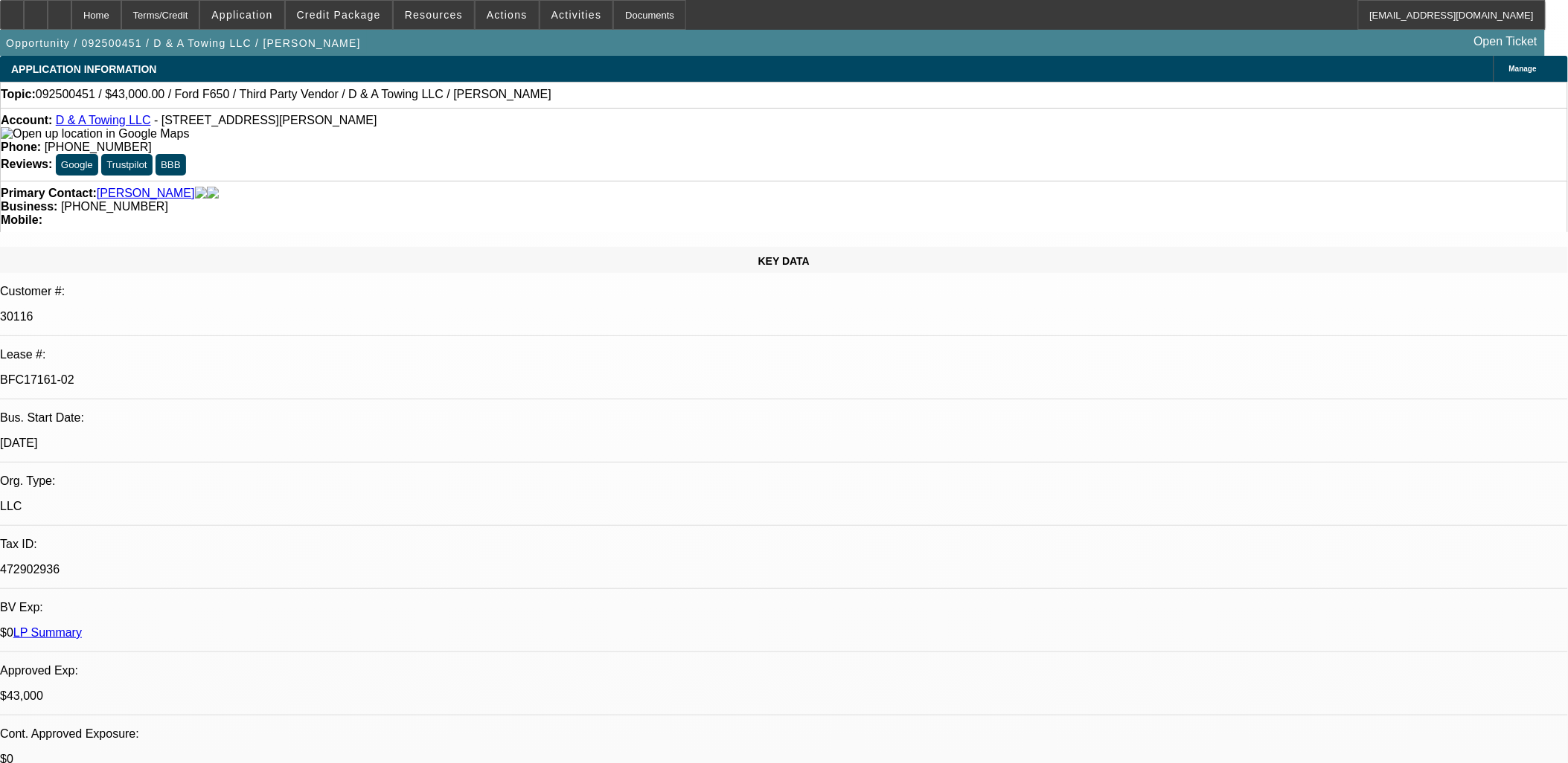
select select "0"
select select "3"
select select "0.1"
select select "4"
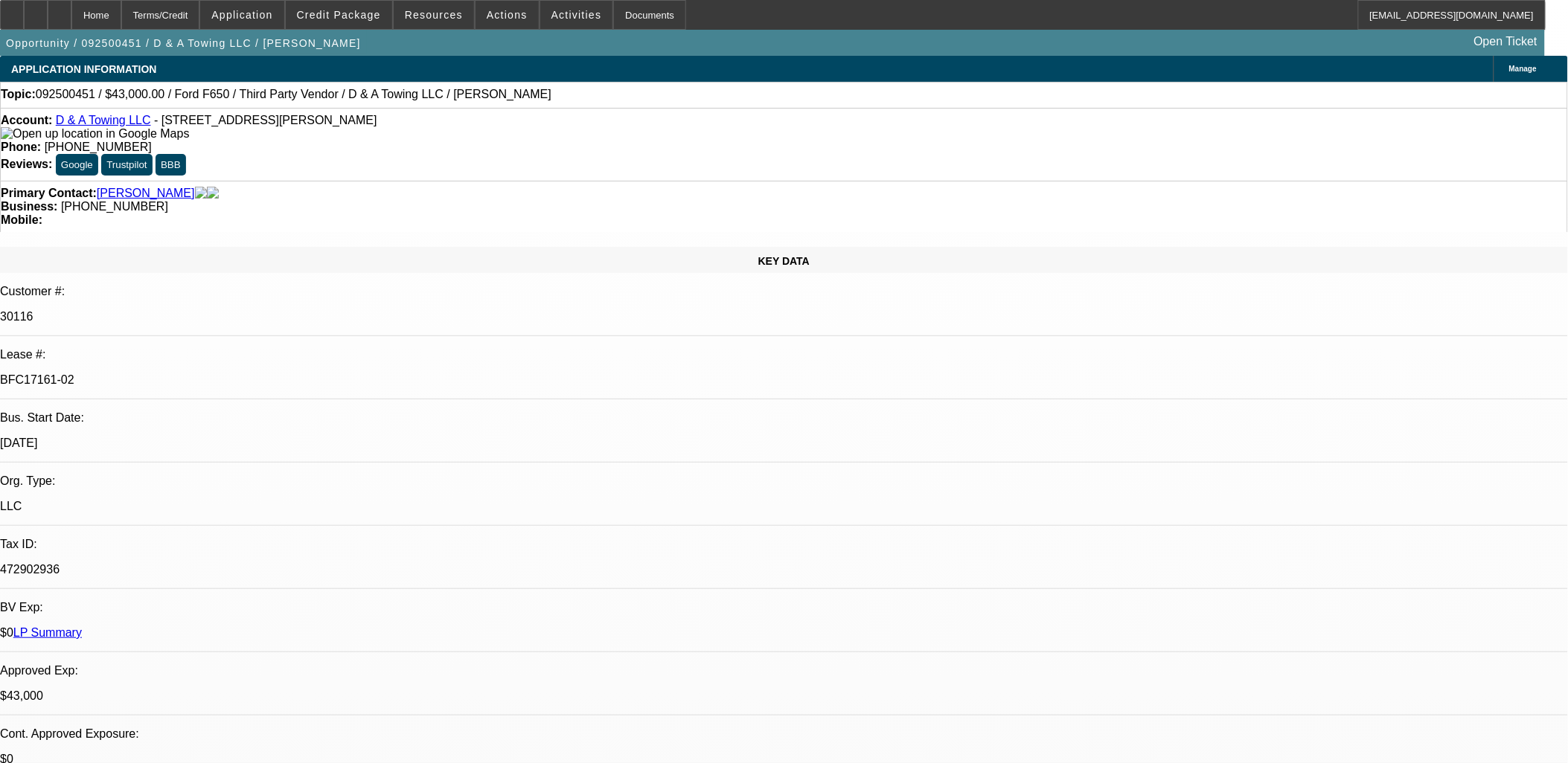
drag, startPoint x: 1348, startPoint y: 547, endPoint x: 1381, endPoint y: 561, distance: 35.8
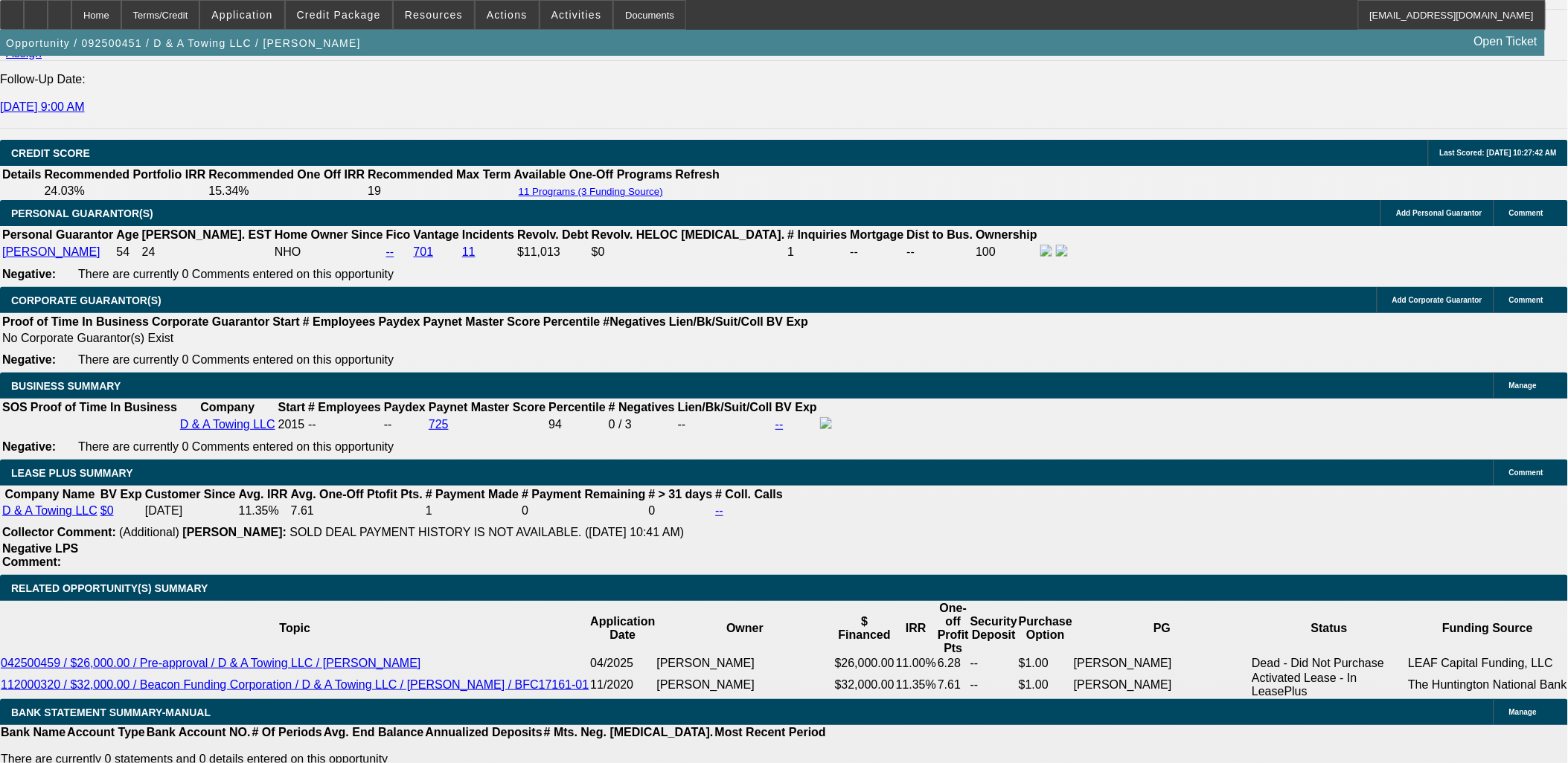
scroll to position [2232, 0]
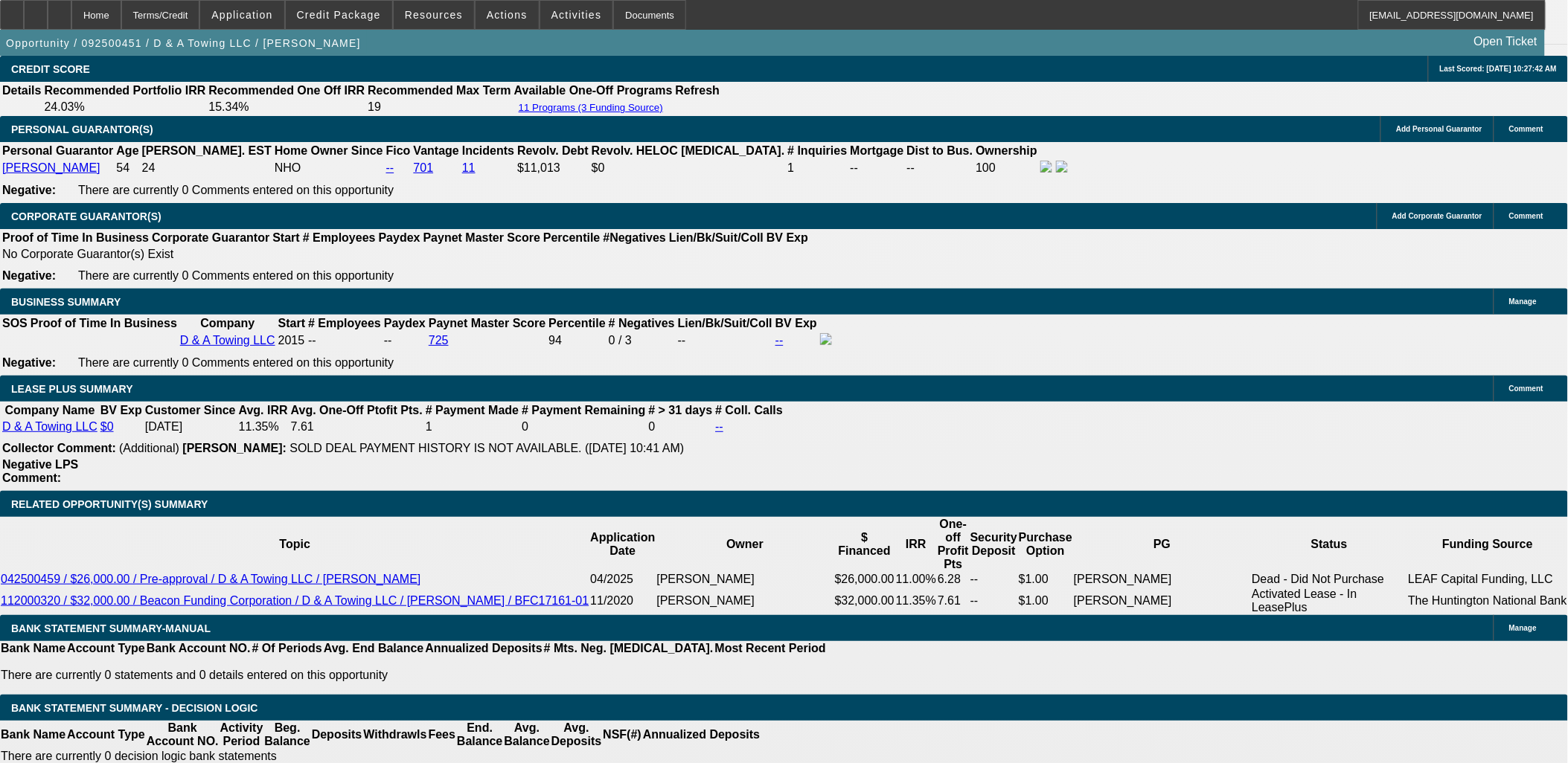
drag, startPoint x: 372, startPoint y: 382, endPoint x: 375, endPoint y: 393, distance: 11.4
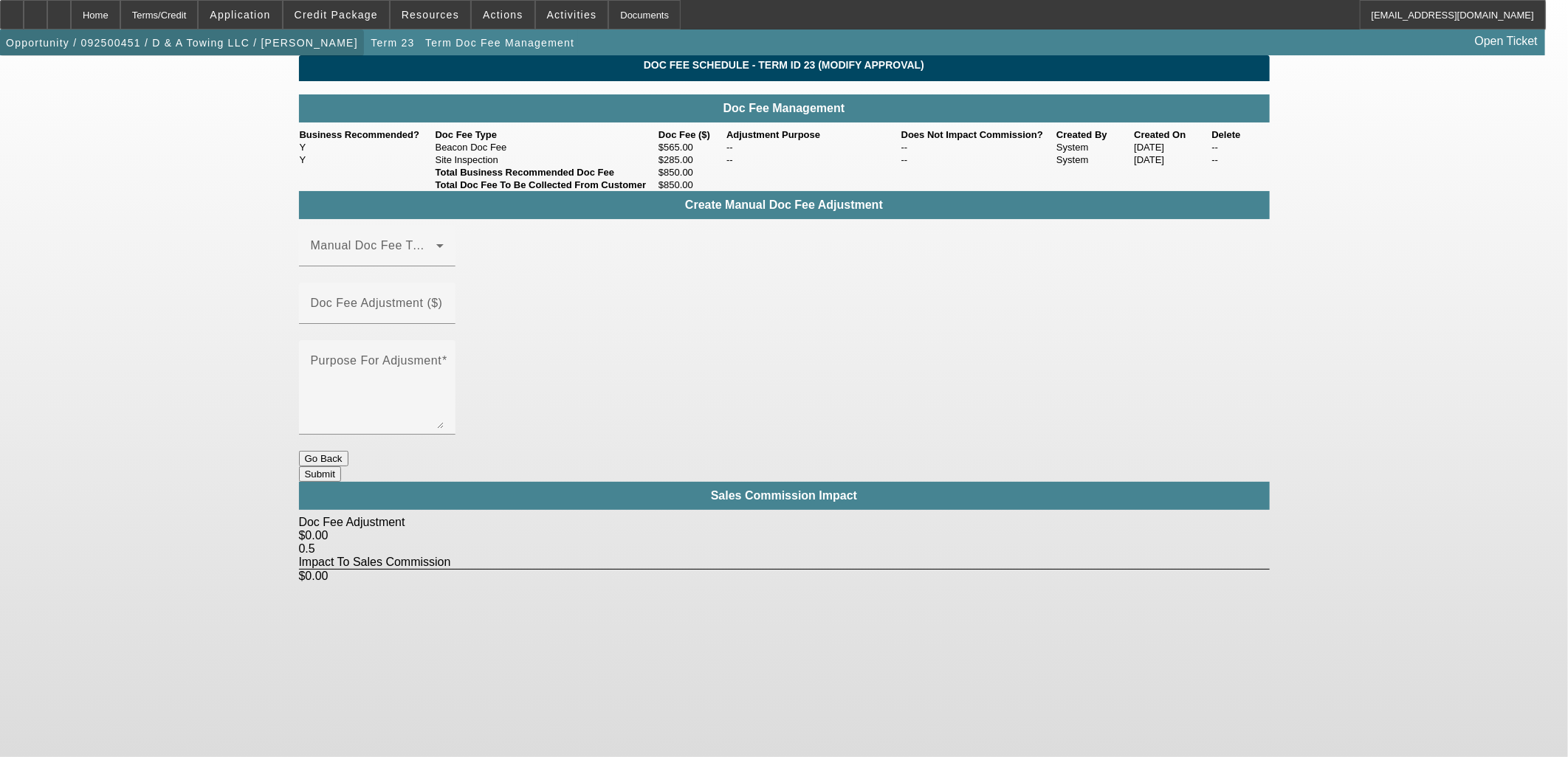
click at [218, 55] on span "button" at bounding box center [182, 42] width 364 height 36
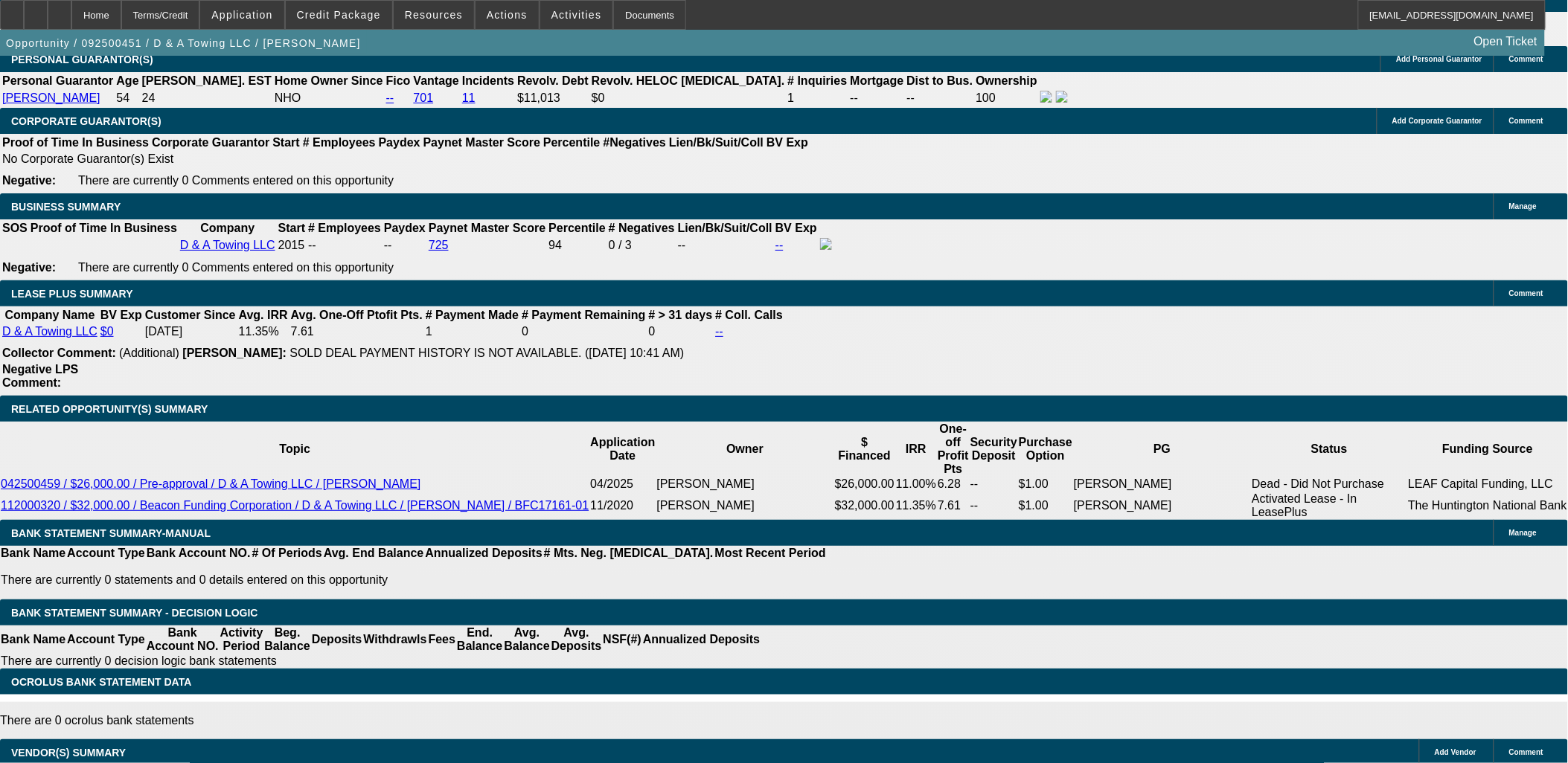
select select "0"
select select "3"
select select "0"
select select "6"
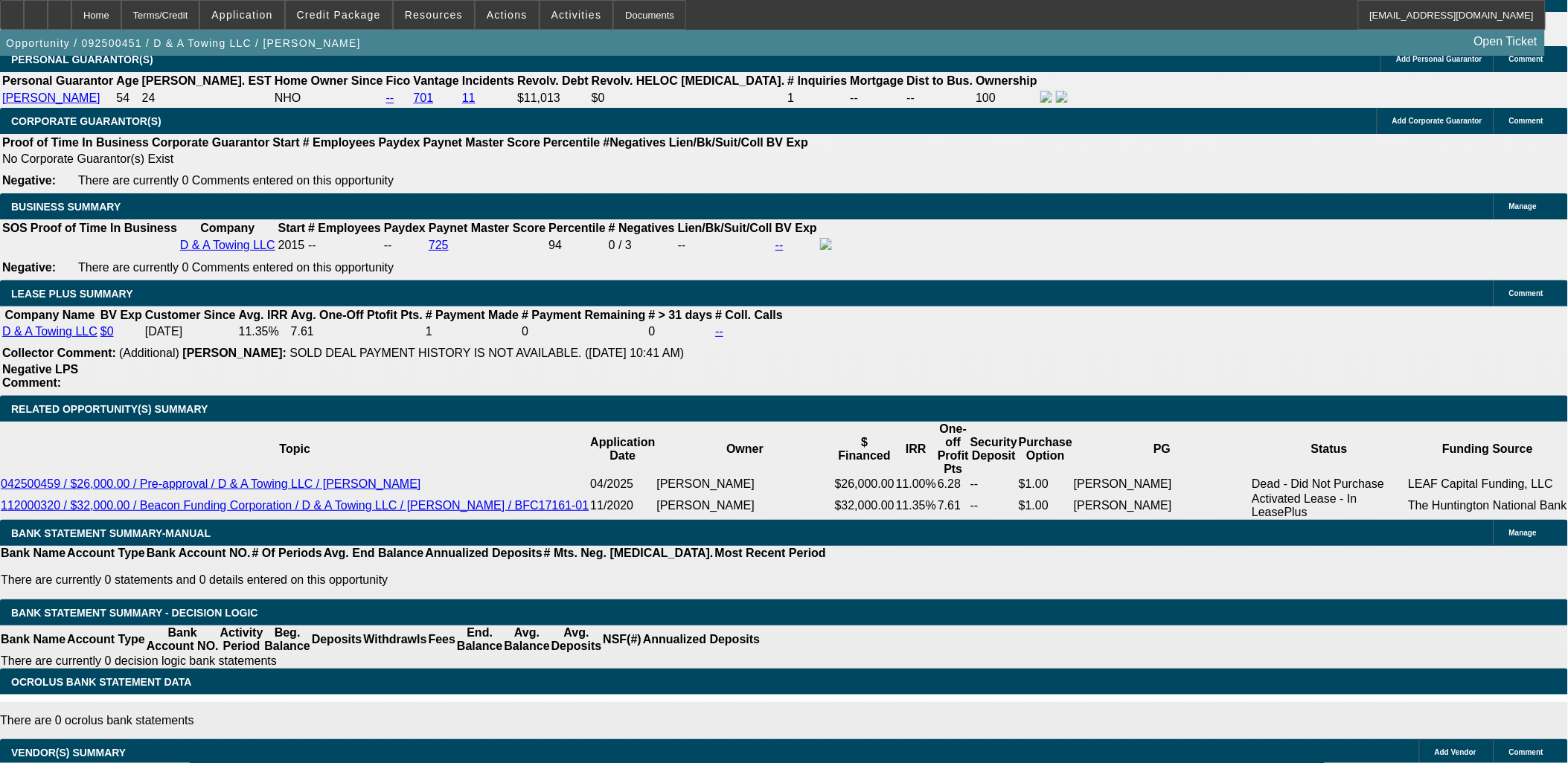
select select "0"
select select "3"
select select "0.2"
select select "17"
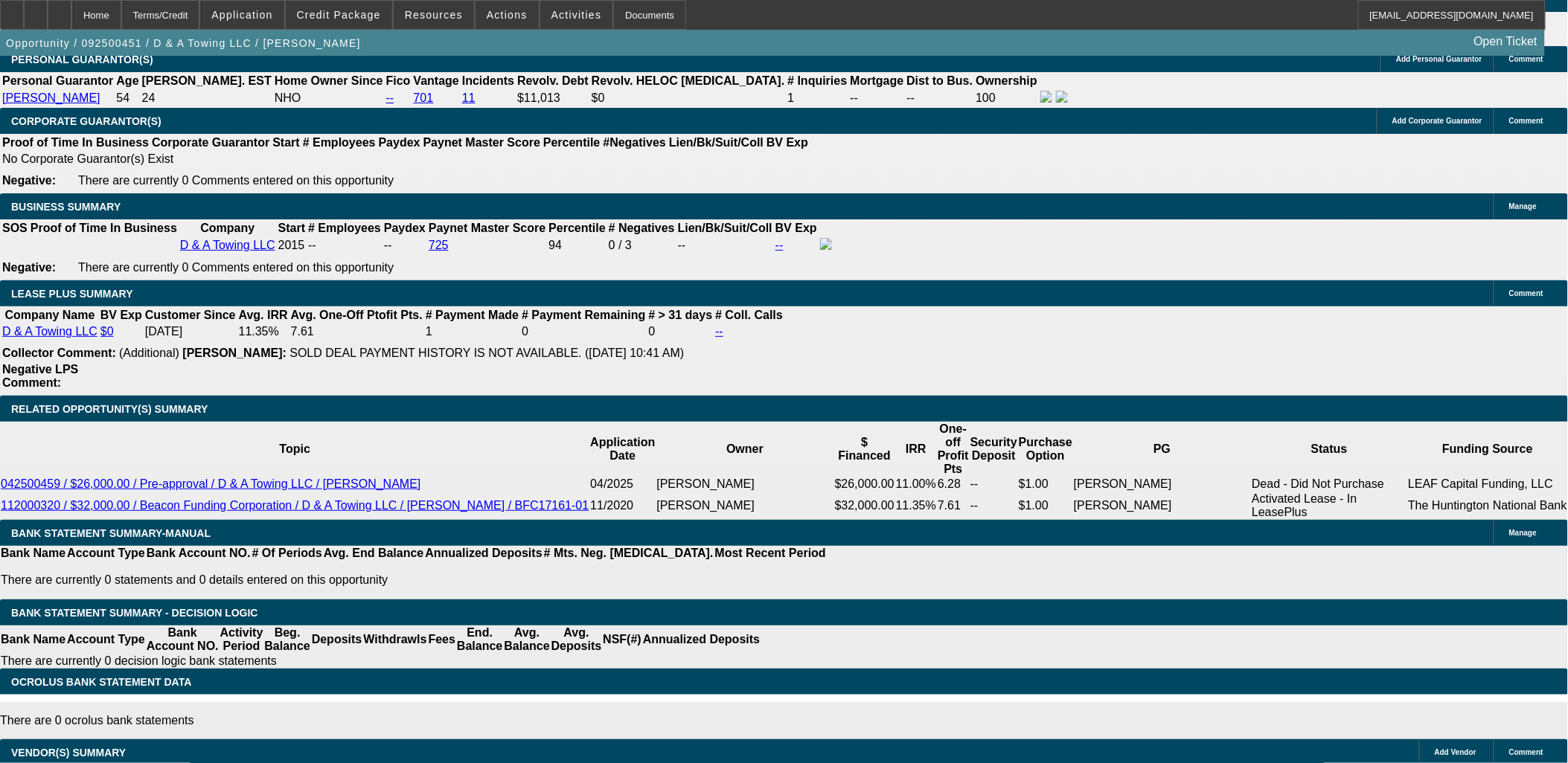
select select "0"
select select "3"
select select "0.15"
select select "16"
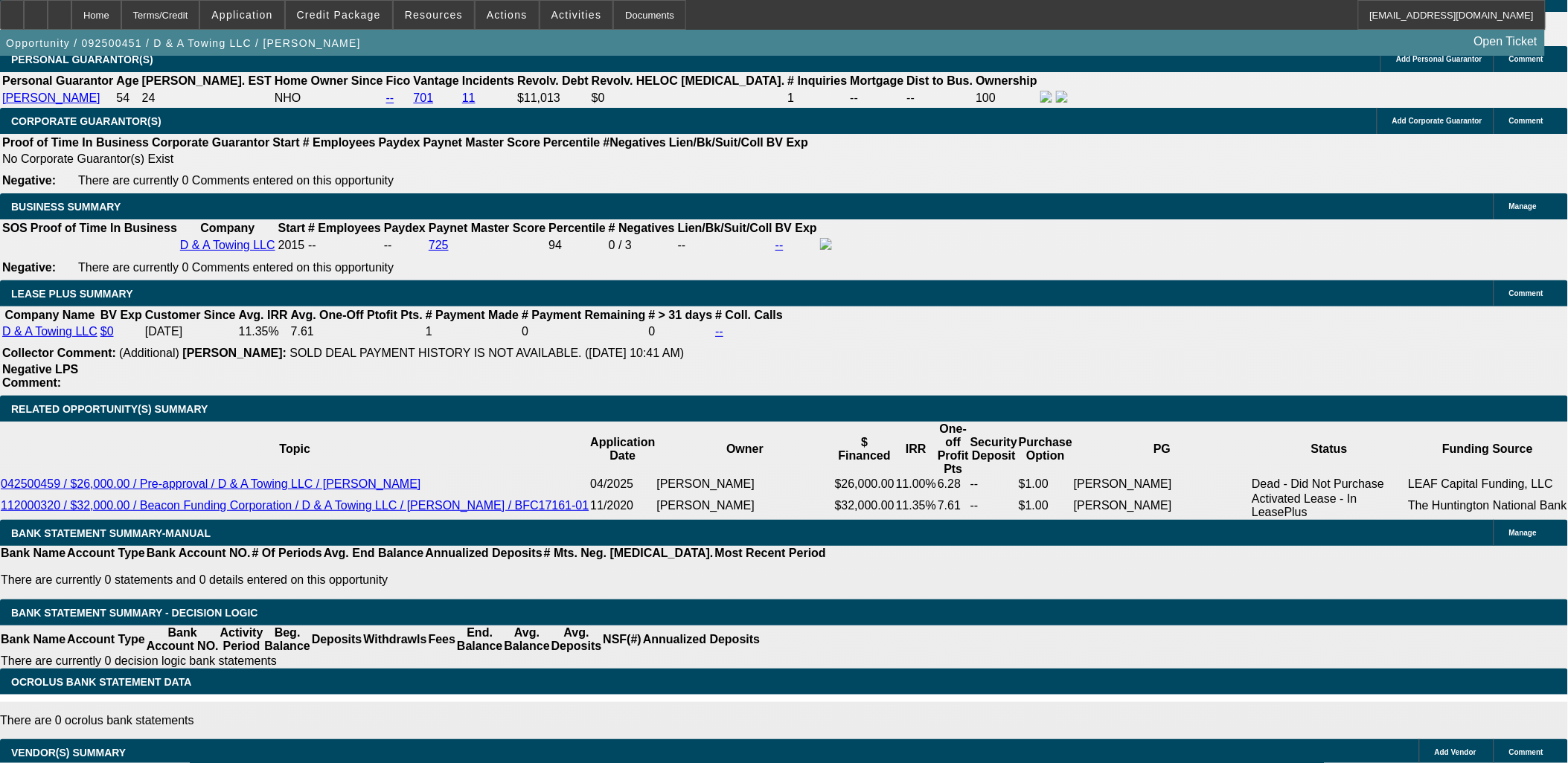
select select "0"
select select "3"
select select "0.1"
select select "4"
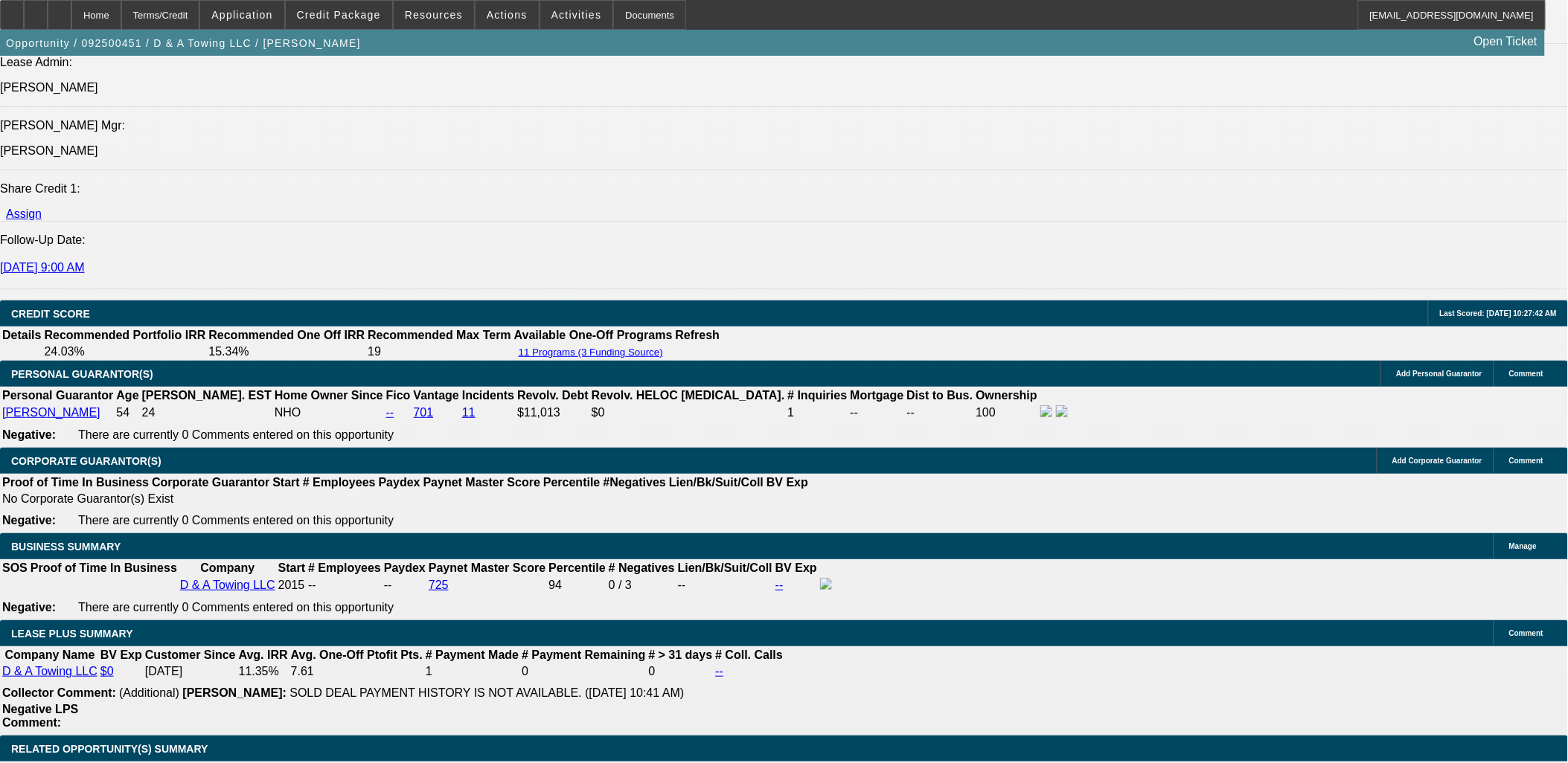
scroll to position [2072, 0]
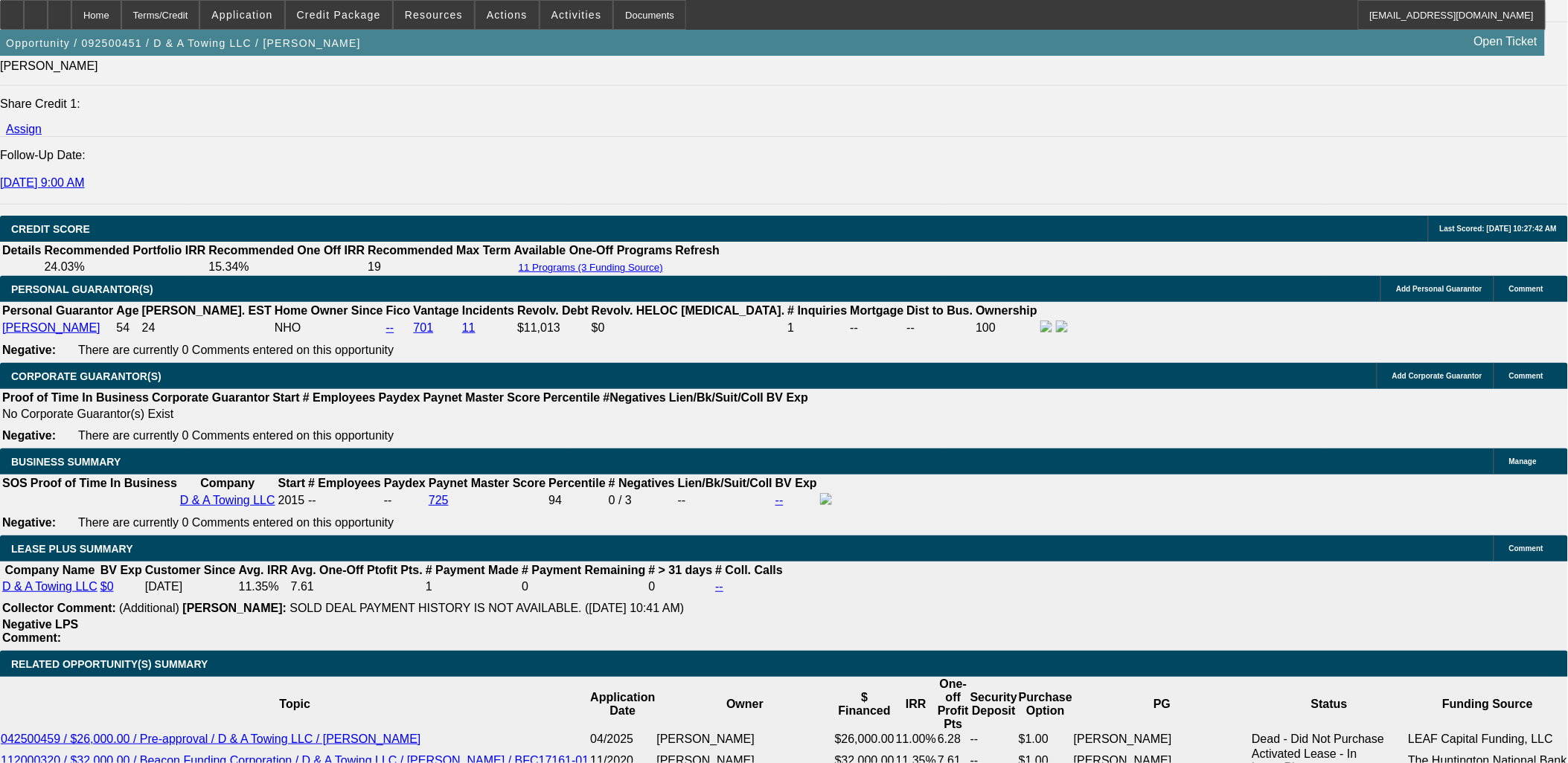
drag, startPoint x: 1182, startPoint y: 530, endPoint x: 1192, endPoint y: 524, distance: 11.7
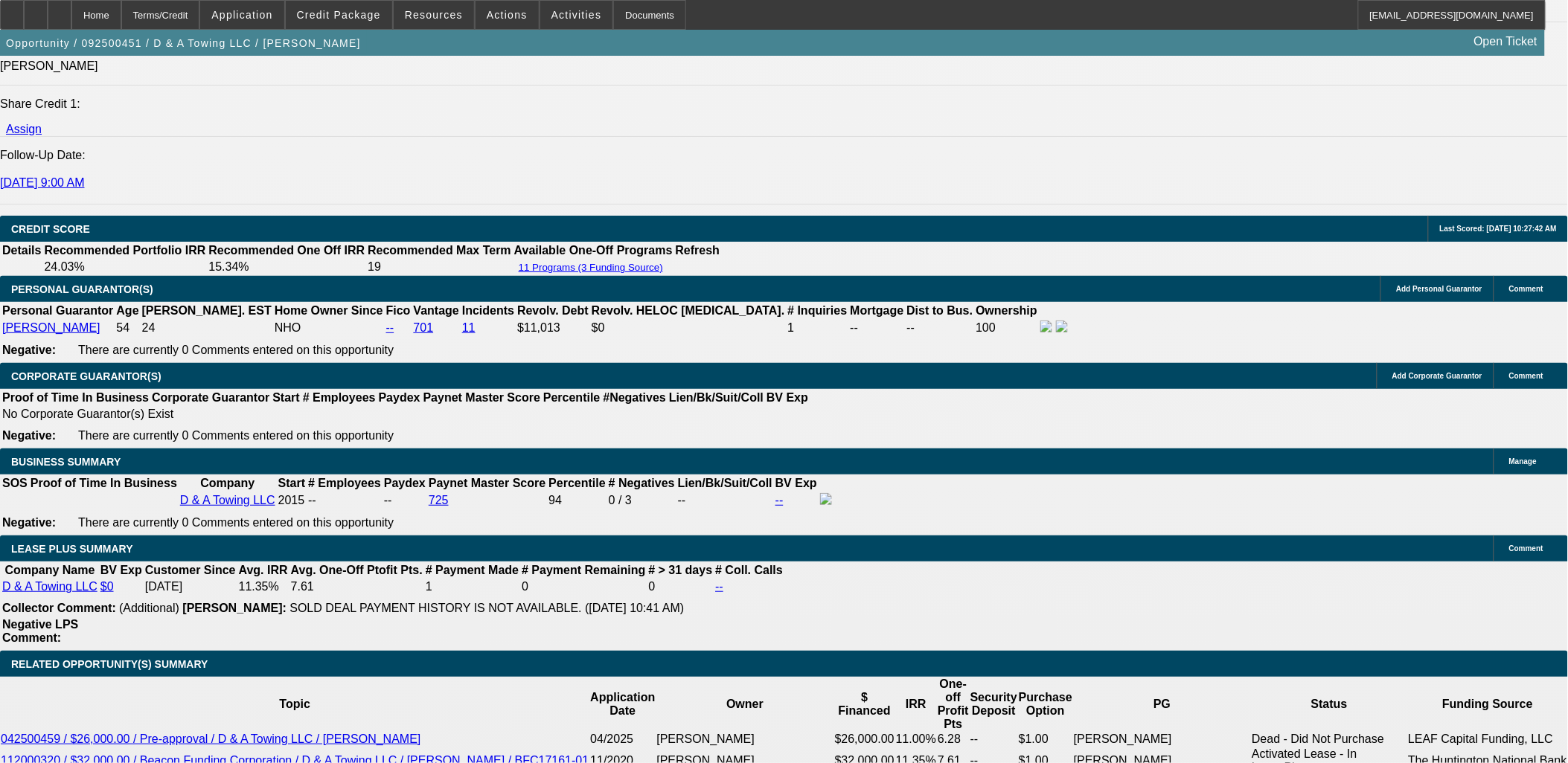
drag, startPoint x: 1344, startPoint y: 550, endPoint x: 1063, endPoint y: 436, distance: 303.2
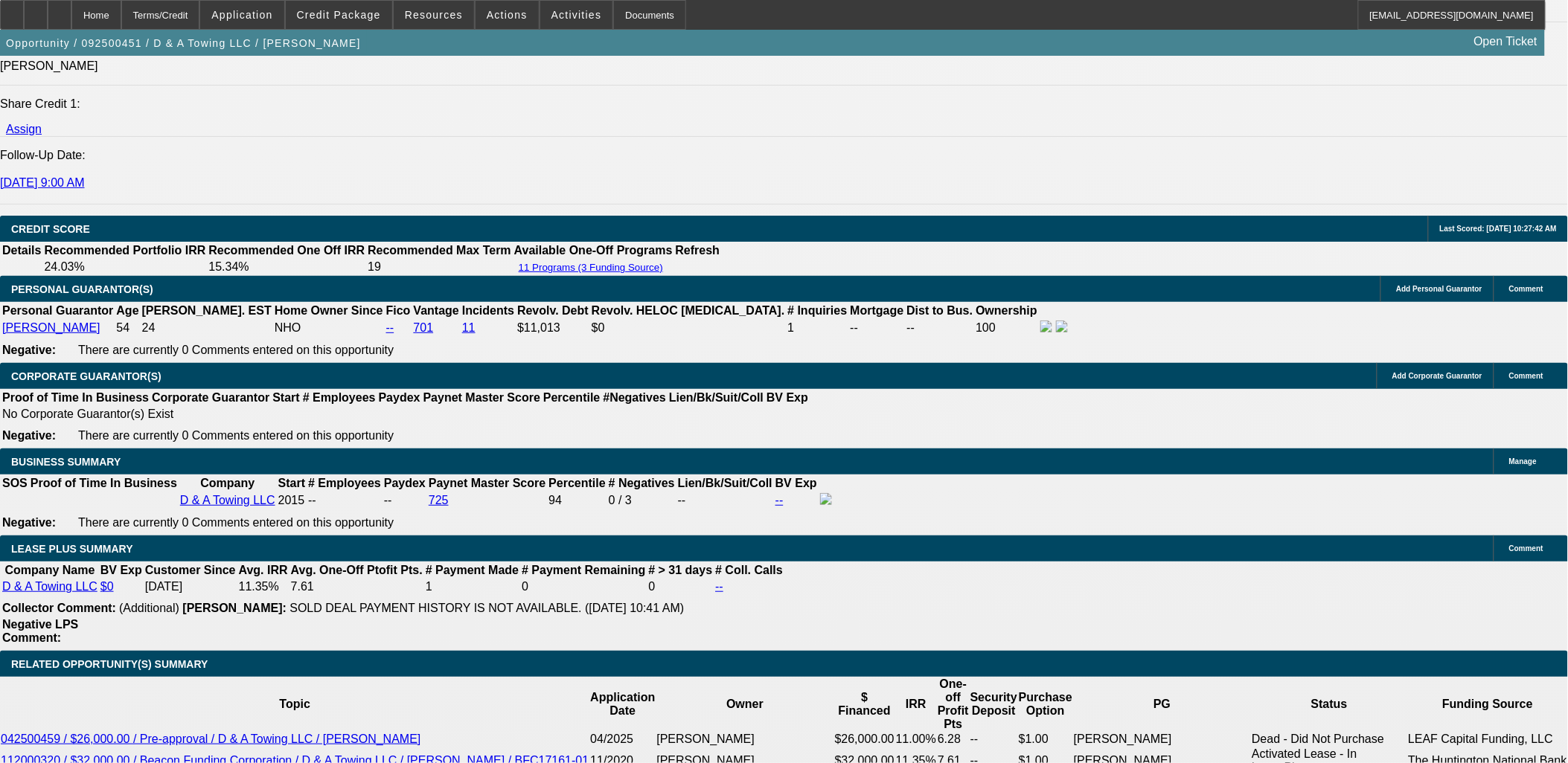
drag, startPoint x: 1332, startPoint y: 559, endPoint x: 1049, endPoint y: 400, distance: 324.6
drag, startPoint x: 1052, startPoint y: 403, endPoint x: 1309, endPoint y: 560, distance: 301.2
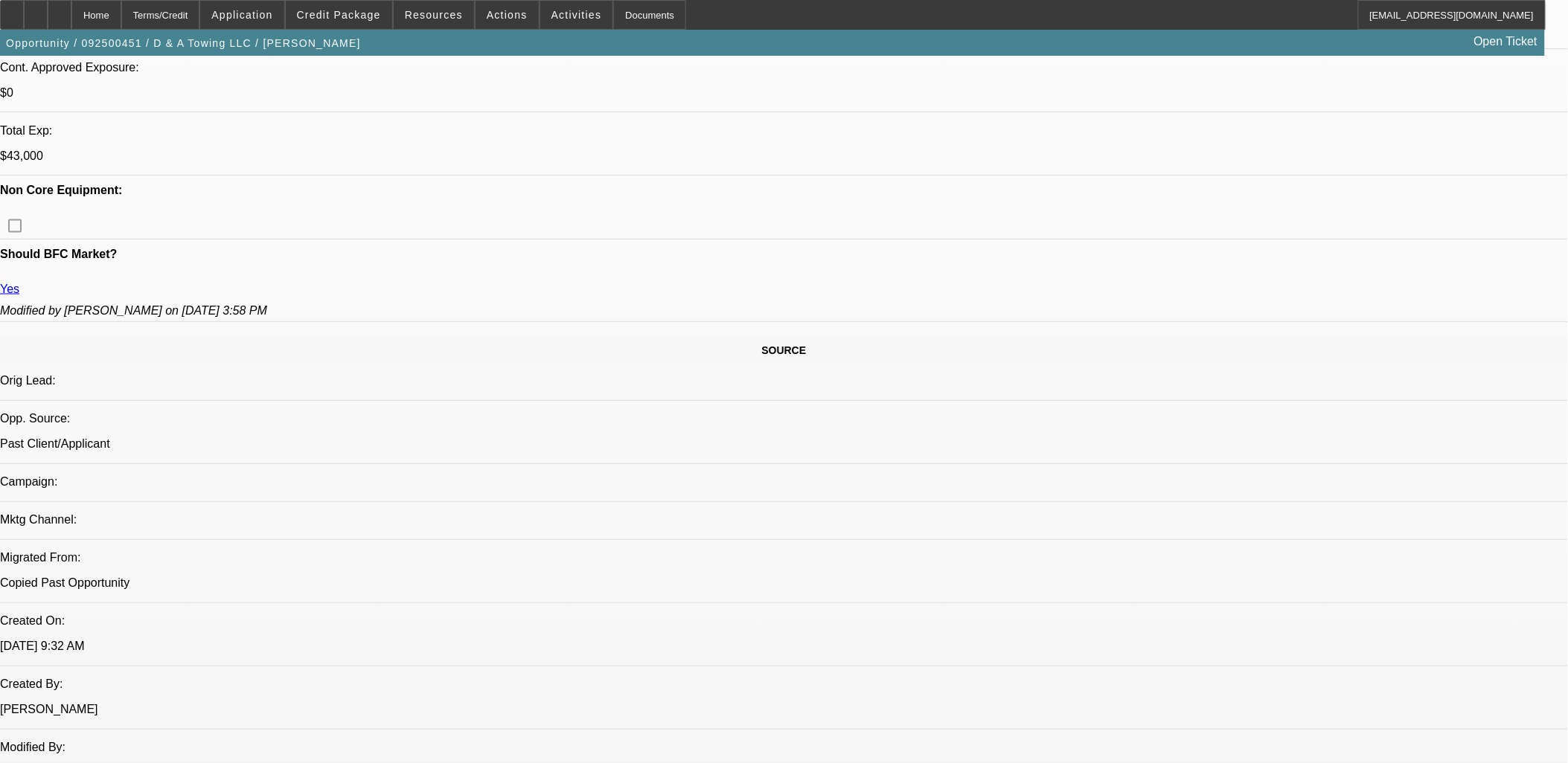
scroll to position [88, 0]
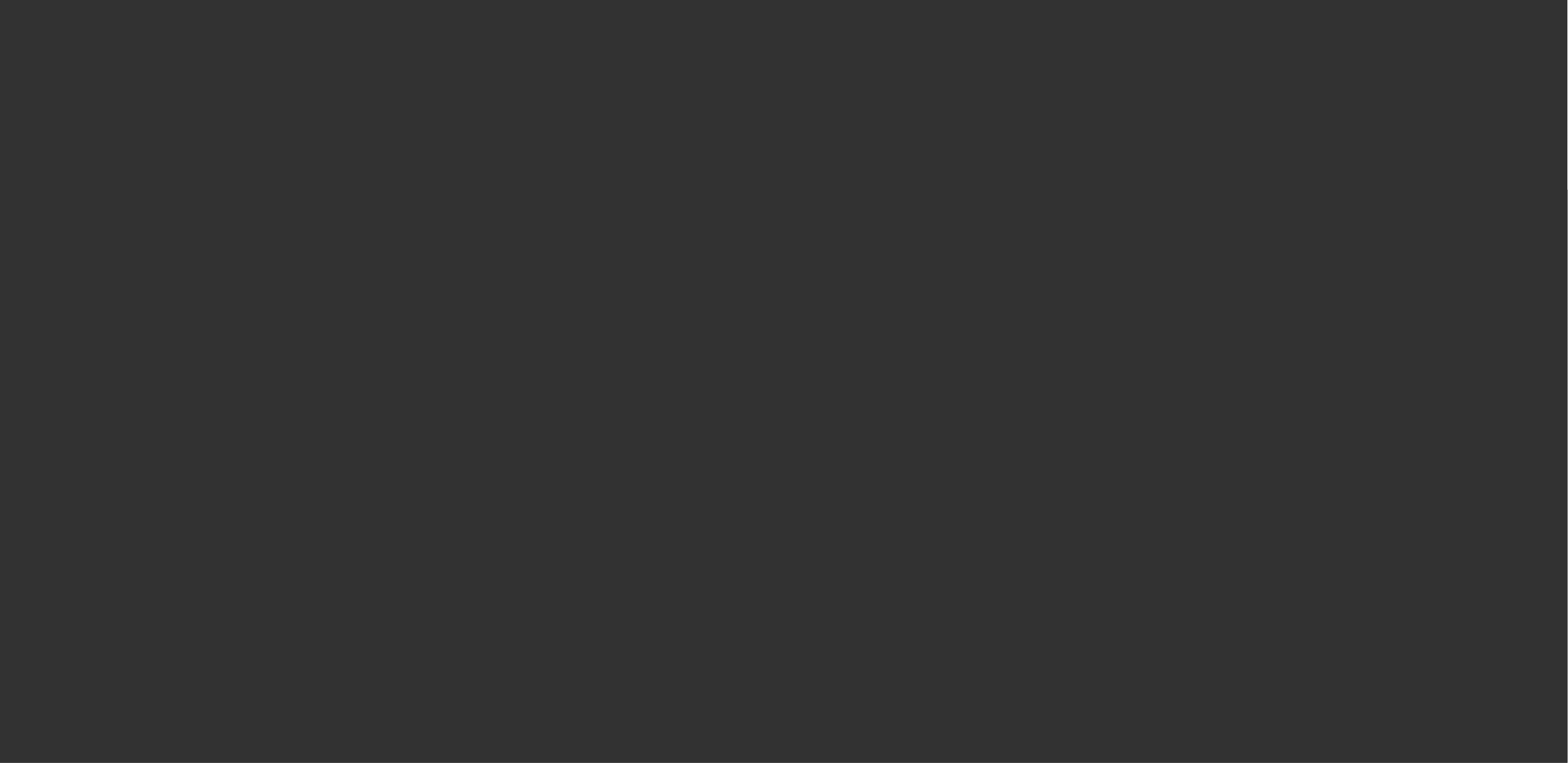
scroll to position [0, 0]
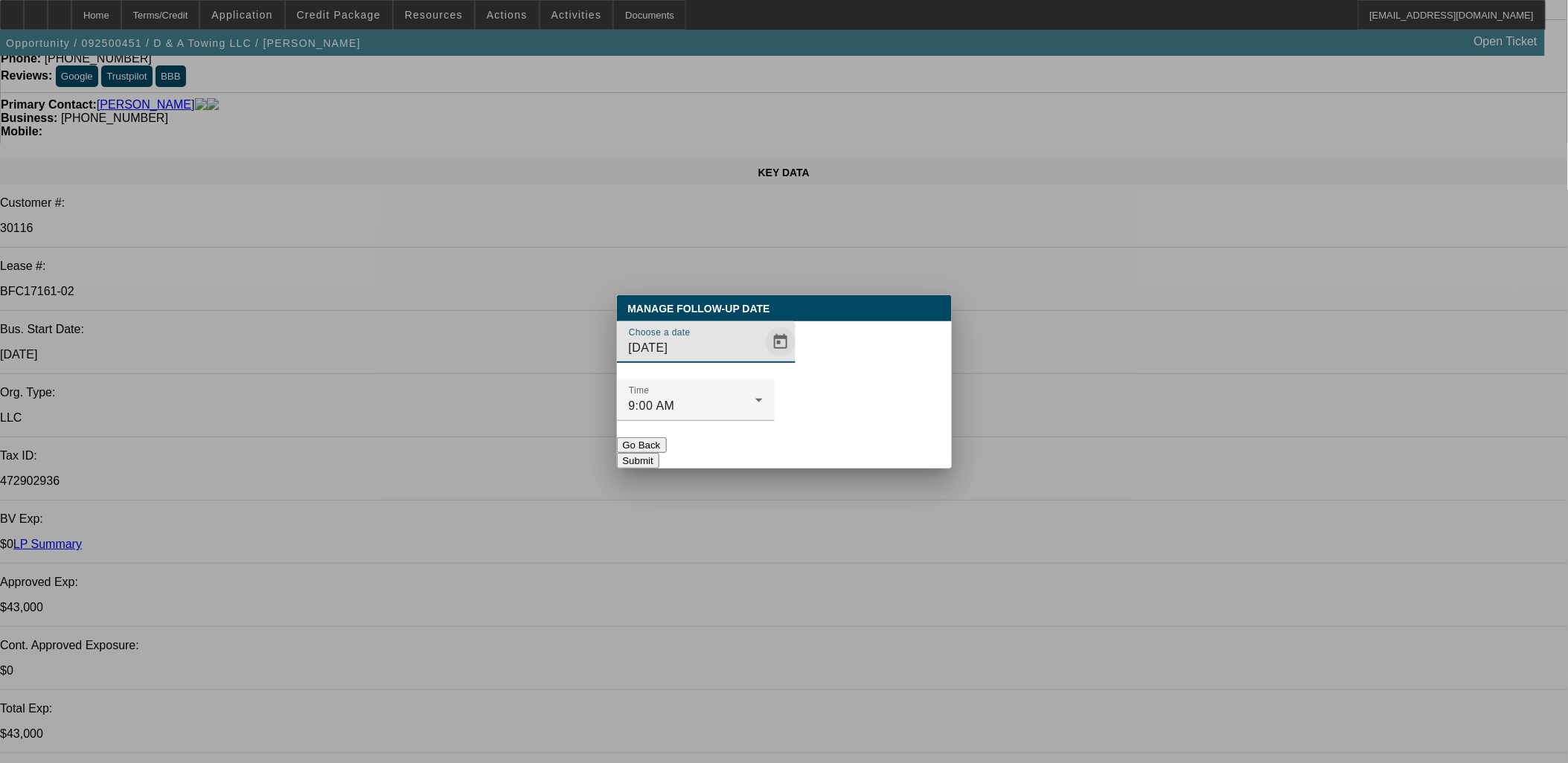
drag, startPoint x: 722, startPoint y: 389, endPoint x: 770, endPoint y: 374, distance: 50.3
click at [733, 363] on div "Choose a date 10/7/2025" at bounding box center [696, 342] width 134 height 42
drag, startPoint x: 775, startPoint y: 372, endPoint x: 766, endPoint y: 385, distance: 15.8
click at [774, 373] on div "Choose a date 10/7/2025" at bounding box center [785, 350] width 335 height 58
drag, startPoint x: 765, startPoint y: 379, endPoint x: 761, endPoint y: 389, distance: 10.8
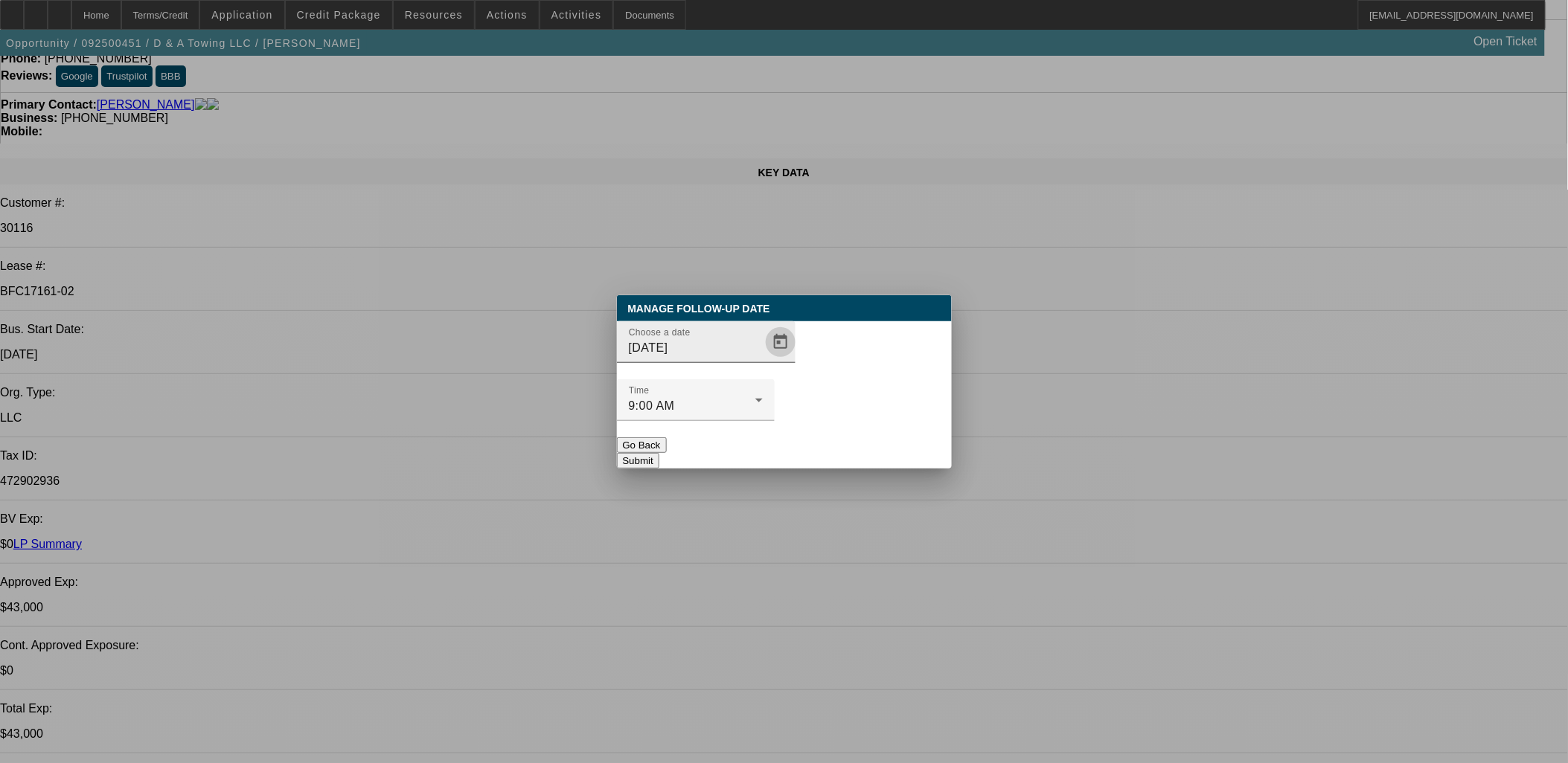
click at [763, 360] on span "Open calendar" at bounding box center [781, 342] width 36 height 36
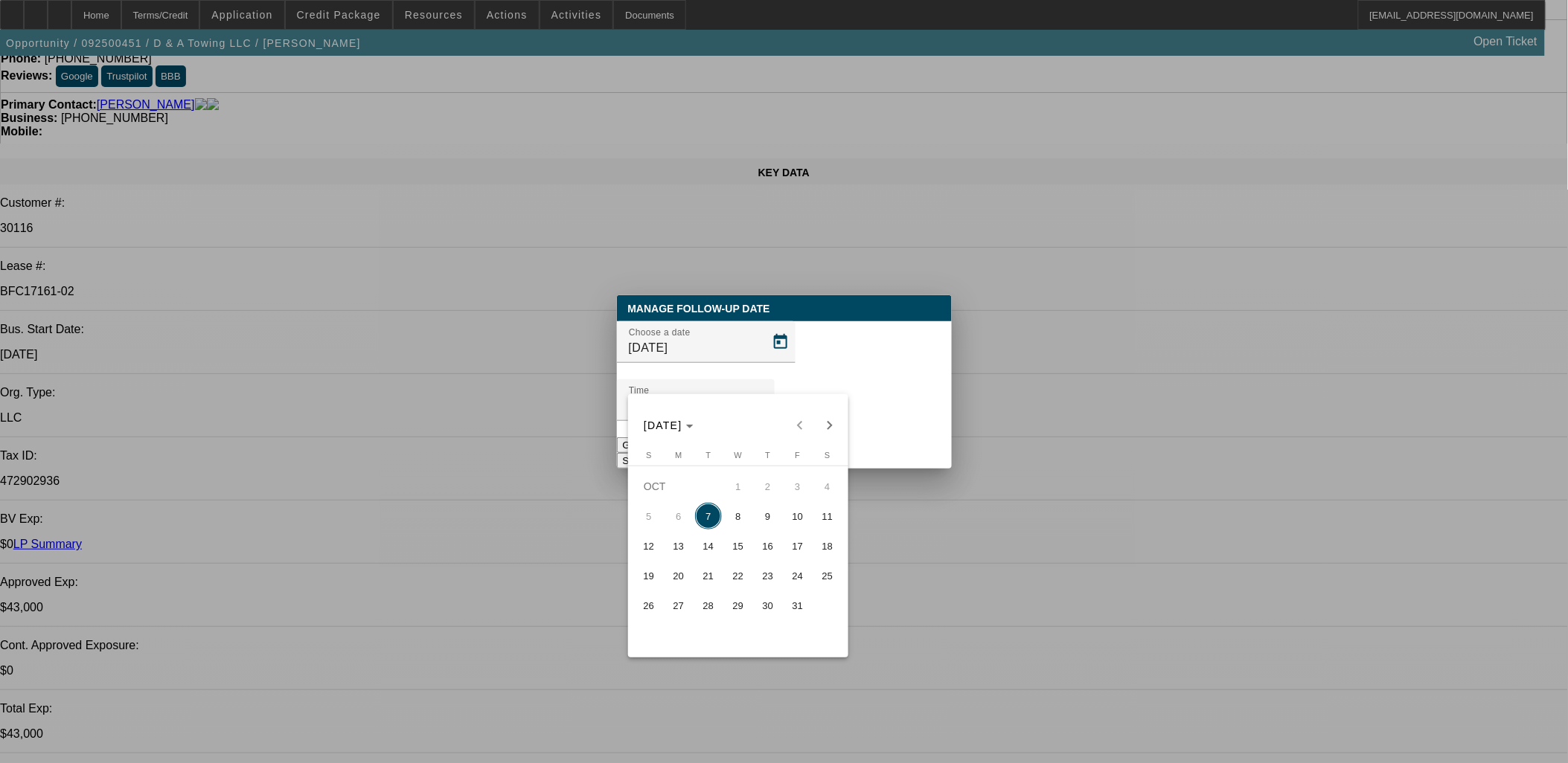
click at [741, 525] on span "8" at bounding box center [738, 516] width 27 height 27
type input "10/8/2025"
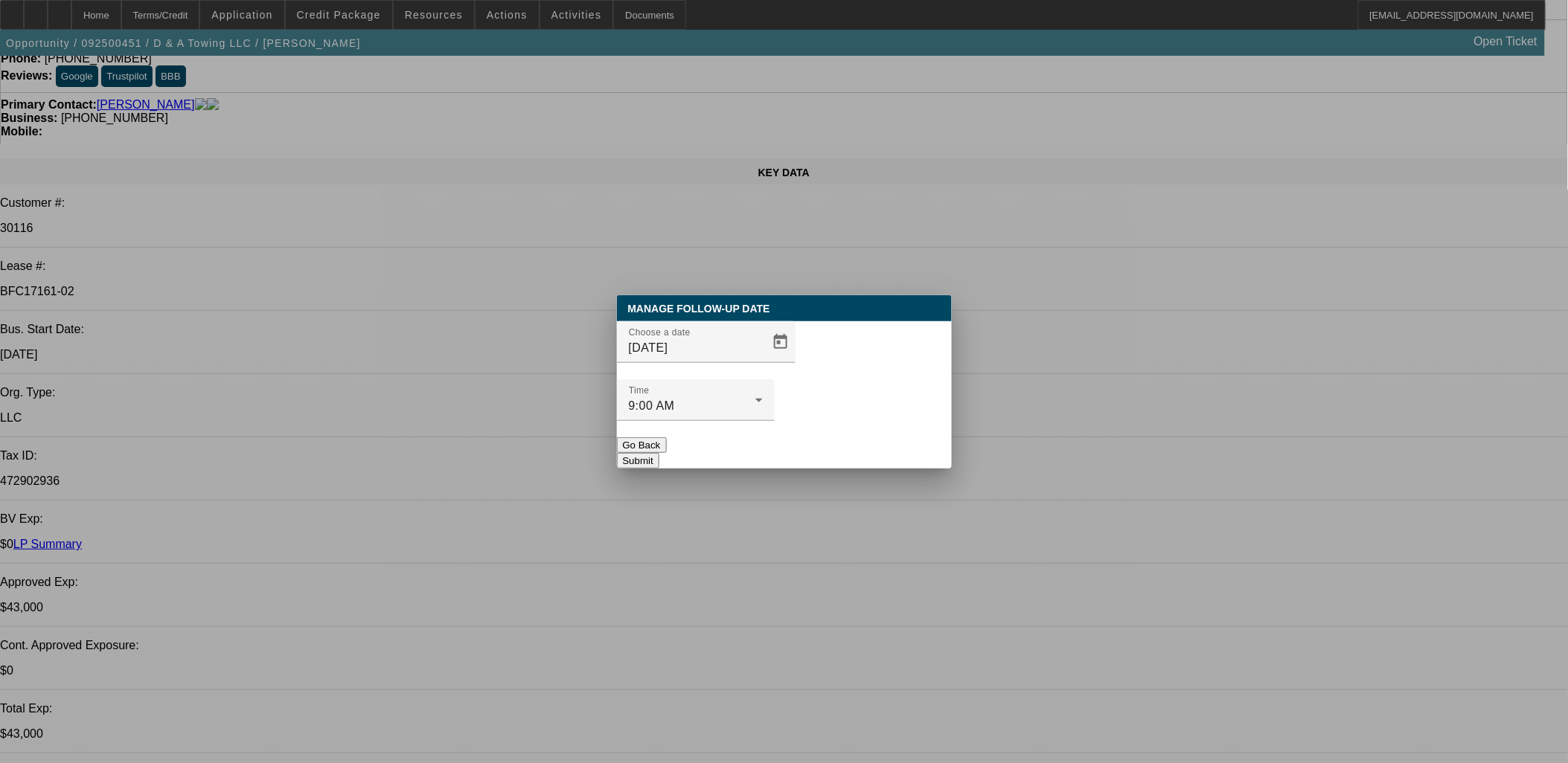
drag, startPoint x: 808, startPoint y: 429, endPoint x: 834, endPoint y: 424, distance: 26.5
click at [660, 453] on button "Submit" at bounding box center [638, 460] width 43 height 16
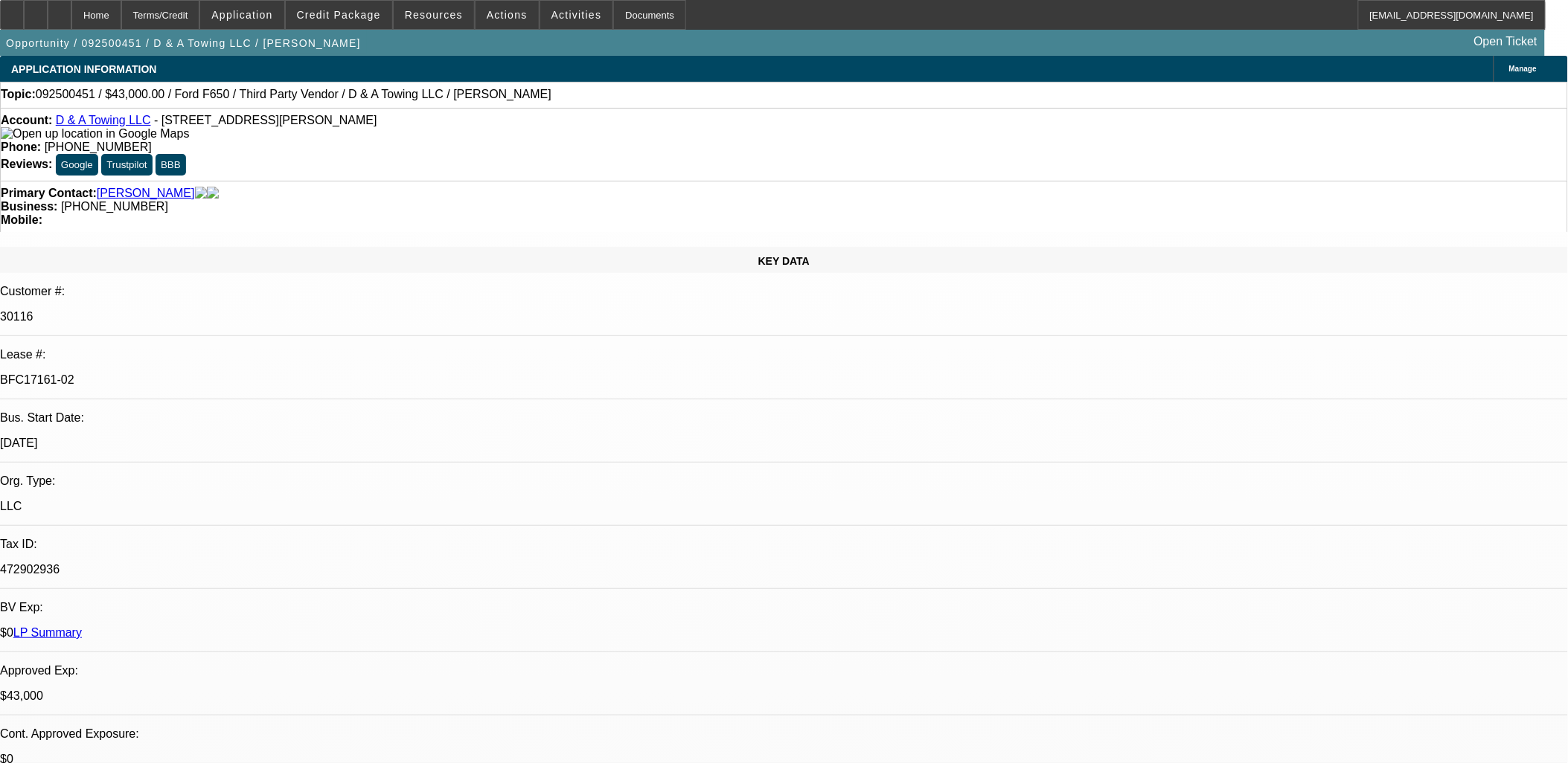
scroll to position [88, 0]
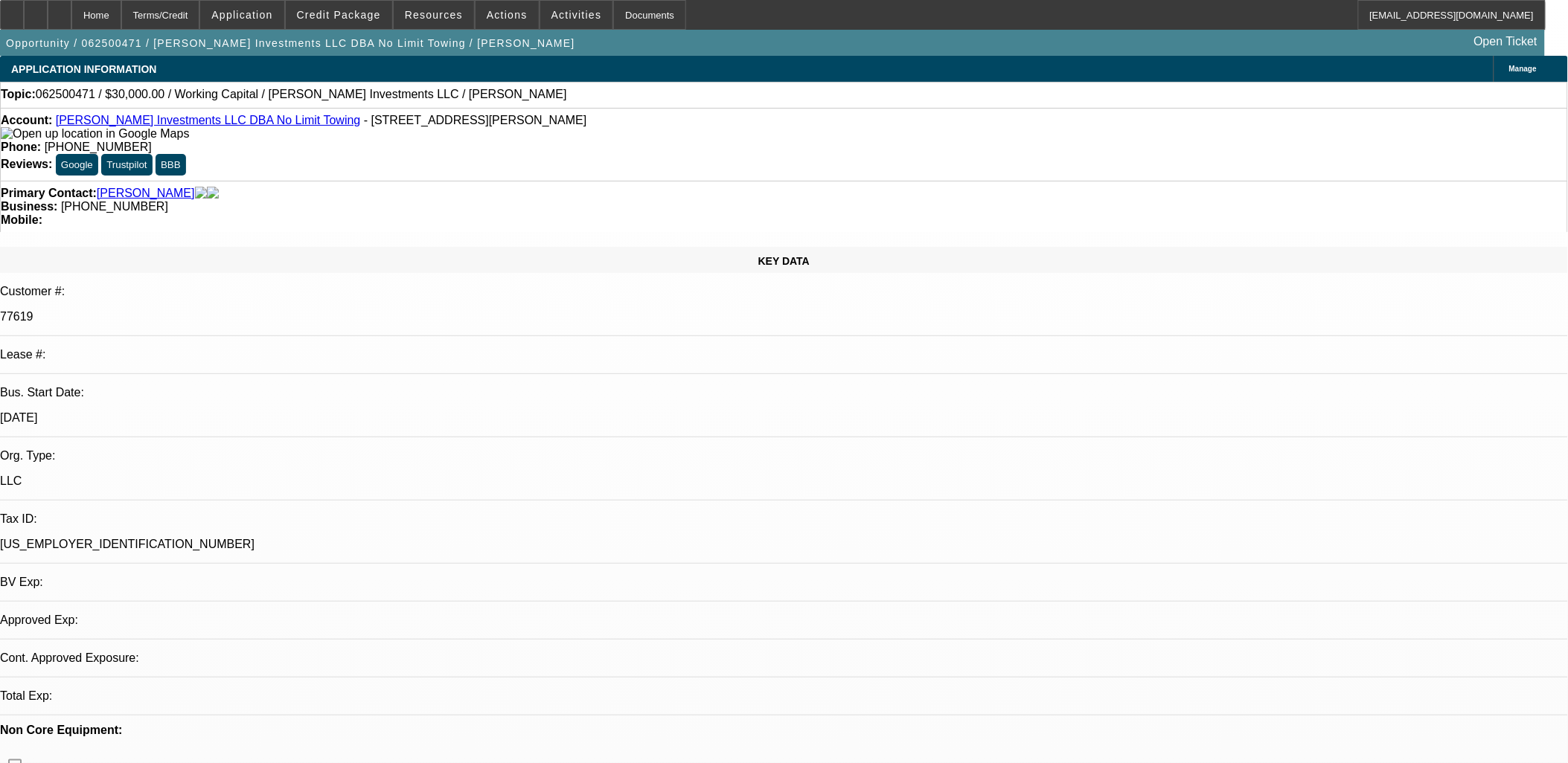
select select "0"
select select "1"
select select "2"
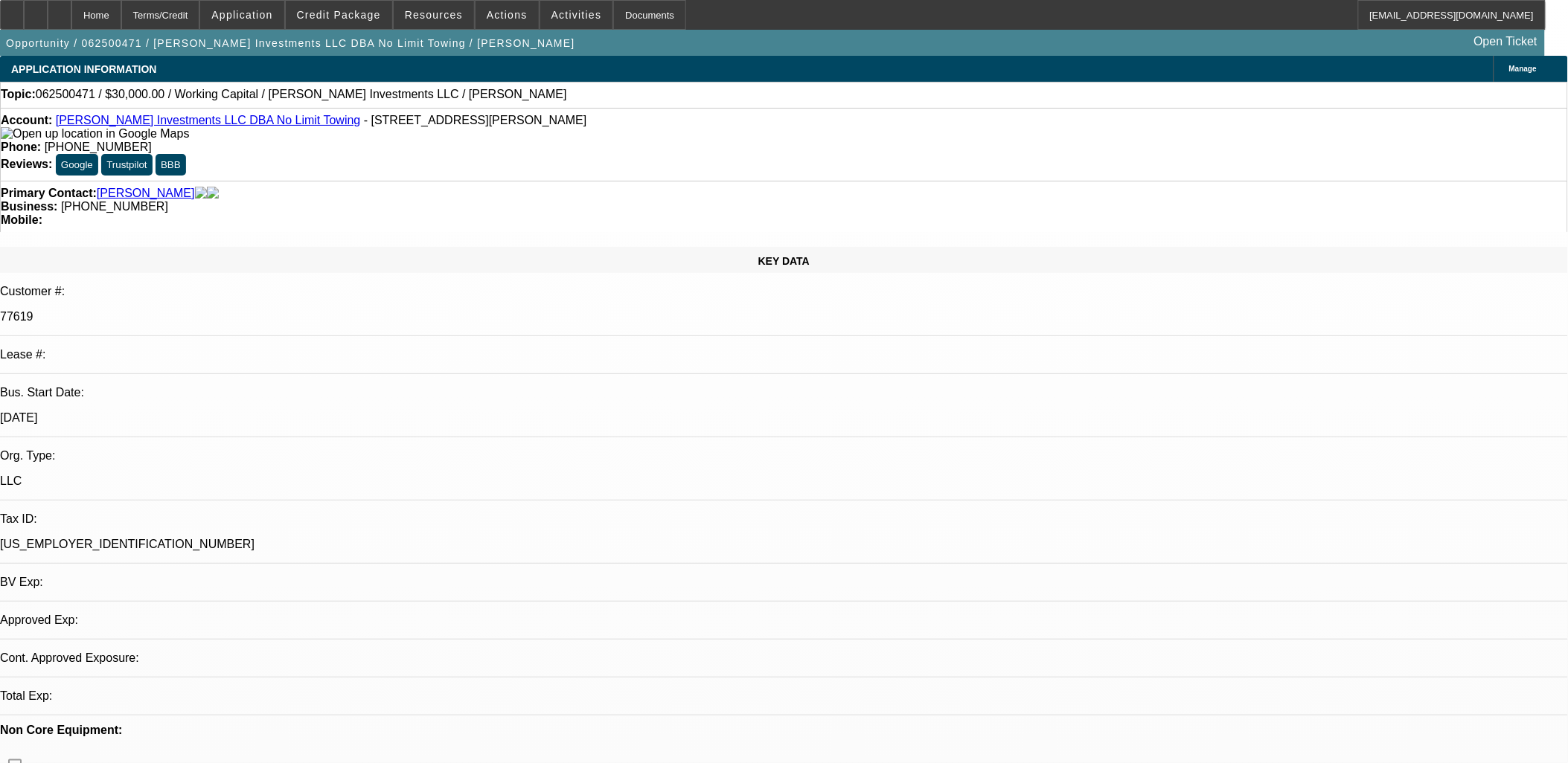
select select "6"
click at [500, 18] on span "Actions" at bounding box center [507, 15] width 41 height 12
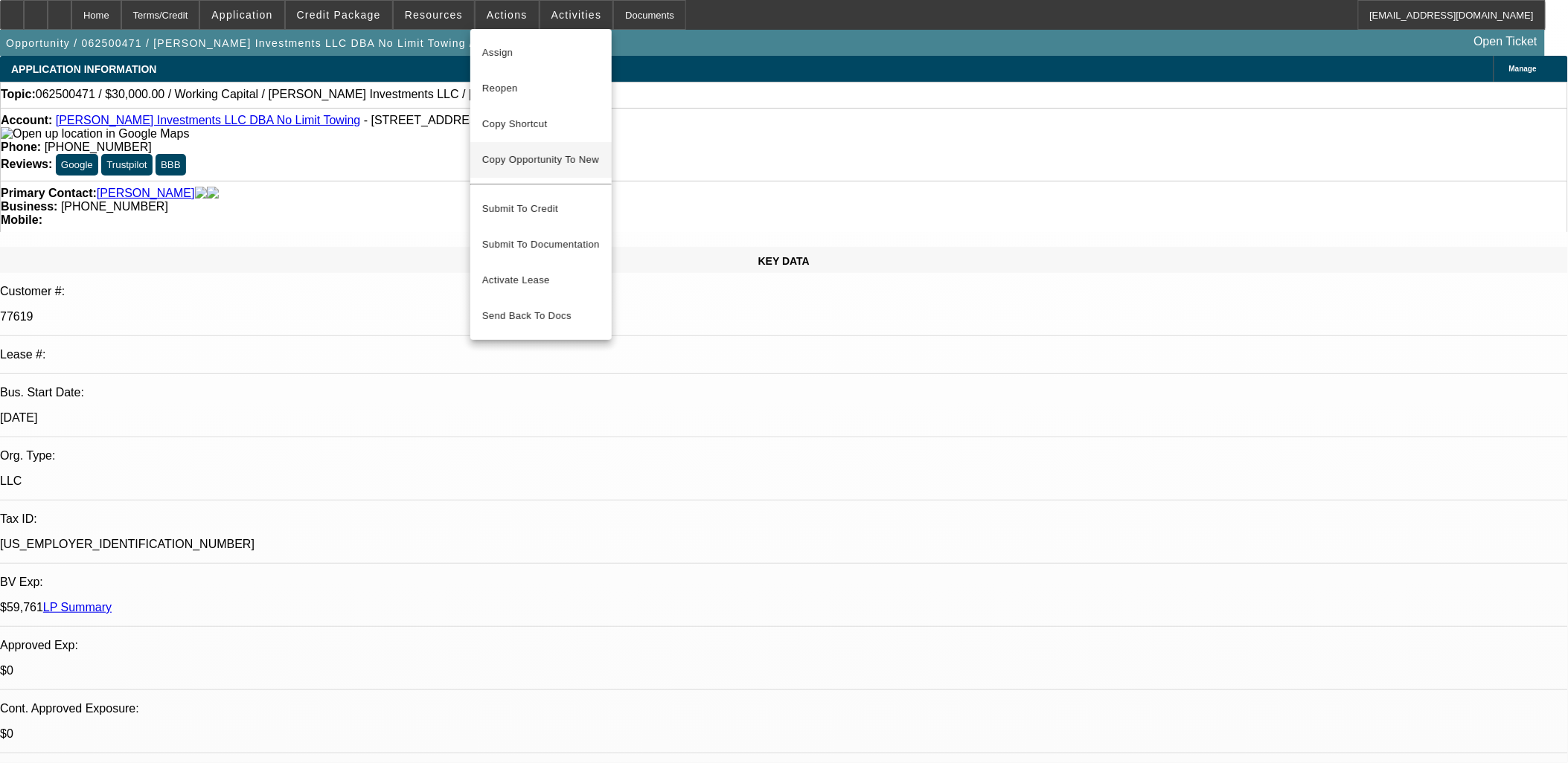
click at [516, 163] on span "Copy Opportunity To New" at bounding box center [540, 159] width 117 height 11
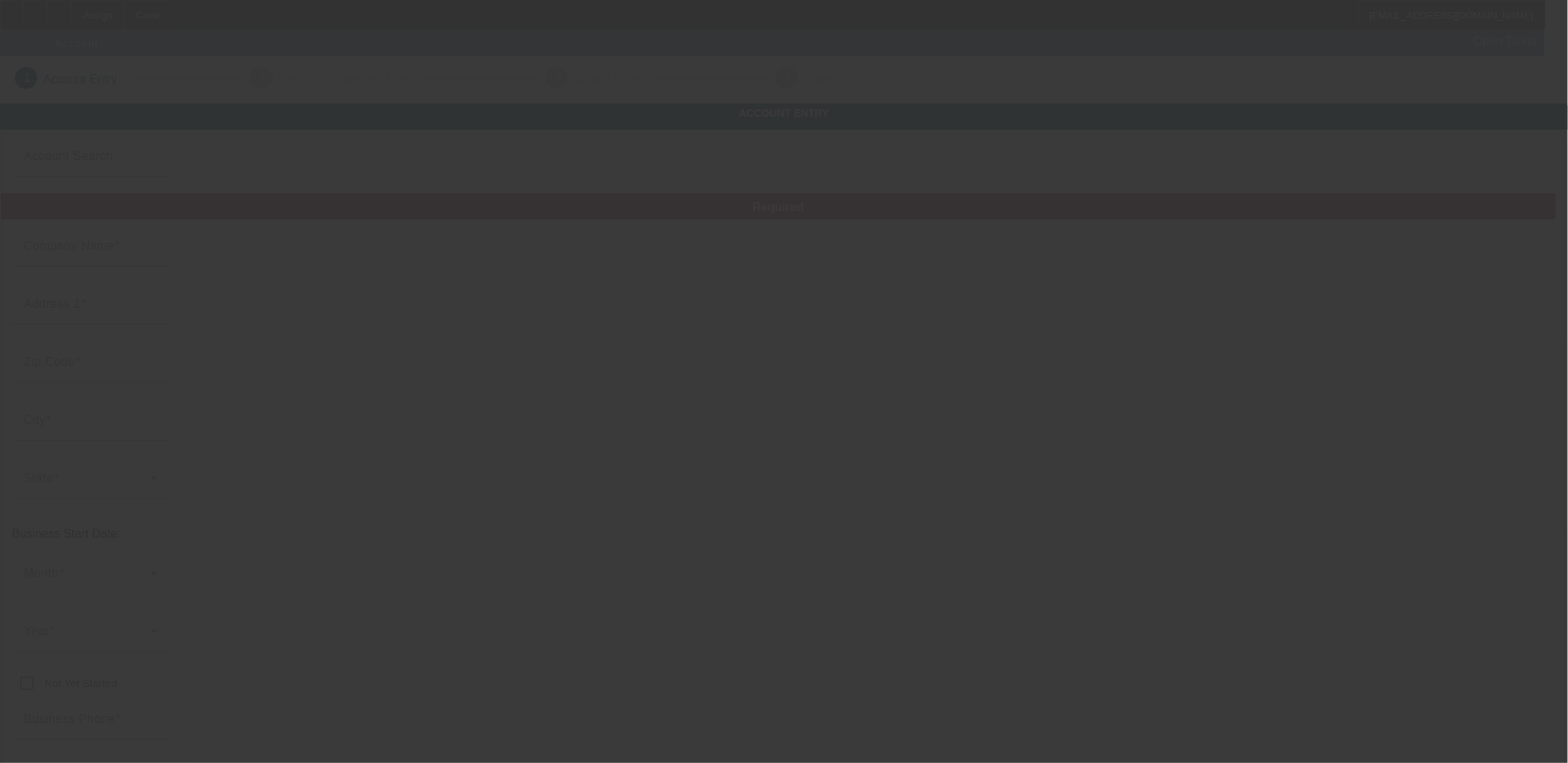
type input "[PERSON_NAME] Investments LLC"
type input "[STREET_ADDRESS]"
type input "70867"
type input "[GEOGRAPHIC_DATA][PERSON_NAME]"
type input "[PHONE_NUMBER]"
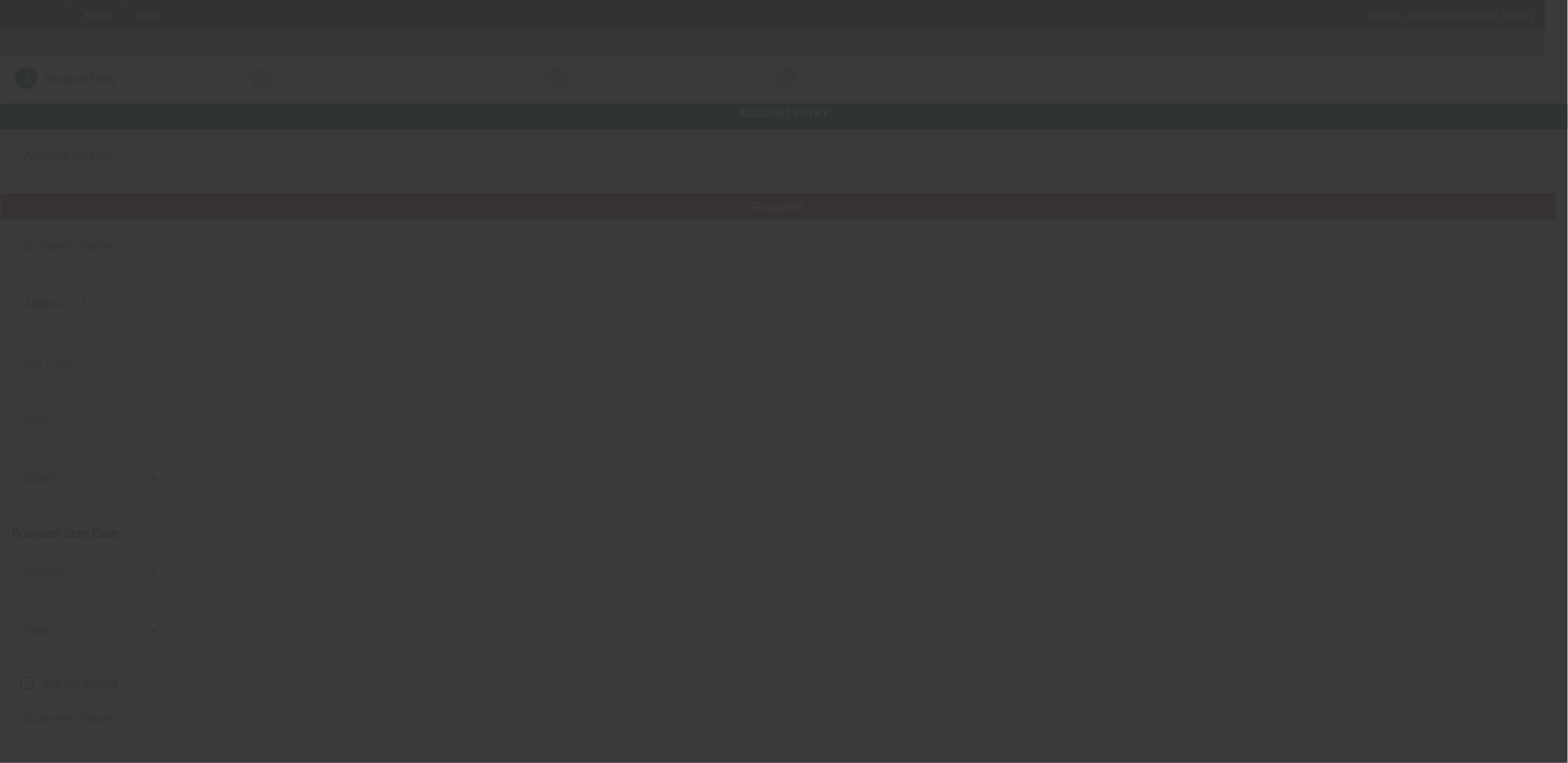
type input "No Limit Towing"
type input "[PERSON_NAME][EMAIL_ADDRESS][DOMAIN_NAME]"
type input "East Baton Rouge"
type input "[US_EMPLOYER_IDENTIFICATION_NUMBER]"
type input "Towing & Recovery Service"
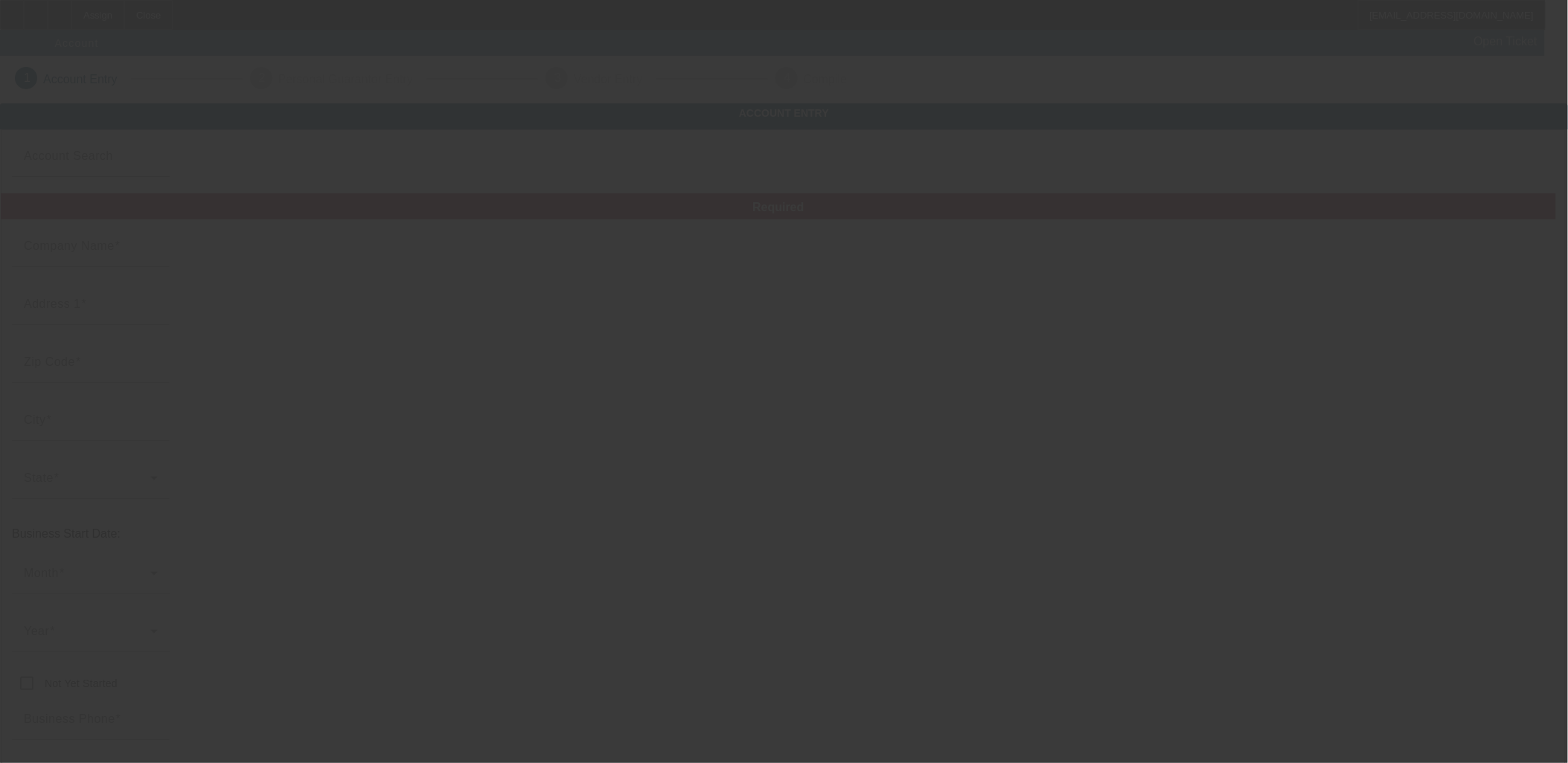
type input "[URL][DOMAIN_NAME]"
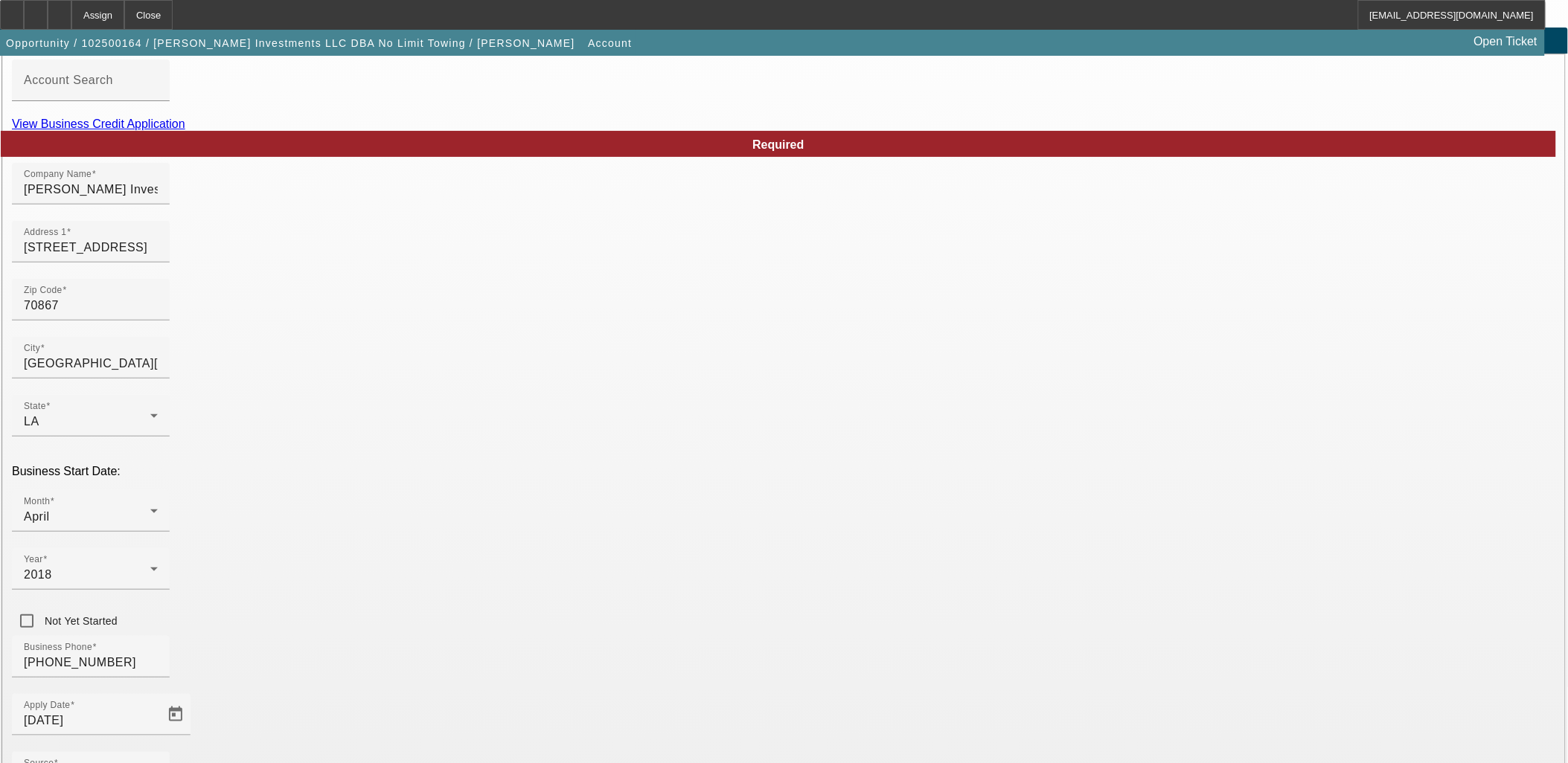
scroll to position [183, 0]
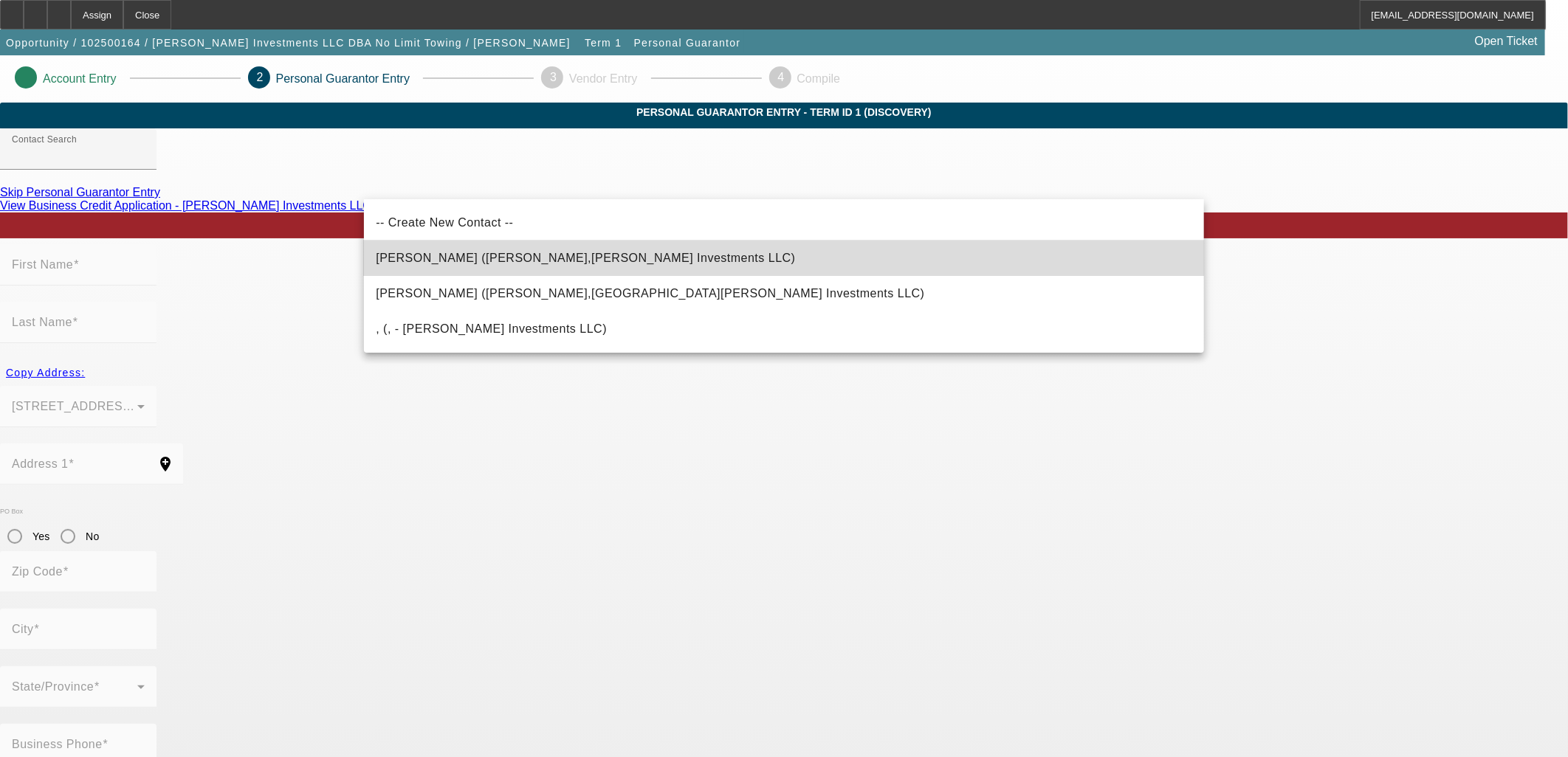
click at [532, 266] on span "[PERSON_NAME] ([PERSON_NAME],[PERSON_NAME] Investments LLC)" at bounding box center [585, 258] width 420 height 17
type input "[PERSON_NAME] ([PERSON_NAME],[PERSON_NAME] Investments LLC)"
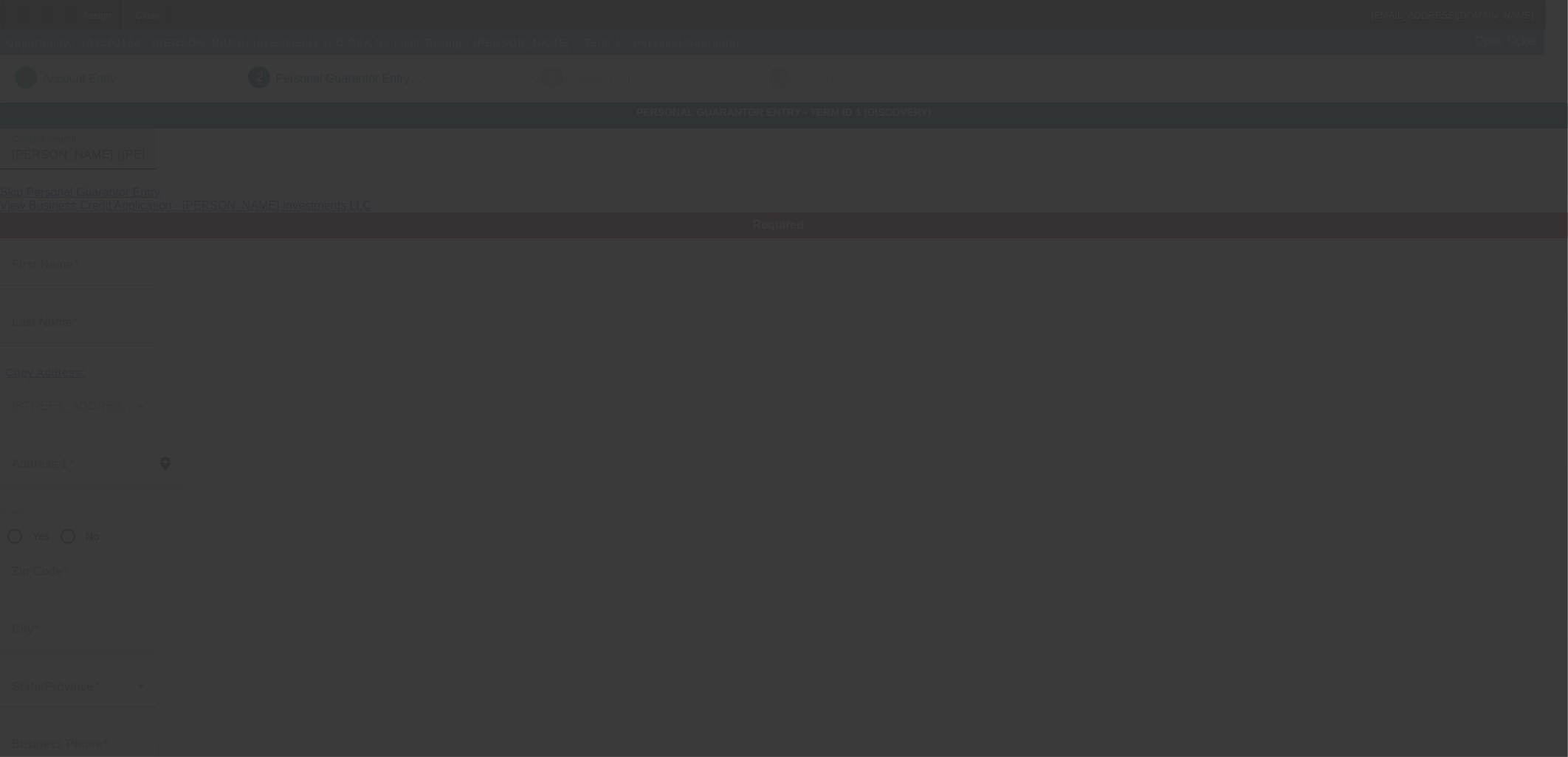
type input "Jason"
type input "Sartain"
type input "4535 Trial Drive"
radio input "true"
type input "70710"
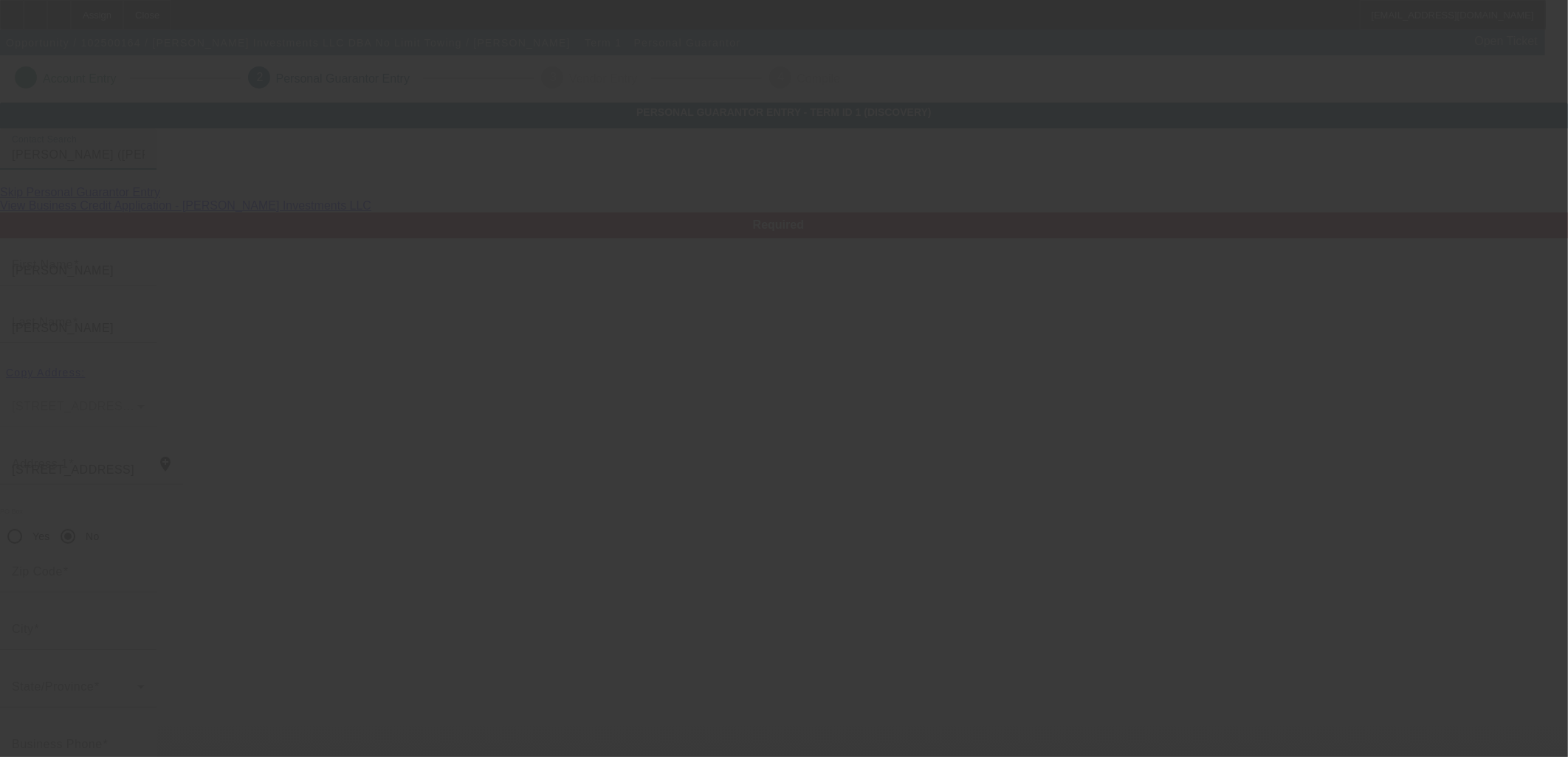
type input "Addis"
type input "[PHONE_NUMBER]"
type input "100"
type input "548-69-1690"
type input "jason@nolimittowing.net"
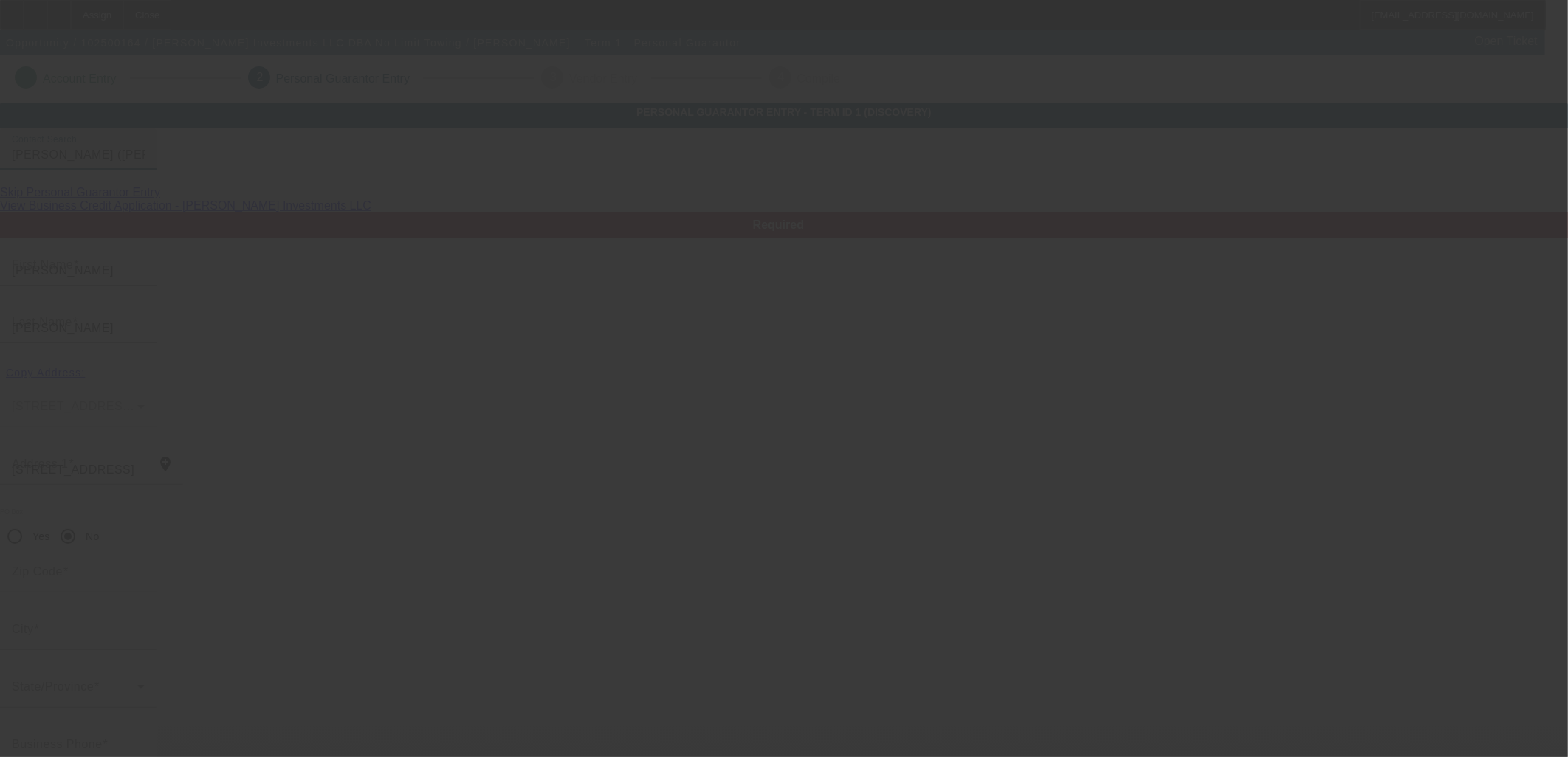
type input "(225) 272-0034"
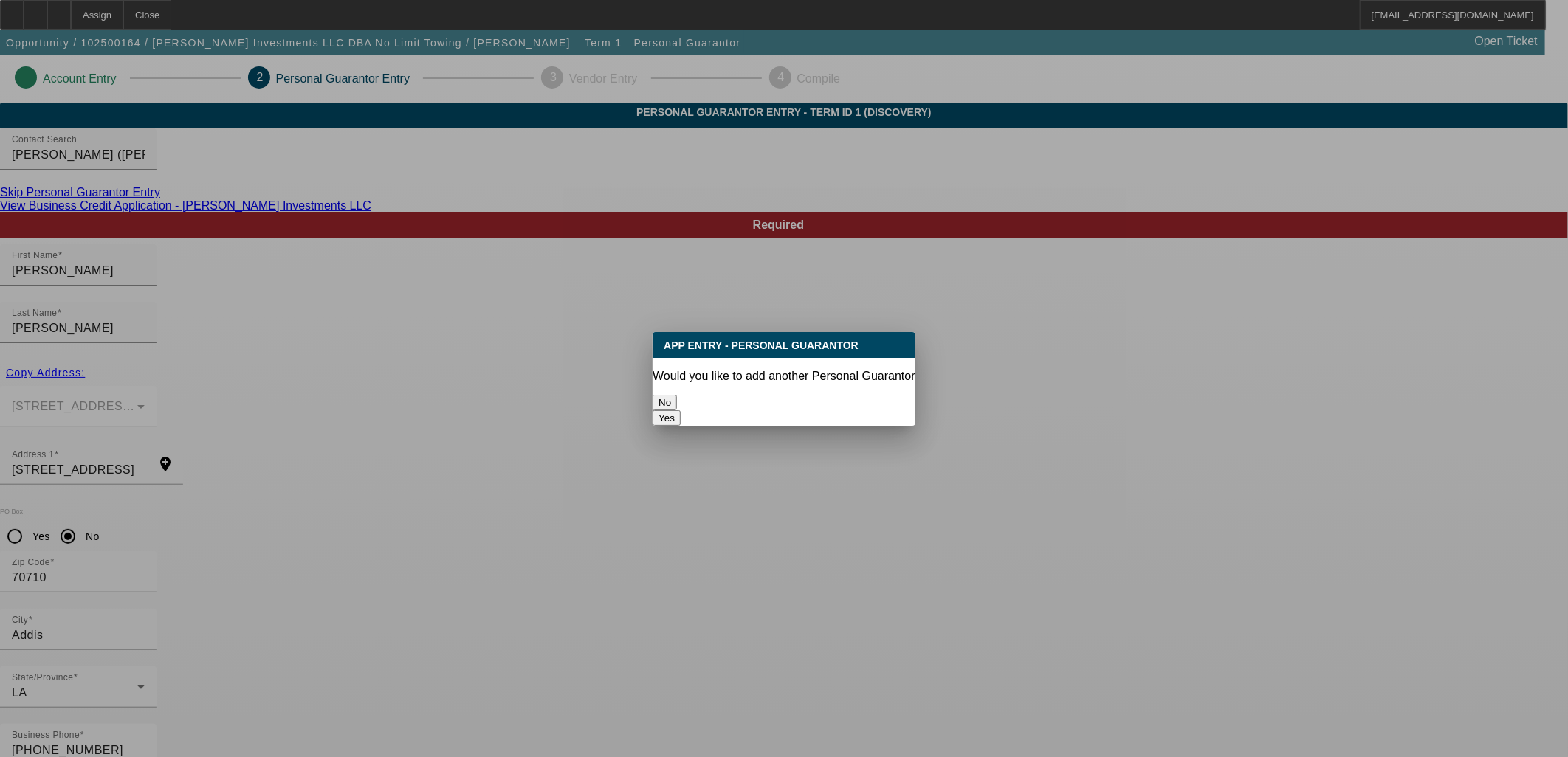
click at [677, 395] on button "No" at bounding box center [664, 402] width 24 height 16
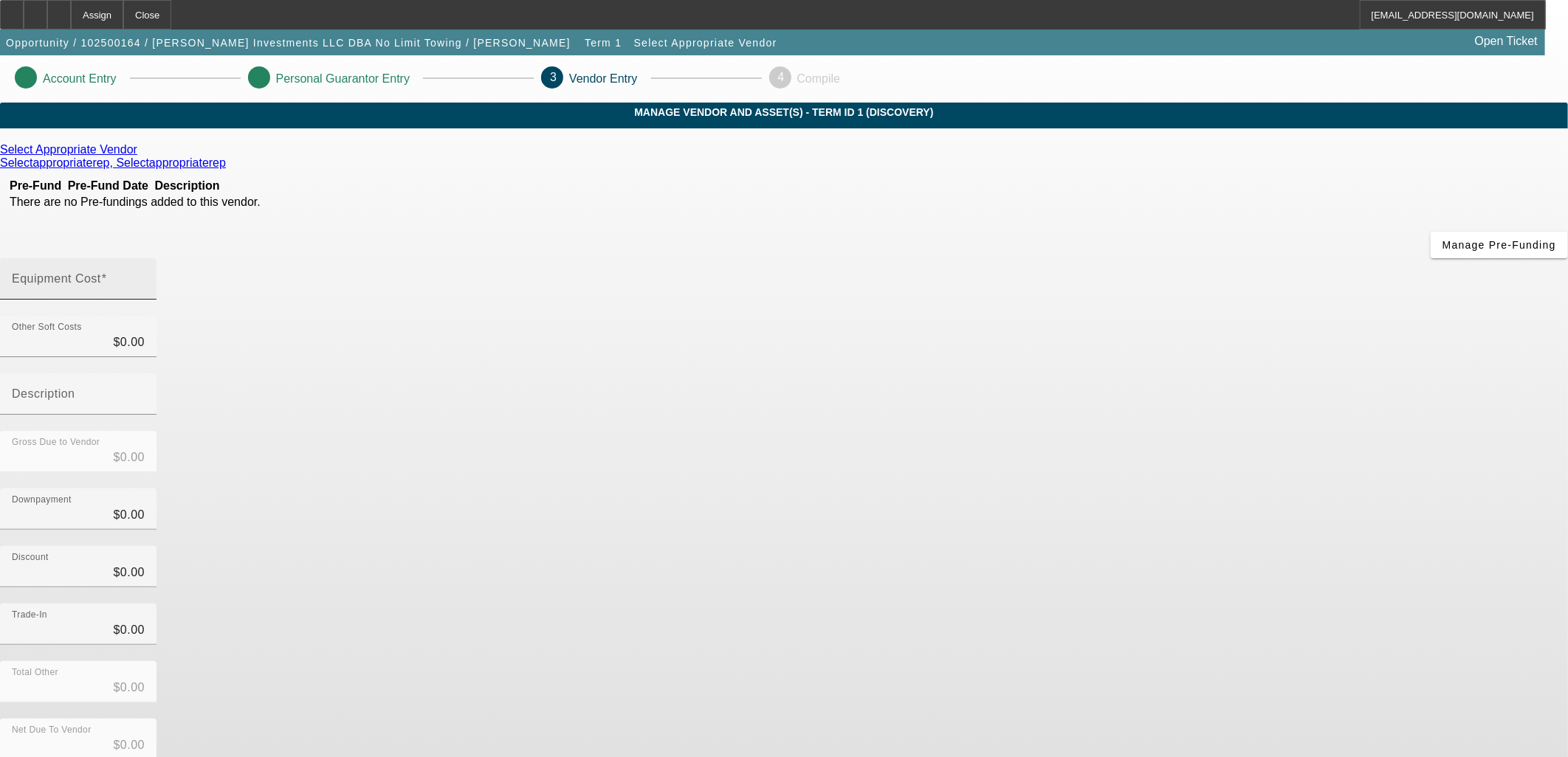
click at [145, 258] on div "Equipment Cost" at bounding box center [78, 279] width 133 height 41
click at [145, 276] on input "Equipment Cost" at bounding box center [78, 285] width 133 height 17
type input "1"
type input "$1.00"
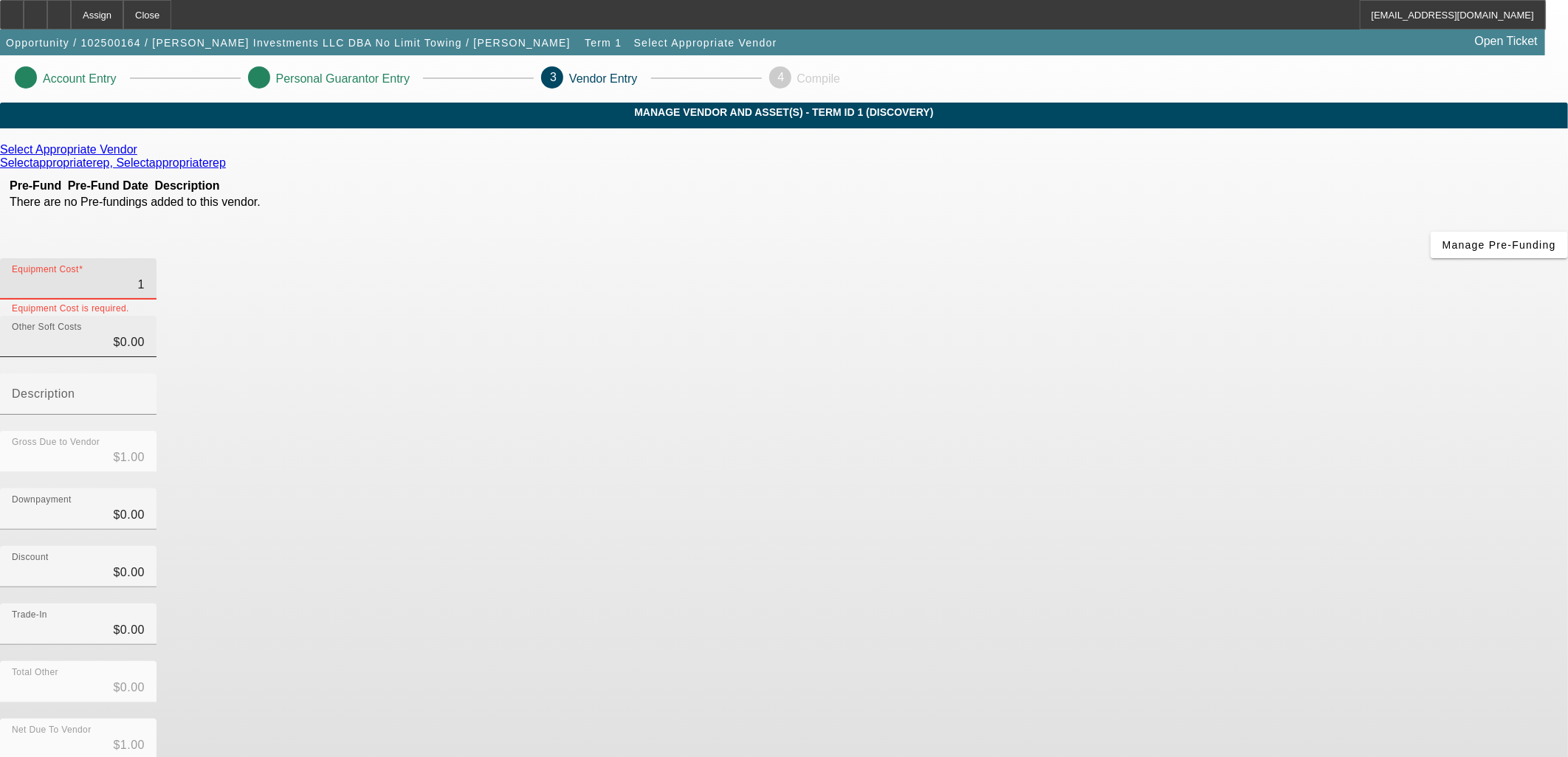
type input "15"
type input "$15.00"
type input "156"
type input "$156.00"
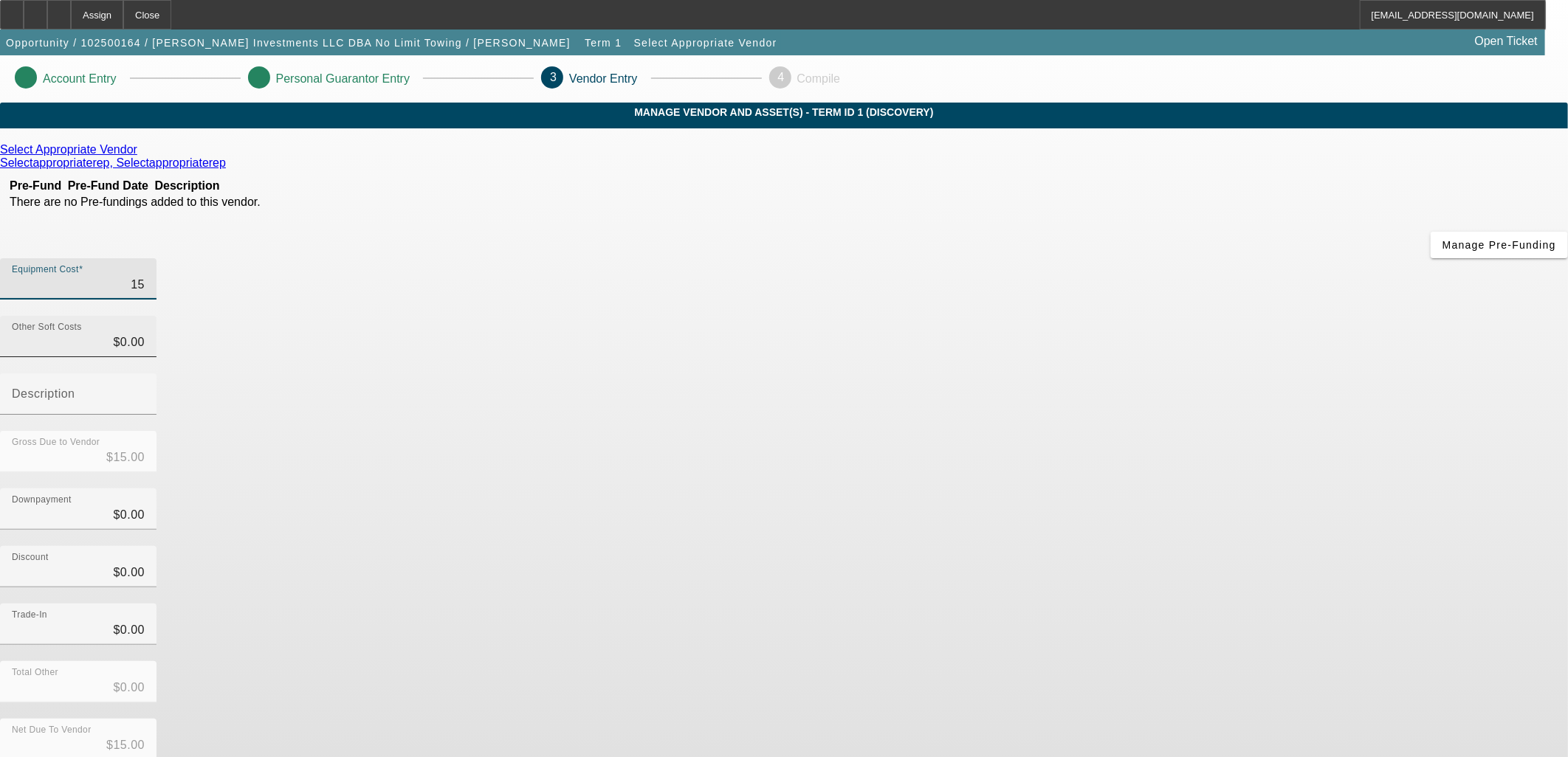
type input "$156.00"
type input "1560"
type input "$1,560.00"
type input "15600"
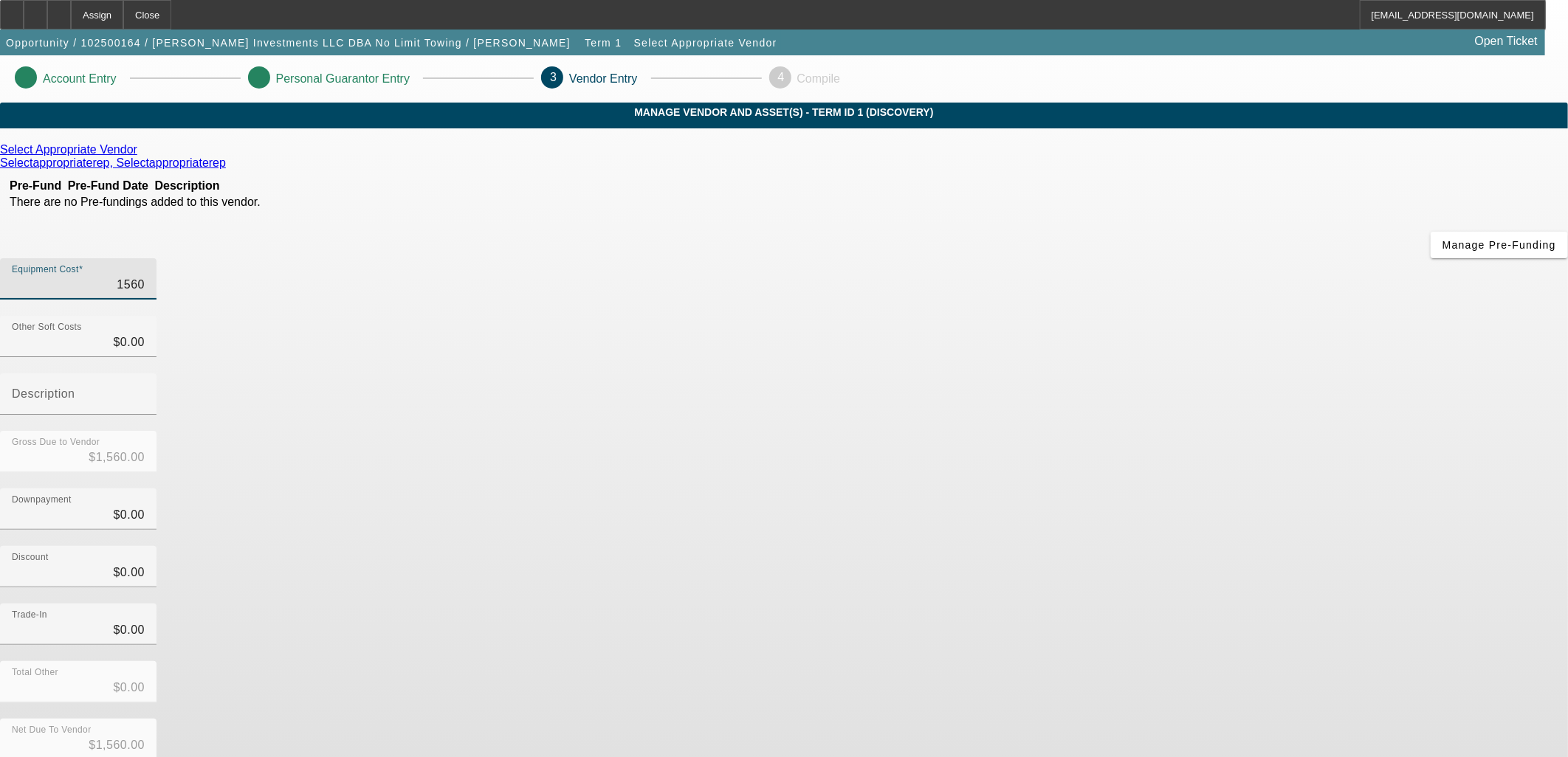
type input "$15,600.00"
type input "156000"
type input "$156,000.00"
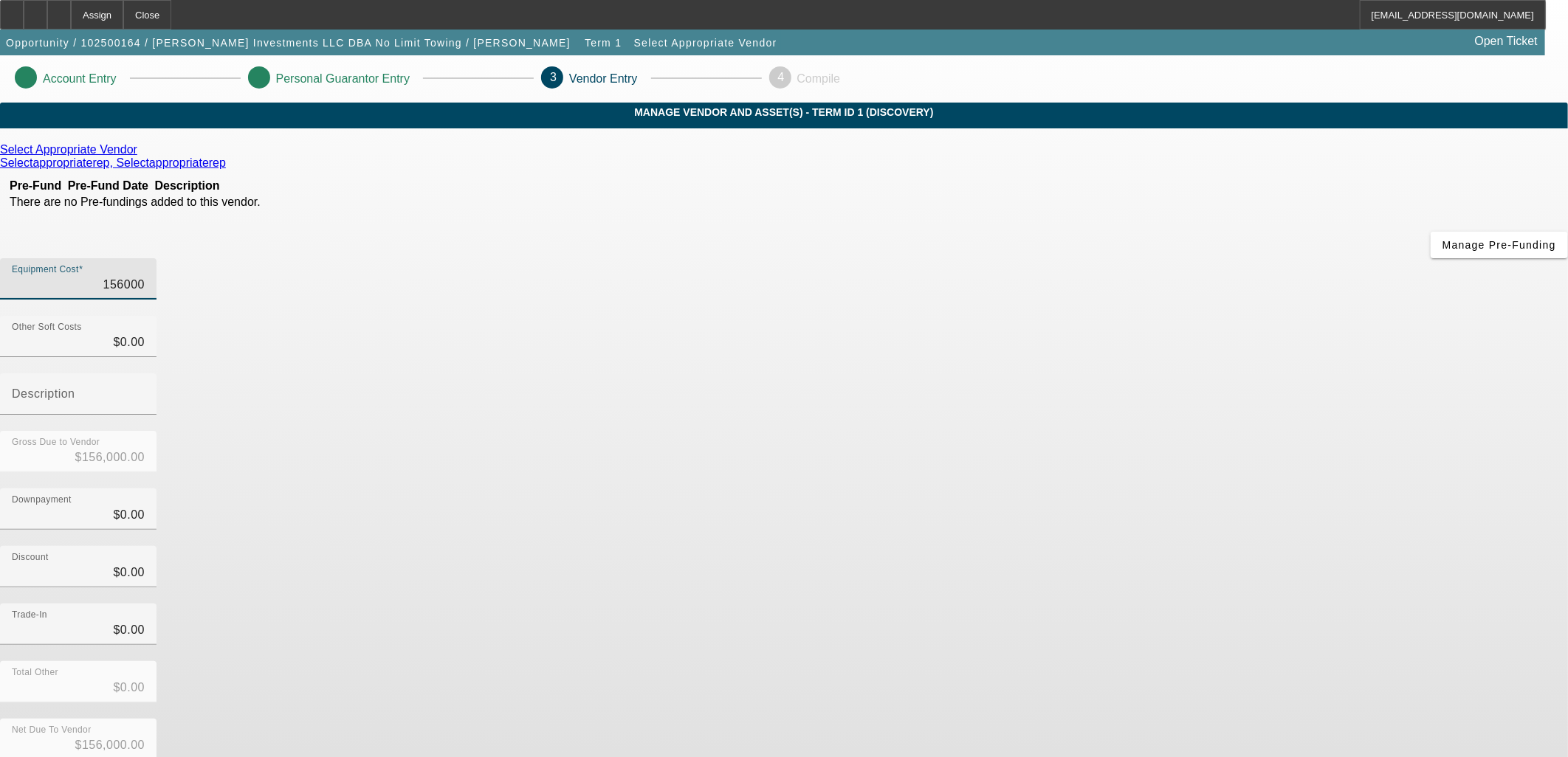
type input "$156,000.00"
click at [141, 156] on icon at bounding box center [141, 149] width 0 height 12
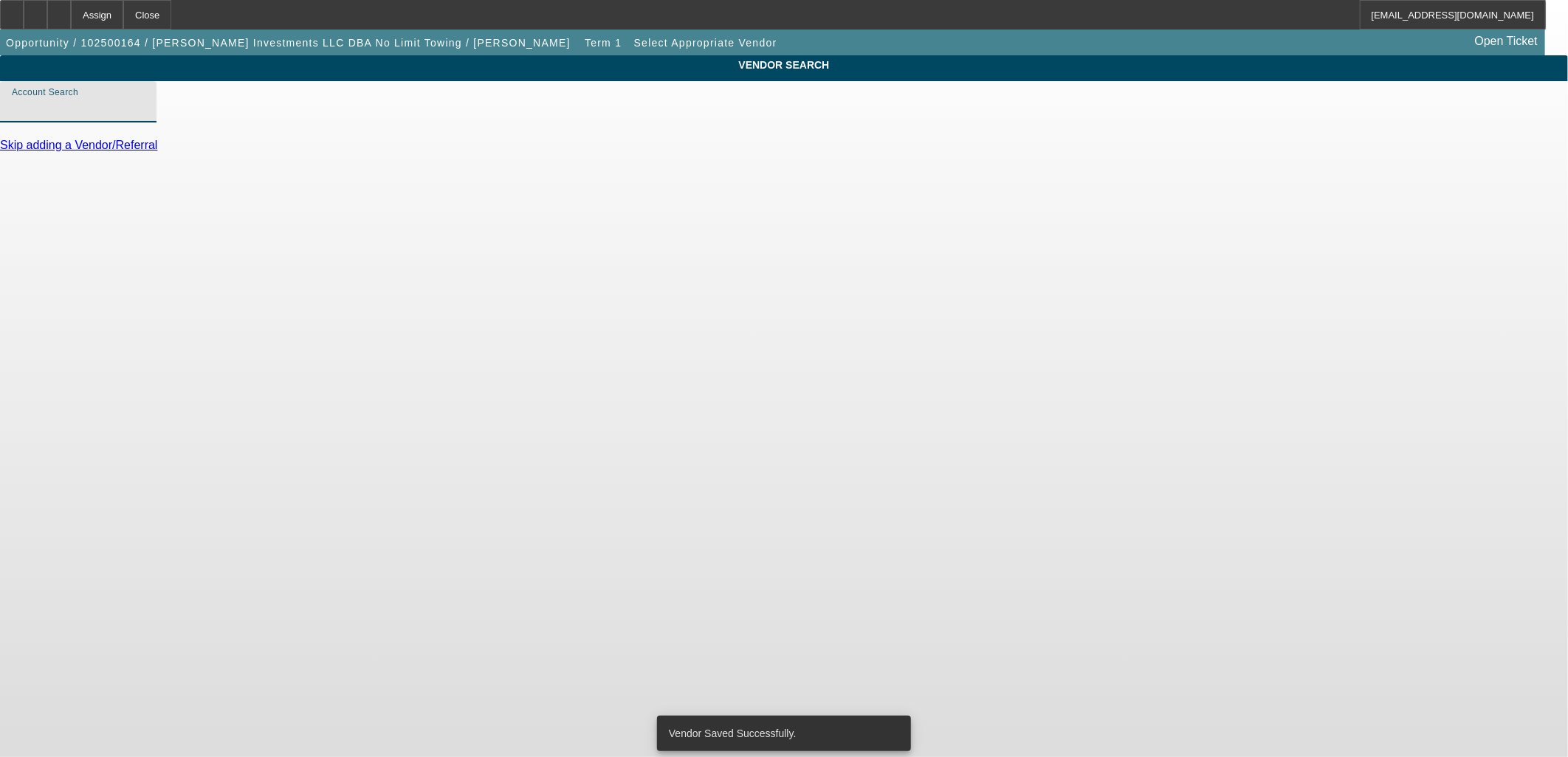
click at [145, 117] on input "Account Search" at bounding box center [78, 108] width 133 height 17
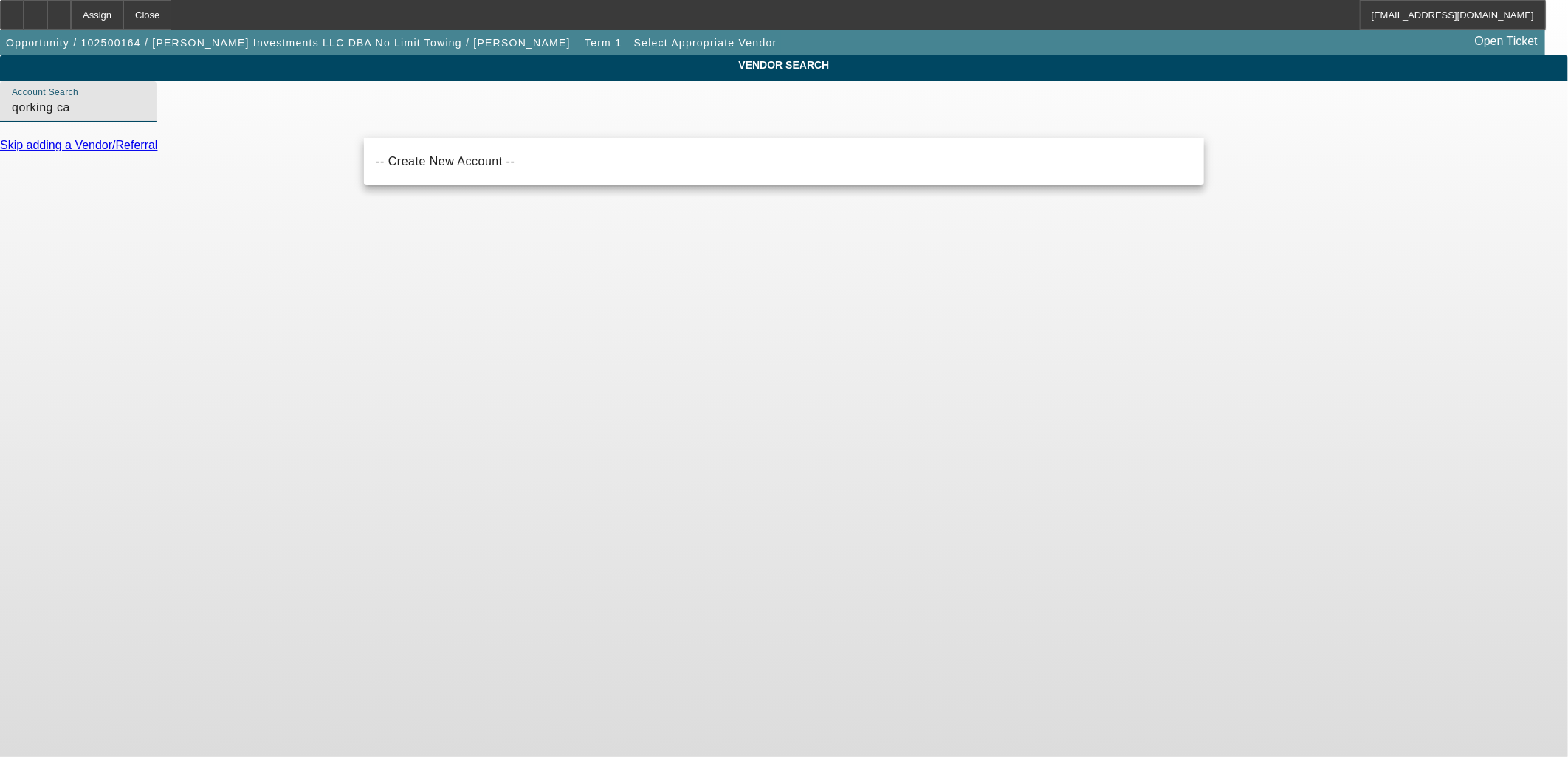
click at [145, 117] on input "qorking ca" at bounding box center [78, 108] width 133 height 17
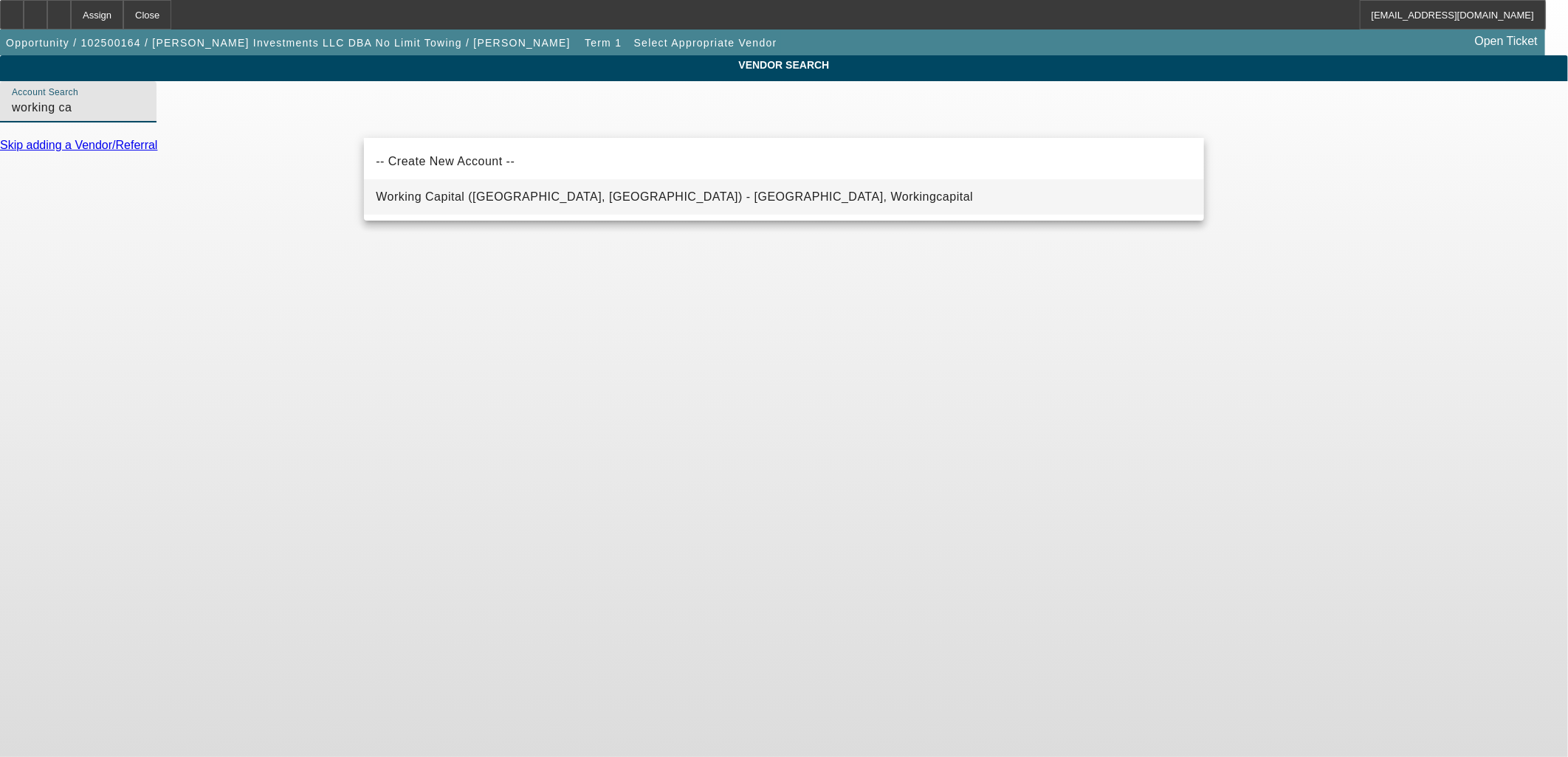
click at [520, 197] on span "Working Capital (Northbrook, IL) - Workingcapital, Workingcapital" at bounding box center [674, 196] width 597 height 12
type input "Working Capital (Northbrook, IL) - Workingcapital, Workingcapital"
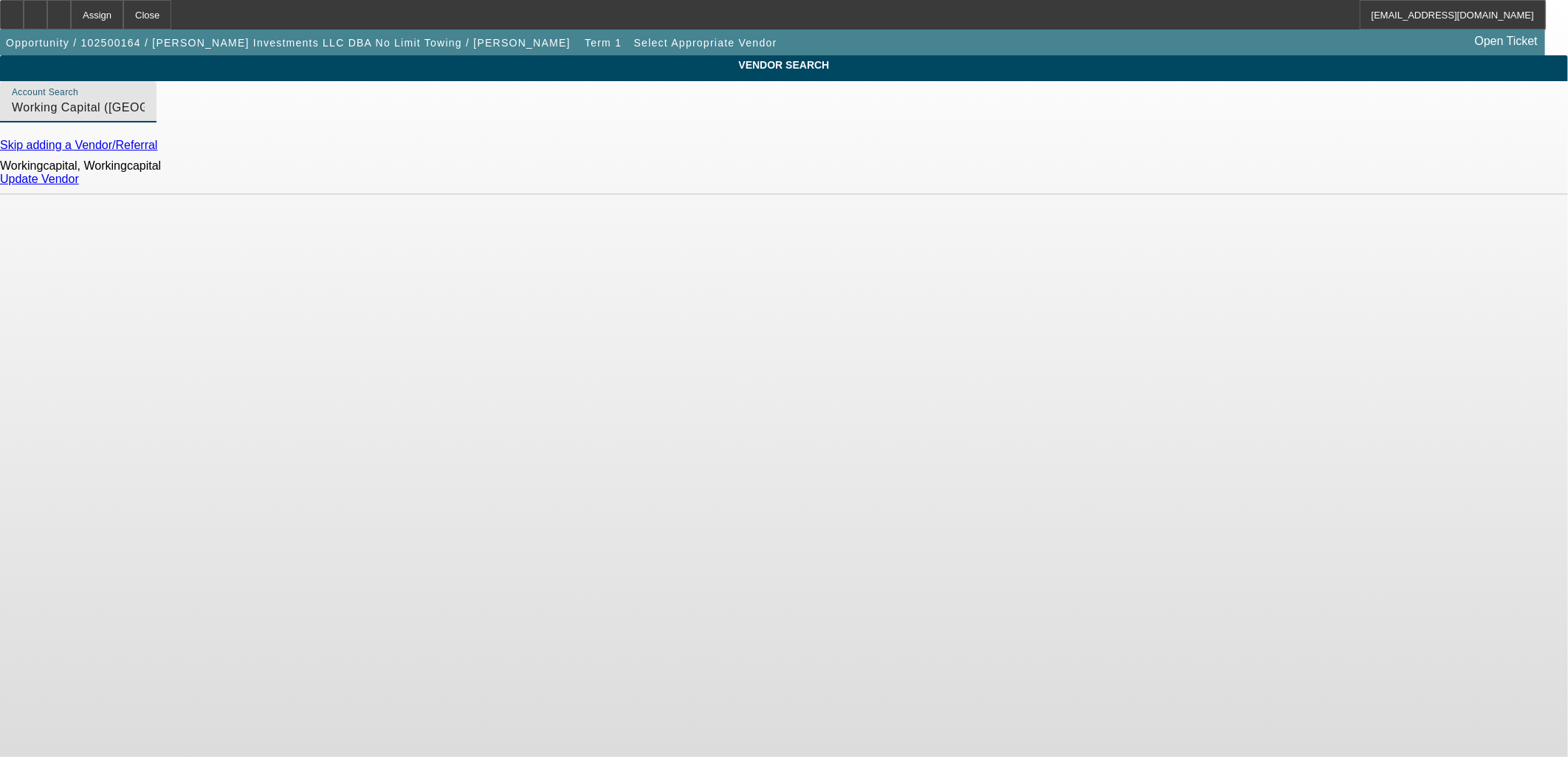
click at [79, 185] on link "Update Vendor" at bounding box center [39, 179] width 79 height 12
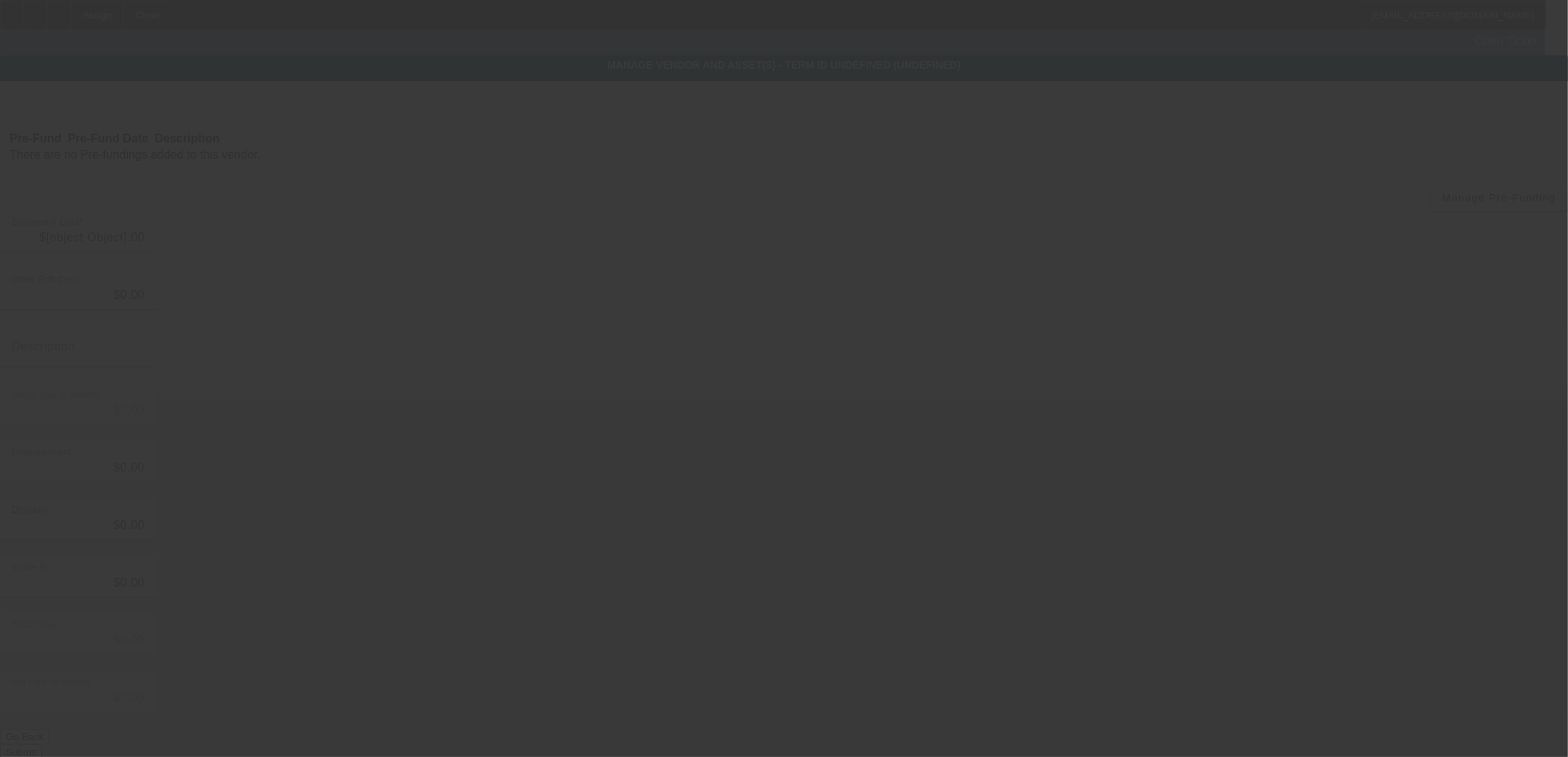
type input "$156,000.00"
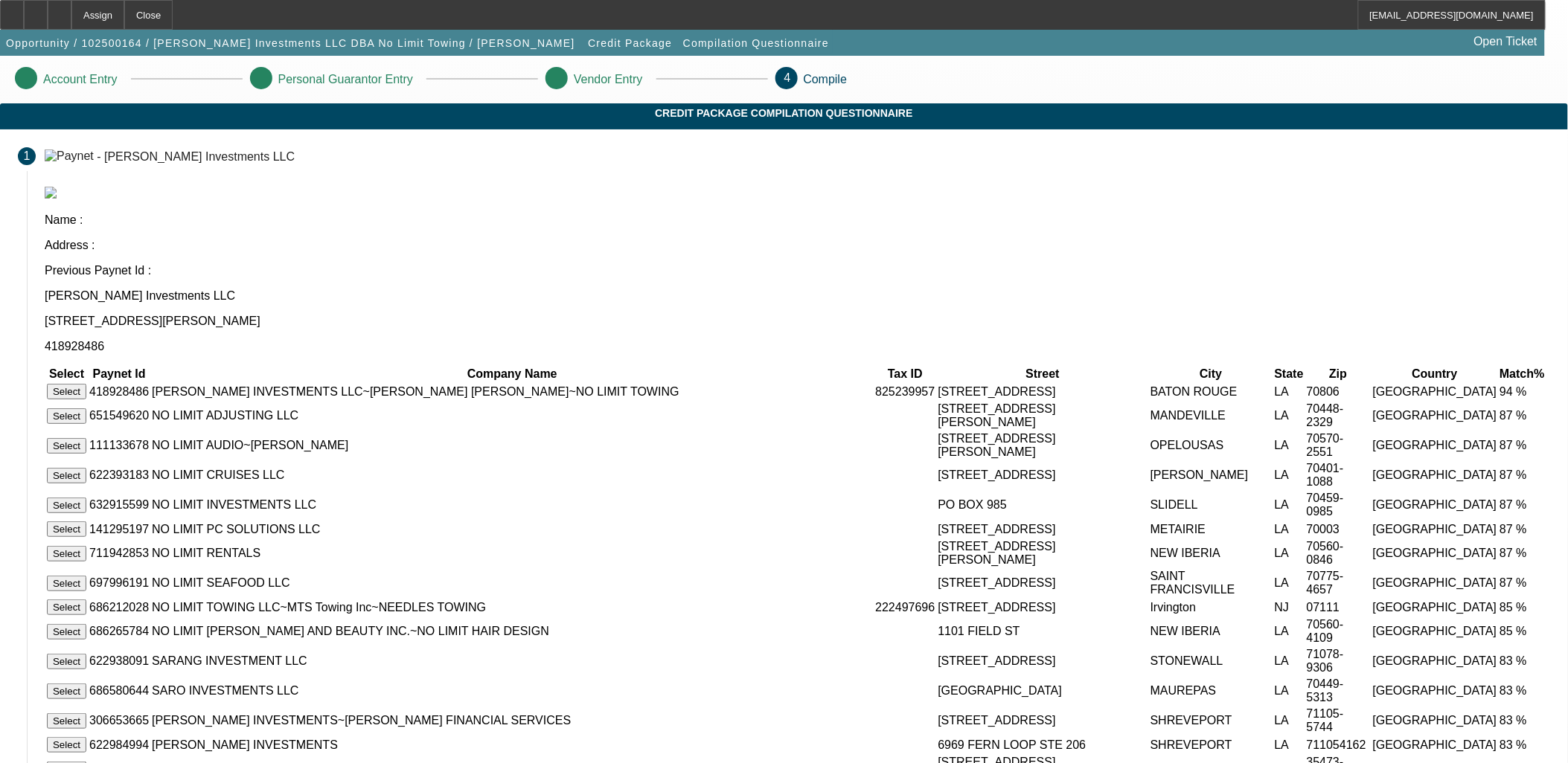
click at [87, 384] on button "Select" at bounding box center [66, 391] width 39 height 16
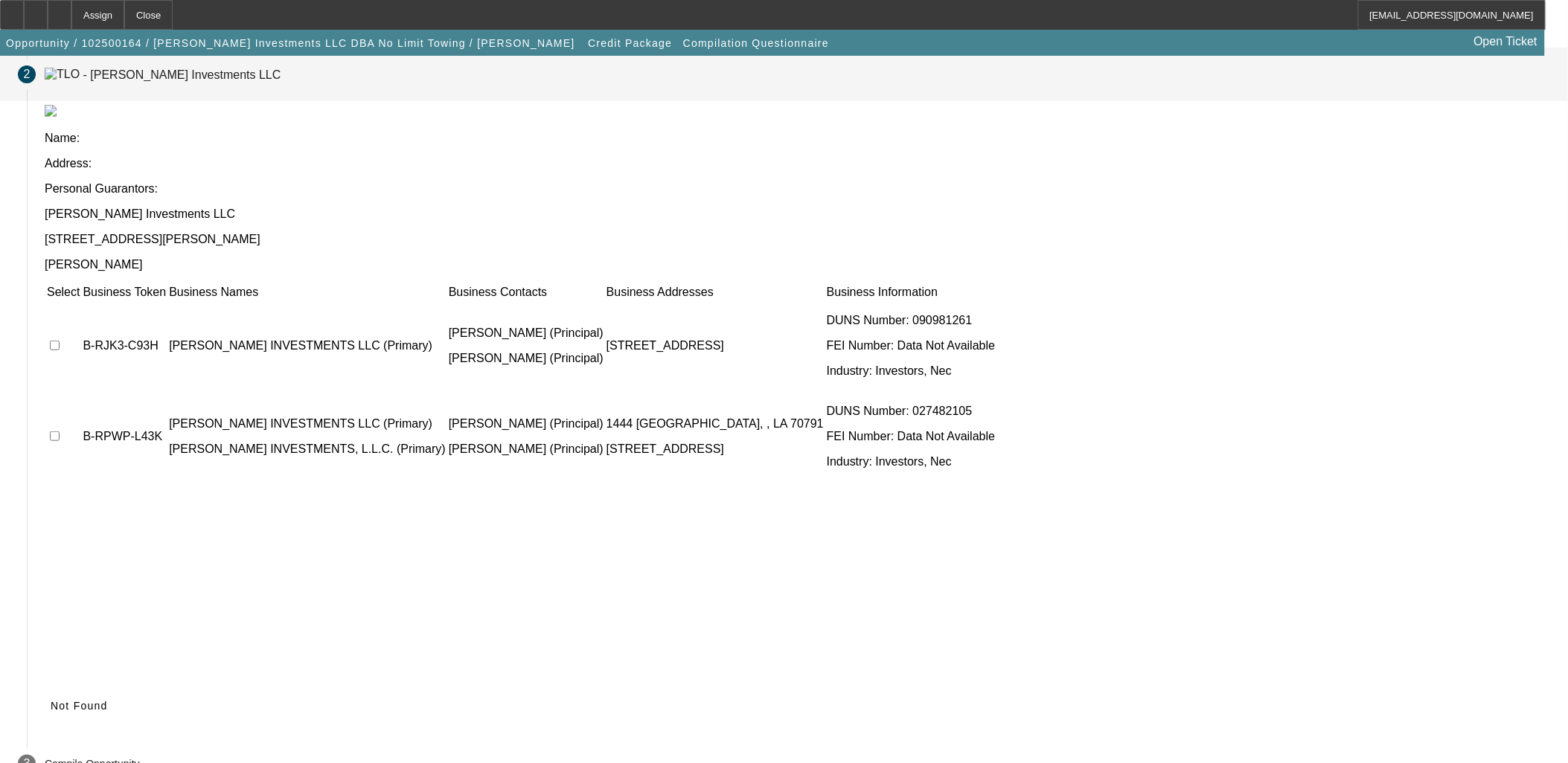
scroll to position [57, 0]
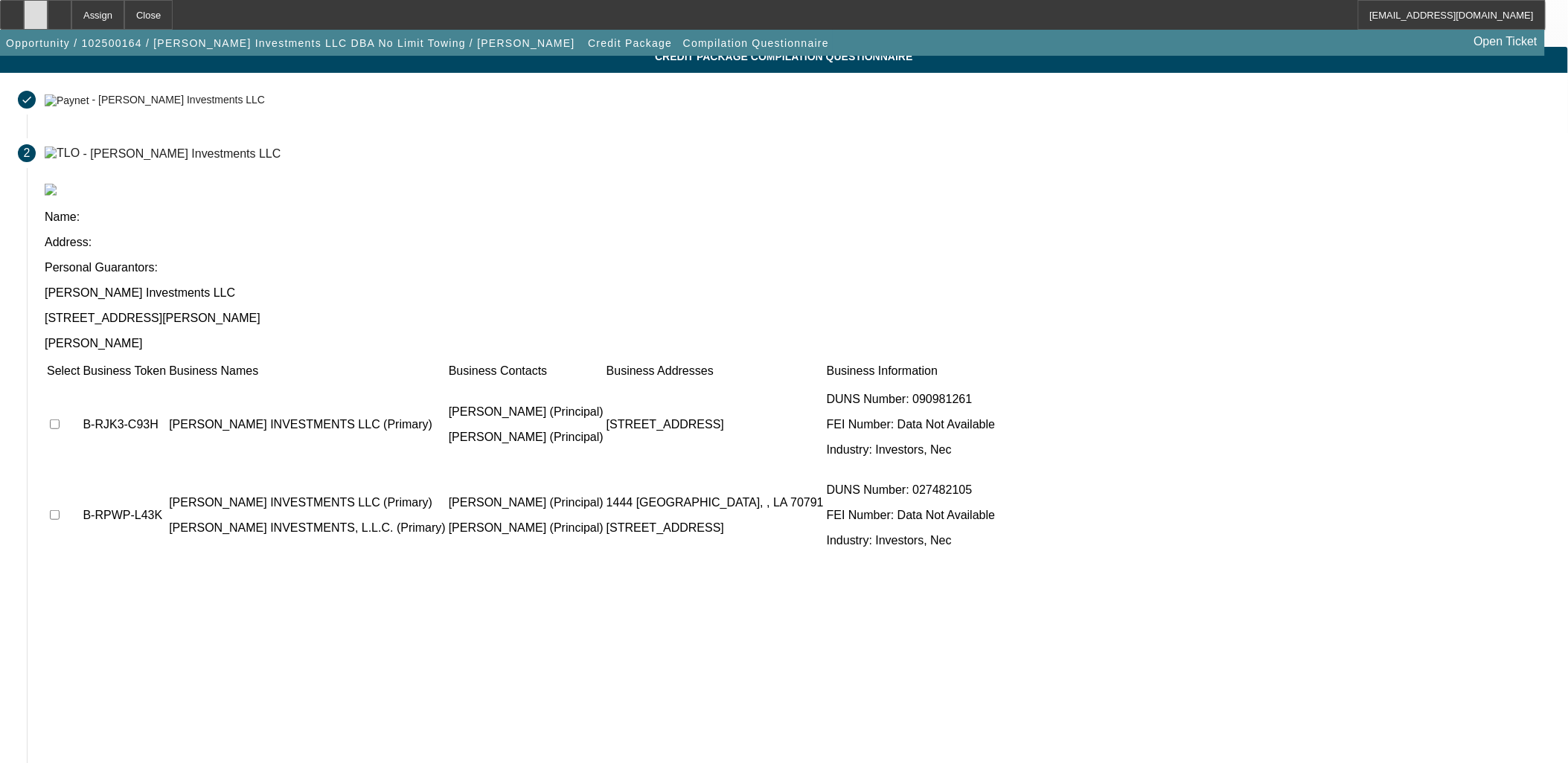
click at [48, 18] on div at bounding box center [36, 15] width 24 height 30
click at [80, 380] on td at bounding box center [63, 424] width 34 height 89
click at [59, 419] on input "checkbox" at bounding box center [55, 424] width 10 height 10
checkbox input "true"
drag, startPoint x: 1329, startPoint y: 559, endPoint x: 1306, endPoint y: 570, distance: 25.5
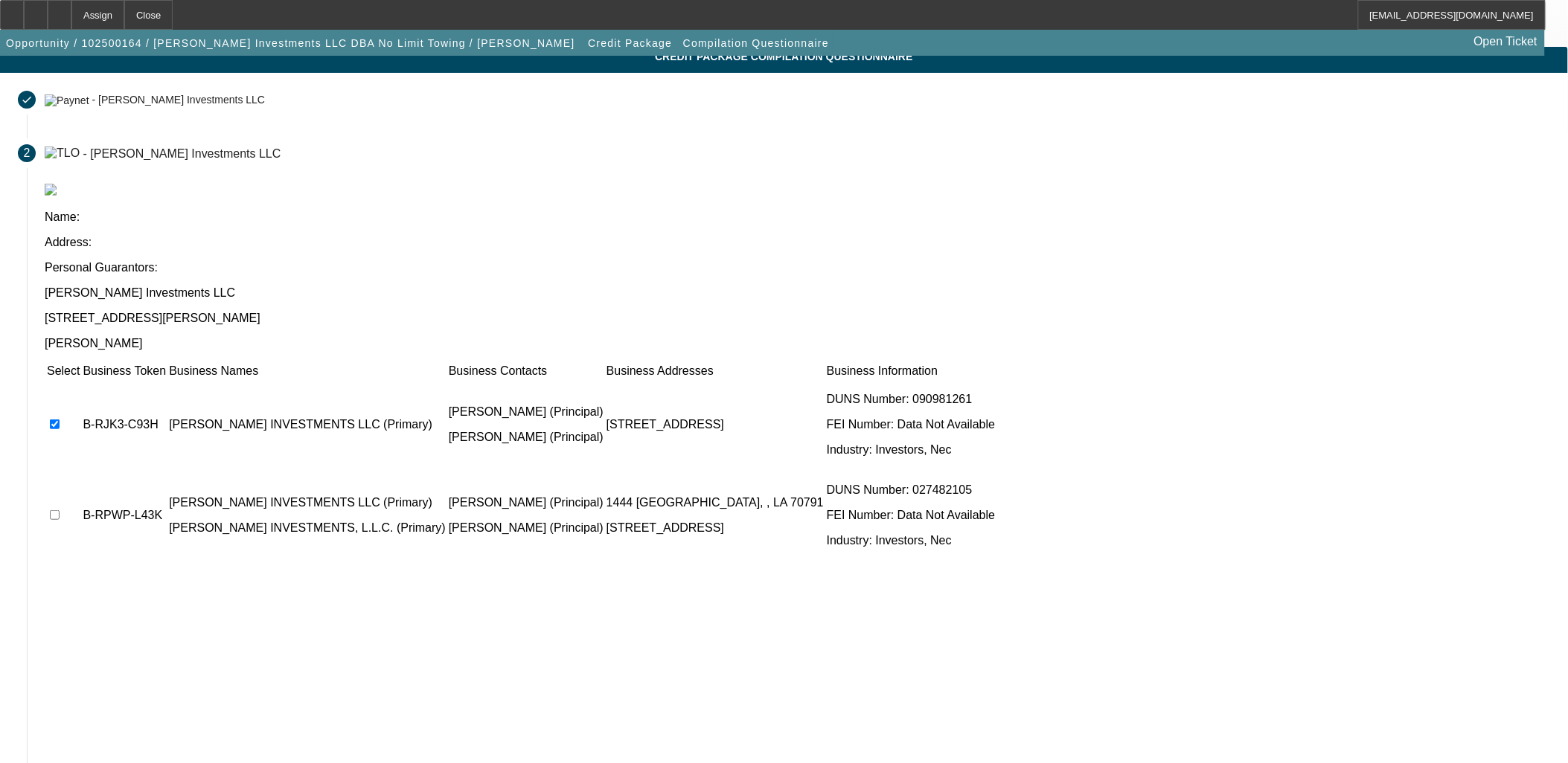
click at [1329, 559] on app-compilation-stepper "Account Entry Personal Guarantor Entry Vendor Entry 4 Compile Credit Package Co…" at bounding box center [784, 434] width 1568 height 871
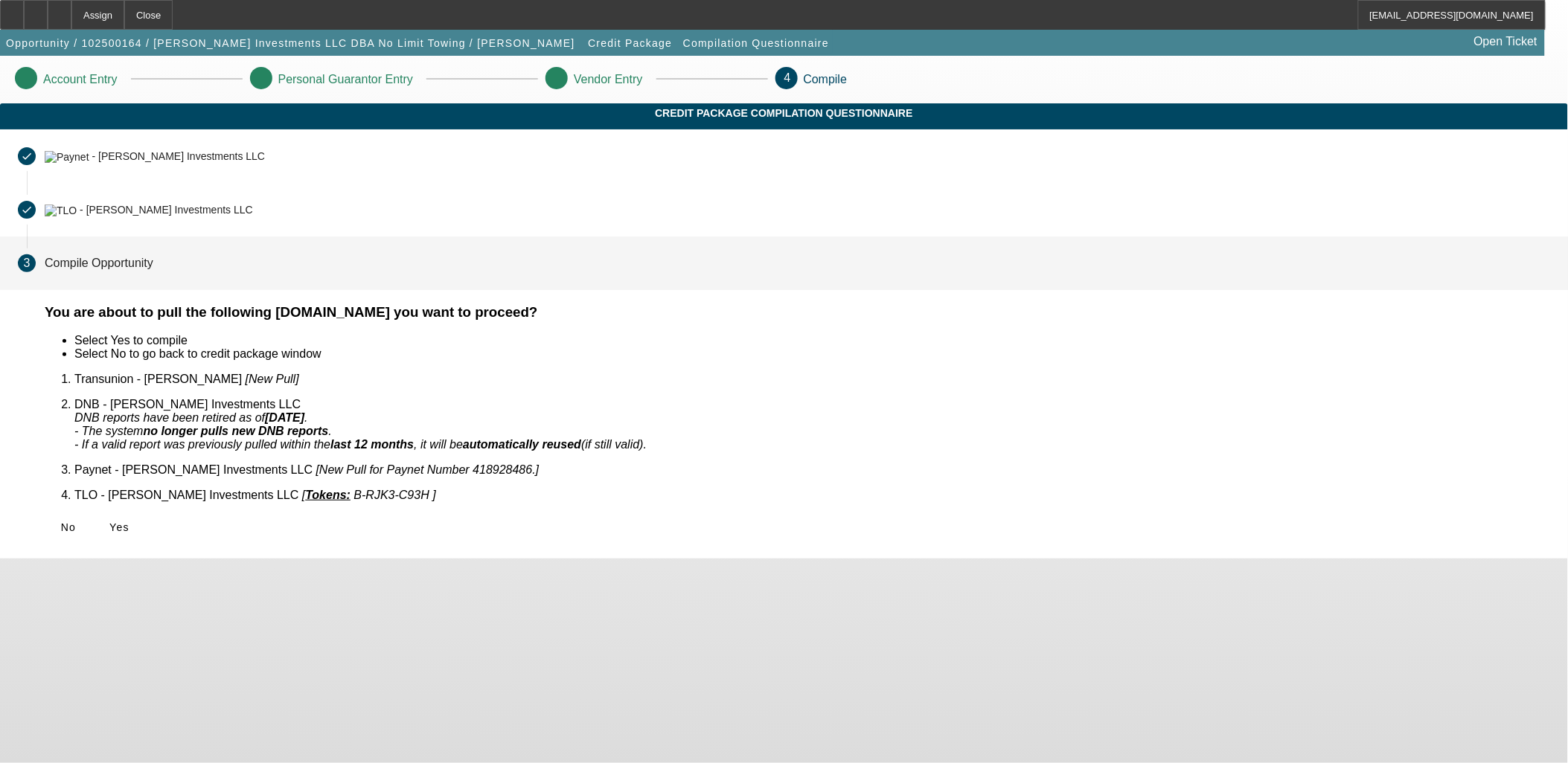
scroll to position [0, 0]
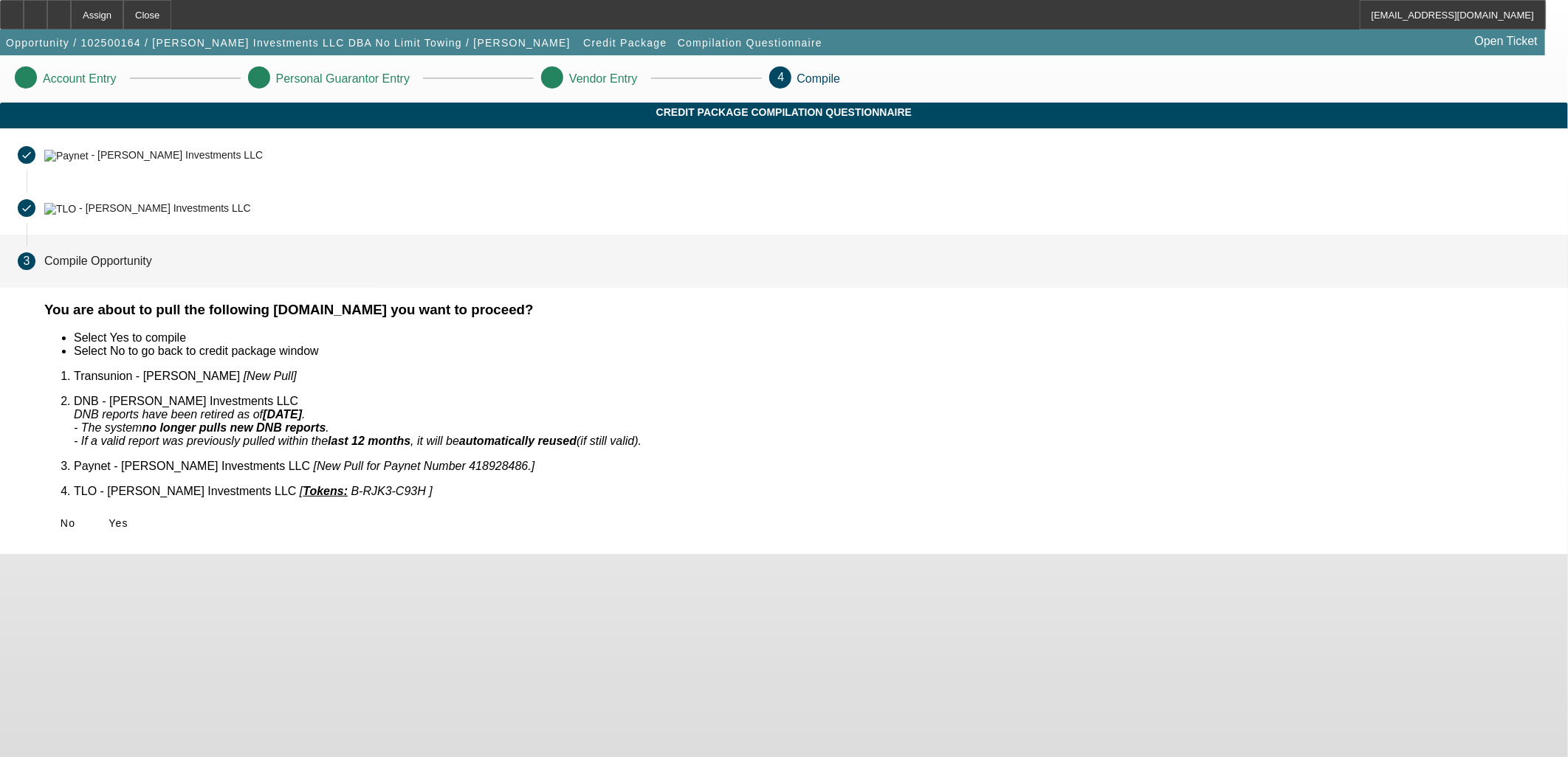
click at [490, 510] on div "No Yes" at bounding box center [798, 524] width 1506 height 26
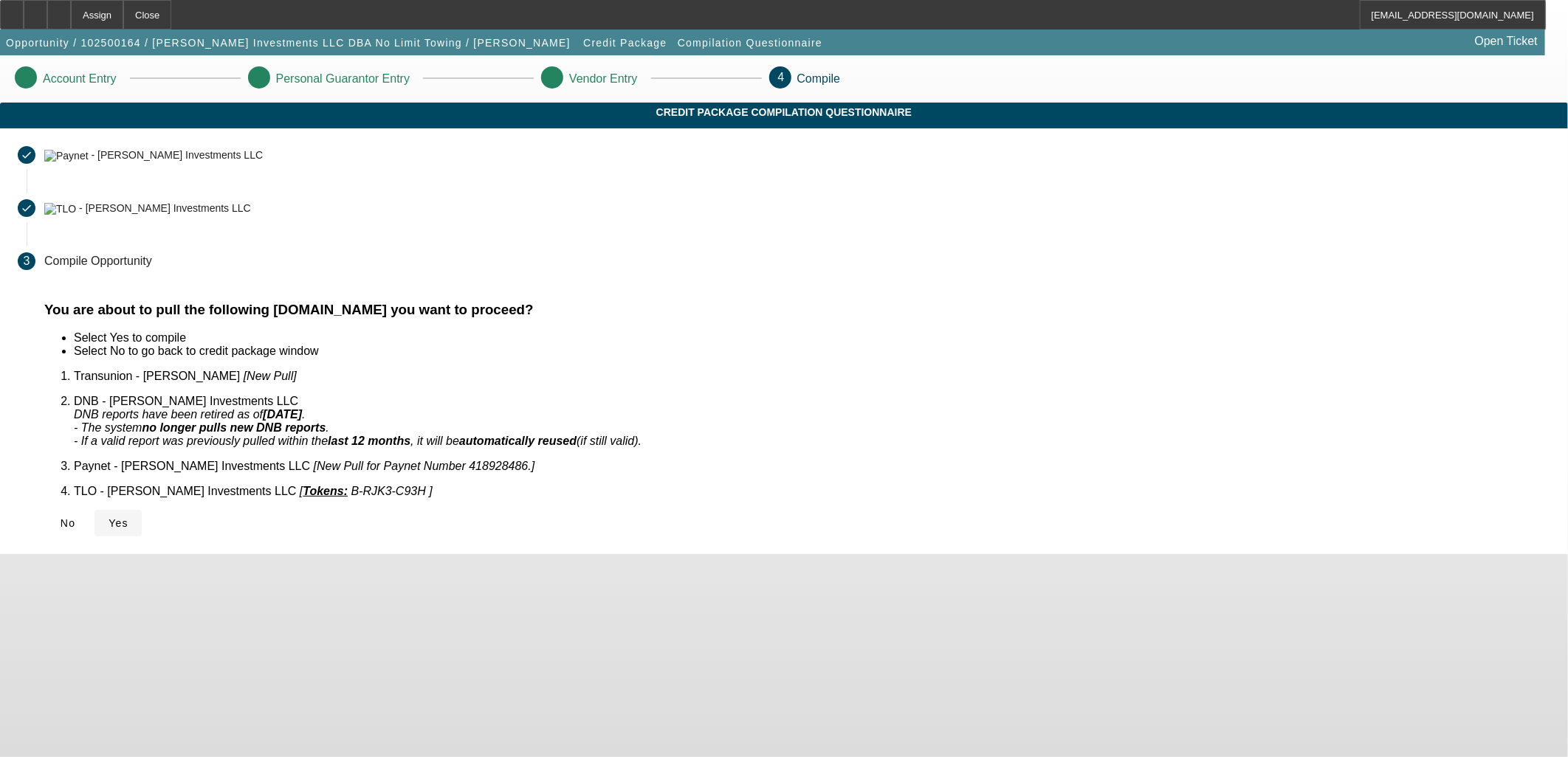
click at [141, 505] on span at bounding box center [117, 523] width 47 height 36
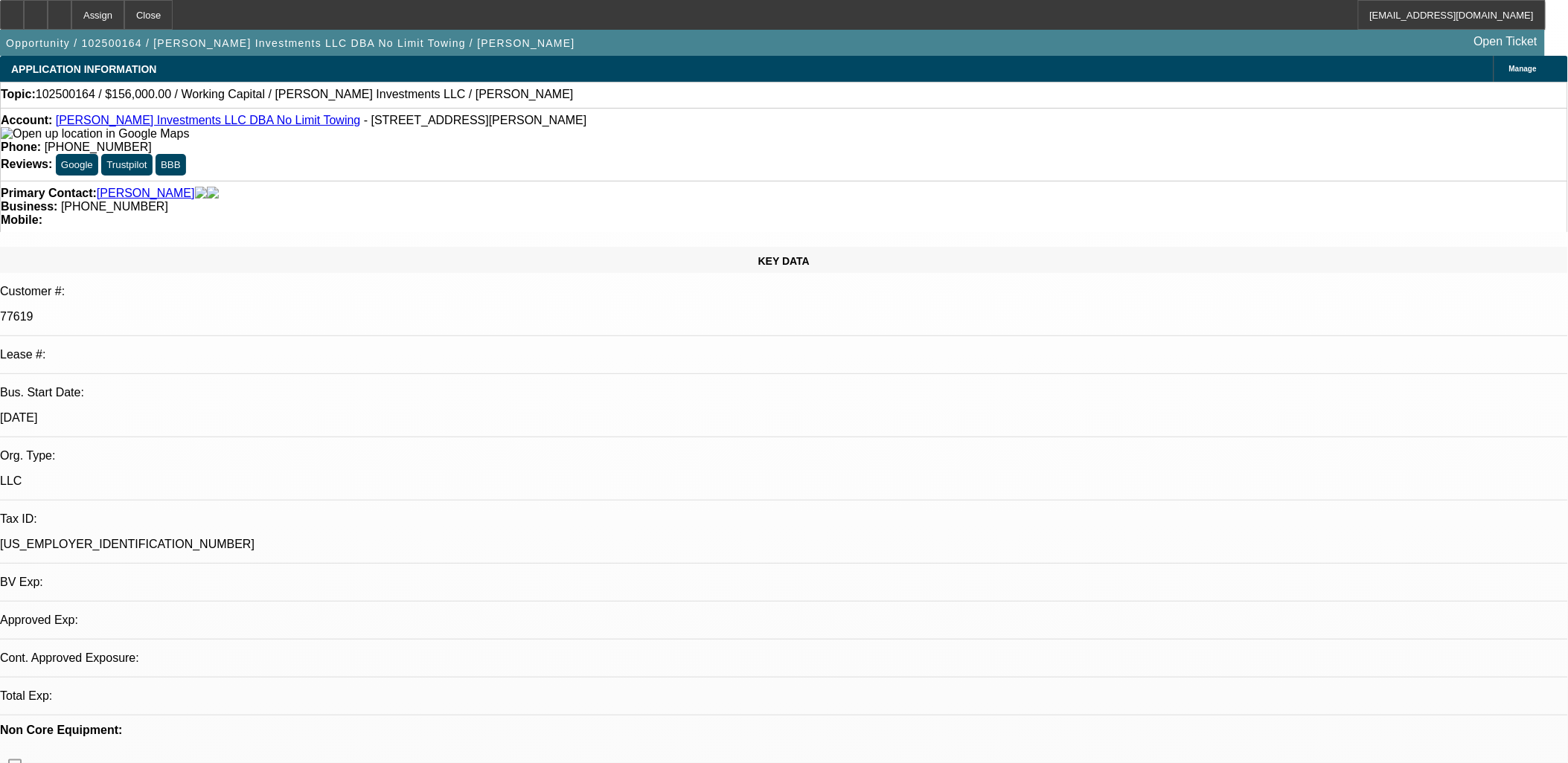
select select "0"
select select "2"
select select "0.1"
select select "4"
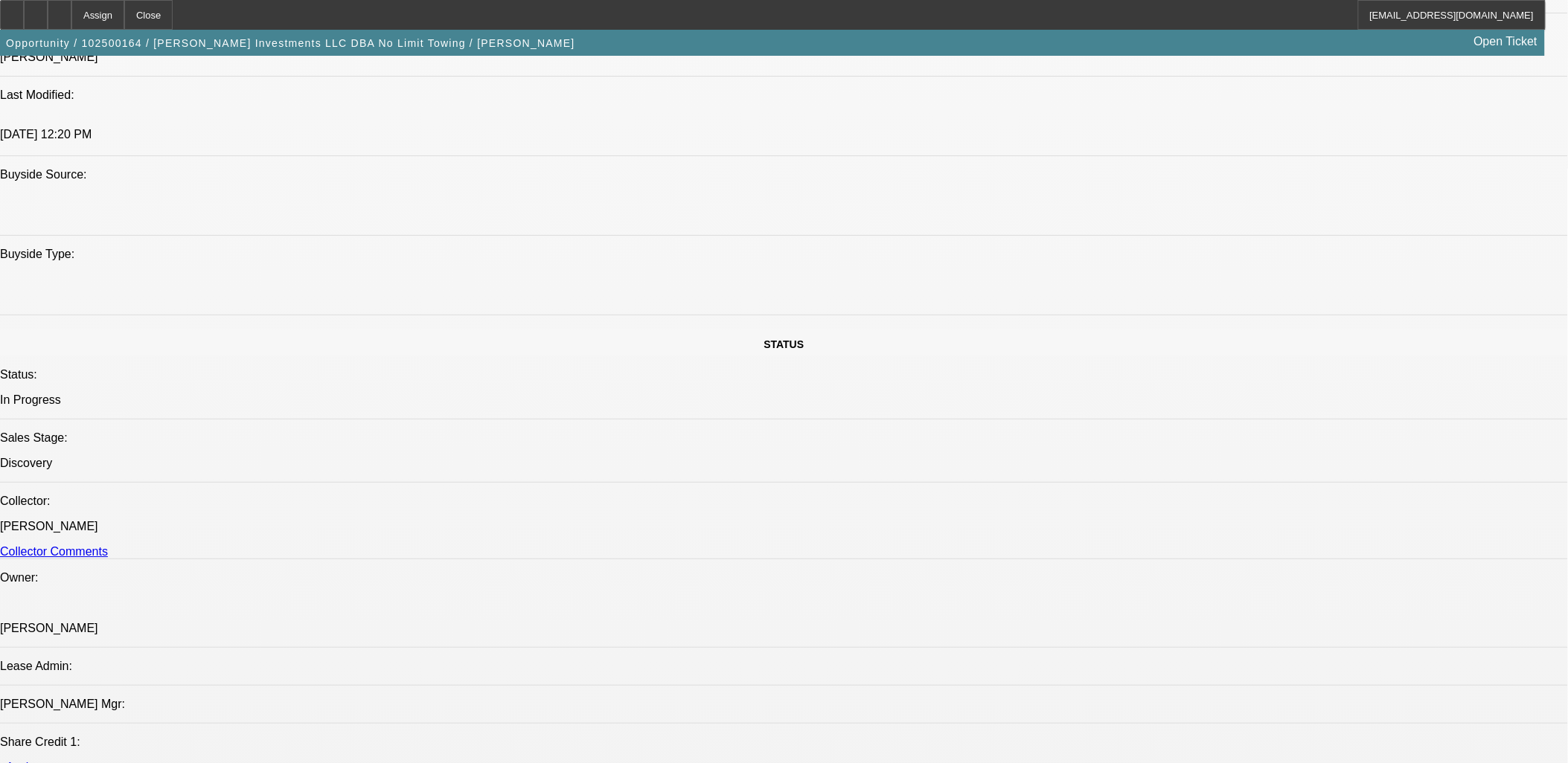
scroll to position [1488, 0]
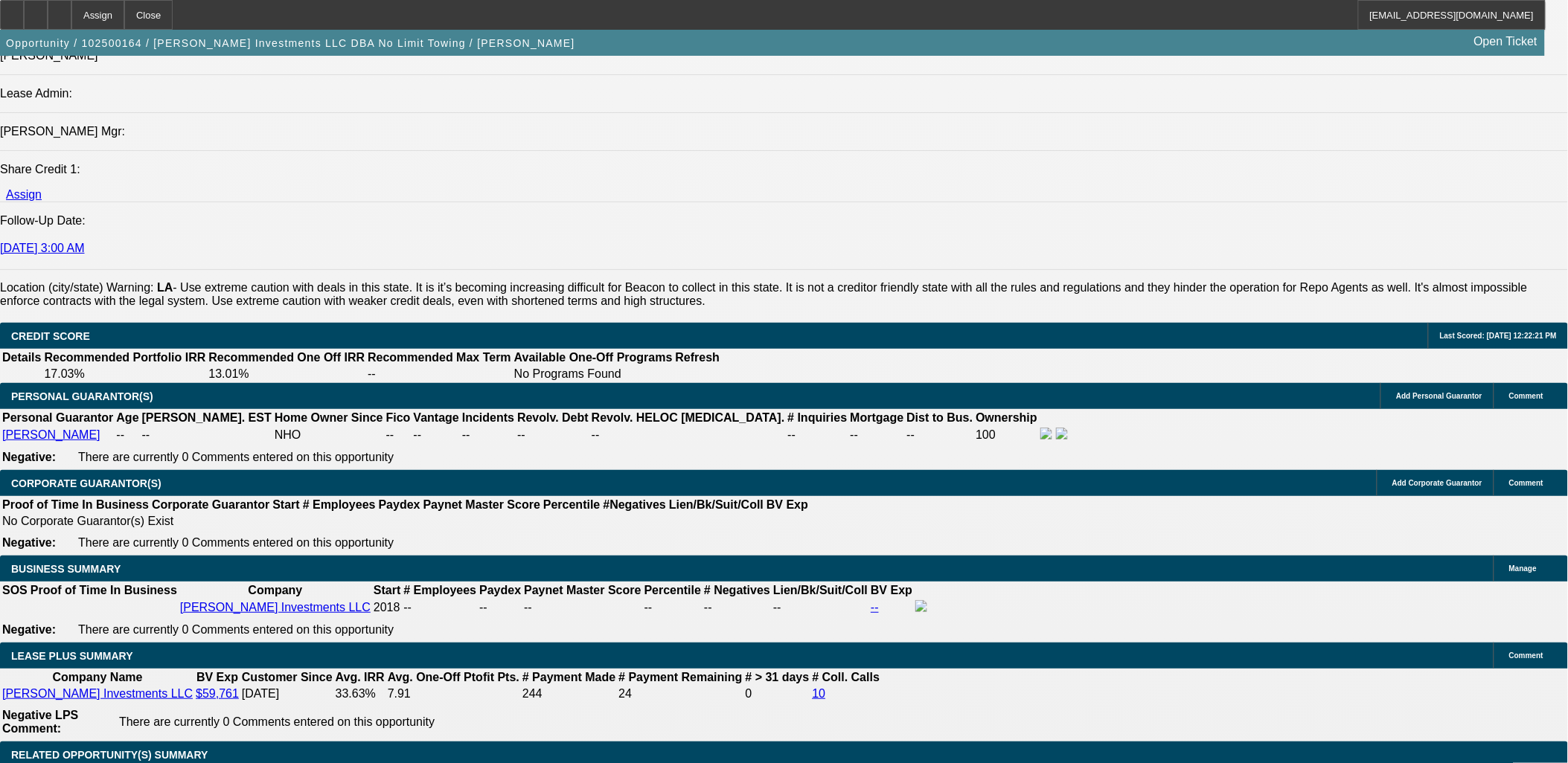
scroll to position [2089, 0]
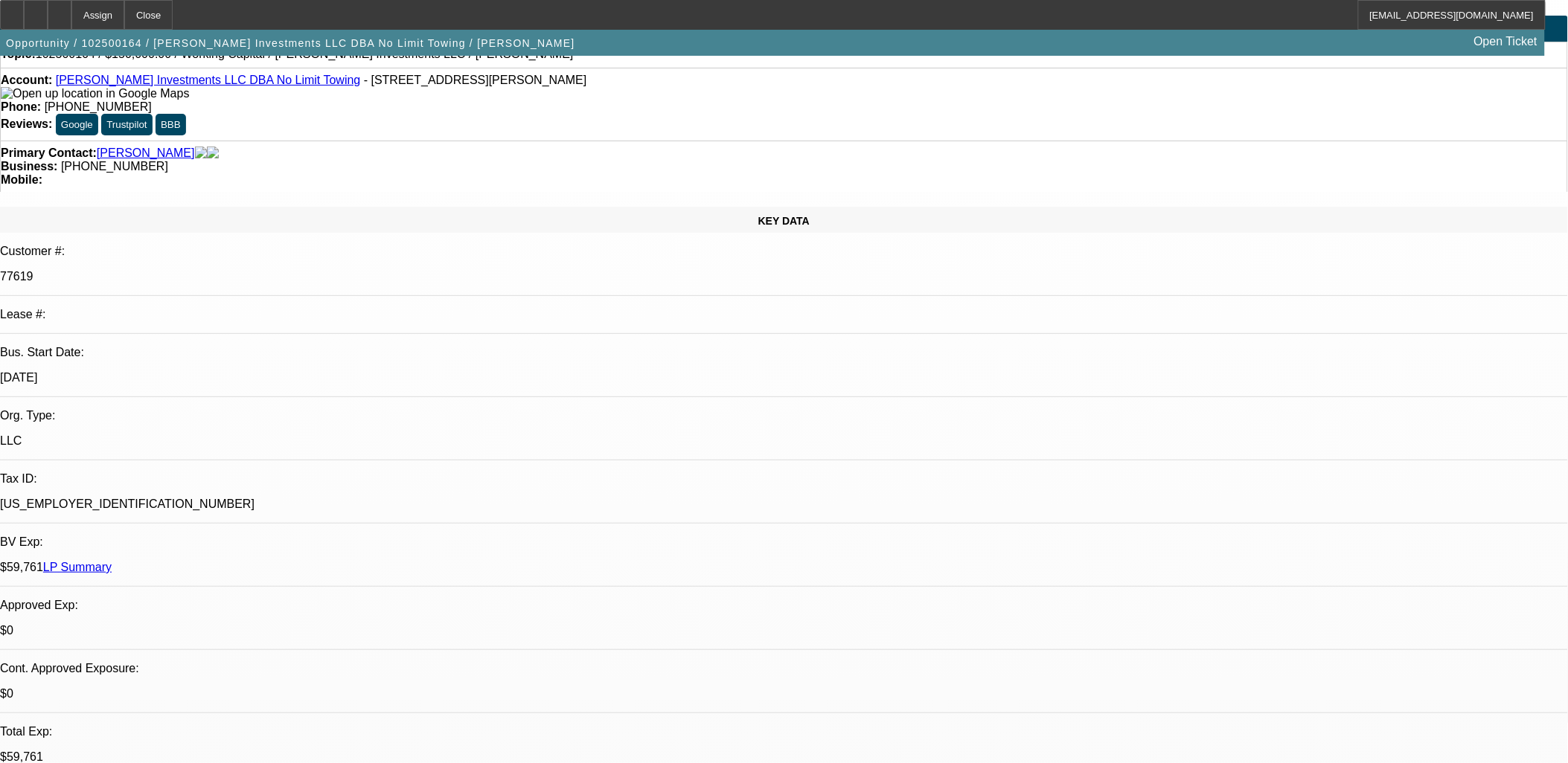
scroll to position [0, 0]
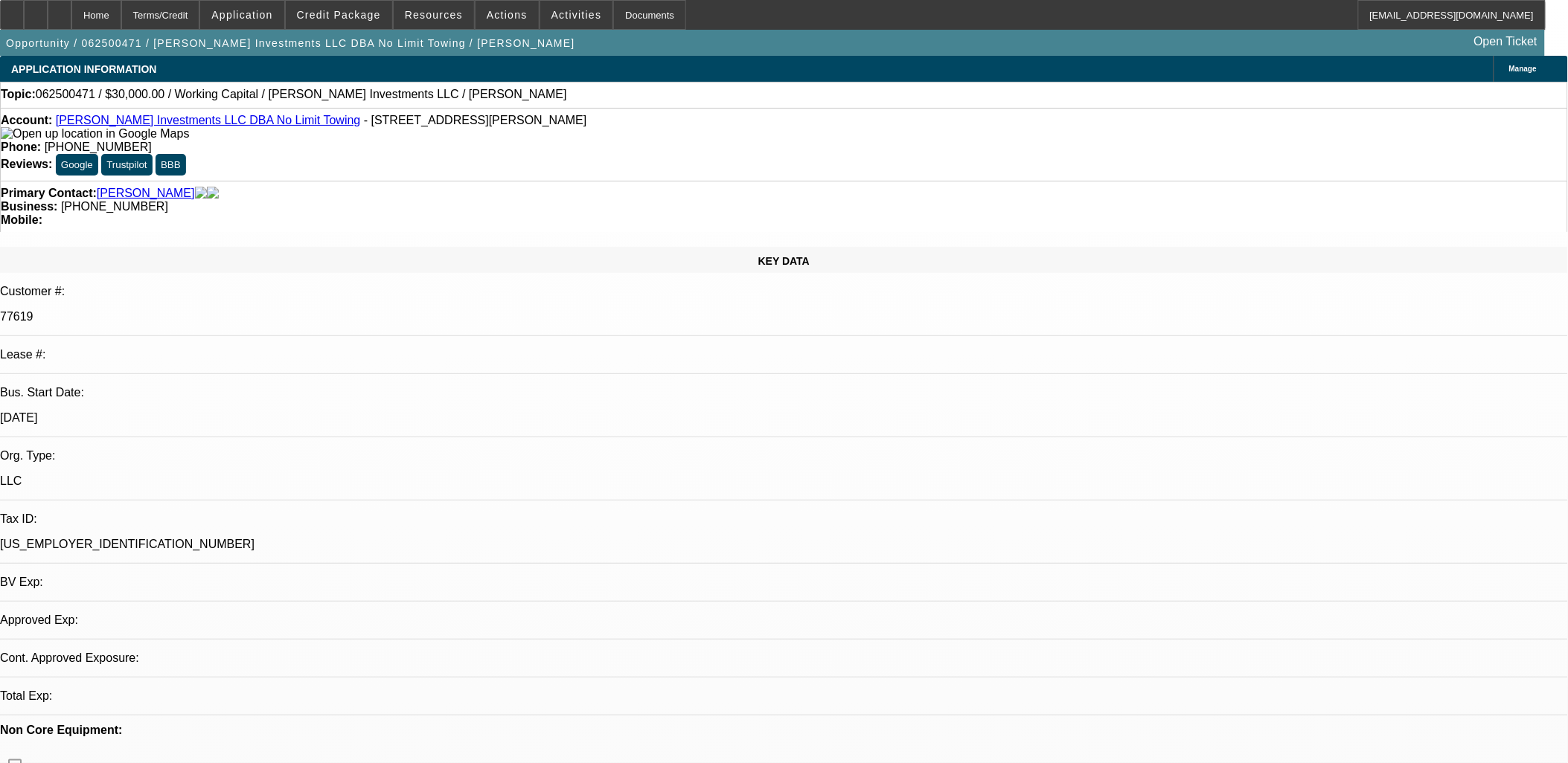
select select "0"
select select "1"
select select "2"
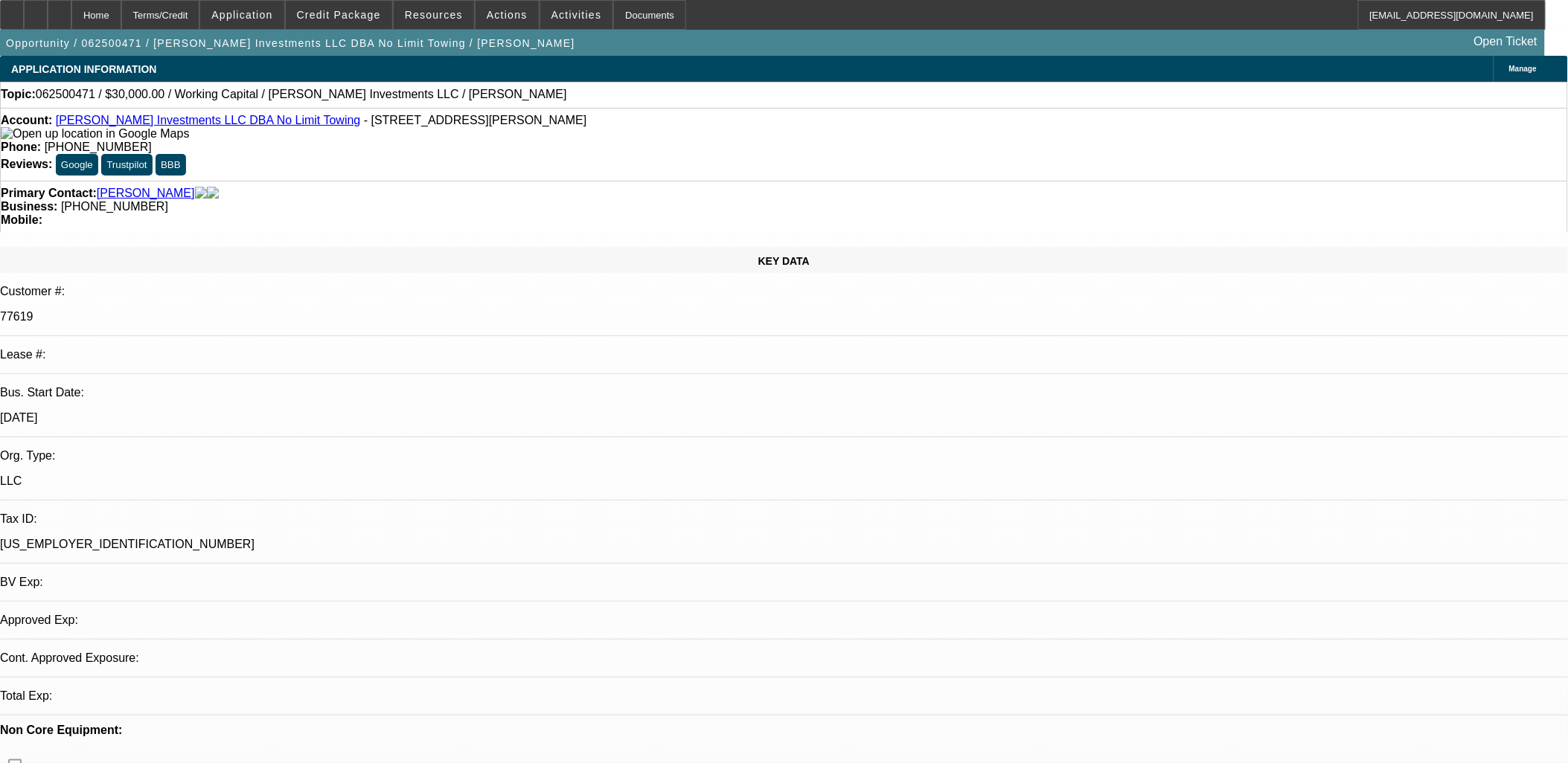
select select "6"
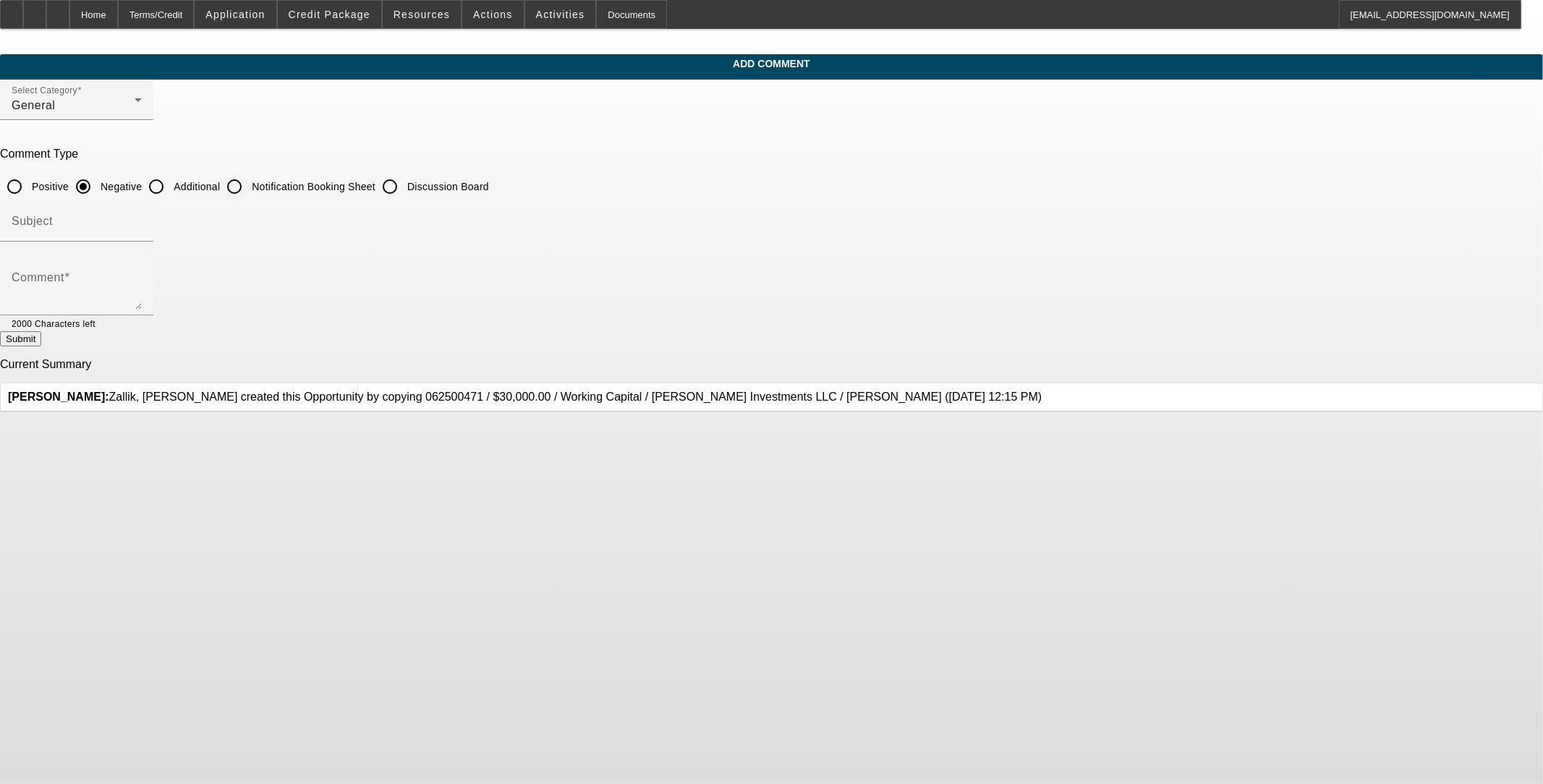
click at [249, 182] on input "Notification Booking Sheet" at bounding box center [234, 186] width 29 height 29
radio input "true"
click at [220, 186] on label "Additional" at bounding box center [195, 186] width 49 height 15
click at [171, 186] on input "Additional" at bounding box center [156, 186] width 29 height 29
radio input "true"
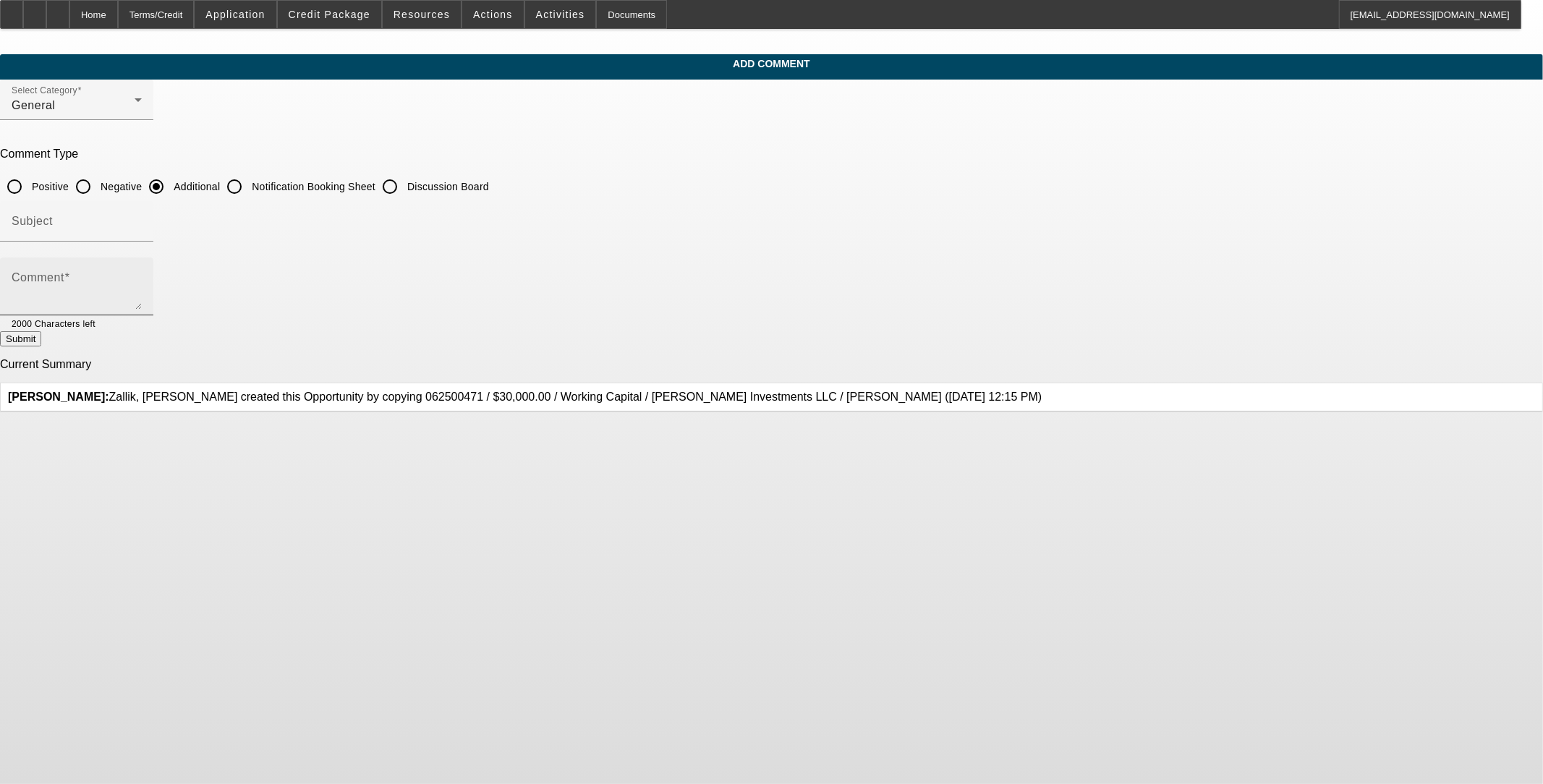
click at [142, 306] on textarea "Comment" at bounding box center [76, 292] width 131 height 35
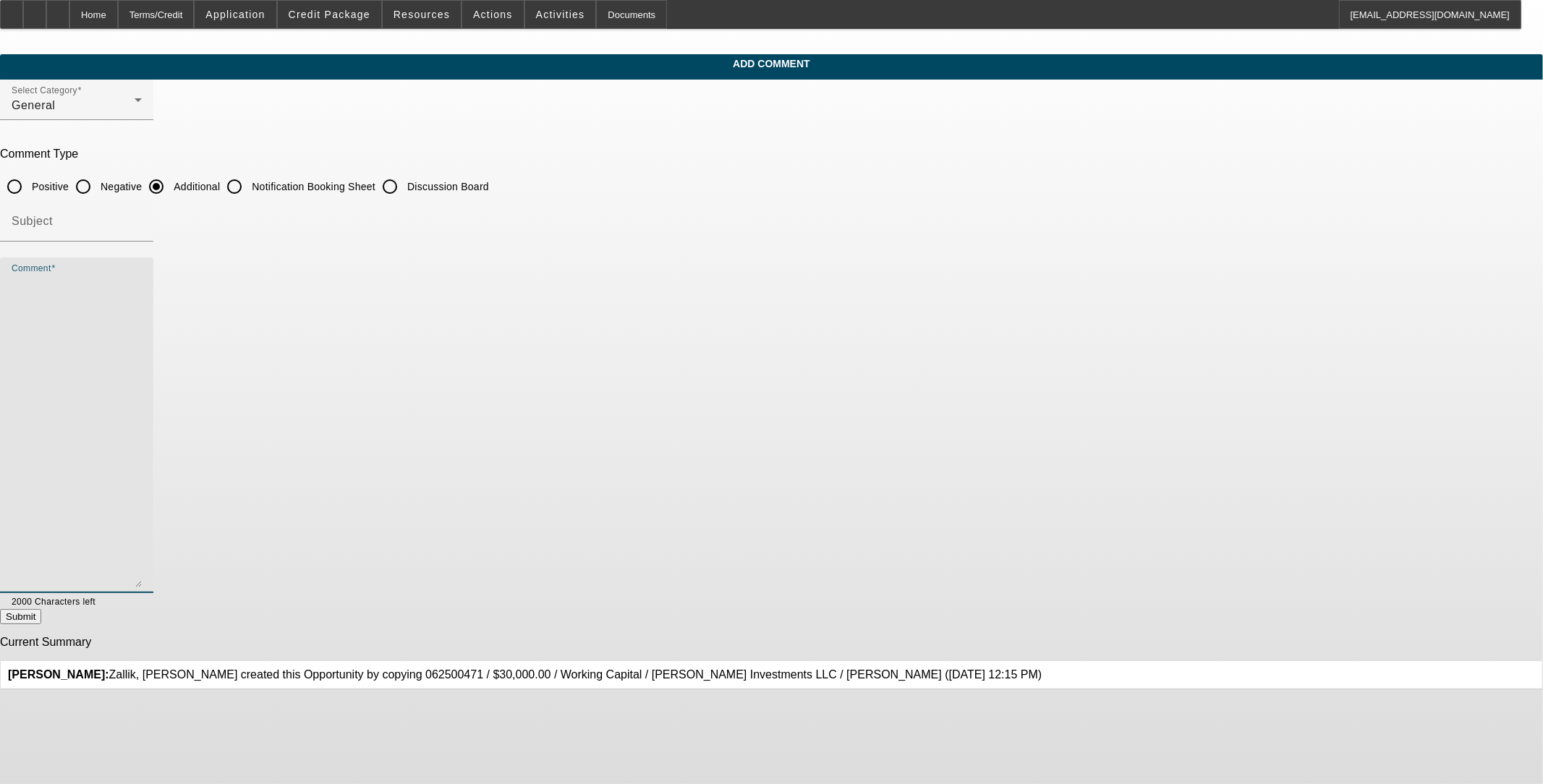
drag, startPoint x: 1022, startPoint y: 301, endPoint x: 1118, endPoint y: 576, distance: 291.3
click at [1118, 576] on div "Add Comment Select Category General Comment Type Positive Negative Additional N…" at bounding box center [771, 372] width 1543 height 636
paste textarea "I have some loans I need to get paid in order to free up some monthly payments.…"
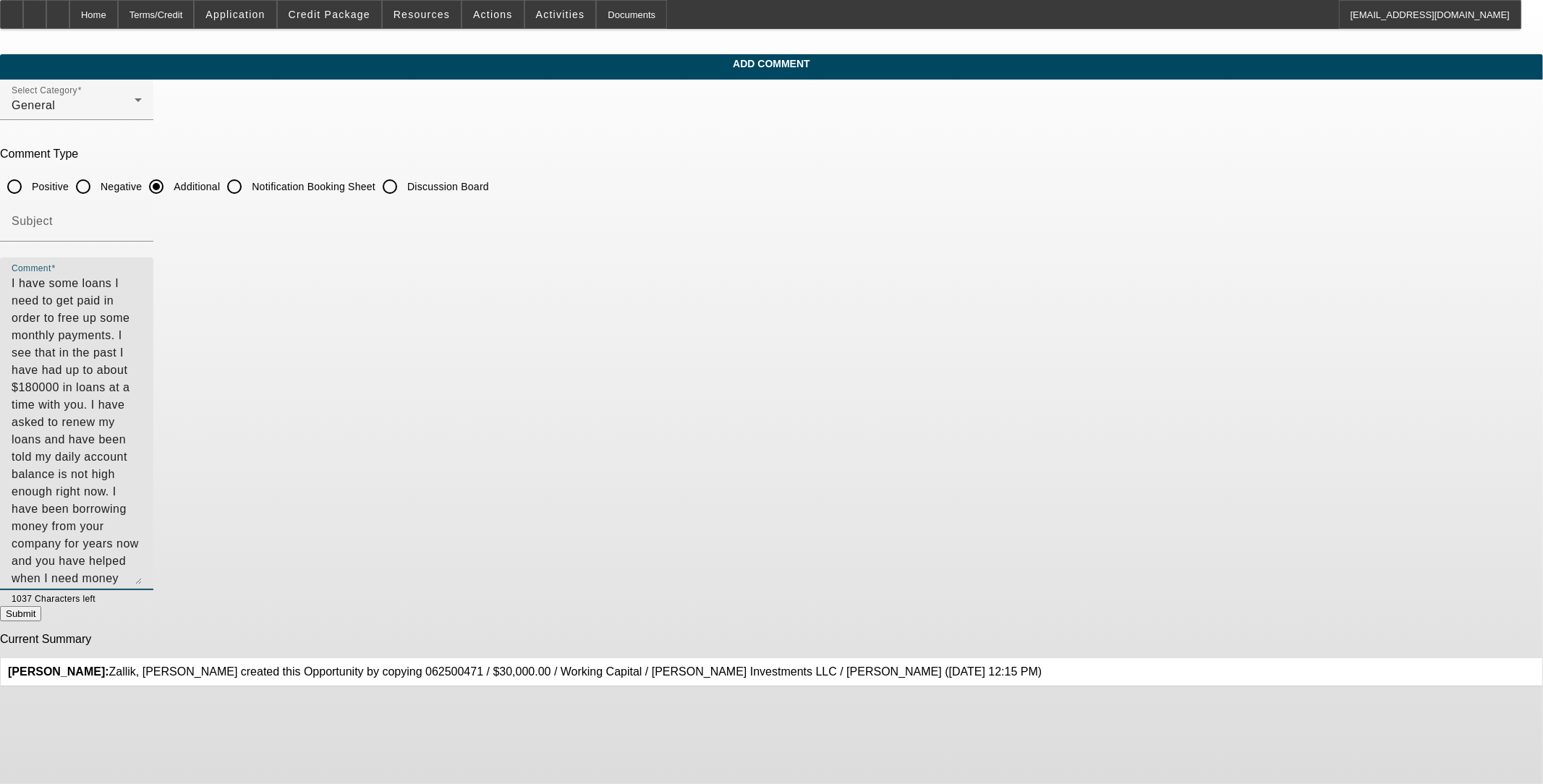
click at [142, 277] on textarea "I have some loans I need to get paid in order to free up some monthly payments.…" at bounding box center [76, 430] width 131 height 310
click at [142, 299] on textarea ""I have some loans I need to get paid in order to free up some monthly payments…" at bounding box center [76, 430] width 131 height 310
click at [142, 304] on textarea ""I have some loans I need to get paid in order to free up some monthly payments…" at bounding box center [76, 430] width 131 height 310
click at [142, 307] on textarea ""I have some loans I need to get paid in order to free up some monthly payments…" at bounding box center [76, 430] width 131 height 310
click at [142, 312] on textarea ""I have some loans I need to get paid in order to free up some monthly payments…" at bounding box center [76, 430] width 131 height 310
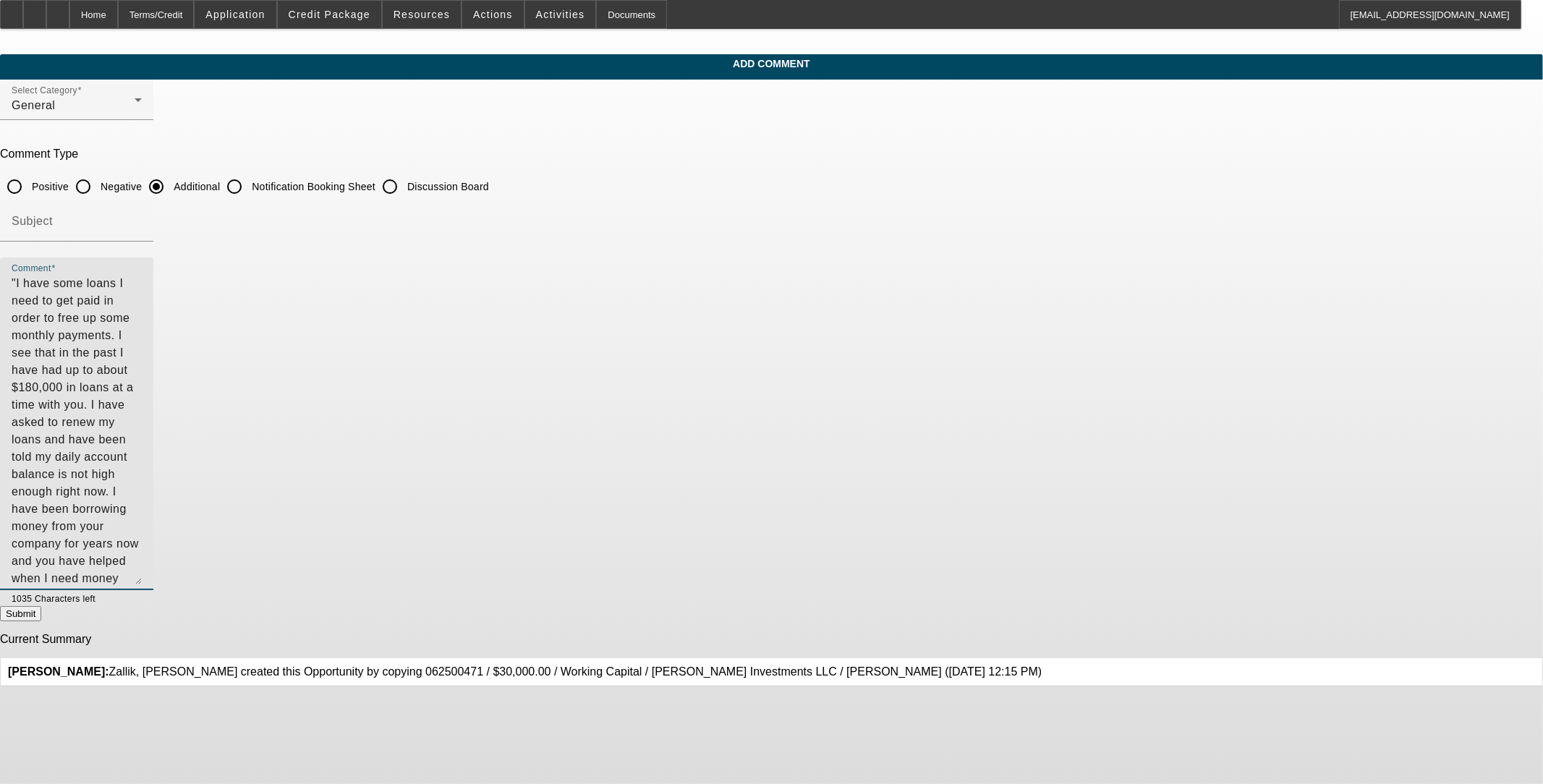
click at [142, 310] on textarea ""I have some loans I need to get paid in order to free up some monthly payments…" at bounding box center [76, 430] width 131 height 310
drag, startPoint x: 630, startPoint y: 315, endPoint x: 649, endPoint y: 321, distance: 19.9
click at [142, 315] on textarea ""I have some loans I need to get paid in order to free up some monthly payments…" at bounding box center [76, 430] width 131 height 310
click at [142, 336] on textarea ""I have some loans I need to get paid in order to free up some monthly payments…" at bounding box center [76, 430] width 131 height 310
click at [142, 348] on textarea ""I have some loans I need to get paid in order to free up some monthly payments…" at bounding box center [76, 430] width 131 height 310
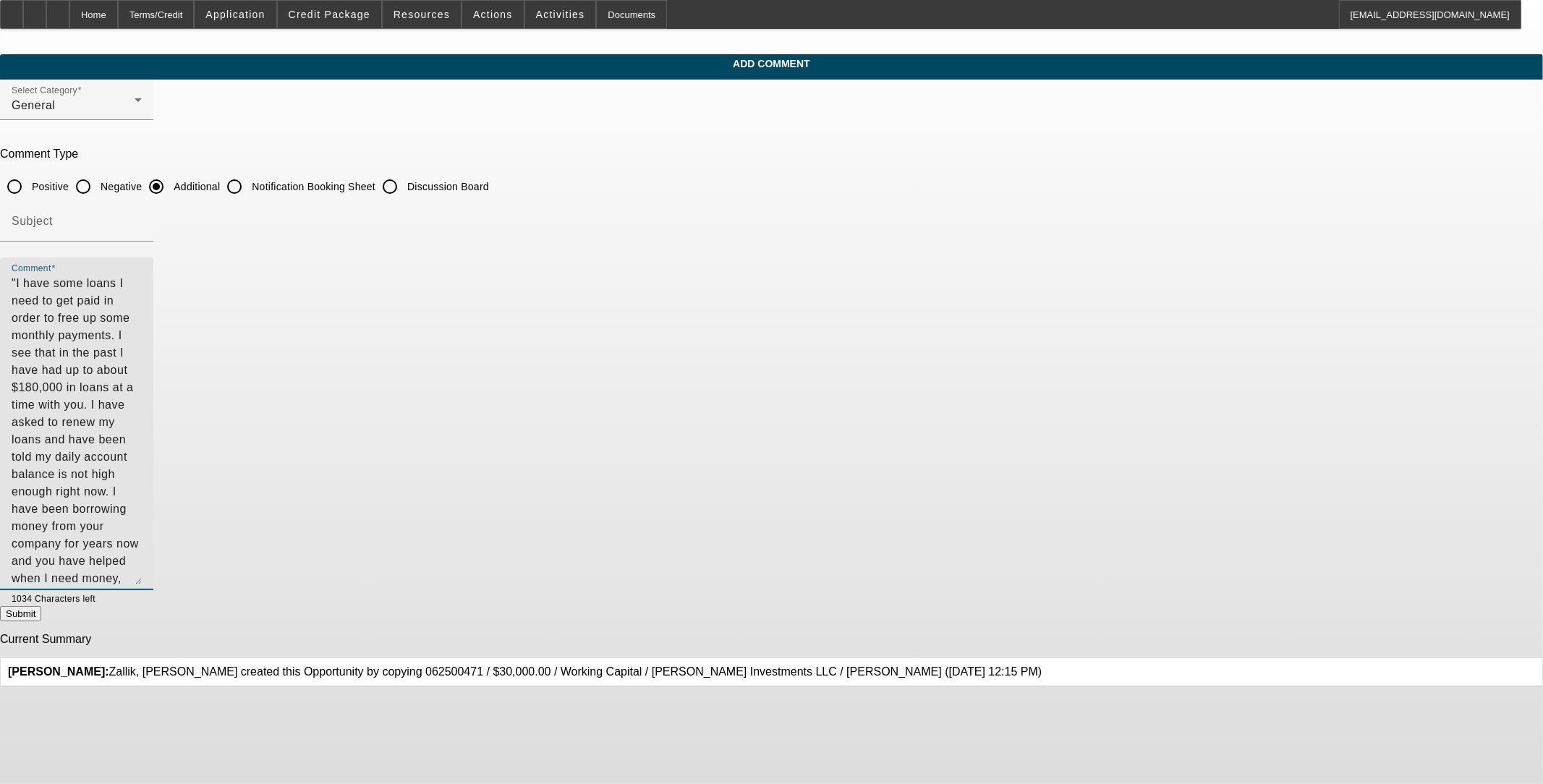
drag, startPoint x: 861, startPoint y: 363, endPoint x: 852, endPoint y: 366, distance: 9.5
click at [142, 363] on textarea ""I have some loans I need to get paid in order to free up some monthly payments…" at bounding box center [76, 430] width 131 height 310
click at [142, 331] on textarea ""I have some loans I need to get paid in order to free up some monthly payments…" at bounding box center [76, 430] width 131 height 310
click at [142, 329] on textarea ""I have some loans I need to get paid in order to free up some monthly payments…" at bounding box center [76, 430] width 131 height 310
click at [153, 349] on div "Comment "I have some loans I need to get paid in order to free up some monthly …" at bounding box center [76, 424] width 153 height 332
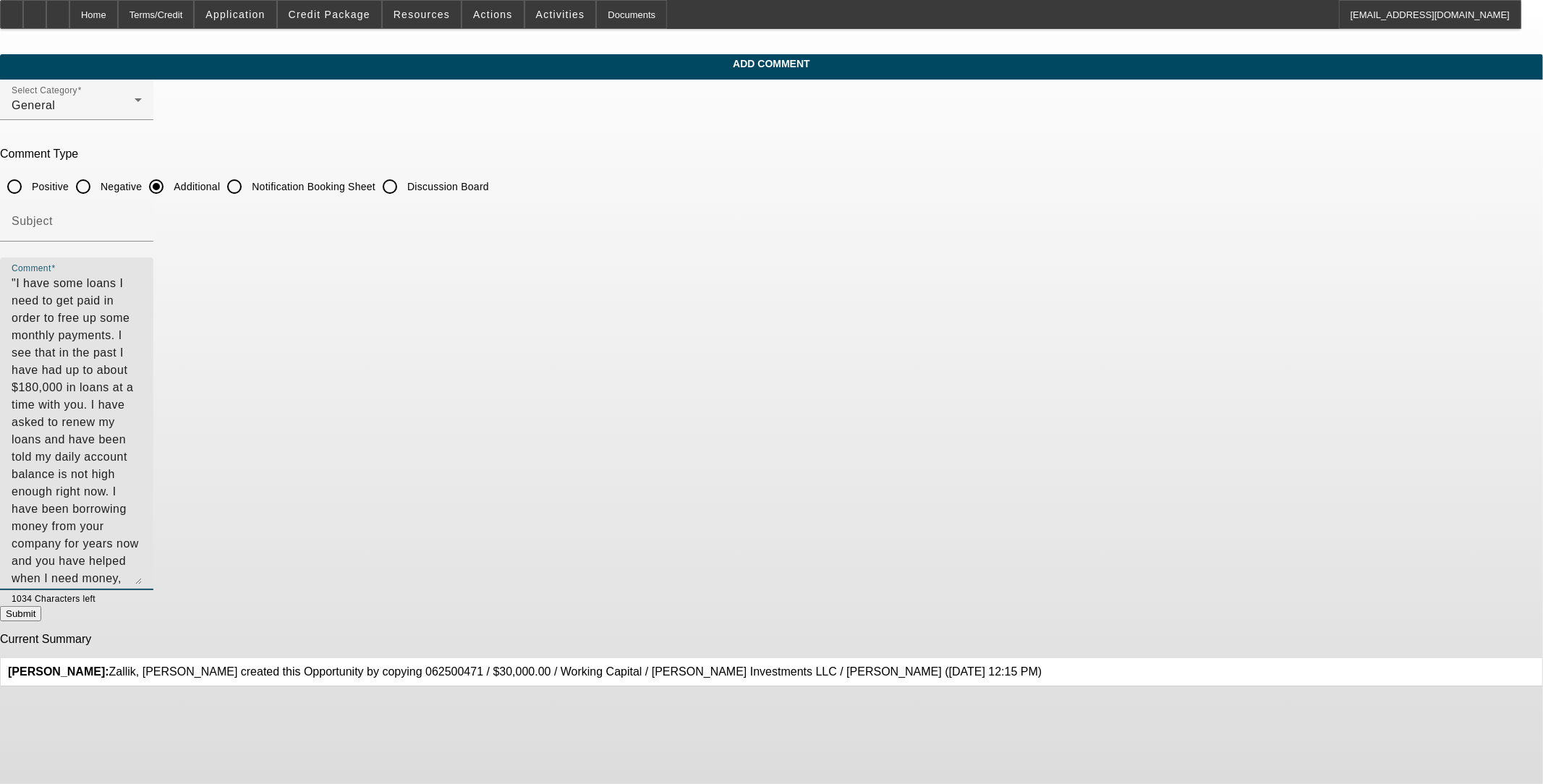
click at [142, 461] on textarea ""I have some loans I need to get paid in order to free up some monthly payments…" at bounding box center [76, 430] width 131 height 310
click at [142, 347] on textarea ""I have some loans I need to get paid in order to free up some monthly payments…" at bounding box center [76, 430] width 131 height 310
click at [142, 366] on textarea ""I have some loans I need to get paid in order to free up some monthly payments…" at bounding box center [76, 430] width 131 height 310
click at [142, 366] on textarea ""I have some loans I need to get paid in order to free up some monthly payments…" at bounding box center [76, 430] width 131 height 310
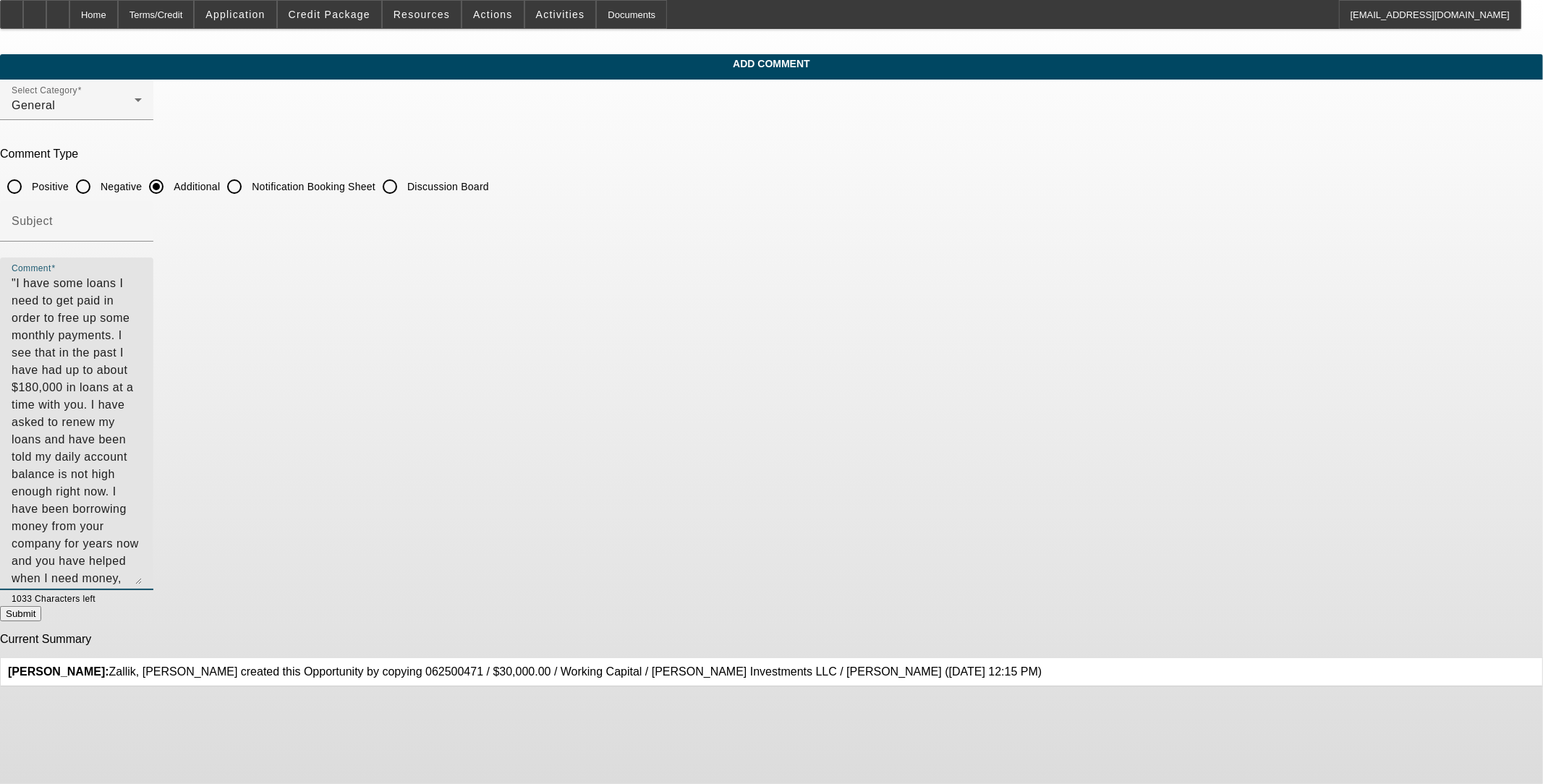
click at [142, 387] on textarea ""I have some loans I need to get paid in order to free up some monthly payments…" at bounding box center [76, 430] width 131 height 310
click at [142, 382] on textarea ""I have some loans I need to get paid in order to free up some monthly payments…" at bounding box center [76, 430] width 131 height 310
click at [142, 387] on textarea ""I have some loans I need to get paid in order to free up some monthly payments…" at bounding box center [76, 430] width 131 height 310
click at [142, 401] on textarea ""I have some loans I need to get paid in order to free up some monthly payments…" at bounding box center [76, 430] width 131 height 310
click at [142, 432] on textarea ""I have some loans I need to get paid in order to free up some monthly payments…" at bounding box center [76, 430] width 131 height 310
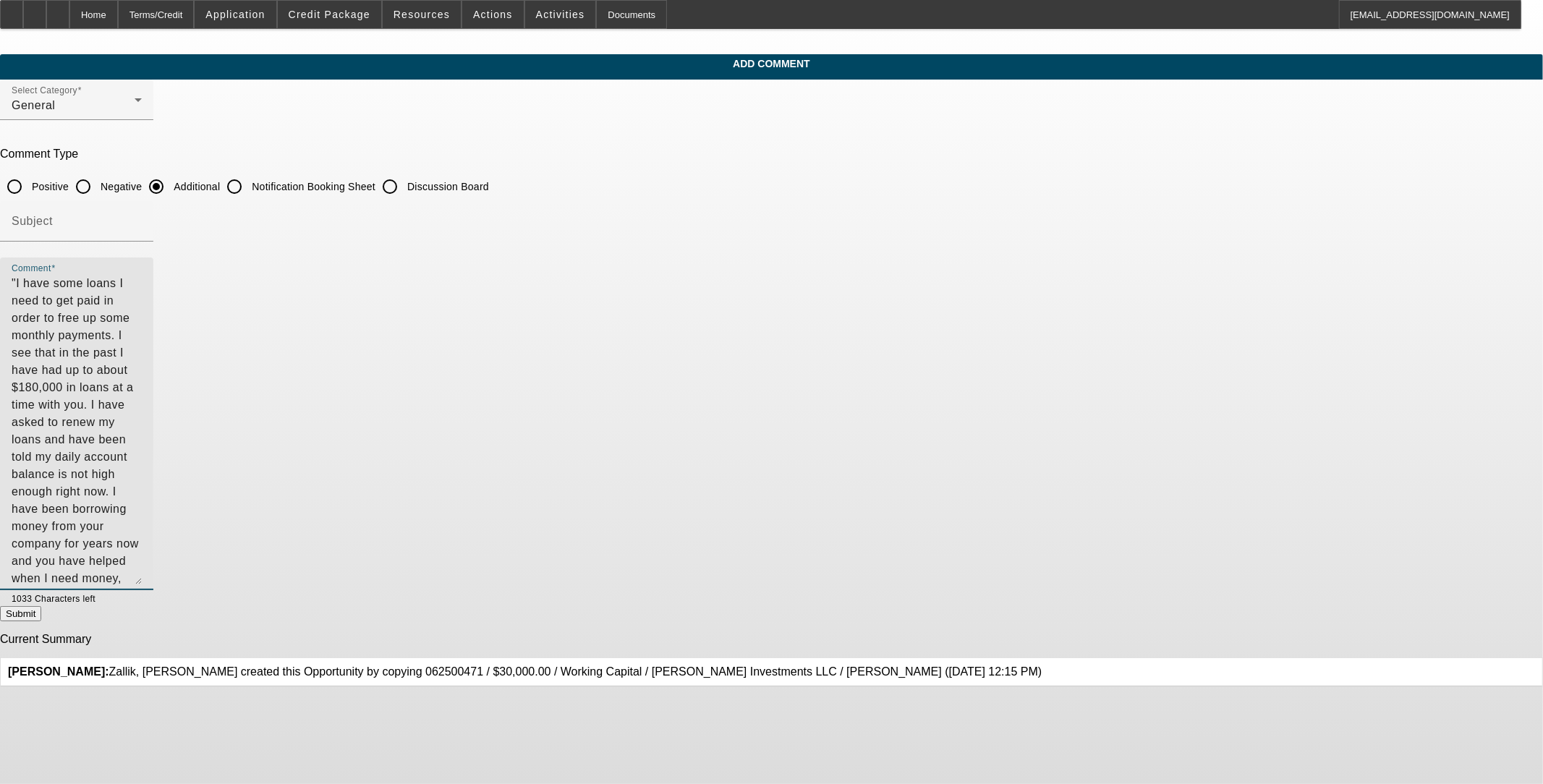
click at [142, 432] on textarea ""I have some loans I need to get paid in order to free up some monthly payments…" at bounding box center [76, 430] width 131 height 310
click at [142, 435] on textarea ""I have some loans I need to get paid in order to free up some monthly payments…" at bounding box center [76, 430] width 131 height 310
click at [142, 439] on textarea ""I have some loans I need to get paid in order to free up some monthly payments…" at bounding box center [76, 430] width 131 height 310
click at [142, 439] on textarea ""I have some loans I need to get paid in order to free up some monthly payments…" at bounding box center [76, 430] width 131 height 310
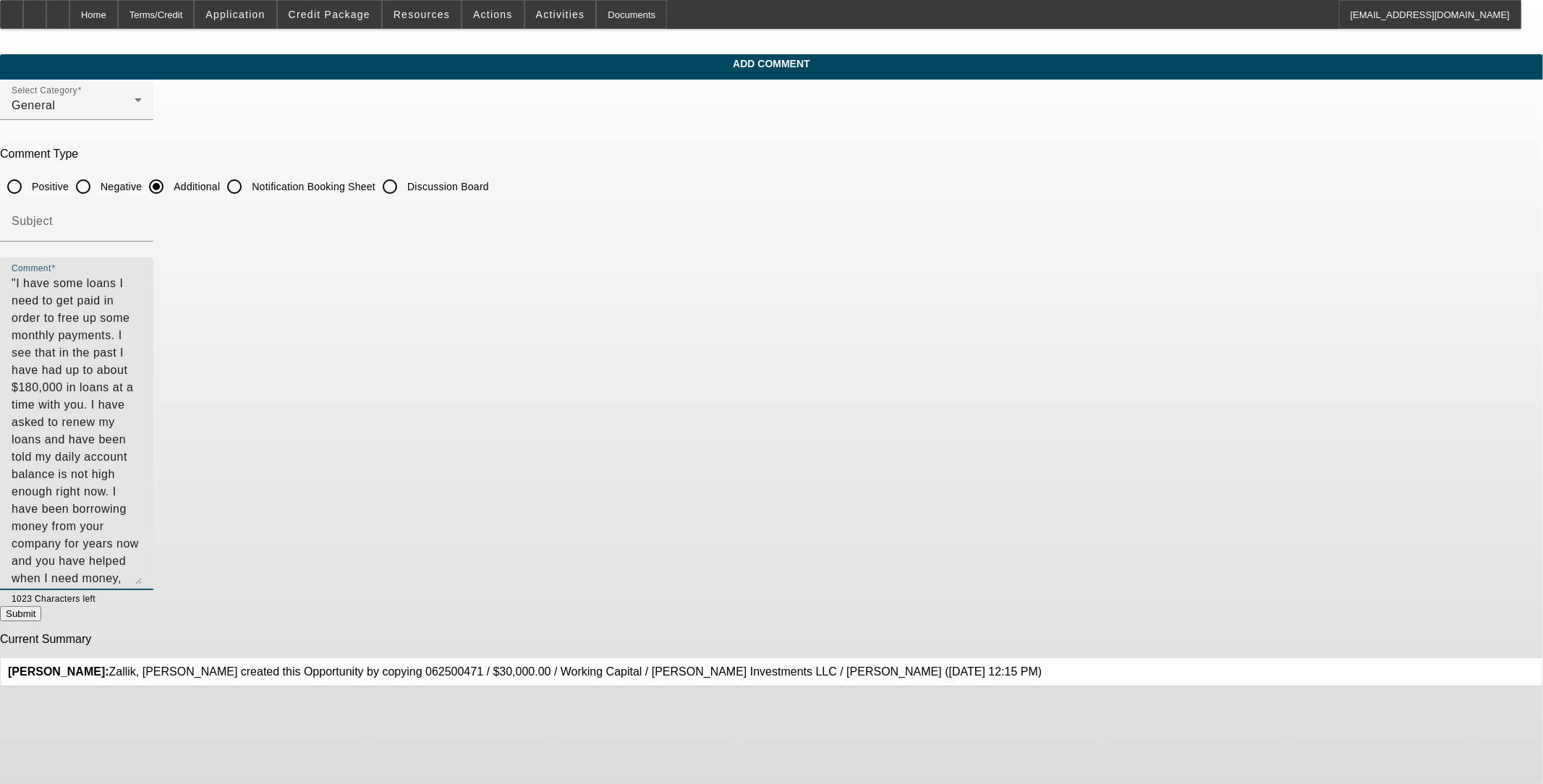
click at [142, 473] on textarea ""I have some loans I need to get paid in order to free up some monthly payments…" at bounding box center [76, 430] width 131 height 310
click at [142, 463] on textarea ""I have some loans I need to get paid in order to free up some monthly payments…" at bounding box center [76, 430] width 131 height 310
click at [142, 473] on textarea ""I have some loans I need to get paid in order to free up some monthly payments…" at bounding box center [76, 430] width 131 height 310
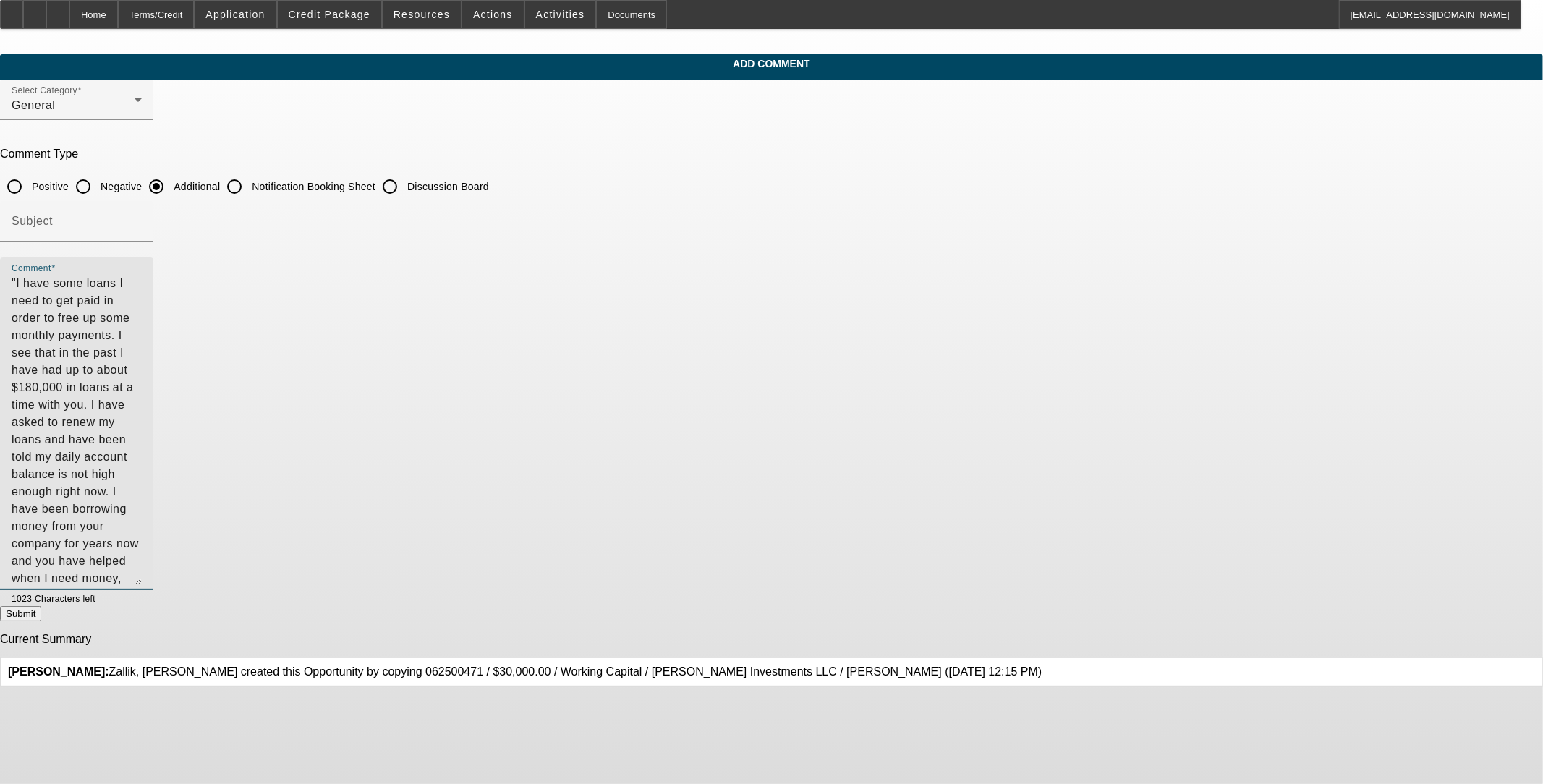
type textarea ""I have some loans I need to get paid in order to free up some monthly payments…"
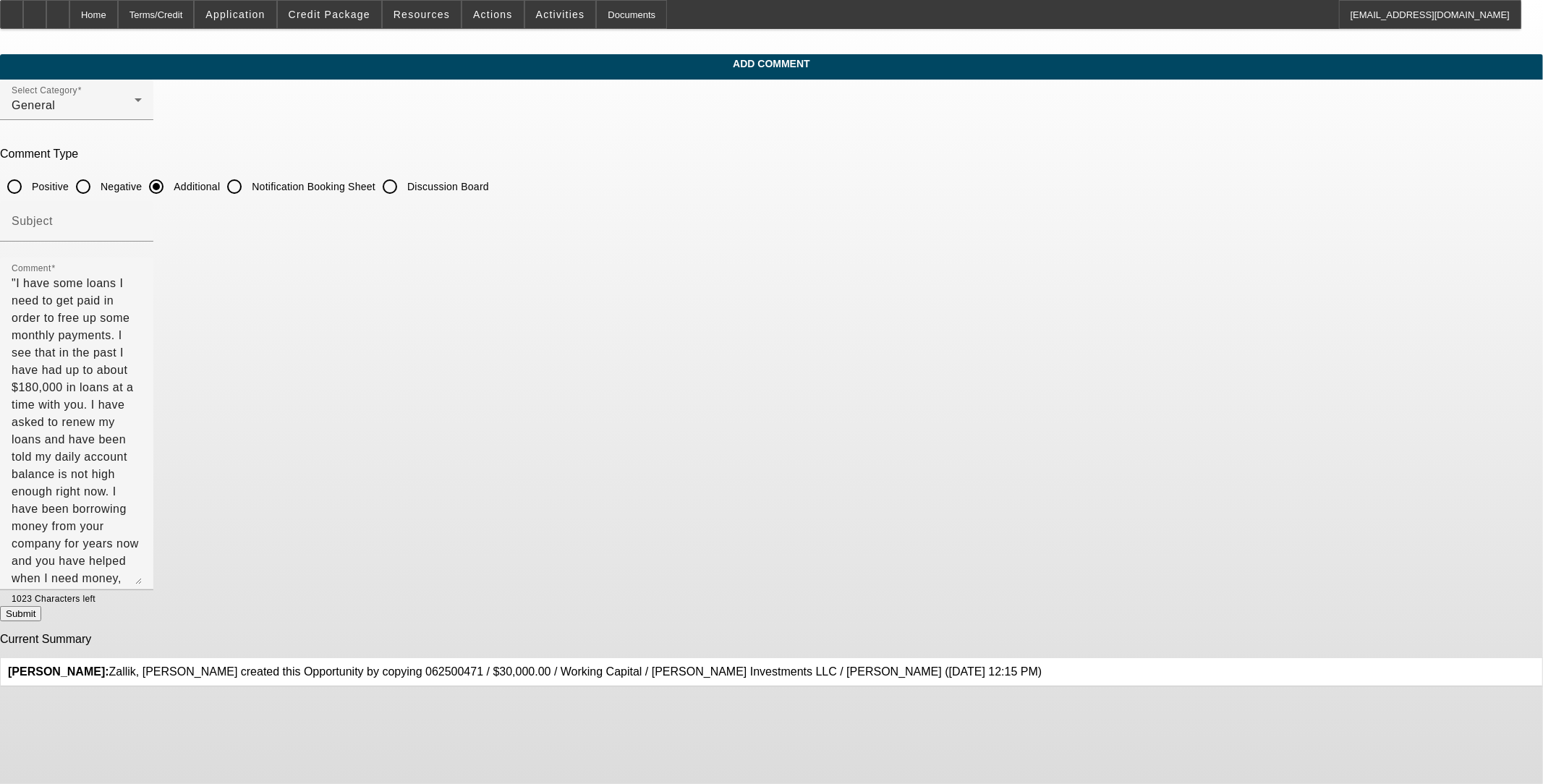
click at [41, 615] on button "Submit" at bounding box center [20, 614] width 41 height 15
radio input "true"
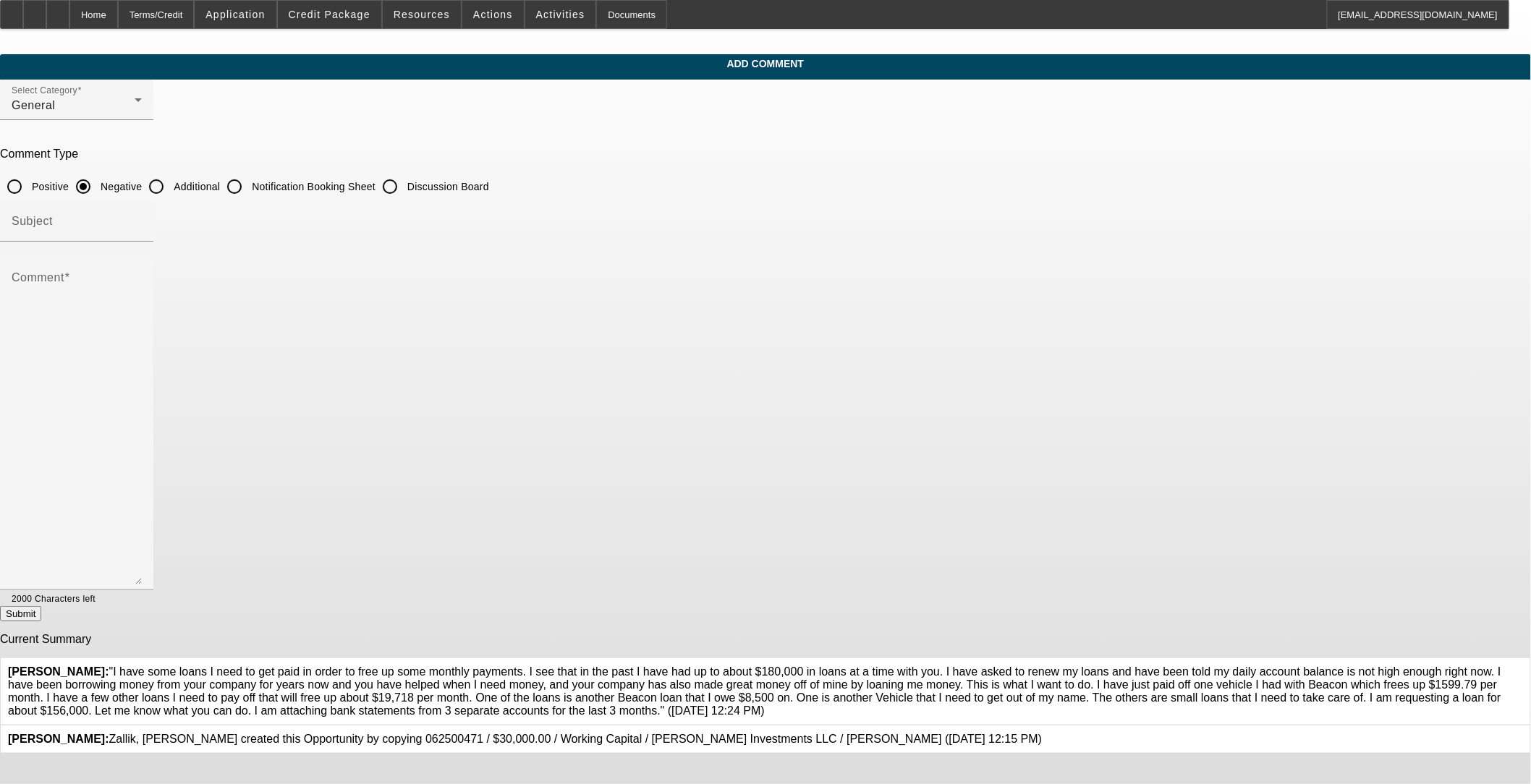
scroll to position [64, 0]
click at [118, 17] on div "Home" at bounding box center [94, 15] width 49 height 29
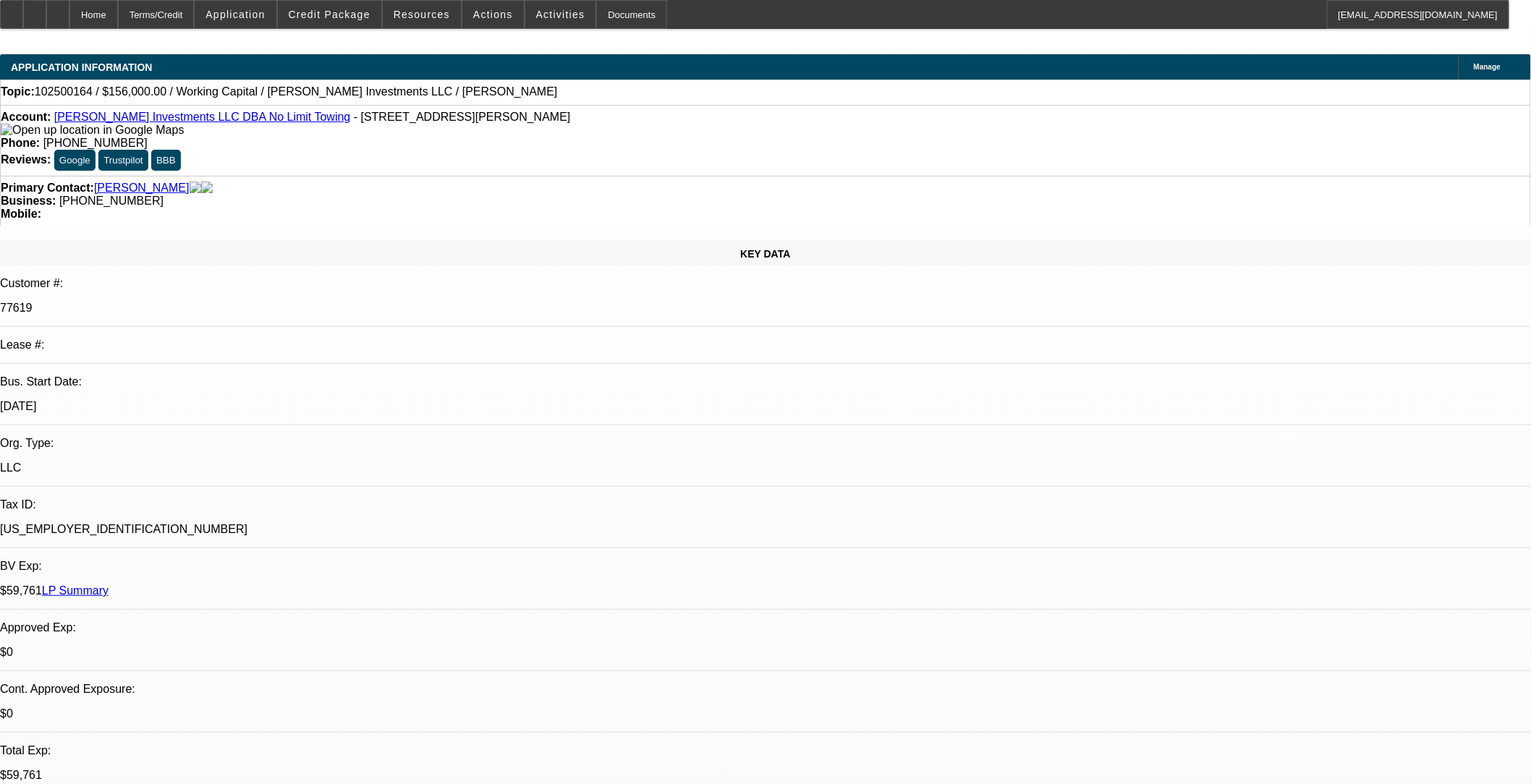
select select "0"
select select "2"
select select "0.1"
select select "4"
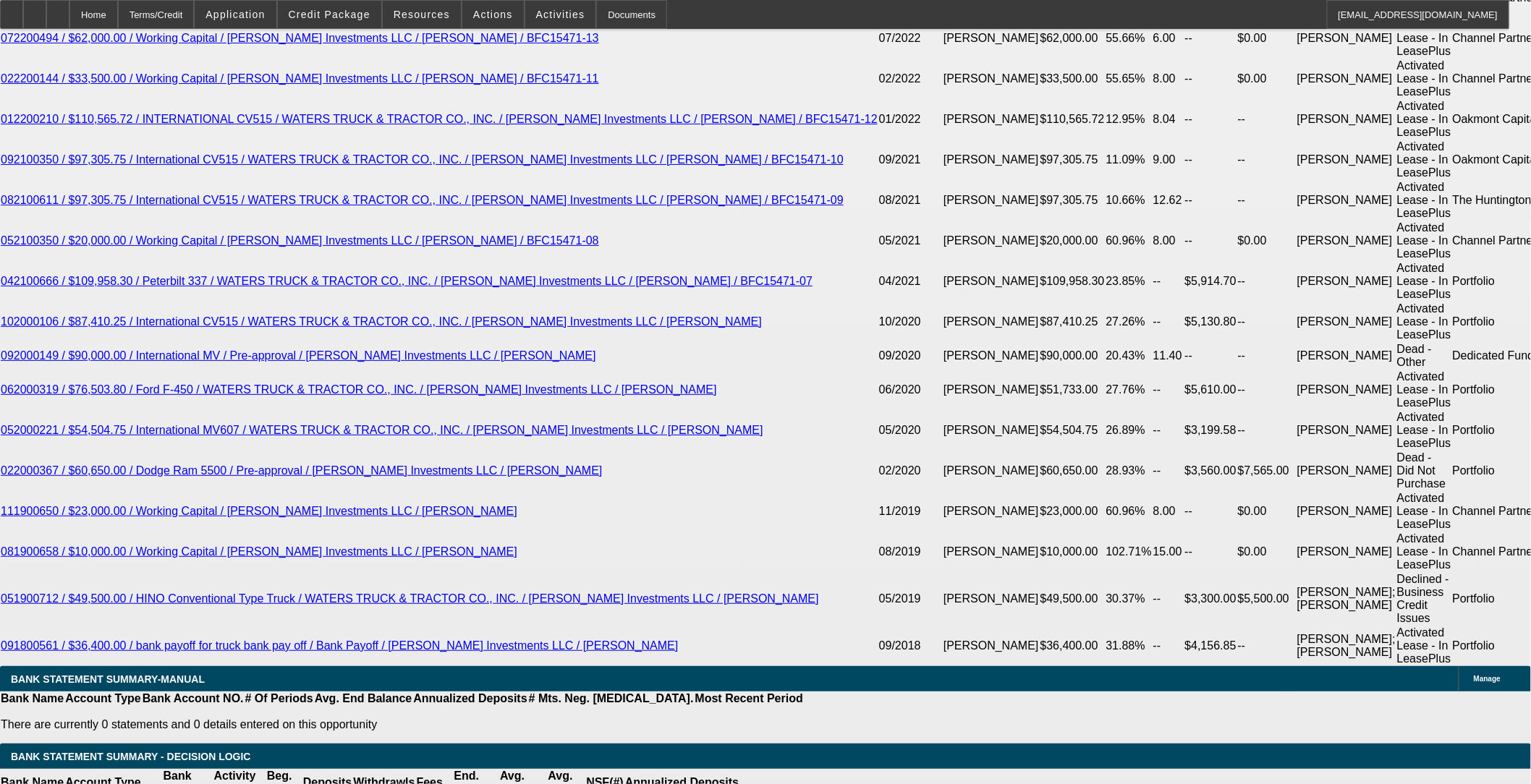
scroll to position [2652, 0]
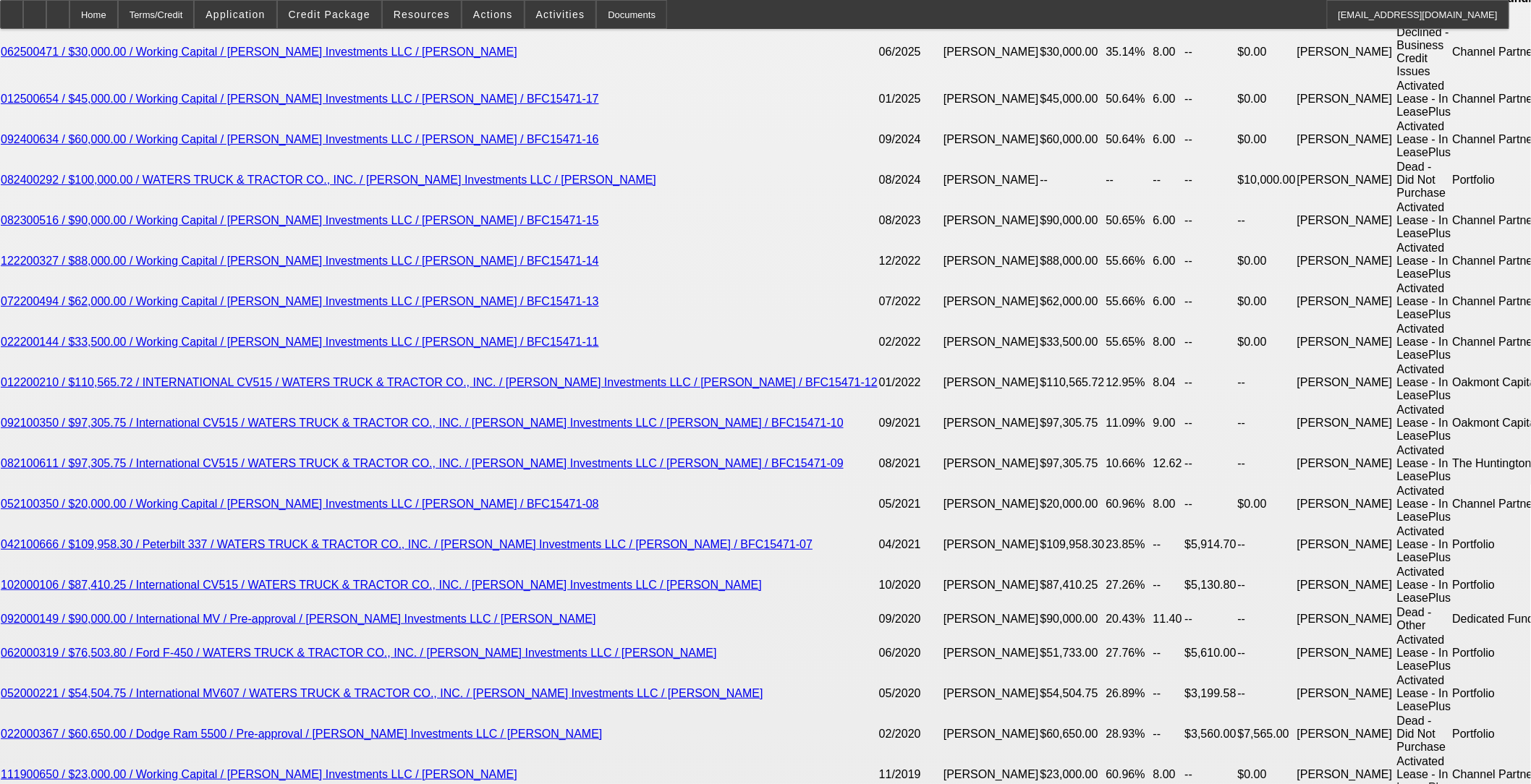
type input "$0.00"
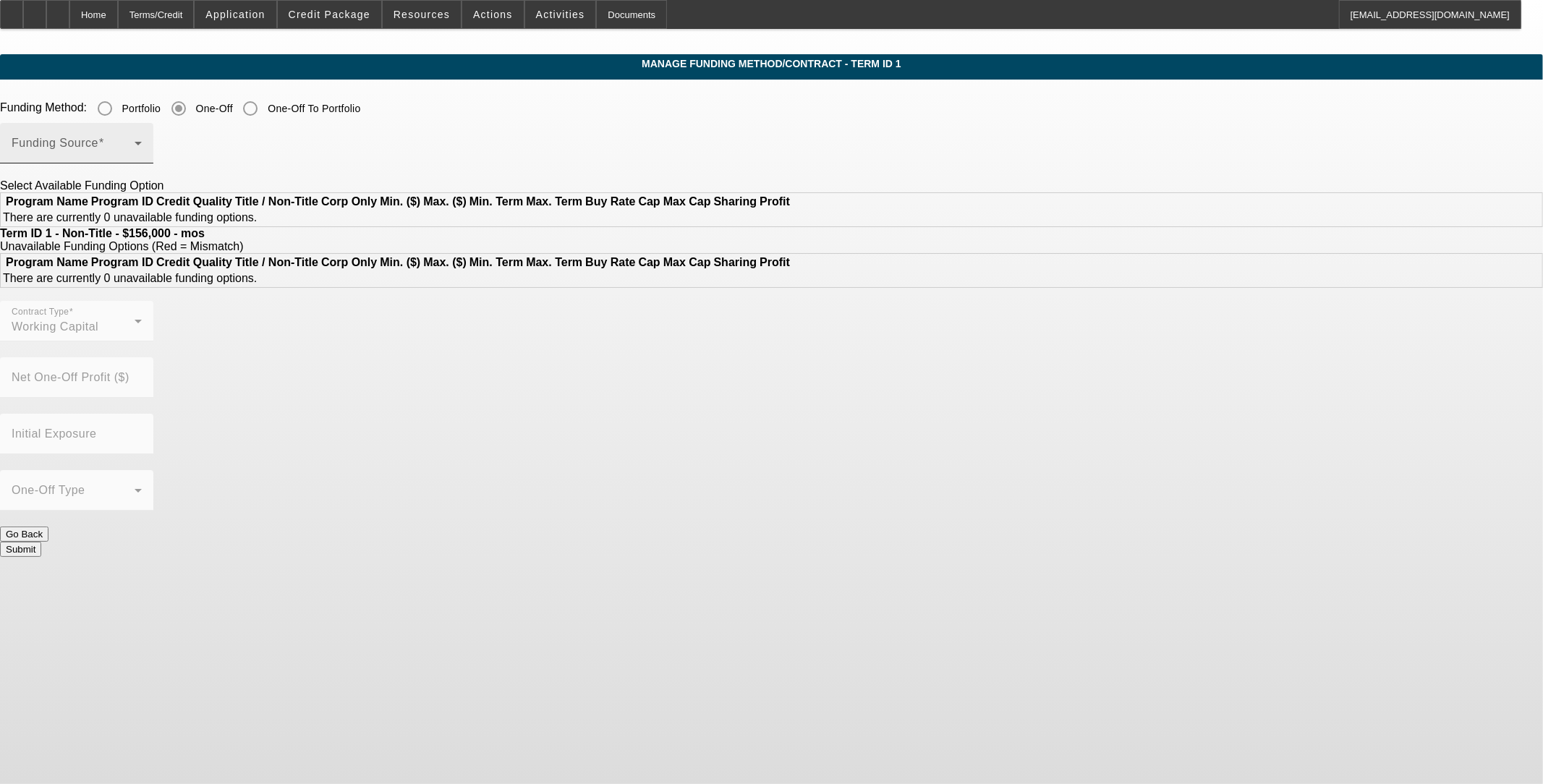
click at [142, 159] on div "Funding Source" at bounding box center [76, 144] width 131 height 41
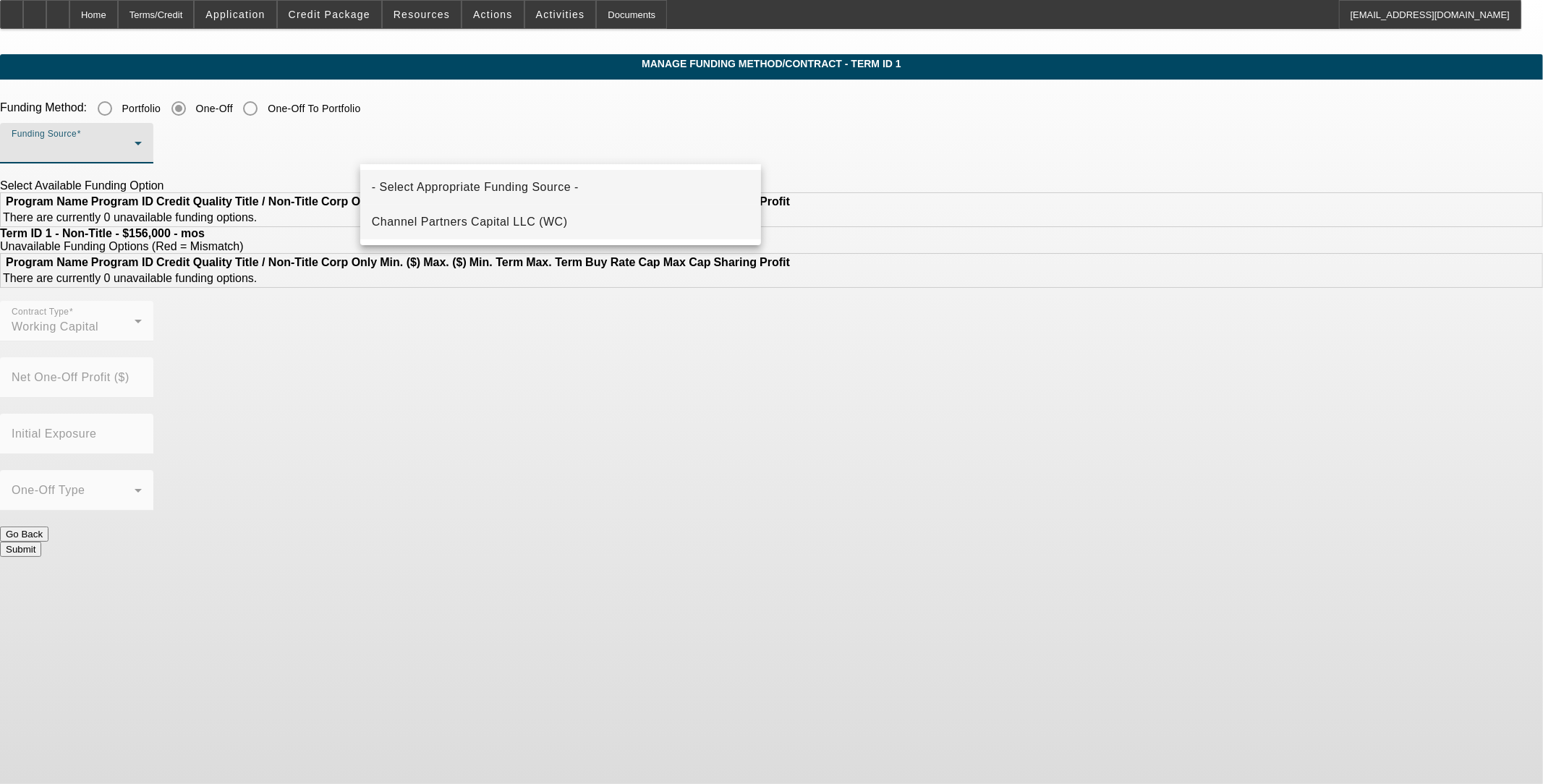
drag, startPoint x: 534, startPoint y: 161, endPoint x: 541, endPoint y: 210, distance: 49.5
click at [541, 205] on div "- Select Appropriate Funding Source - Channel Partners Capital LLC (WC)" at bounding box center [560, 205] width 401 height 81
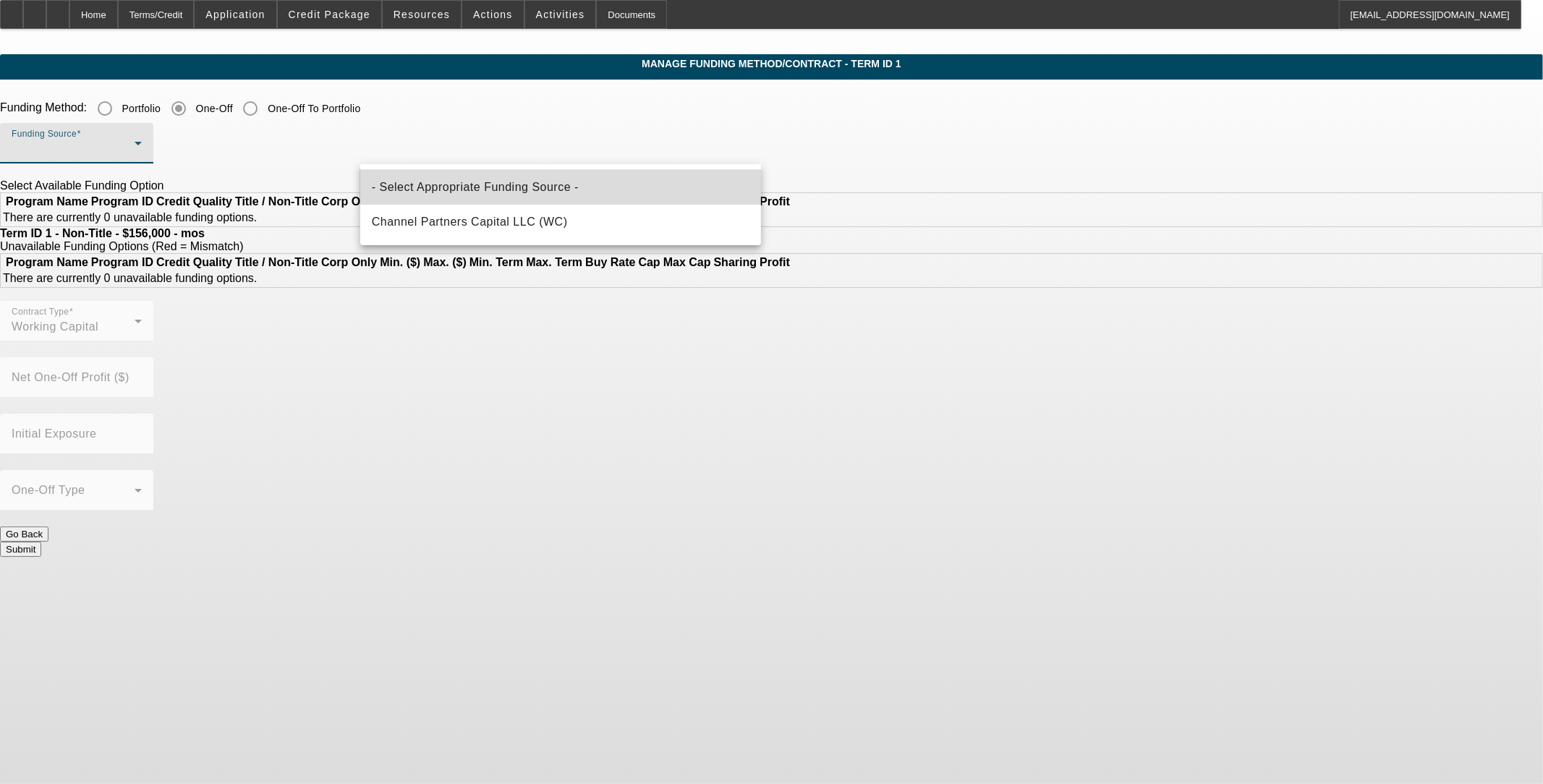
drag, startPoint x: 529, startPoint y: 171, endPoint x: 525, endPoint y: 212, distance: 41.2
click at [525, 207] on div "- Select Appropriate Funding Source - Channel Partners Capital LLC (WC)" at bounding box center [560, 205] width 401 height 81
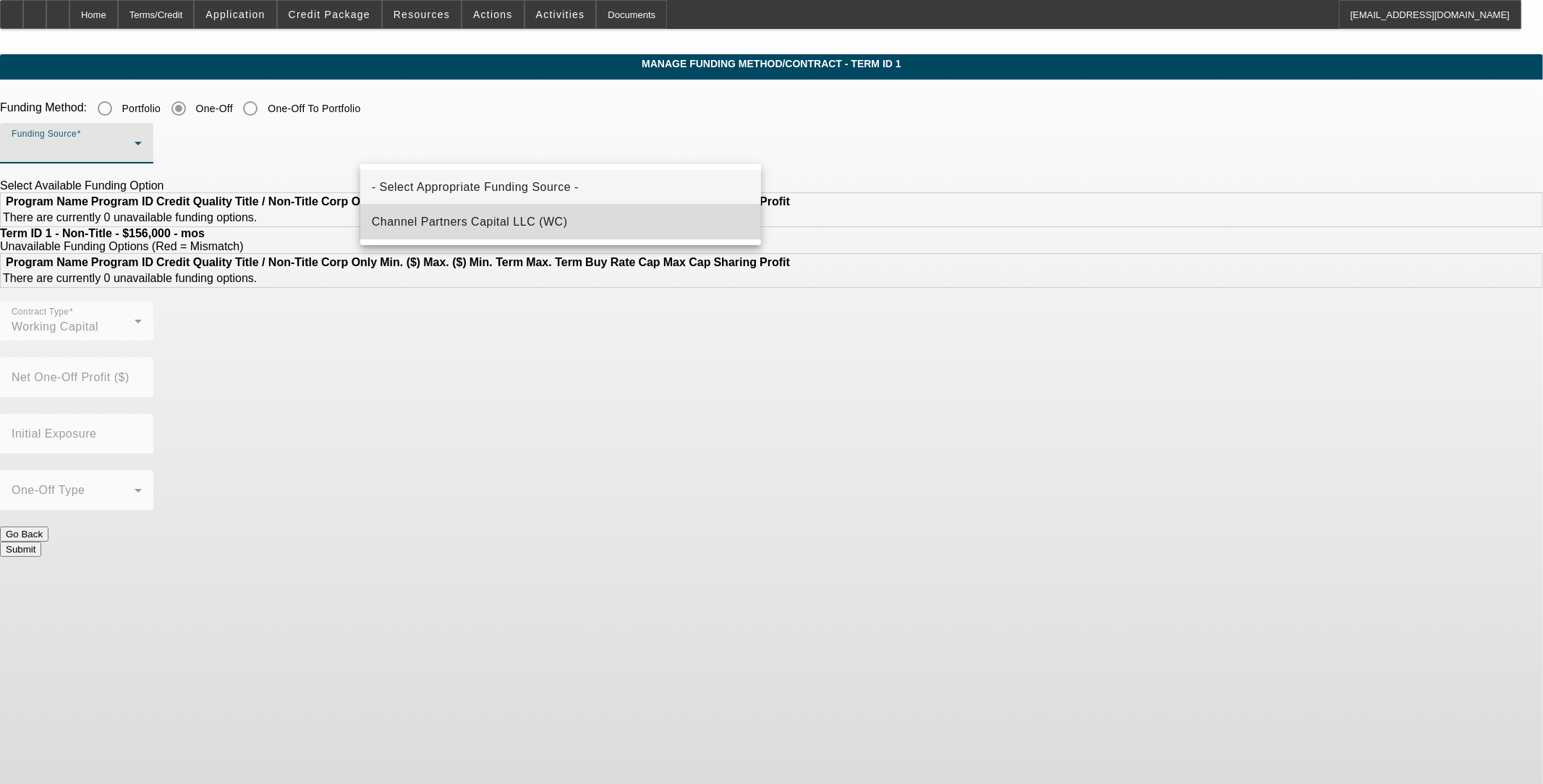
click at [525, 213] on span "Channel Partners Capital LLC (WC)" at bounding box center [470, 221] width 196 height 17
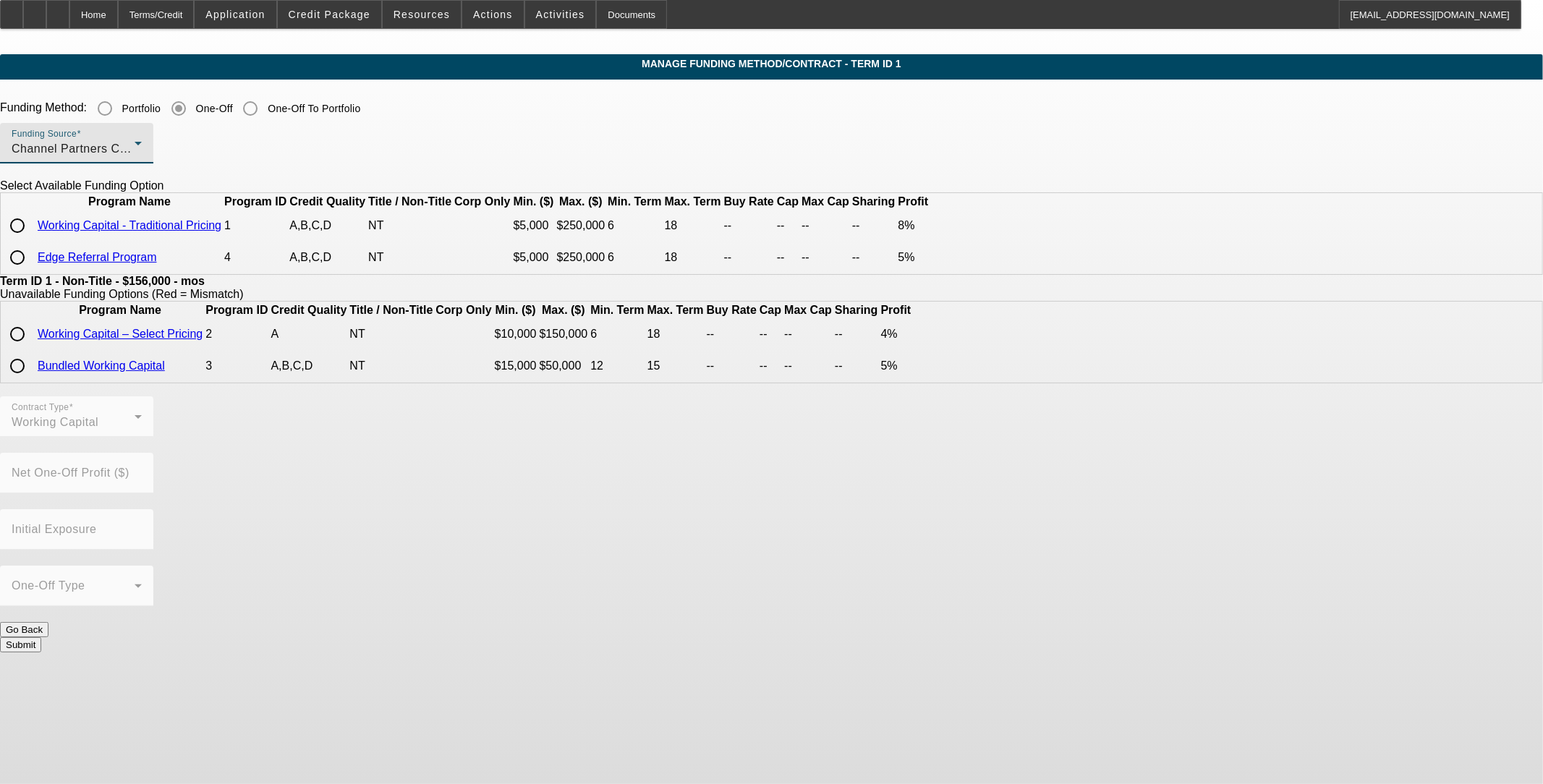
click at [32, 240] on input "radio" at bounding box center [18, 226] width 29 height 29
radio input "true"
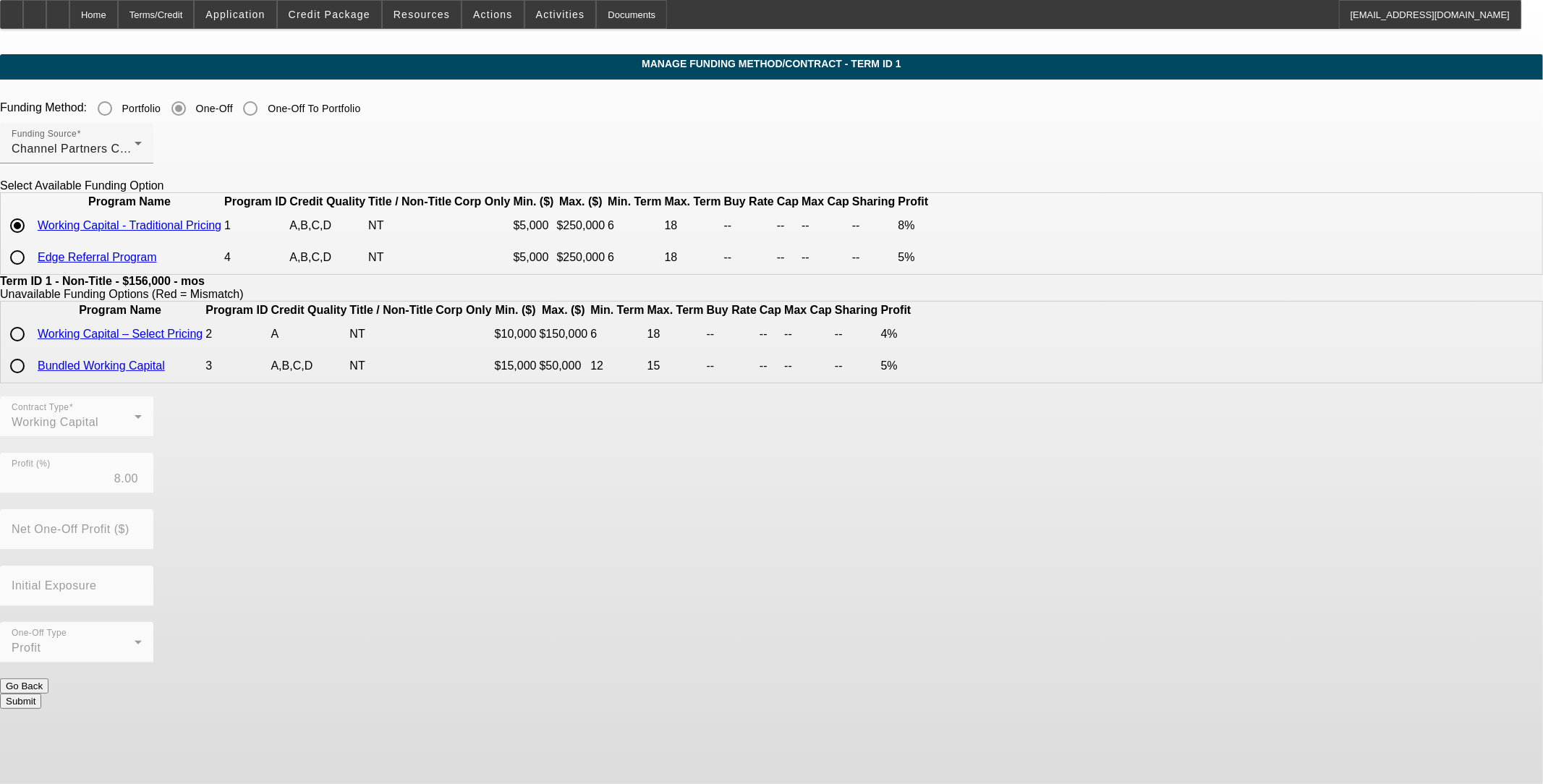
click at [41, 707] on button "Submit" at bounding box center [20, 701] width 41 height 15
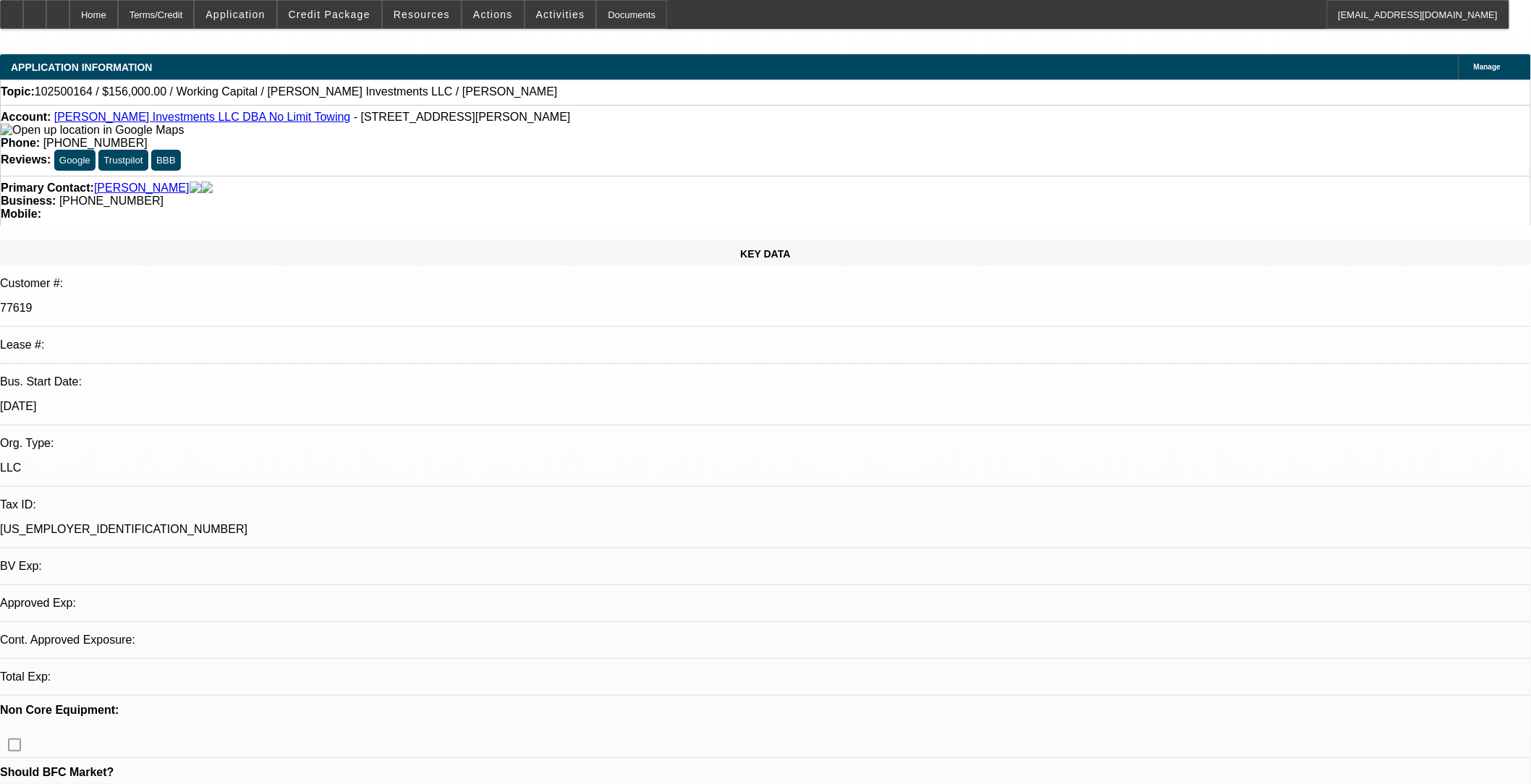
select select "0"
select select "2"
select select "0.1"
select select "4"
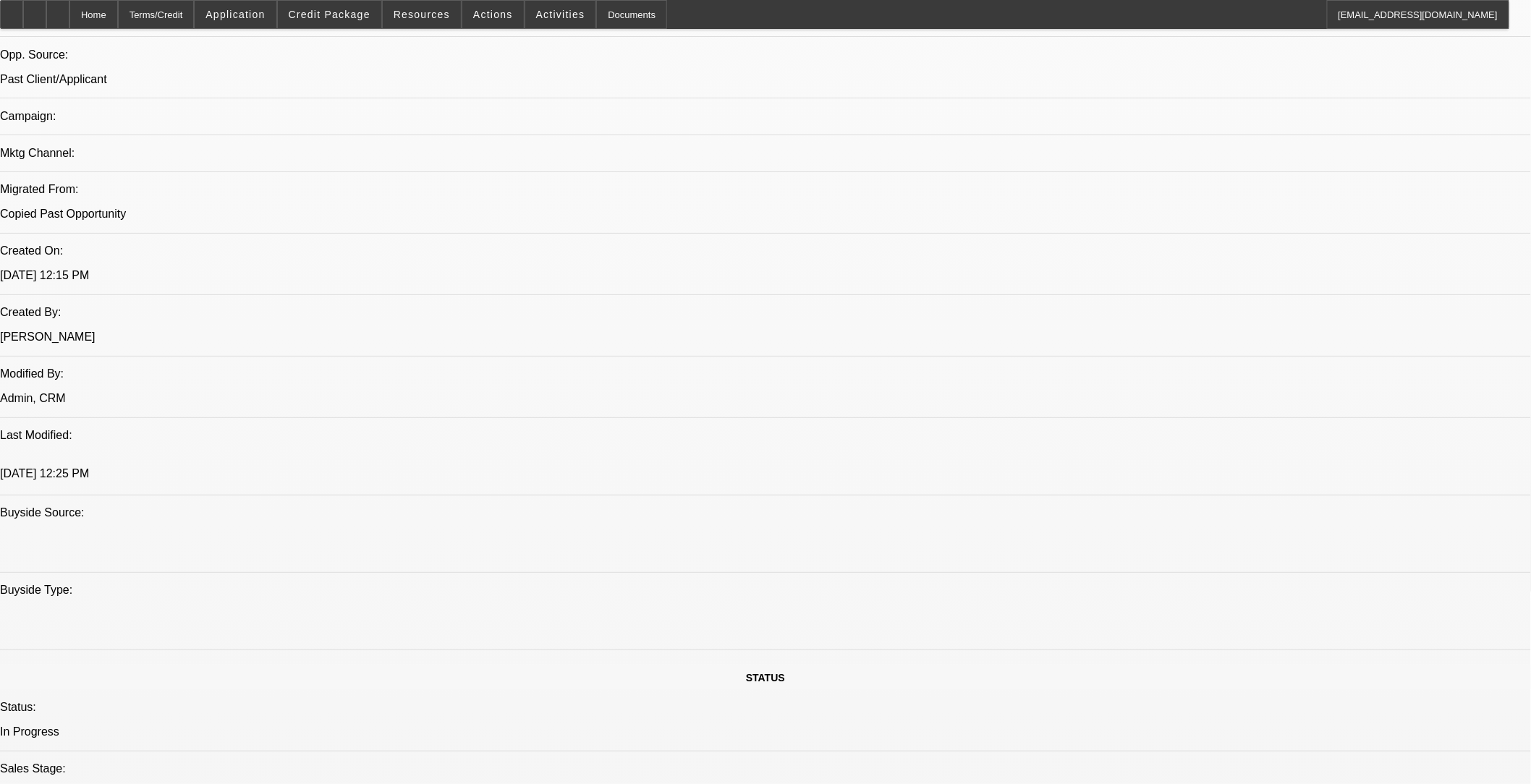
scroll to position [1044, 0]
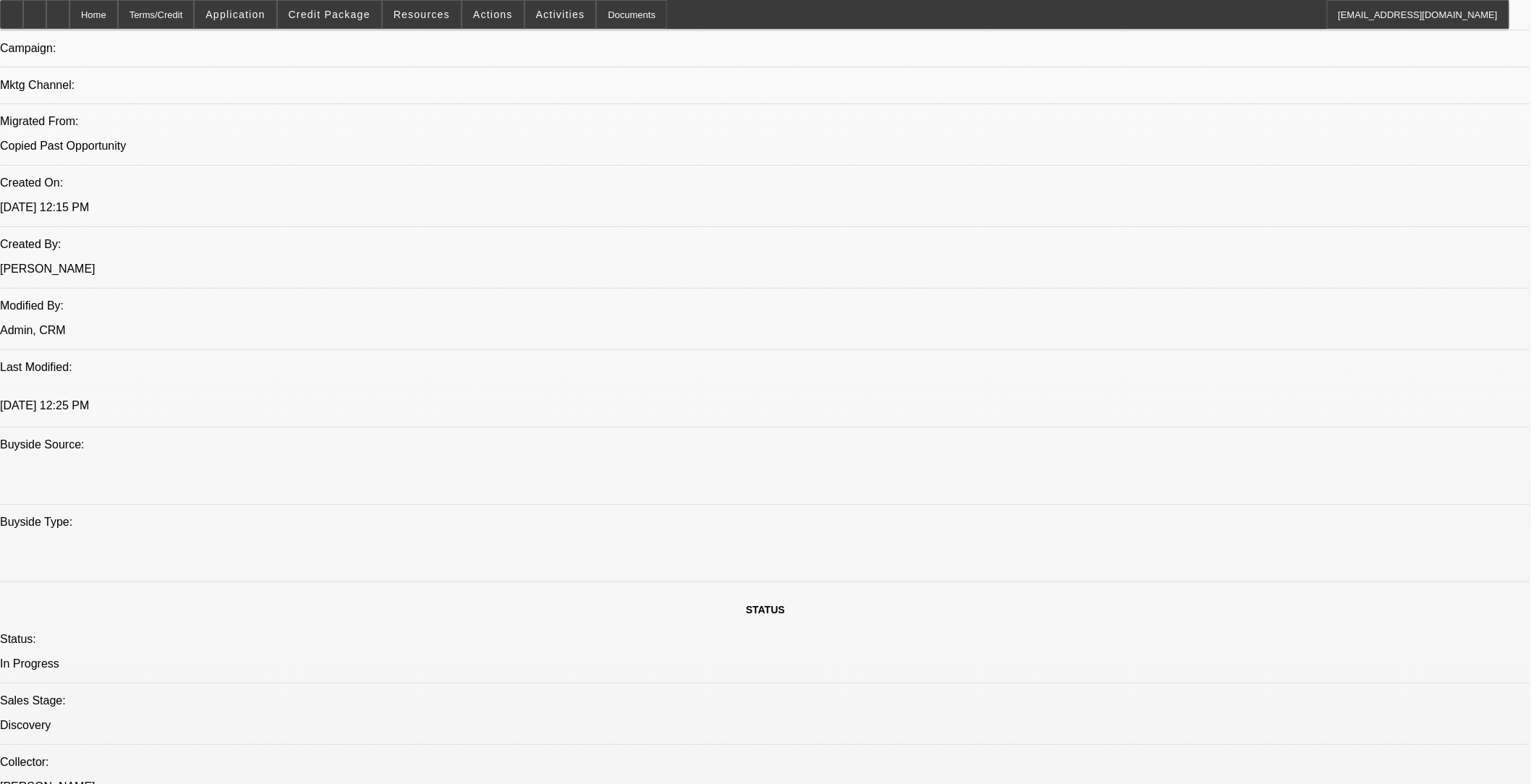
drag, startPoint x: 144, startPoint y: 516, endPoint x: 271, endPoint y: 589, distance: 146.5
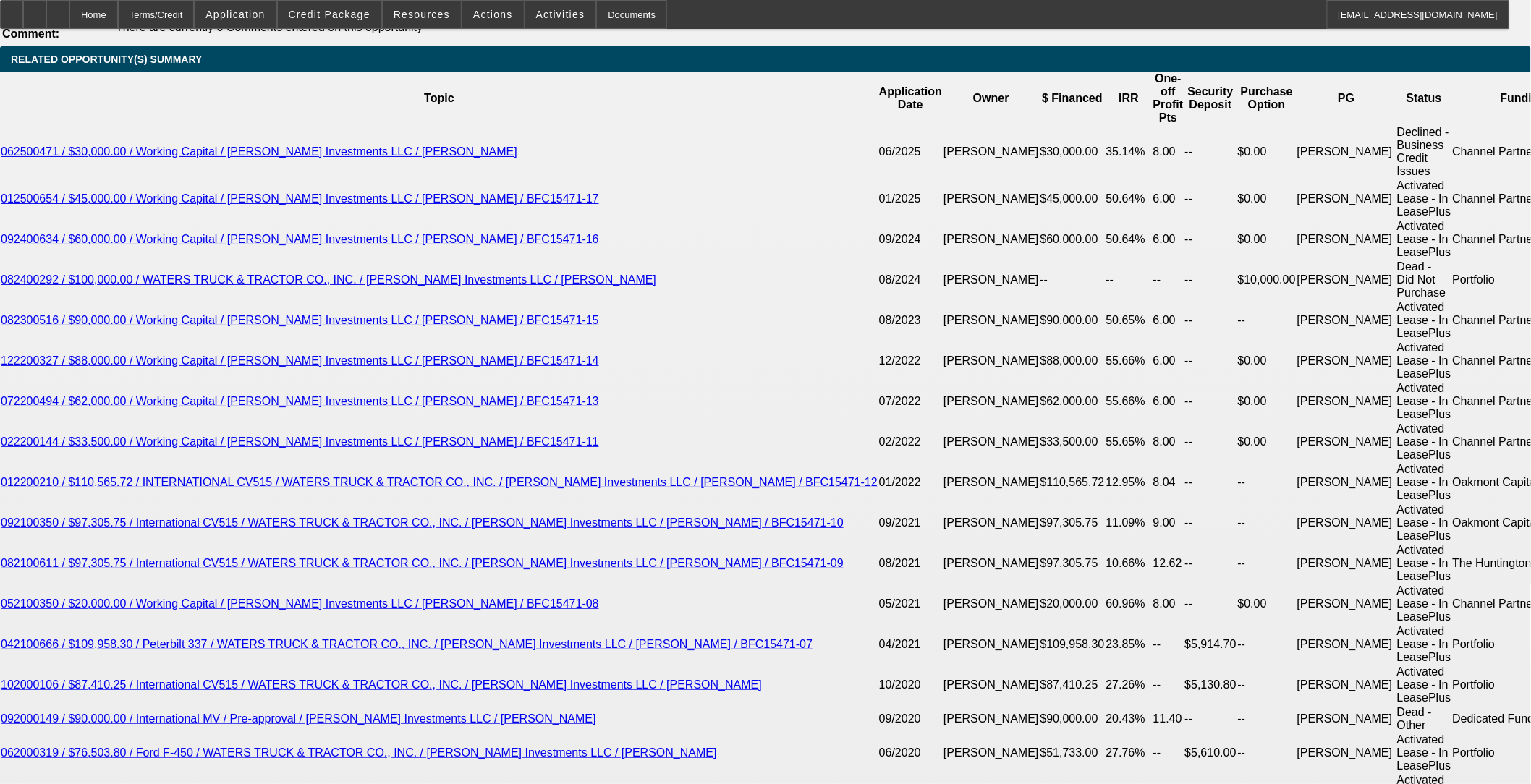
scroll to position [2813, 0]
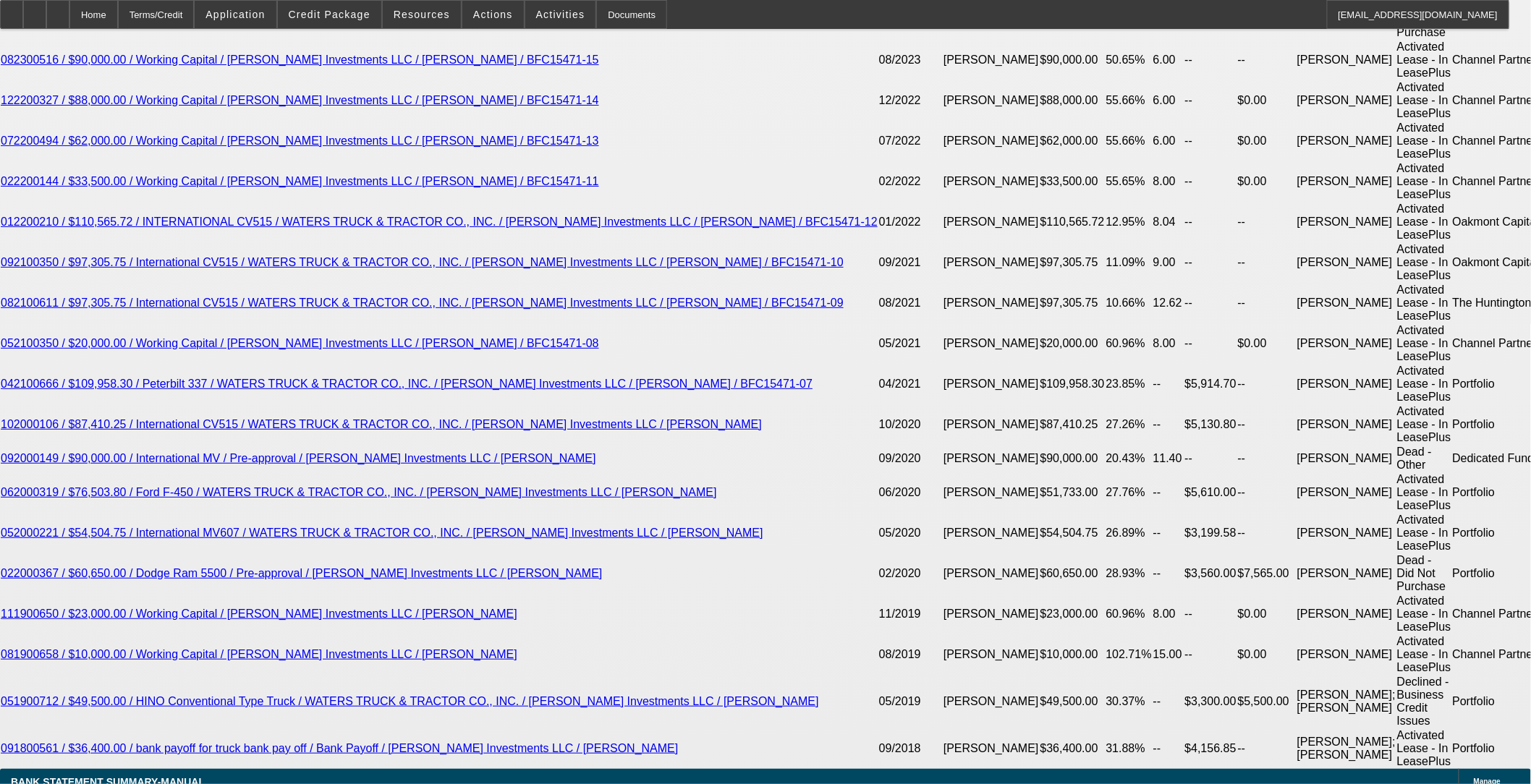
type input "12"
type input "35"
type input "$26,424.44"
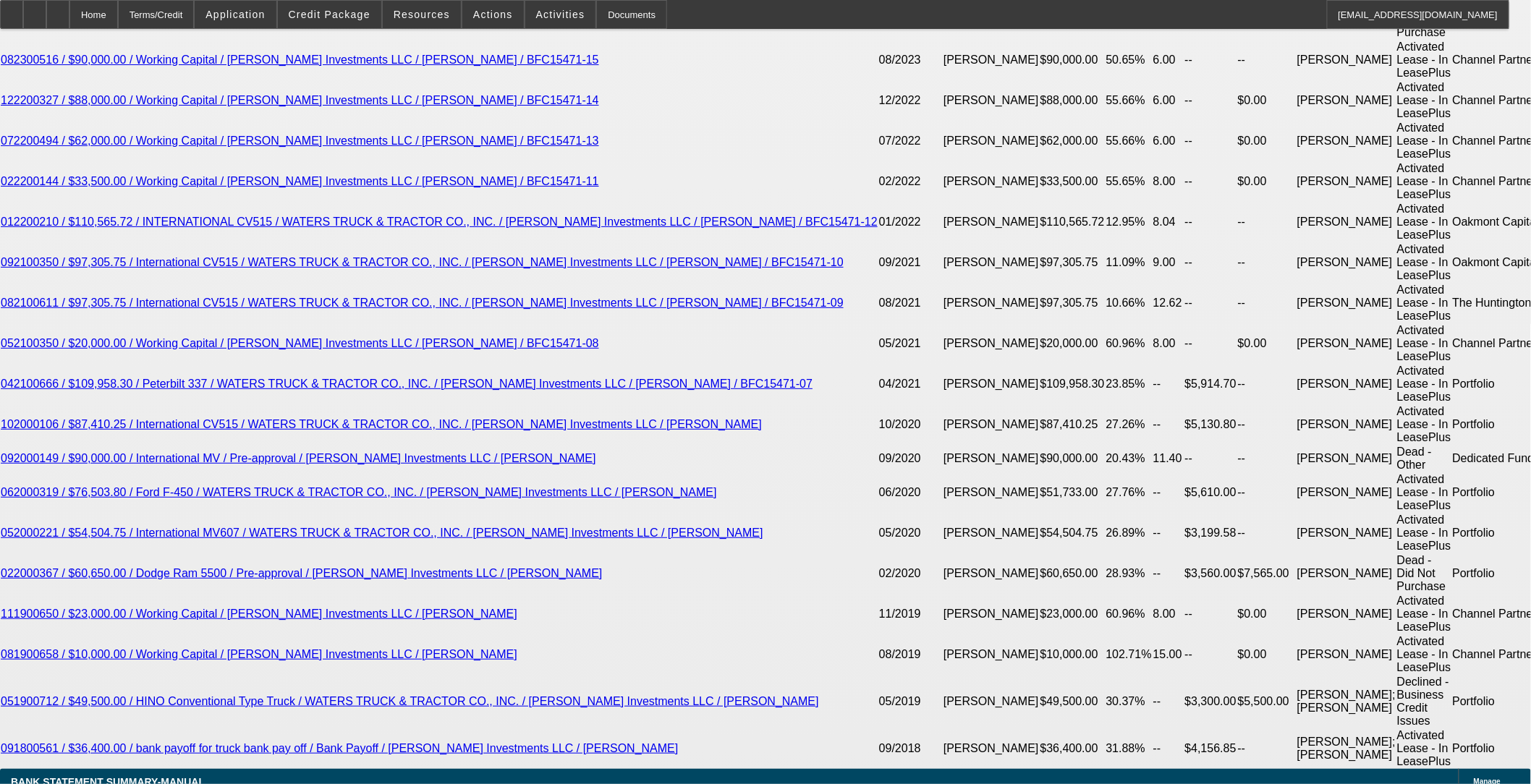
type input "$13,212.22"
type input "$31,188.46"
type input "$15,594.23"
type input "35"
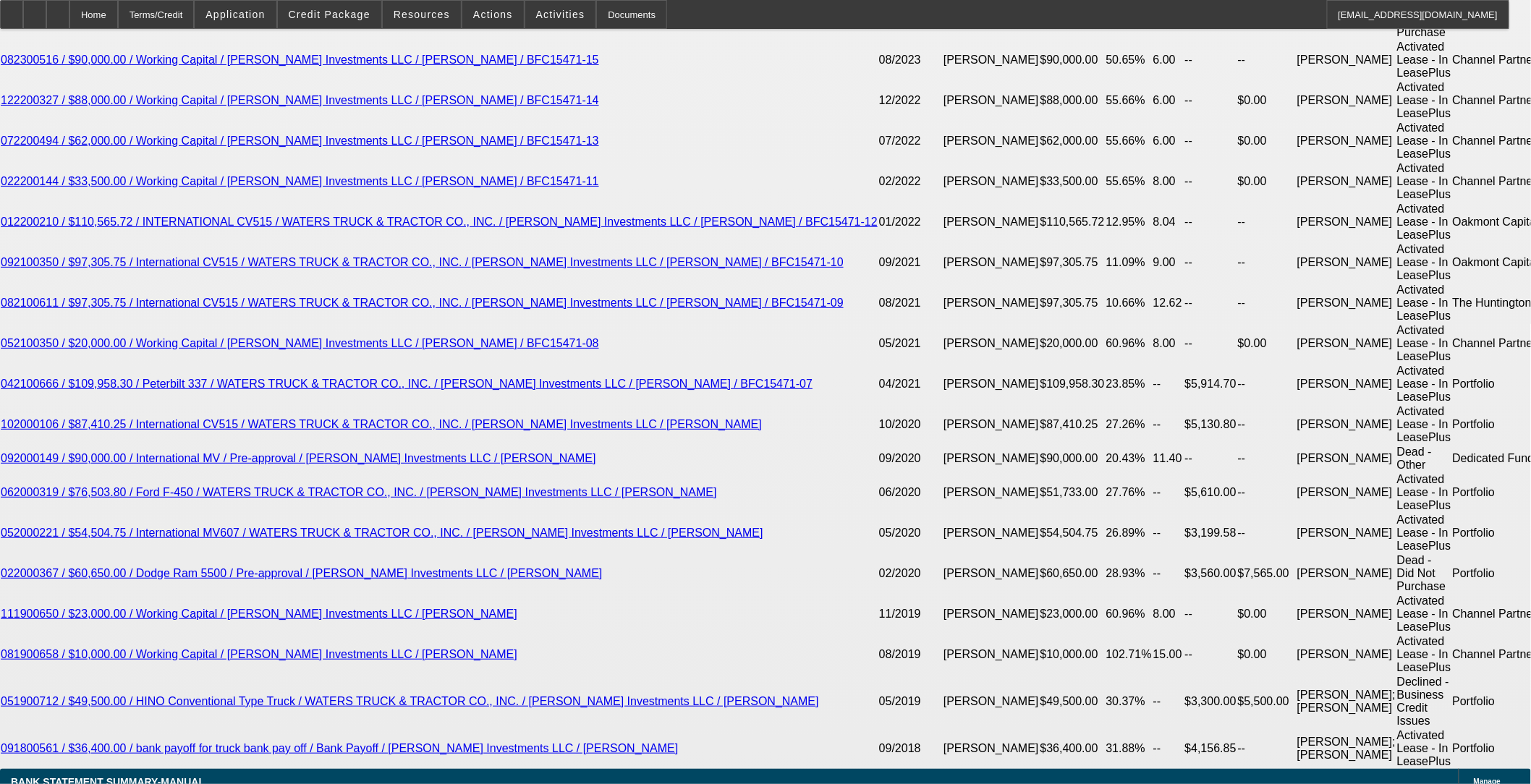
drag, startPoint x: 328, startPoint y: 456, endPoint x: 330, endPoint y: 466, distance: 10.2
select select "0"
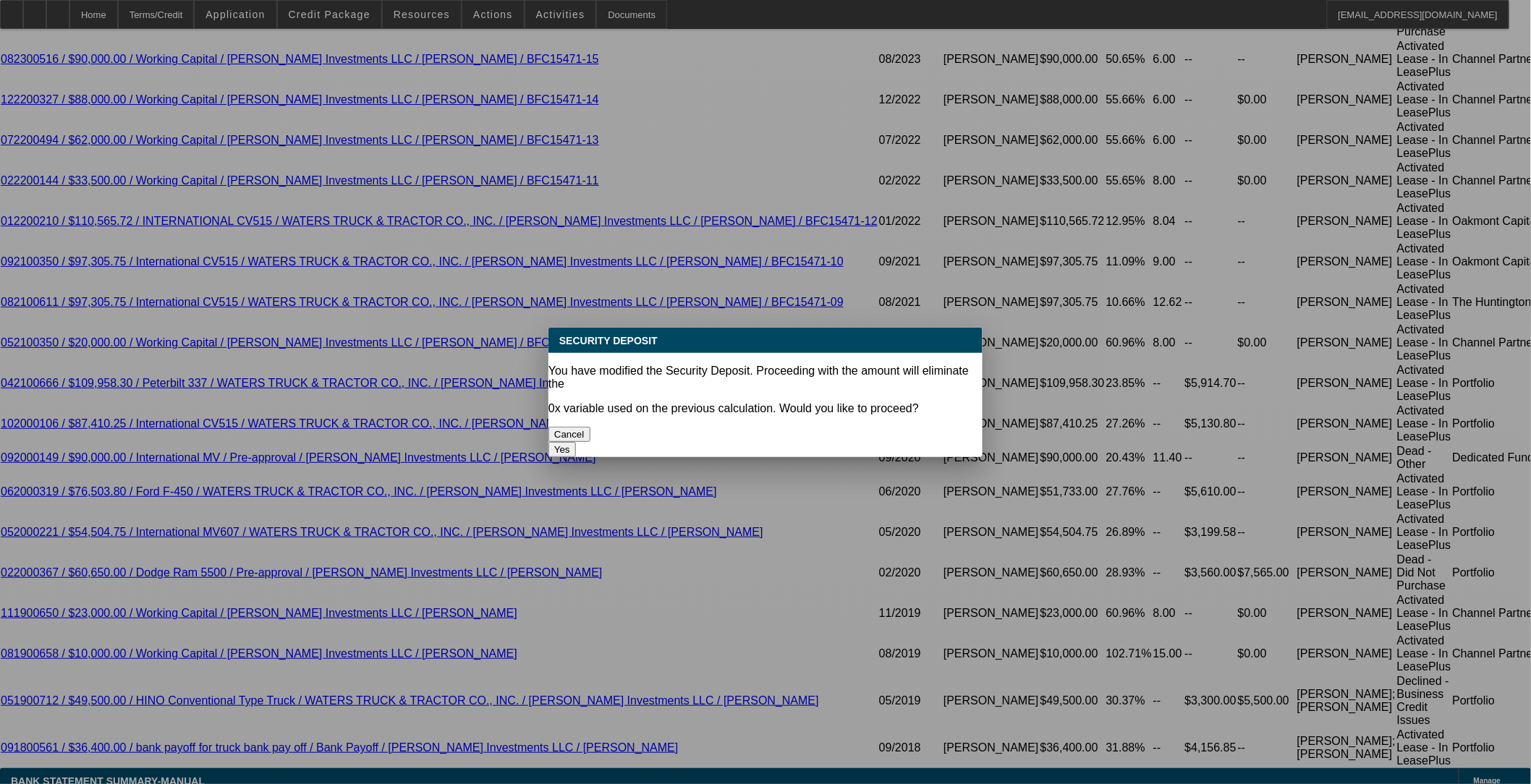
scroll to position [0, 0]
click at [576, 442] on button "Yes" at bounding box center [562, 449] width 28 height 15
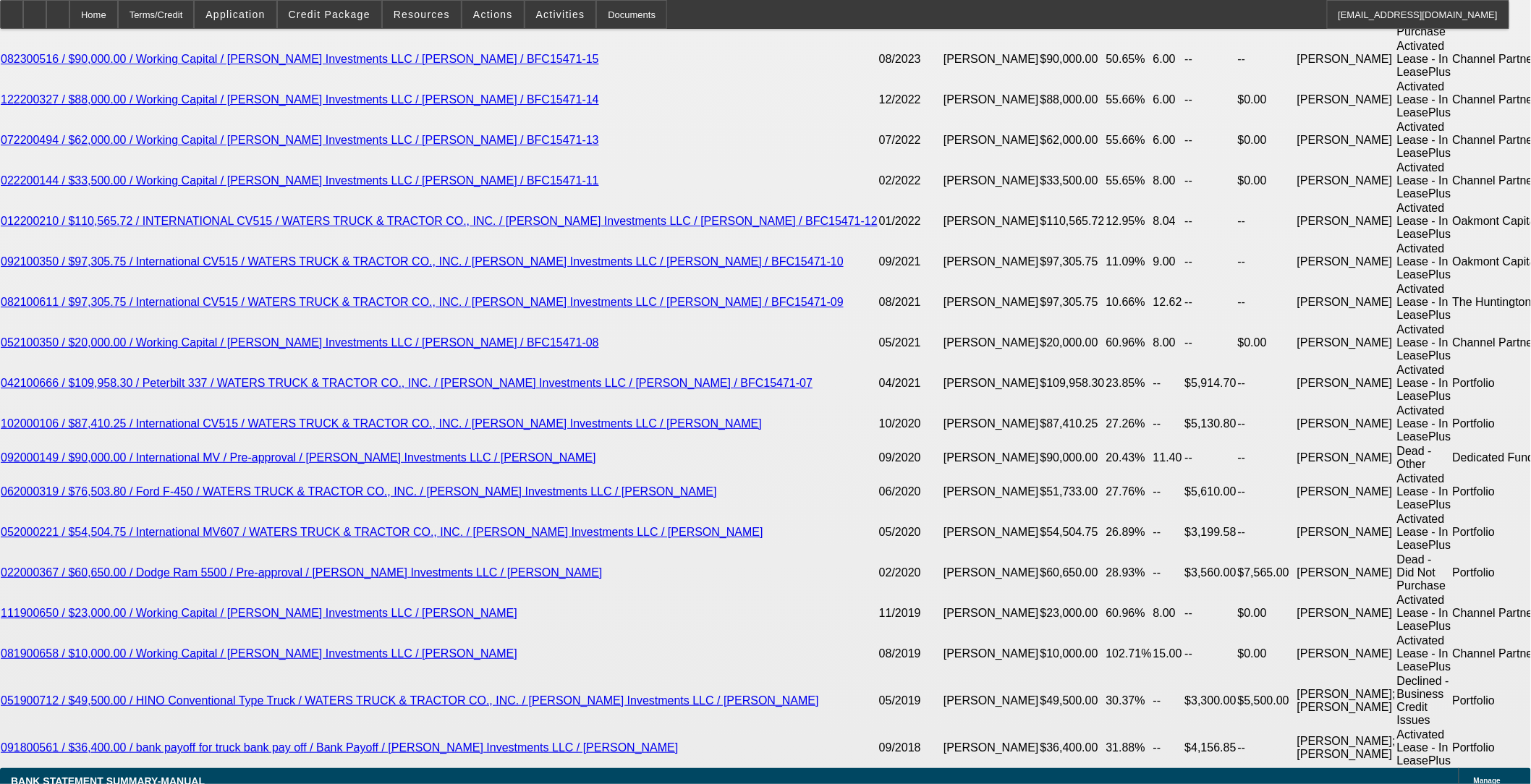
type input "$0.00"
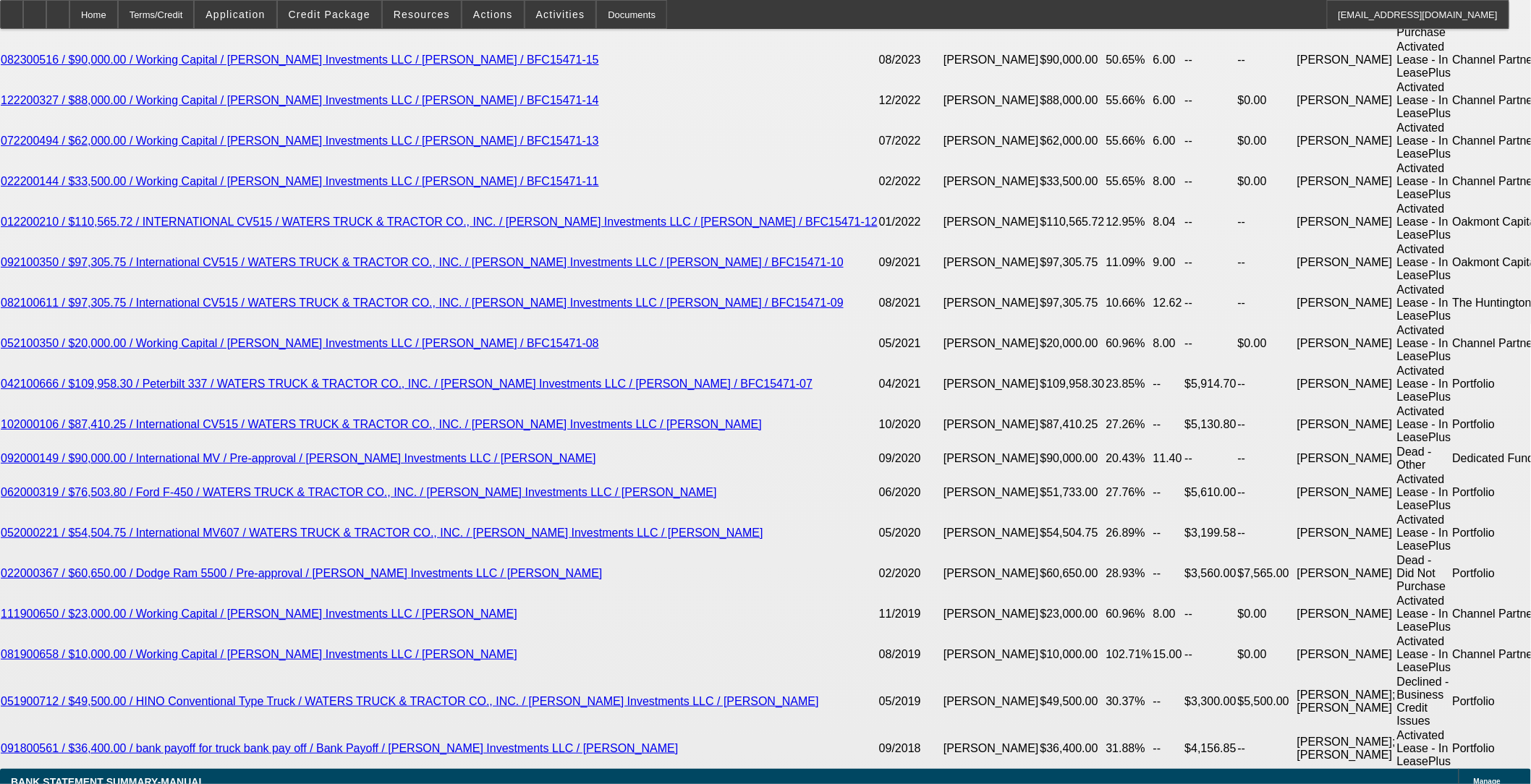
type input "$0.00"
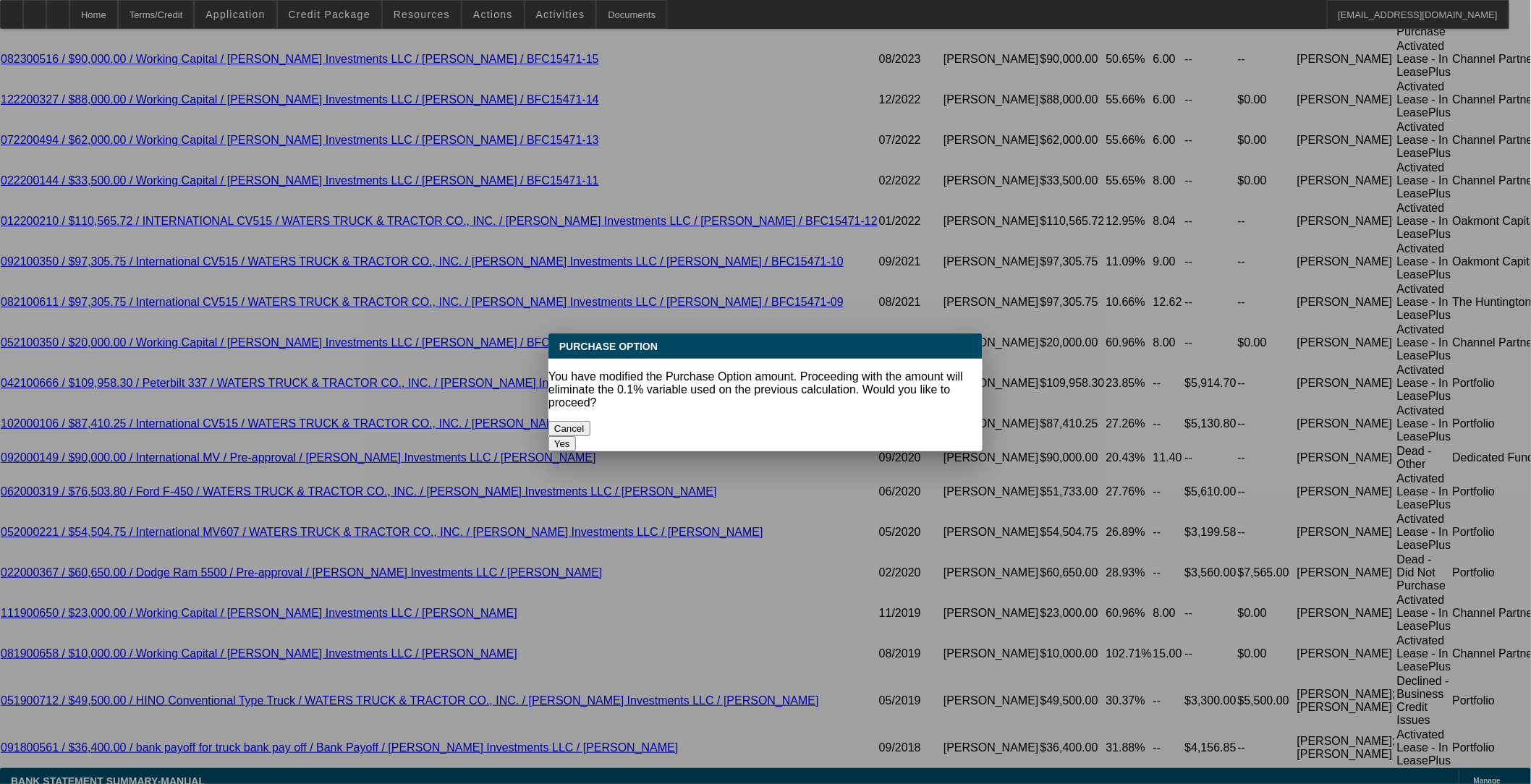
scroll to position [0, 0]
click at [311, 538] on body "Home Terms/Credit Application Credit Package Resources Actions Activities Docum…" at bounding box center [766, 464] width 1531 height 6555
drag, startPoint x: 841, startPoint y: 401, endPoint x: 834, endPoint y: 413, distance: 13.9
click at [576, 436] on button "Yes" at bounding box center [562, 443] width 28 height 15
select select "0"
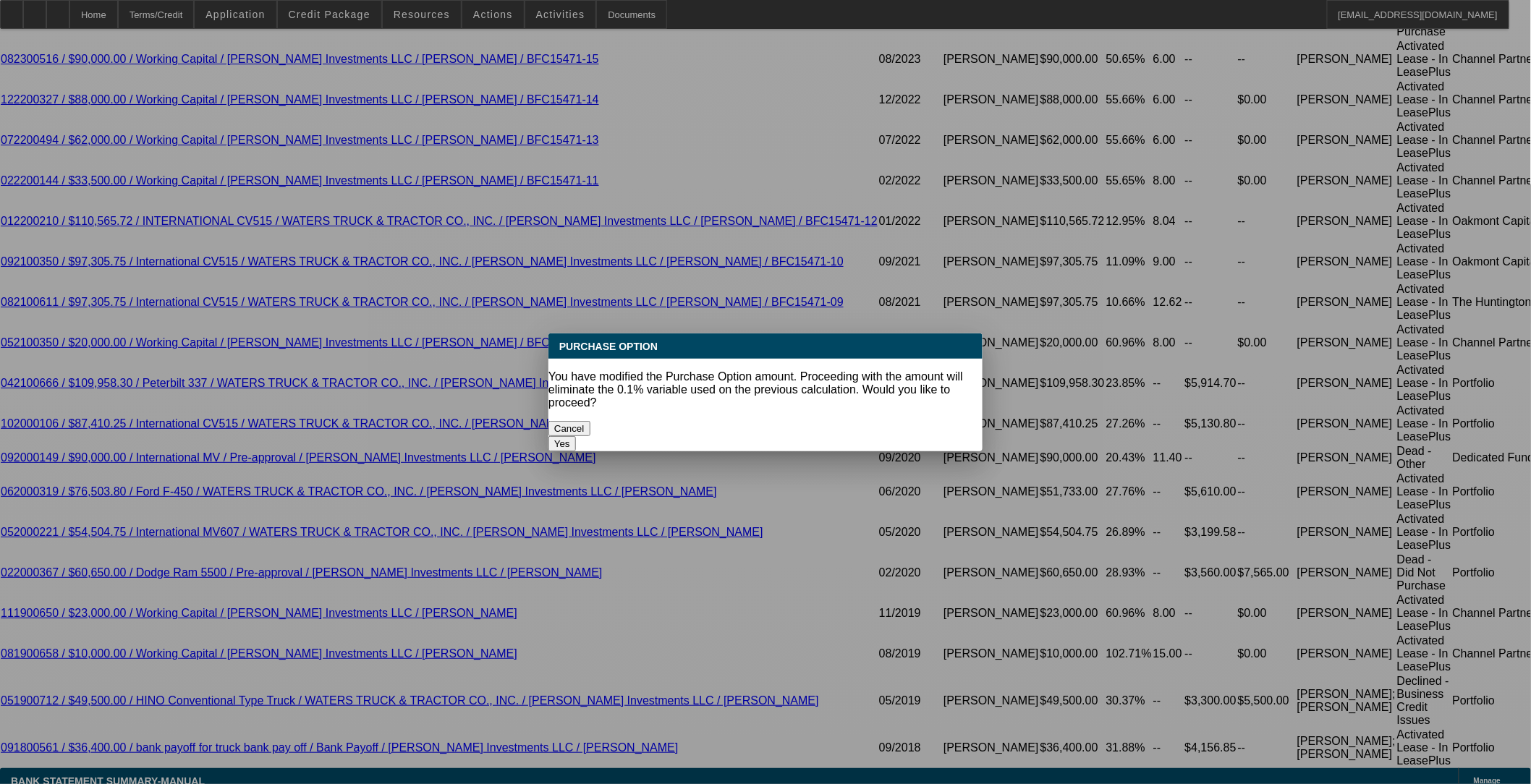
scroll to position [2813, 0]
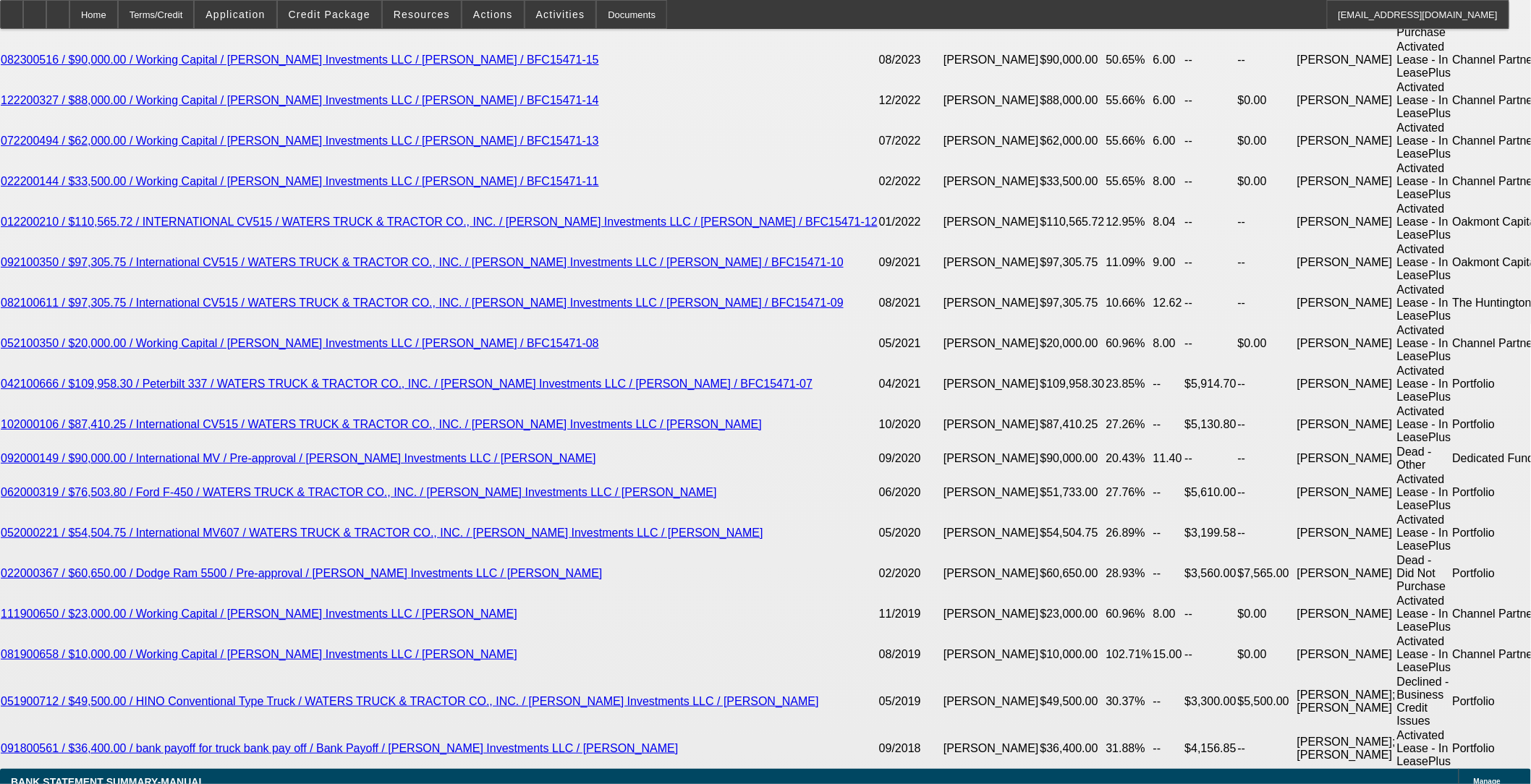
select select "6"
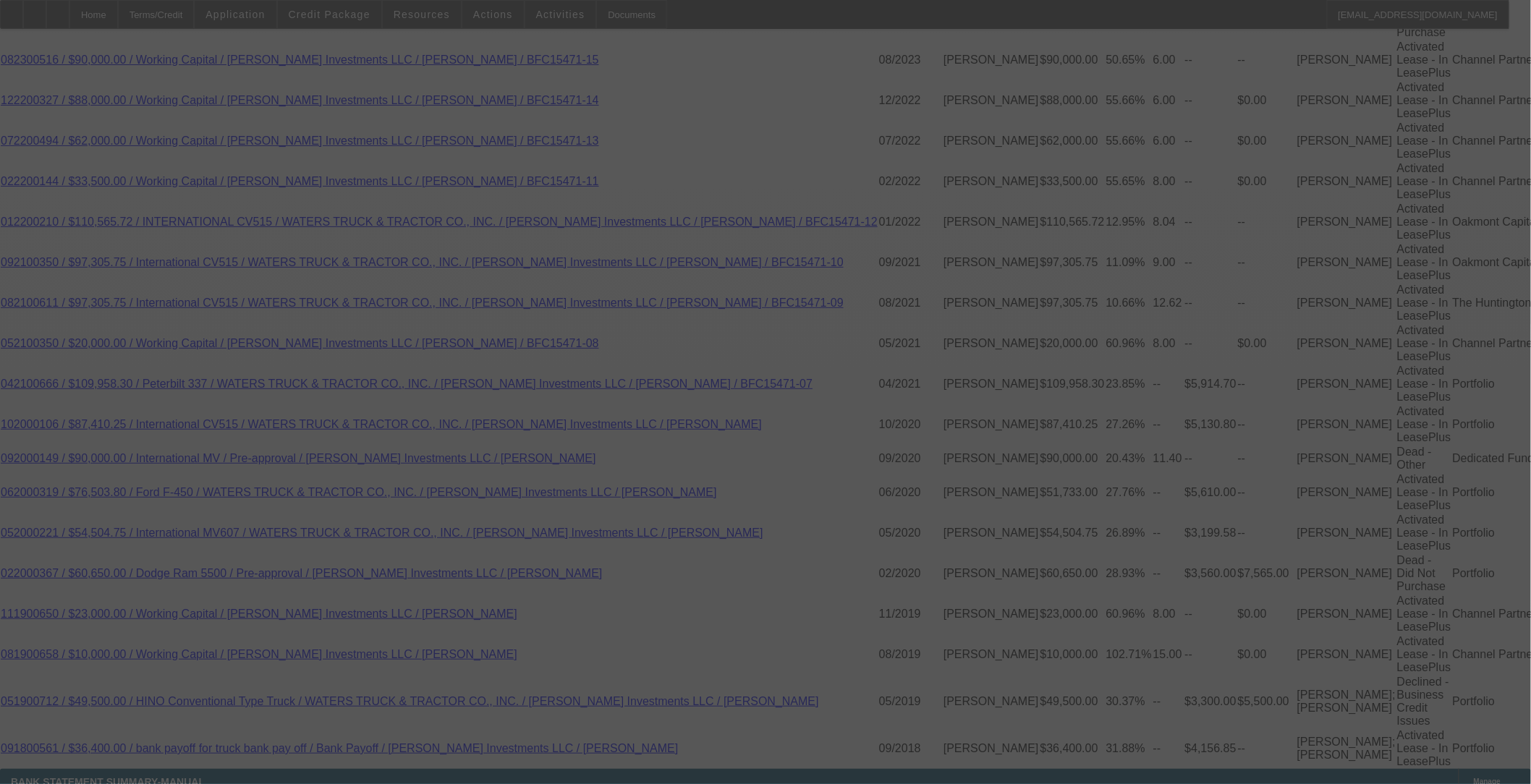
select select "0"
select select "2"
select select "0"
select select "6"
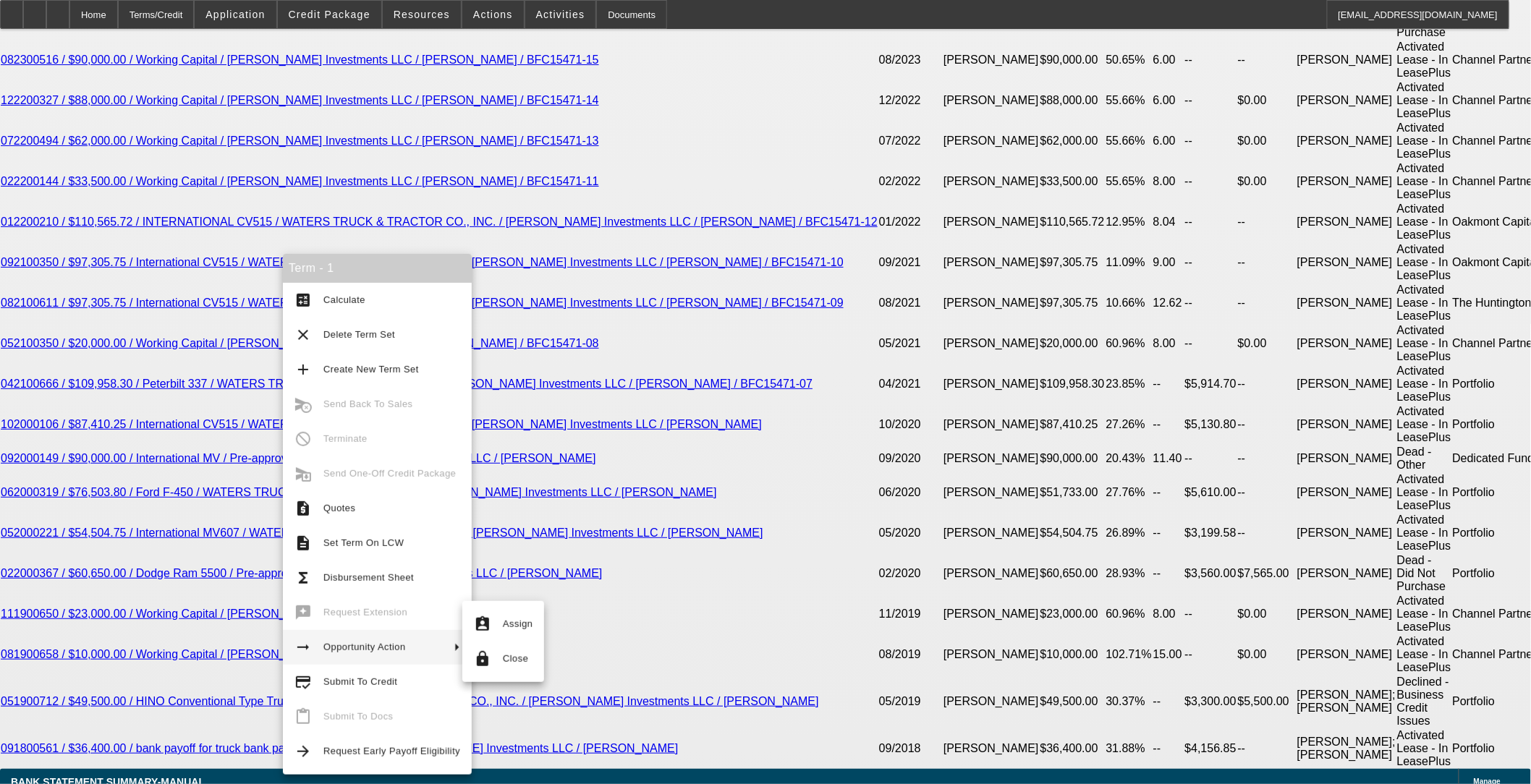
drag, startPoint x: 628, startPoint y: 439, endPoint x: 445, endPoint y: 435, distance: 183.0
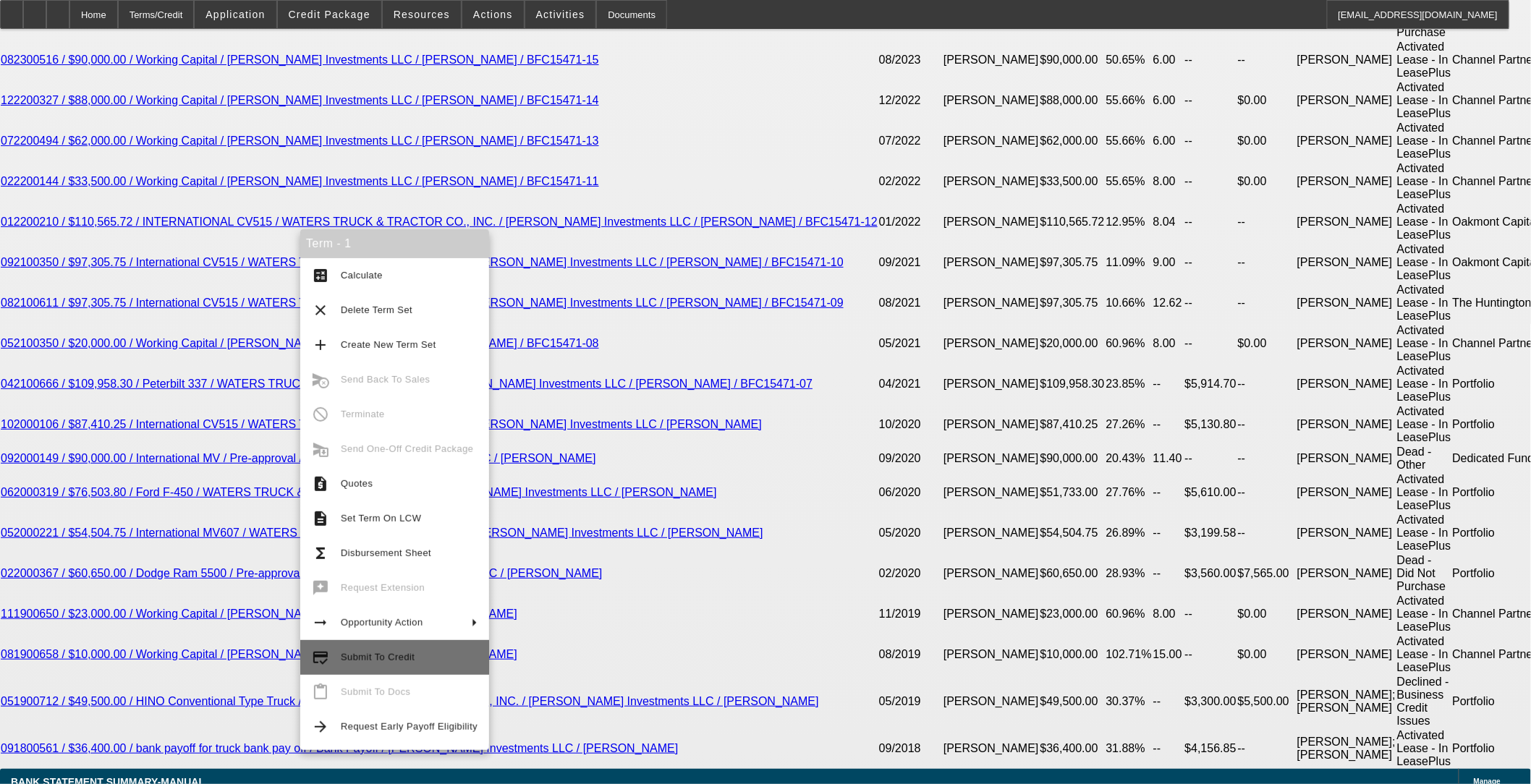
click at [400, 664] on span "Submit To Credit" at bounding box center [409, 657] width 137 height 17
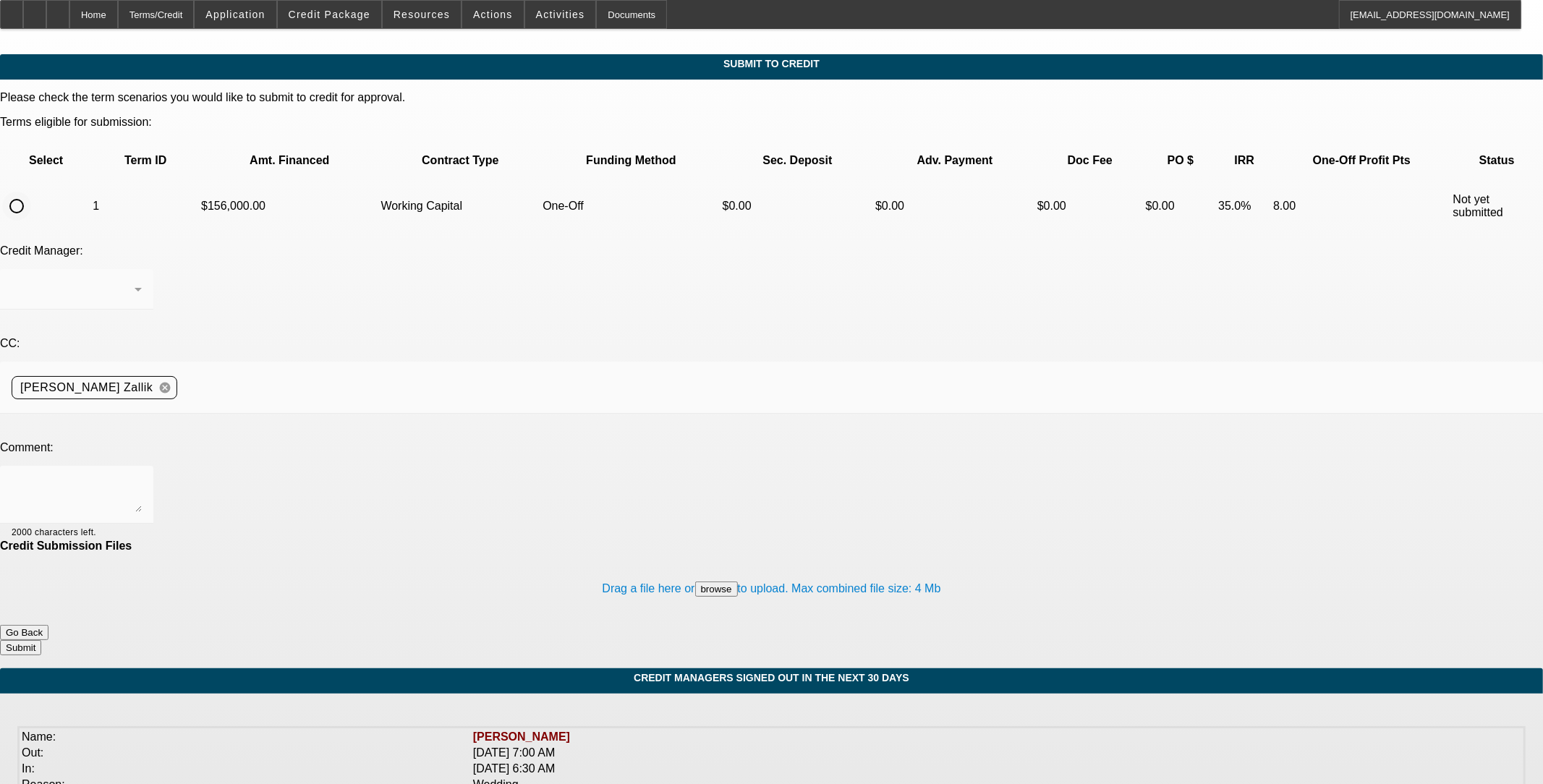
click at [31, 191] on input "radio" at bounding box center [17, 206] width 29 height 29
radio input "true"
click at [142, 466] on div at bounding box center [76, 495] width 131 height 58
click at [142, 478] on textarea "Please send to CP to review for a WC renewal. See my additional comments for wr…" at bounding box center [76, 495] width 131 height 35
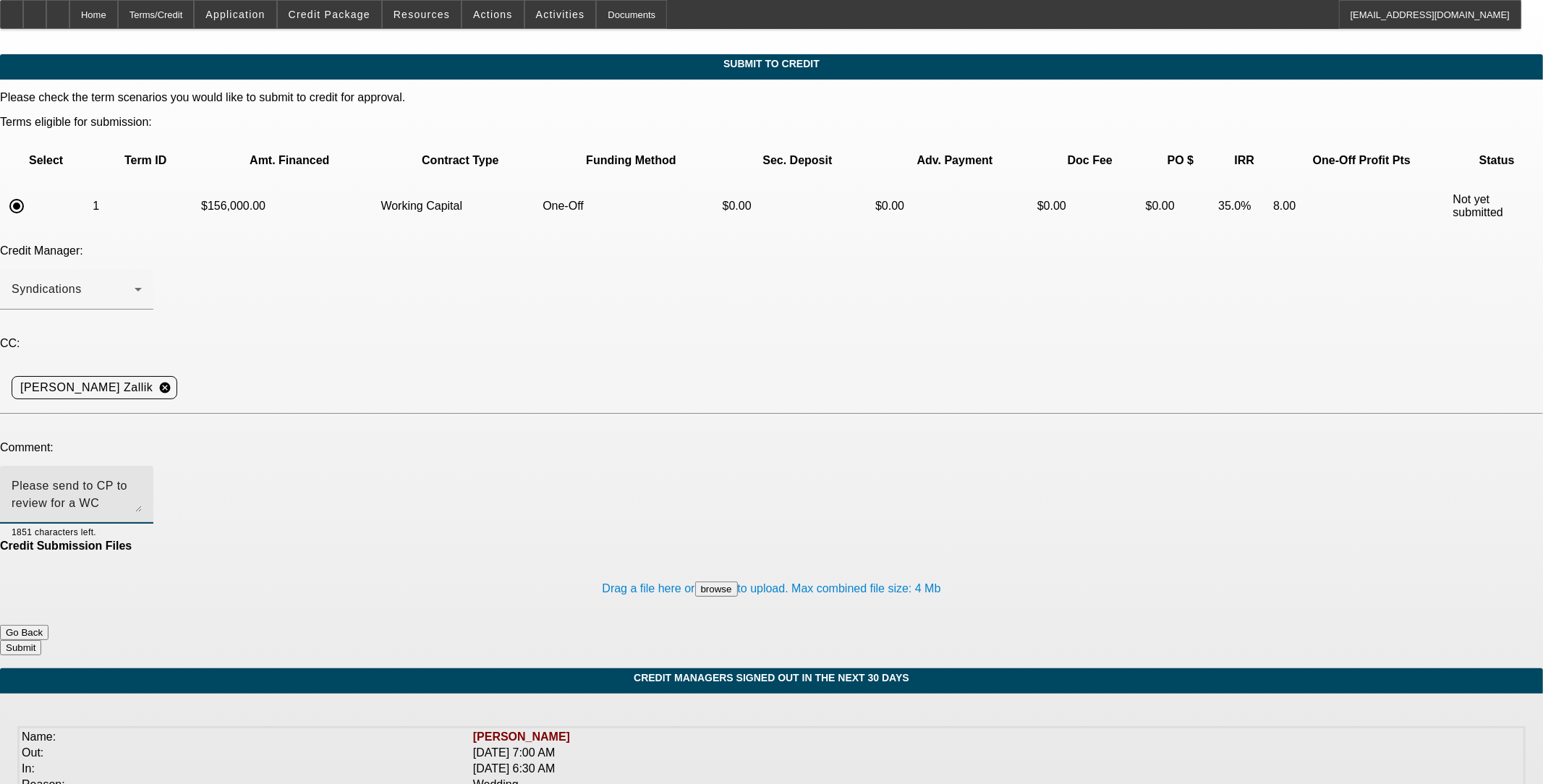
click at [142, 478] on textarea "Please send to CP to review for a WC renewal. See my additional comments for wr…" at bounding box center [76, 495] width 131 height 35
type textarea "Please send to CP to review for a WC renewal. See my additional comments for wr…"
click at [41, 640] on button "Submit" at bounding box center [20, 648] width 41 height 15
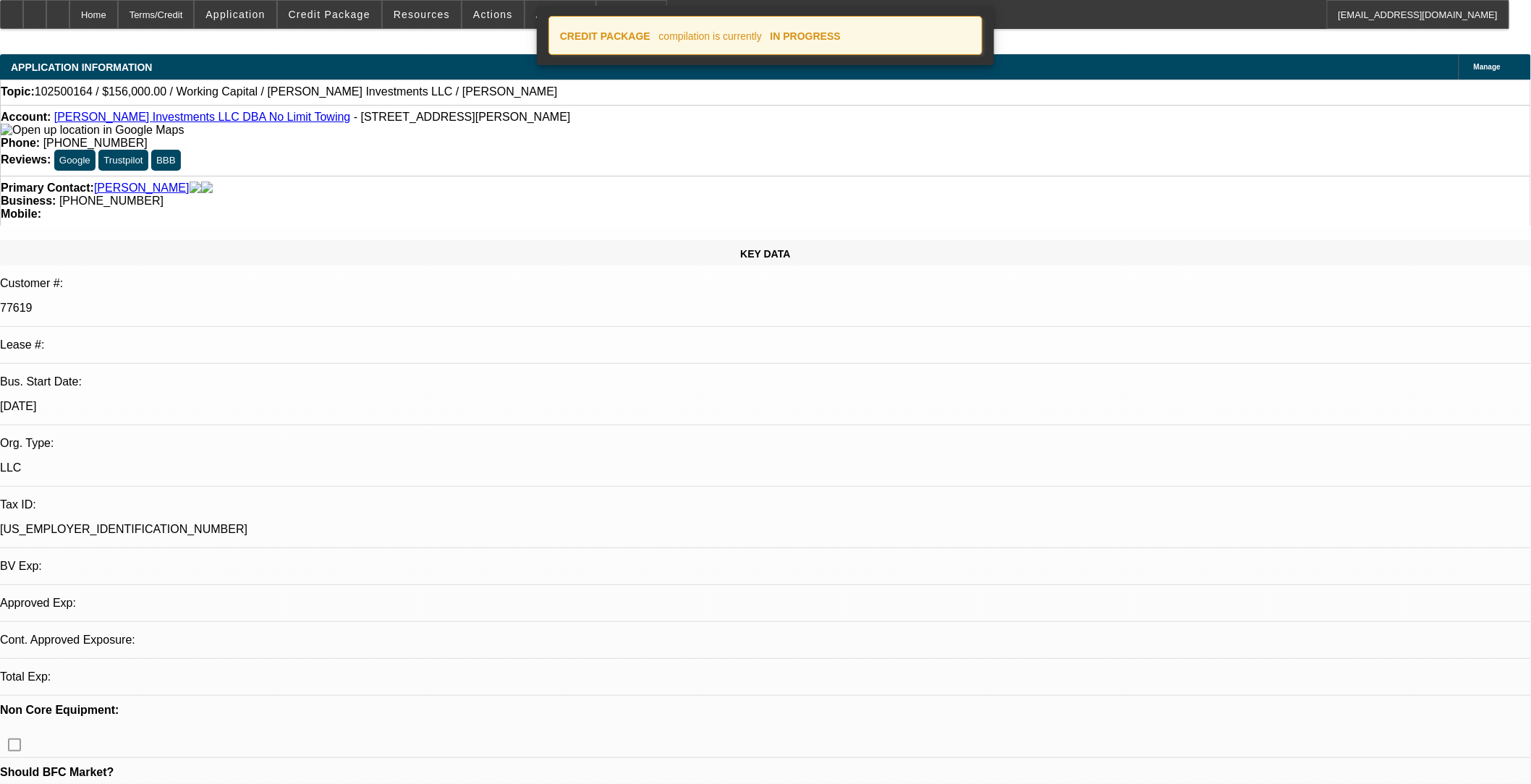
select select "0"
select select "2"
select select "0"
select select "6"
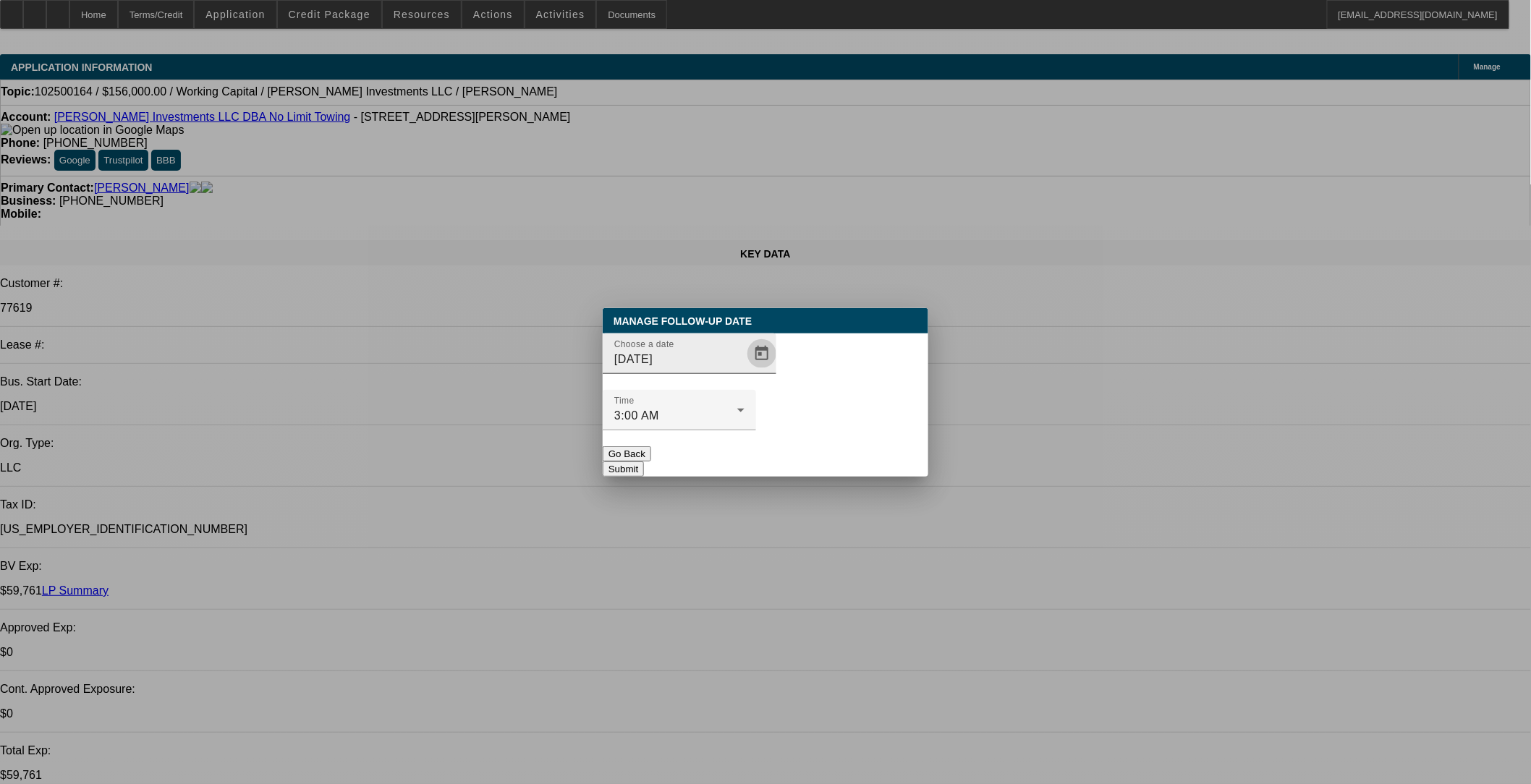
click at [744, 371] on span "Open calendar" at bounding box center [761, 353] width 35 height 35
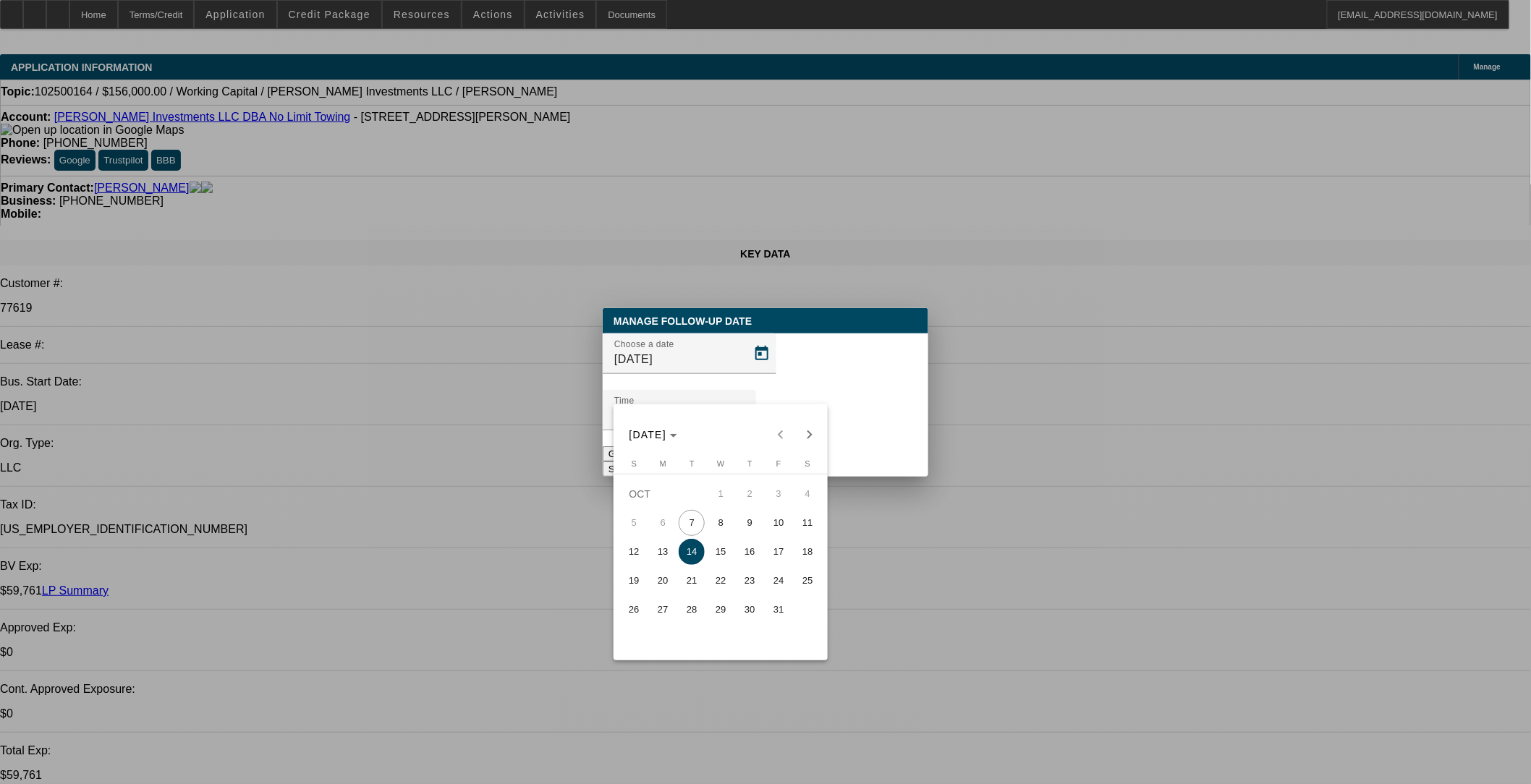
click at [742, 528] on span "9" at bounding box center [749, 523] width 26 height 26
type input "10/9/2025"
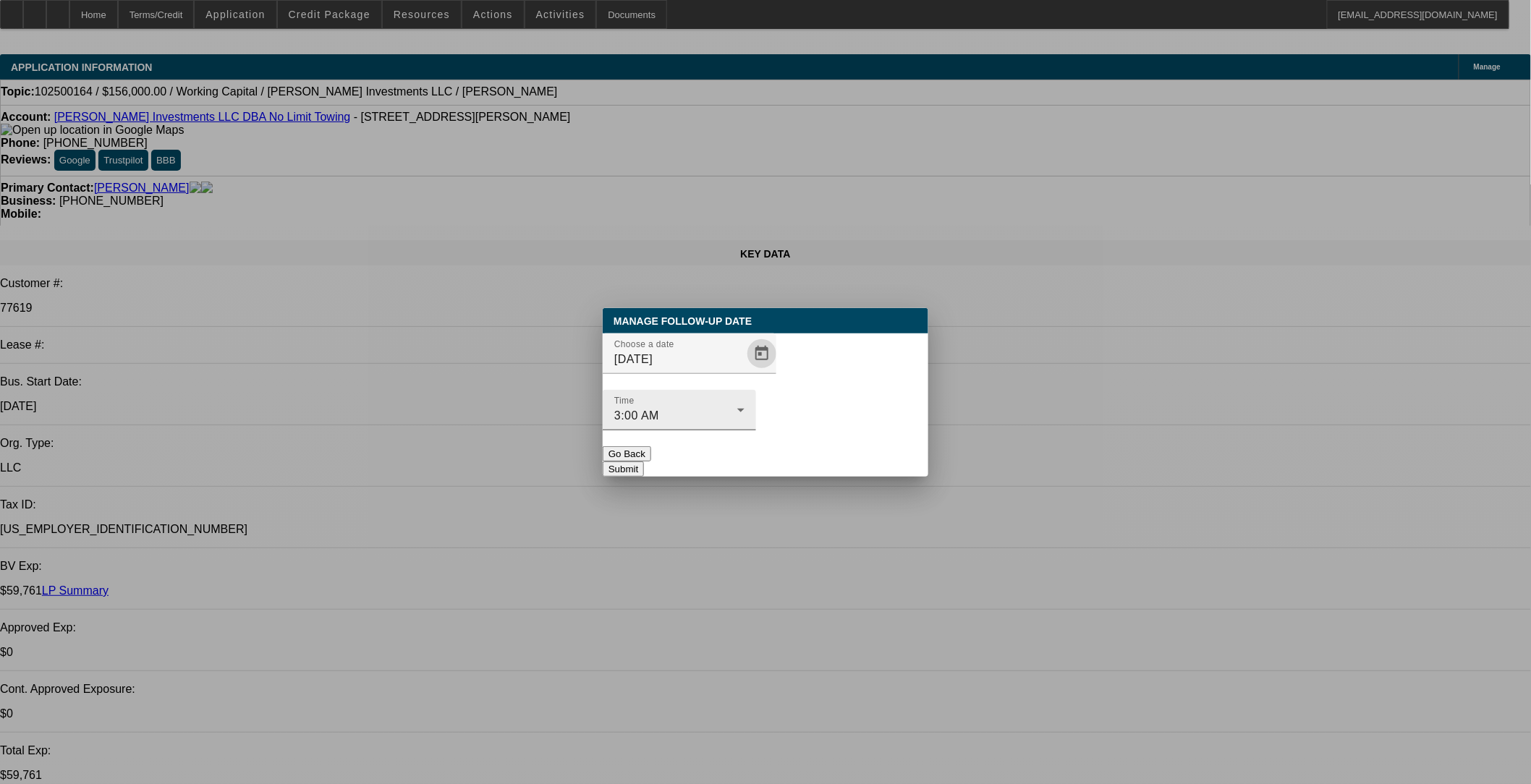
click at [744, 400] on div "Time 3:00 AM" at bounding box center [680, 410] width 131 height 41
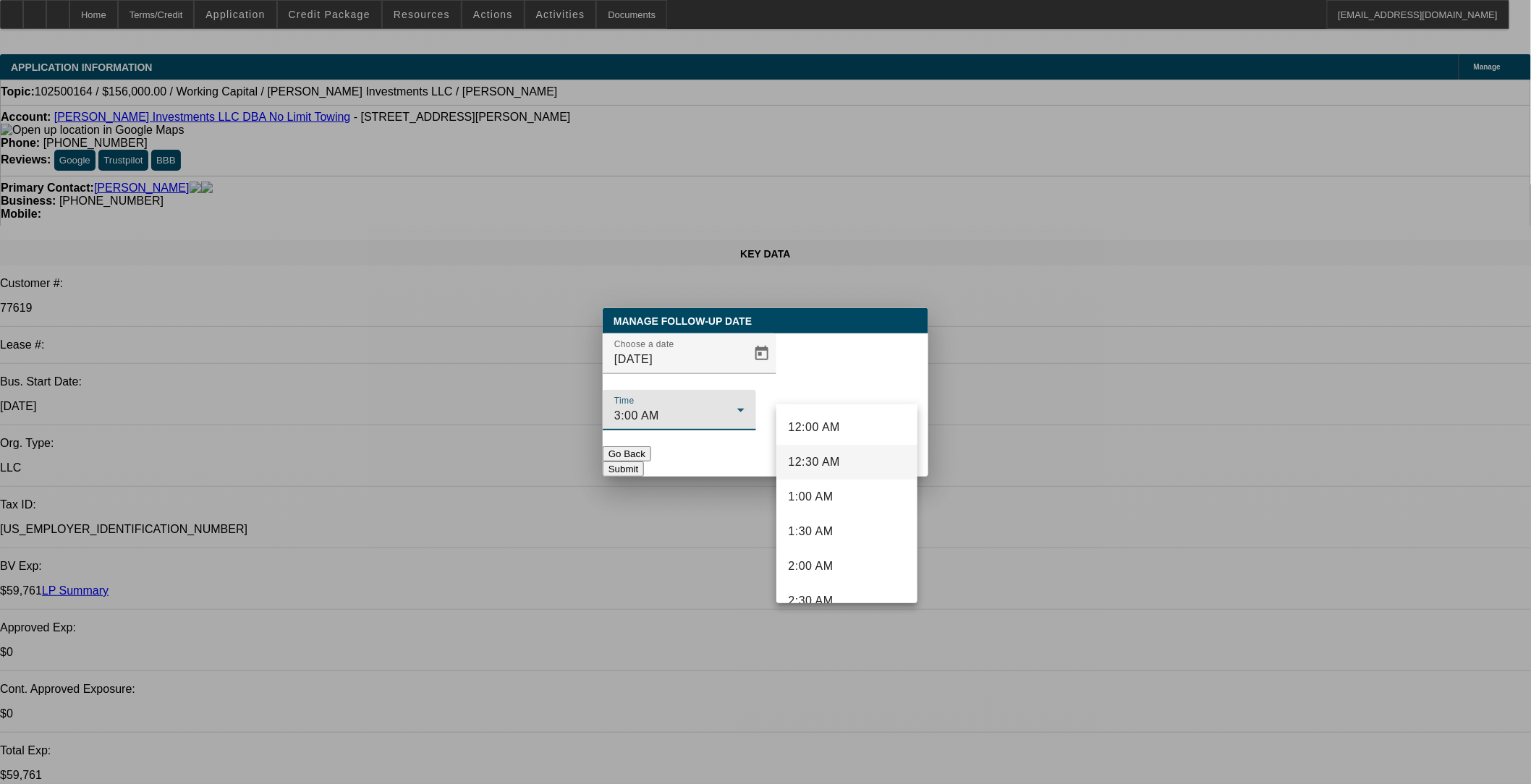
scroll to position [49, 0]
click at [856, 384] on div at bounding box center [766, 392] width 1531 height 784
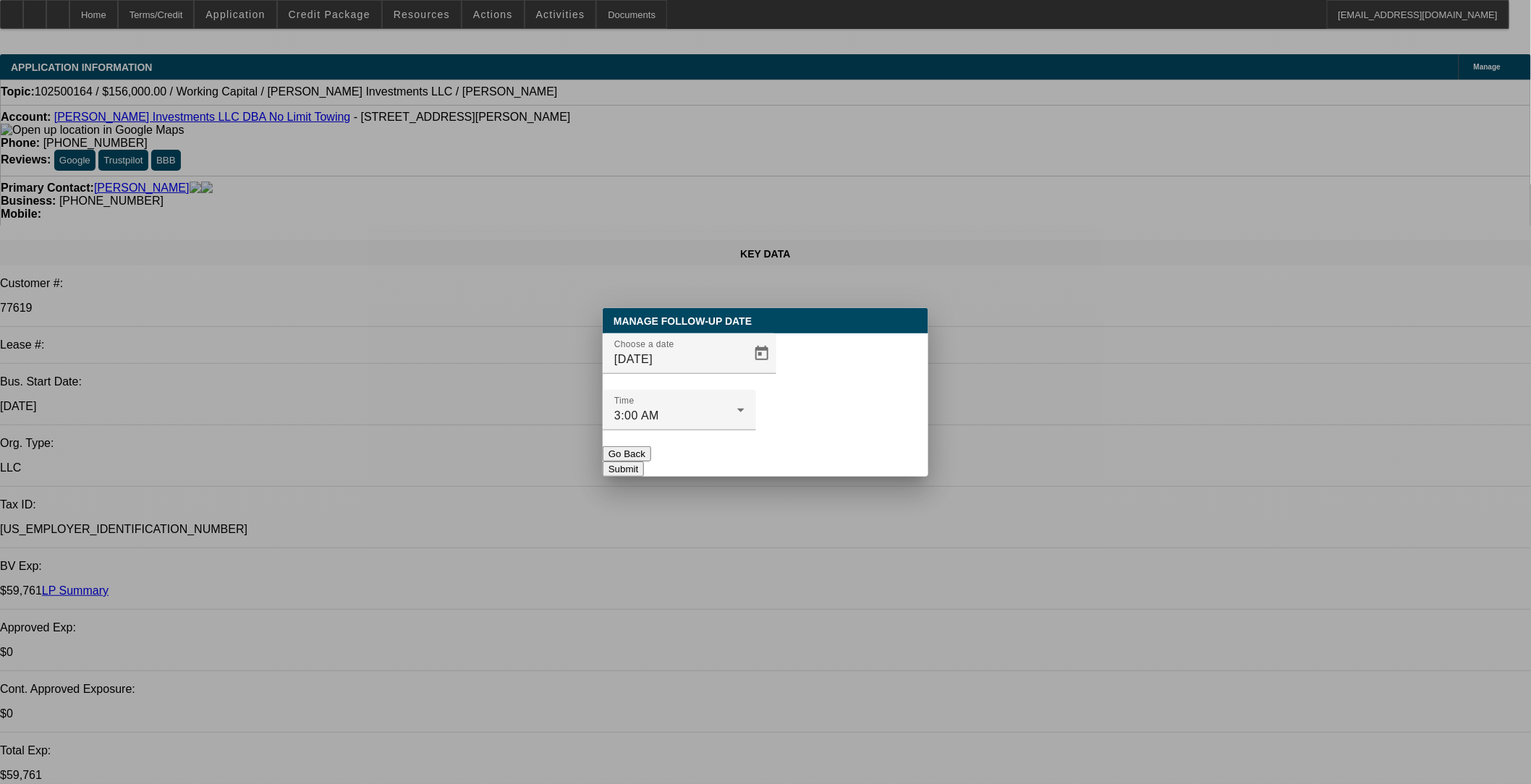
click at [644, 461] on button "Submit" at bounding box center [623, 469] width 41 height 15
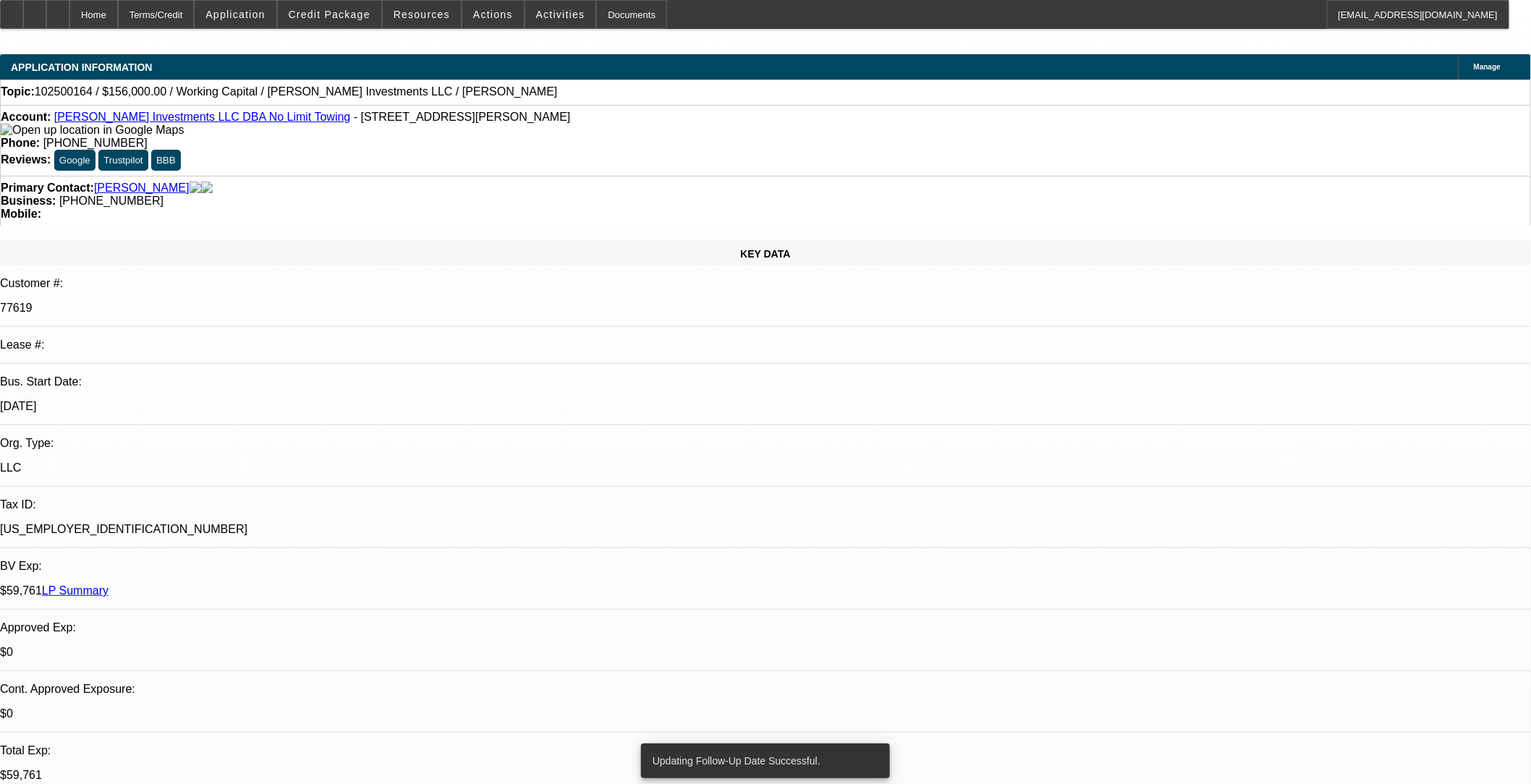
drag, startPoint x: 1144, startPoint y: 172, endPoint x: 1142, endPoint y: 182, distance: 10.2
drag, startPoint x: 1387, startPoint y: 595, endPoint x: 1024, endPoint y: 473, distance: 383.0
drag, startPoint x: 1024, startPoint y: 473, endPoint x: 1037, endPoint y: 470, distance: 13.3
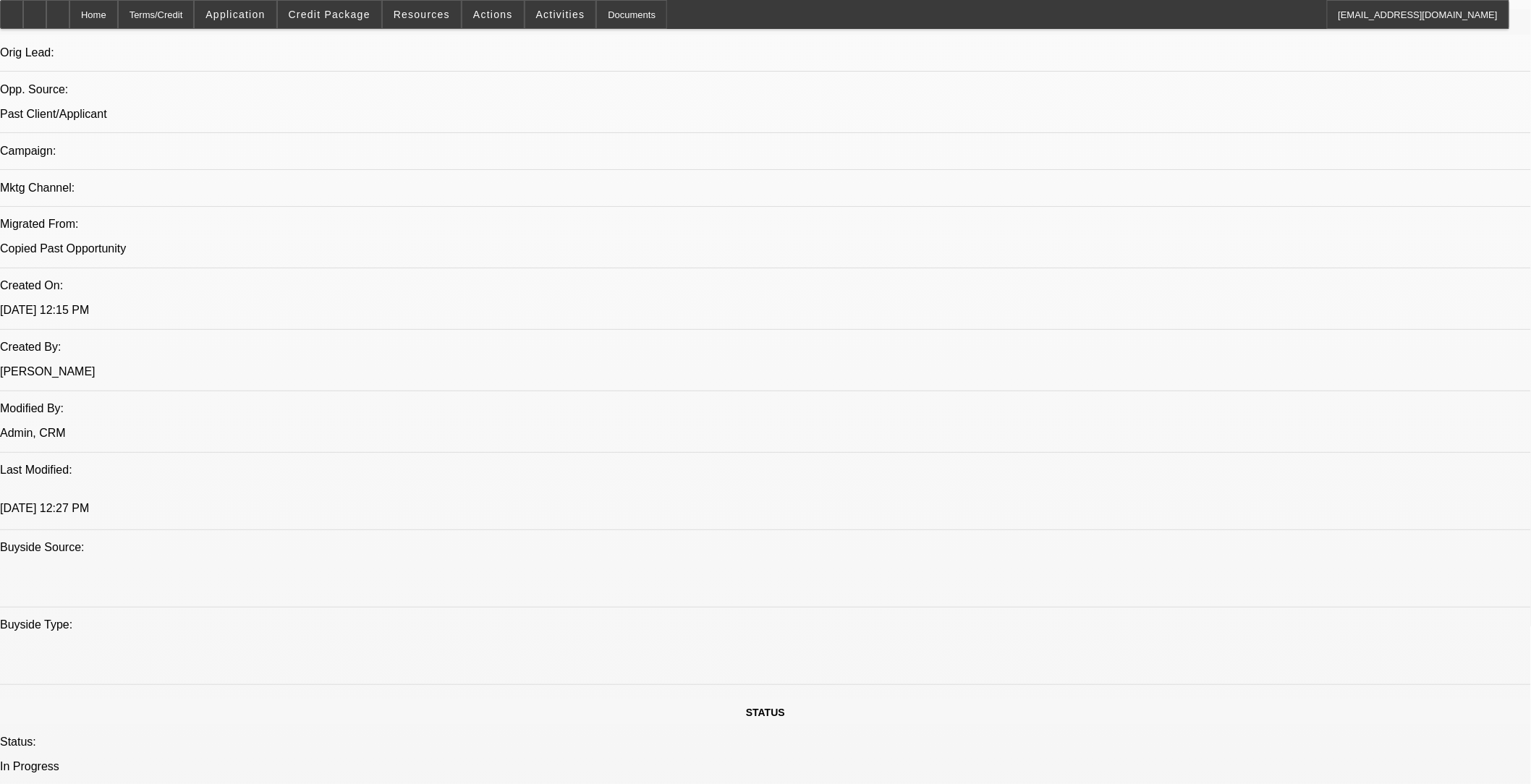
scroll to position [562, 0]
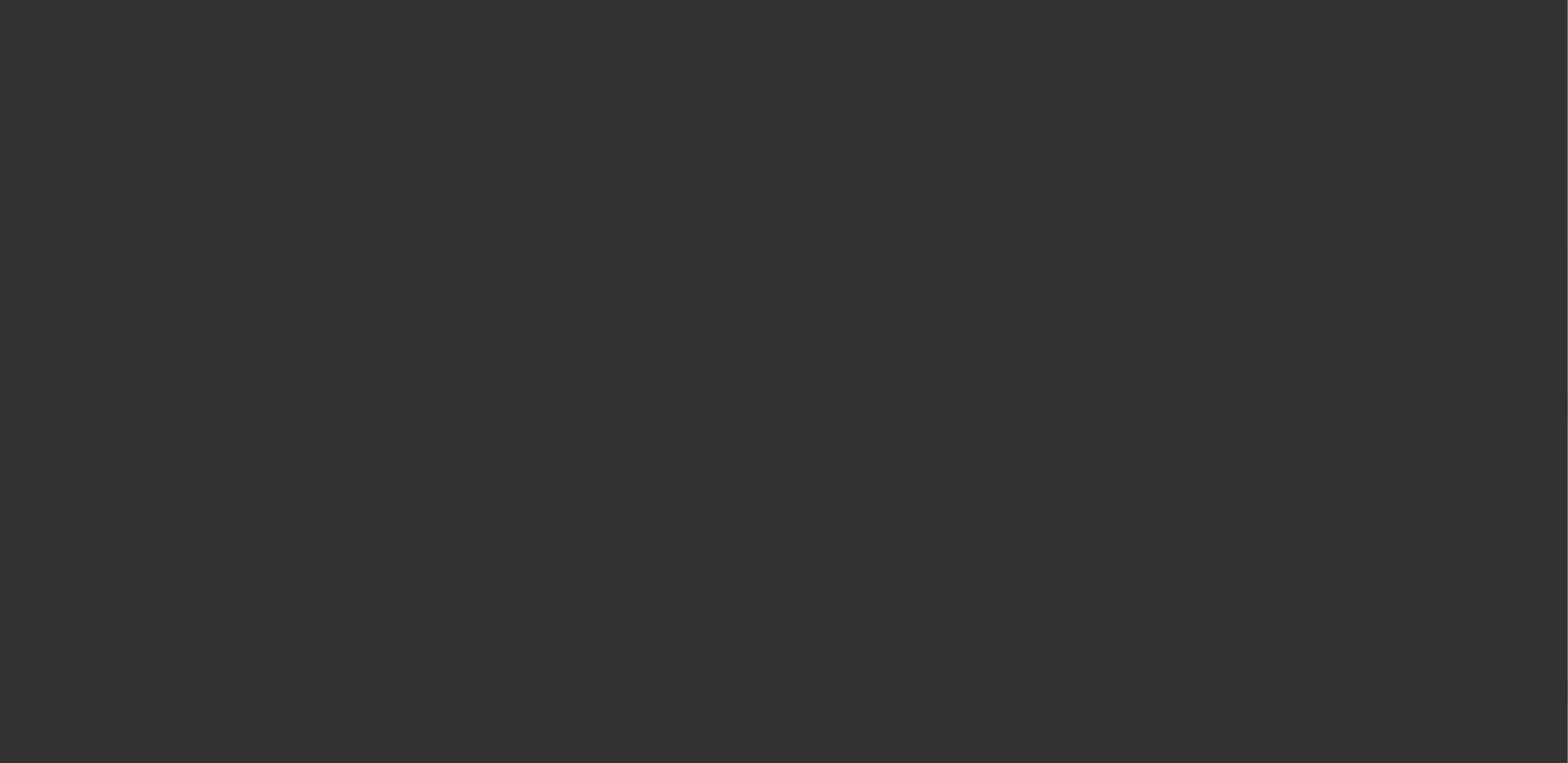
select select "0"
select select "2"
select select "0"
select select "6"
